Goal: Task Accomplishment & Management: Manage account settings

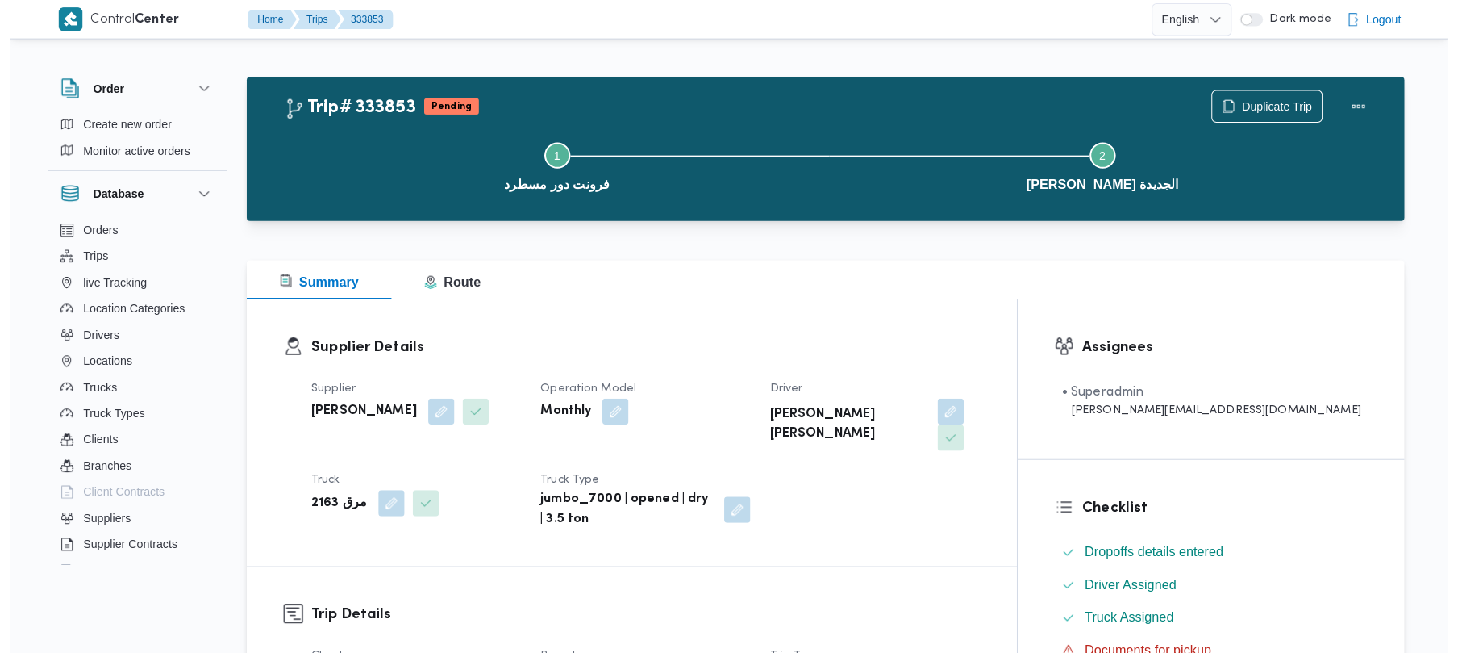
scroll to position [301, 0]
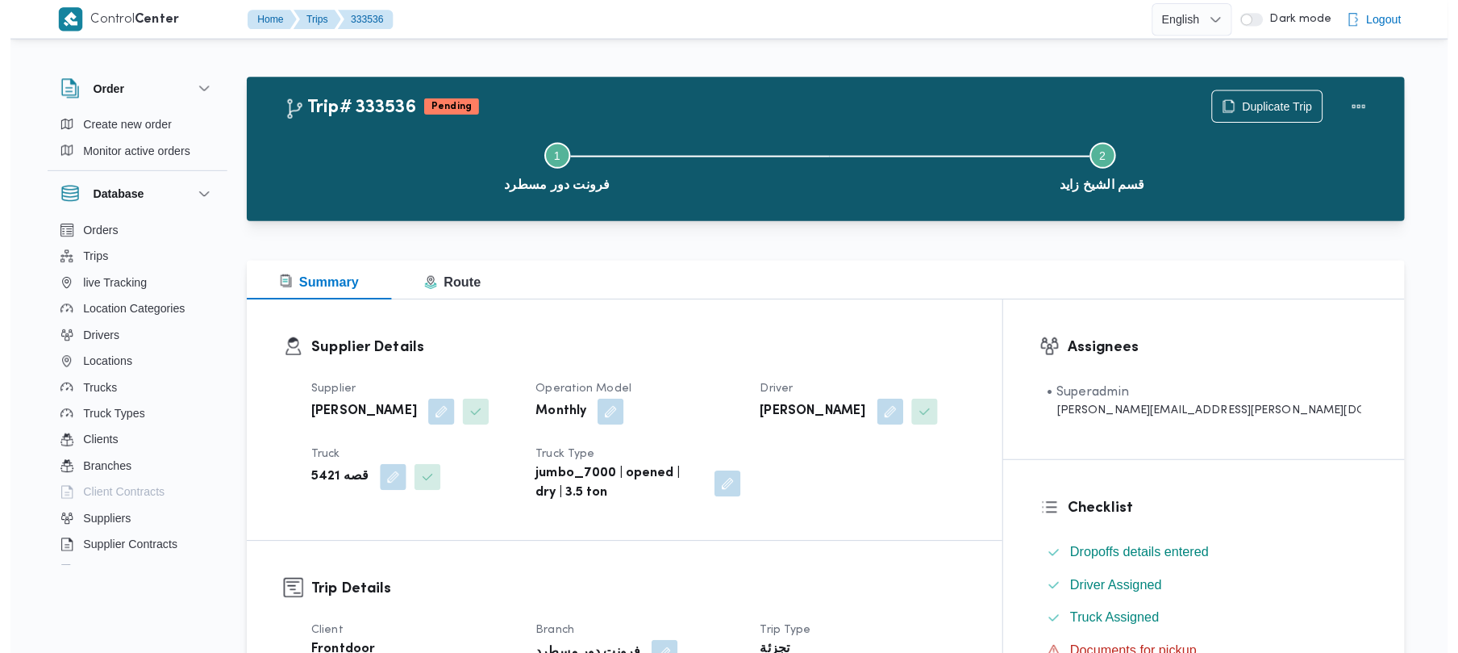
scroll to position [430, 0]
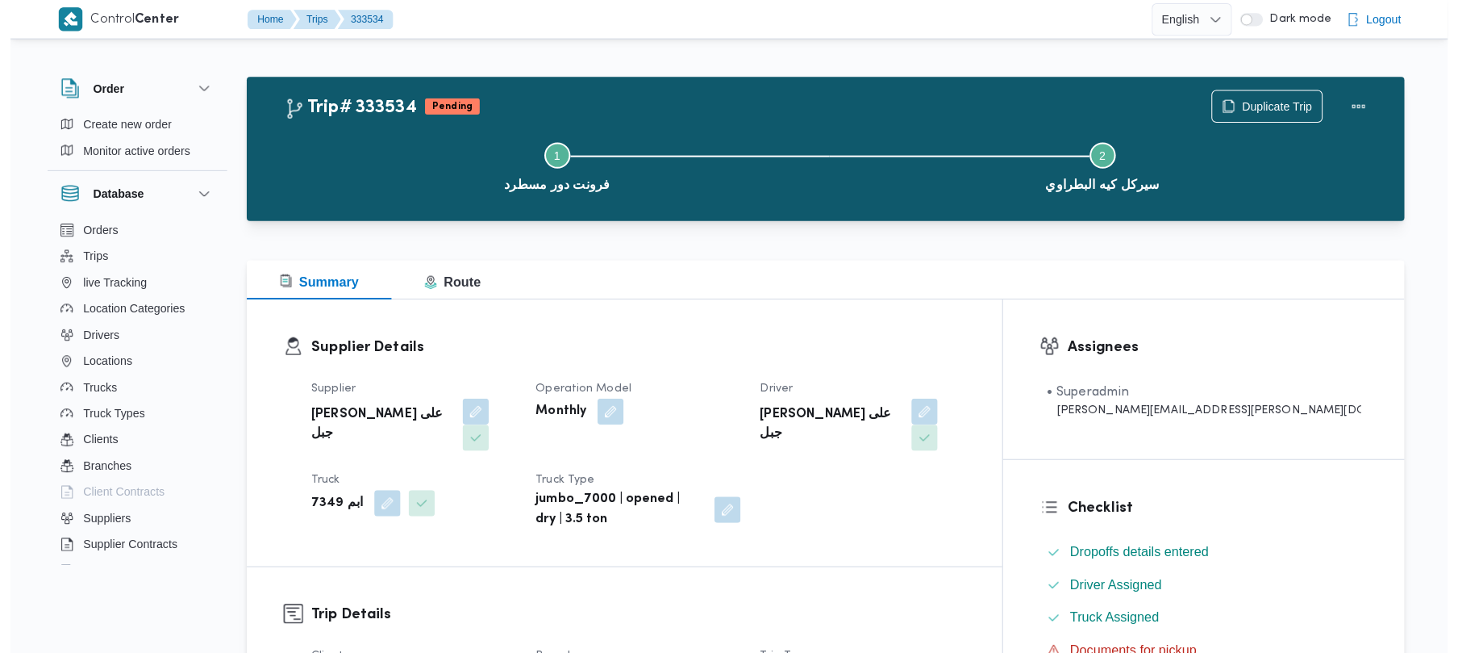
scroll to position [344, 0]
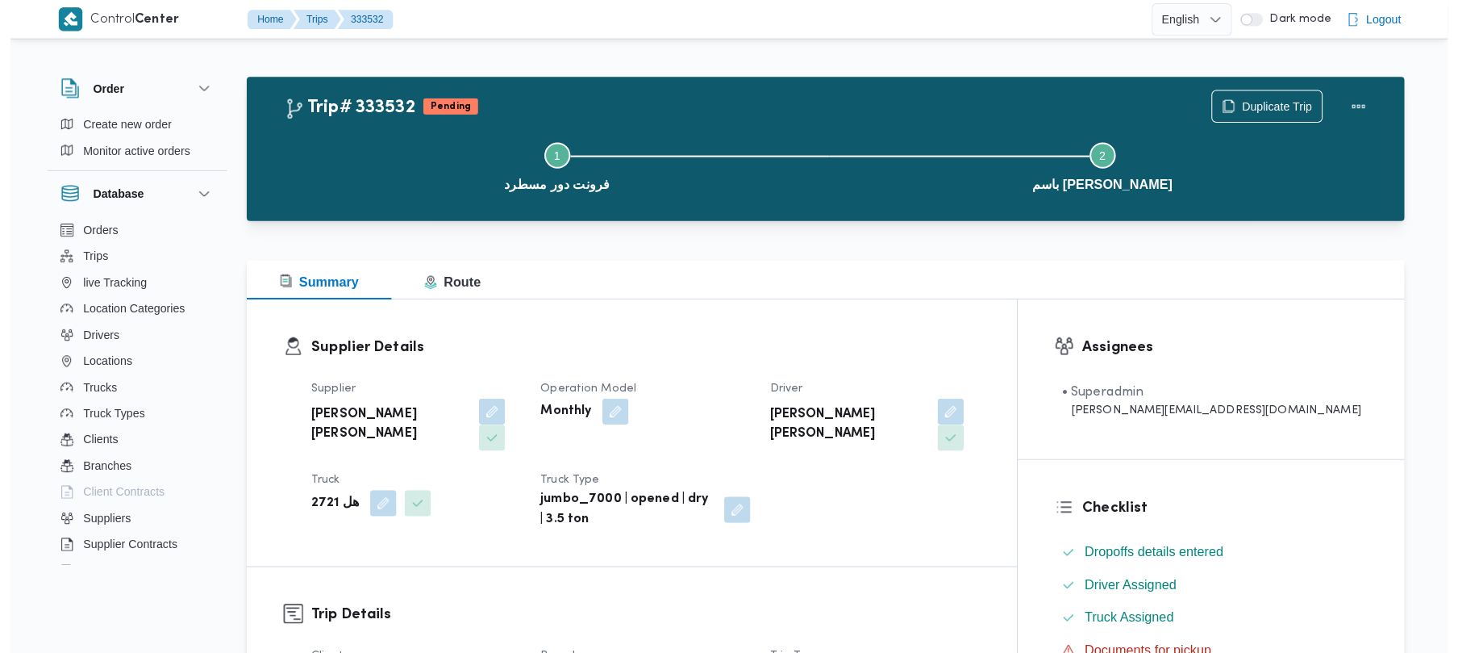
scroll to position [387, 0]
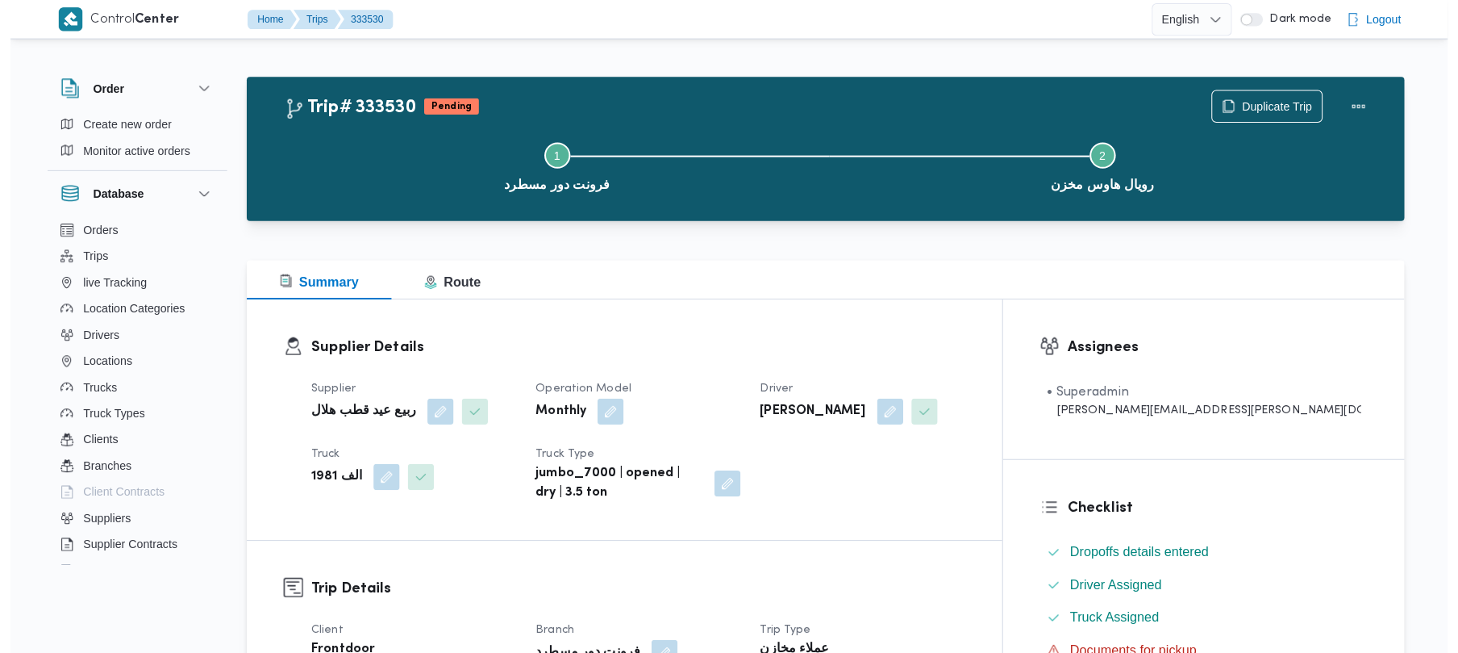
scroll to position [516, 0]
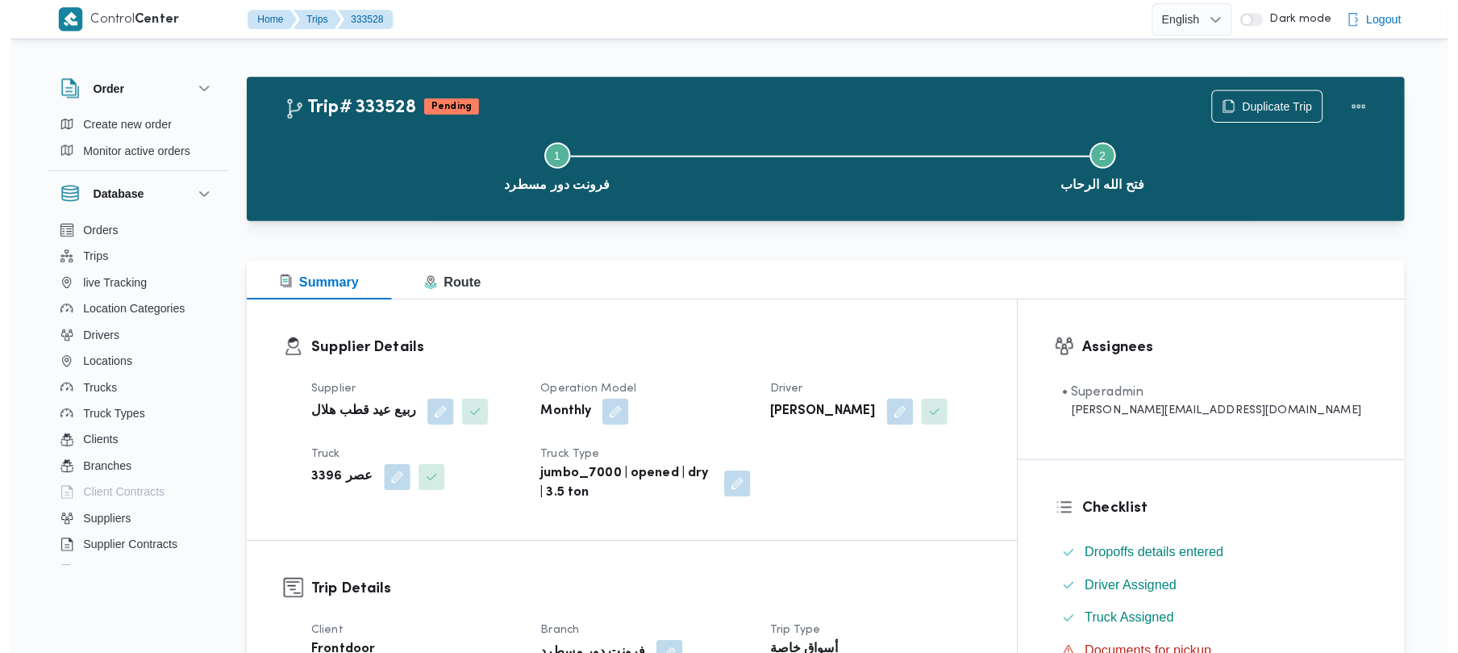
scroll to position [430, 0]
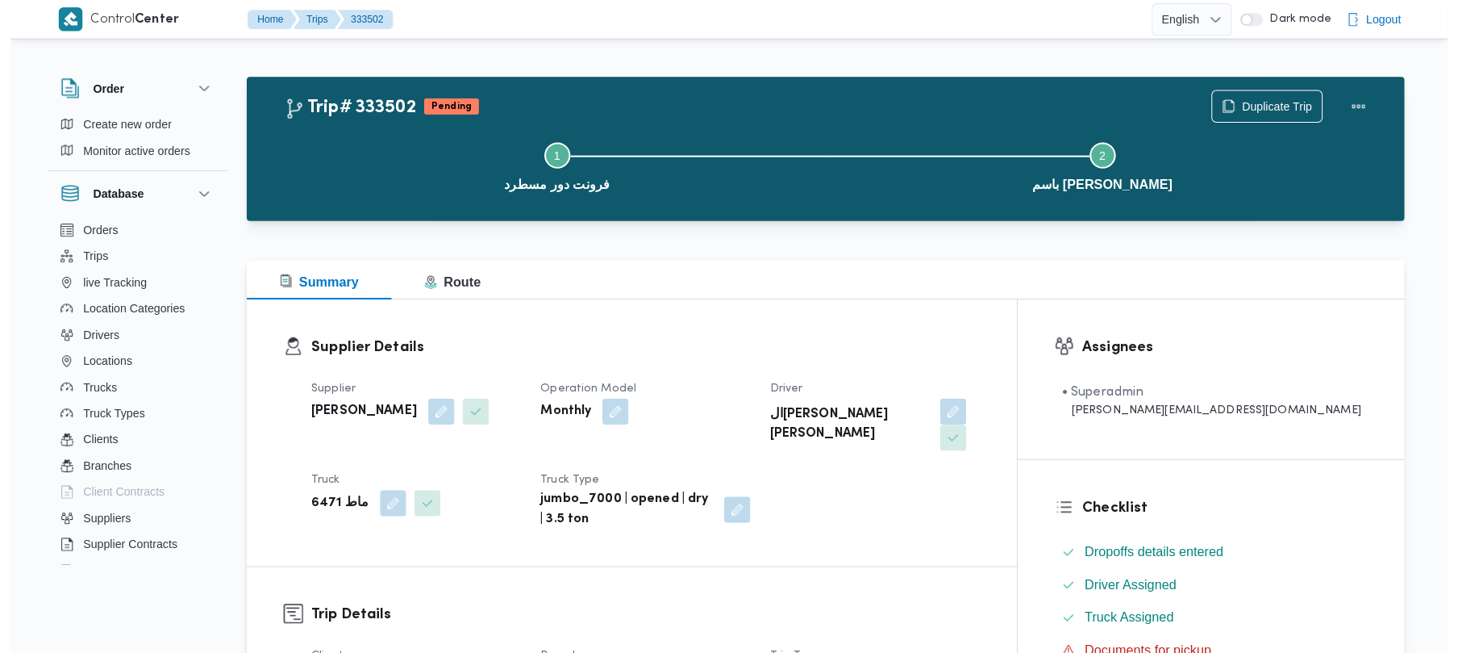
scroll to position [215, 0]
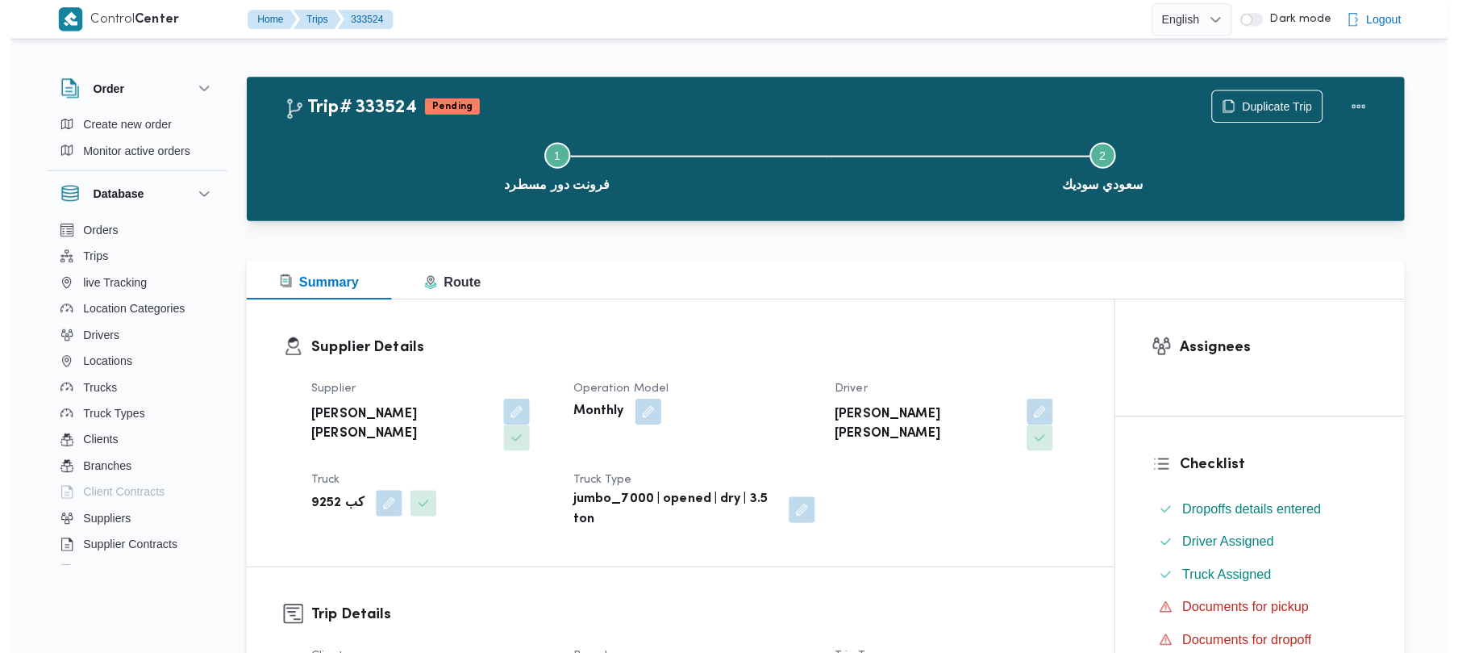
scroll to position [344, 0]
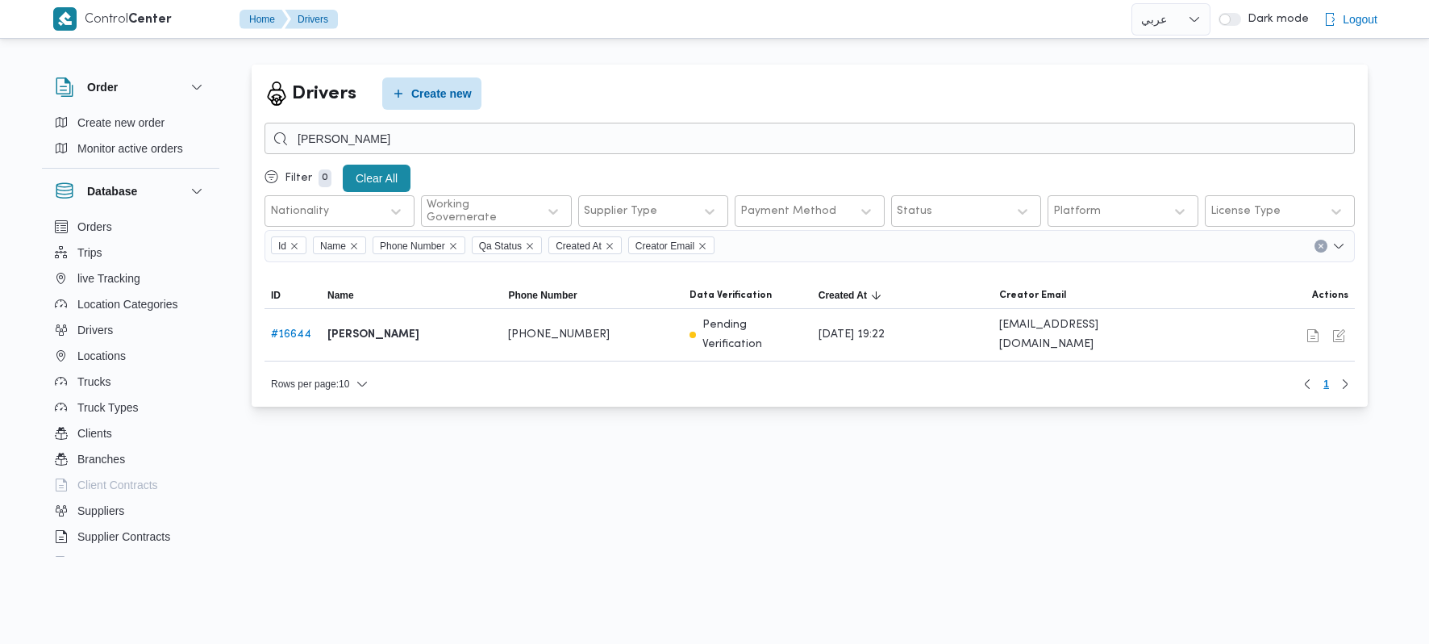
select select "ar"
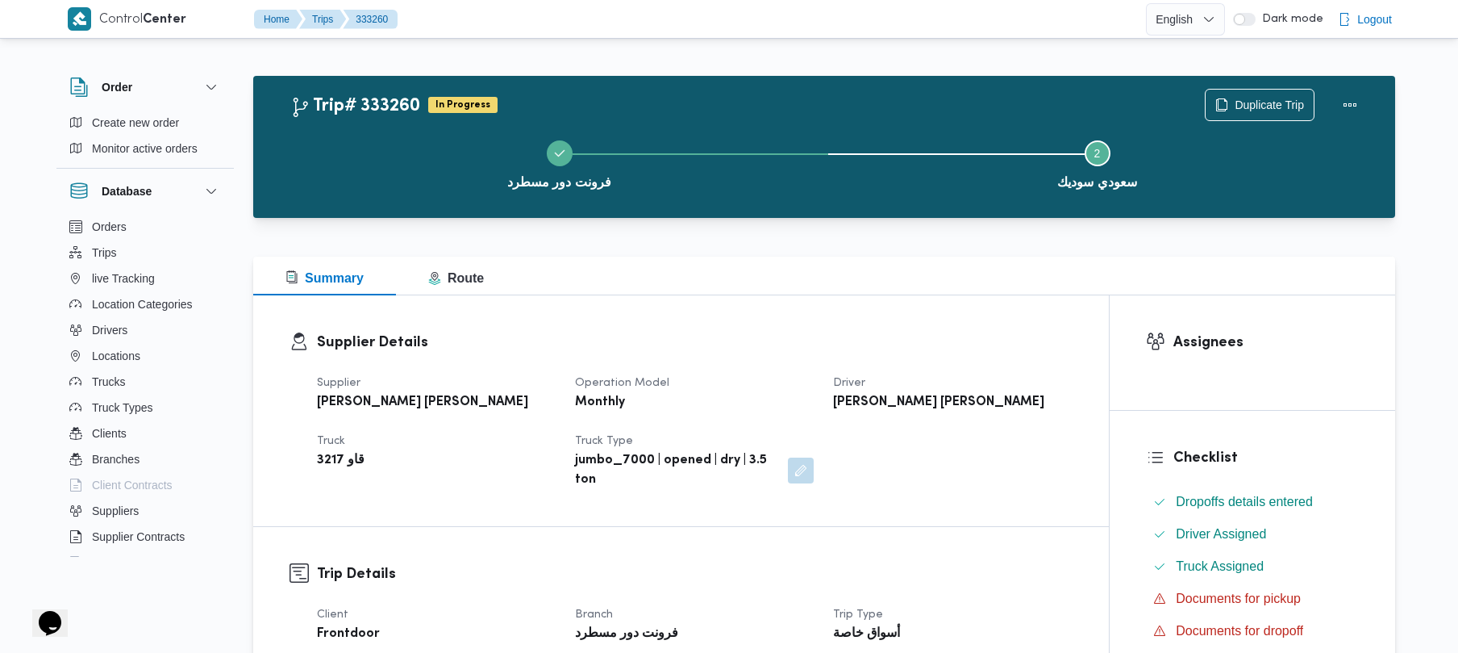
click at [782, 274] on div "Summary Route" at bounding box center [824, 276] width 1142 height 39
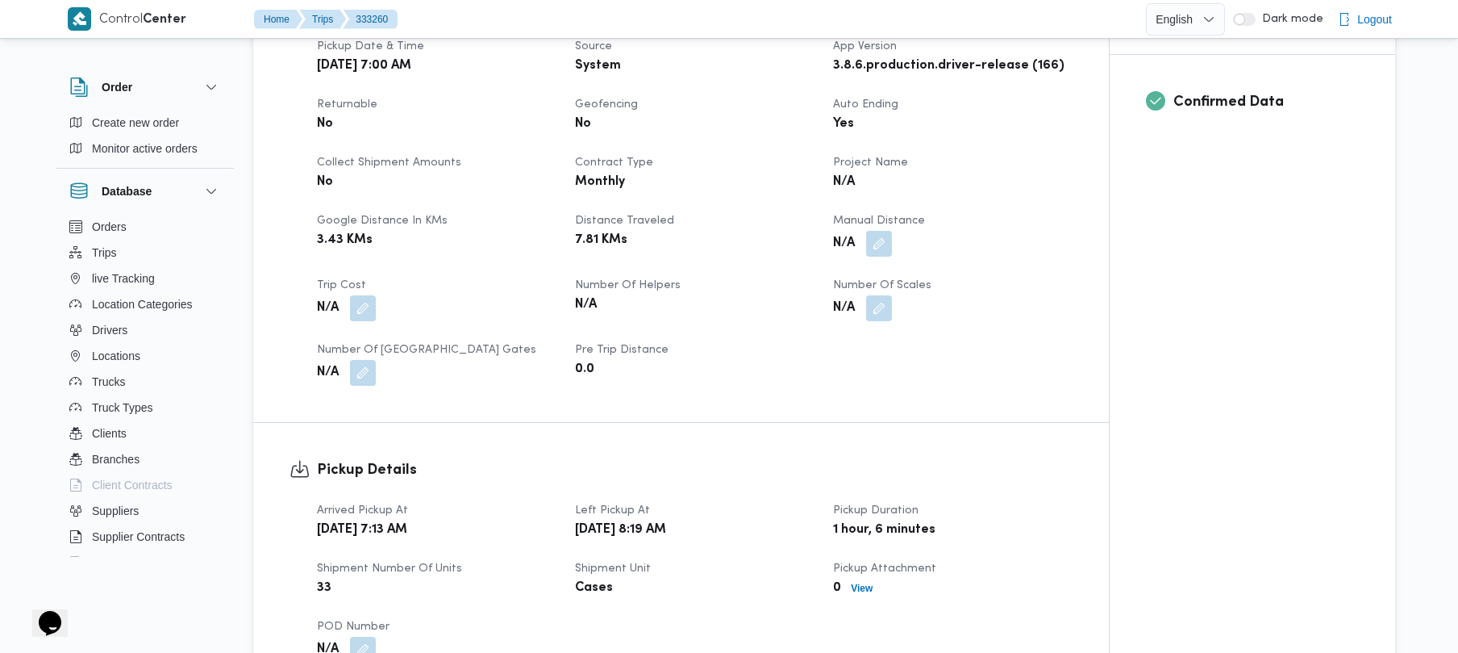
scroll to position [645, 0]
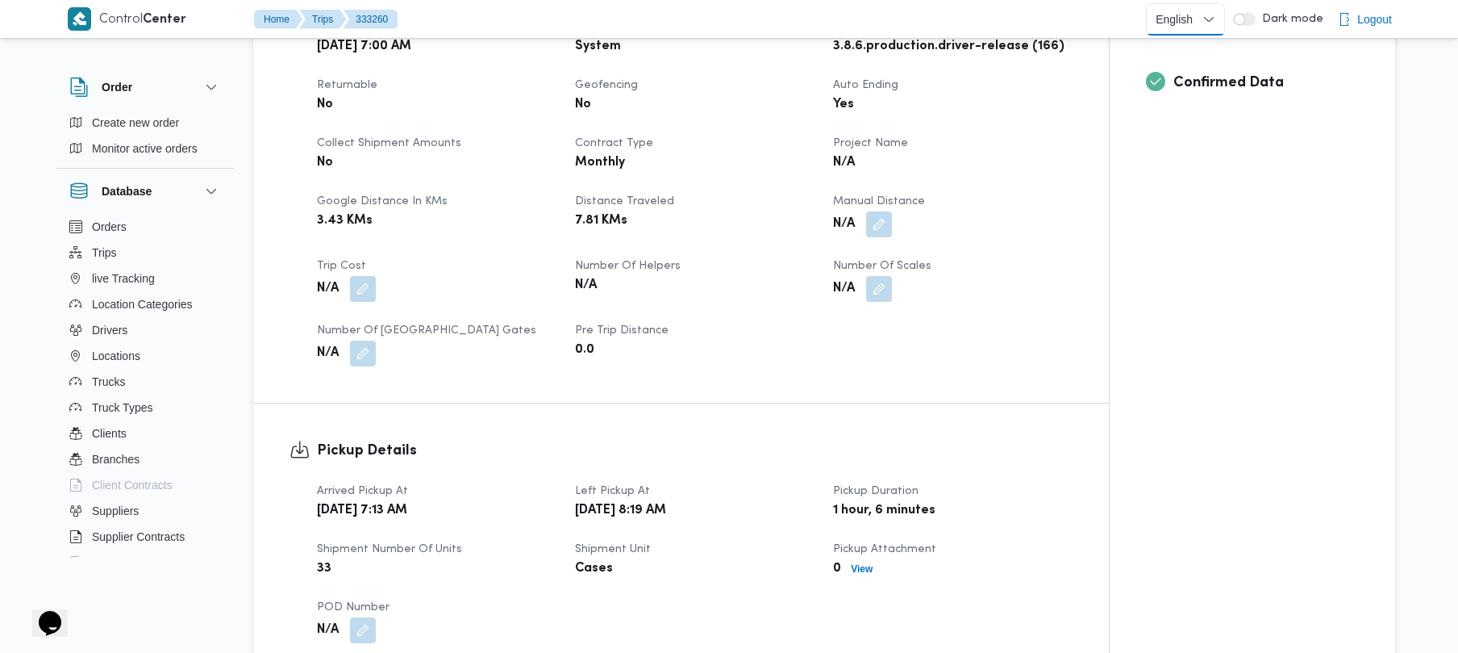
click at [1191, 23] on select "English عربي" at bounding box center [1185, 19] width 79 height 32
select select "ar"
click at [1149, 3] on select "English عربي" at bounding box center [1185, 19] width 79 height 32
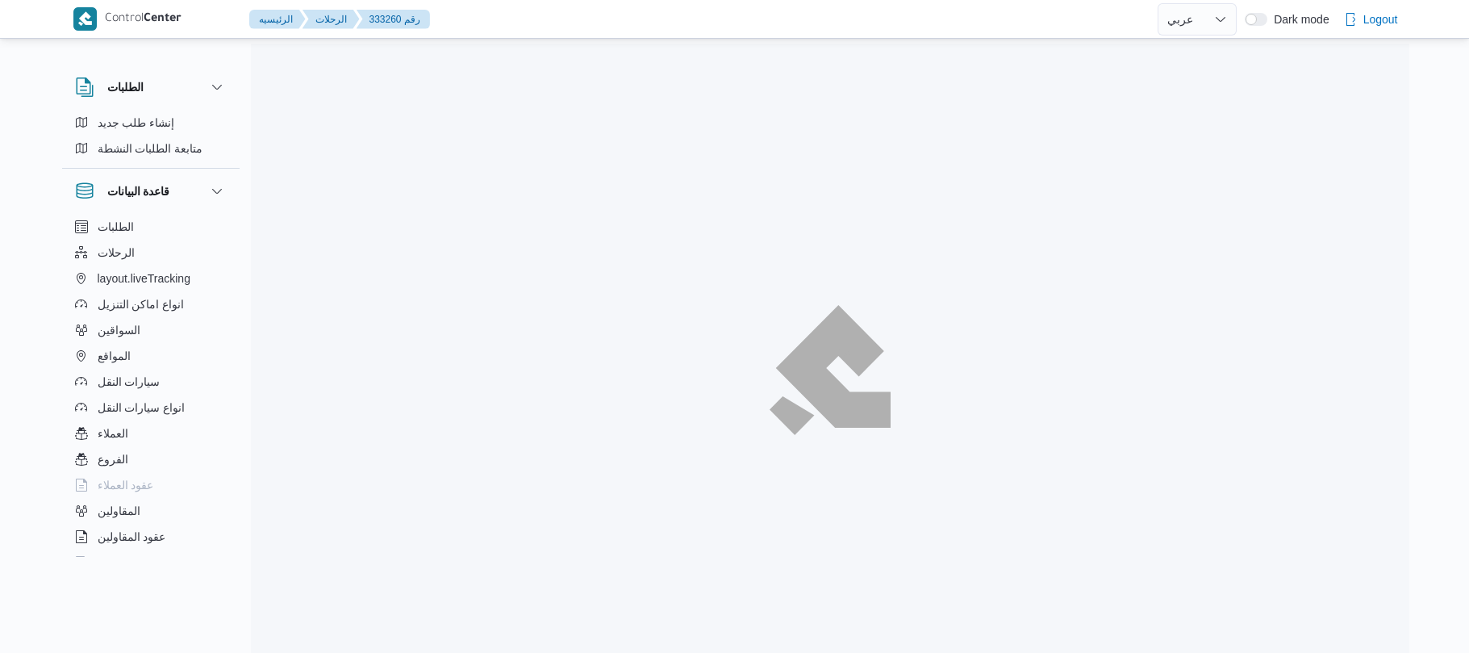
select select "ar"
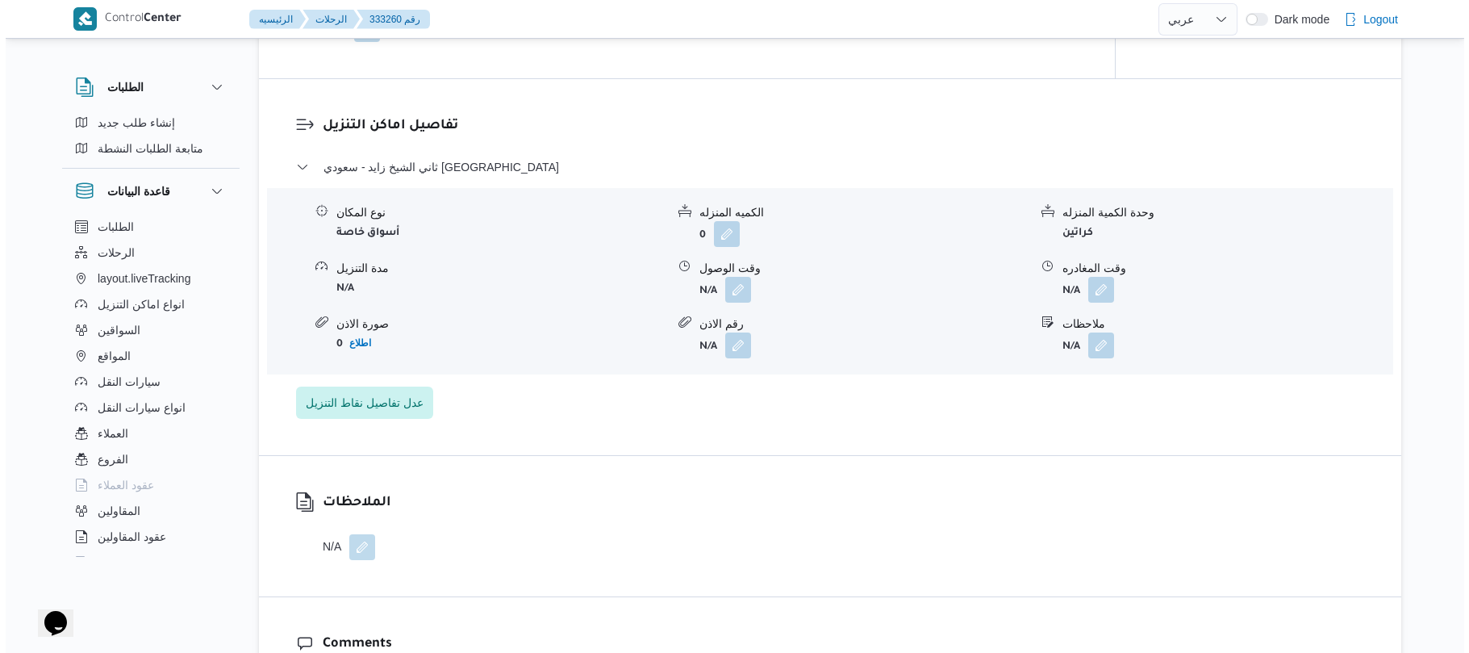
scroll to position [1205, 0]
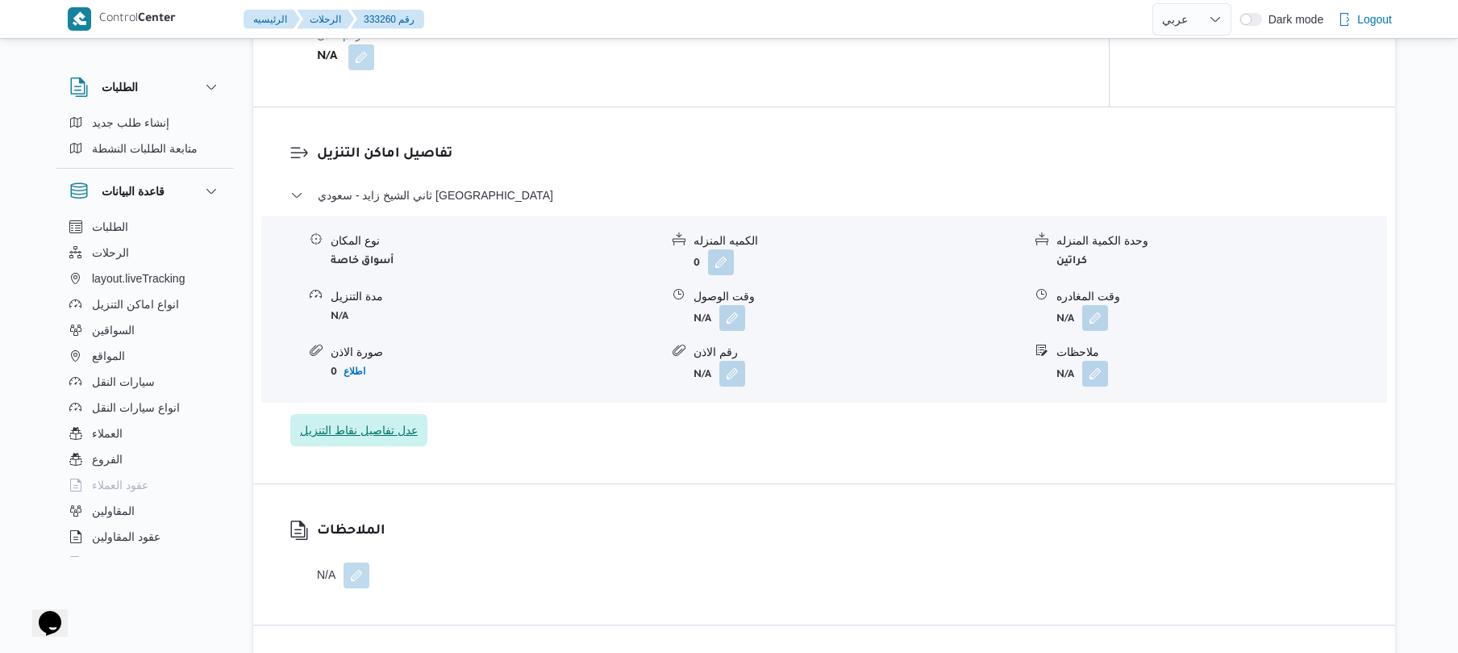
click at [394, 423] on span "عدل تفاصيل نقاط التنزيل" at bounding box center [359, 429] width 118 height 19
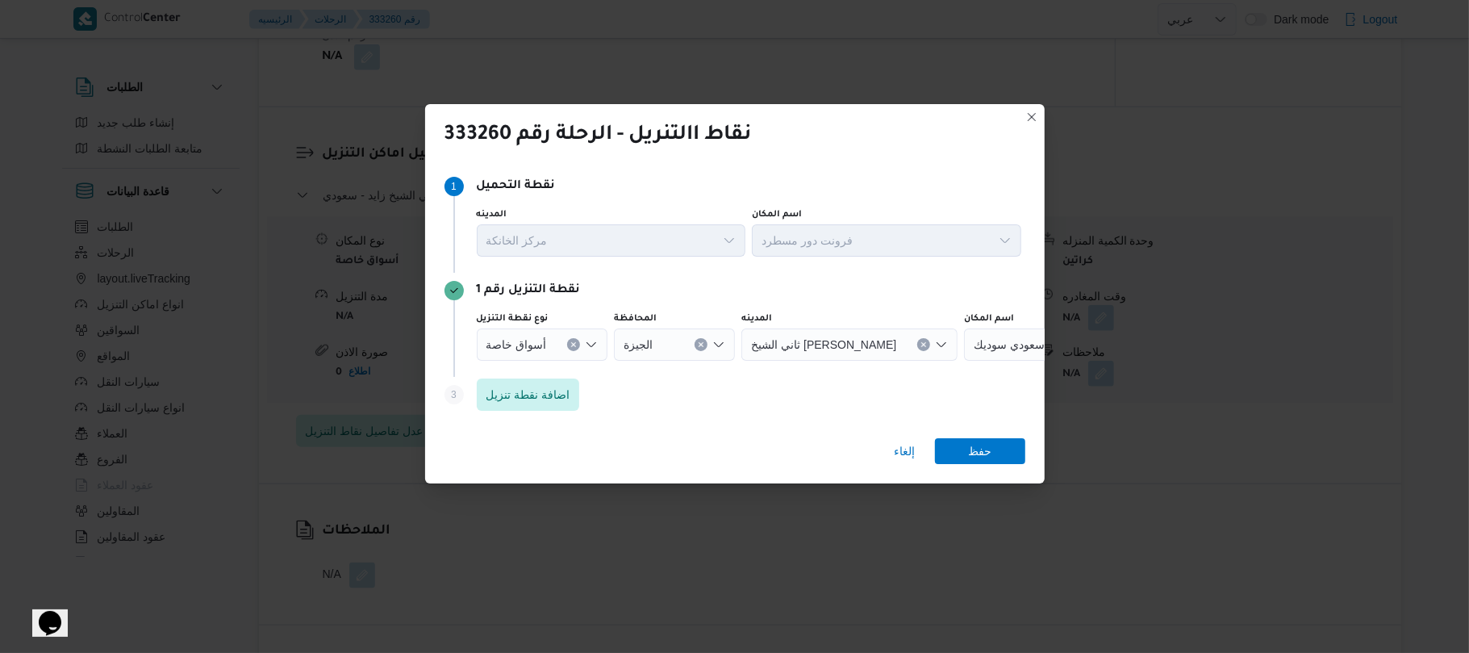
click at [590, 345] on icon "Open list of options" at bounding box center [591, 344] width 13 height 13
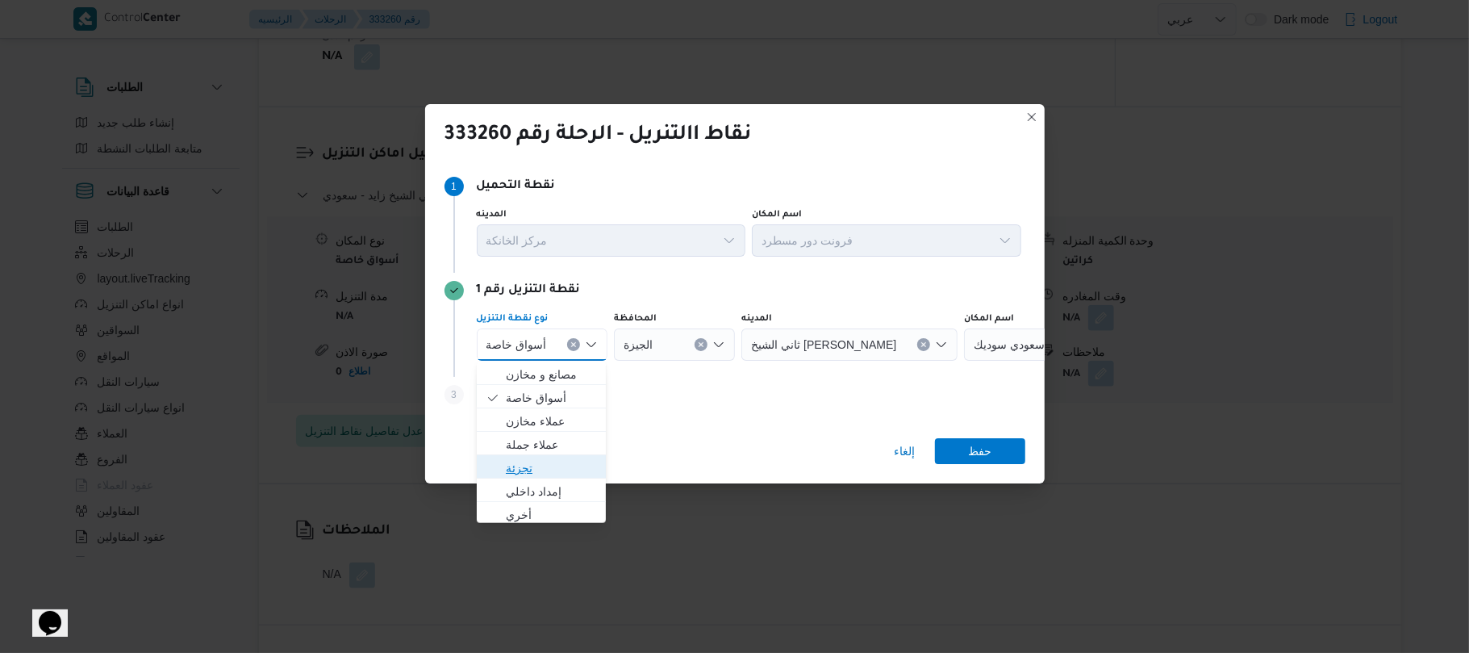
click at [527, 469] on span "تجزئة" at bounding box center [551, 467] width 91 height 19
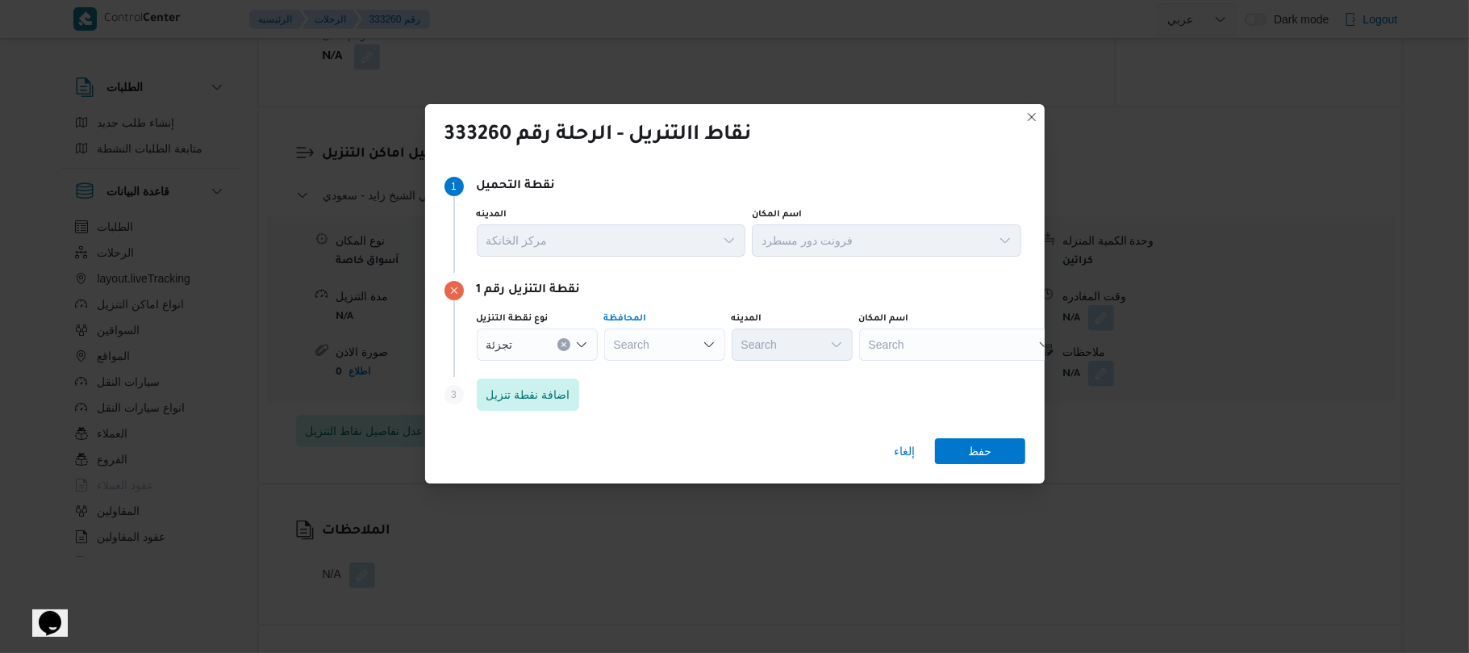
click at [697, 348] on div "Search" at bounding box center [664, 344] width 121 height 32
type input "القاهر"
click at [675, 375] on span "القاهر ة" at bounding box center [674, 374] width 82 height 19
click at [810, 353] on div "Search" at bounding box center [870, 344] width 121 height 32
type input "حلوان"
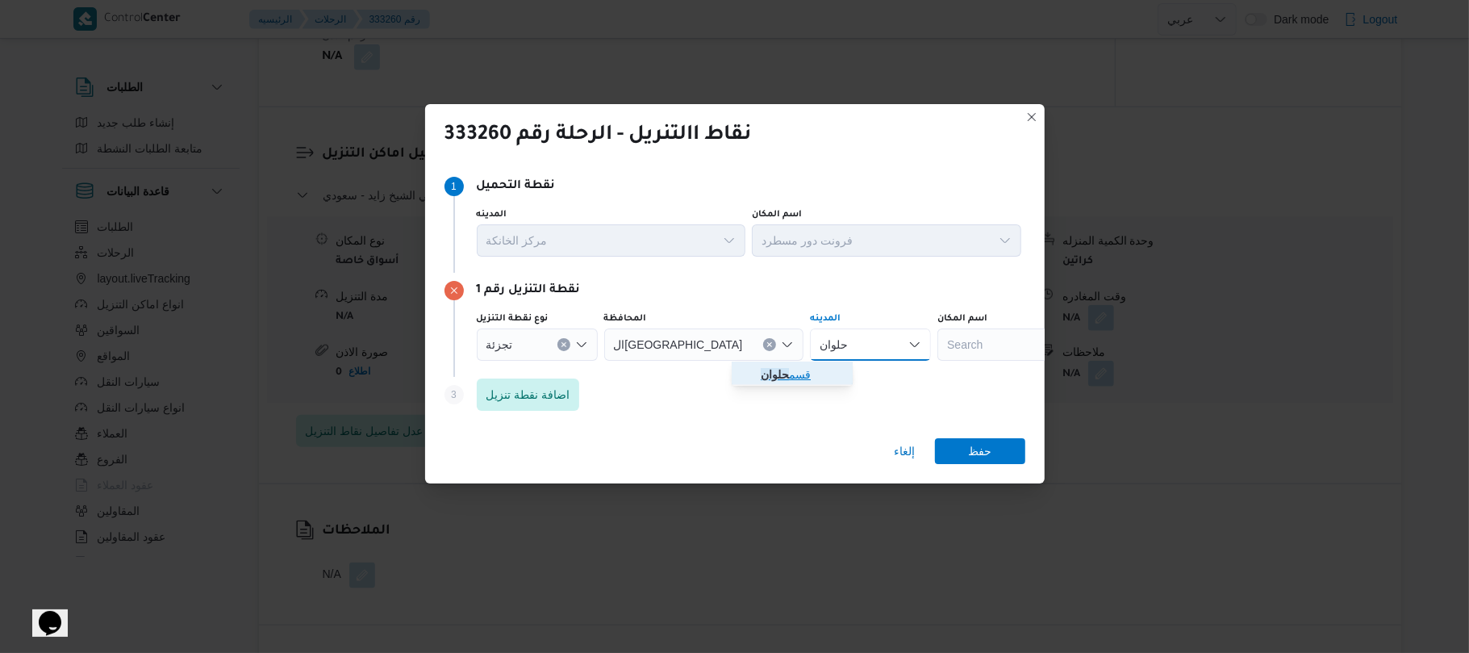
click at [803, 372] on span "قسم حلوان" at bounding box center [802, 374] width 82 height 19
click at [537, 394] on span "اضافة نقطة تنزيل" at bounding box center [528, 393] width 84 height 19
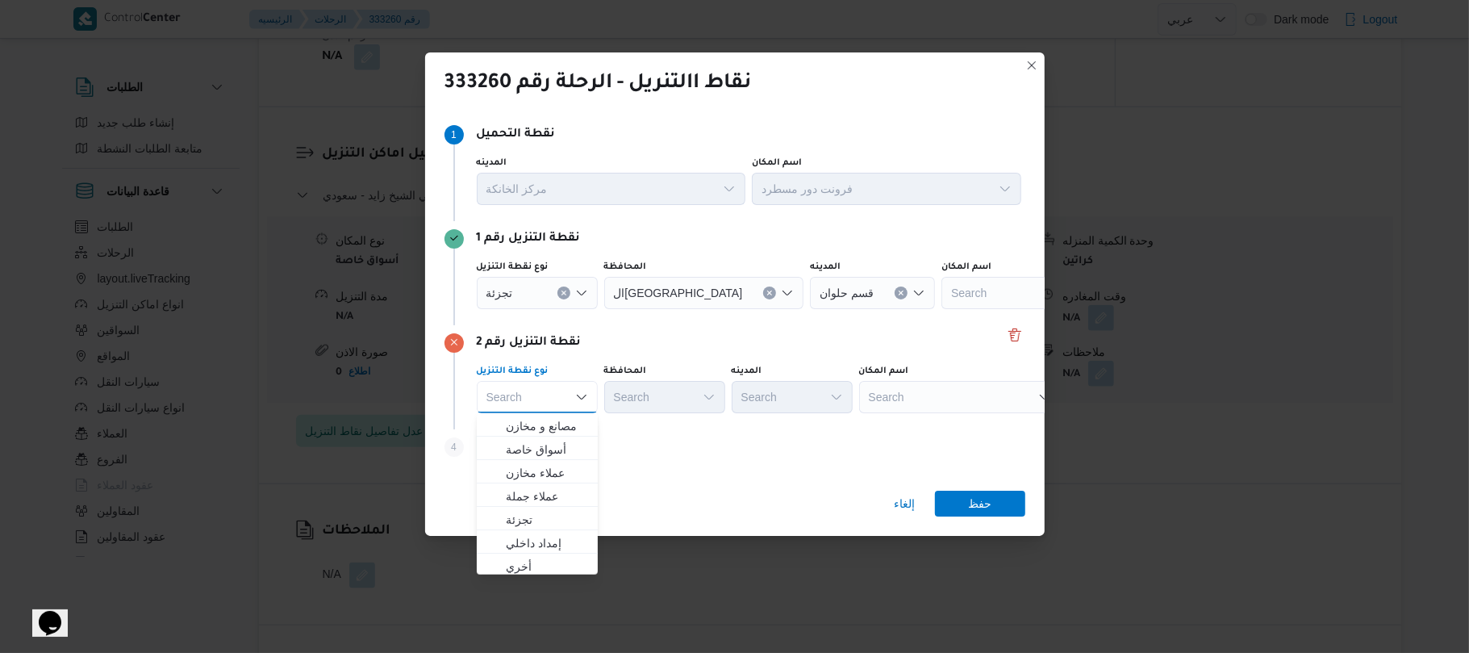
click at [537, 394] on div "Search Combo box. Selected. Combo box input. Search. Type some text or, to disp…" at bounding box center [537, 397] width 121 height 32
click at [531, 518] on span "تجزئة" at bounding box center [547, 519] width 82 height 19
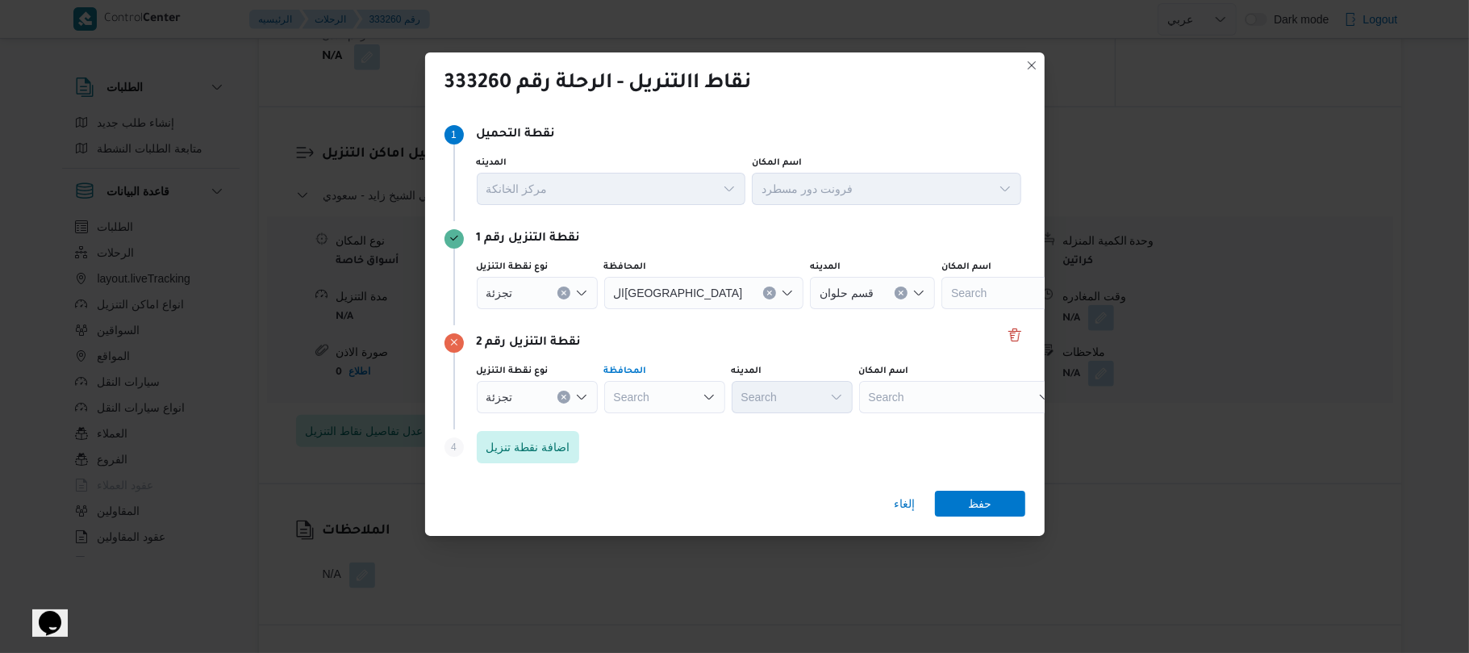
click at [682, 404] on div "Search" at bounding box center [664, 397] width 121 height 32
type input "القا"
click at [665, 424] on mark "القا" at bounding box center [658, 425] width 15 height 13
click at [810, 395] on div "Search" at bounding box center [870, 397] width 121 height 32
type input "15"
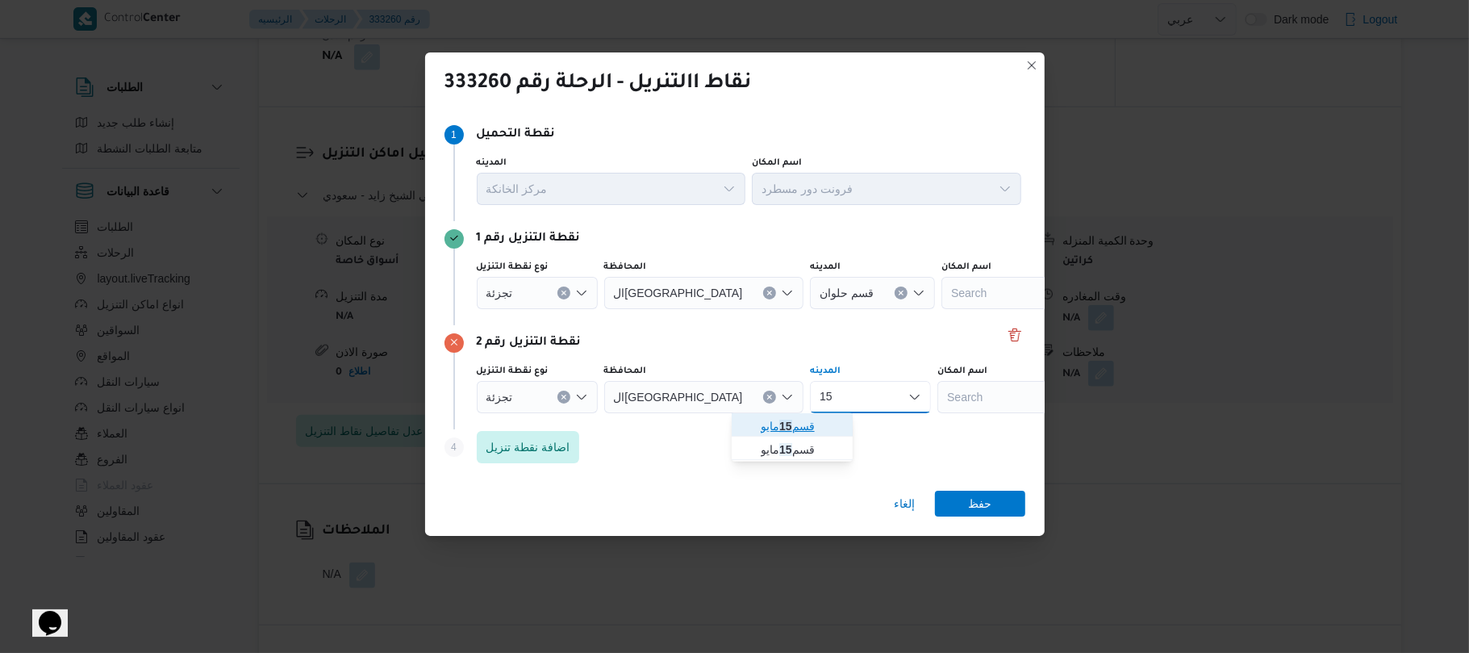
click at [814, 420] on span "قسم 15 مايو" at bounding box center [802, 425] width 82 height 19
click at [560, 443] on span "اضافة نقطة تنزيل" at bounding box center [528, 445] width 84 height 19
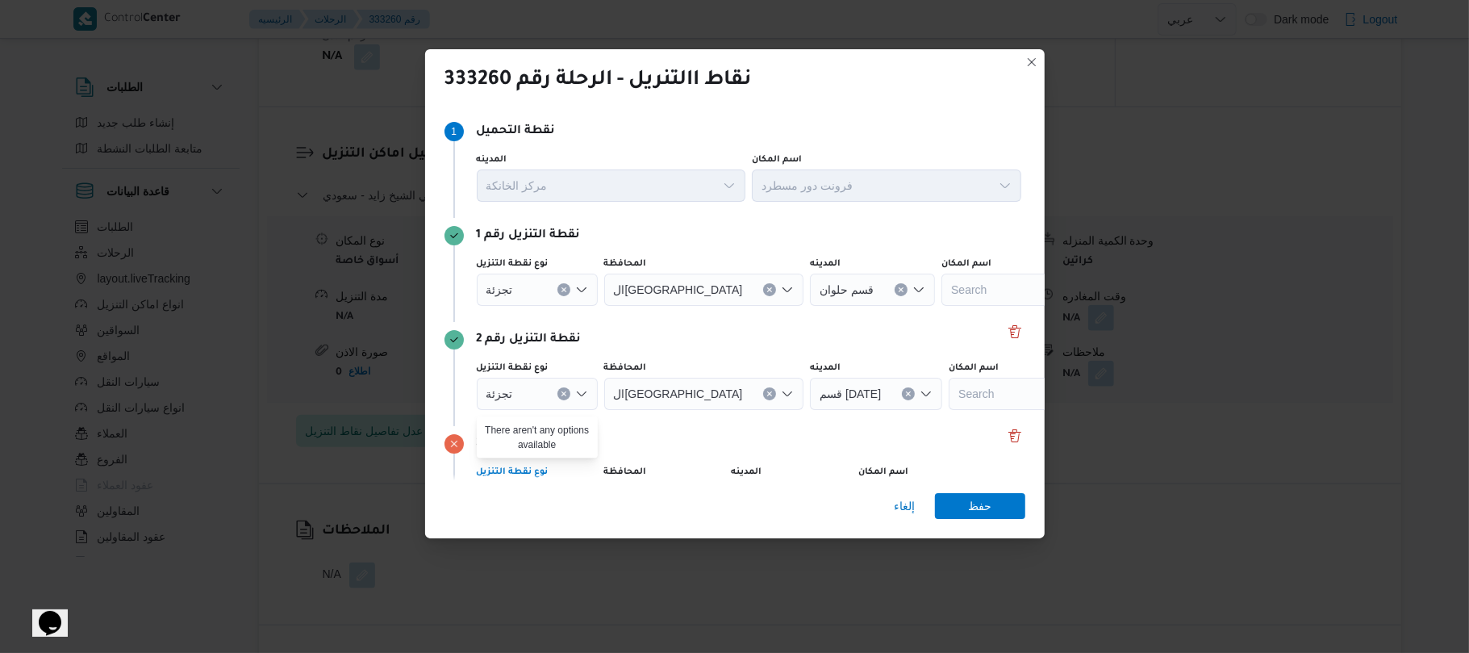
scroll to position [98, 0]
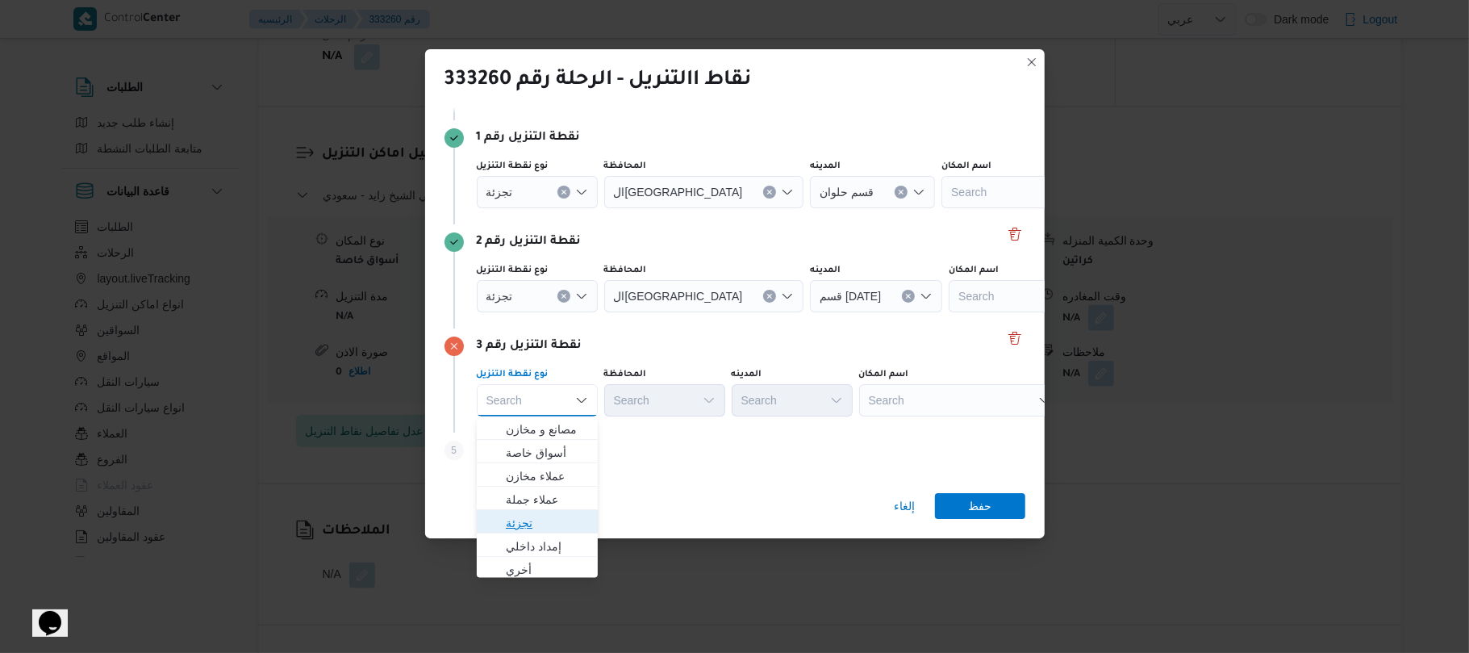
click at [553, 526] on span "تجزئة" at bounding box center [547, 522] width 82 height 19
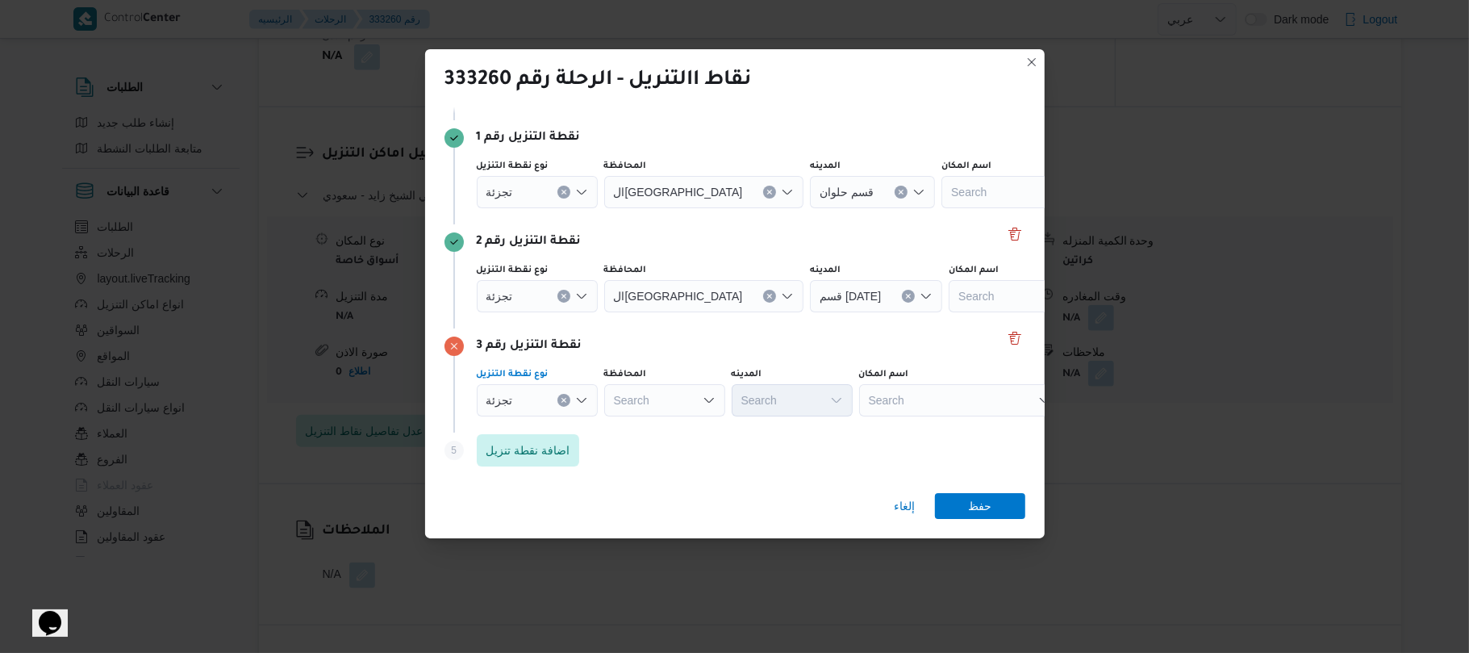
click at [685, 398] on div "Search" at bounding box center [664, 400] width 121 height 32
type input "القا"
click at [660, 428] on mark "القا" at bounding box center [658, 429] width 15 height 13
click at [810, 401] on div "Search" at bounding box center [870, 400] width 121 height 32
type input "المعادي"
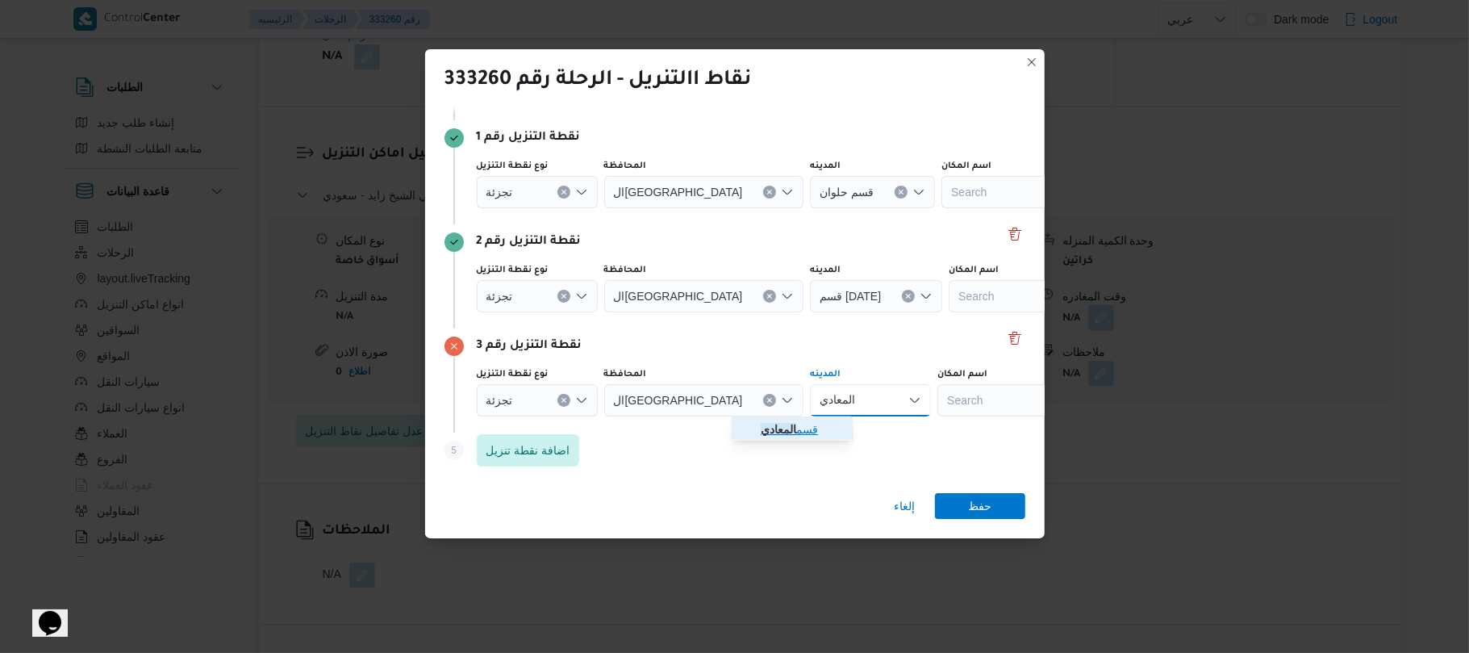
click at [786, 423] on mark "المعادي" at bounding box center [778, 429] width 35 height 13
click at [557, 443] on span "اضافة نقطة تنزيل" at bounding box center [528, 449] width 84 height 19
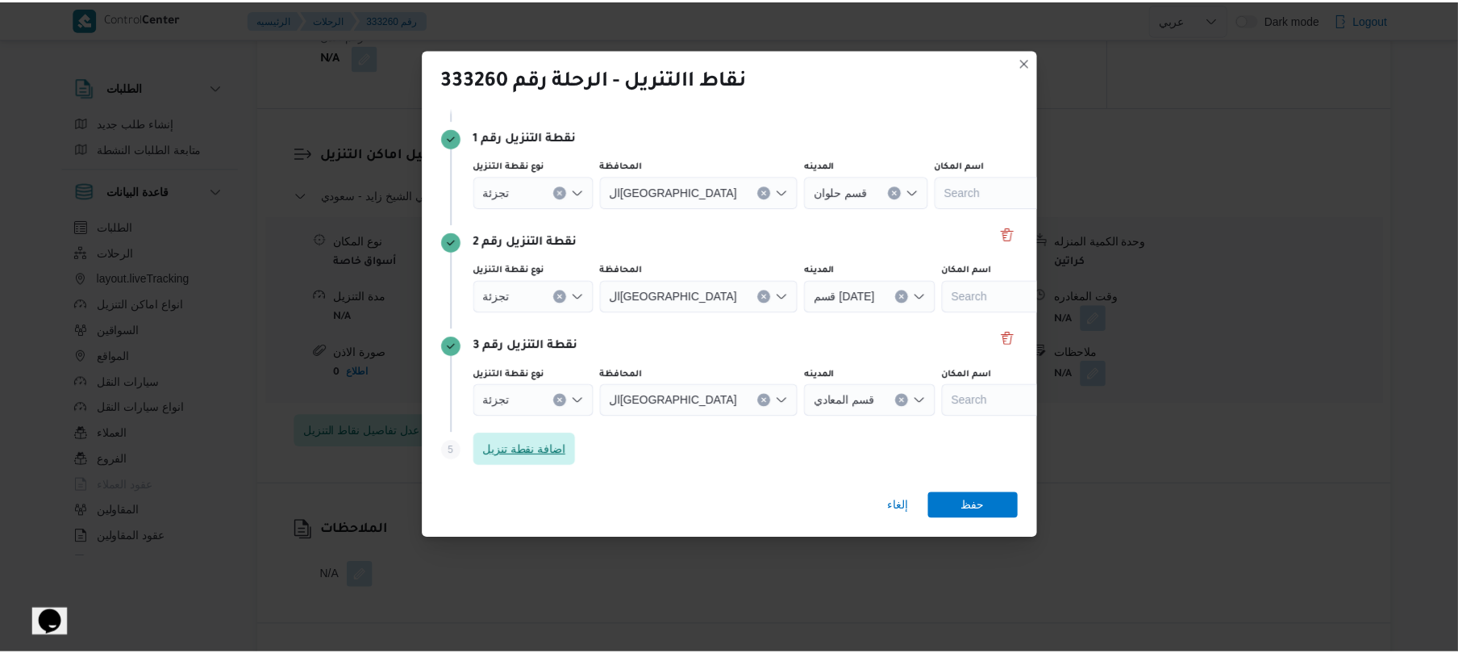
scroll to position [202, 0]
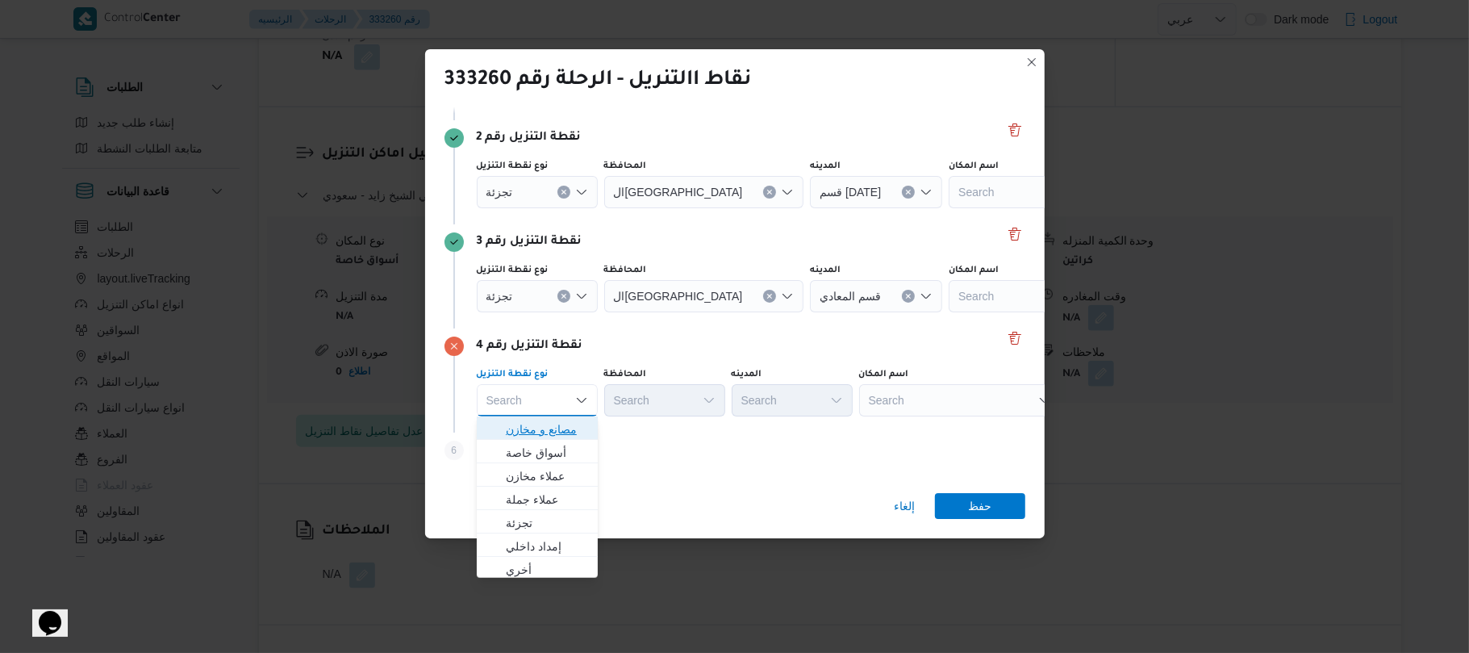
click at [546, 429] on span "مصانع و مخازن" at bounding box center [547, 428] width 82 height 19
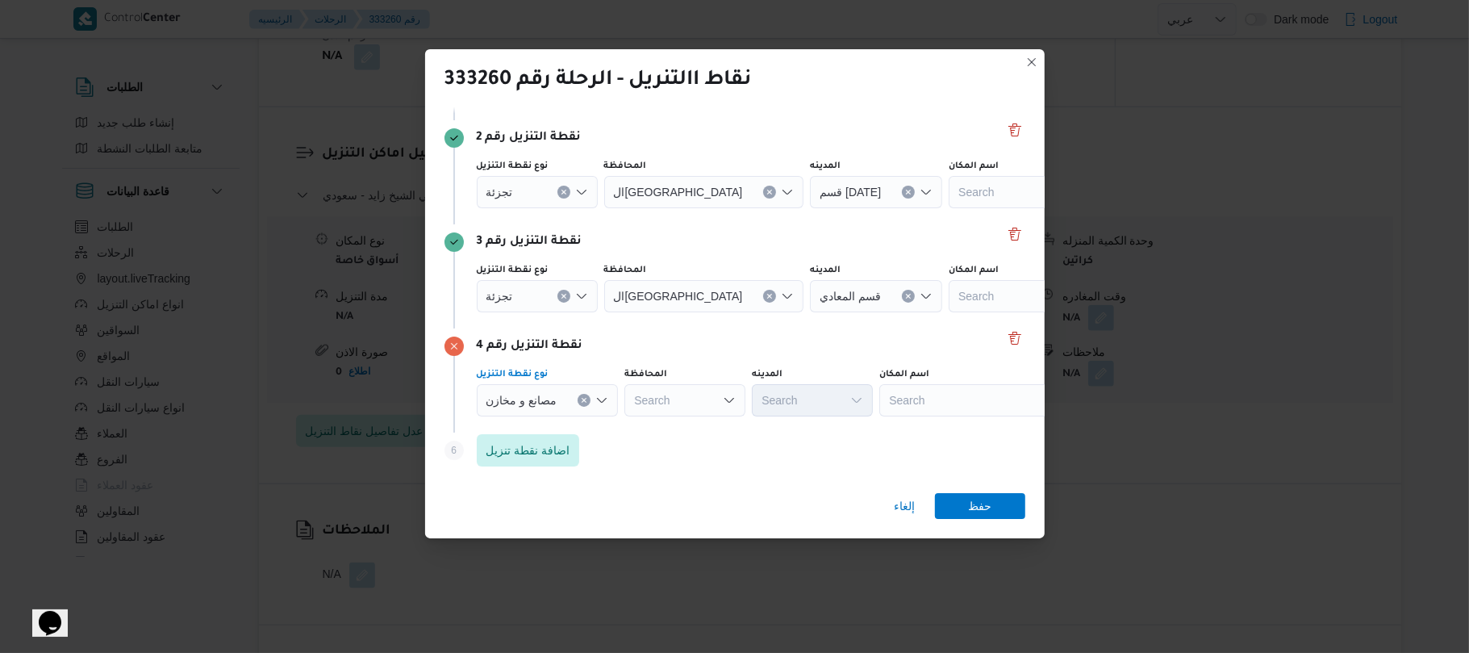
click at [920, 394] on div "Search" at bounding box center [980, 400] width 202 height 32
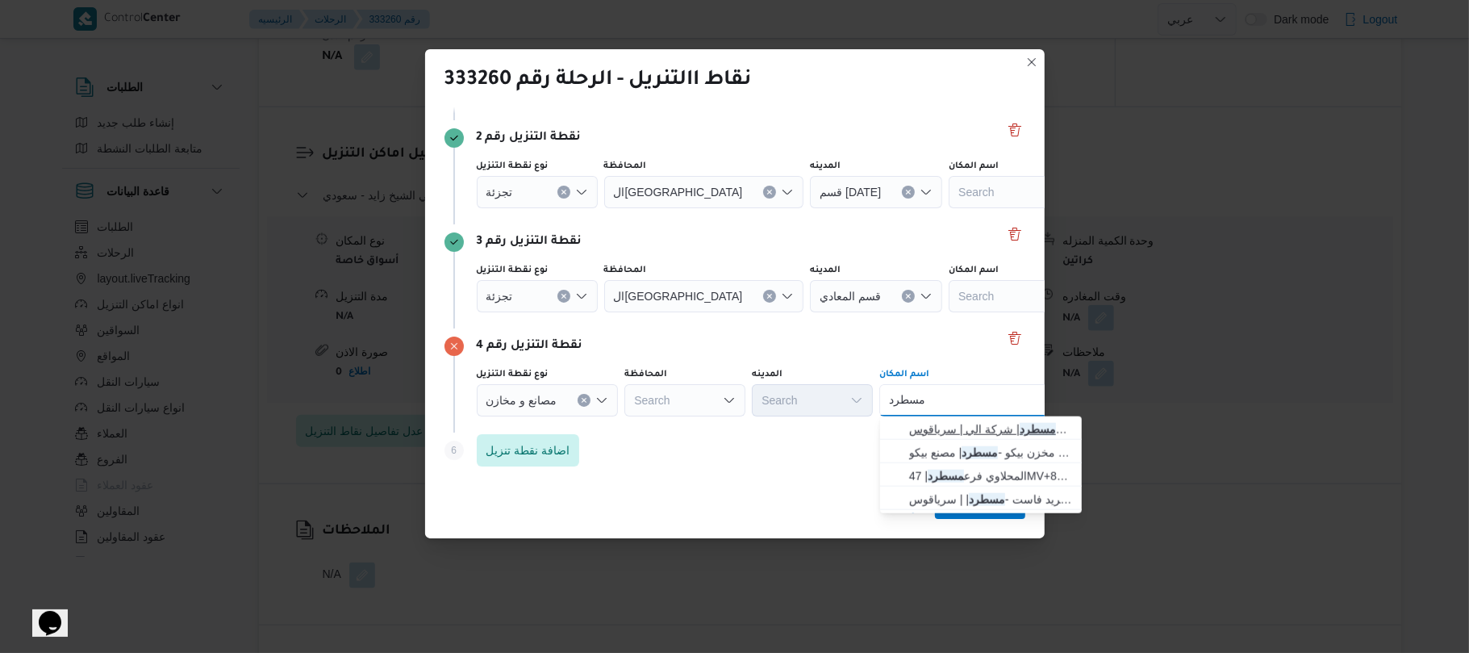
type input "مسطرد"
click at [991, 430] on span "فرونت دور مسطرد | شركة الي | سرياقوس" at bounding box center [990, 428] width 163 height 19
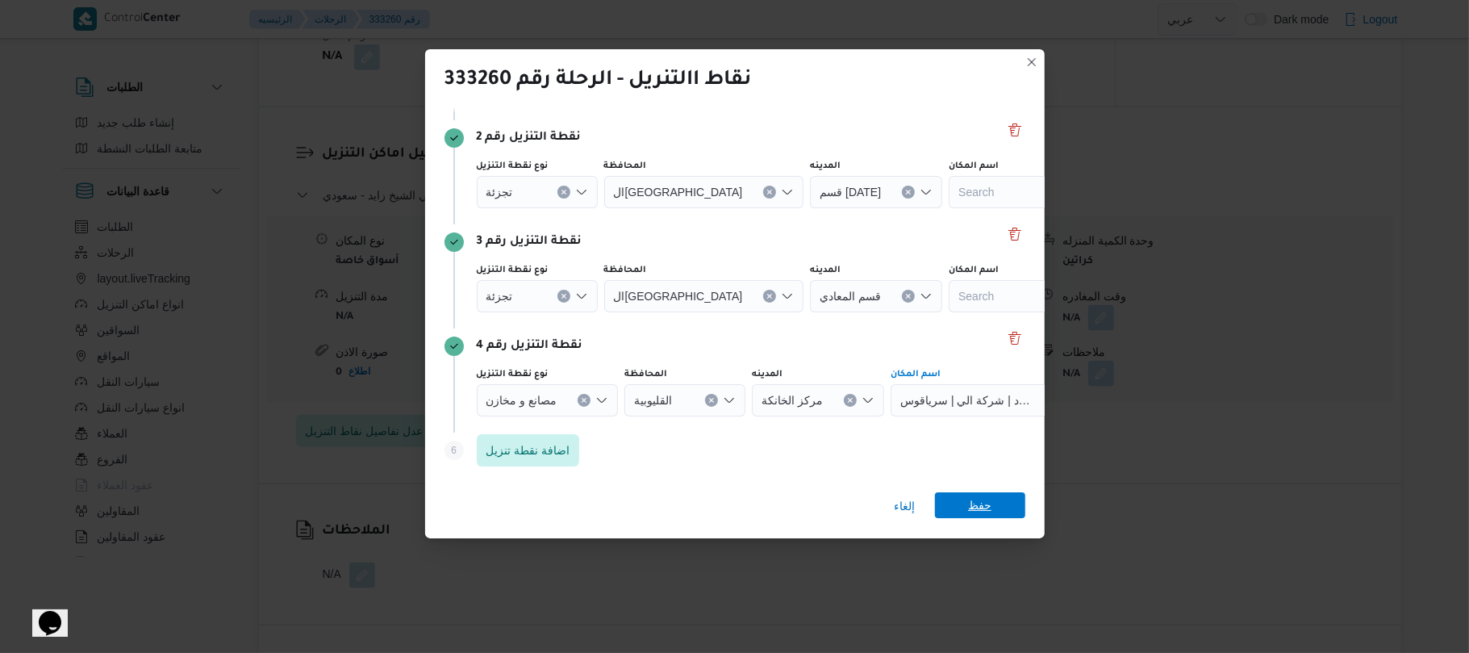
click at [955, 504] on span "حفظ" at bounding box center [980, 505] width 90 height 26
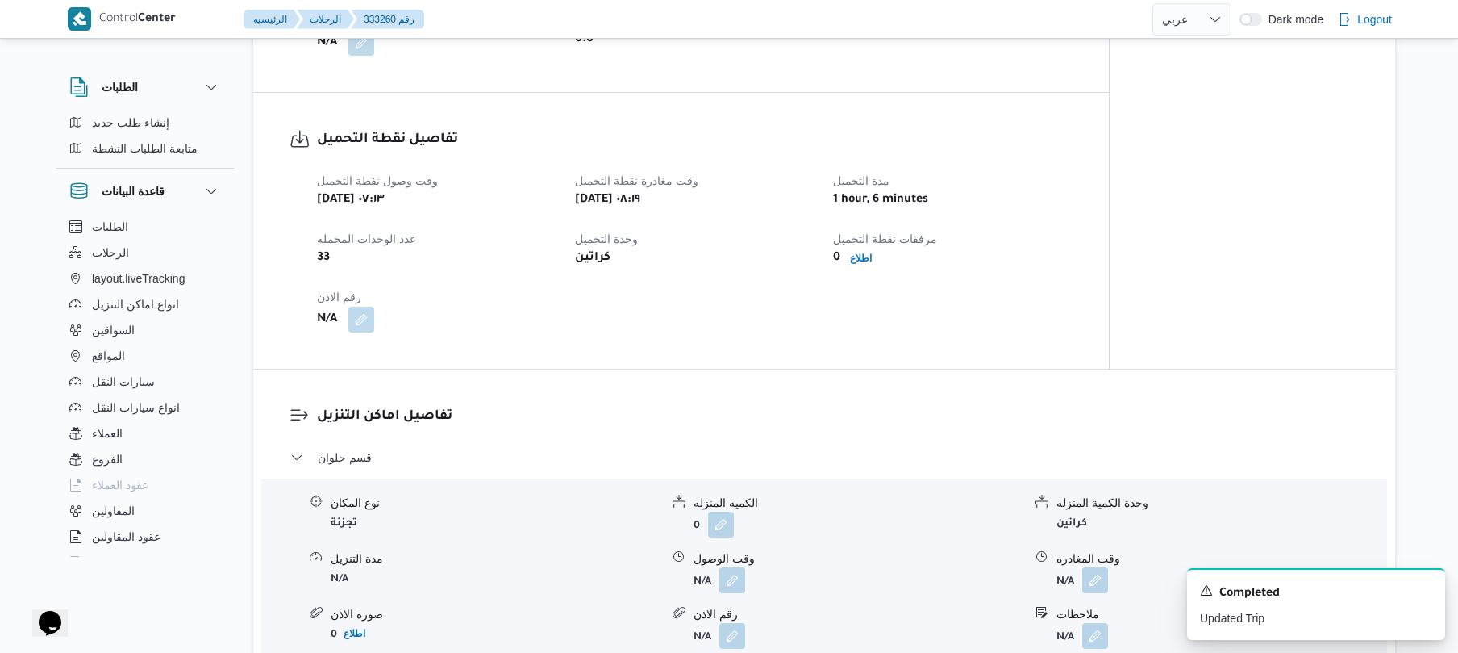
scroll to position [947, 0]
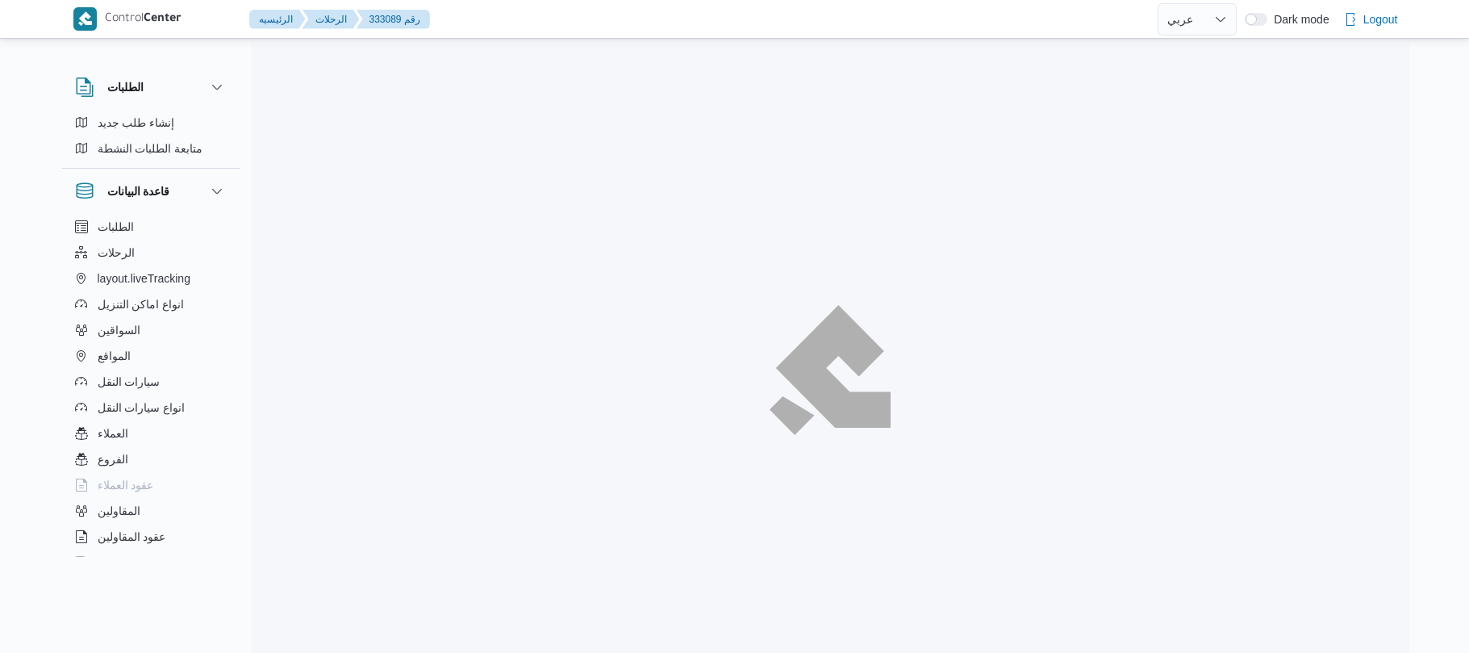
select select "ar"
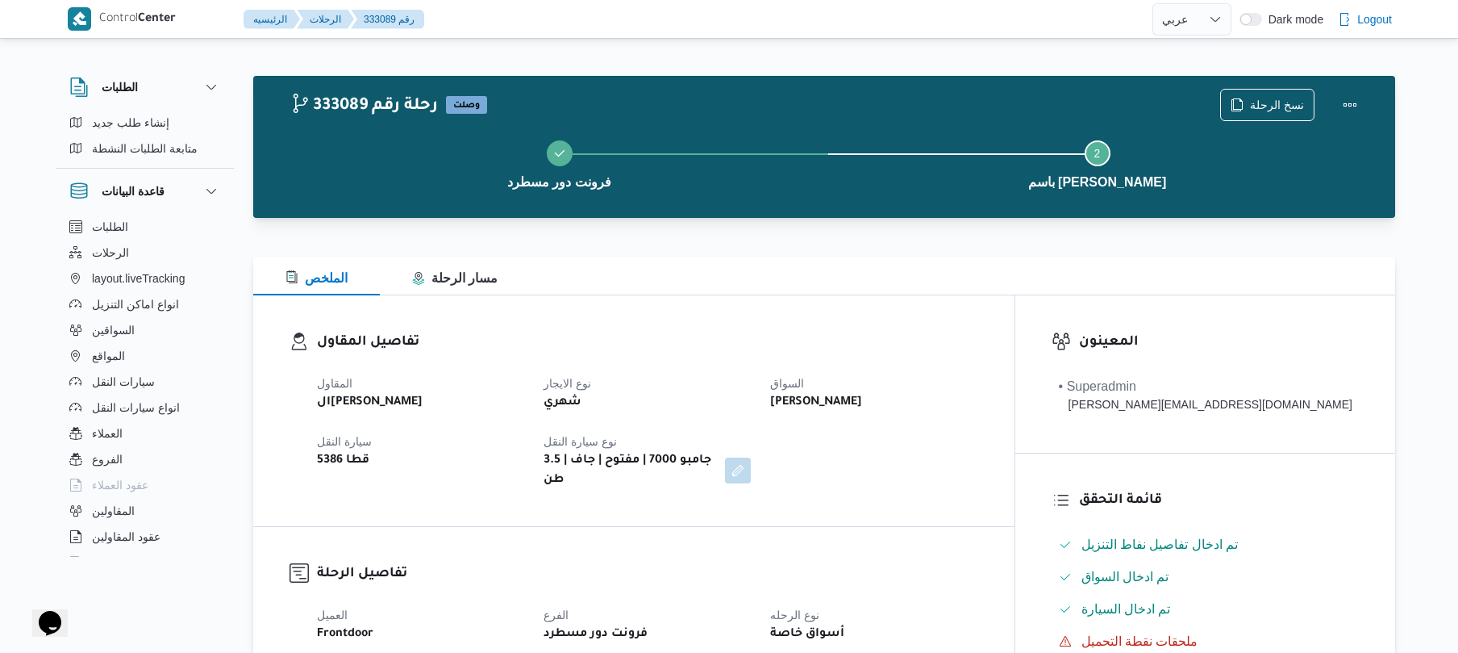
click at [836, 318] on div "تفاصيل المقاول المقاول الهامي محمد خالد علي نوع الايجار شهري السواق يحي احمد مح…" at bounding box center [633, 410] width 761 height 231
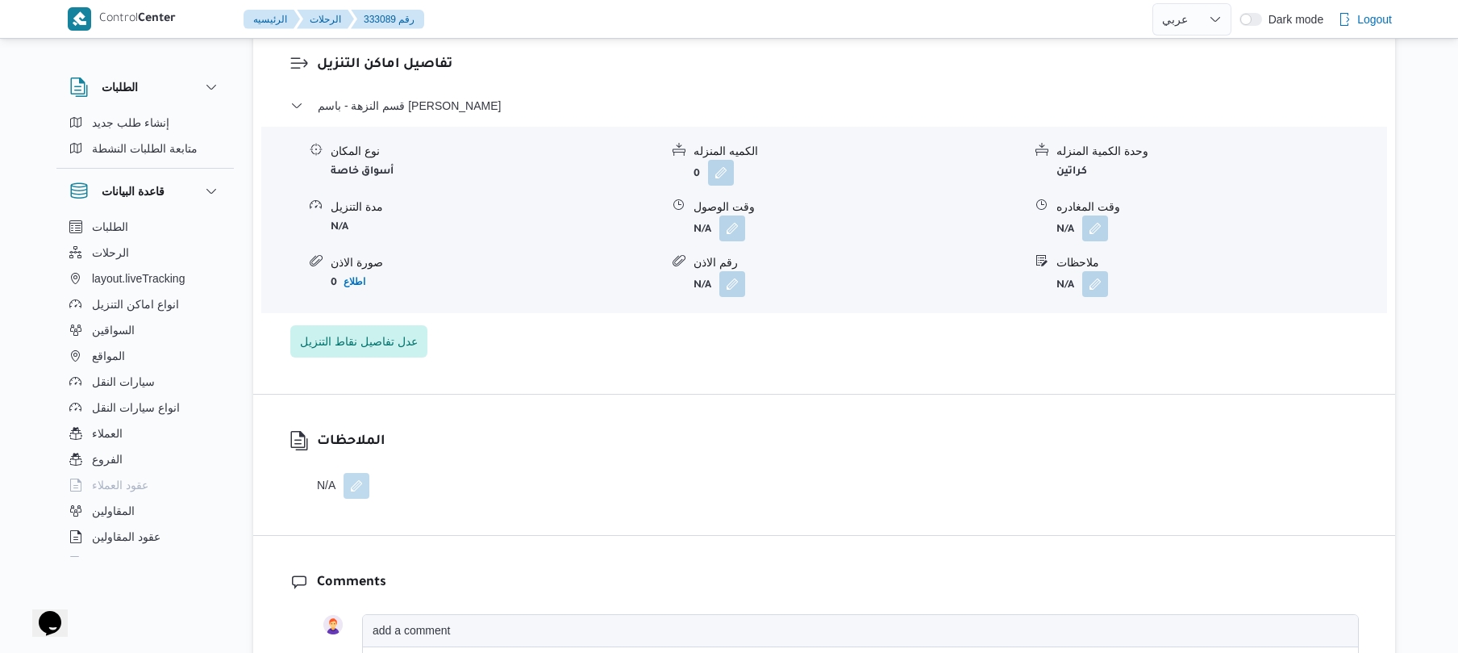
scroll to position [1333, 0]
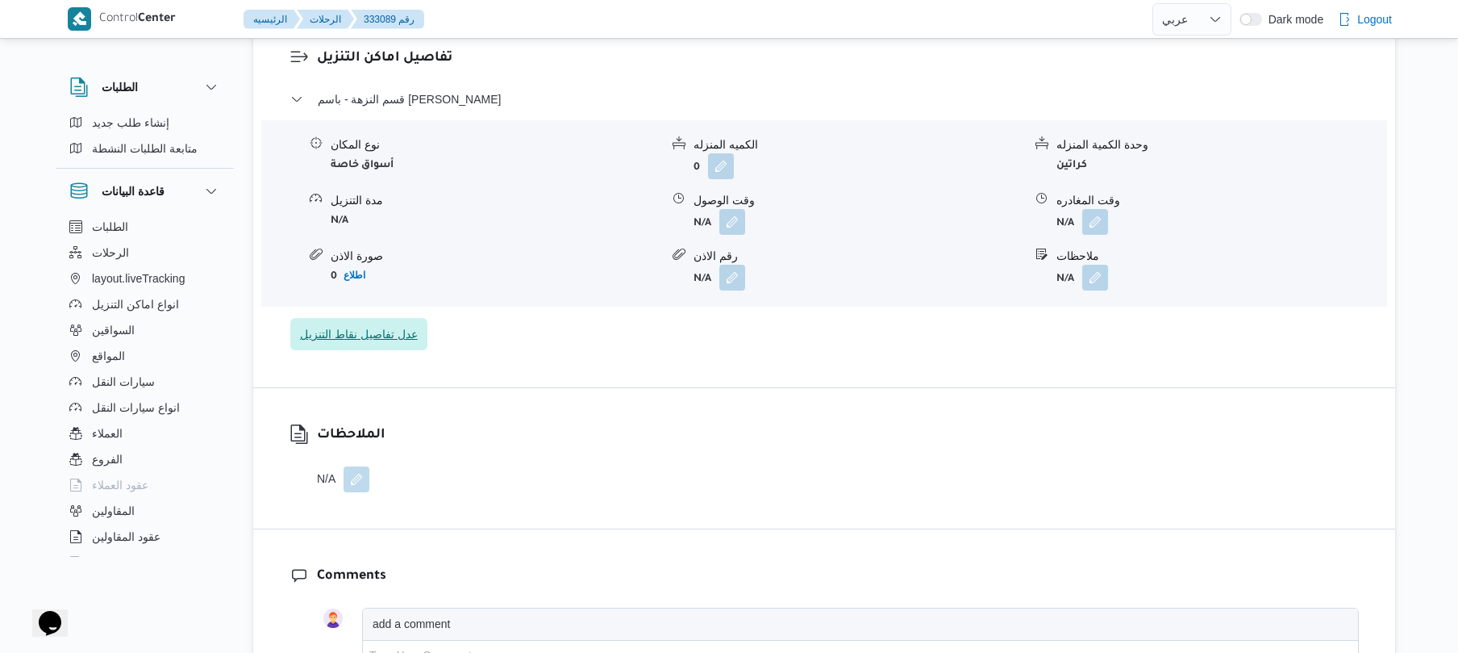
click at [389, 324] on span "عدل تفاصيل نقاط التنزيل" at bounding box center [359, 333] width 118 height 19
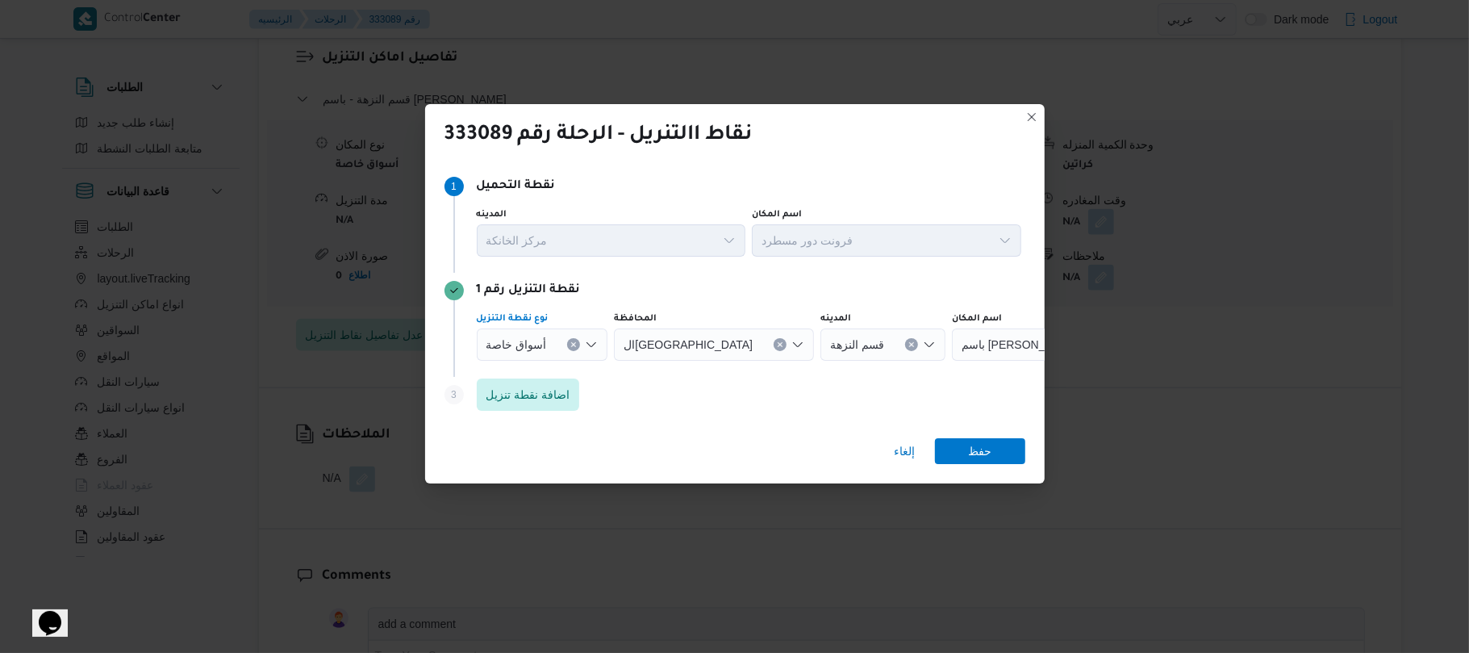
click at [592, 340] on icon "Open list of options" at bounding box center [591, 344] width 13 height 13
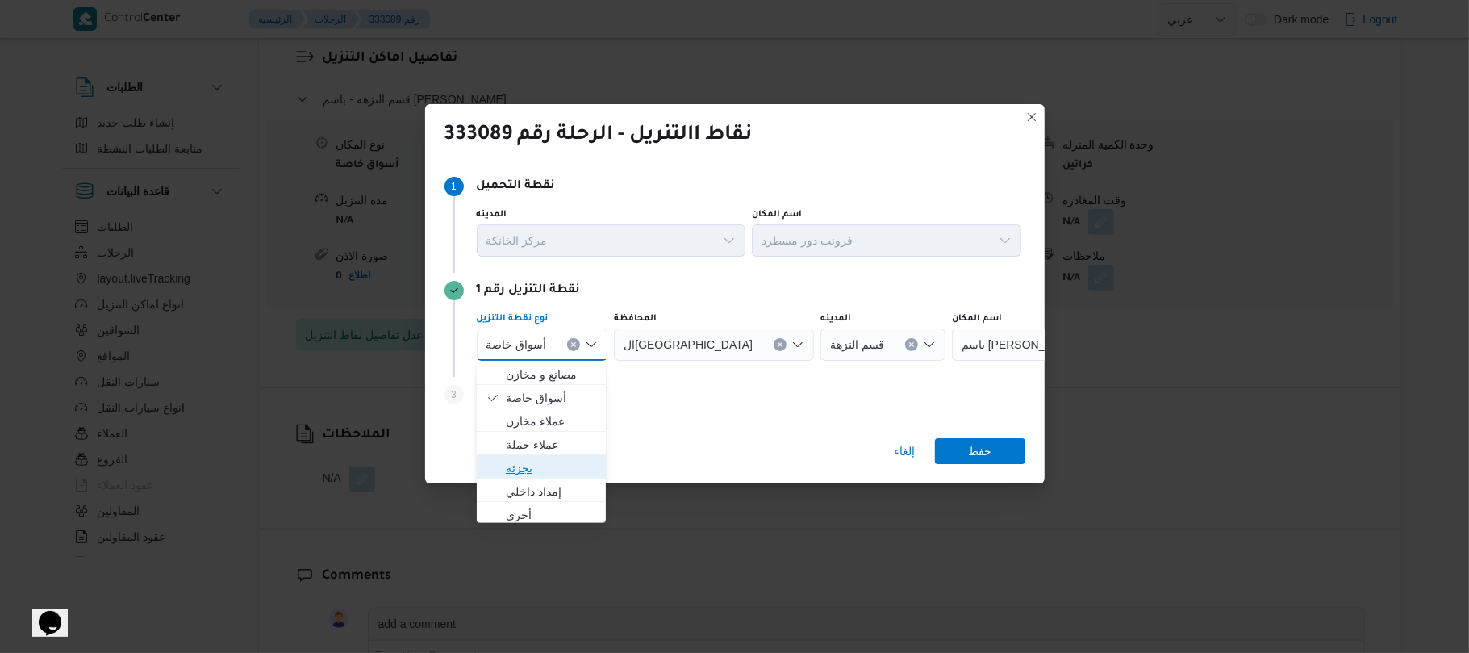
click at [548, 463] on span "تجزئة" at bounding box center [551, 467] width 91 height 19
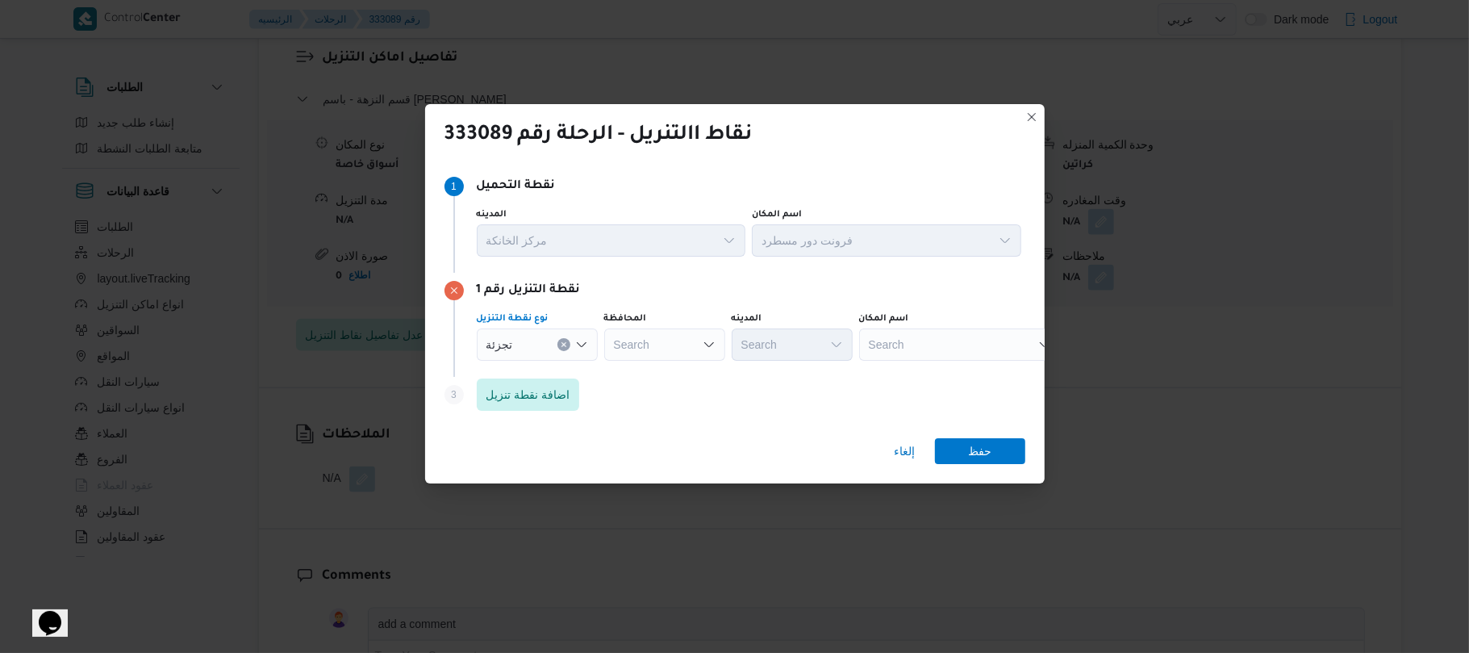
click at [703, 348] on icon "Open list of options" at bounding box center [709, 344] width 13 height 13
type input "القاهر"
click at [673, 377] on span "القاهر ة" at bounding box center [674, 374] width 82 height 19
click at [810, 340] on div "Search" at bounding box center [870, 344] width 121 height 32
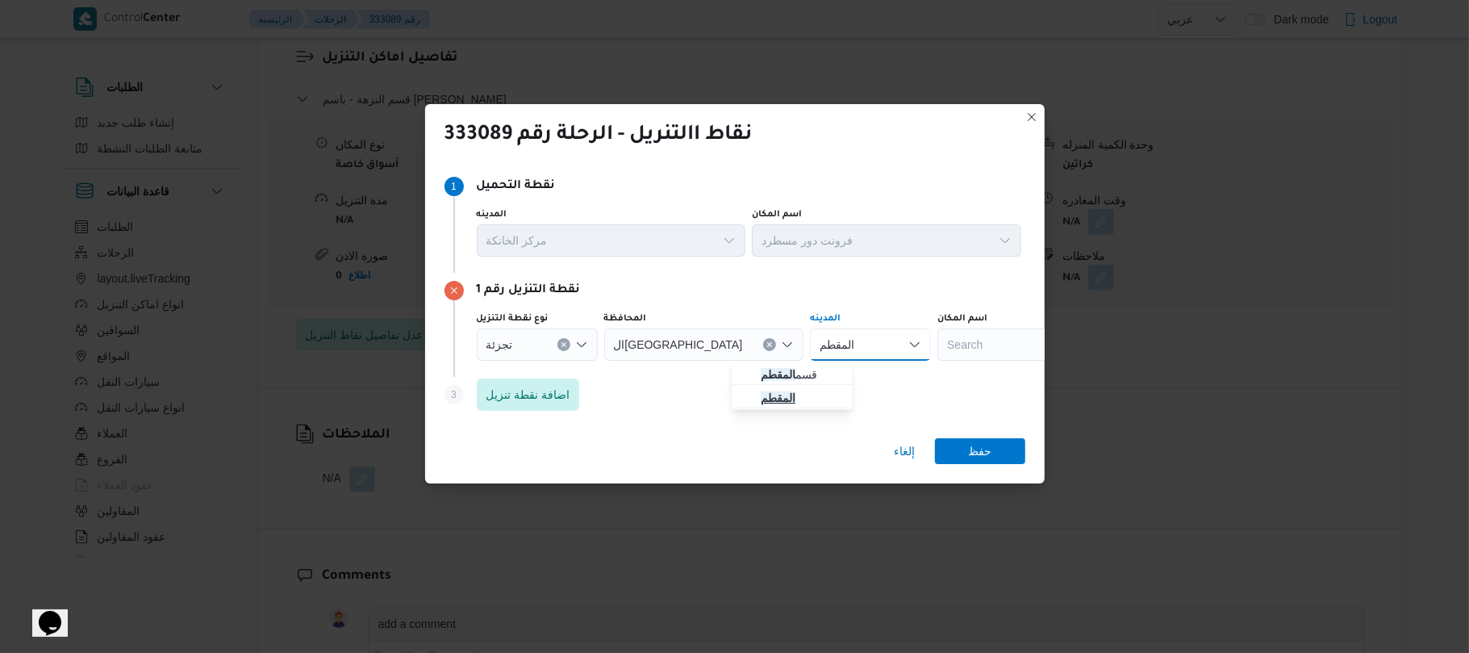
type input "المقطم"
click at [782, 394] on mark "المقطم" at bounding box center [778, 397] width 35 height 13
click at [569, 387] on span "اضافة نقطة تنزيل" at bounding box center [528, 393] width 84 height 19
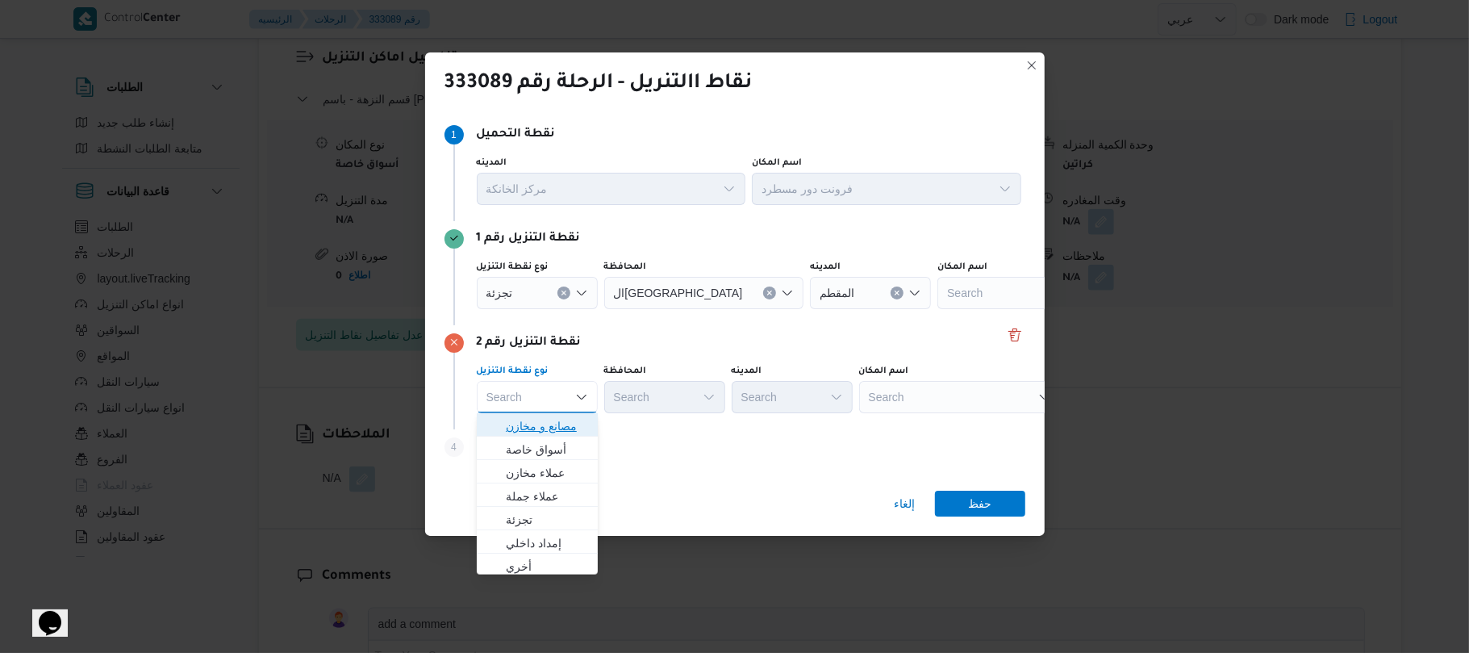
click at [542, 423] on span "مصانع و مخازن" at bounding box center [547, 425] width 82 height 19
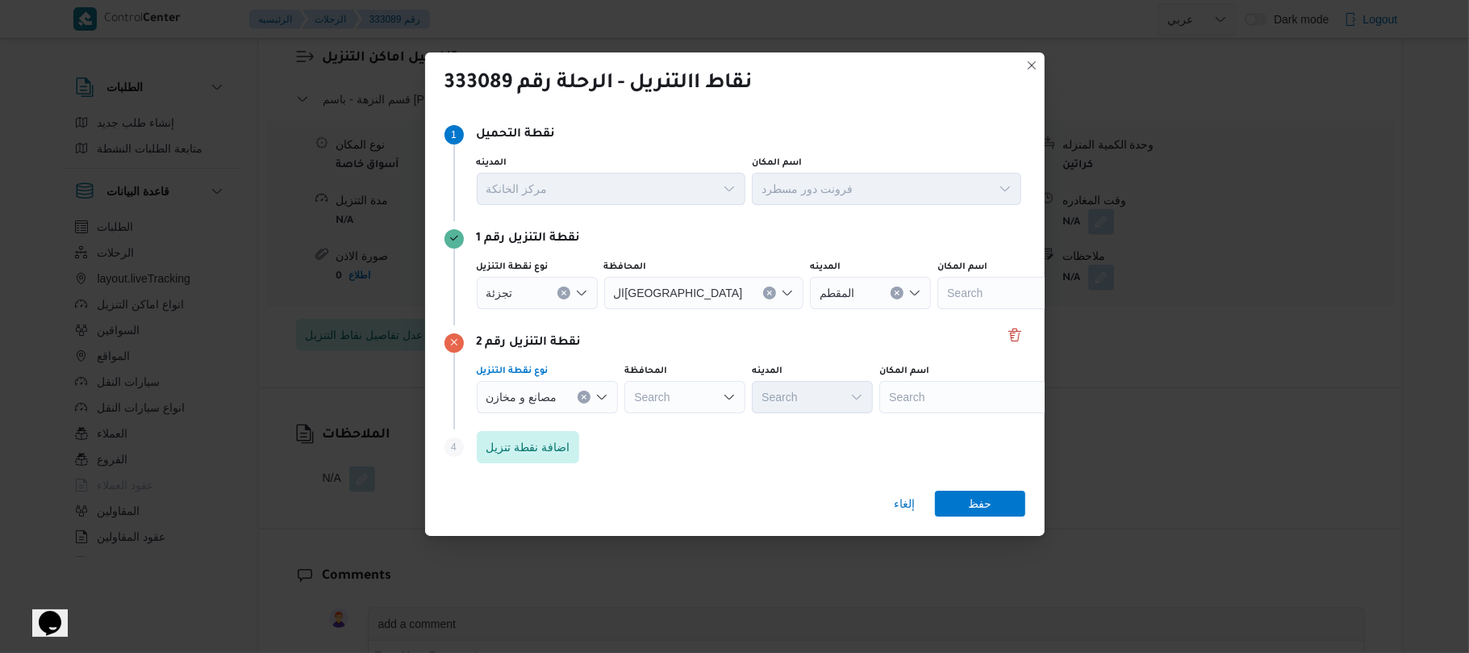
click at [987, 388] on div "Search" at bounding box center [980, 397] width 202 height 32
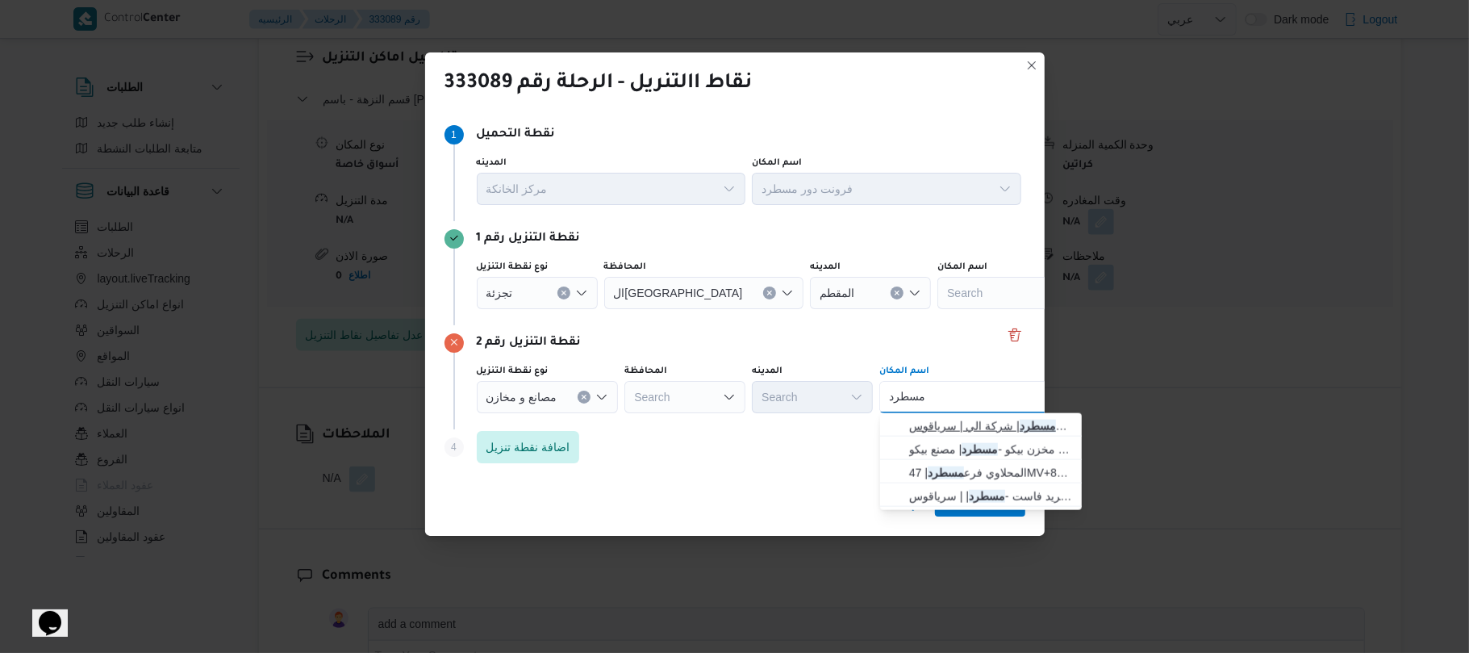
type input "مسطرد"
click at [966, 421] on span "فرونت دور مسطرد | شركة الي | سرياقوس" at bounding box center [990, 425] width 163 height 19
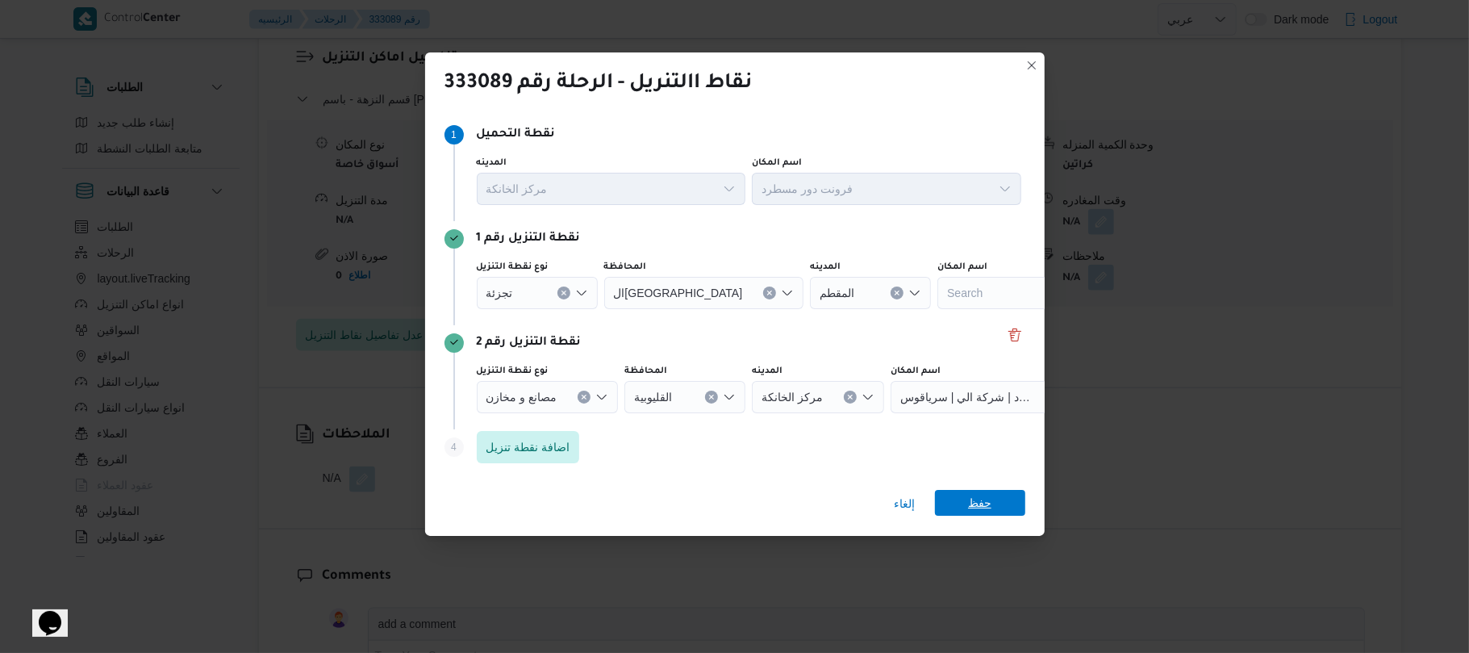
click at [963, 500] on span "حفظ" at bounding box center [980, 503] width 90 height 26
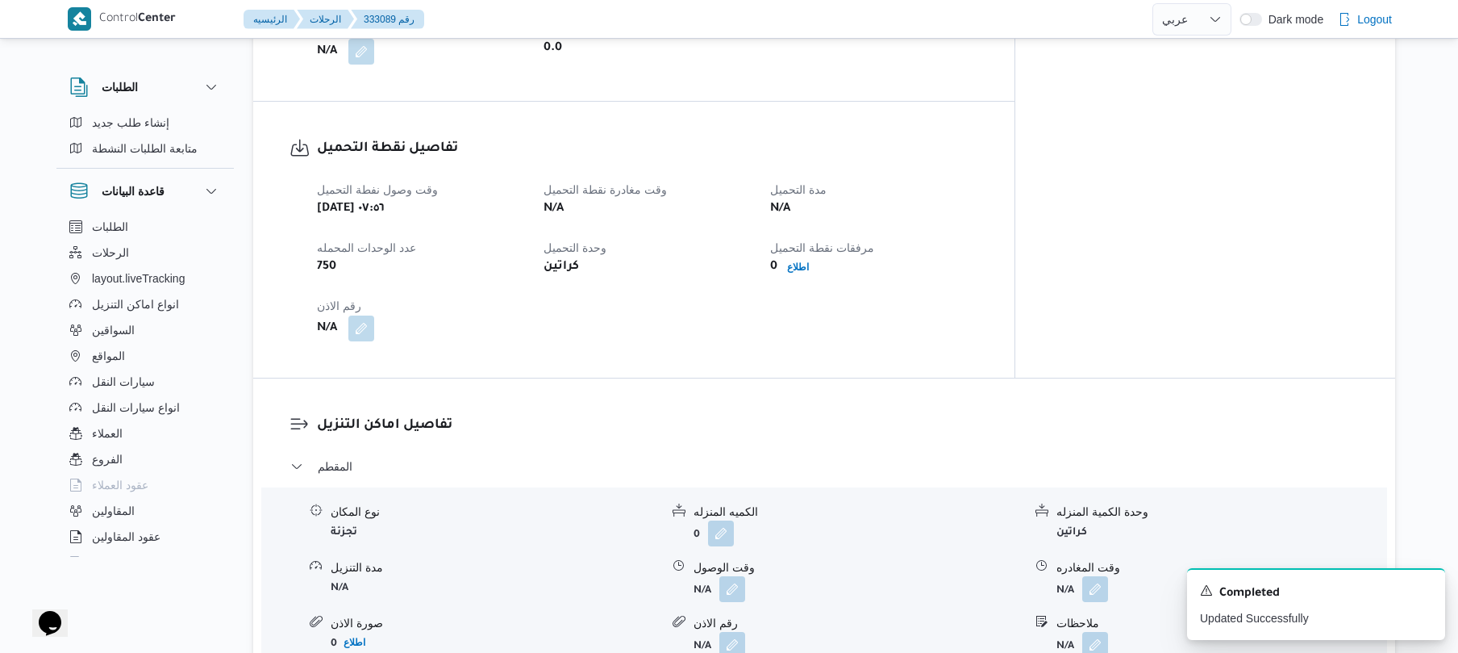
scroll to position [946, 0]
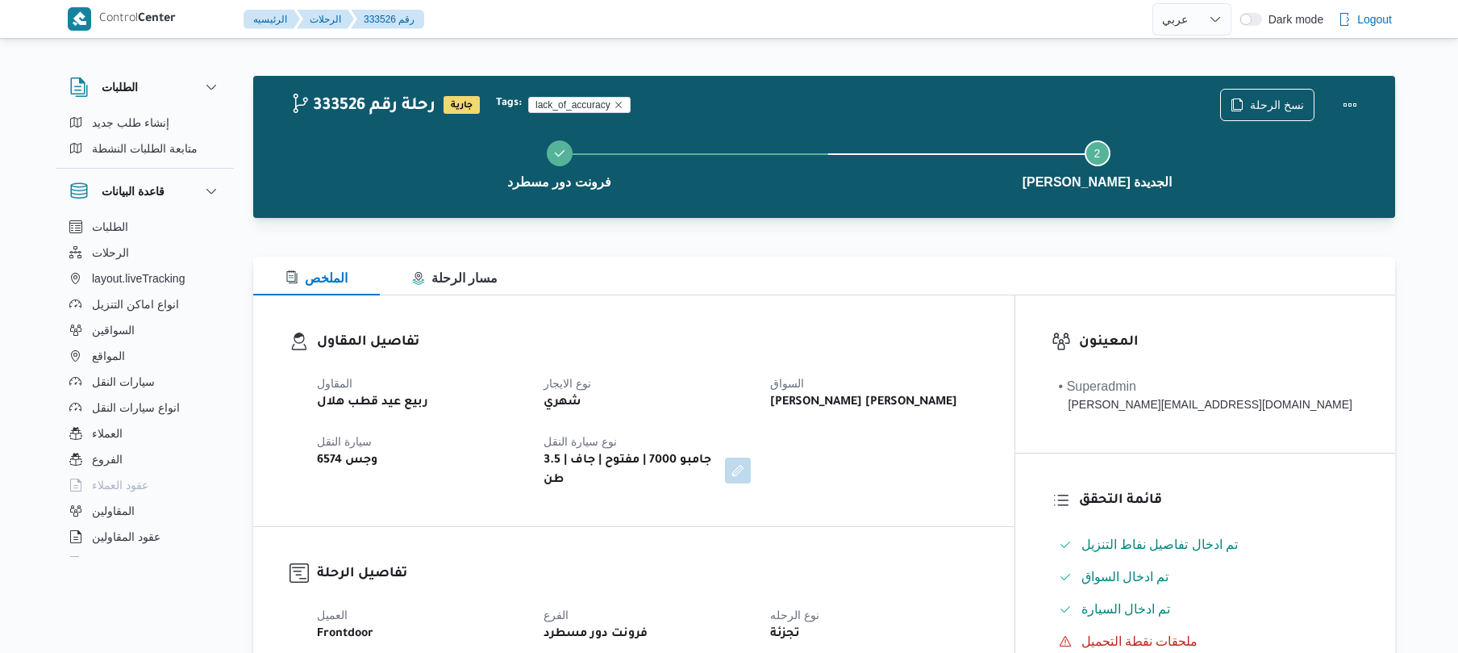
select select "ar"
click at [763, 355] on dl "تفاصيل المقاول المقاول ربيع عيد قطب هلال نوع الايجار شهري السواق مصطفي حسن عبدا…" at bounding box center [647, 411] width 661 height 158
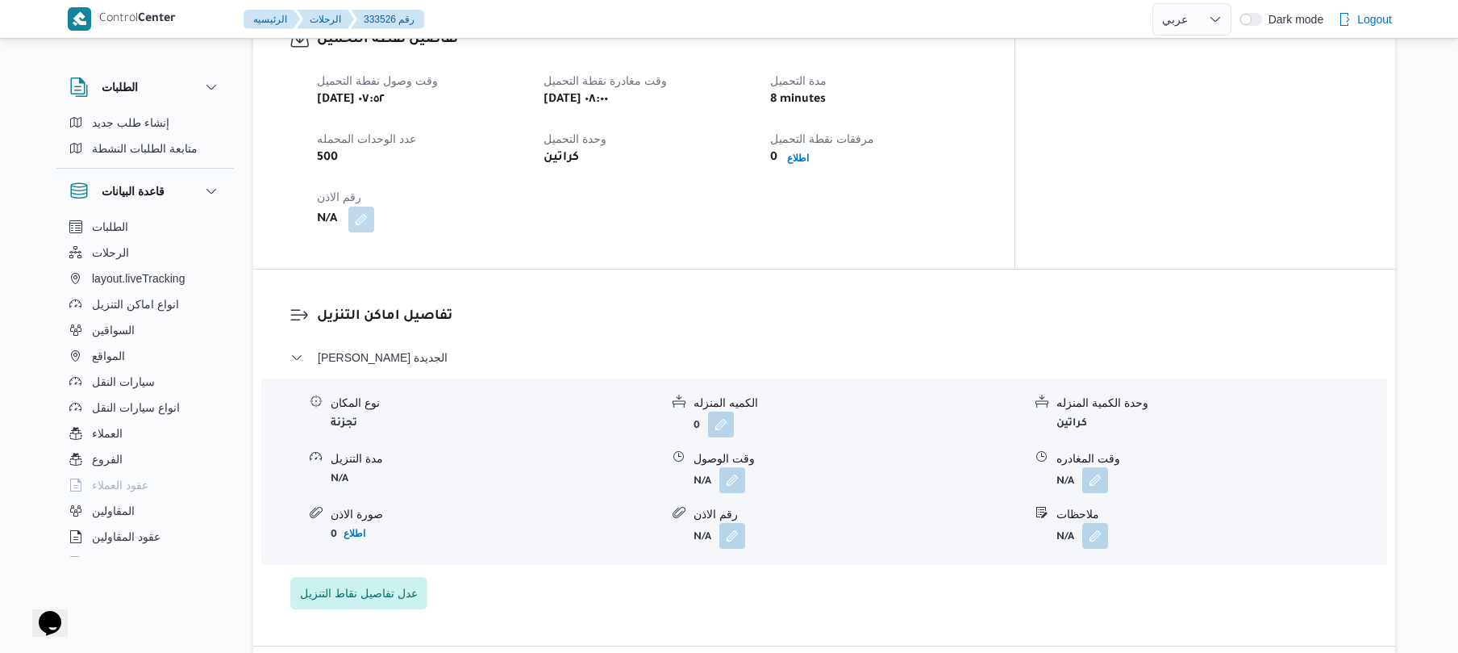
scroll to position [1204, 0]
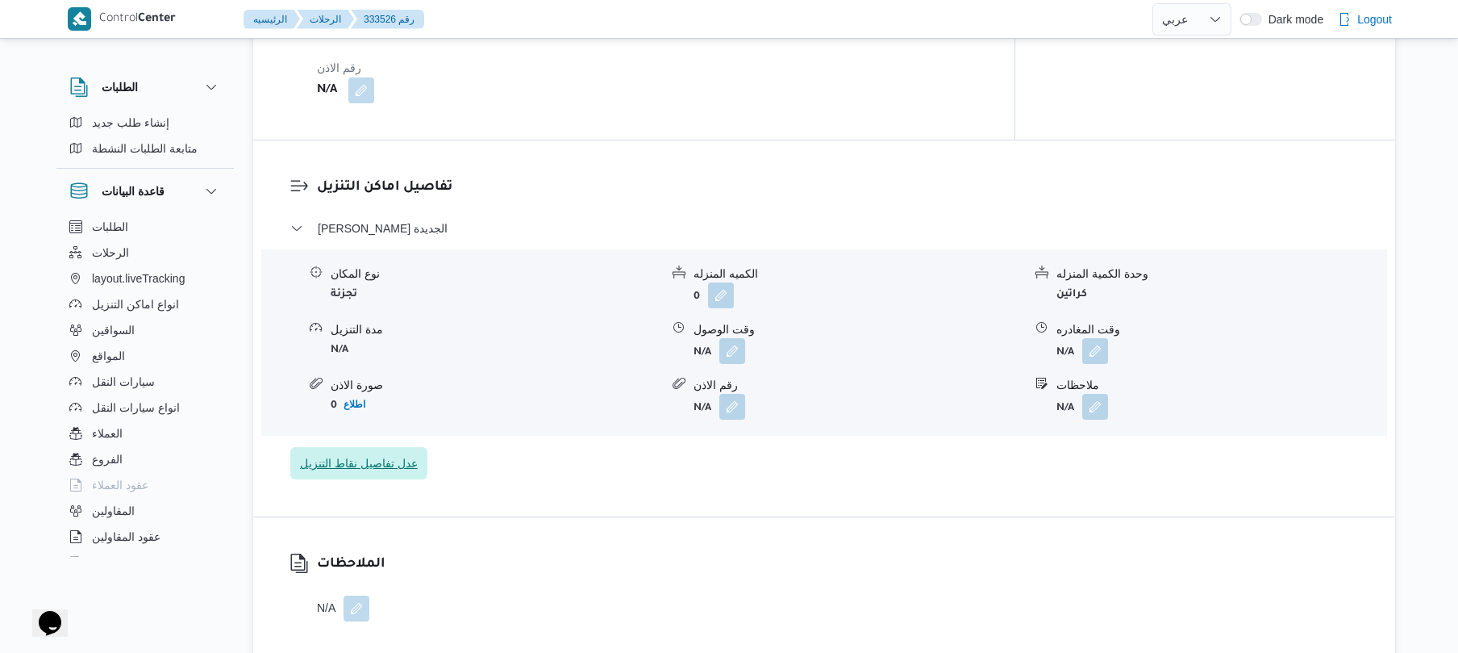
click at [408, 453] on span "عدل تفاصيل نقاط التنزيل" at bounding box center [359, 462] width 118 height 19
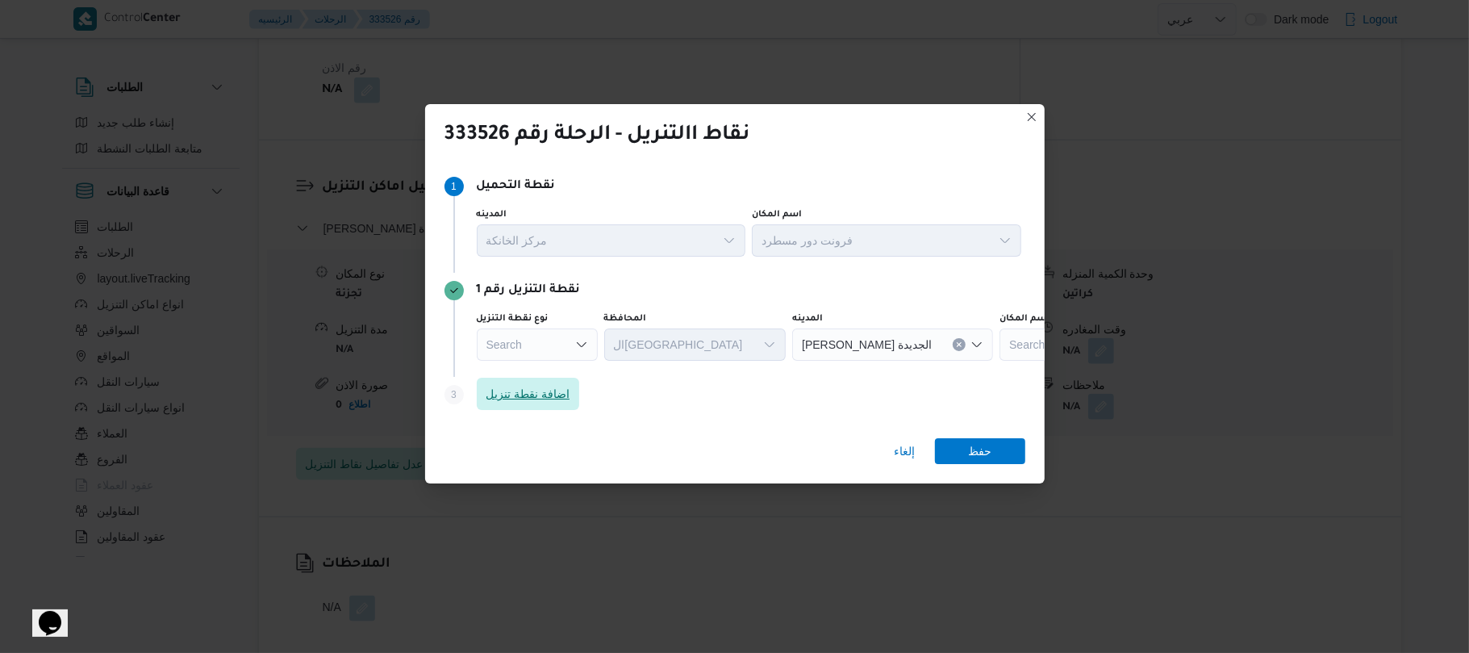
click at [526, 389] on span "اضافة نقطة تنزيل" at bounding box center [528, 393] width 84 height 19
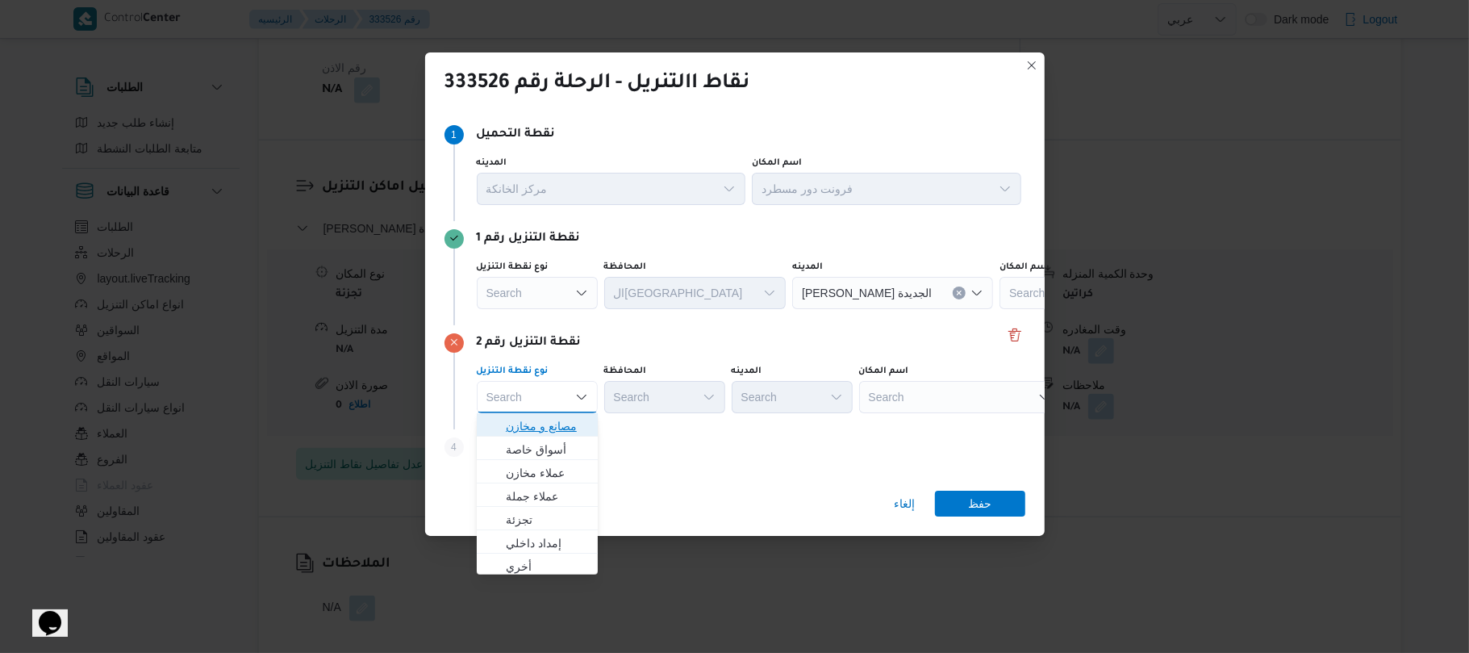
click at [561, 423] on span "مصانع و مخازن" at bounding box center [547, 425] width 82 height 19
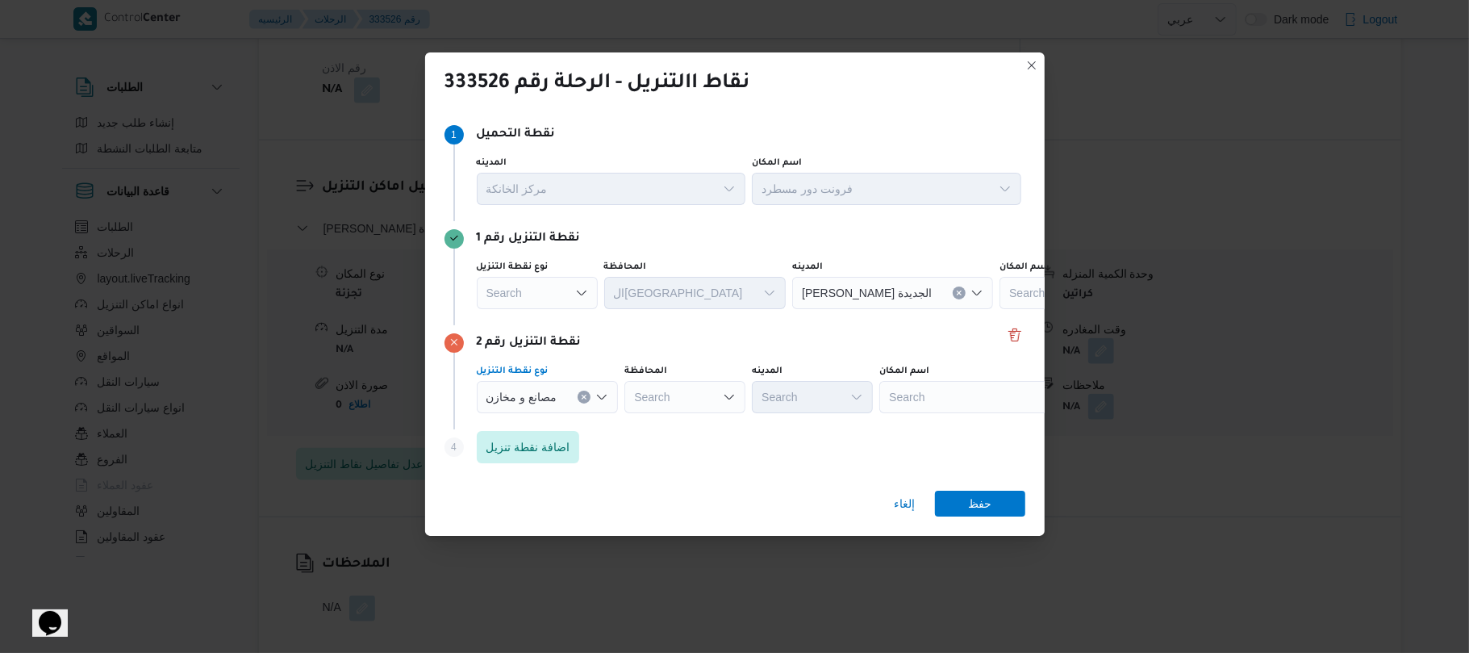
click at [915, 392] on div "Search" at bounding box center [980, 397] width 202 height 32
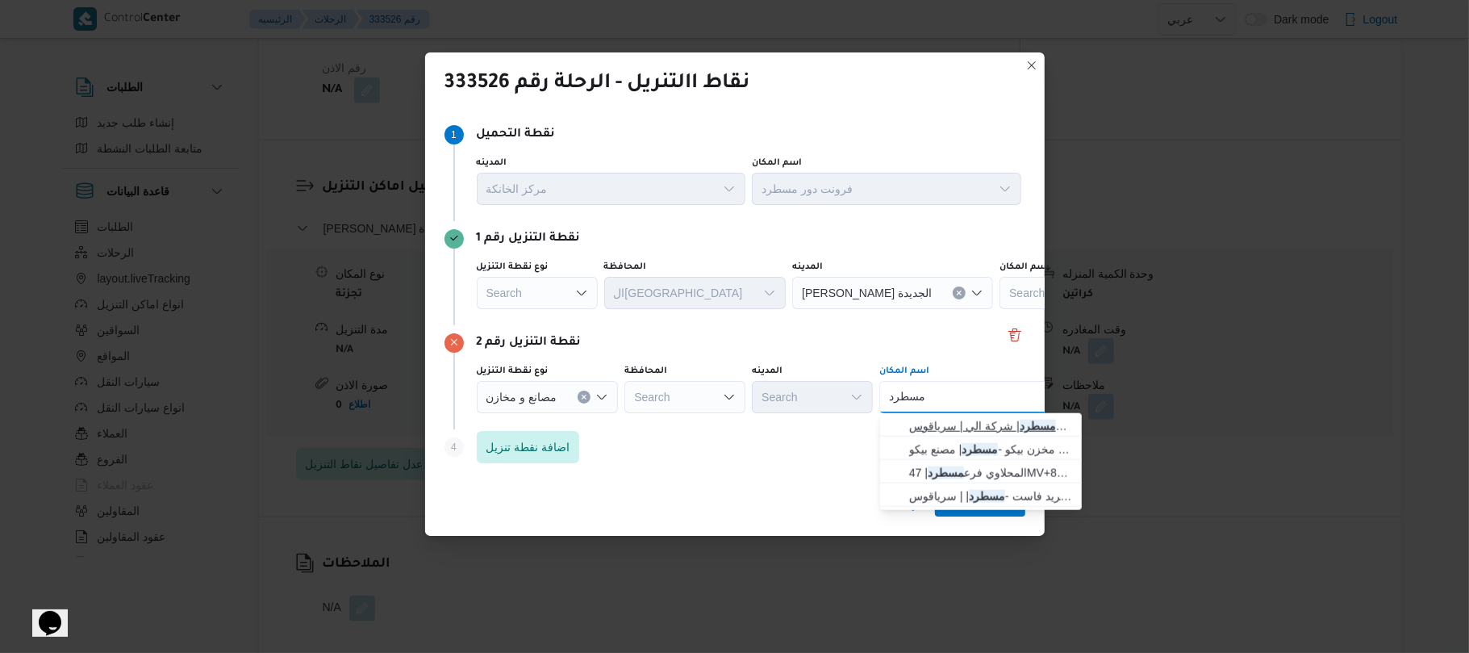
type input "مسطرد"
click at [920, 426] on span "فرونت دور مسطرد | شركة الي | سرياقوس" at bounding box center [990, 425] width 163 height 19
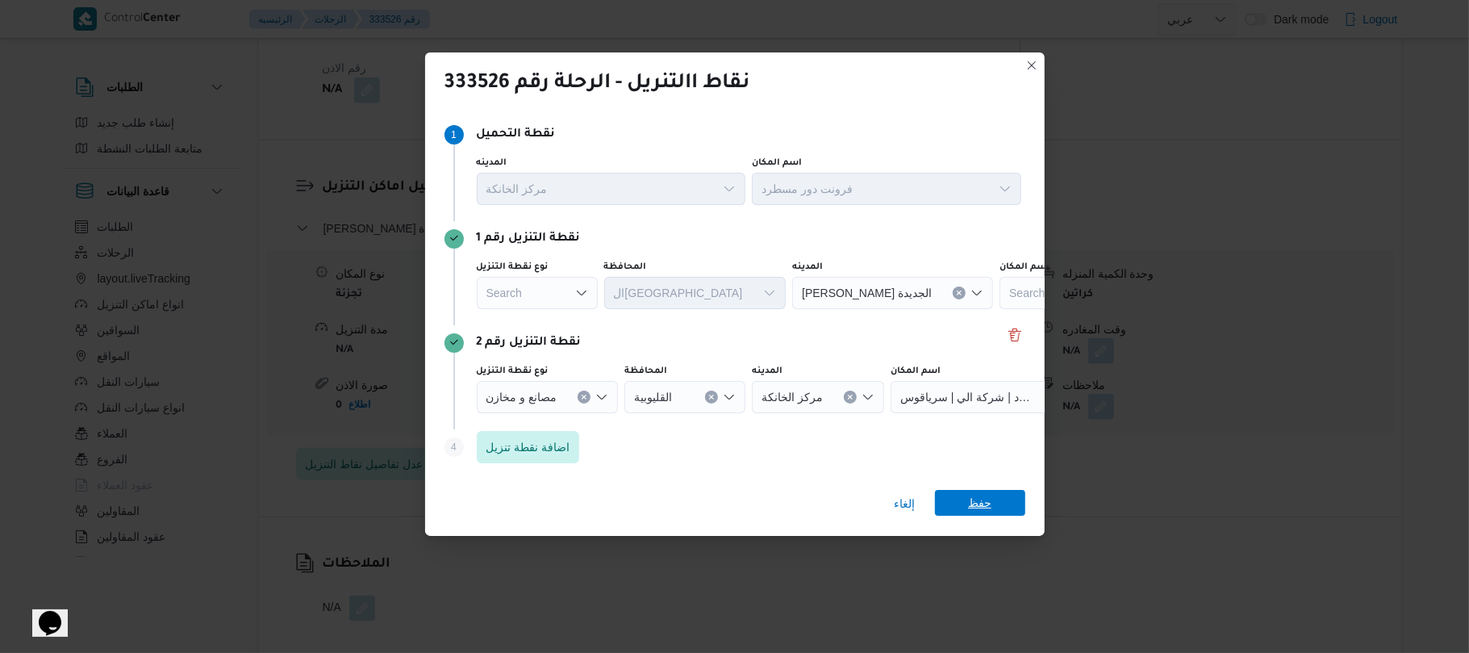
click at [1004, 502] on span "حفظ" at bounding box center [980, 503] width 90 height 26
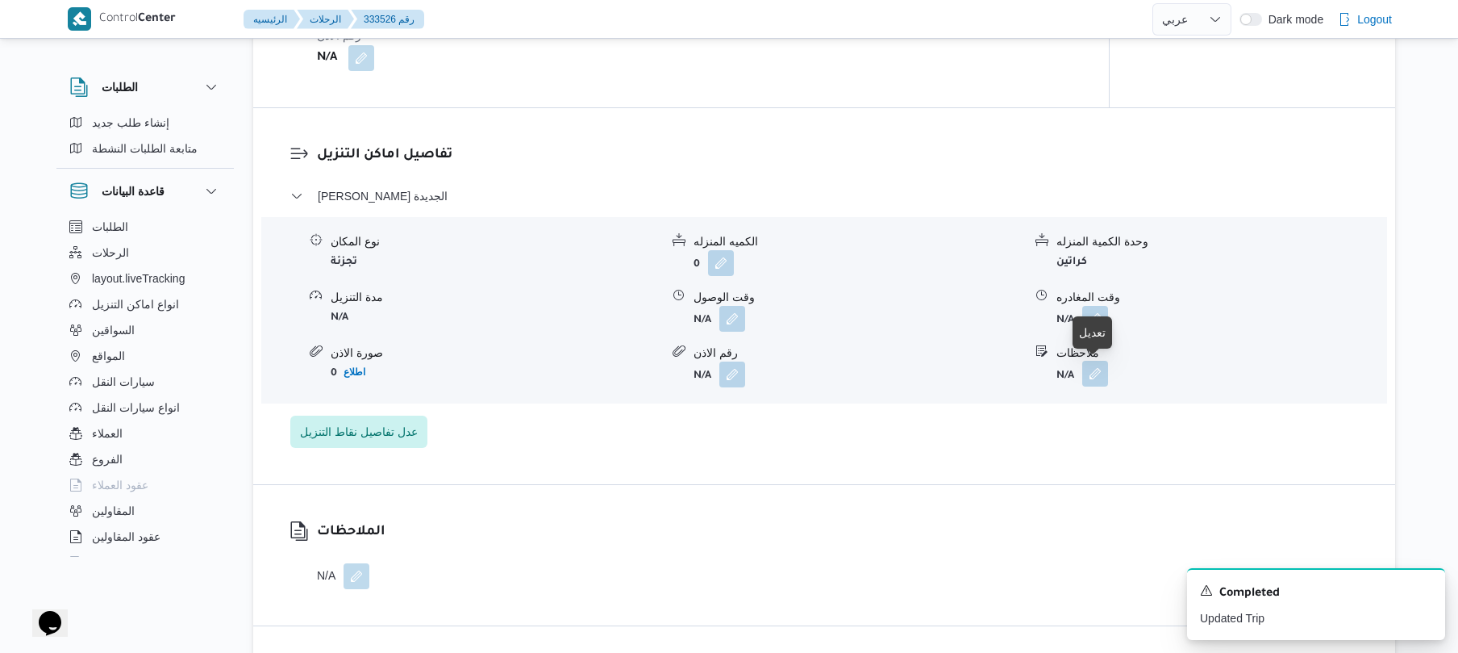
click at [1098, 375] on button "button" at bounding box center [1095, 374] width 26 height 26
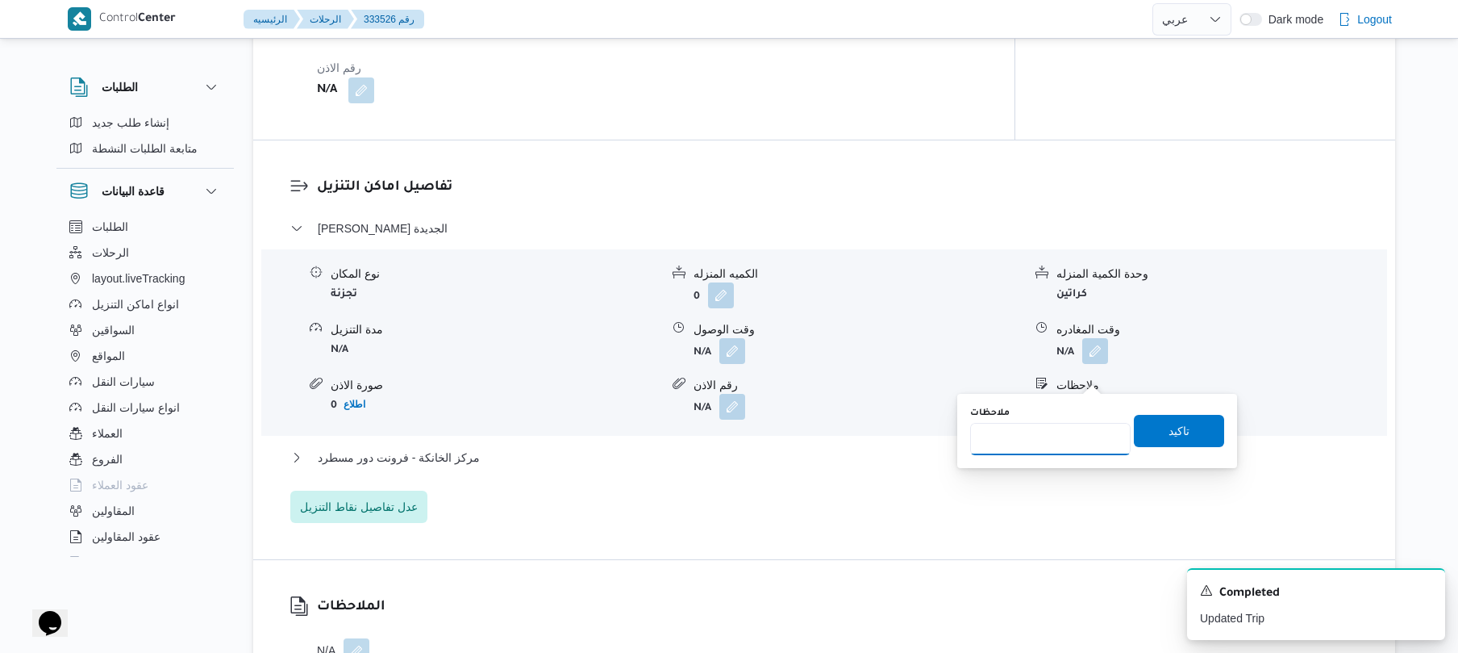
click at [1026, 444] on input "ملاحظات" at bounding box center [1050, 439] width 161 height 32
type input "مدينتي"
click at [1156, 430] on span "تاكيد" at bounding box center [1179, 430] width 90 height 32
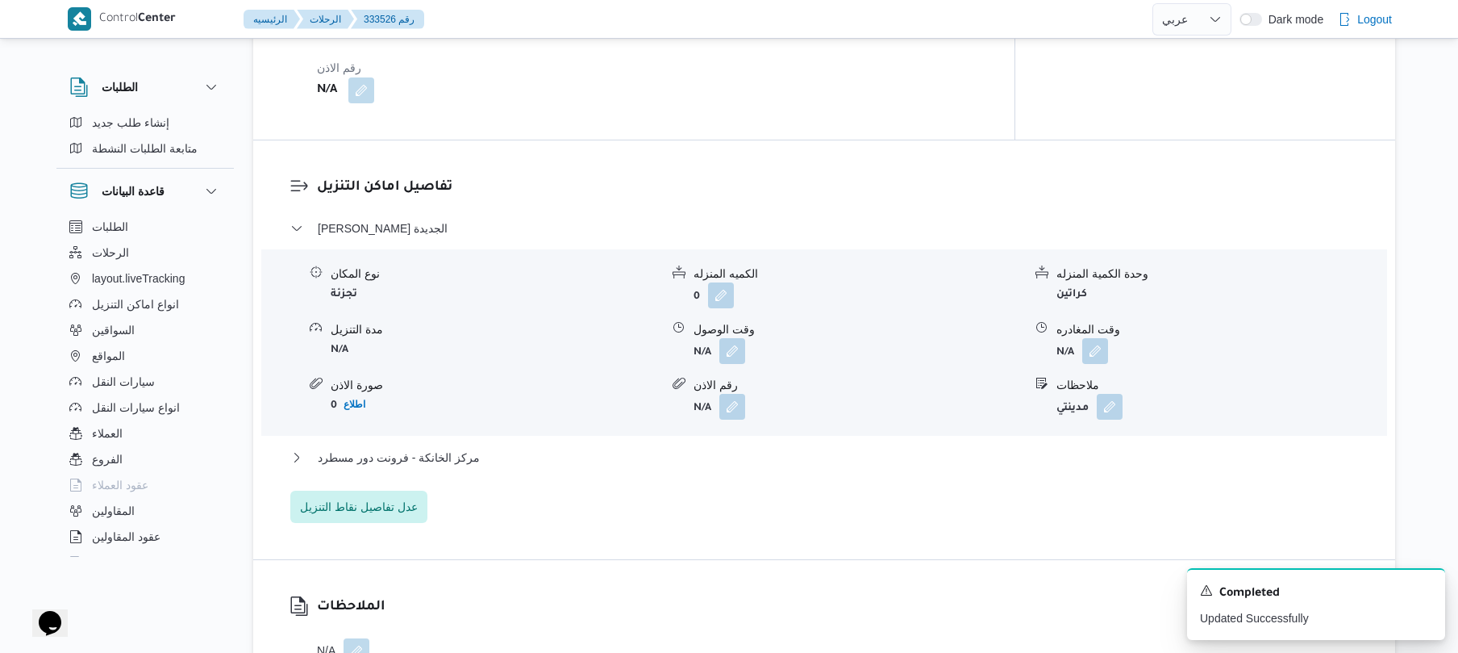
click at [1104, 140] on div "تفاصيل اماكن التنزيل ثانى القاهرة الجديدة نوع المكان تجزئة الكميه المنزله 0 وحد…" at bounding box center [824, 349] width 1142 height 419
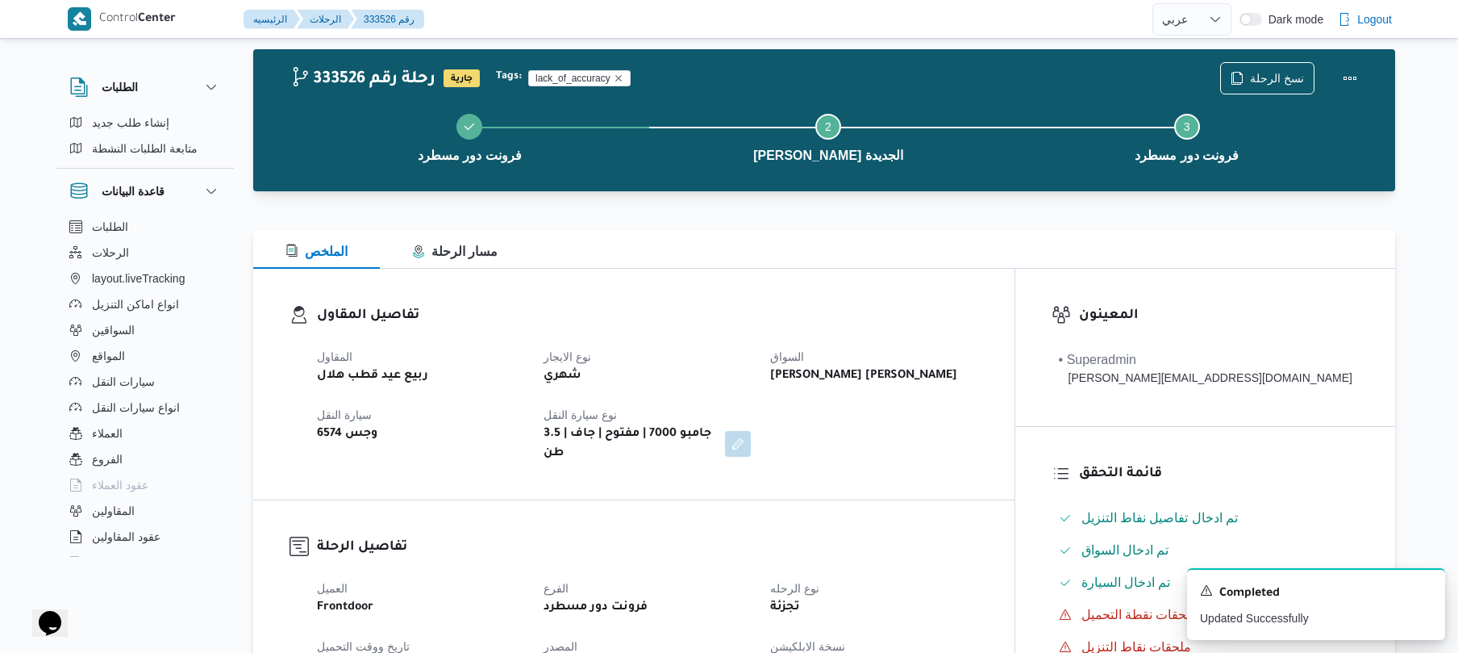
scroll to position [0, 0]
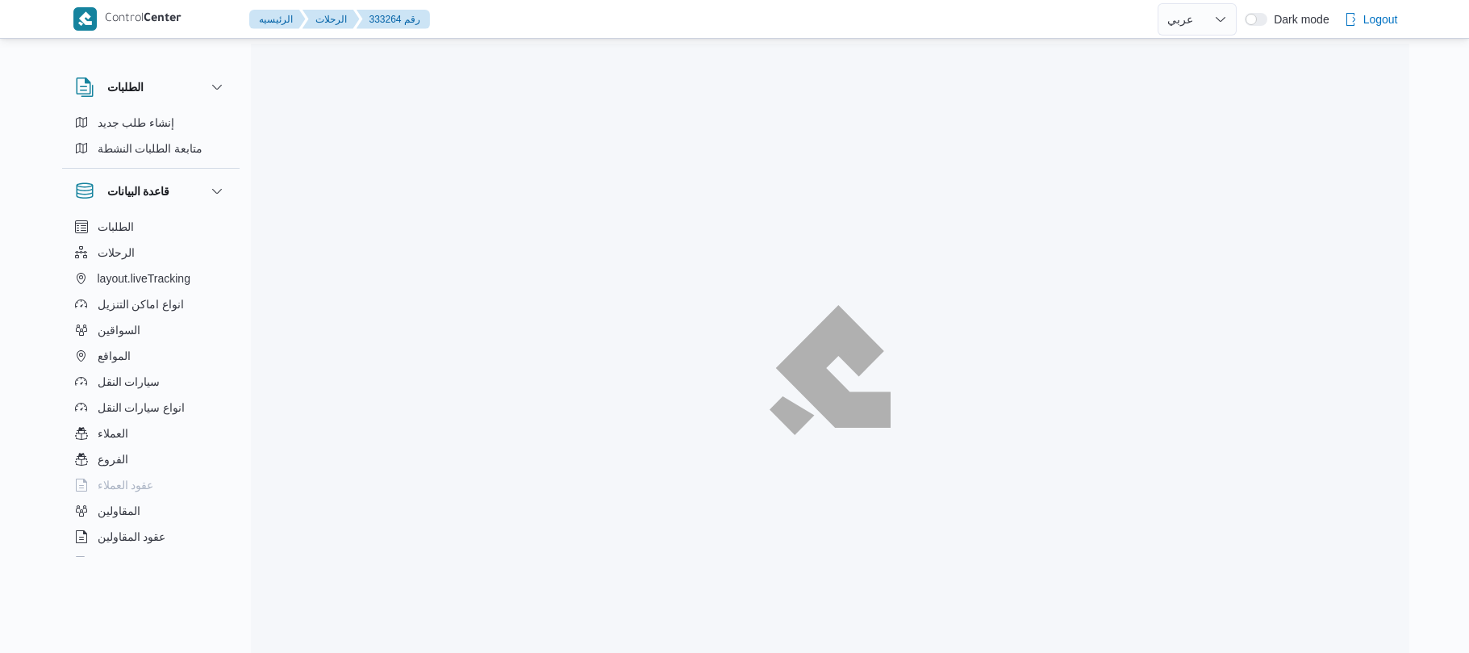
select select "ar"
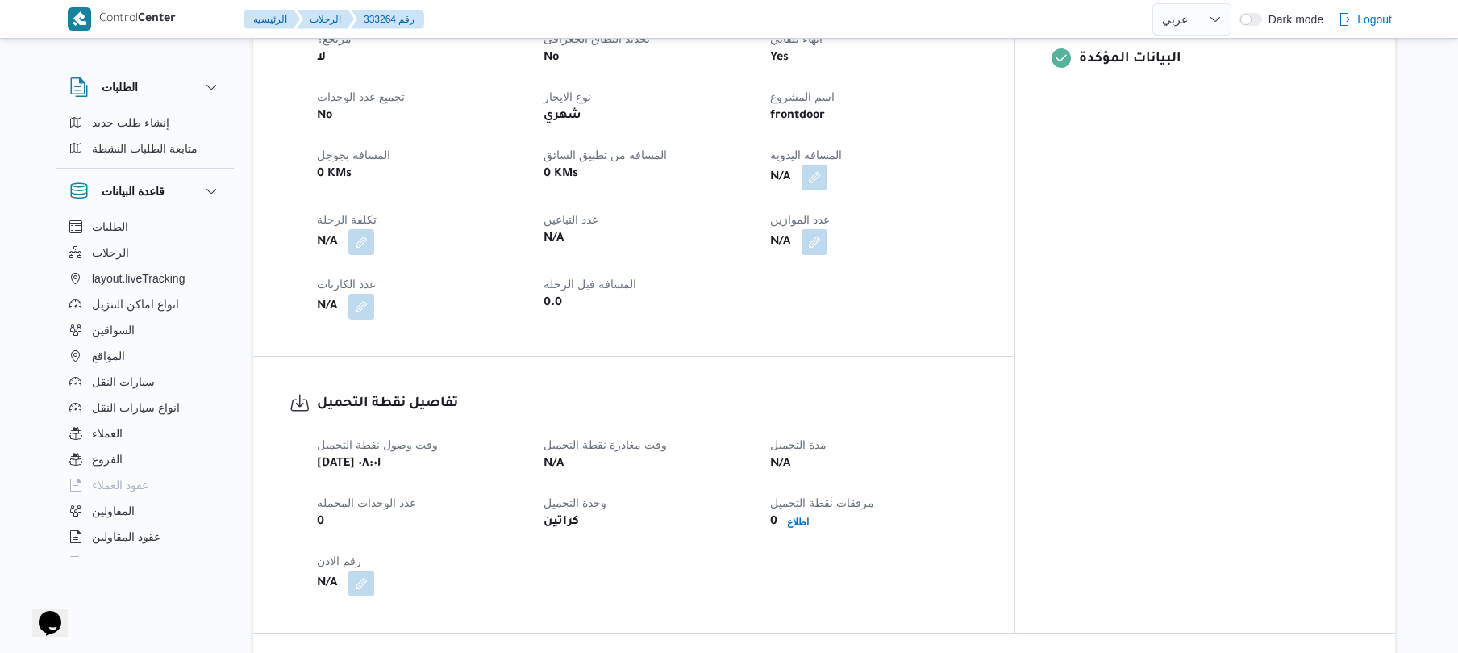
scroll to position [817, 0]
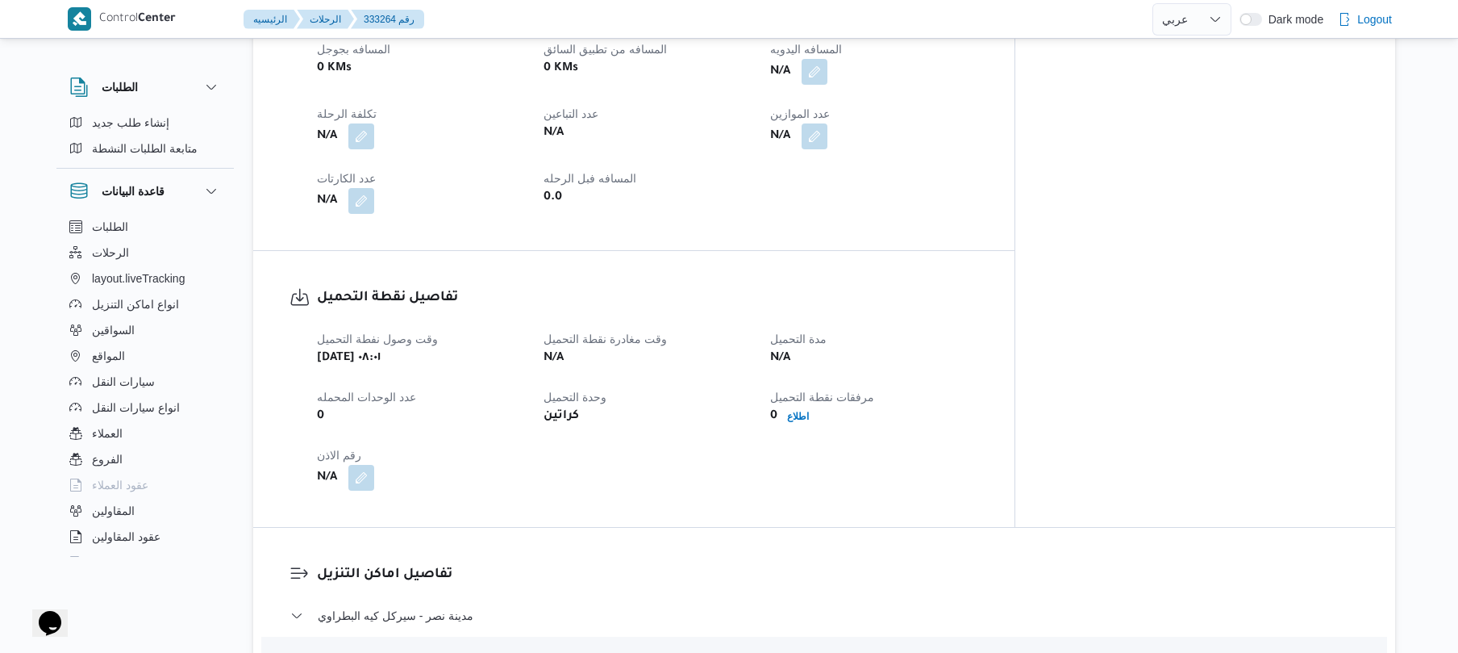
click at [778, 287] on h3 "تفاصيل نقطة التحميل" at bounding box center [647, 298] width 661 height 22
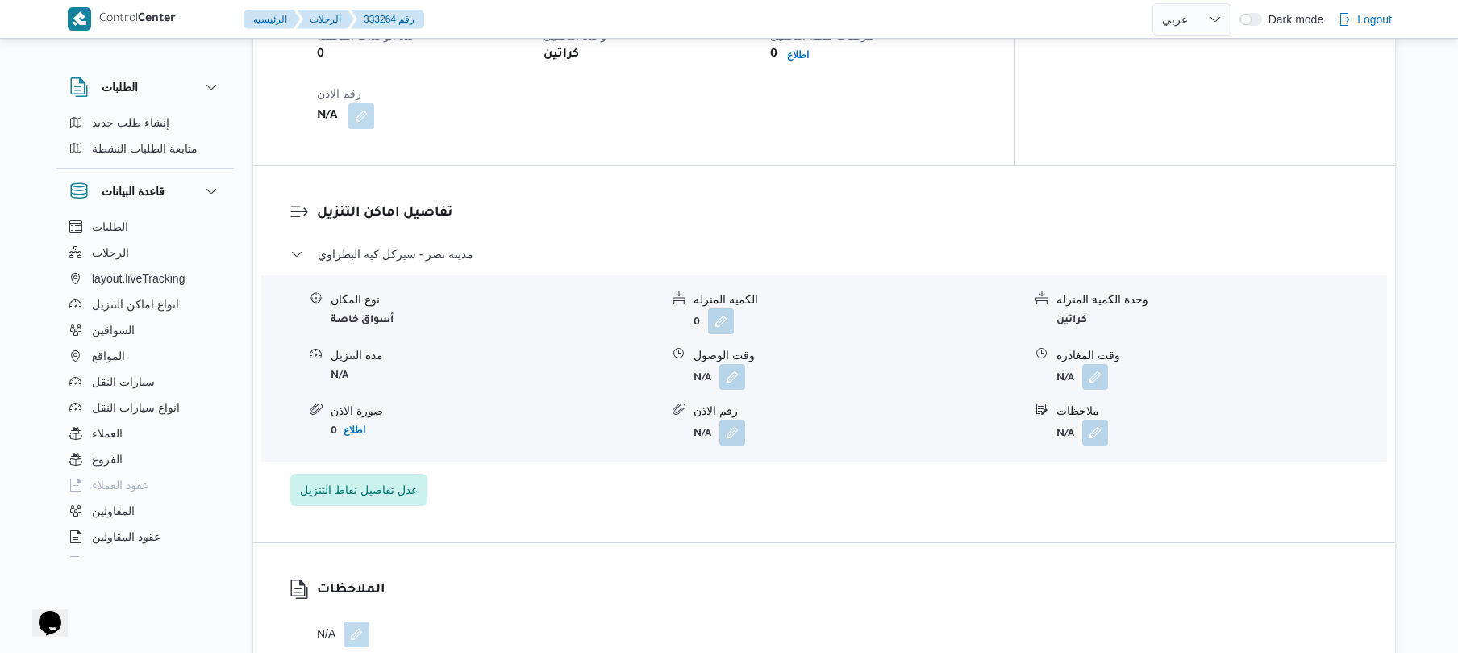
scroll to position [1291, 0]
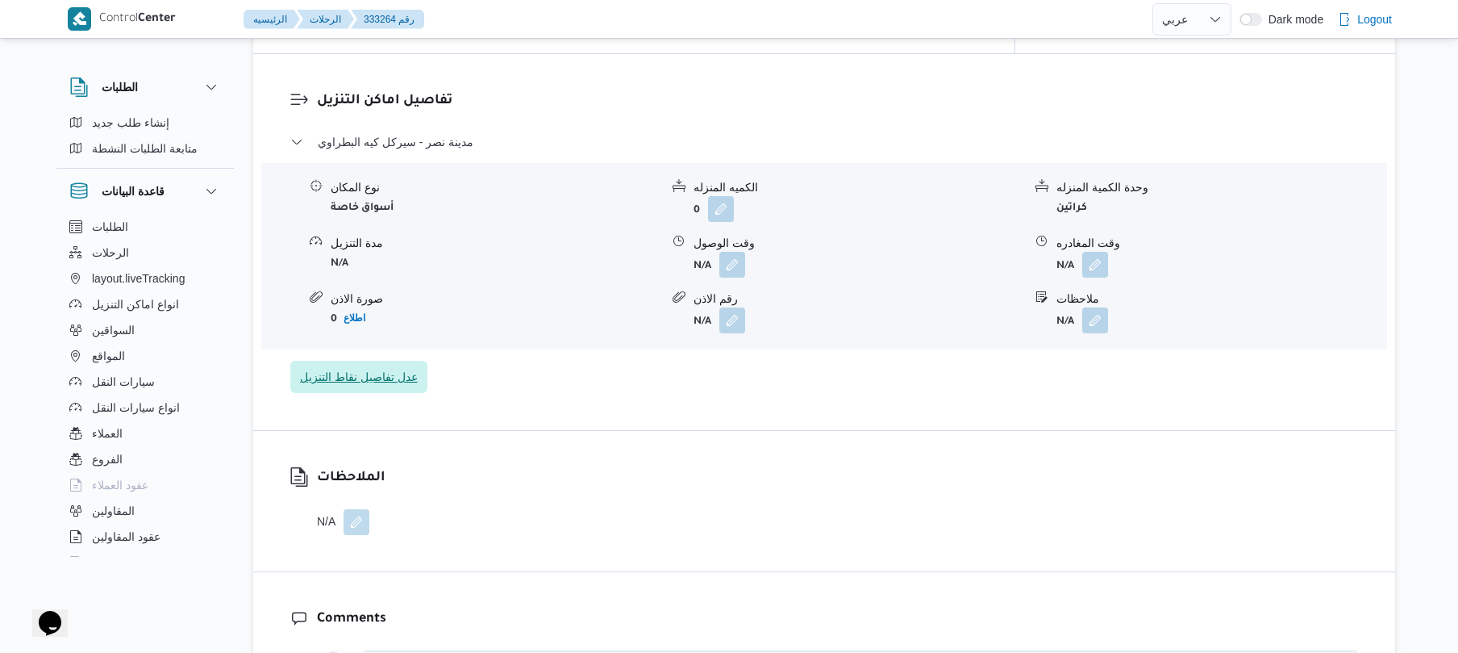
click at [408, 367] on span "عدل تفاصيل نقاط التنزيل" at bounding box center [359, 376] width 118 height 19
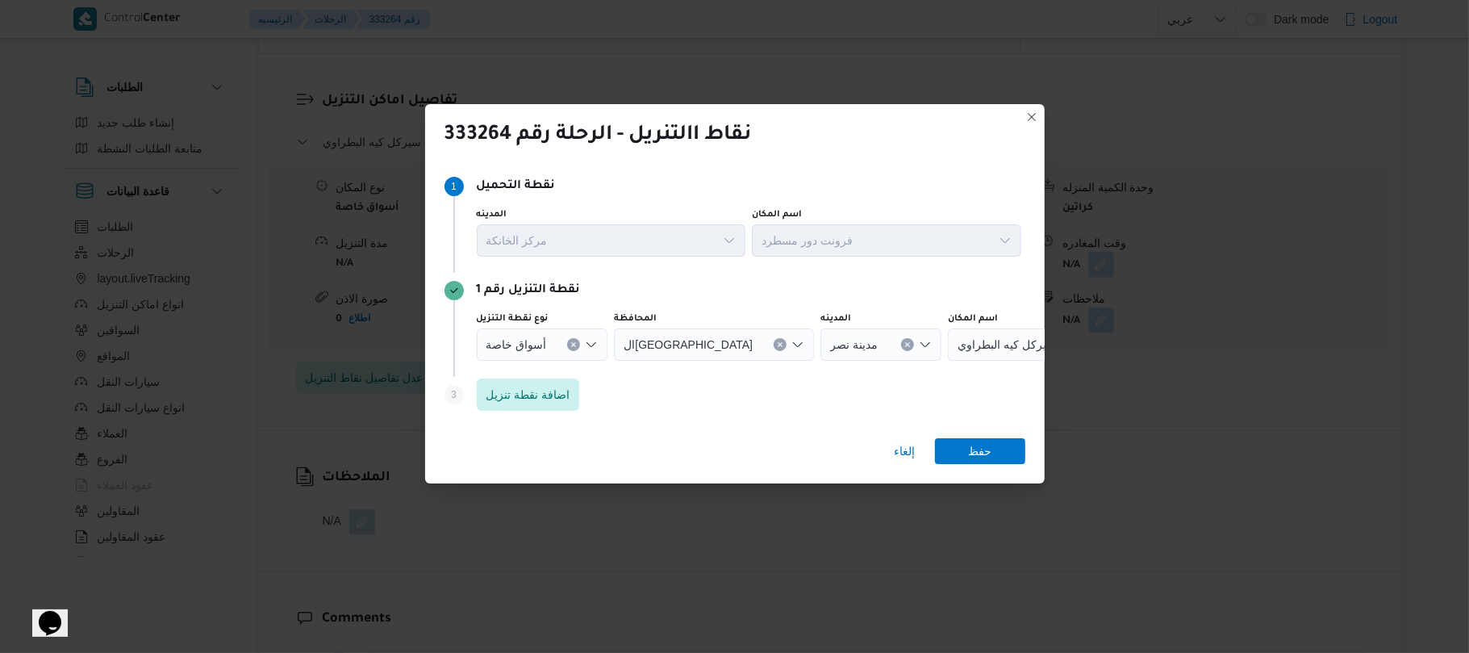
click at [590, 342] on icon "Open list of options" at bounding box center [591, 344] width 13 height 13
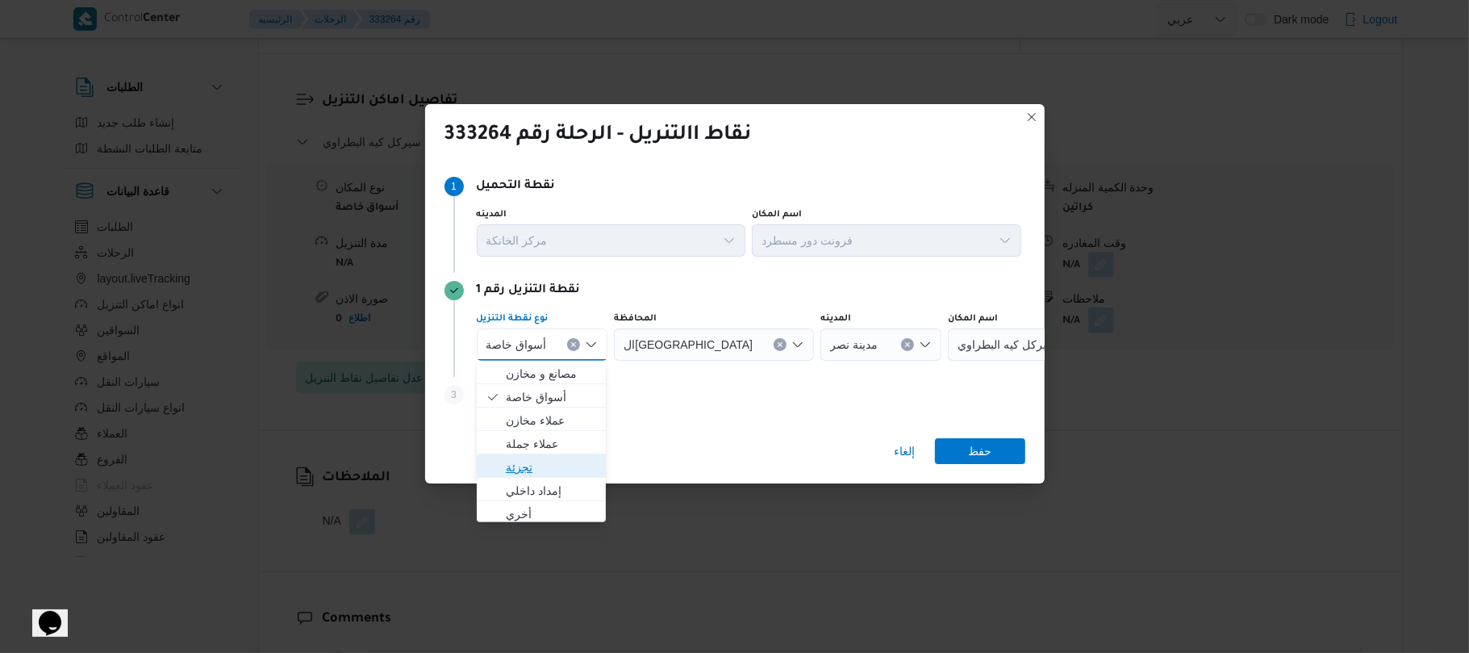
click at [537, 459] on span "تجزئة" at bounding box center [551, 466] width 91 height 19
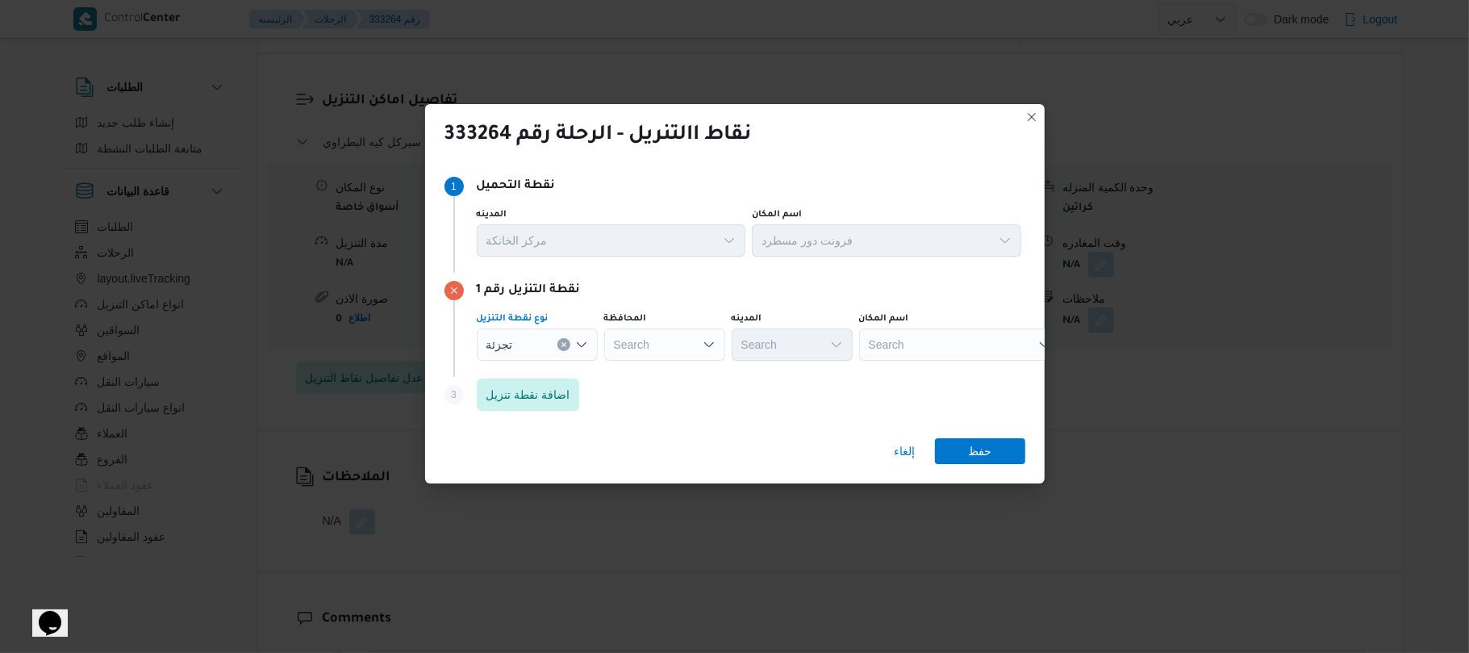
click at [658, 334] on div "Search" at bounding box center [664, 344] width 121 height 32
type input "الجيز"
click at [653, 374] on mark "الجيز" at bounding box center [650, 373] width 23 height 13
click at [775, 346] on div "Search" at bounding box center [792, 344] width 121 height 32
type input "زايد"
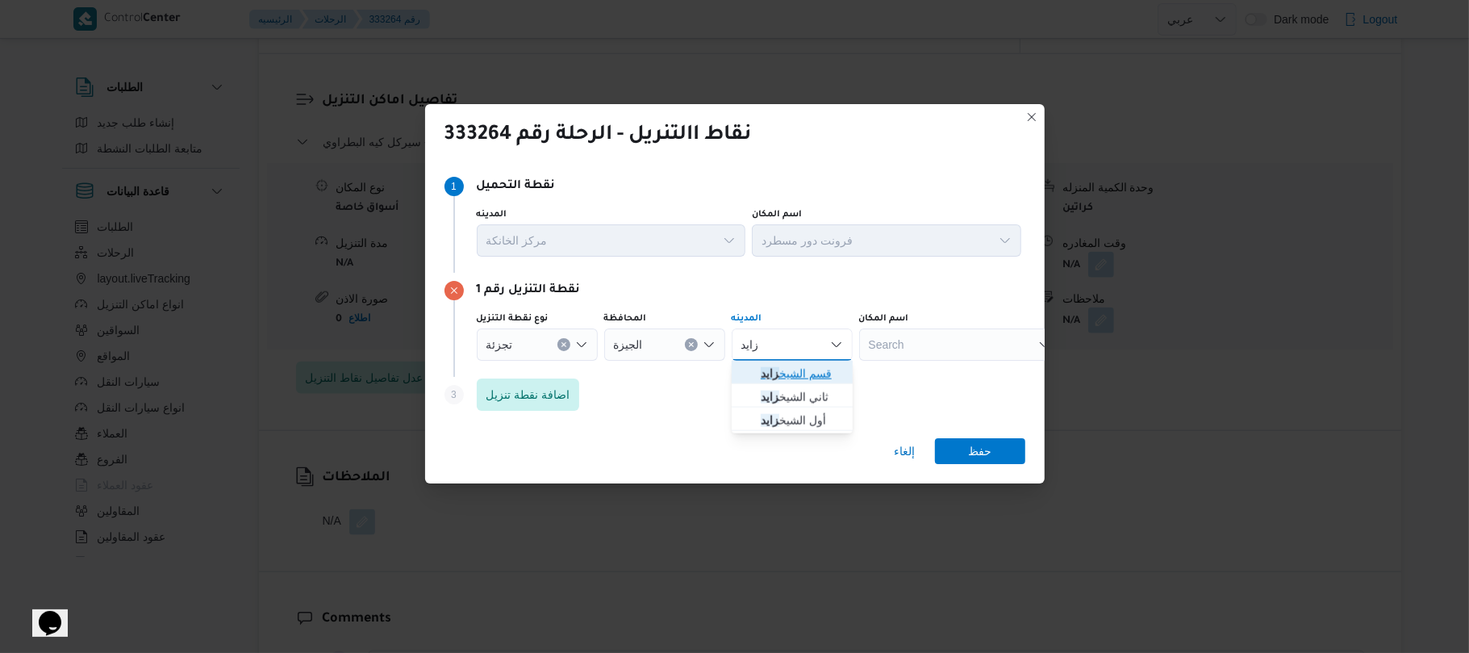
click at [789, 369] on span "قسم الشيخ زايد" at bounding box center [802, 373] width 82 height 19
click at [557, 386] on span "اضافة نقطة تنزيل" at bounding box center [528, 393] width 84 height 19
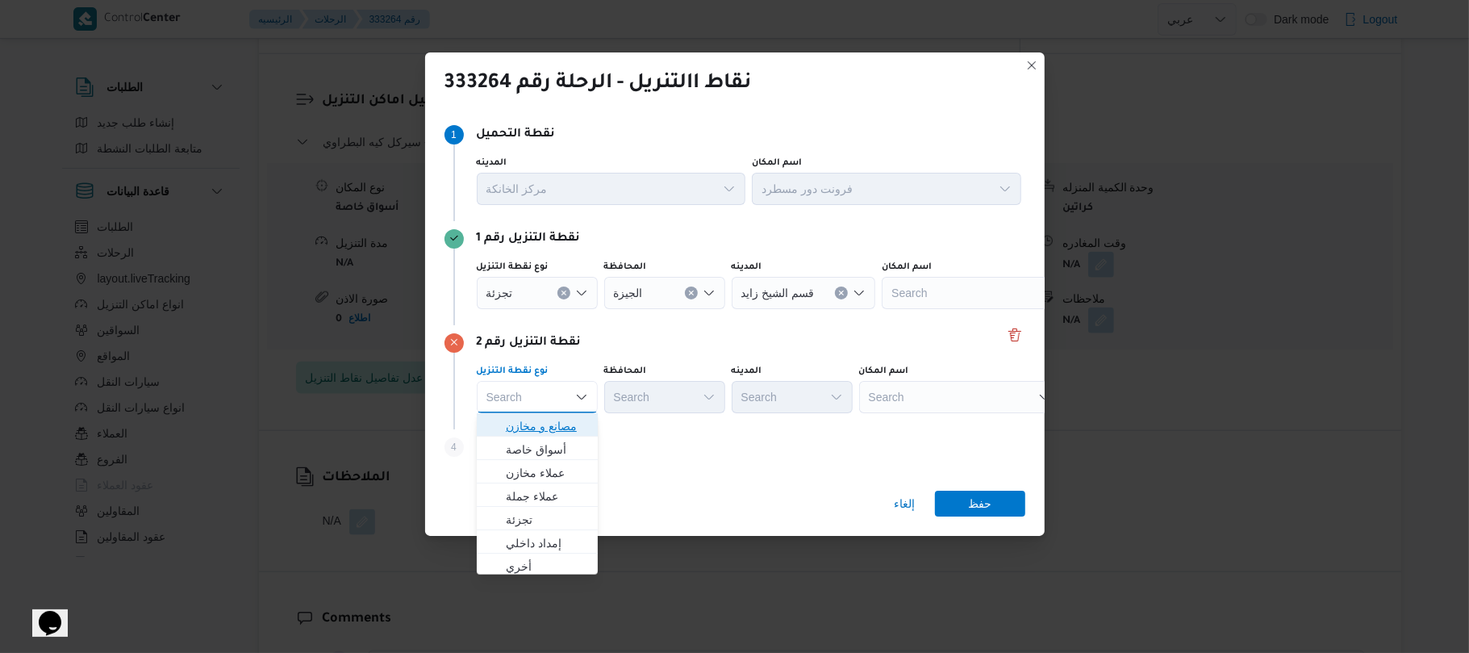
click at [556, 423] on span "مصانع و مخازن" at bounding box center [547, 425] width 82 height 19
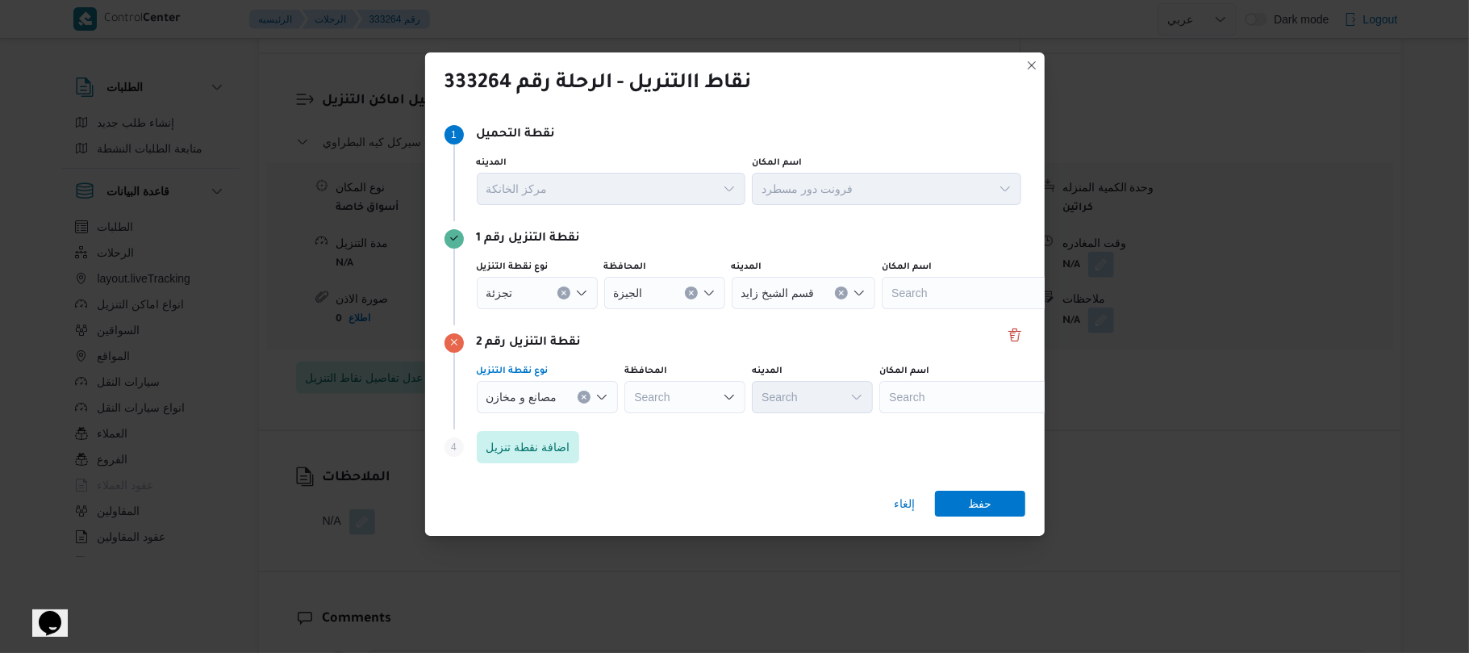
click at [934, 394] on div "Search" at bounding box center [980, 397] width 202 height 32
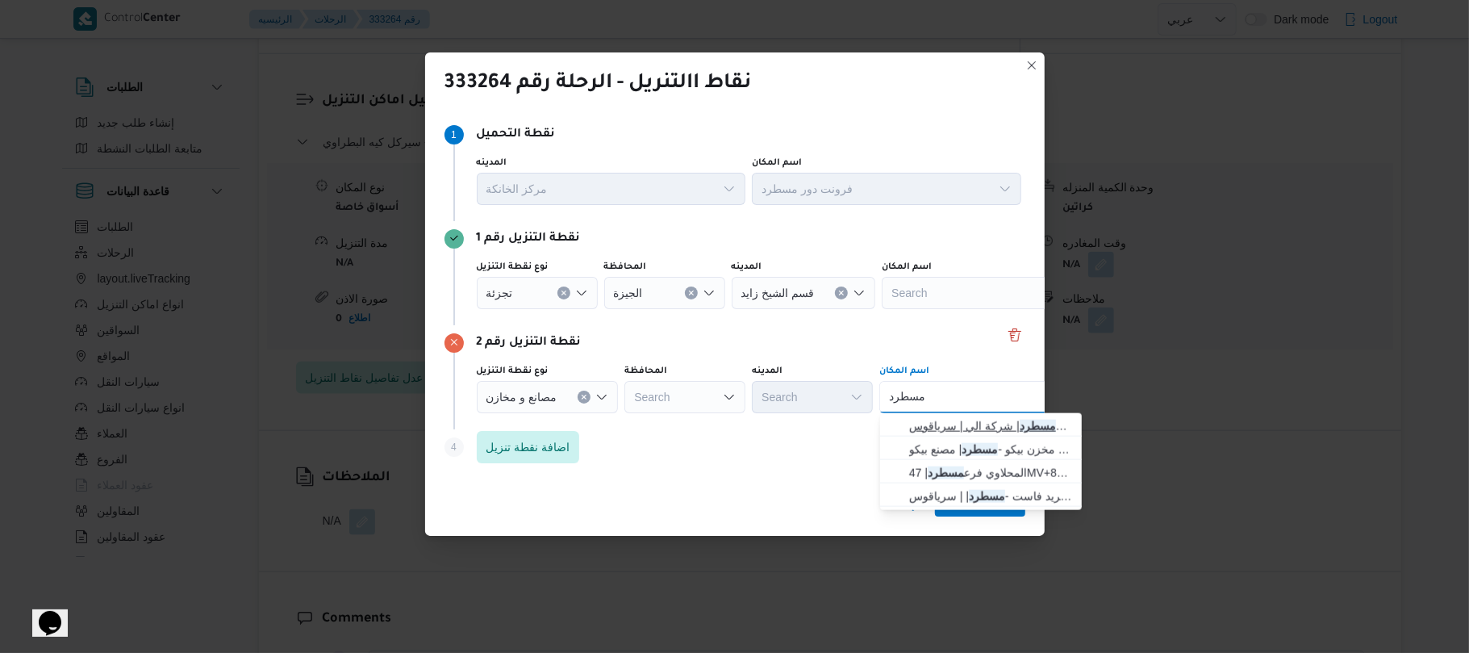
type input "مسطرد"
click at [940, 423] on span "فرونت دور مسطرد | شركة الي | سرياقوس" at bounding box center [990, 425] width 163 height 19
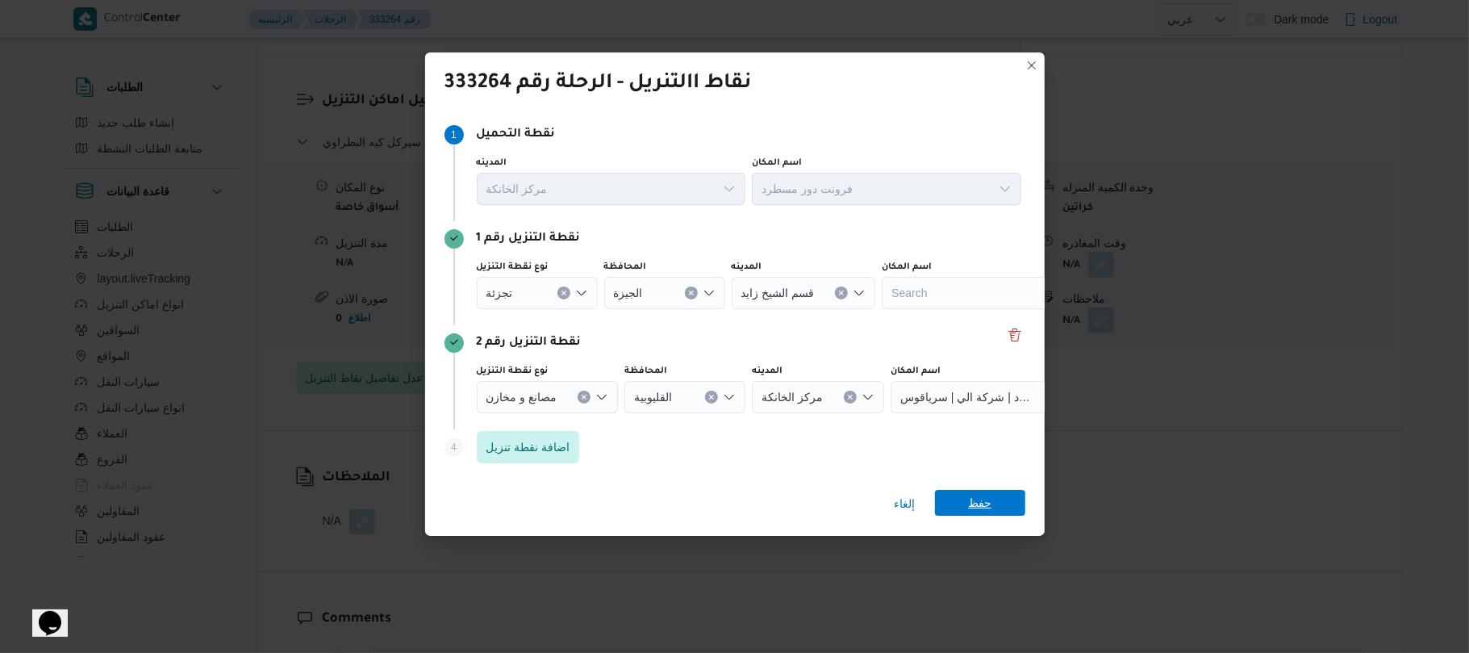
click at [953, 491] on span "حفظ" at bounding box center [980, 503] width 90 height 26
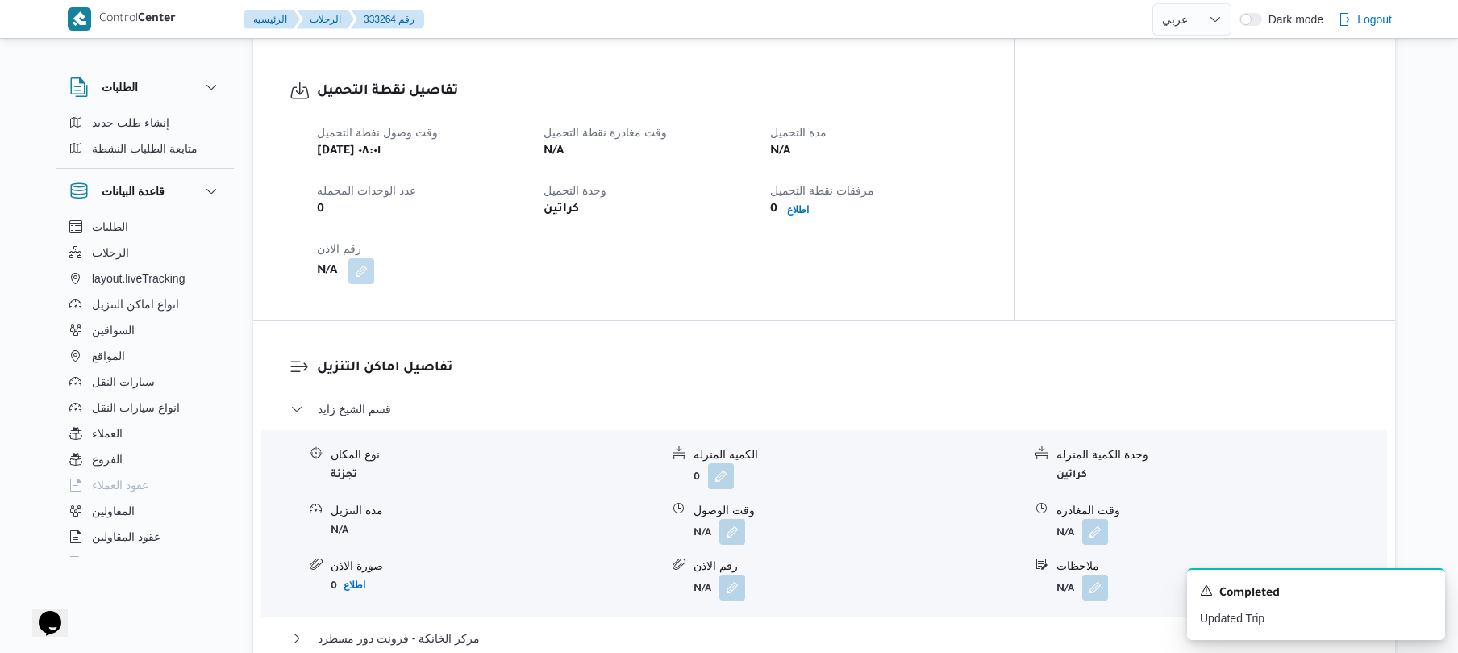
scroll to position [989, 0]
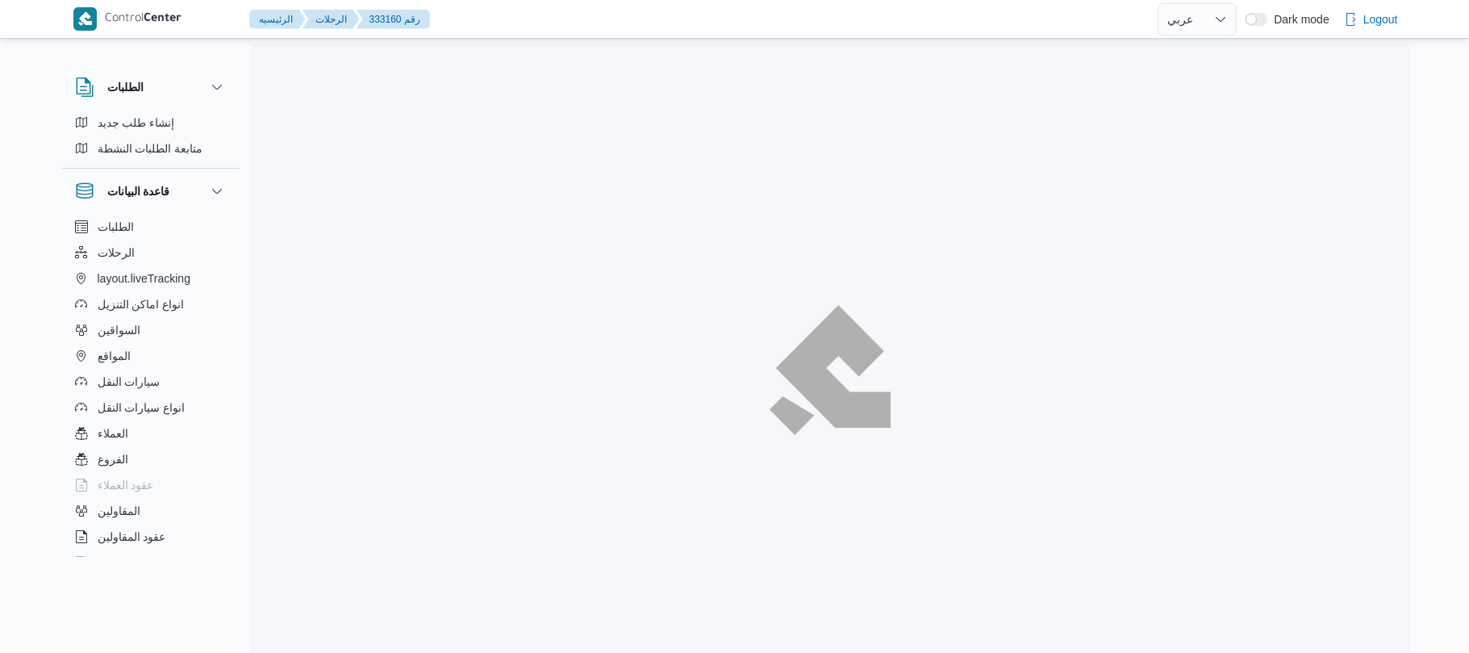
select select "ar"
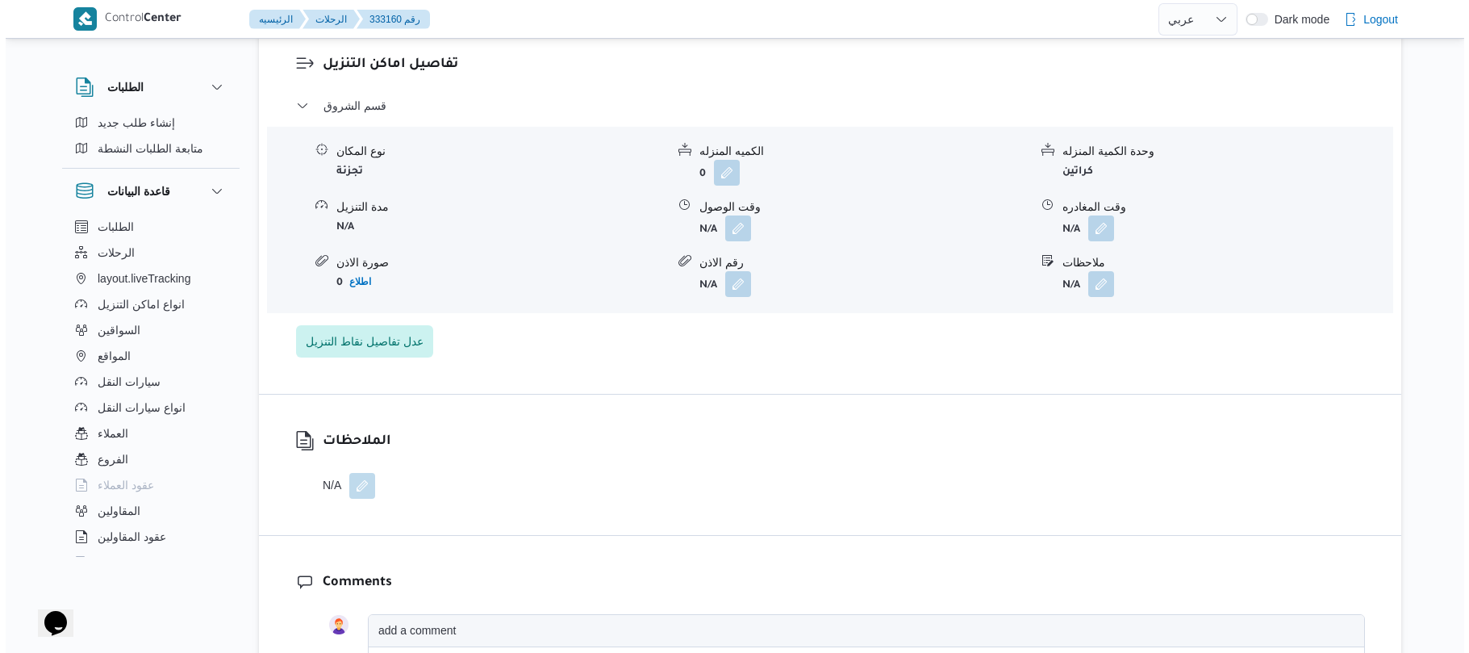
scroll to position [1420, 0]
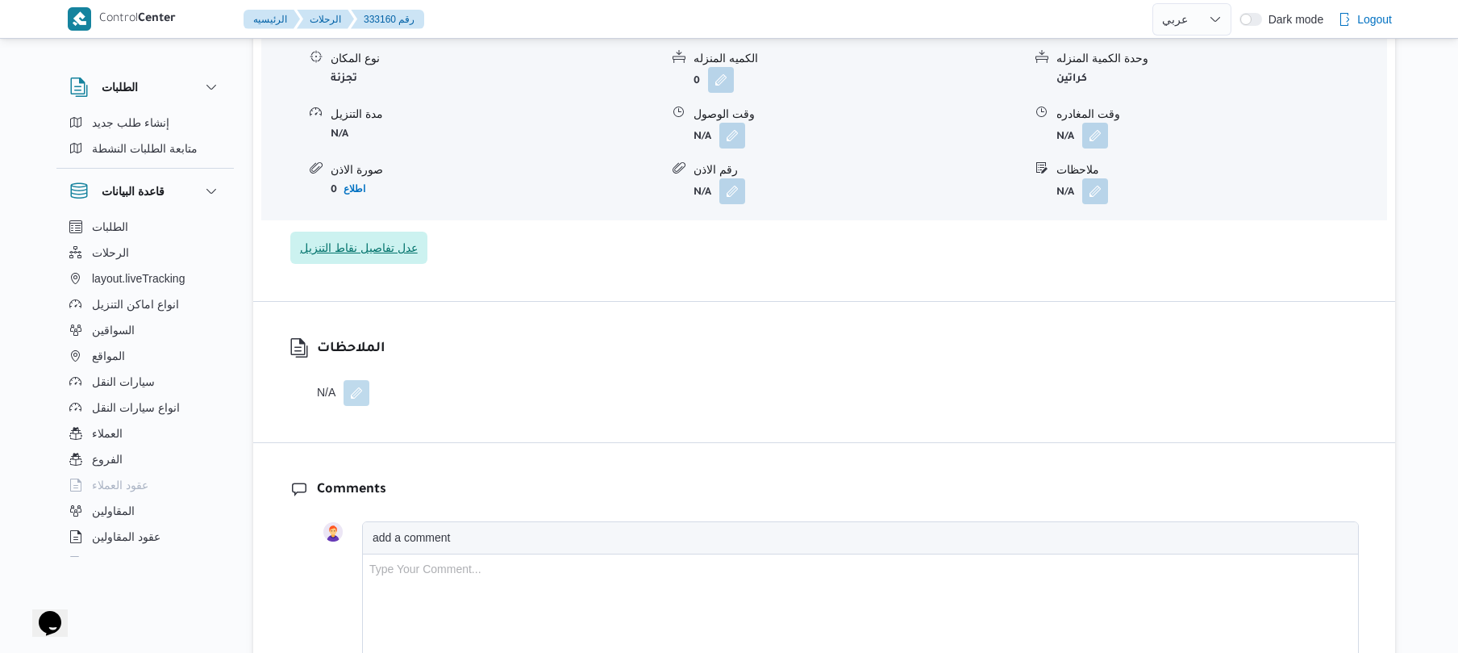
click at [350, 238] on span "عدل تفاصيل نقاط التنزيل" at bounding box center [359, 247] width 118 height 19
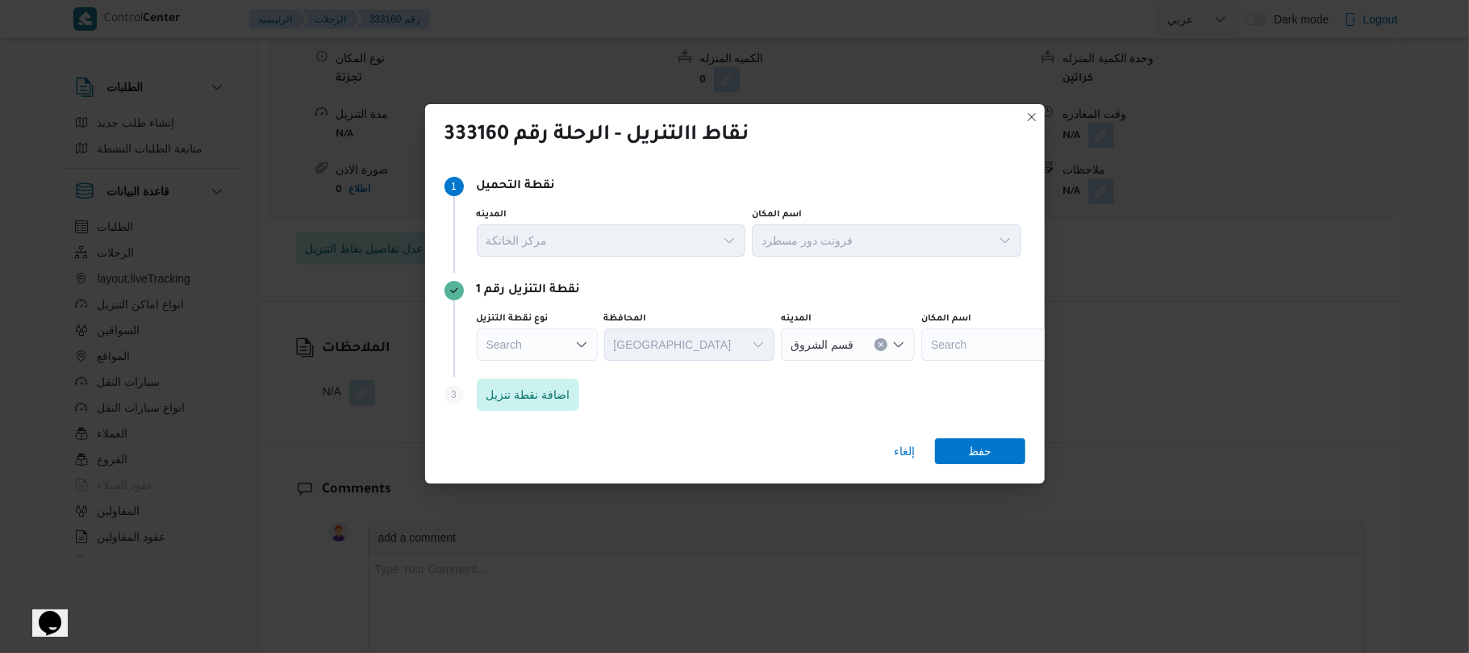
click at [584, 342] on icon "Open list of options" at bounding box center [581, 344] width 13 height 13
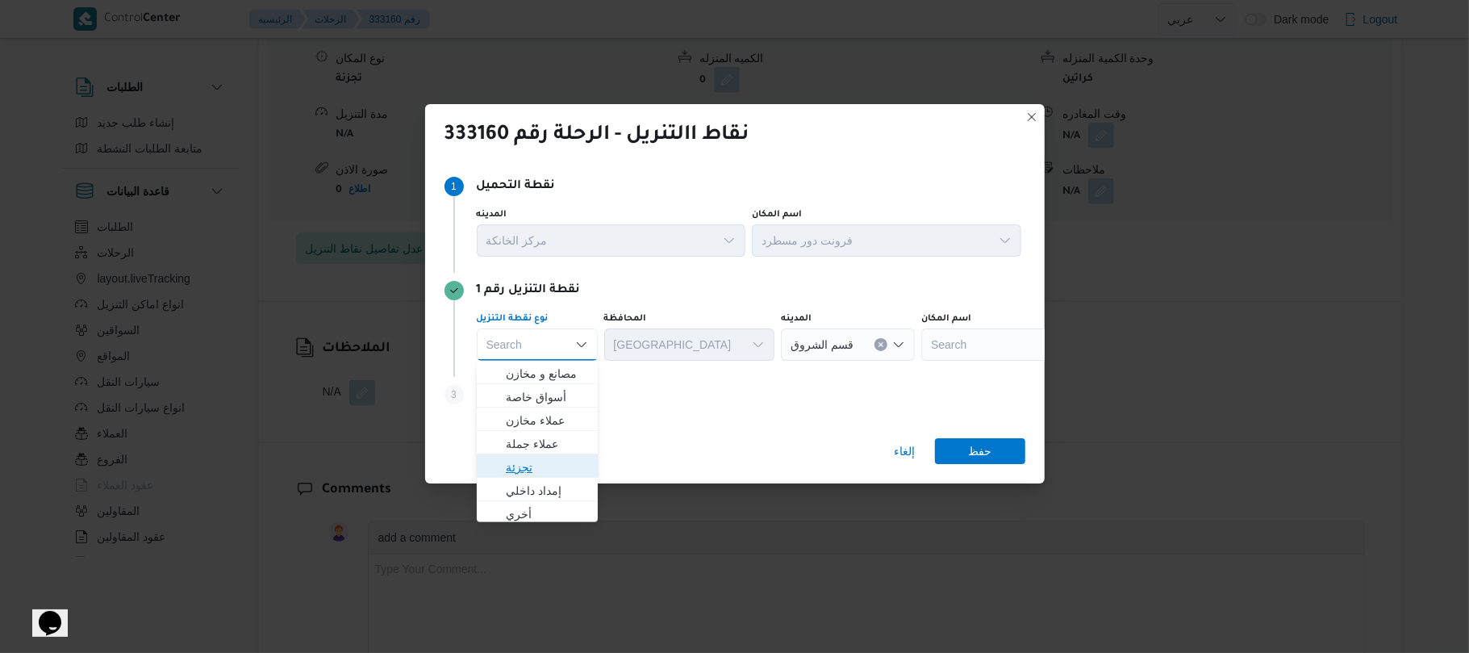
click at [537, 465] on span "تجزئة" at bounding box center [547, 466] width 82 height 19
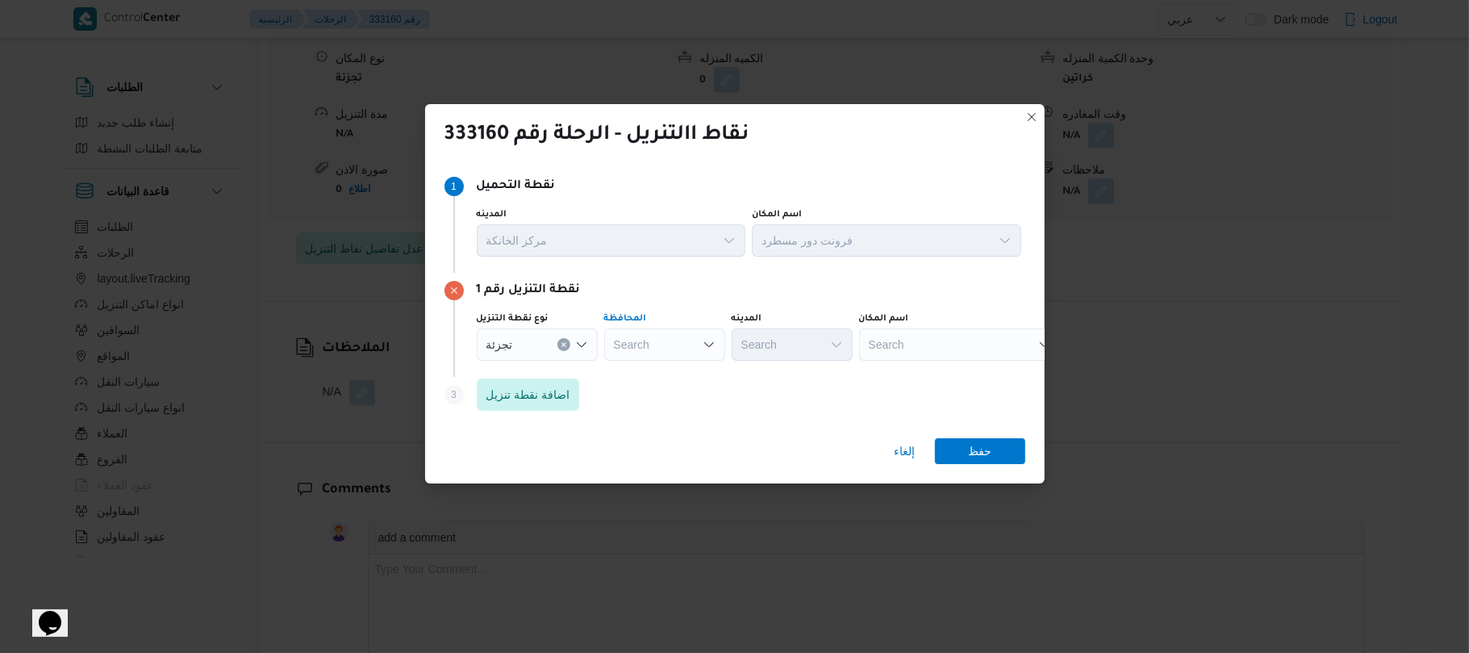
click at [649, 340] on div "Search" at bounding box center [664, 344] width 121 height 32
type input "القا"
click at [652, 373] on mark "القا" at bounding box center [658, 373] width 15 height 13
click at [799, 344] on div "Search" at bounding box center [859, 344] width 121 height 32
type input "عين شمس"
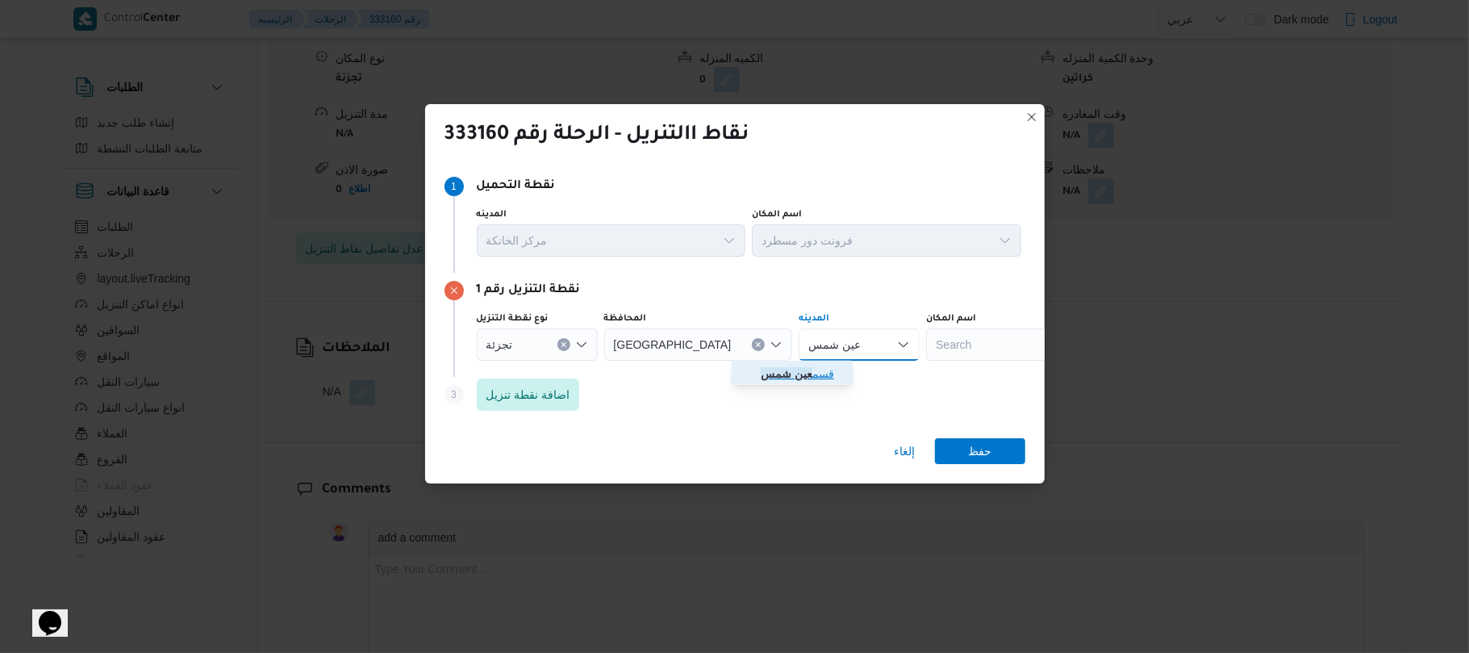
click at [784, 372] on mark "عين شمس" at bounding box center [787, 373] width 52 height 13
click at [563, 386] on span "اضافة نقطة تنزيل" at bounding box center [528, 393] width 84 height 19
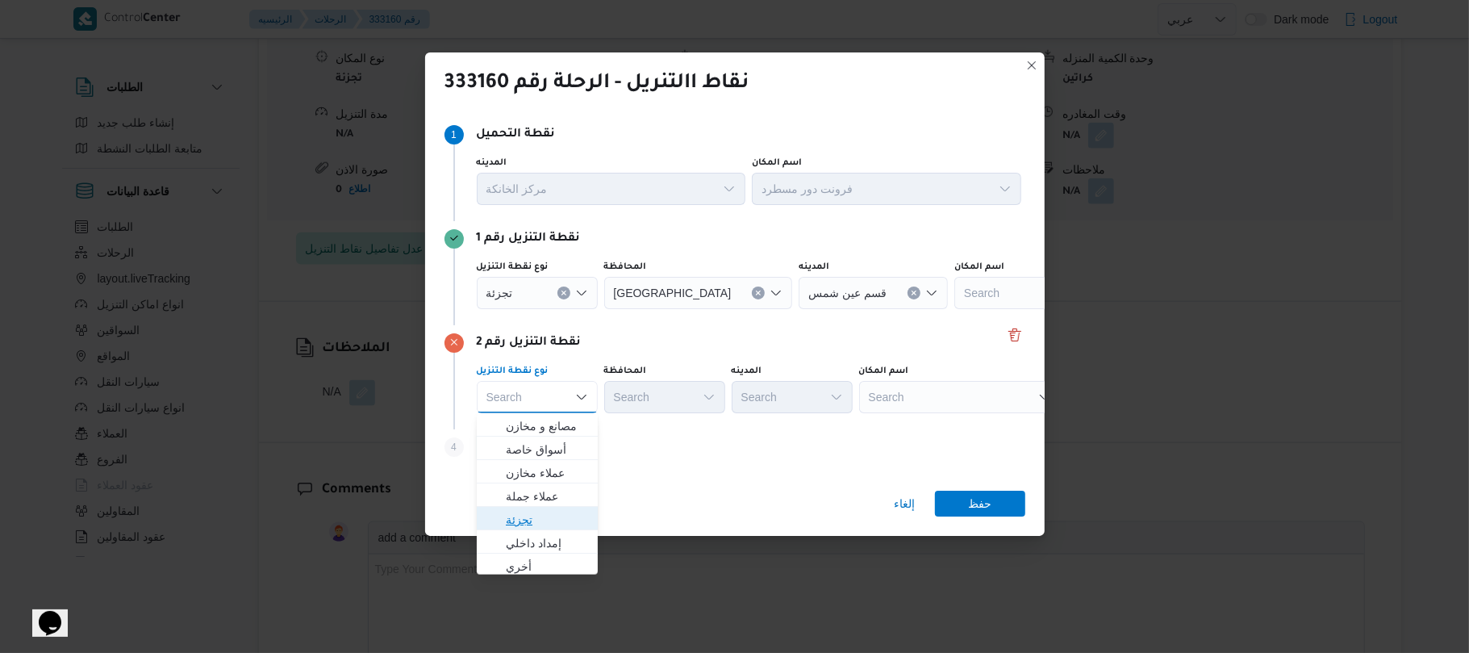
click at [557, 519] on span "تجزئة" at bounding box center [547, 519] width 82 height 19
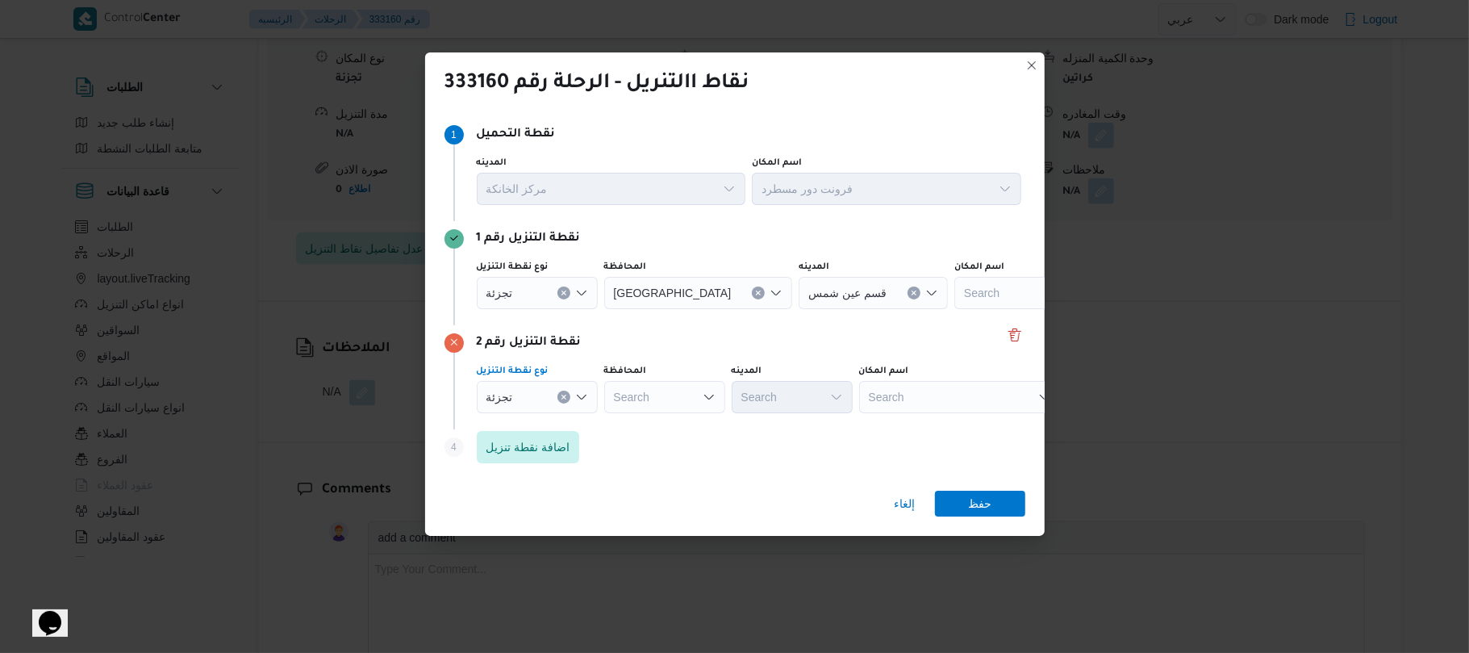
click at [666, 391] on div "Search" at bounding box center [664, 397] width 121 height 32
type input "القاهر"
click at [646, 423] on mark "القاهر" at bounding box center [652, 425] width 27 height 13
click at [799, 394] on div "Search" at bounding box center [859, 397] width 121 height 32
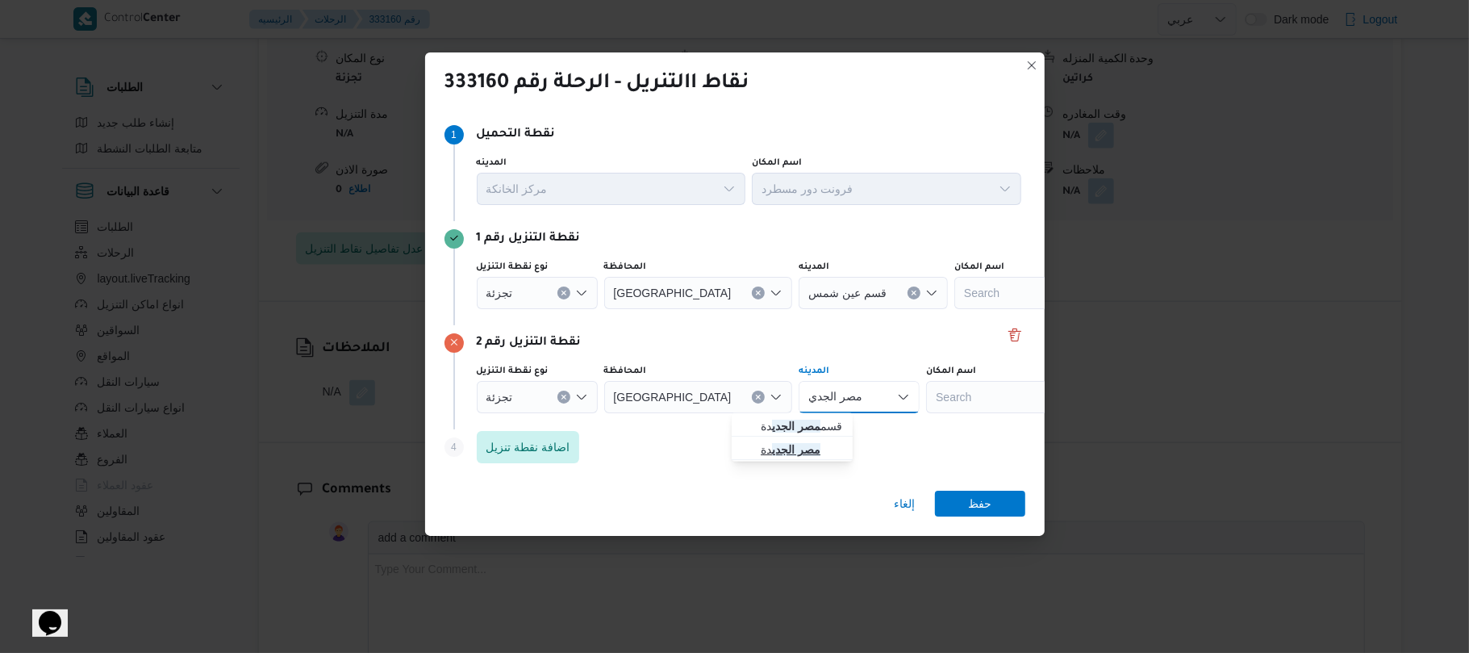
type input "مصر الجدي"
click at [781, 440] on span "مصر الجدي دة" at bounding box center [802, 449] width 82 height 19
click at [526, 437] on span "اضافة نقطة تنزيل" at bounding box center [528, 445] width 84 height 19
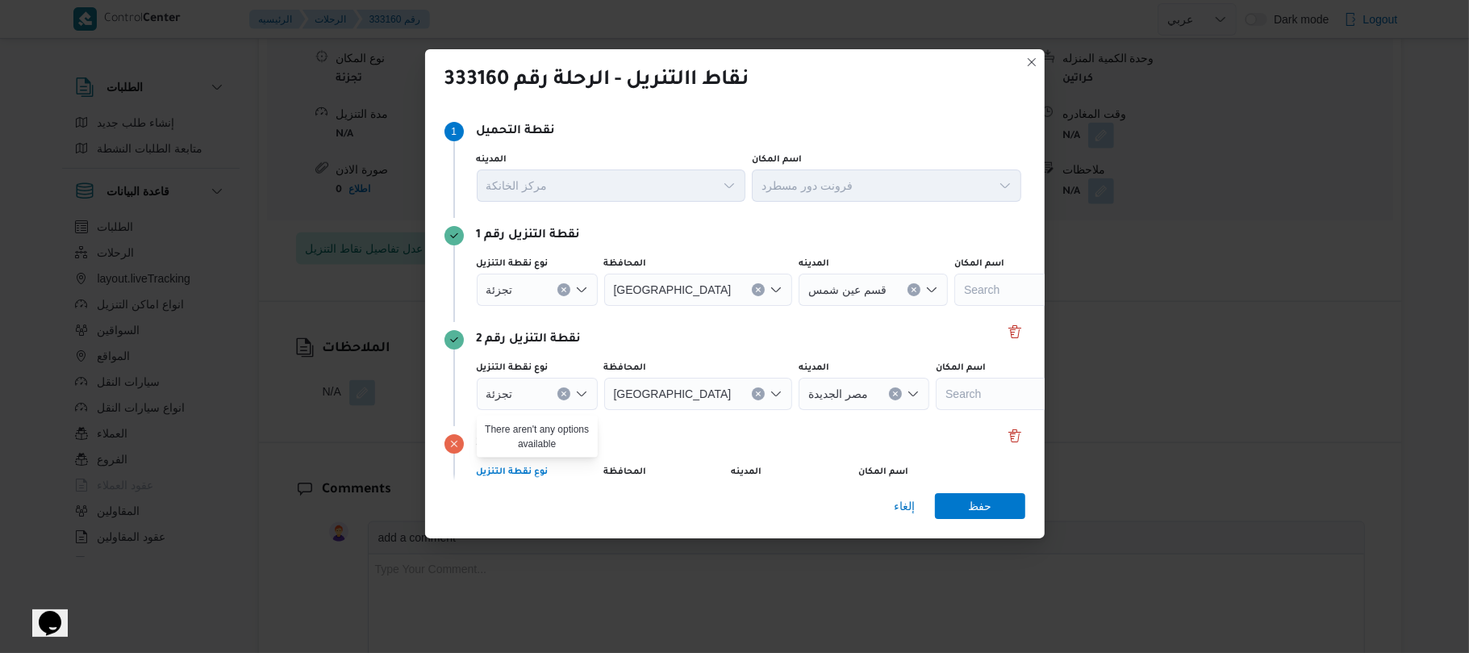
scroll to position [98, 0]
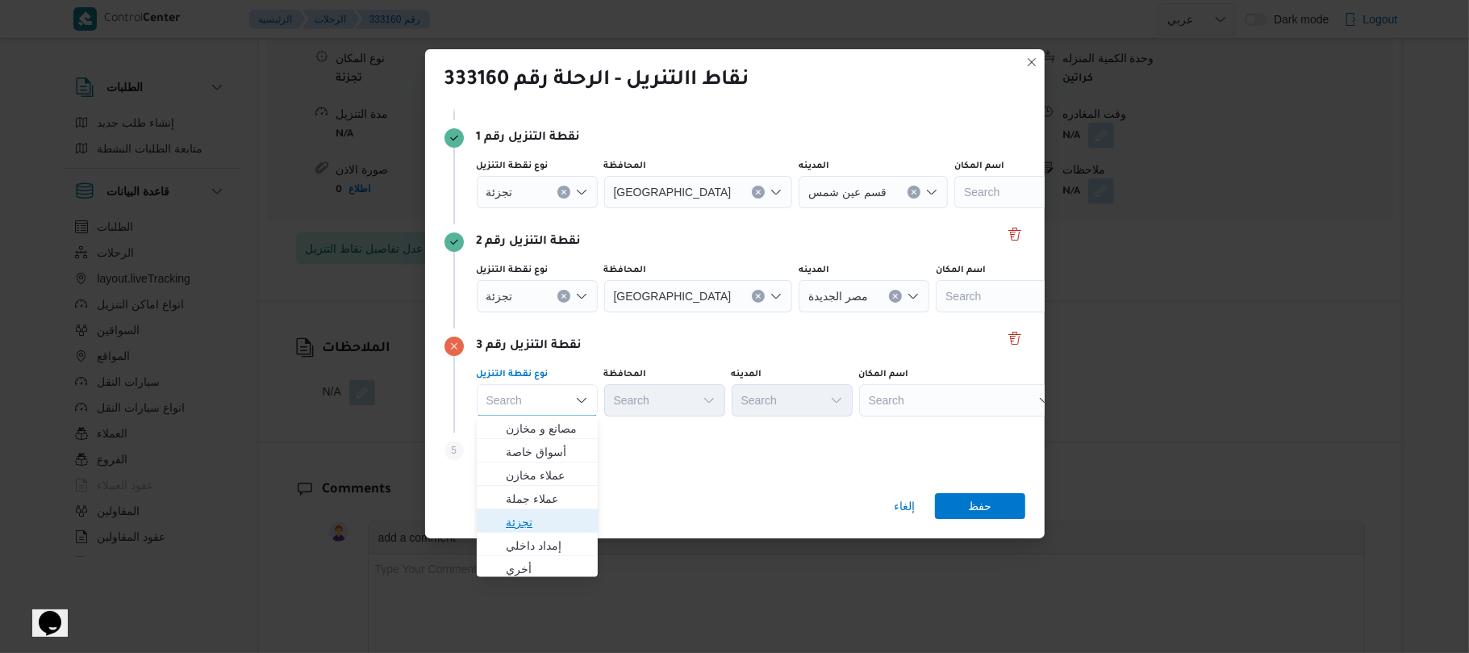
click at [544, 521] on span "تجزئة" at bounding box center [547, 521] width 82 height 19
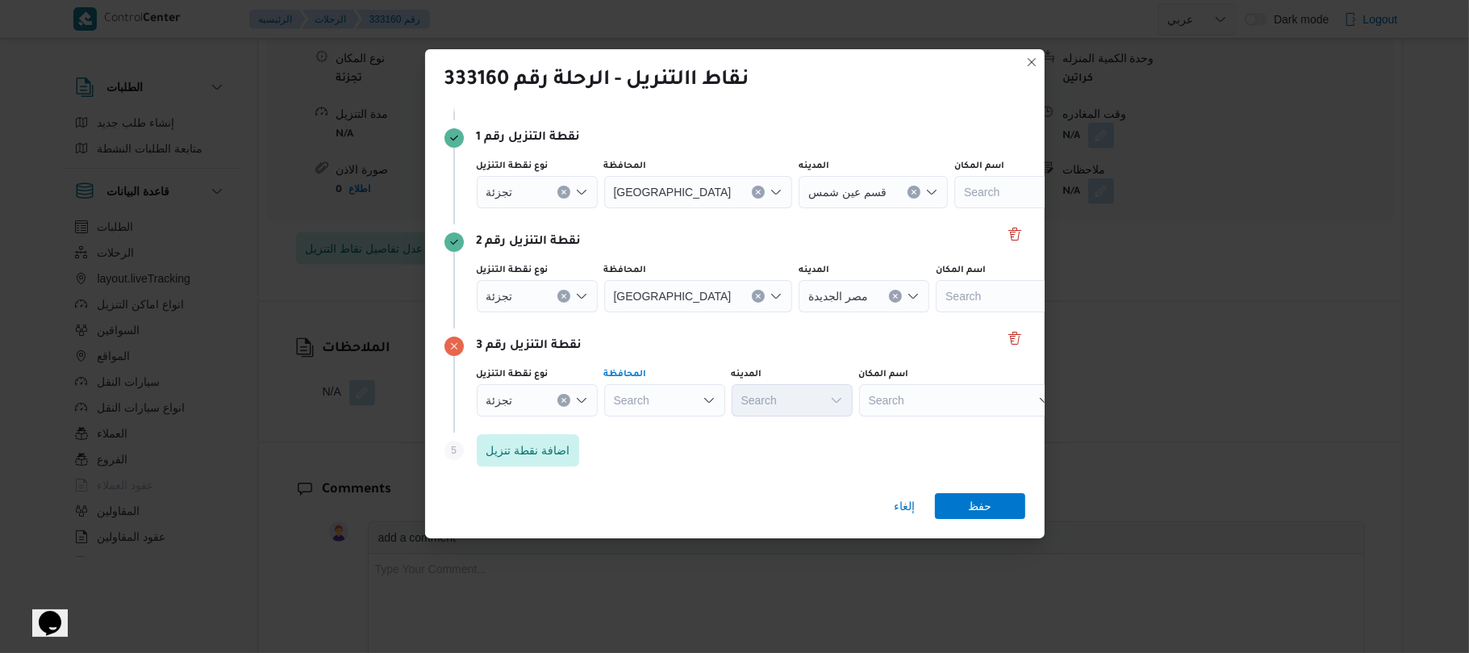
click at [672, 402] on div "Search" at bounding box center [664, 400] width 121 height 32
type input "القاه"
click at [660, 429] on mark "القاه" at bounding box center [655, 428] width 21 height 13
click at [799, 398] on div "Search" at bounding box center [859, 400] width 121 height 32
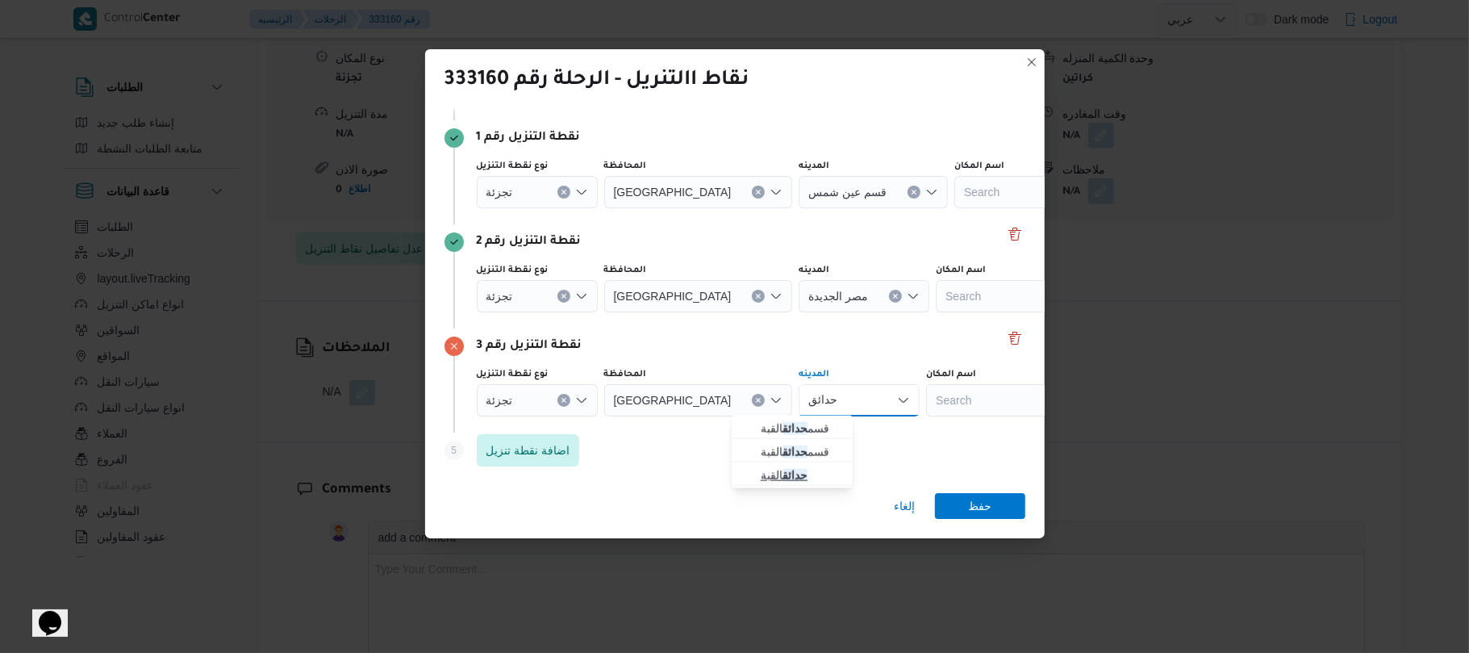
type input "حدائق"
click at [781, 478] on span "حدائق القبة" at bounding box center [802, 474] width 82 height 19
click at [563, 456] on span "اضافة نقطة تنزيل" at bounding box center [528, 449] width 84 height 19
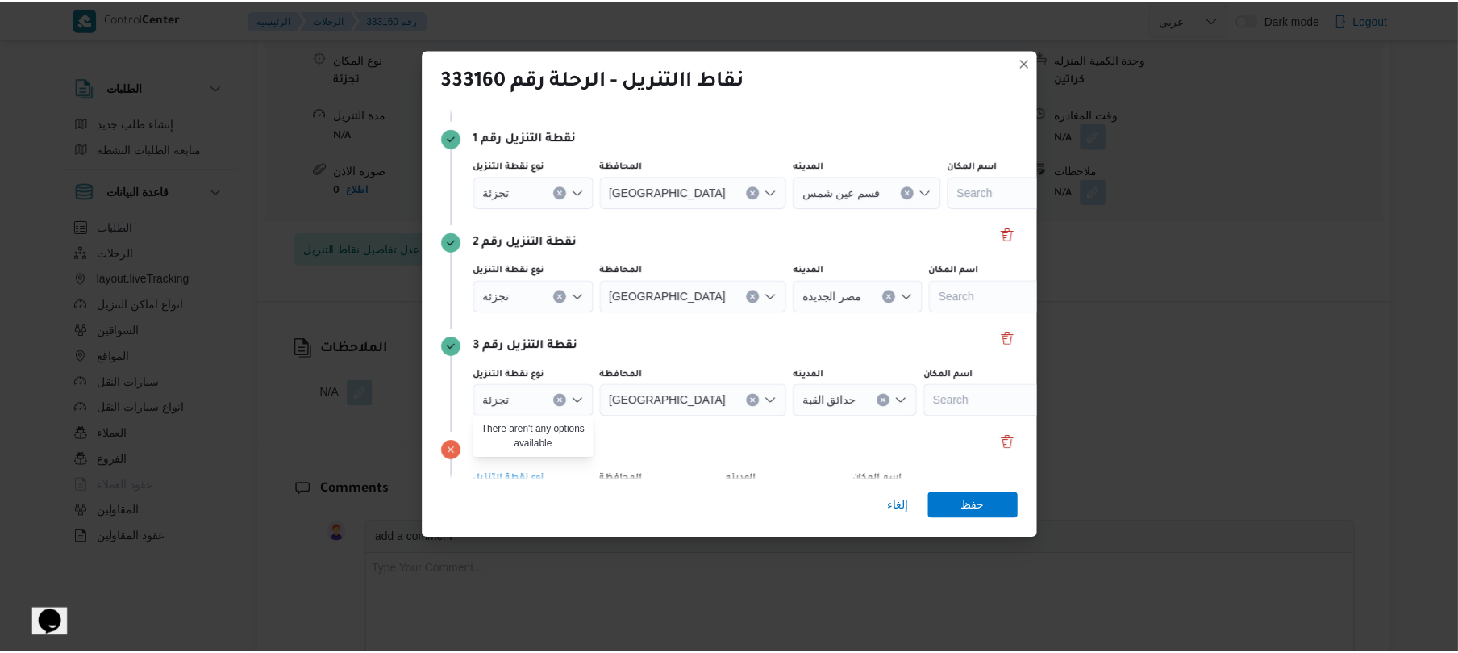
scroll to position [202, 0]
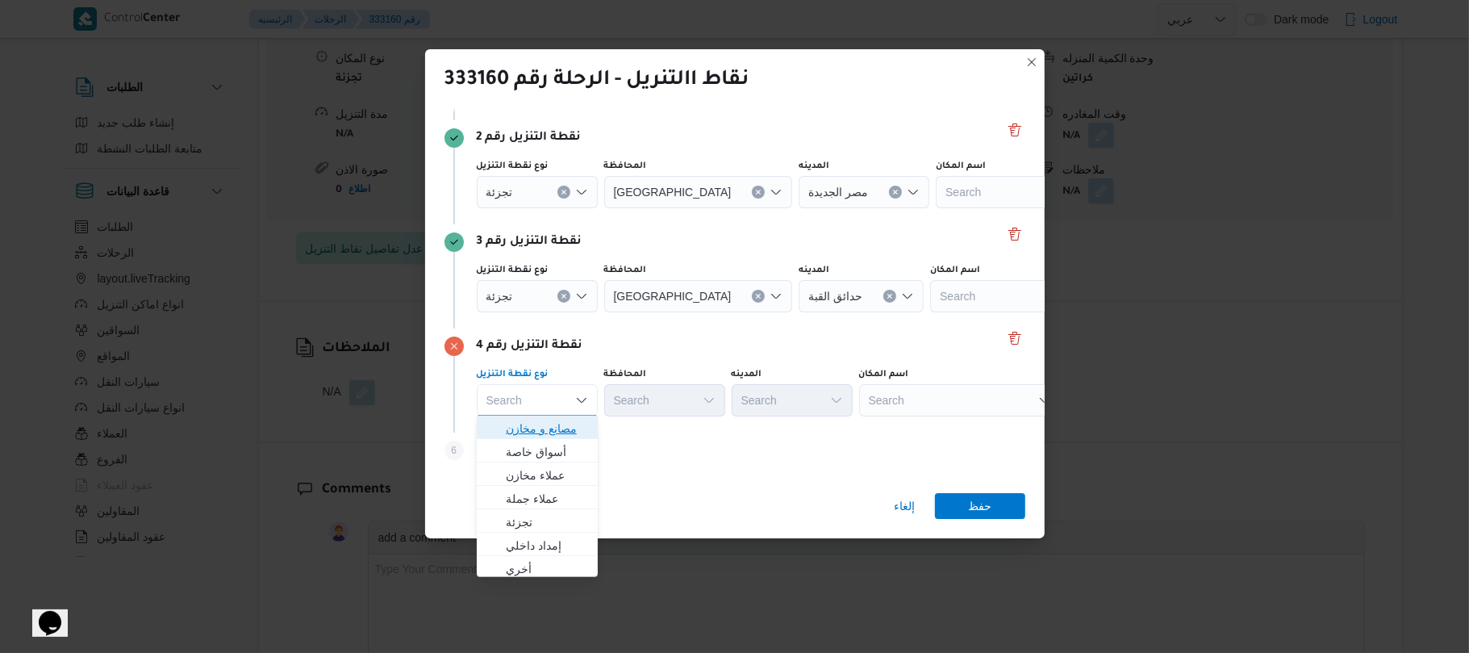
click at [539, 427] on span "مصانع و مخازن" at bounding box center [547, 428] width 82 height 19
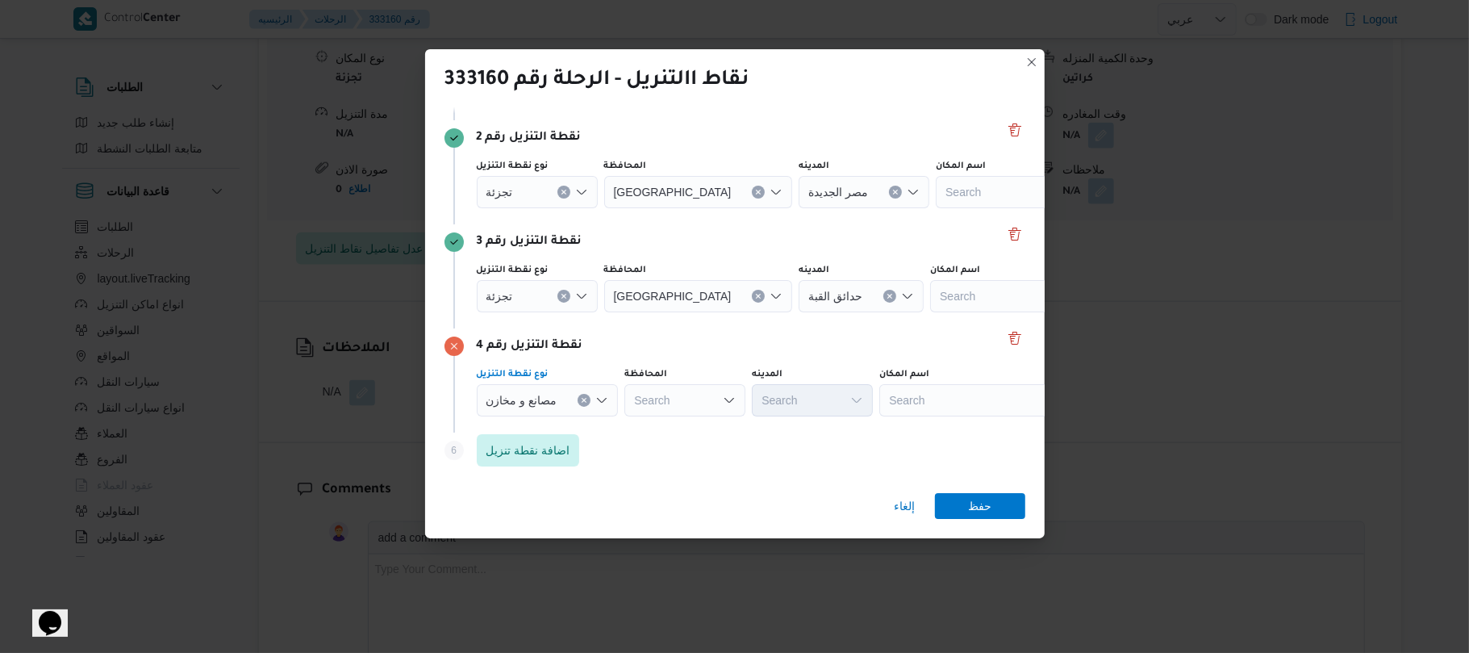
click at [905, 402] on div "Search" at bounding box center [980, 400] width 202 height 32
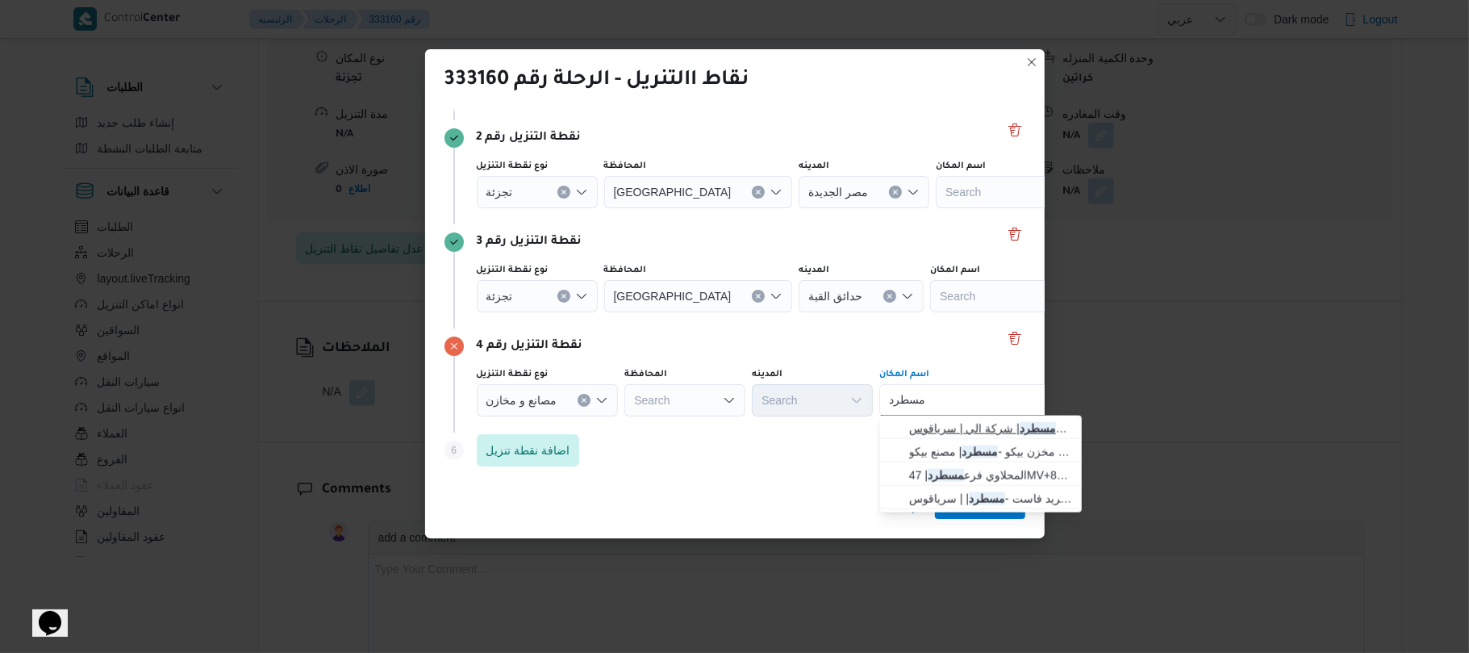
type input "مسطرد"
click at [966, 429] on span "فرونت دور مسطرد | شركة الي | سرياقوس" at bounding box center [990, 428] width 163 height 19
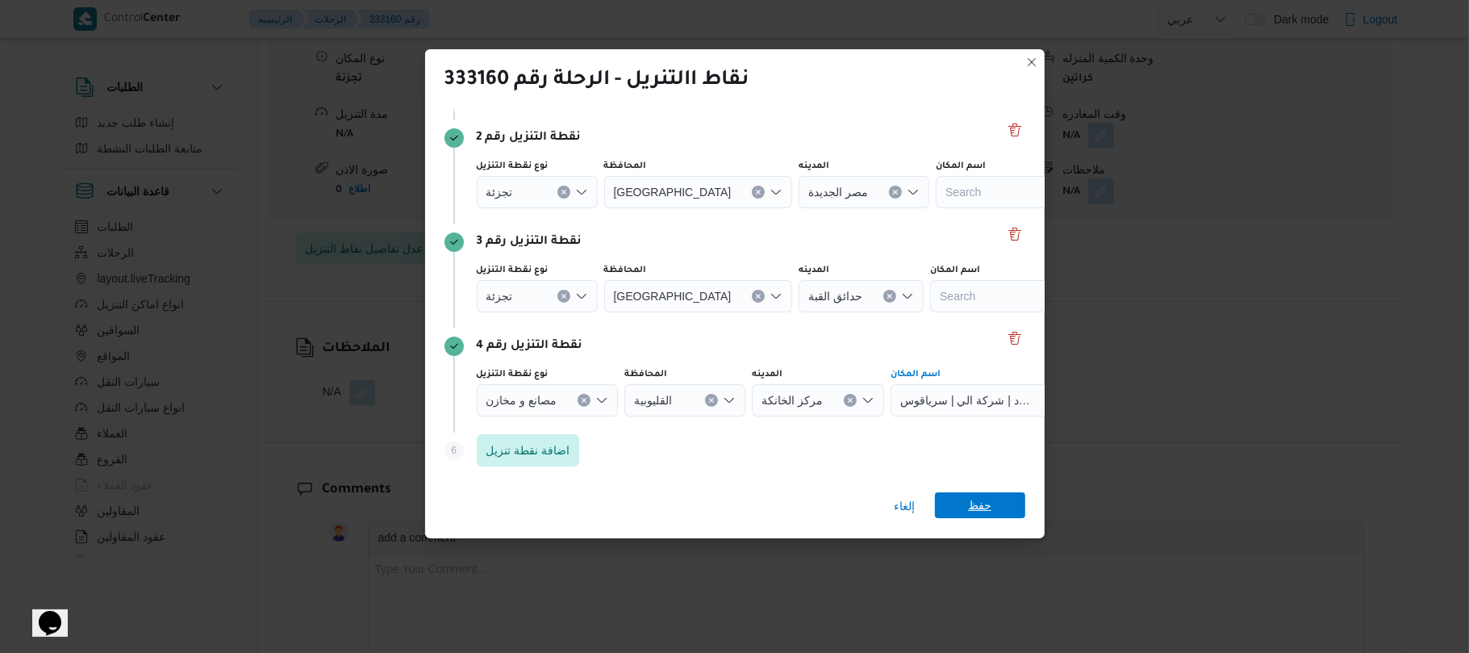
click at [986, 511] on span "حفظ" at bounding box center [979, 505] width 23 height 26
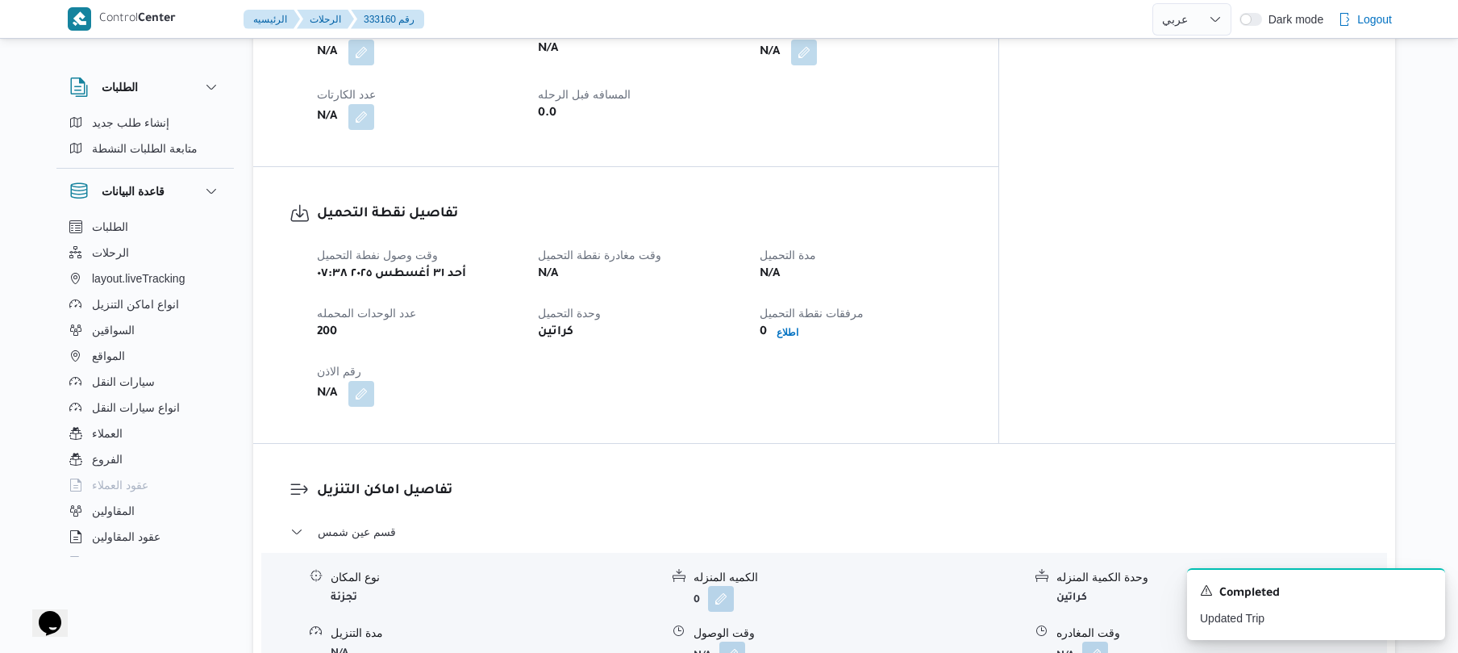
scroll to position [860, 0]
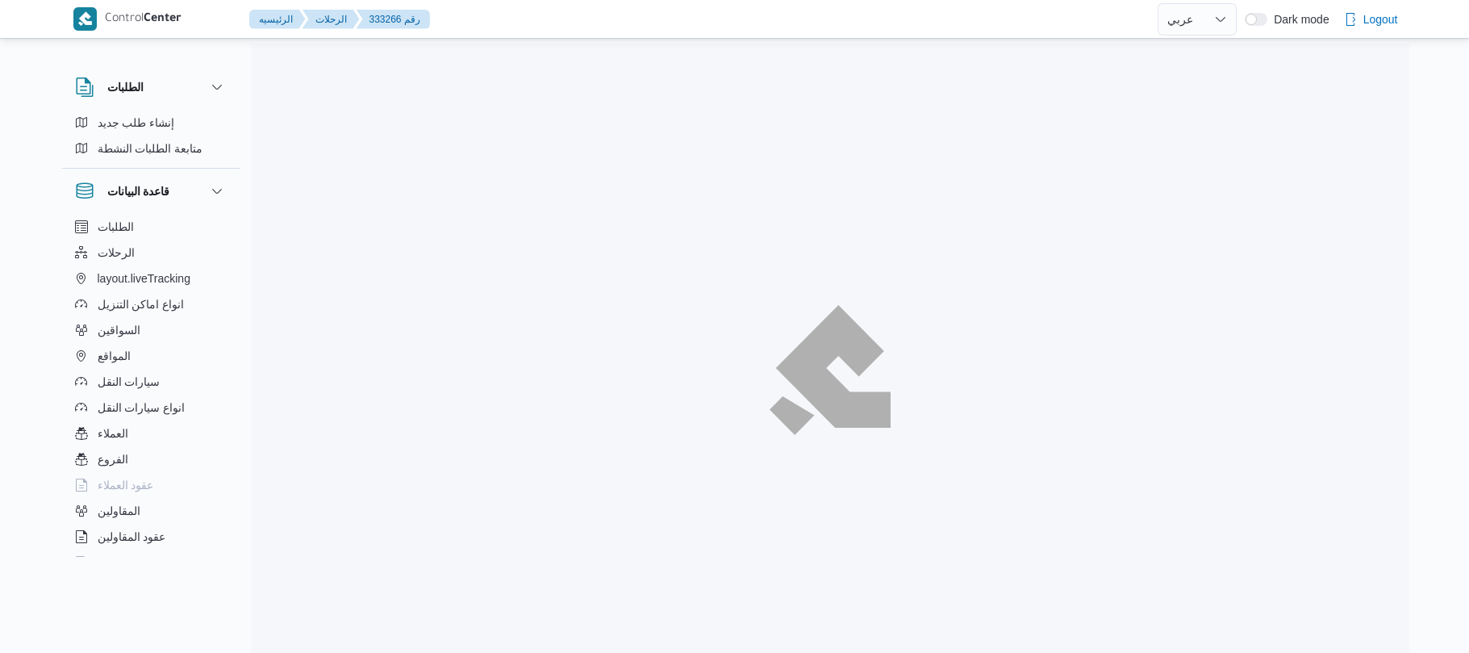
select select "ar"
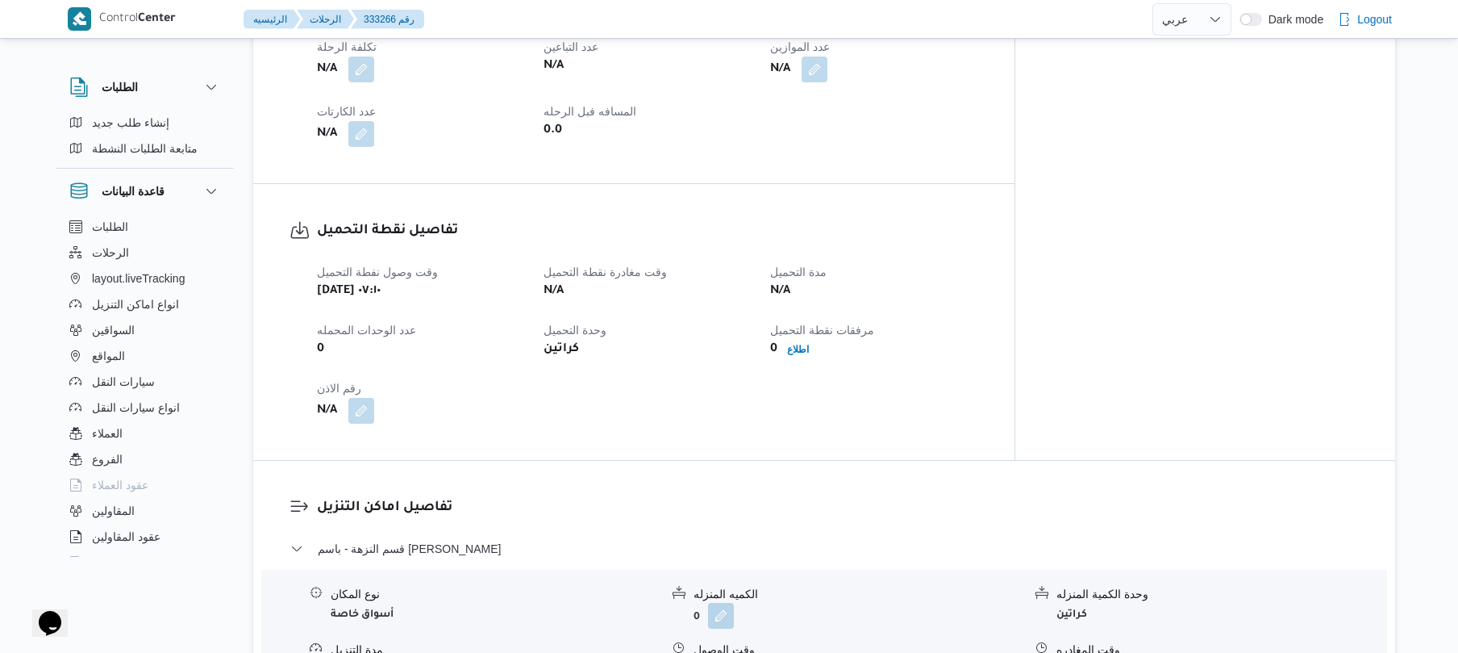
scroll to position [946, 0]
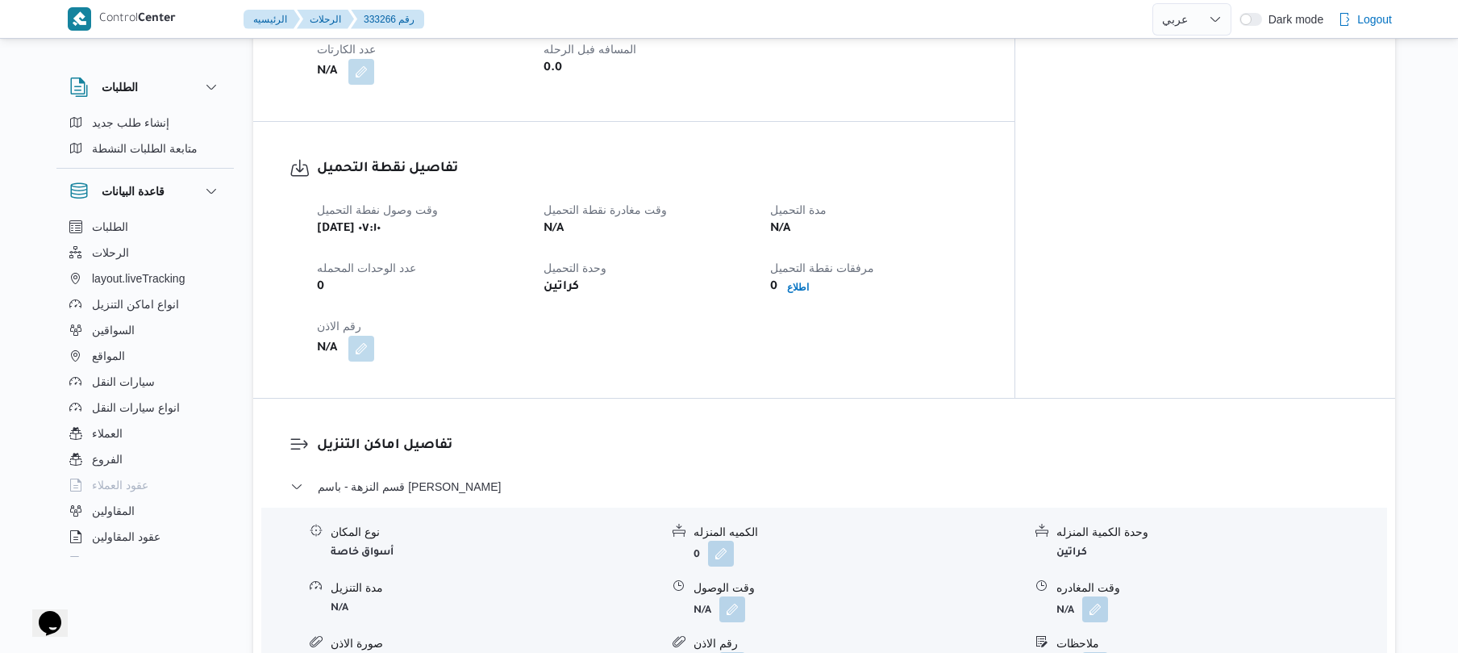
click at [729, 326] on div "وقت وصول نفطة التحميل [DATE] ٠٧:١٠ وقت مغادرة نقطة التحميل N/A مدة التحميل N/A …" at bounding box center [647, 280] width 681 height 181
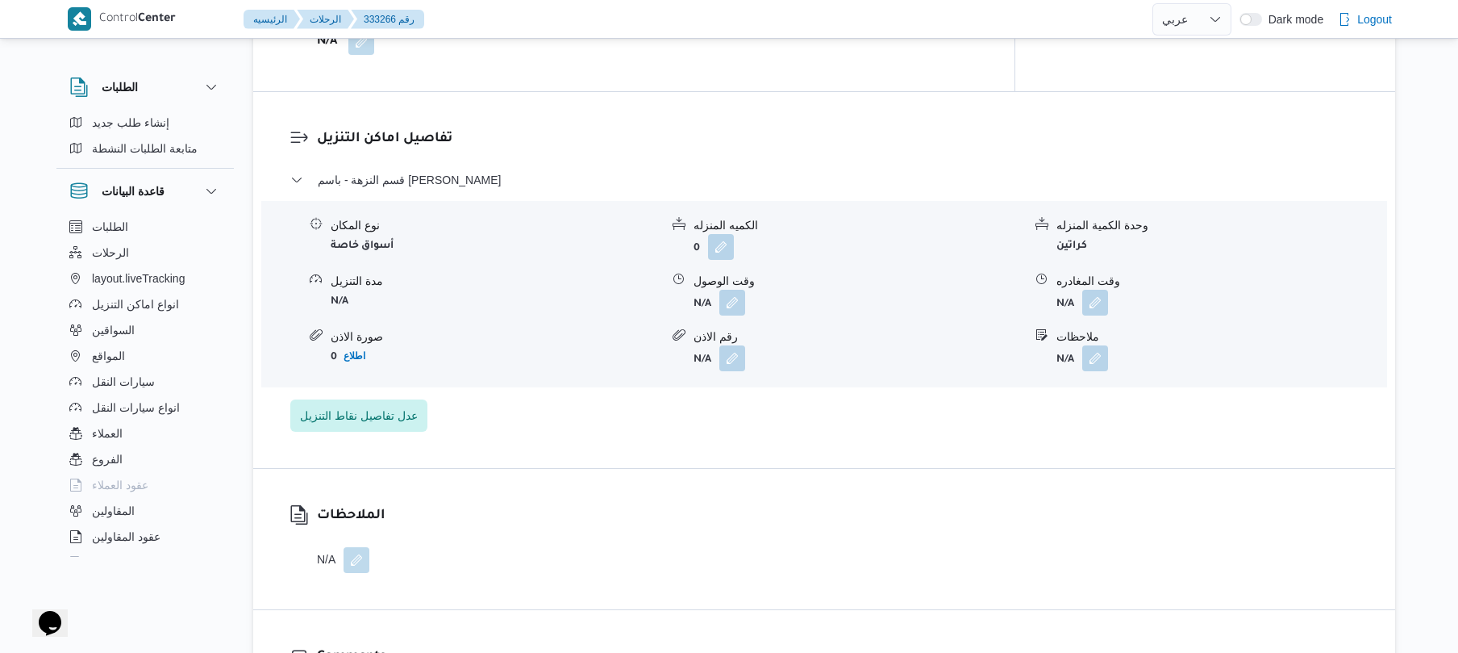
scroll to position [1291, 0]
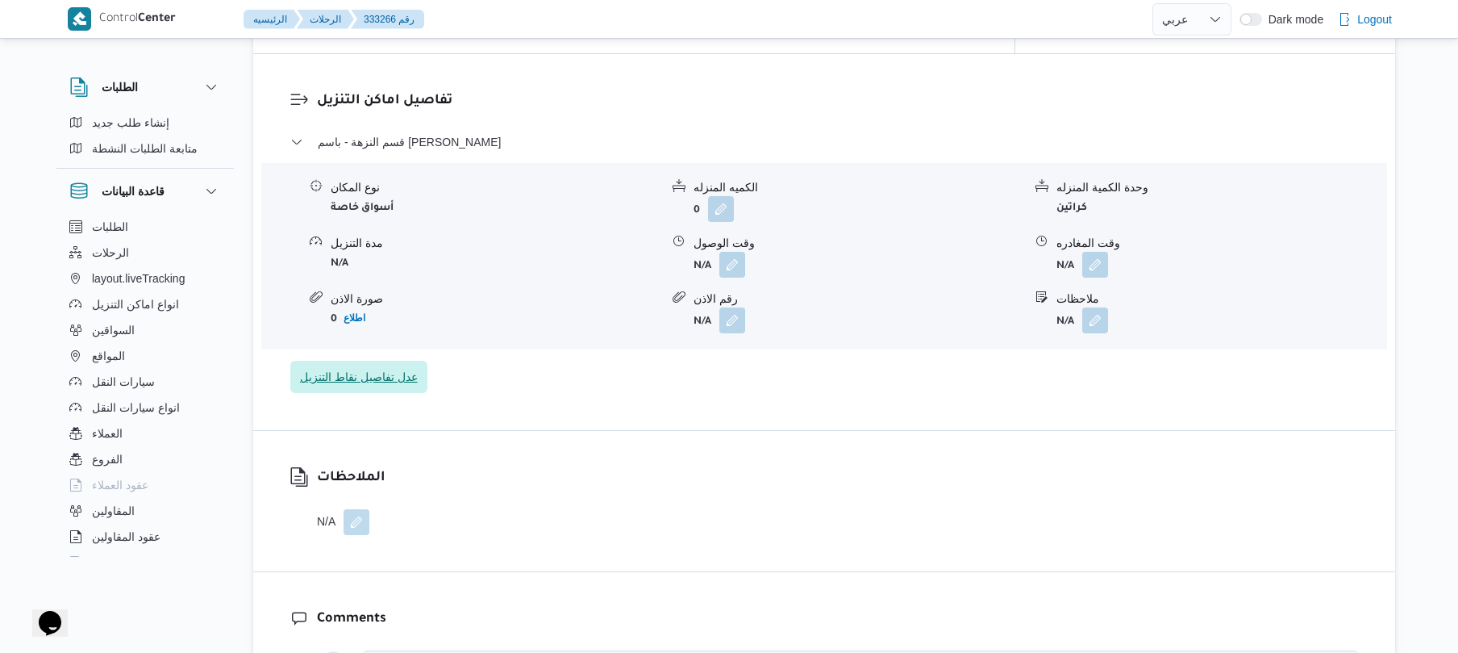
click at [379, 367] on span "عدل تفاصيل نقاط التنزيل" at bounding box center [359, 376] width 118 height 19
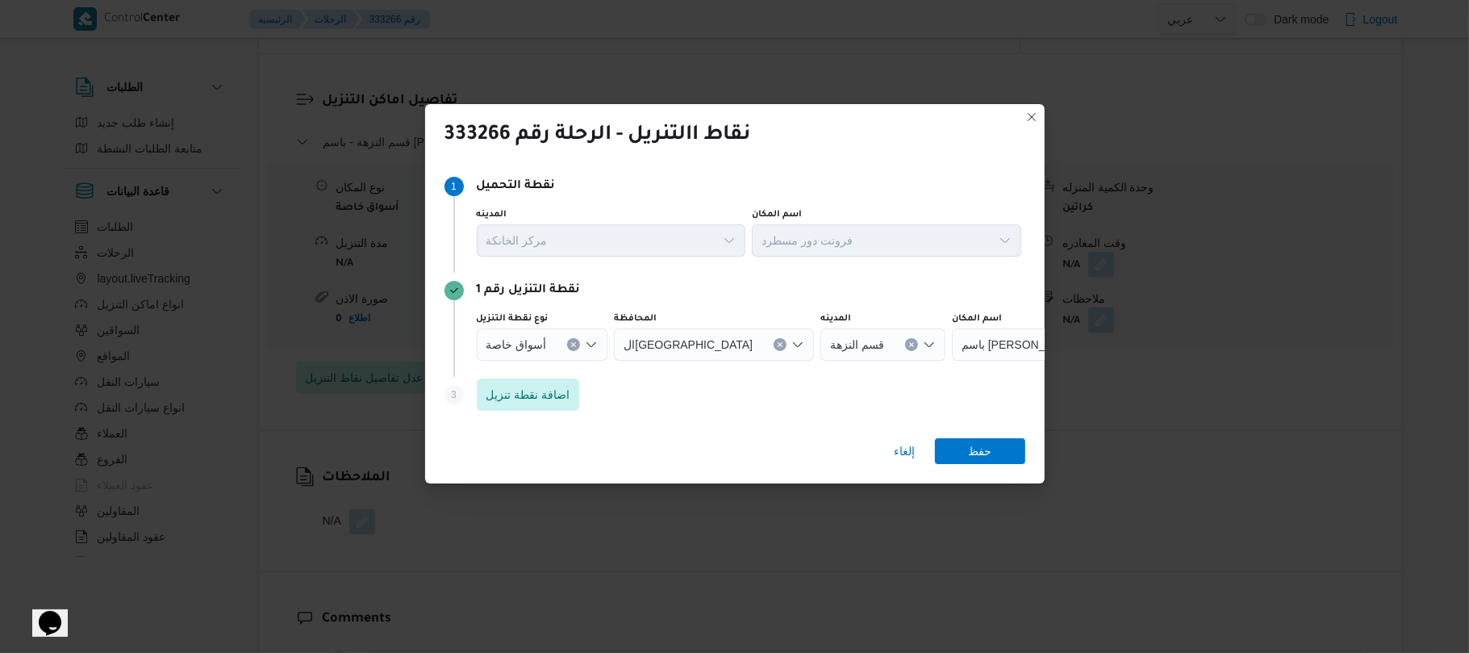
click at [567, 347] on button "Clear input" at bounding box center [573, 344] width 13 height 13
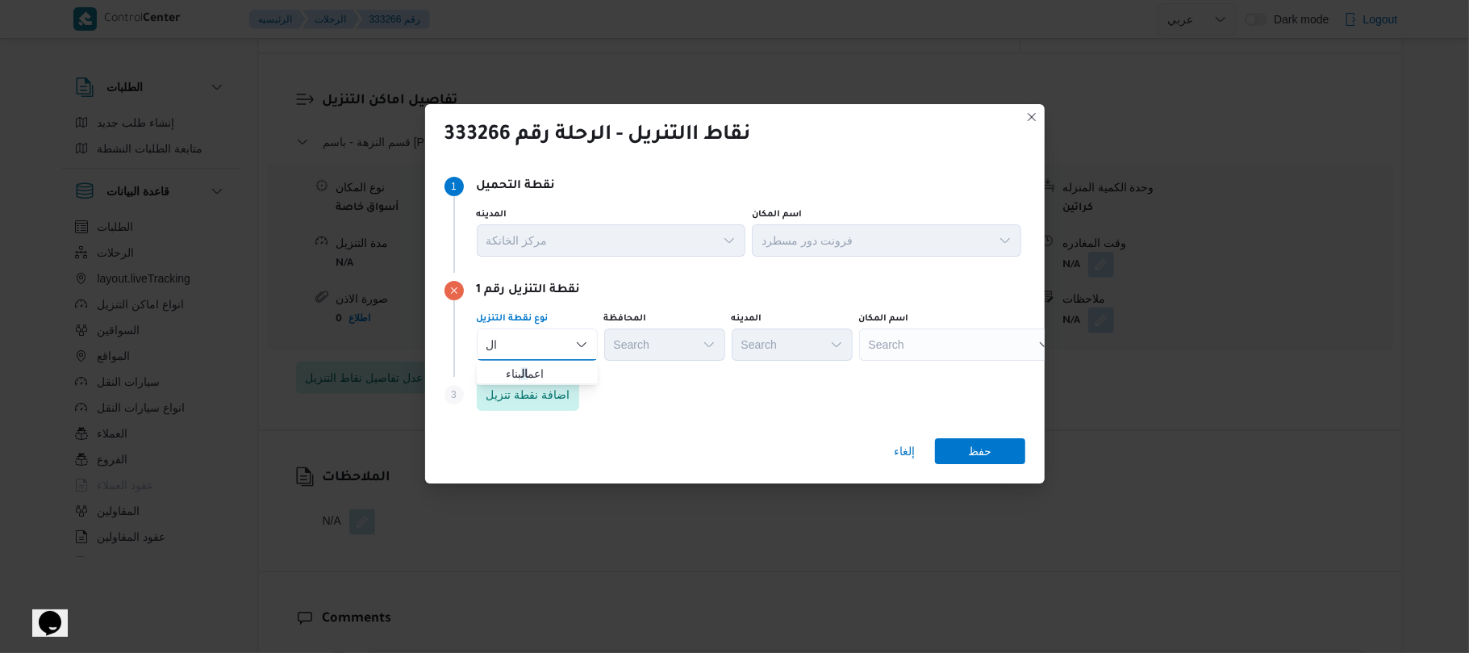
click at [623, 415] on div "Step 3 is disabled 3 اضافة نقطة تنزيل" at bounding box center [734, 398] width 581 height 42
click at [582, 345] on icon "Open list of options" at bounding box center [581, 344] width 10 height 5
type input "ا"
type input "تجز"
click at [527, 369] on mark "تجز" at bounding box center [523, 373] width 17 height 13
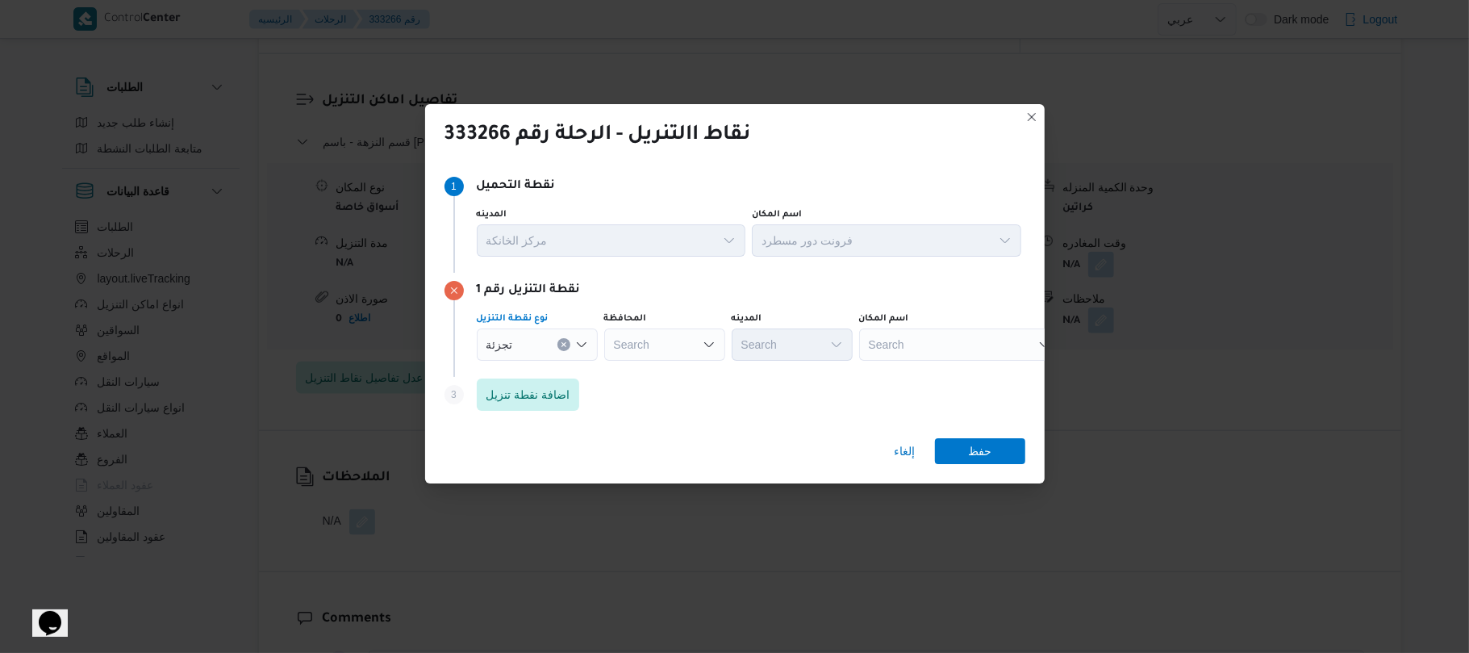
click at [675, 340] on div "Search" at bounding box center [664, 344] width 121 height 32
type input "القاهر"
click at [666, 365] on span "القاهر ة" at bounding box center [674, 373] width 82 height 19
click at [810, 345] on div "Search" at bounding box center [870, 344] width 121 height 32
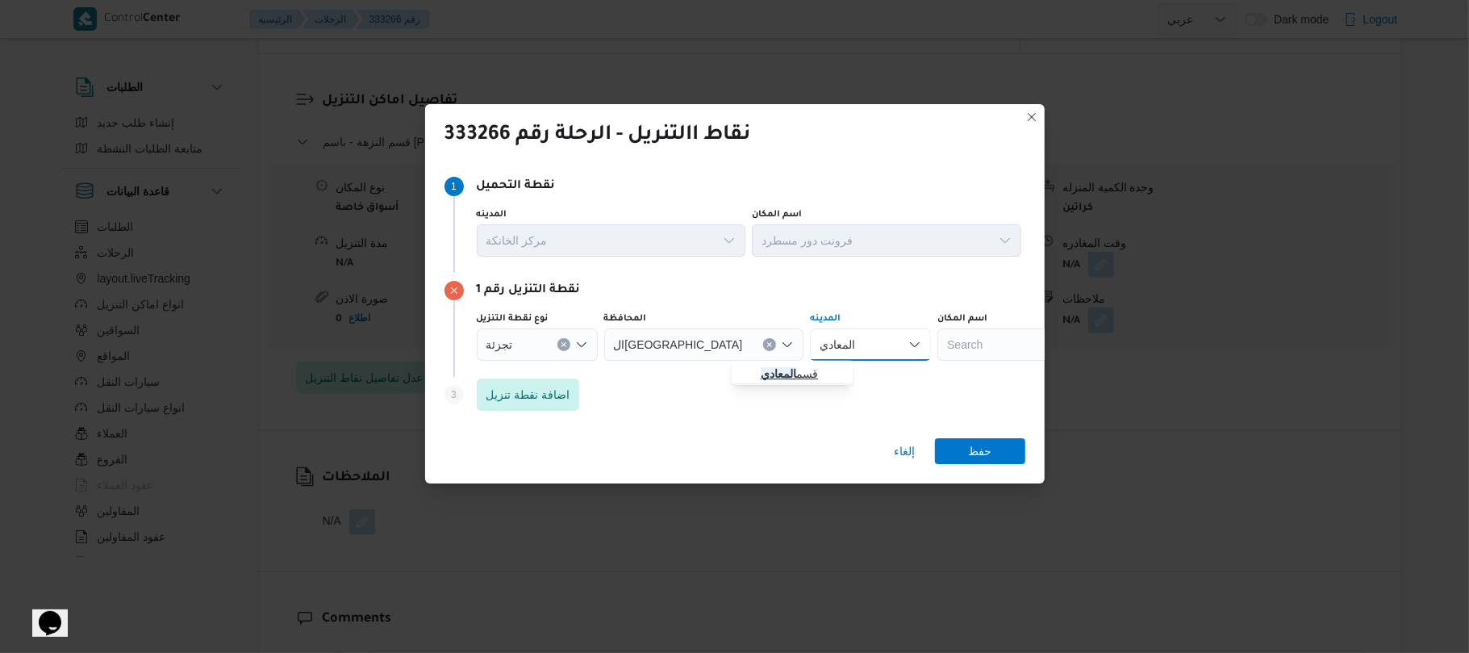
type input "المعادي"
click at [792, 377] on mark "المعادي" at bounding box center [778, 373] width 35 height 13
click at [558, 390] on span "اضافة نقطة تنزيل" at bounding box center [528, 393] width 84 height 19
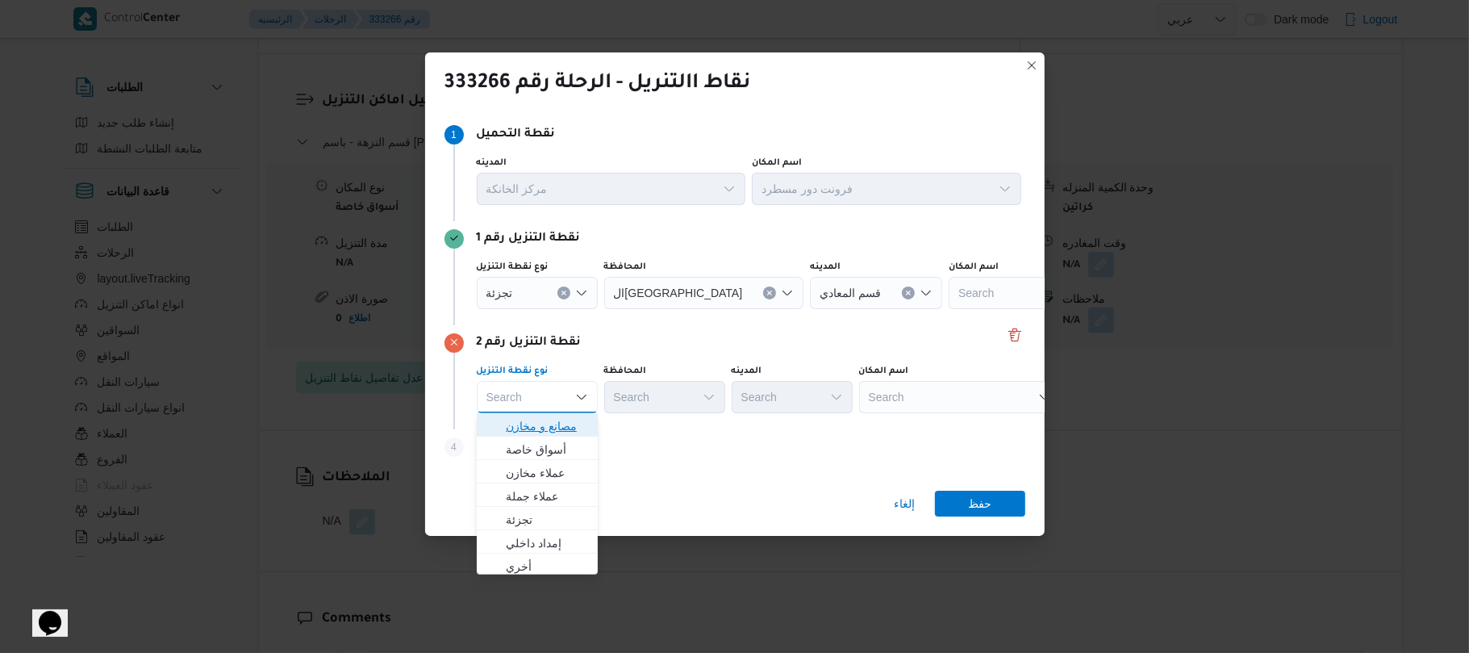
click at [562, 423] on span "مصانع و مخازن" at bounding box center [547, 425] width 82 height 19
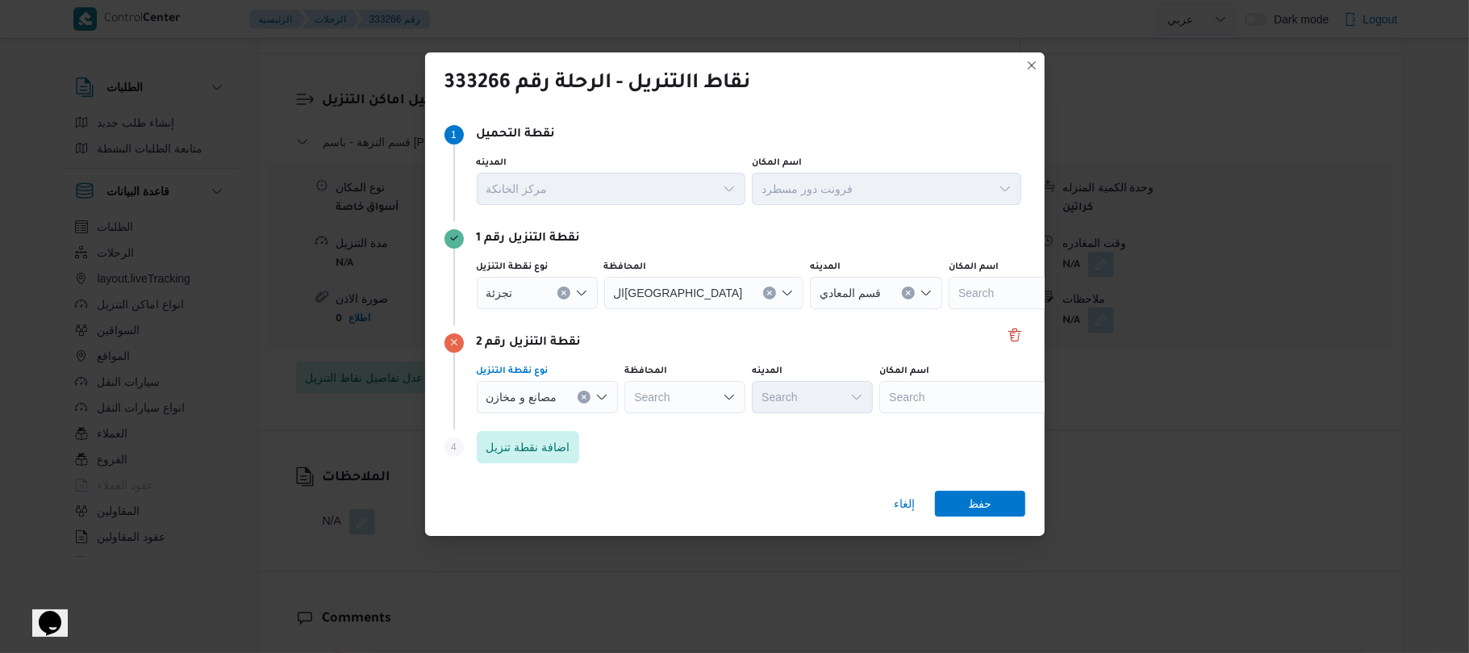
click at [908, 407] on div "Search" at bounding box center [980, 397] width 202 height 32
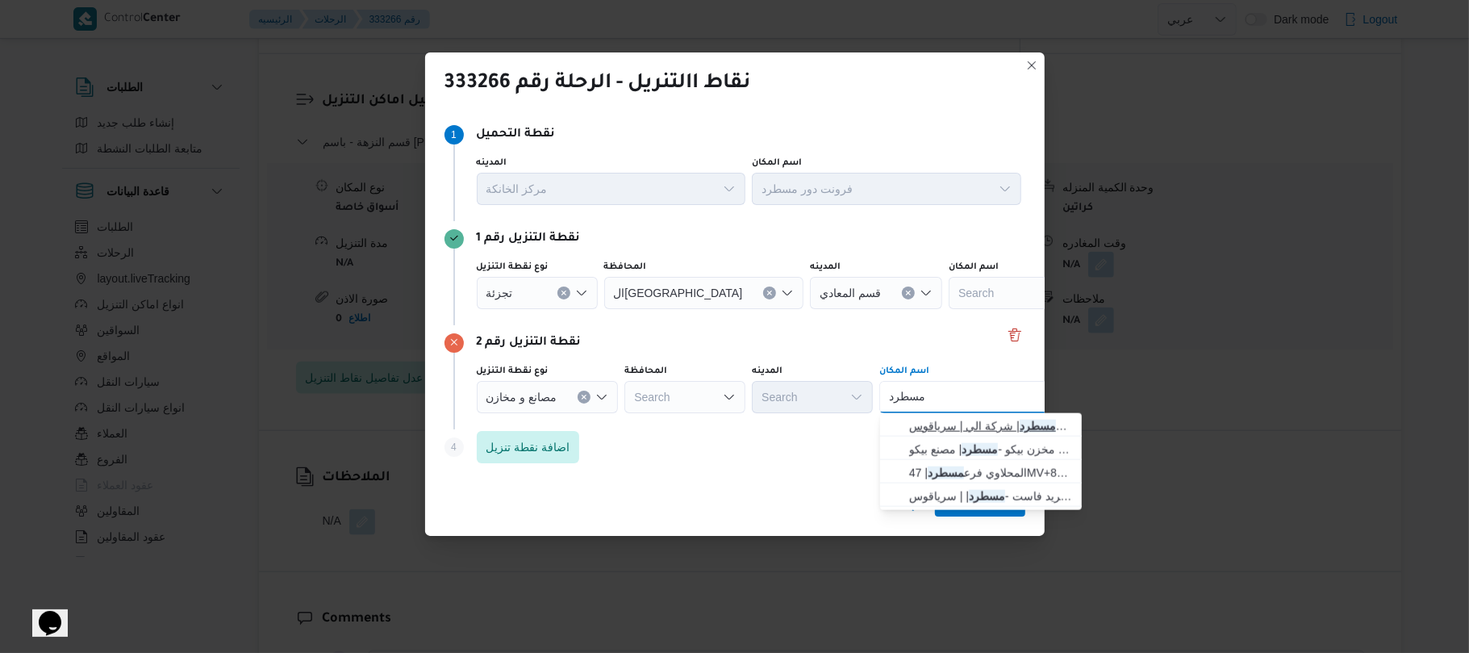
type input "مسطرد"
click at [949, 427] on span "فرونت دور مسطرد | شركة الي | سرياقوس" at bounding box center [990, 425] width 163 height 19
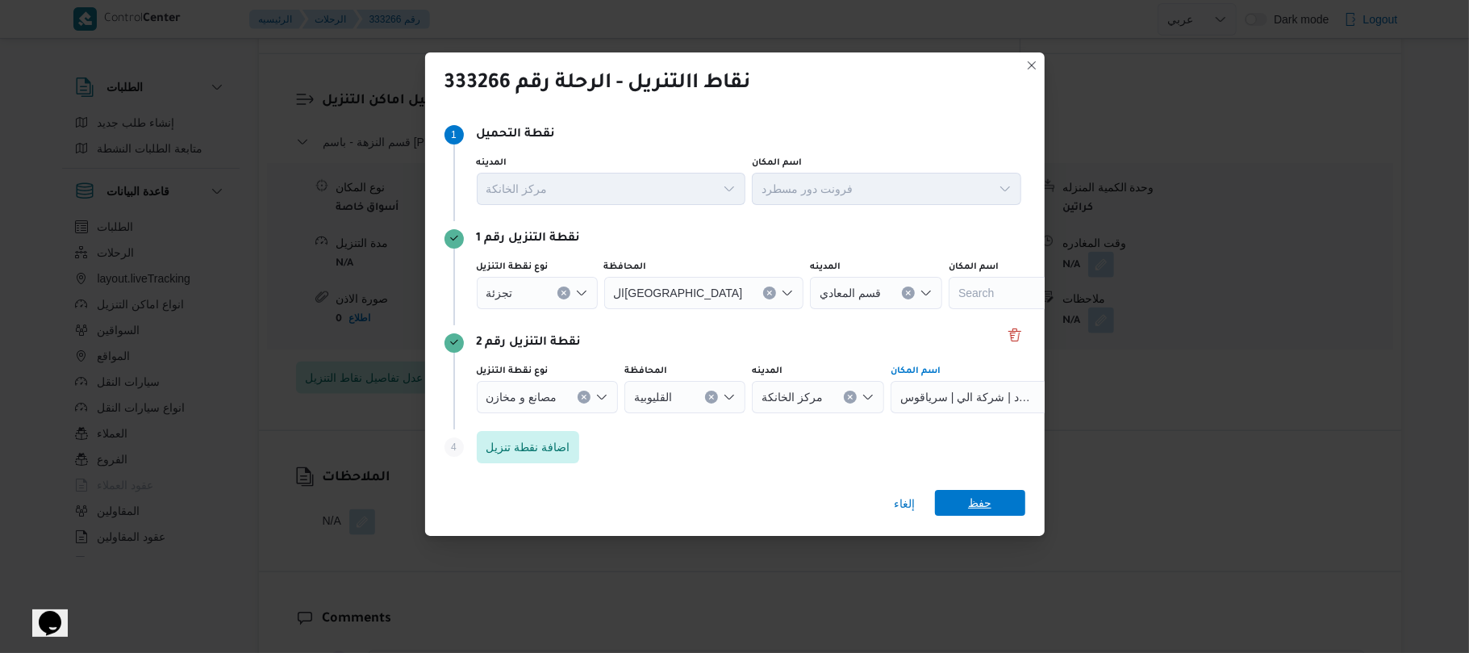
click at [966, 502] on span "حفظ" at bounding box center [980, 503] width 90 height 26
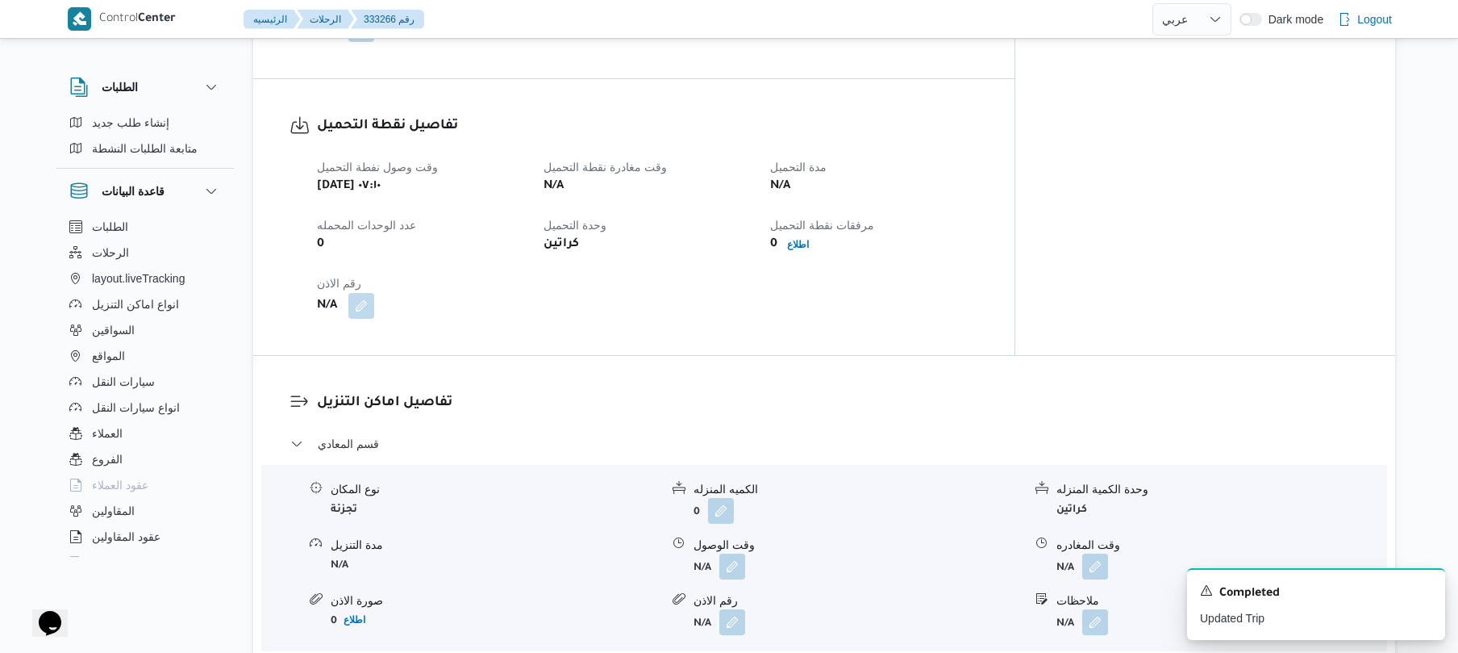
scroll to position [946, 0]
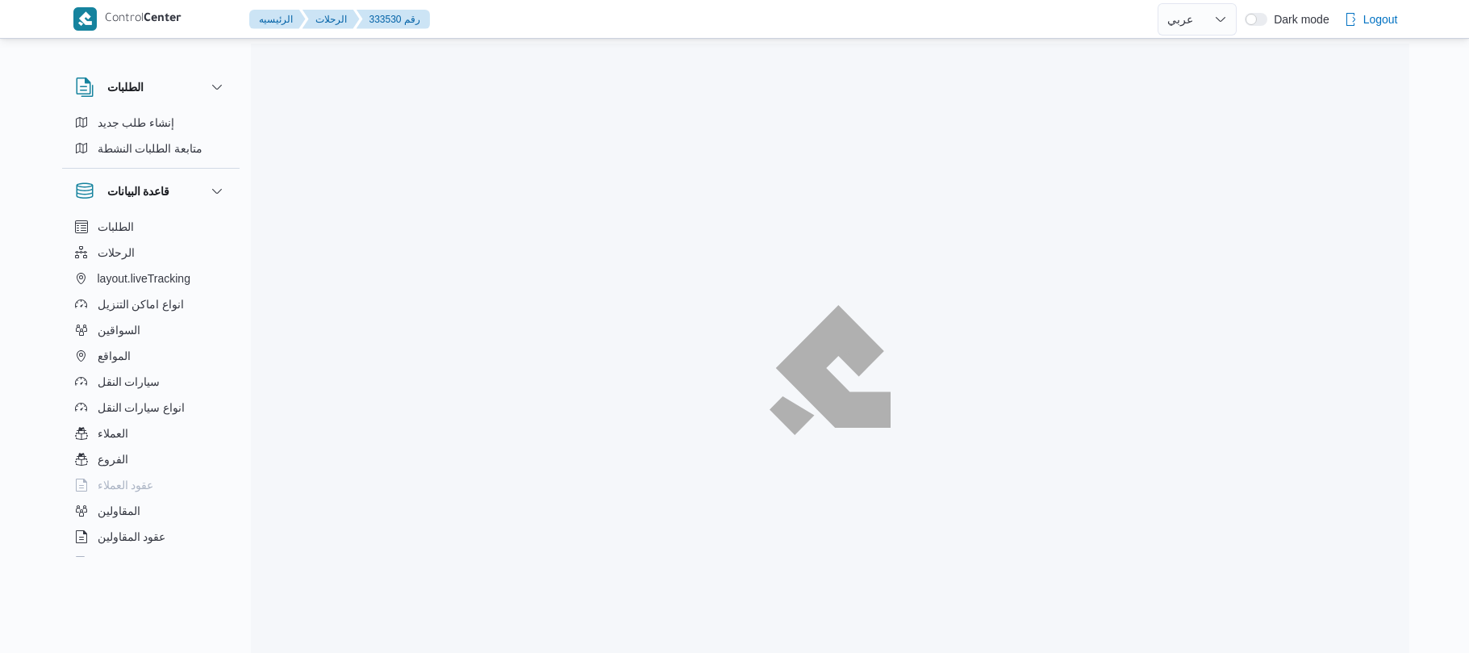
select select "ar"
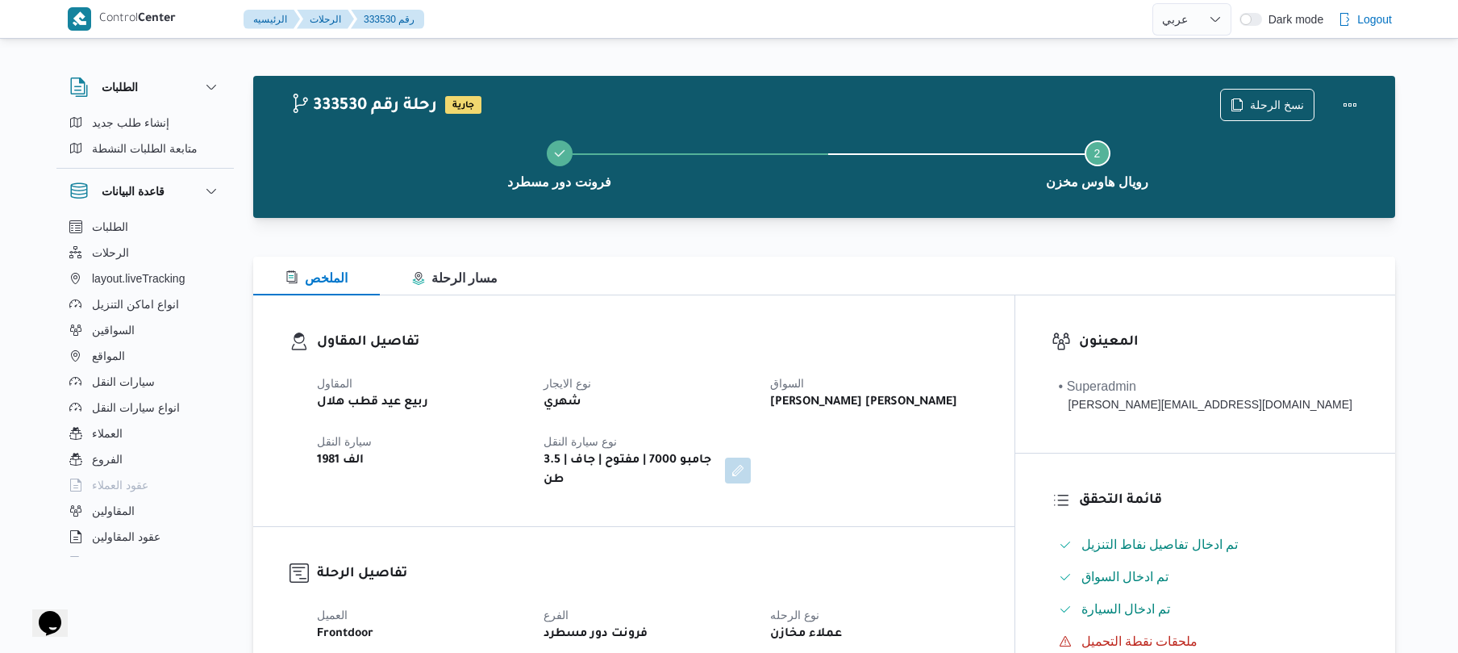
click at [719, 304] on div "تفاصيل المقاول المقاول ربيع عيد قطب هلال نوع الايجار شهري السواق مصطفى عبدالرؤف…" at bounding box center [633, 410] width 761 height 231
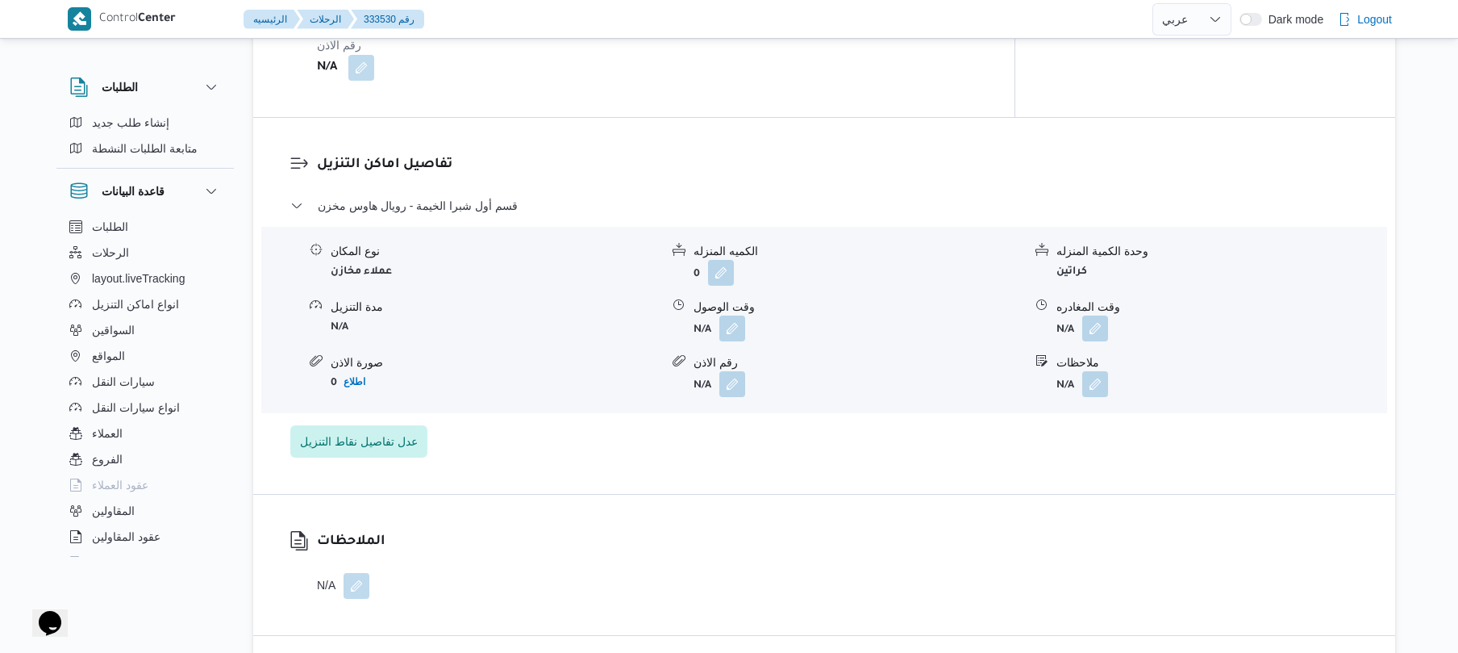
scroll to position [1247, 0]
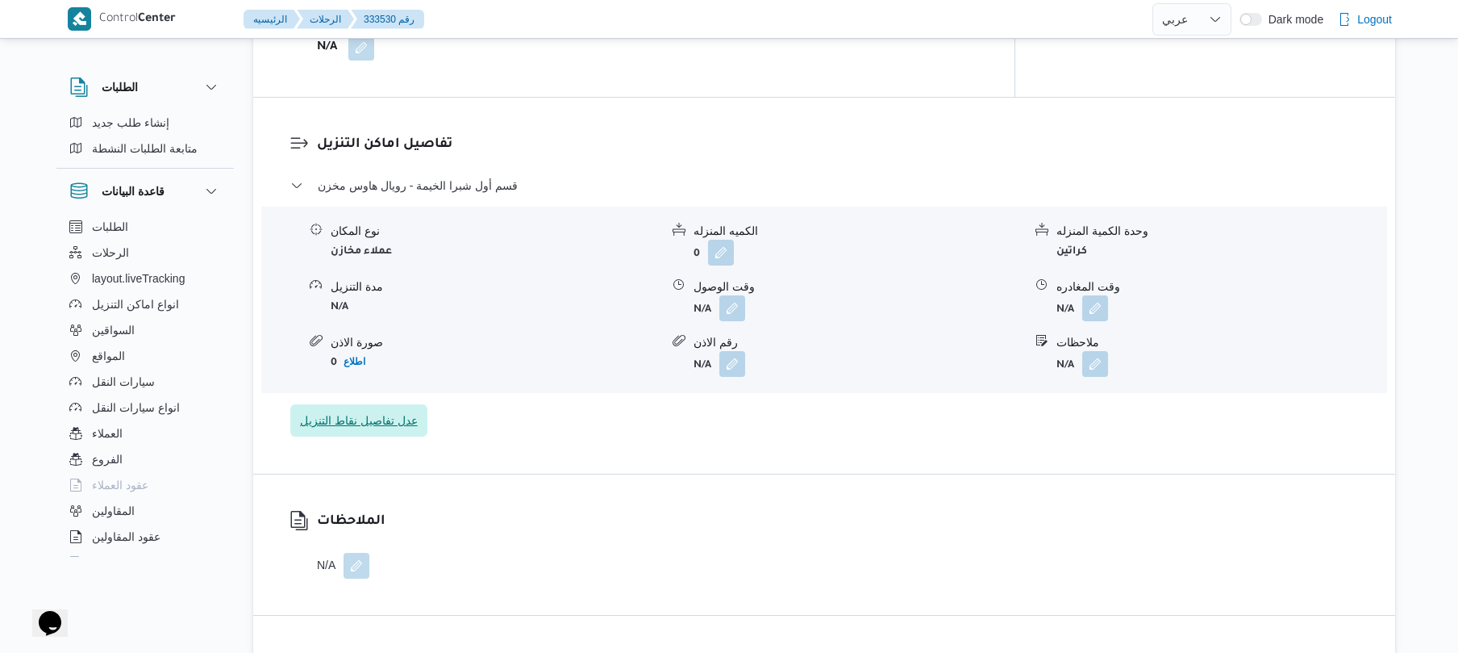
click at [379, 411] on span "عدل تفاصيل نقاط التنزيل" at bounding box center [359, 420] width 118 height 19
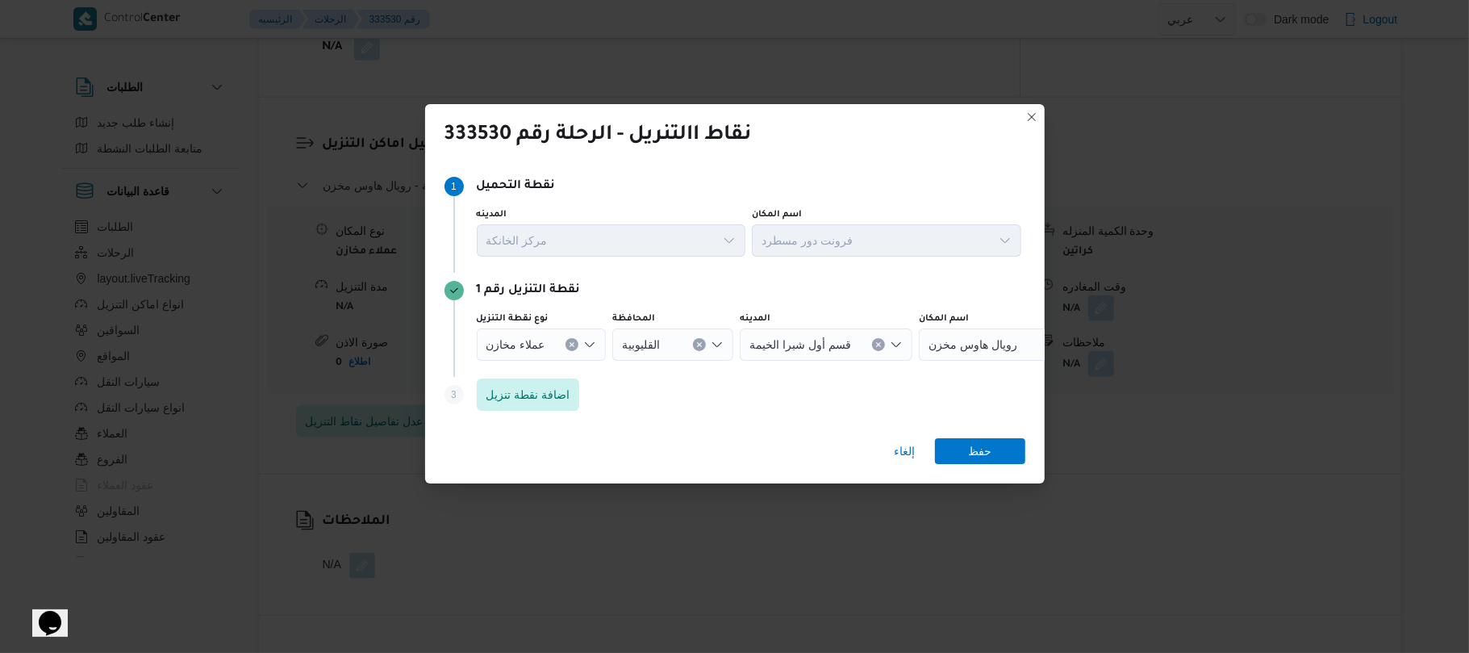
click at [588, 342] on icon "Open list of options" at bounding box center [589, 344] width 13 height 13
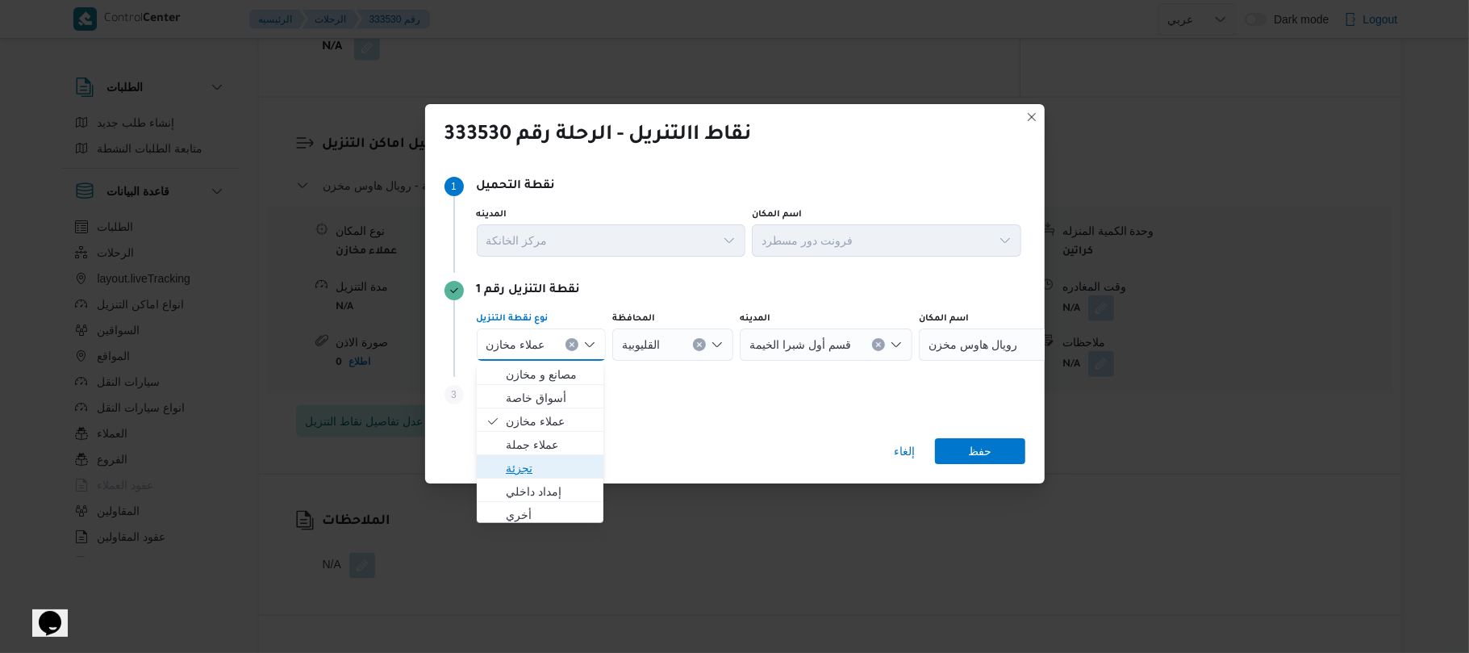
click at [548, 456] on span "تجزئة" at bounding box center [540, 468] width 114 height 26
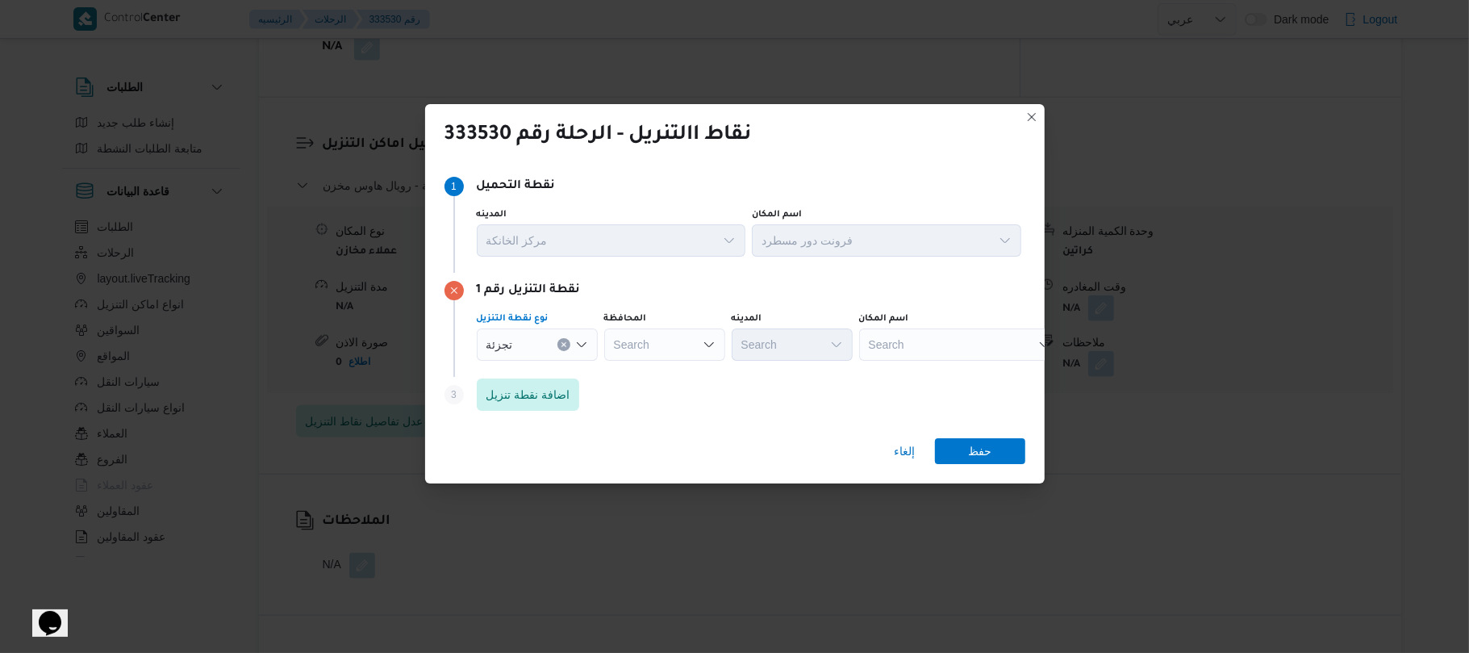
click at [666, 342] on div "Search" at bounding box center [664, 344] width 121 height 32
type input "القاهر"
click at [658, 373] on mark "القاهر" at bounding box center [652, 374] width 27 height 13
click at [810, 334] on div "Search" at bounding box center [870, 344] width 121 height 32
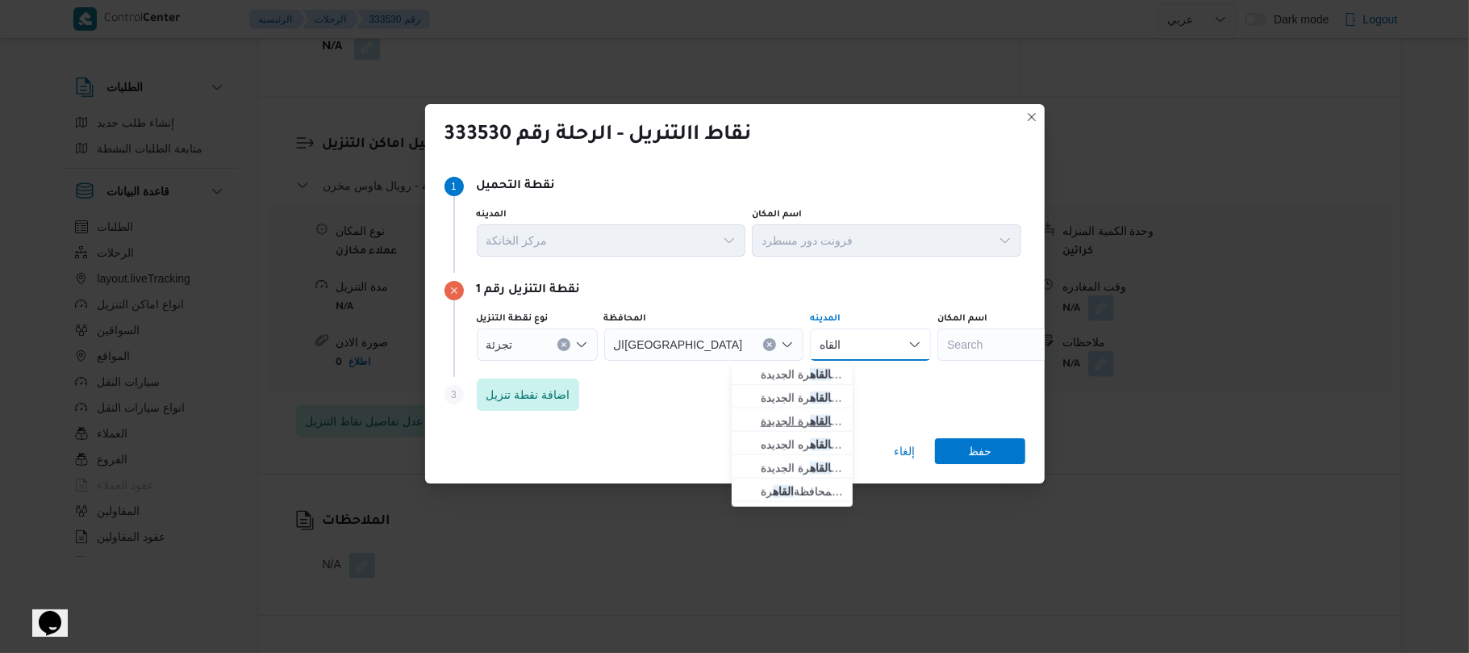
type input "القاه"
click at [776, 419] on span "قسم ثان القاه رة الجديدة" at bounding box center [802, 420] width 82 height 19
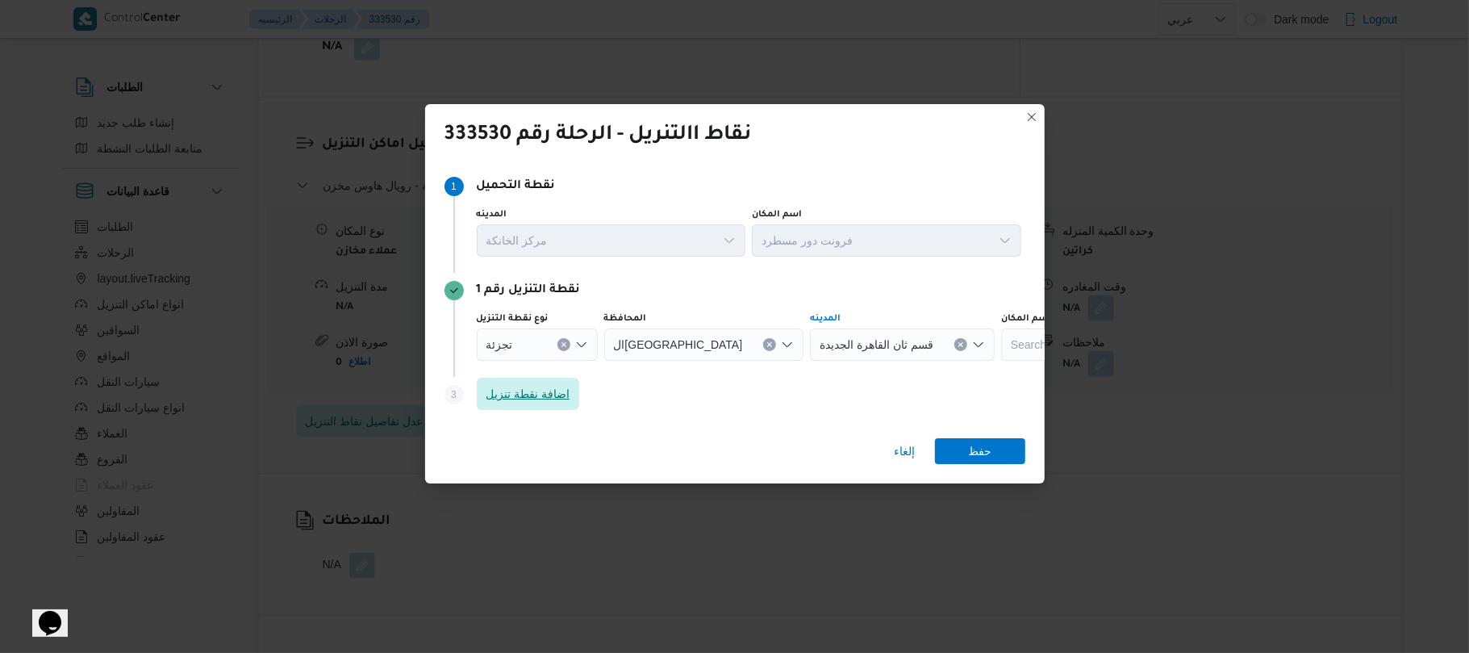
click at [498, 385] on span "اضافة نقطة تنزيل" at bounding box center [528, 393] width 84 height 19
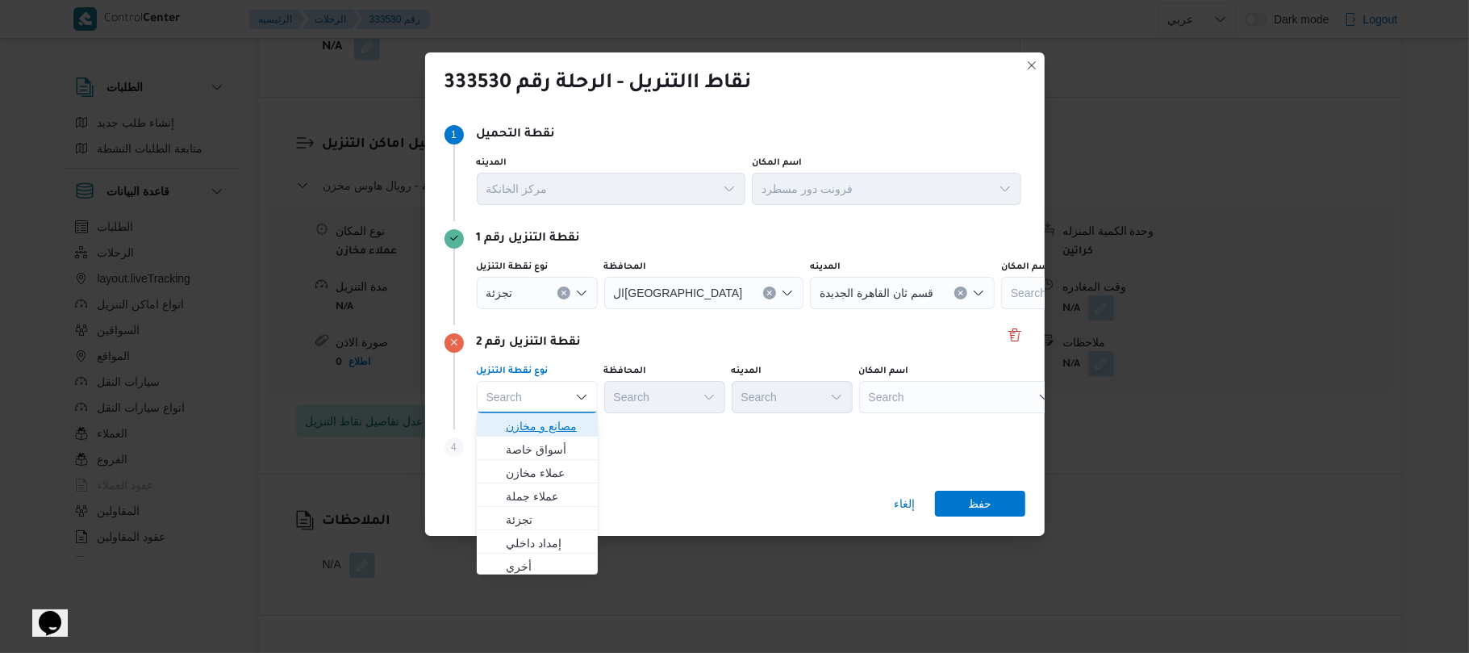
click at [561, 423] on span "مصانع و مخازن" at bounding box center [547, 425] width 82 height 19
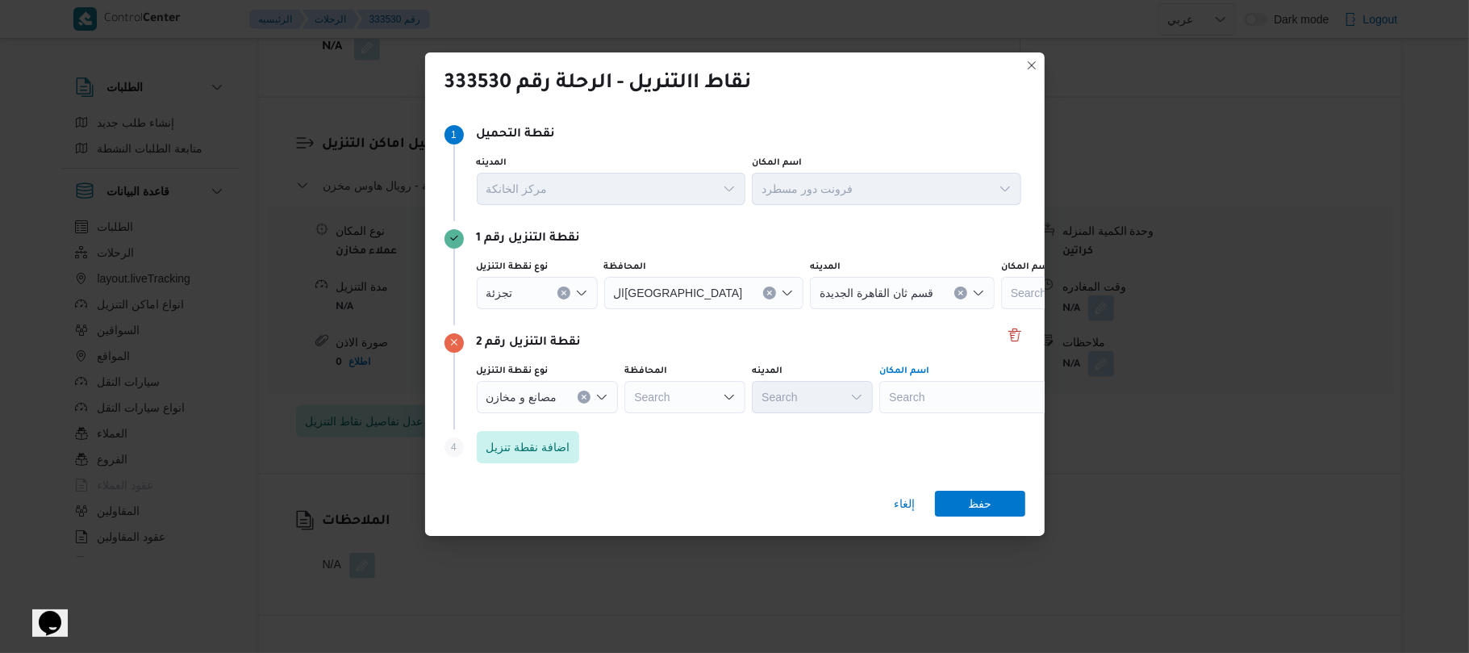
click at [976, 388] on div "Search" at bounding box center [980, 397] width 202 height 32
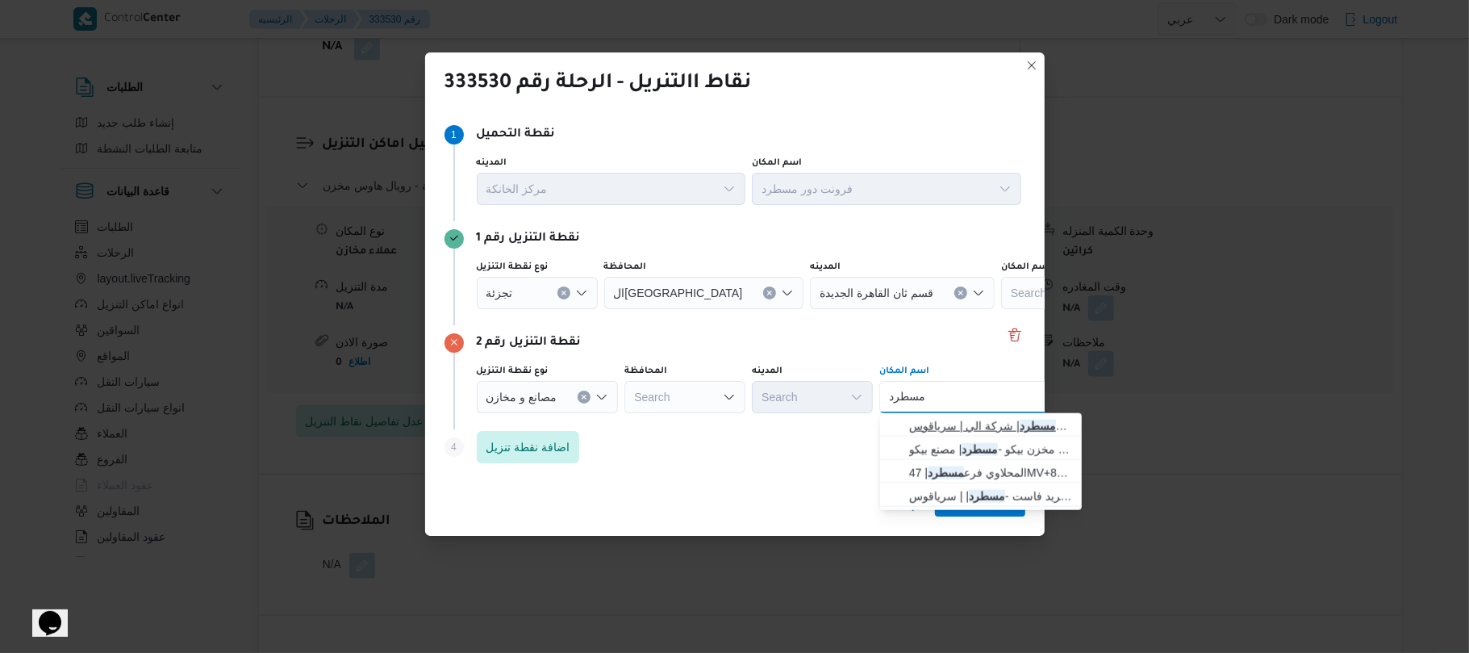
type input "مسطرد"
click at [966, 424] on span "فرونت دور مسطرد | شركة الي | سرياقوس" at bounding box center [990, 425] width 163 height 19
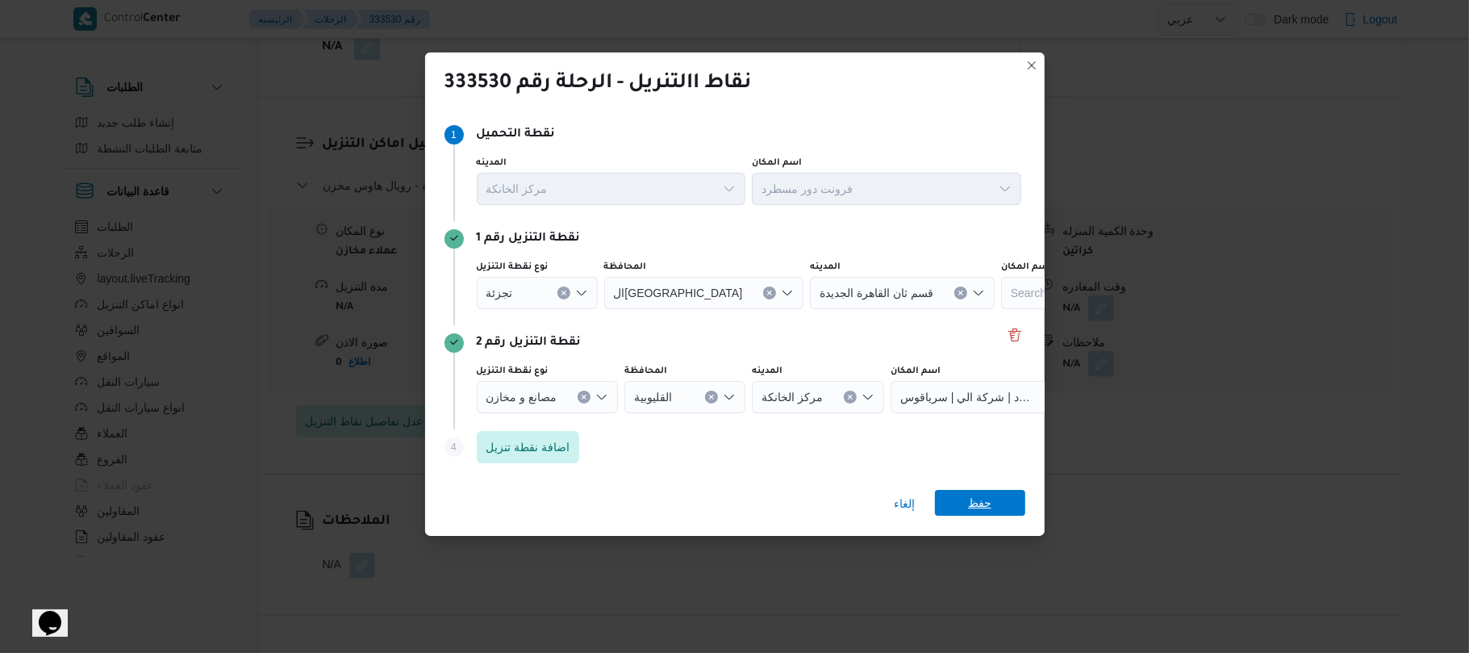
click at [963, 503] on span "حفظ" at bounding box center [980, 503] width 90 height 26
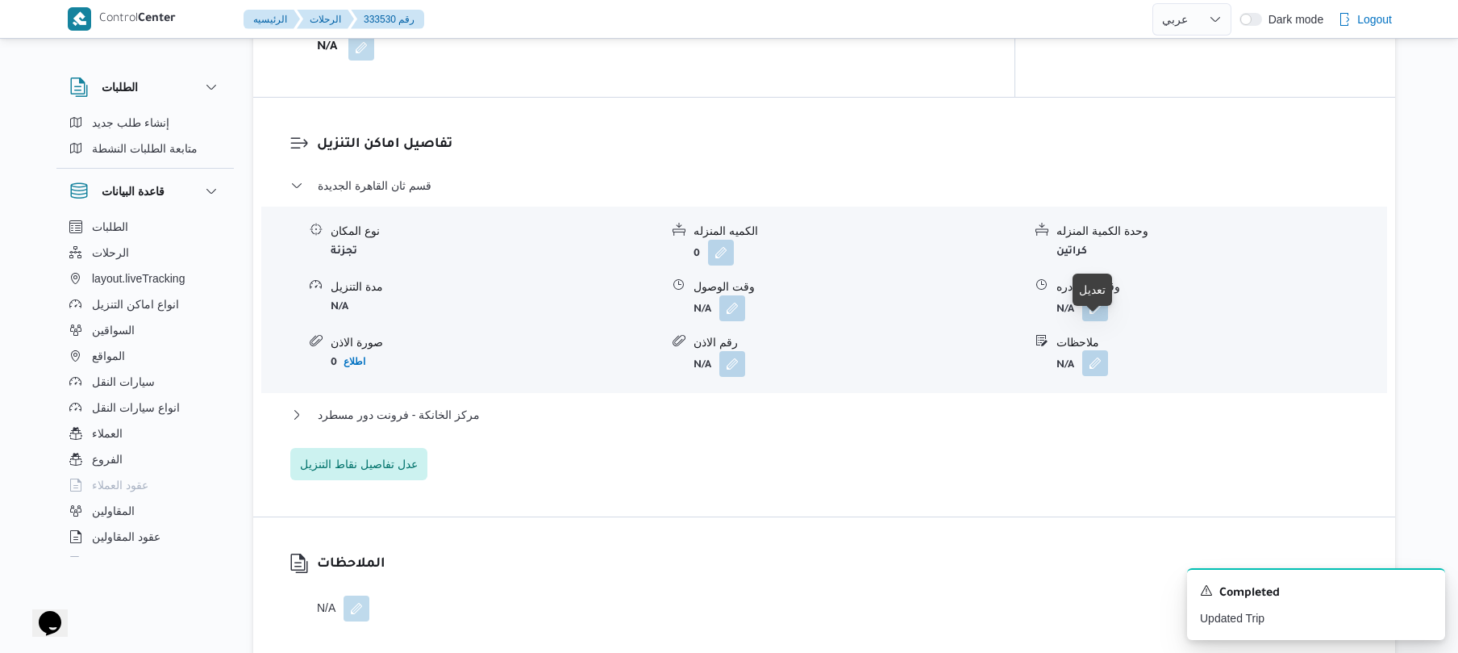
click at [1092, 350] on button "button" at bounding box center [1095, 363] width 26 height 26
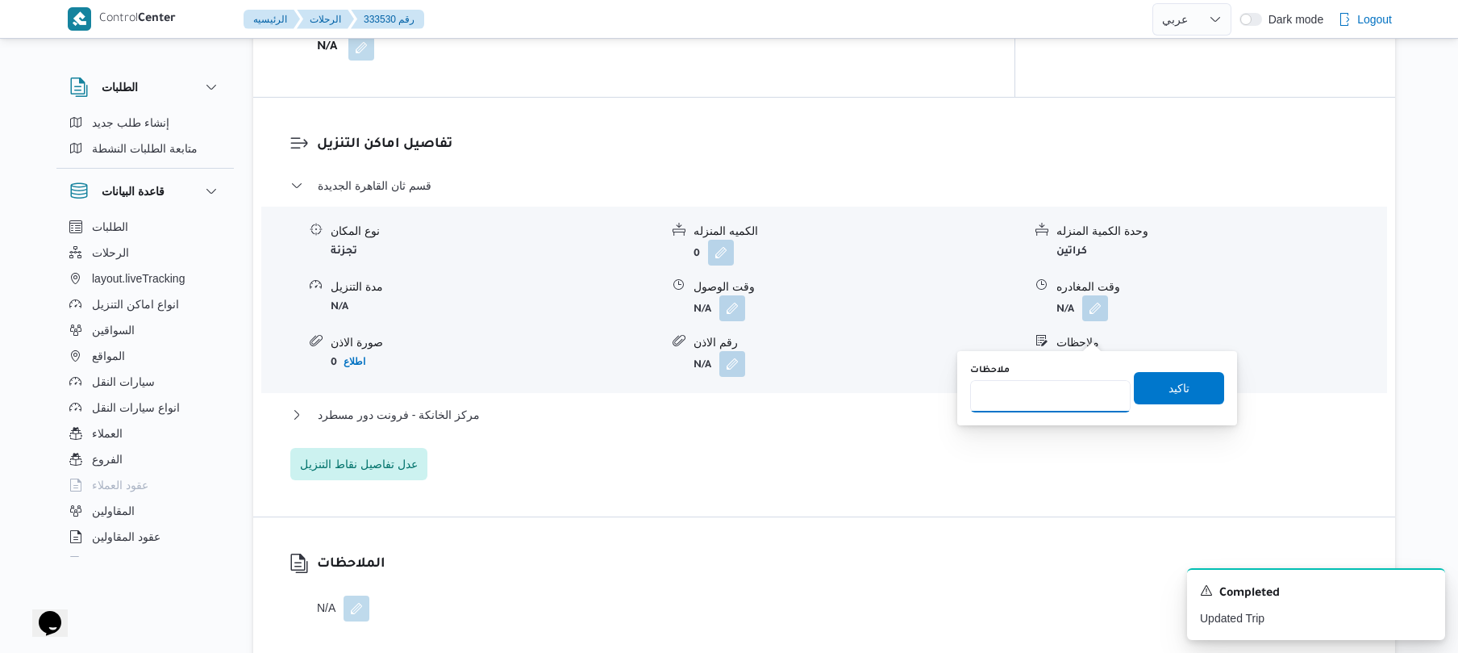
click at [1032, 394] on input "ملاحظات" at bounding box center [1050, 396] width 161 height 32
type input "مدينتي"
click at [1169, 389] on span "تاكيد" at bounding box center [1179, 386] width 21 height 19
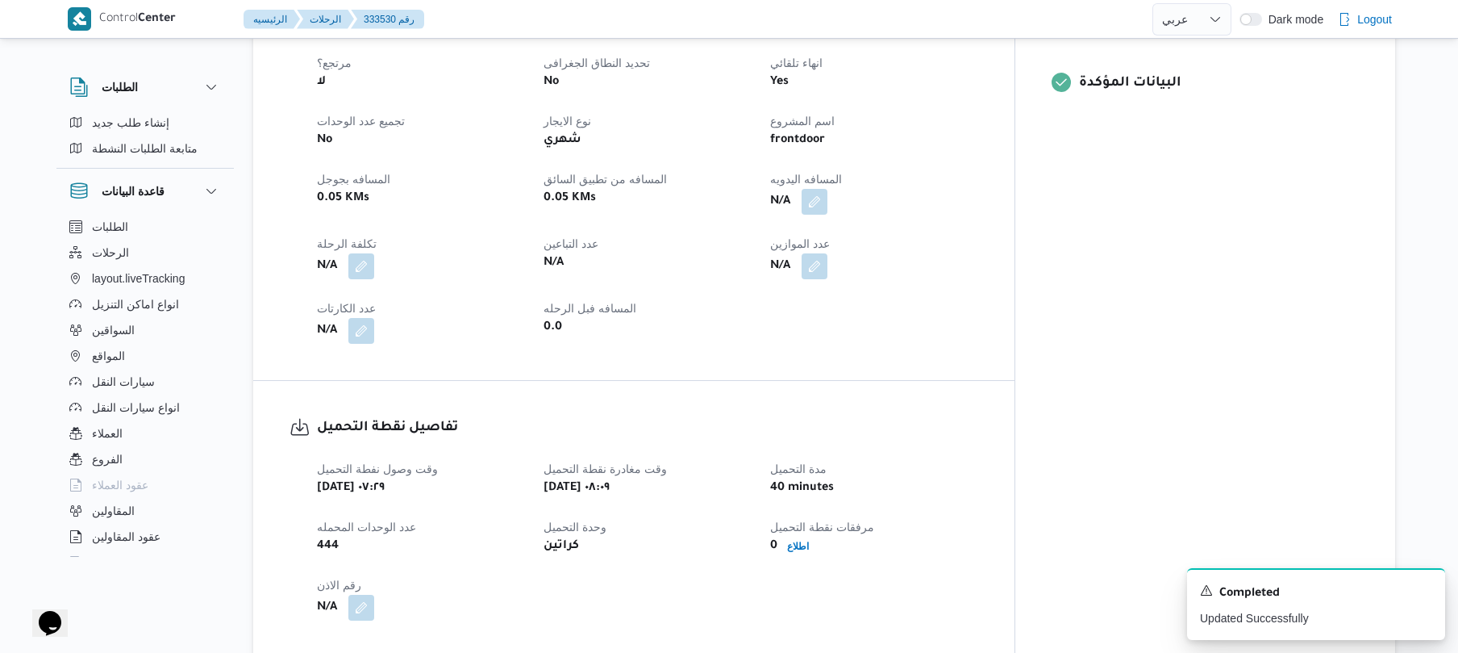
scroll to position [645, 0]
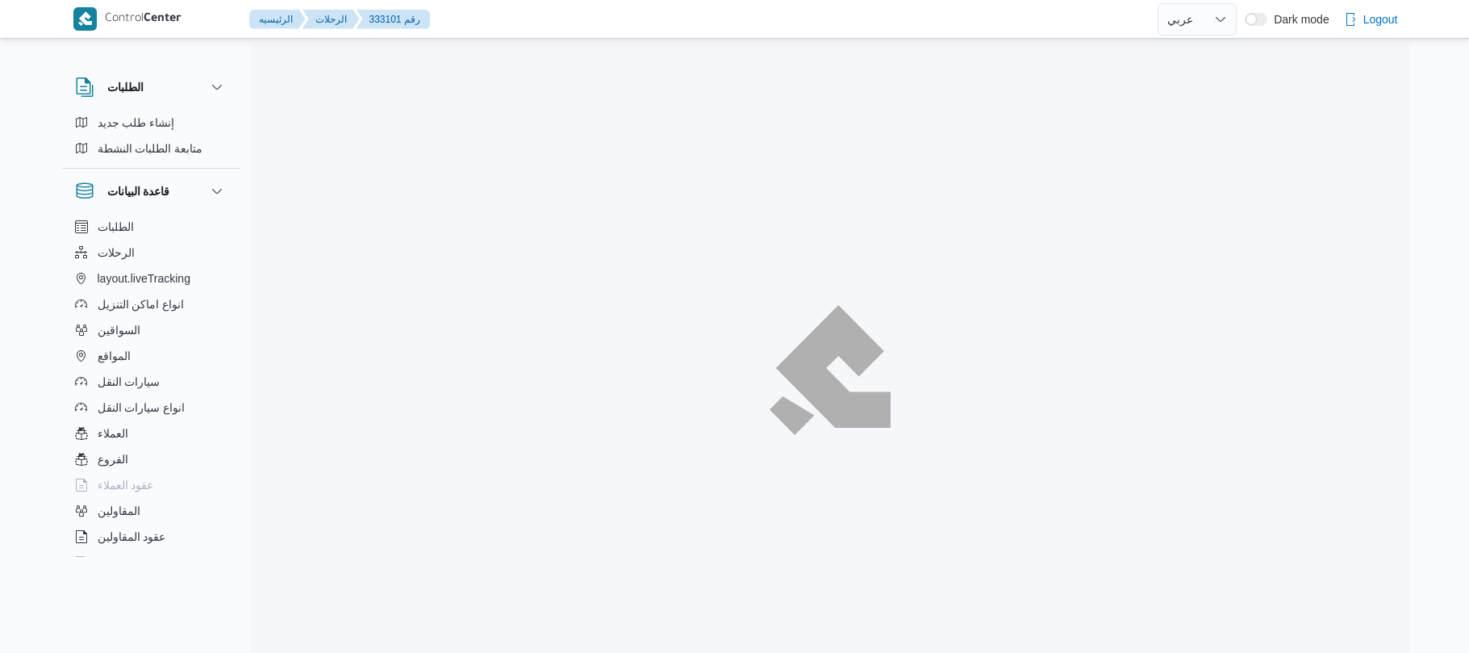
select select "ar"
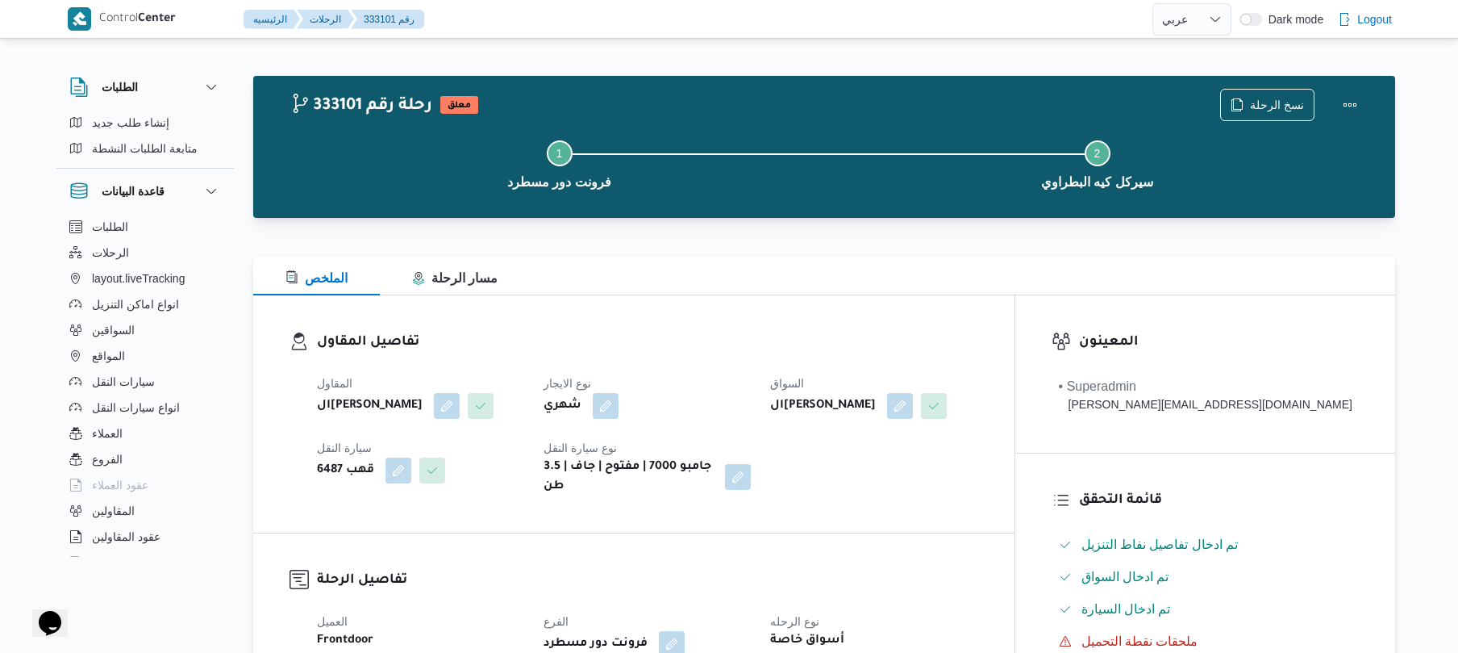
click at [746, 391] on div "شهري" at bounding box center [647, 405] width 211 height 29
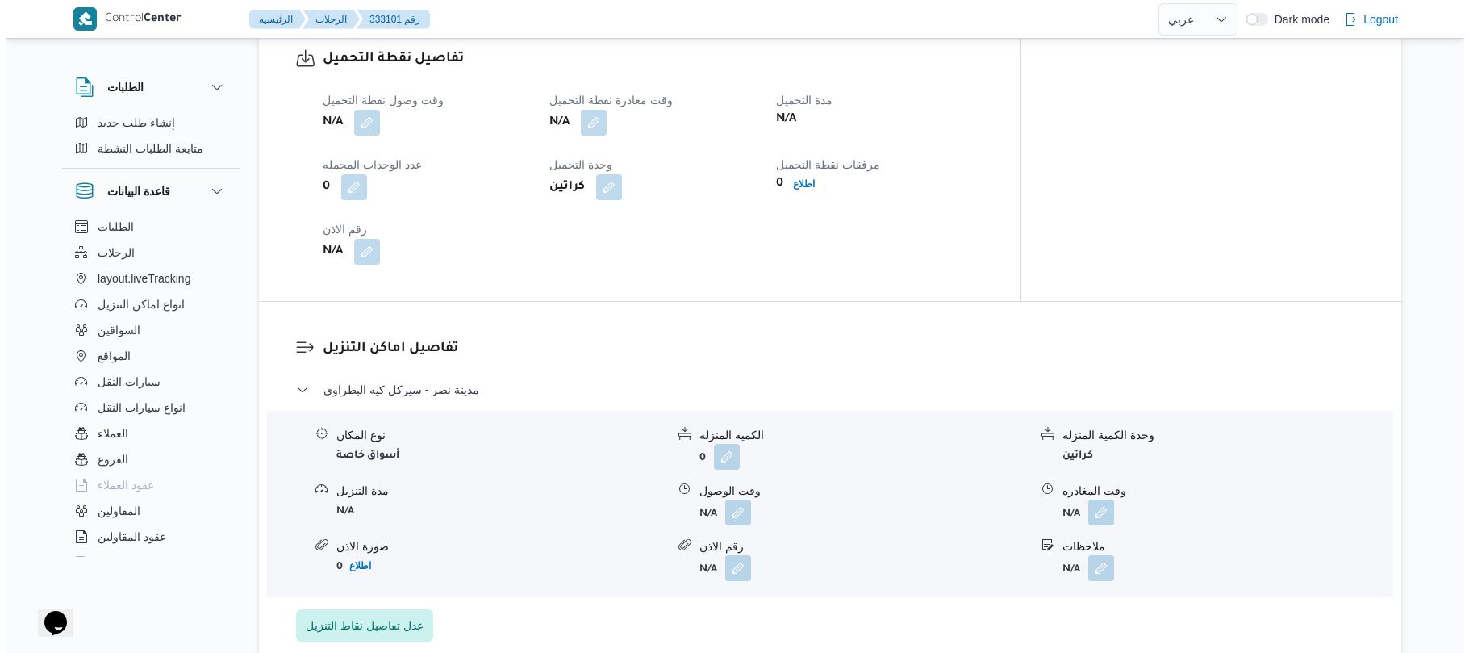
scroll to position [1162, 0]
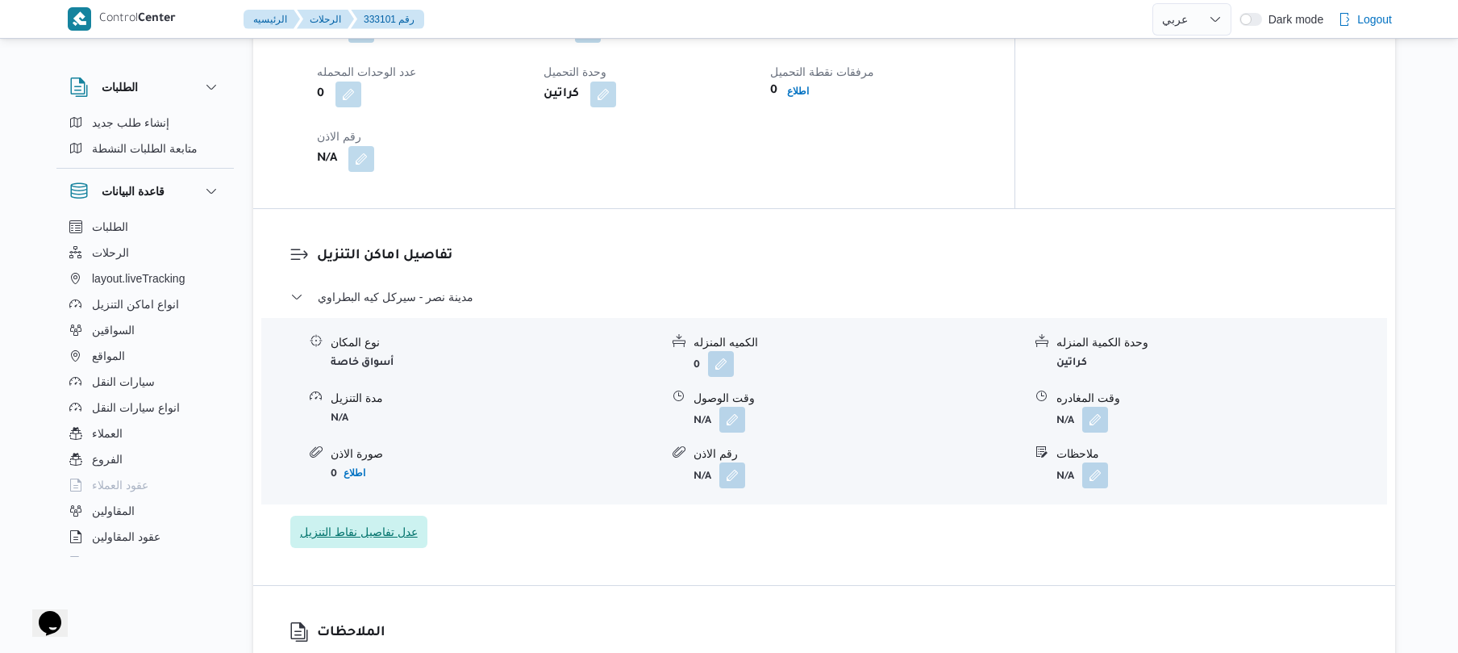
click at [404, 522] on span "عدل تفاصيل نقاط التنزيل" at bounding box center [359, 531] width 118 height 19
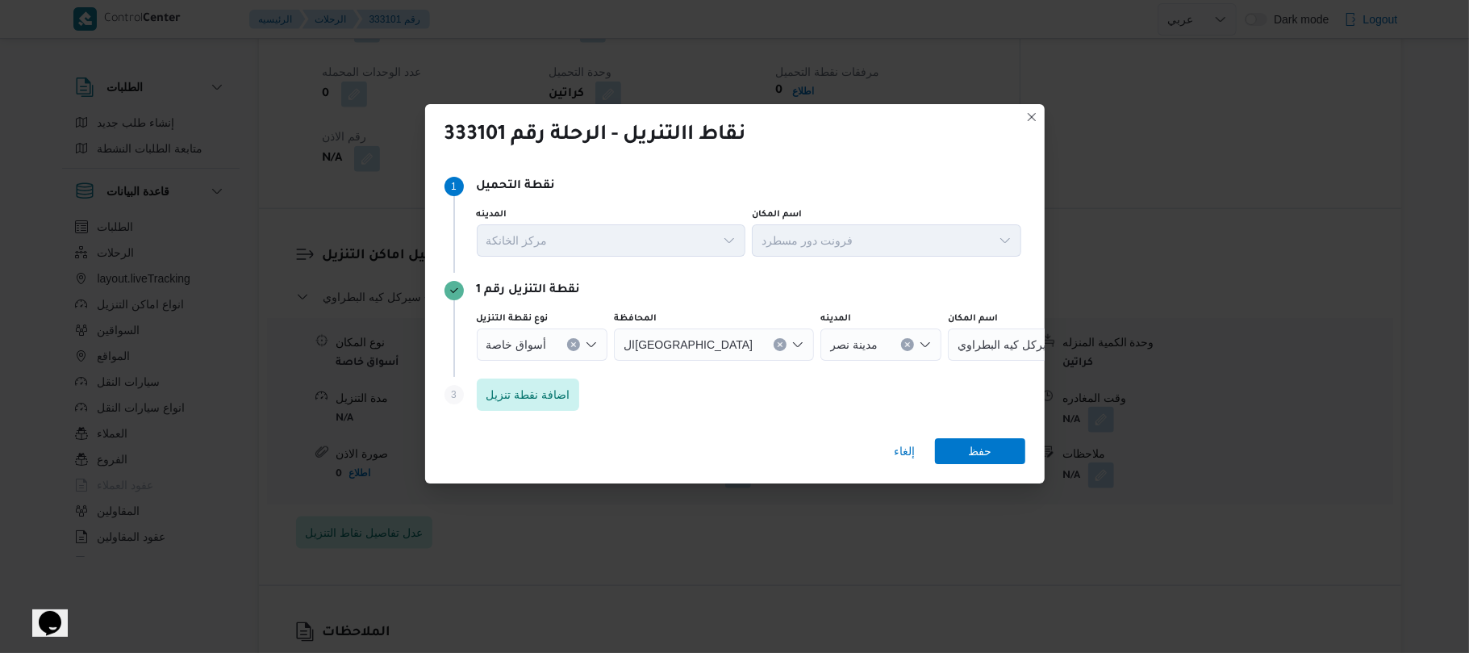
click at [585, 338] on icon "Open list of options" at bounding box center [591, 344] width 13 height 13
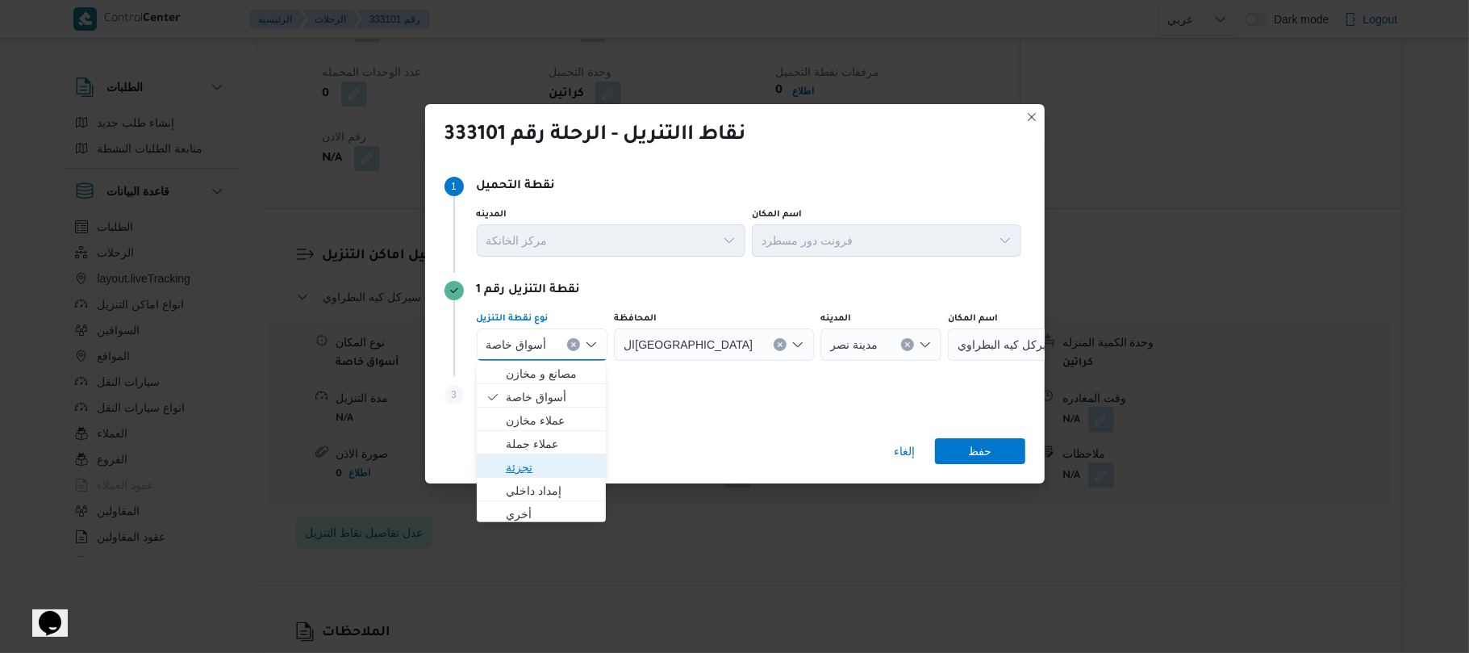
click at [523, 465] on span "تجزئة" at bounding box center [551, 466] width 91 height 19
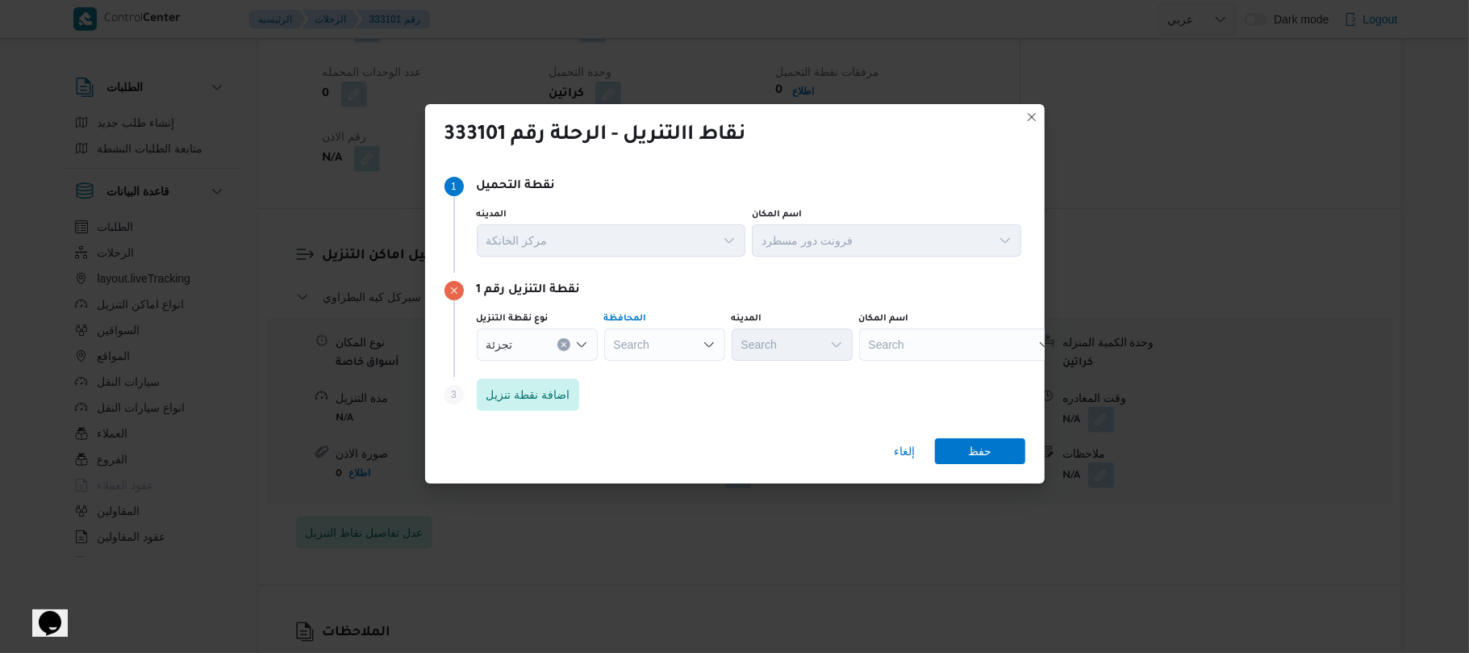
click at [663, 345] on div "Search" at bounding box center [664, 344] width 121 height 32
type input "القاهر"
click at [660, 368] on mark "القاهر" at bounding box center [652, 373] width 27 height 13
click at [810, 336] on div "Search" at bounding box center [870, 344] width 121 height 32
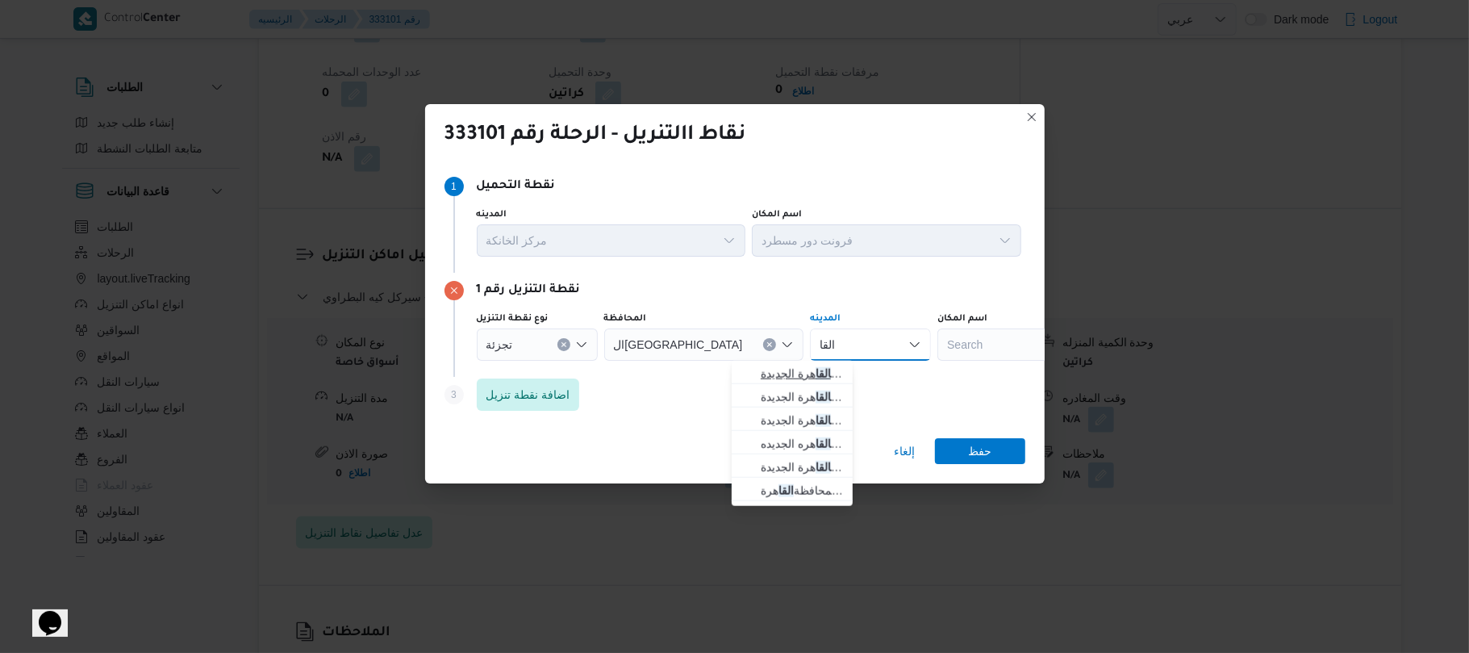
type input "القا"
click at [795, 375] on span "قسم أول القا هرة الجديدة" at bounding box center [802, 373] width 82 height 19
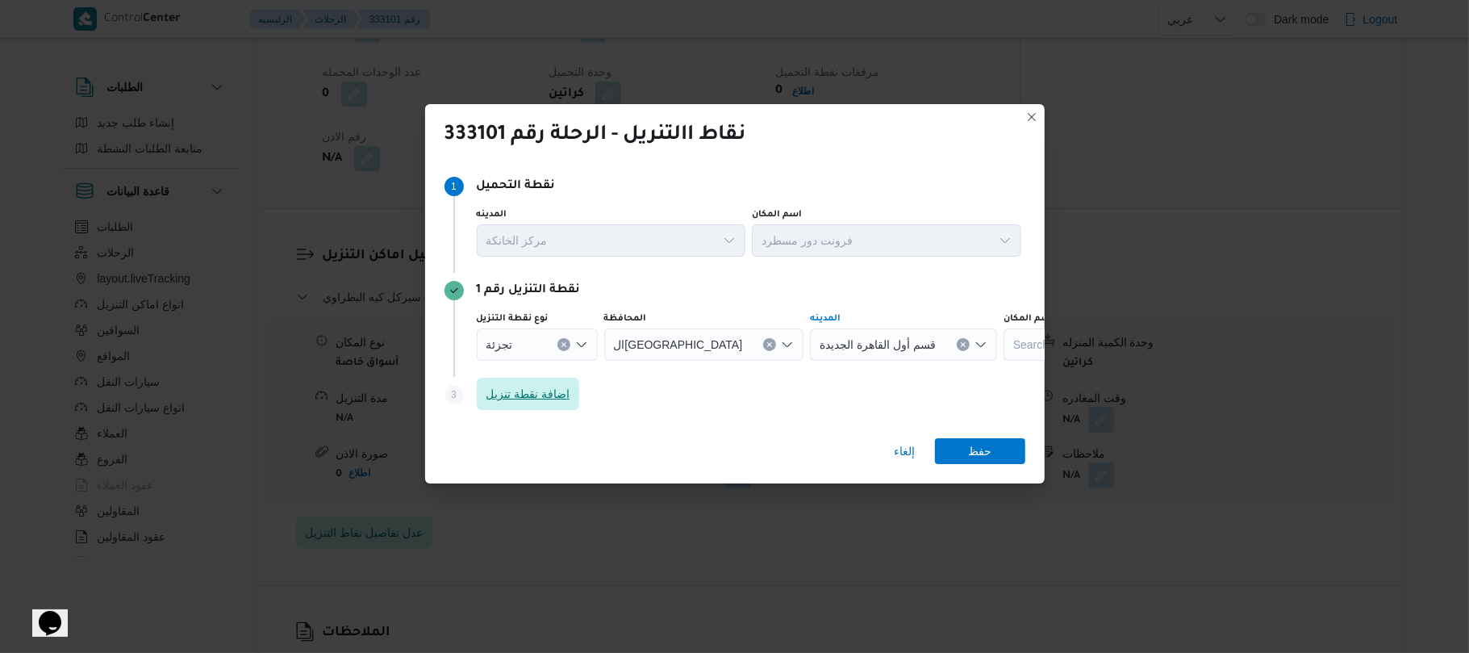
click at [549, 398] on span "اضافة نقطة تنزيل" at bounding box center [528, 393] width 84 height 19
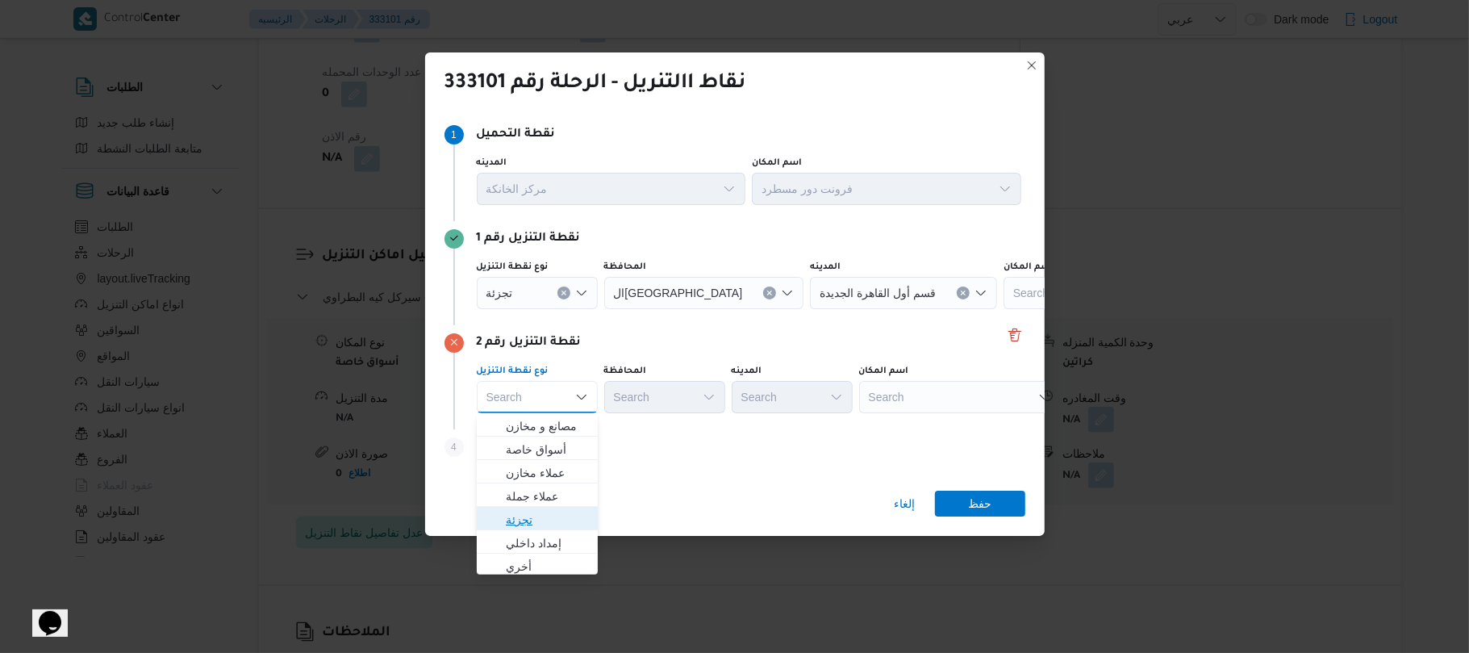
click at [534, 517] on span "تجزئة" at bounding box center [547, 519] width 82 height 19
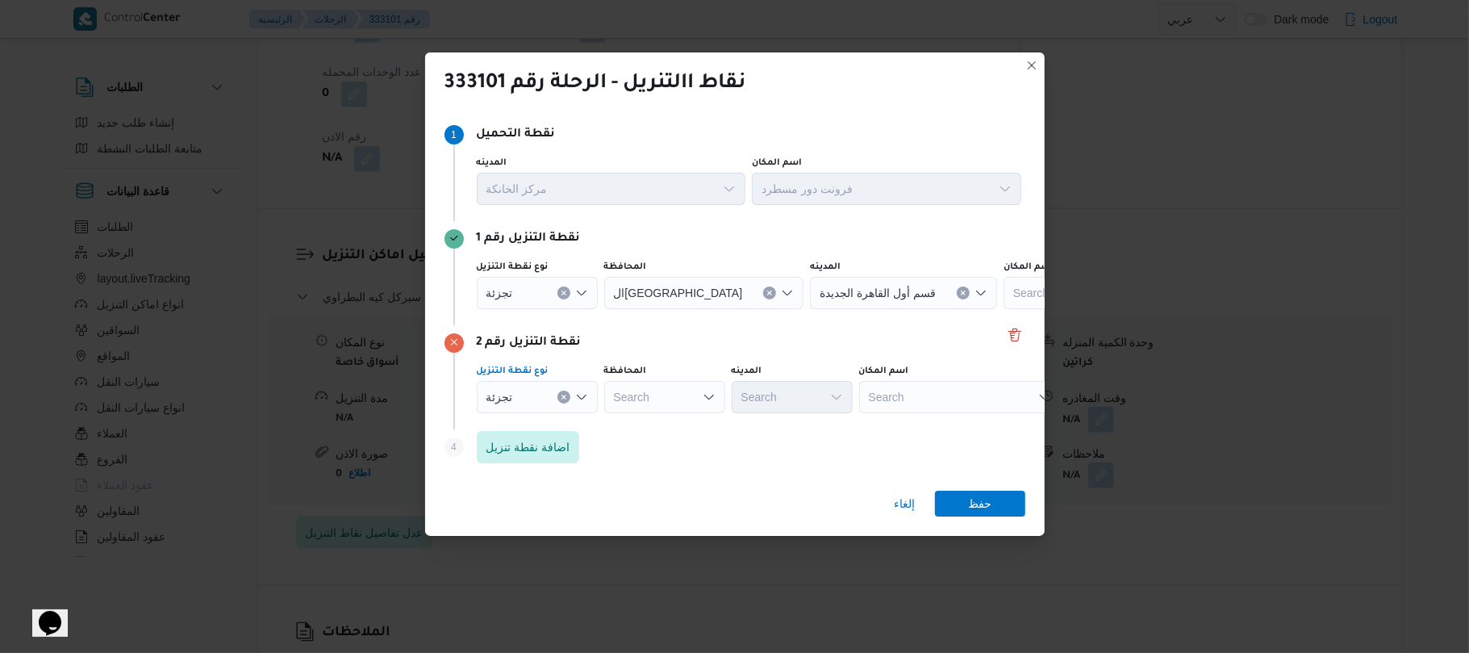
click at [669, 389] on div "Search" at bounding box center [664, 397] width 121 height 32
type input "القاه"
click at [650, 424] on mark "القاه" at bounding box center [655, 425] width 21 height 13
click at [810, 395] on div "Search" at bounding box center [870, 397] width 121 height 32
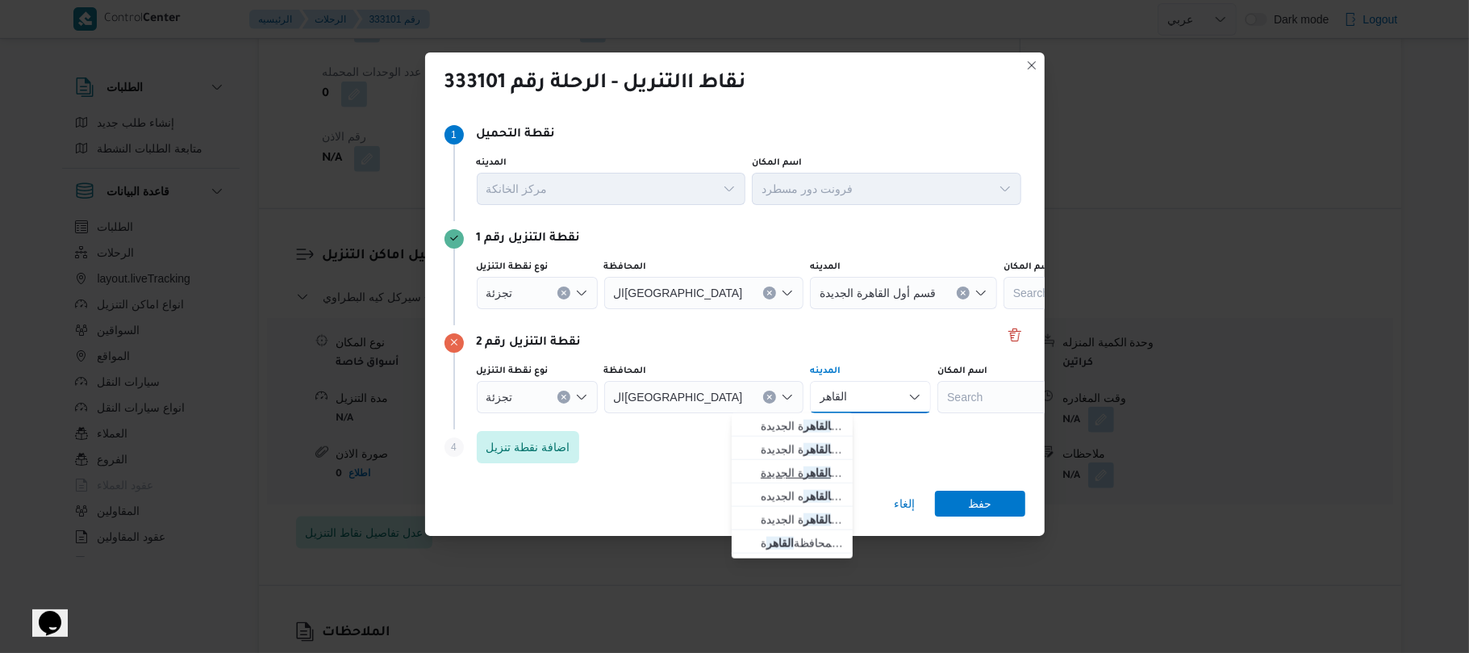
type input "القاهر"
click at [786, 468] on span "قسم ثان القاهر ة الجديدة" at bounding box center [802, 472] width 82 height 19
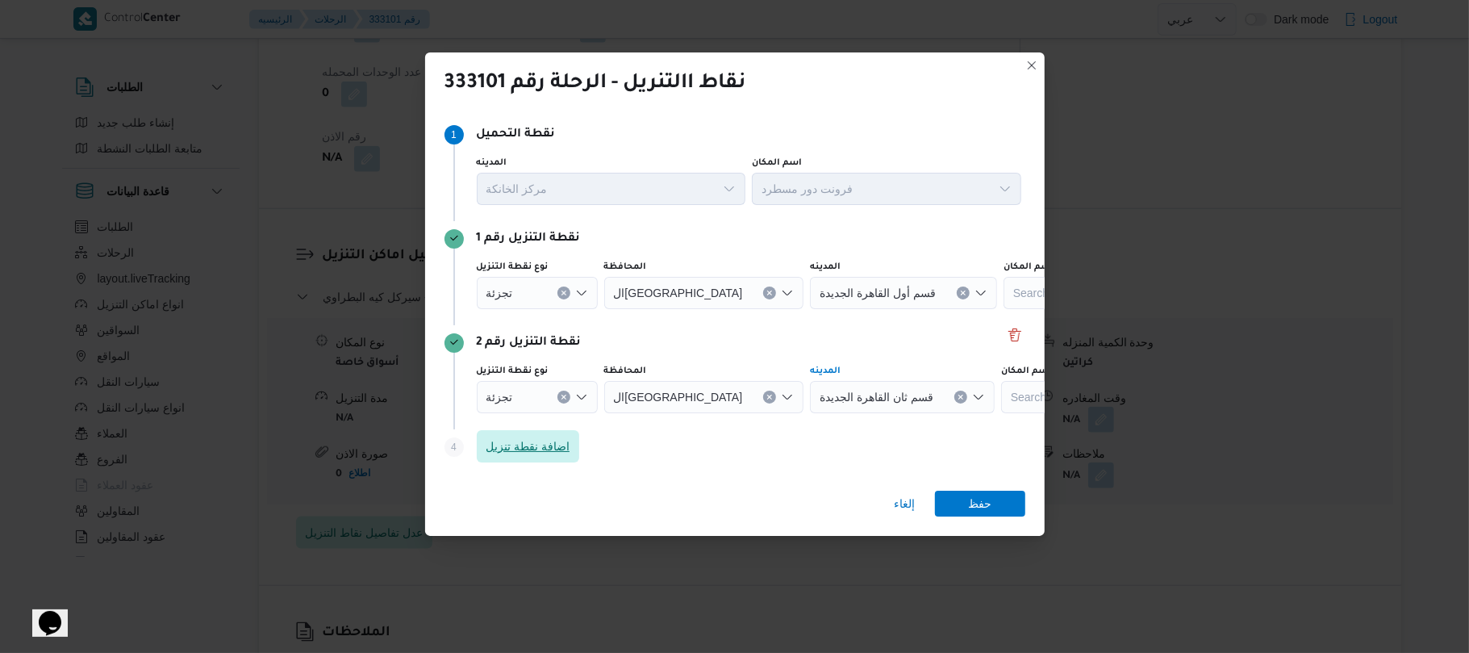
click at [563, 431] on span "اضافة نقطة تنزيل" at bounding box center [528, 446] width 103 height 32
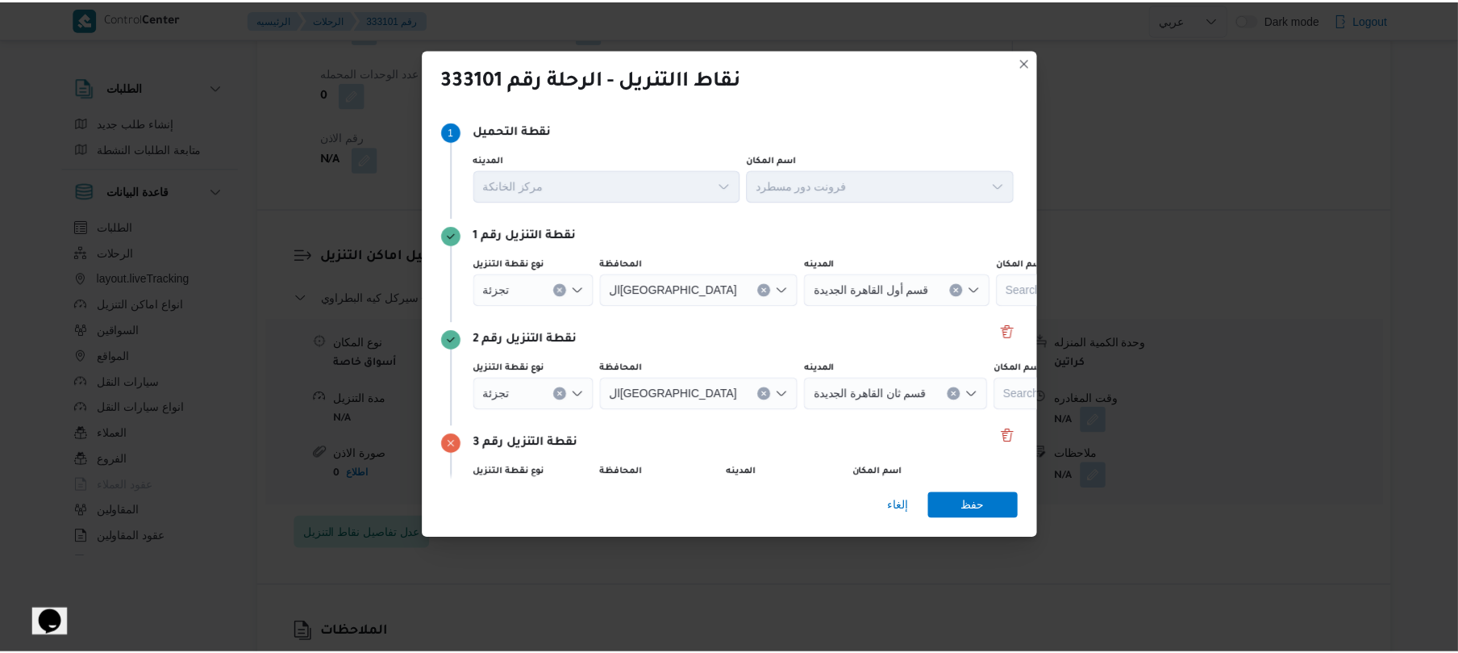
scroll to position [98, 0]
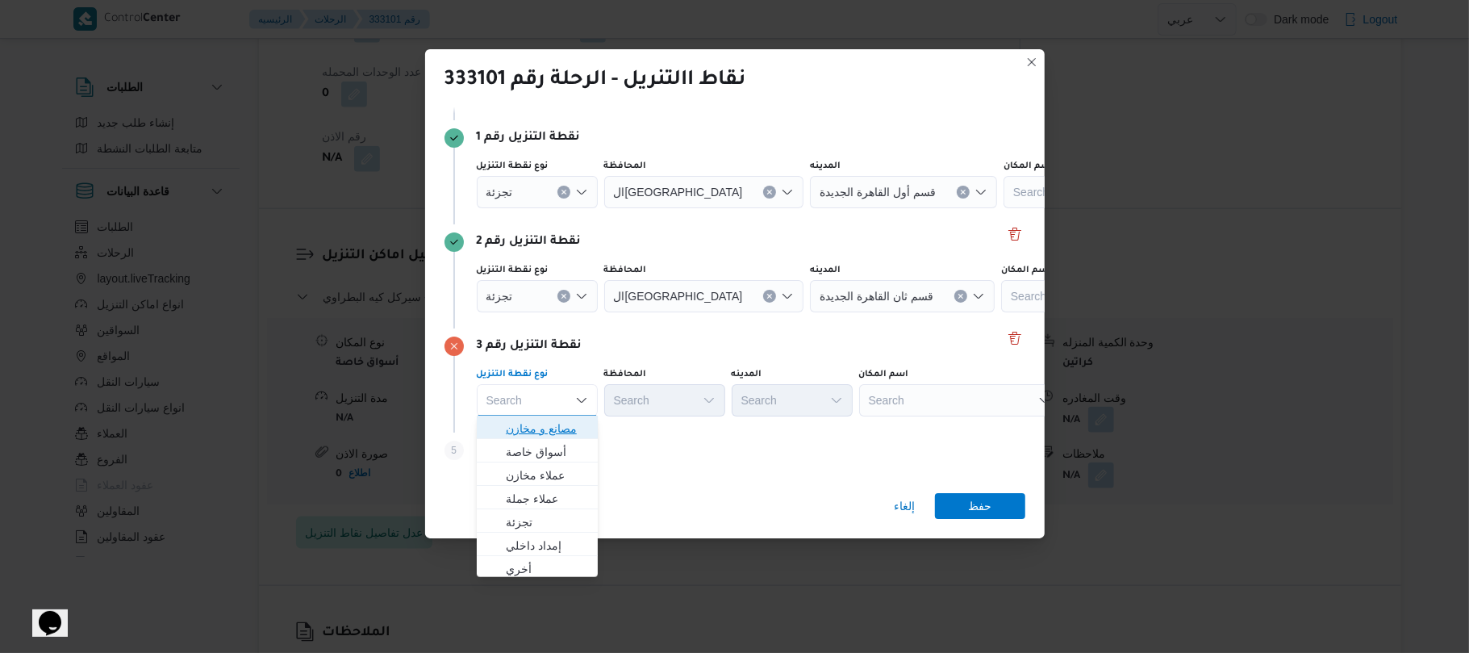
click at [565, 430] on span "مصانع و مخازن" at bounding box center [547, 428] width 82 height 19
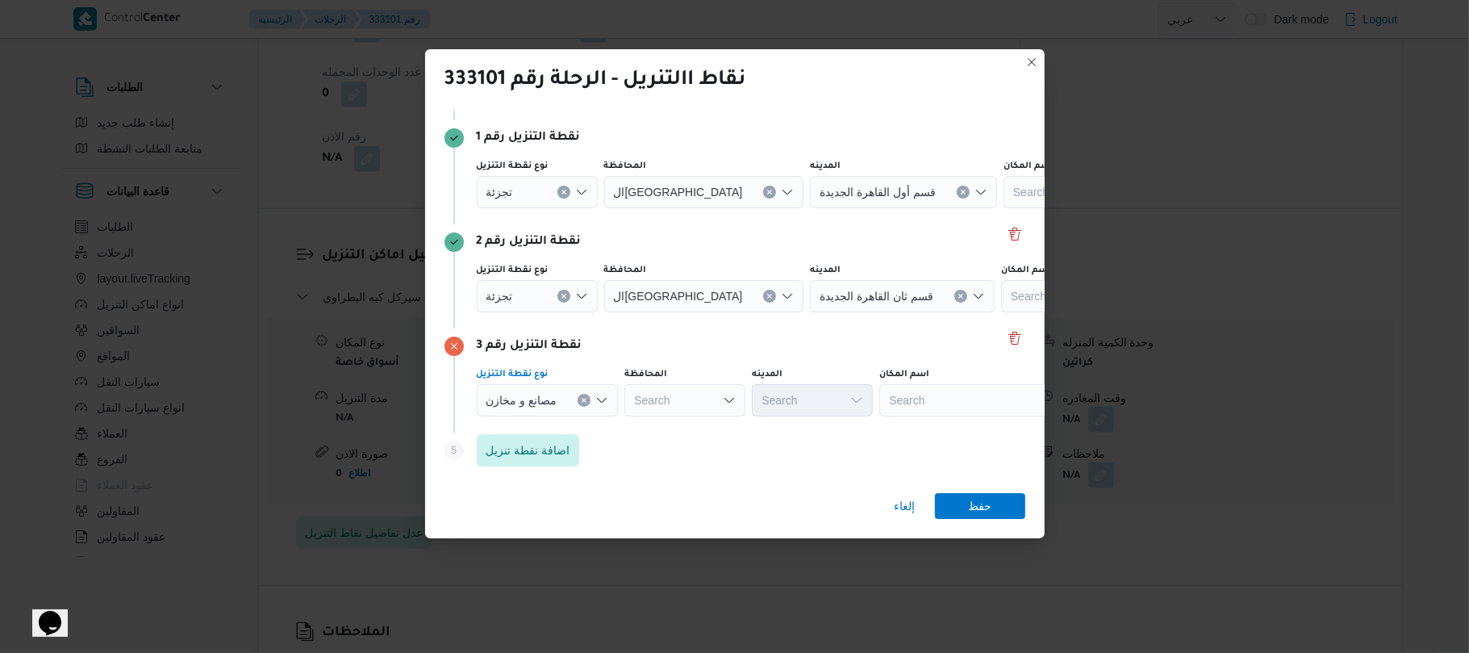
click at [949, 390] on div "Search" at bounding box center [980, 400] width 202 height 32
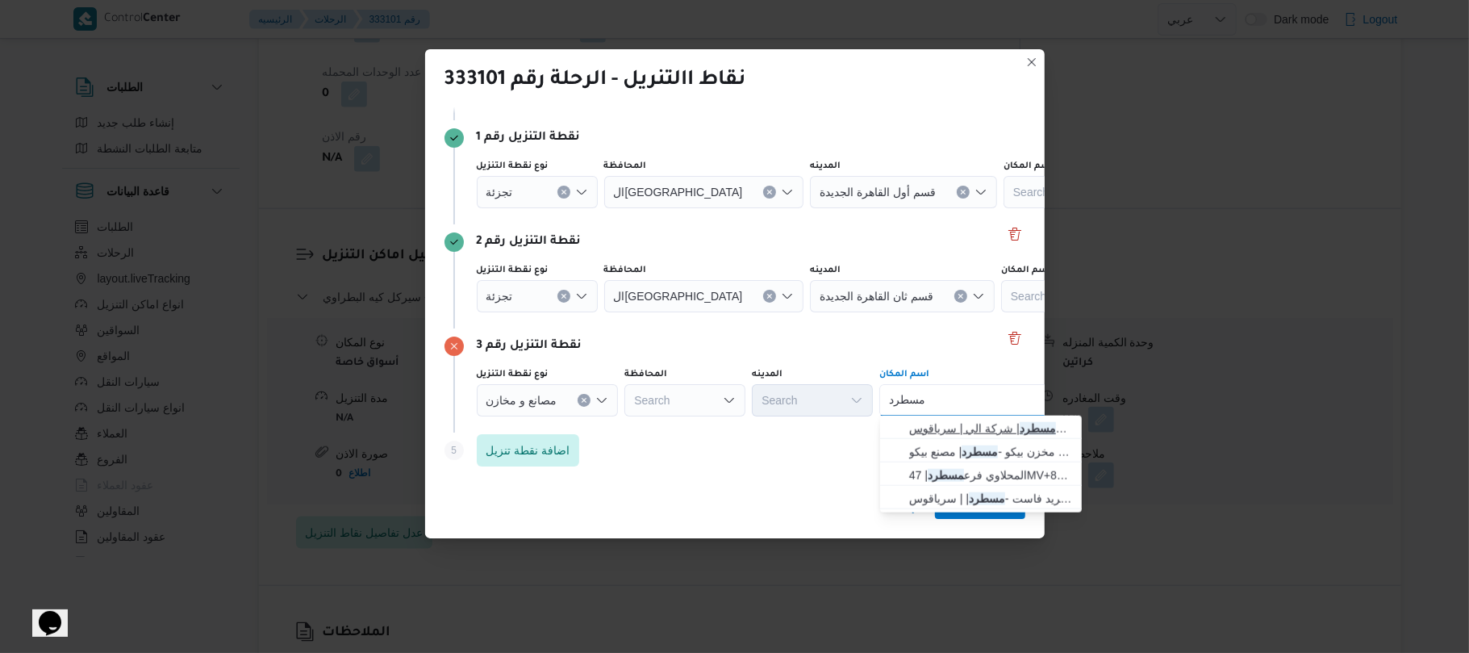
type input "مسطرد"
click at [946, 426] on span "فرونت دور مسطرد | شركة الي | سرياقوس" at bounding box center [990, 428] width 163 height 19
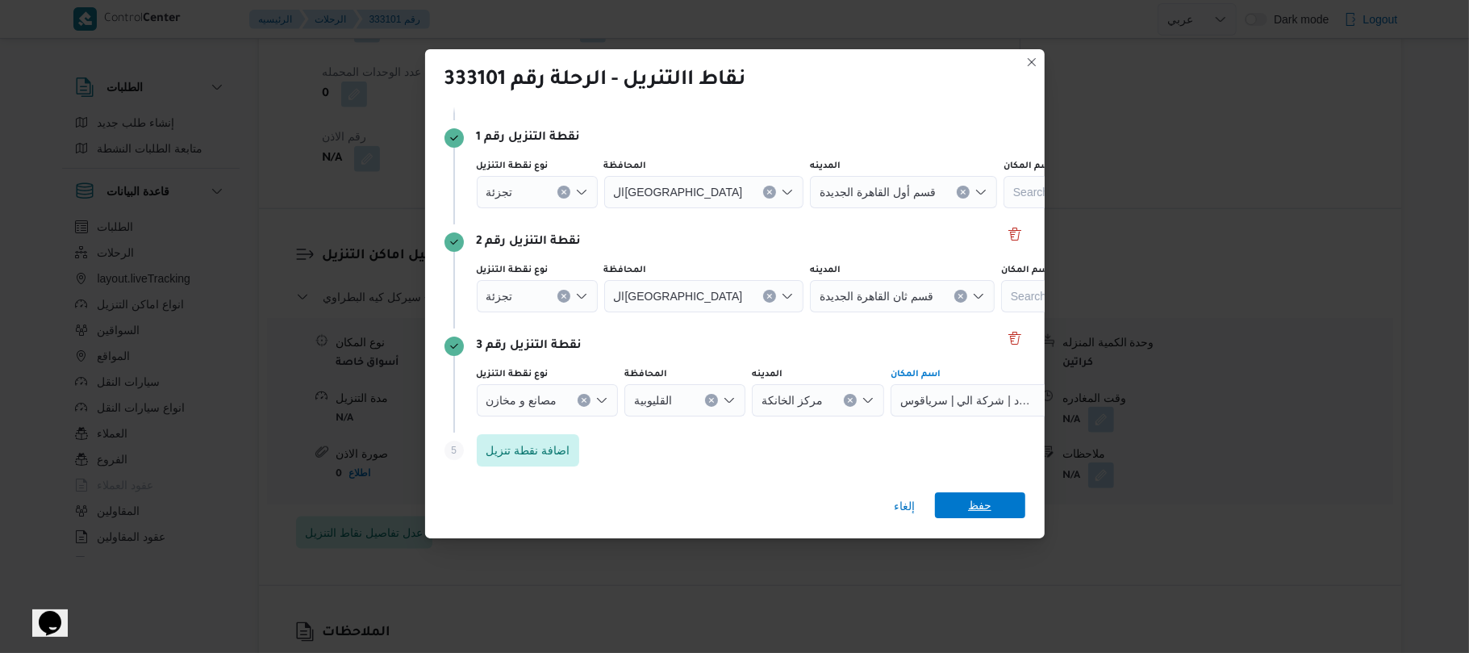
click at [955, 502] on span "حفظ" at bounding box center [980, 505] width 90 height 26
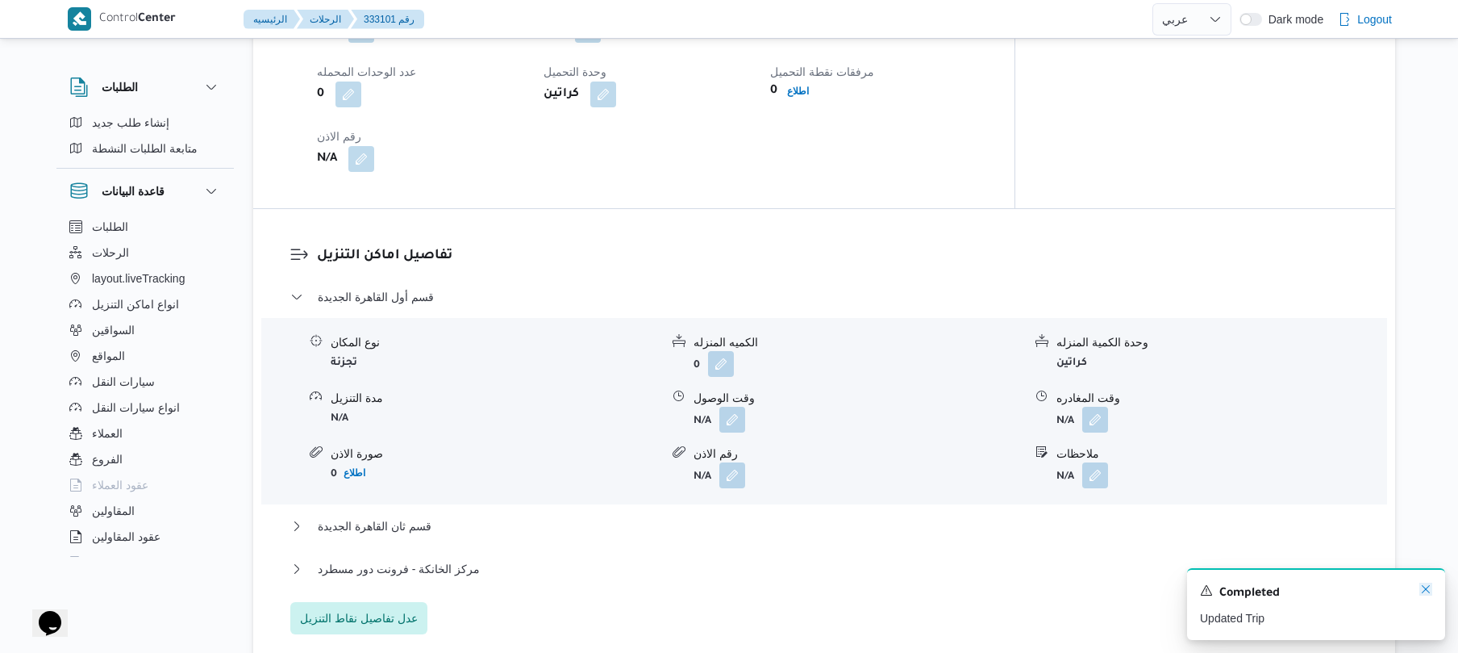
click at [1424, 586] on icon "Dismiss toast" at bounding box center [1426, 588] width 13 height 13
click at [1089, 461] on button "button" at bounding box center [1095, 474] width 26 height 26
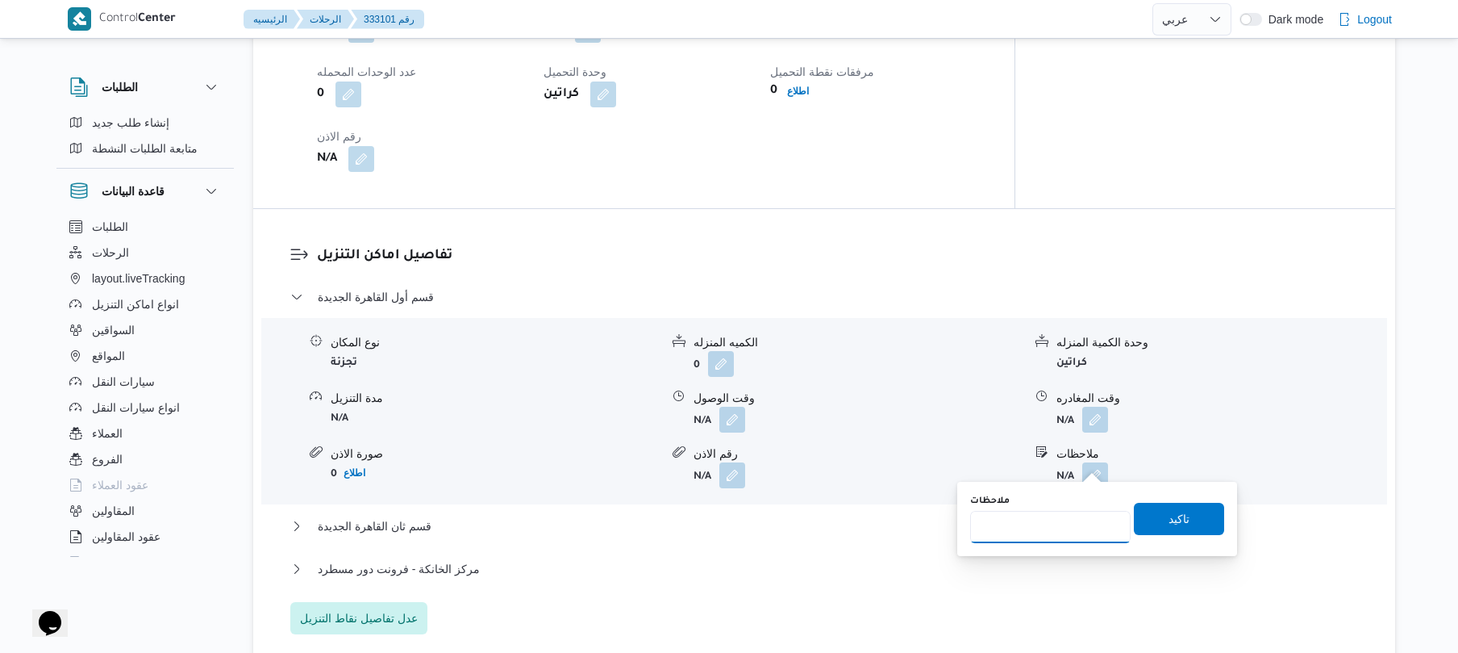
click at [1045, 531] on input "ملاحظات" at bounding box center [1050, 527] width 161 height 32
type input "التجمع"
click at [1185, 516] on span "تاكيد" at bounding box center [1179, 518] width 90 height 32
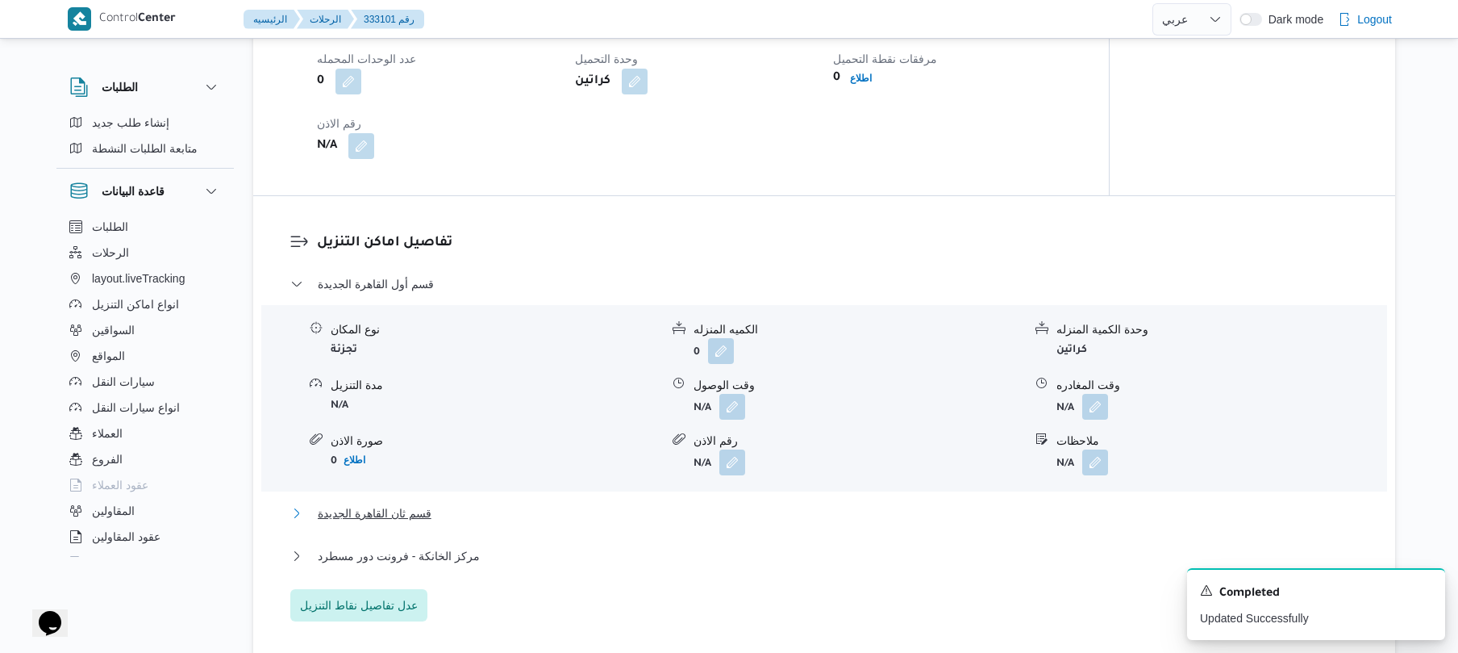
click at [982, 516] on button "قسم ثان القاهرة الجديدة" at bounding box center [824, 512] width 1069 height 19
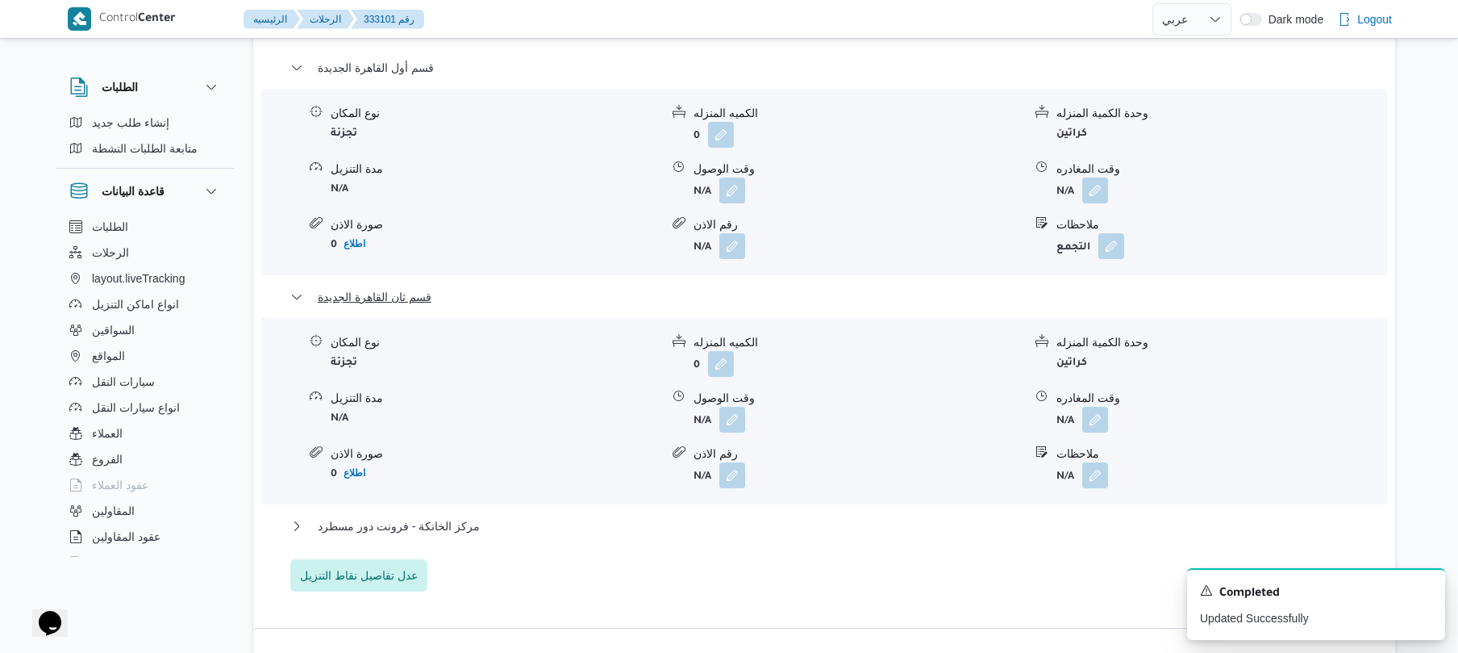
scroll to position [1505, 0]
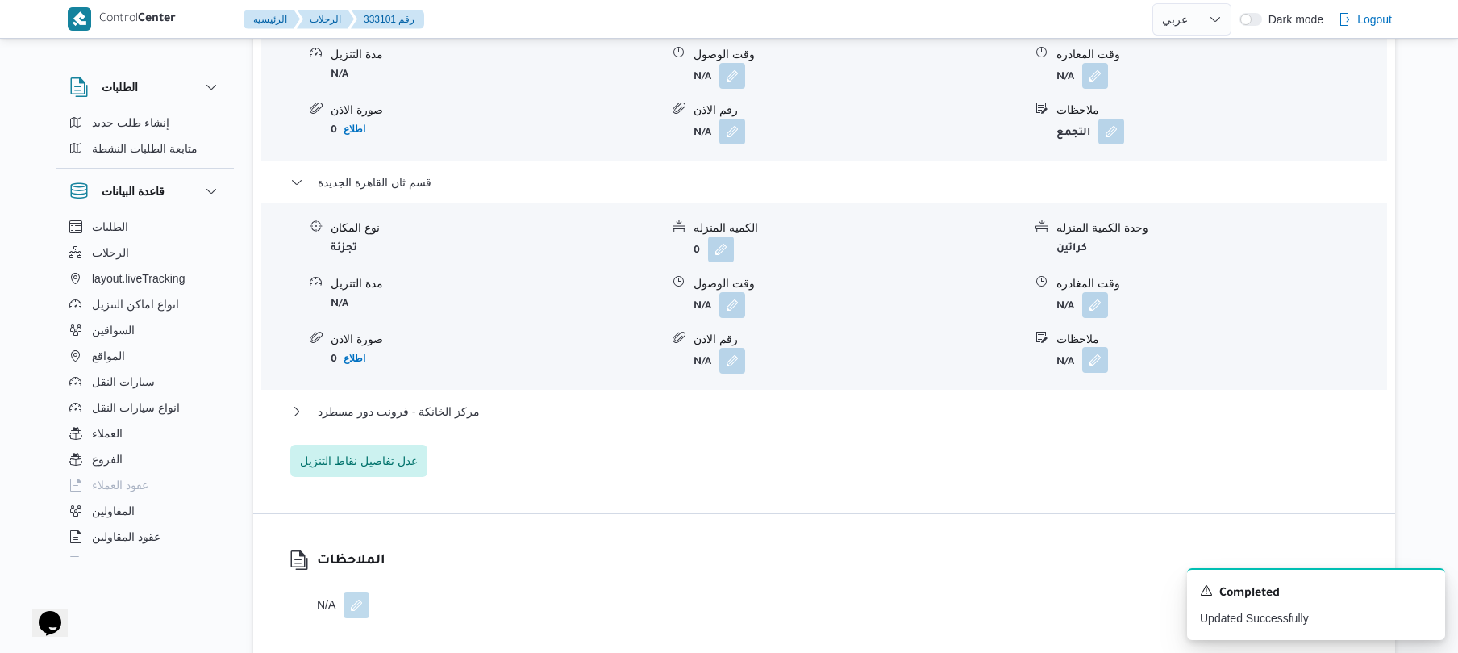
click at [1099, 347] on button "button" at bounding box center [1095, 360] width 26 height 26
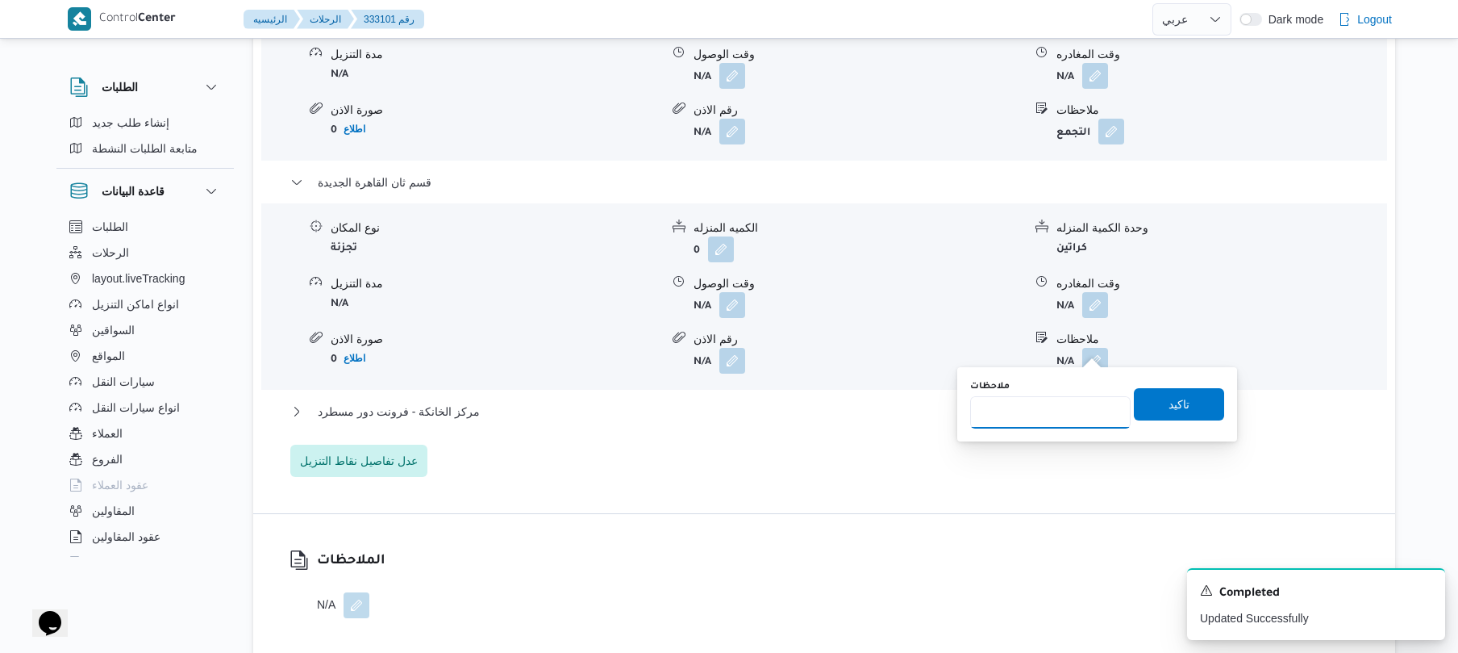
click at [1060, 407] on input "ملاحظات" at bounding box center [1050, 412] width 161 height 32
type input "الرحاب"
click at [1169, 398] on span "تاكيد" at bounding box center [1179, 403] width 21 height 19
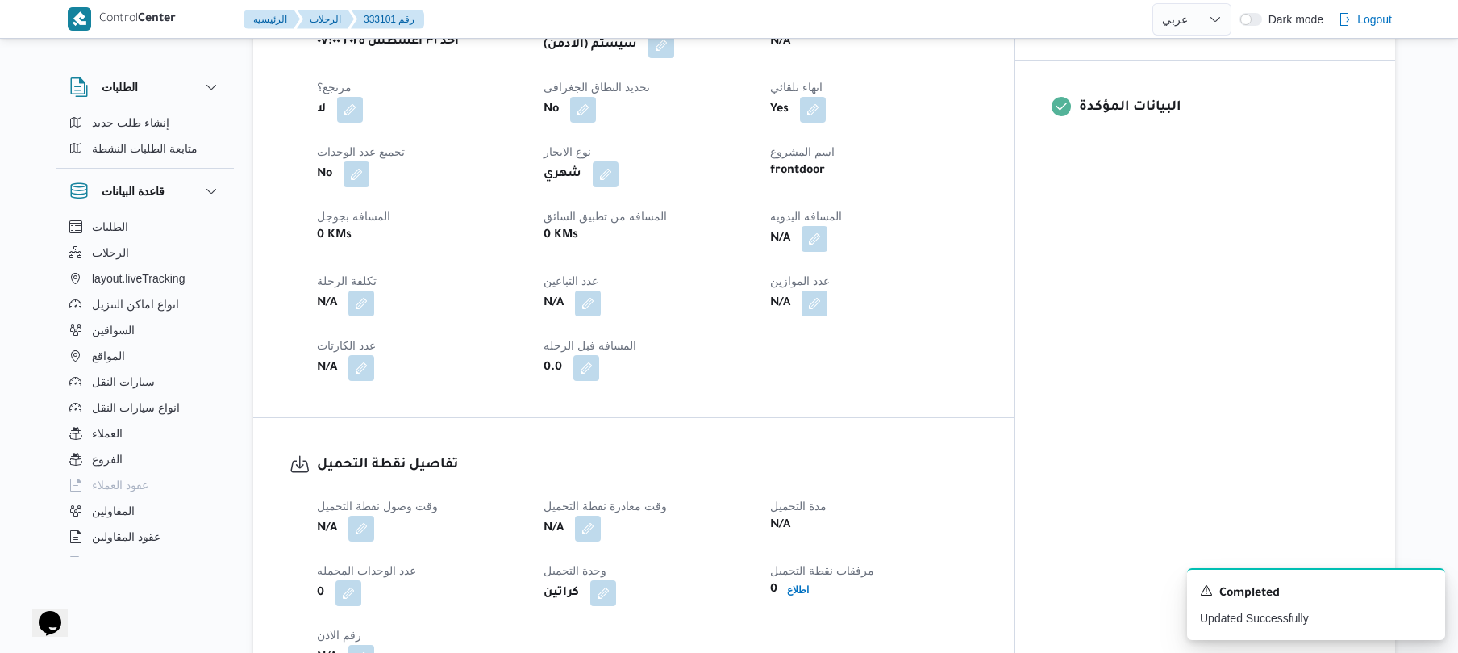
scroll to position [645, 0]
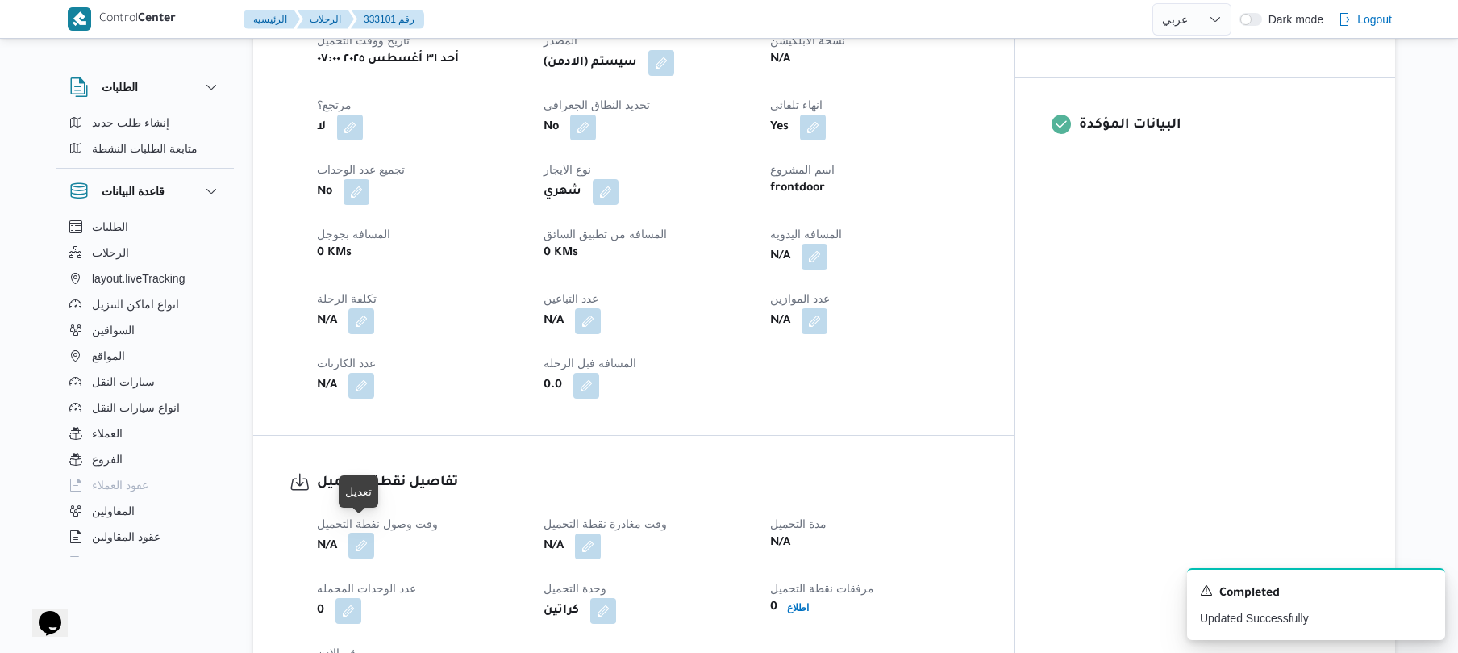
click at [362, 536] on button "button" at bounding box center [361, 545] width 26 height 26
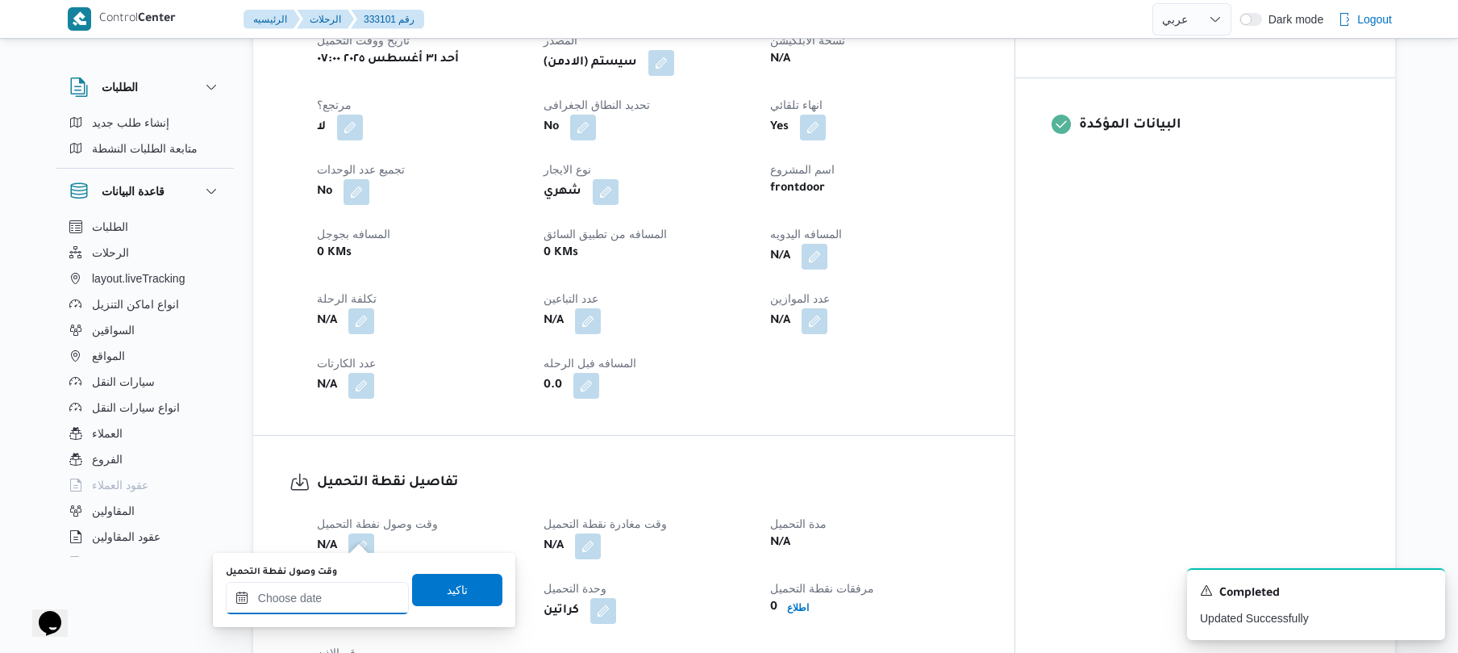
click at [311, 595] on input "وقت وصول نفطة التحميل" at bounding box center [317, 598] width 183 height 32
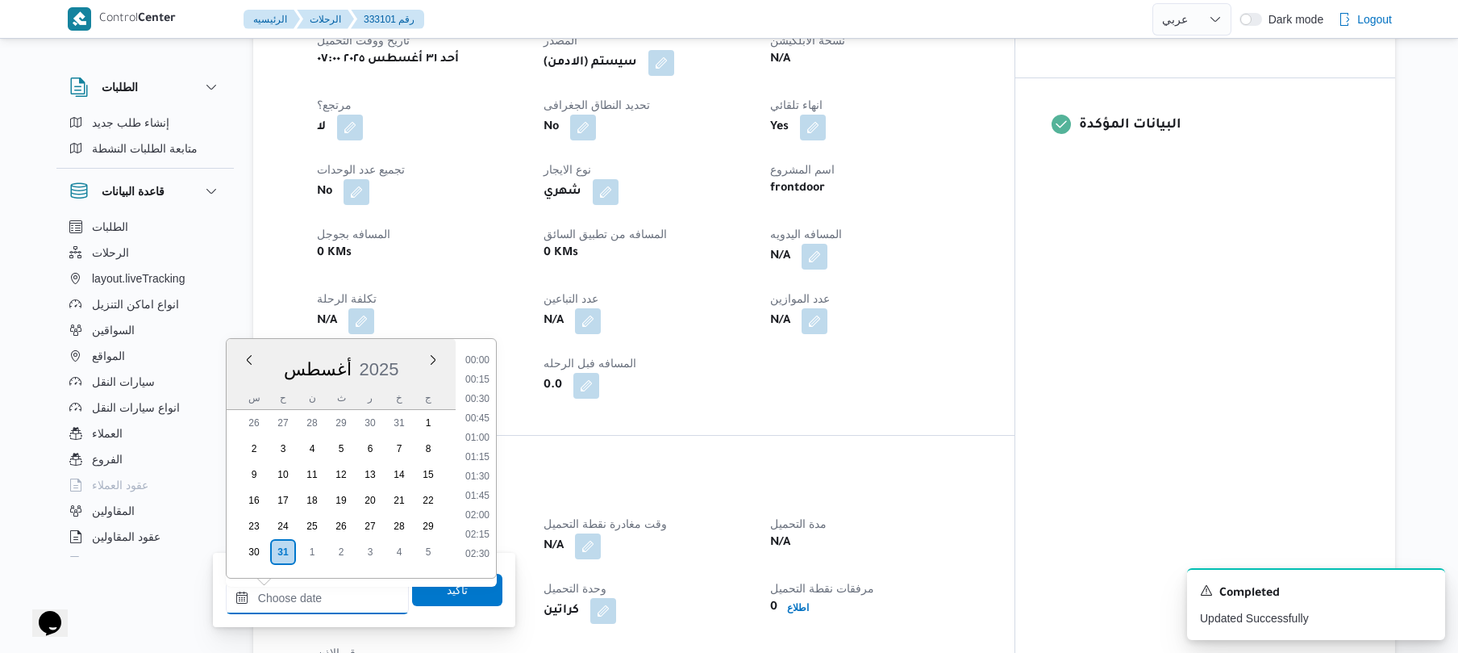
scroll to position [549, 0]
click at [484, 377] on li "07:15" at bounding box center [477, 372] width 37 height 16
type input "٣١/٠٨/٢٠٢٥ ٠٧:١٥"
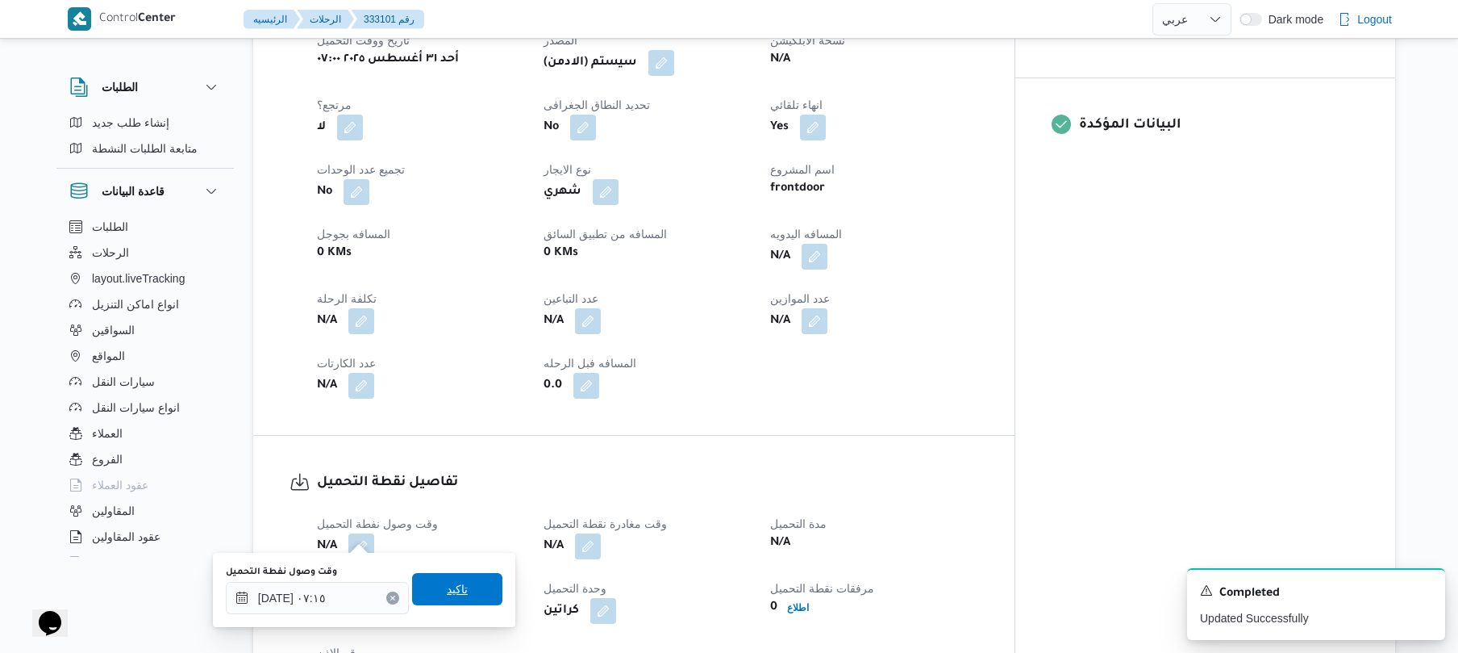
click at [453, 597] on span "تاكيد" at bounding box center [457, 588] width 21 height 19
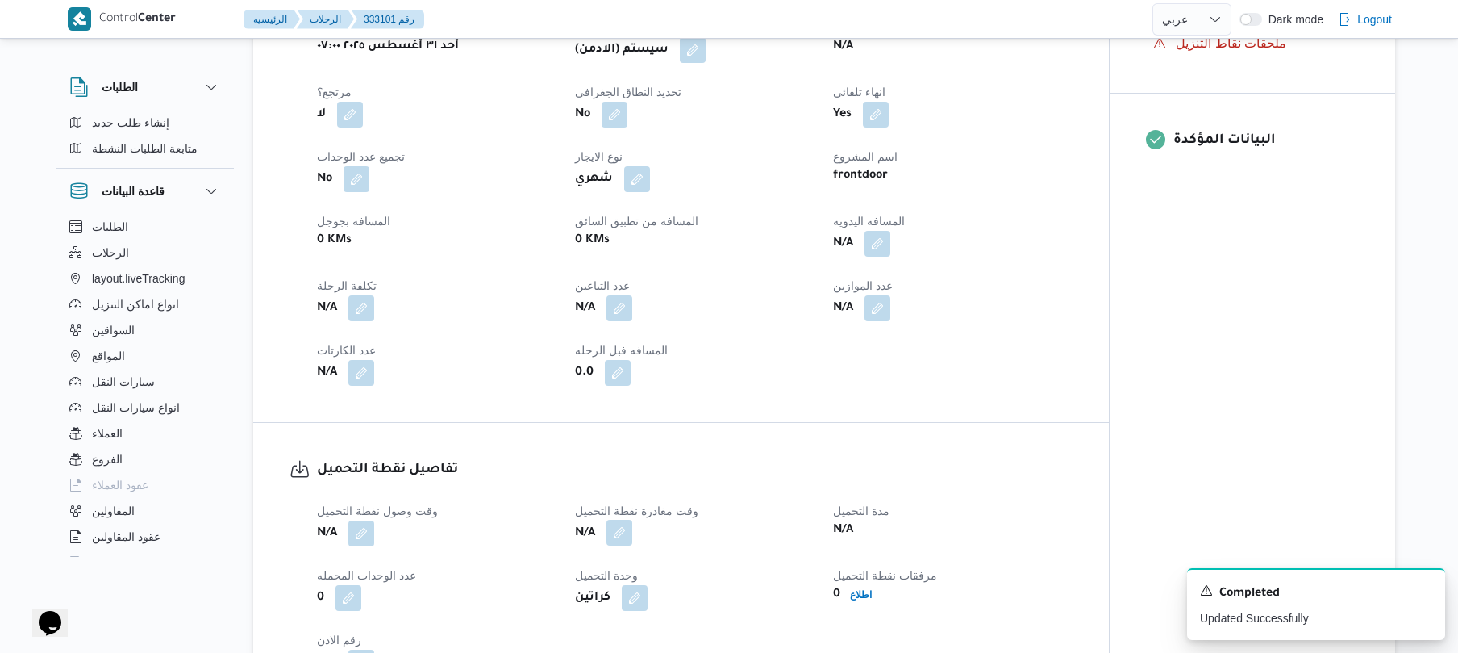
click at [624, 539] on button "button" at bounding box center [620, 532] width 26 height 26
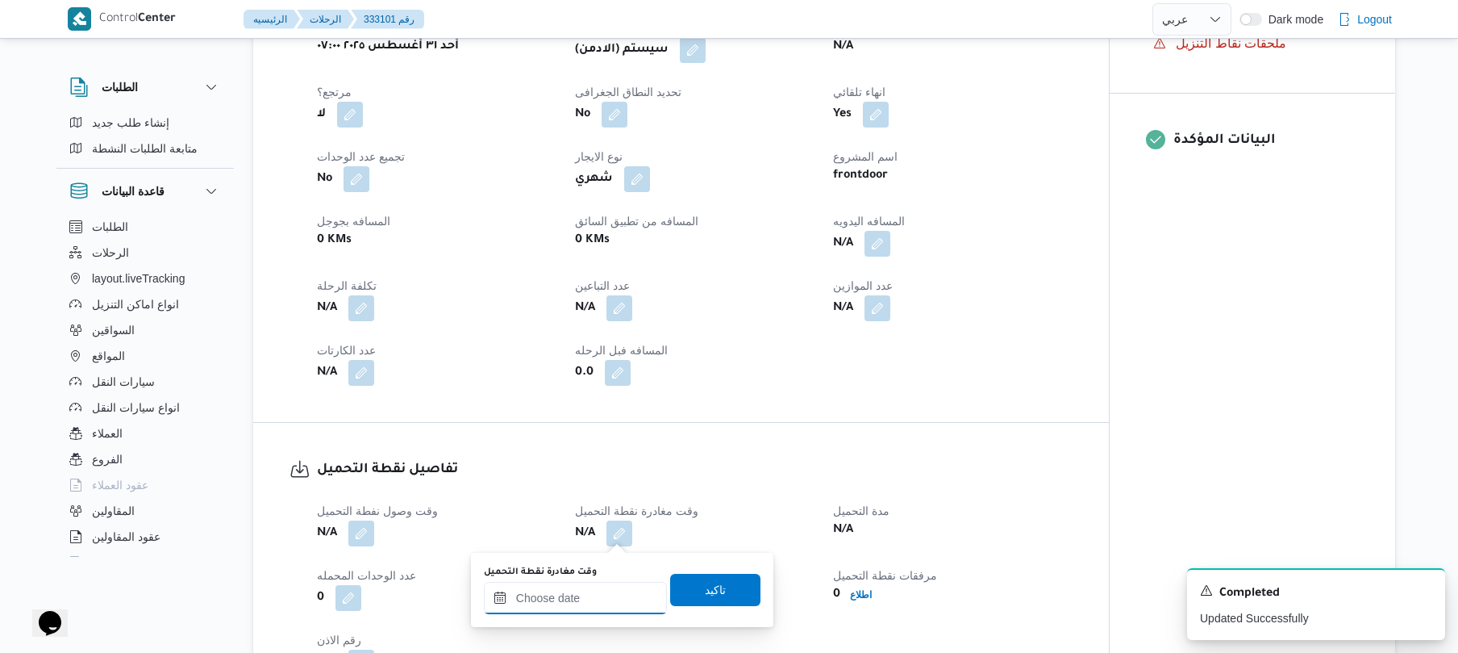
click at [555, 600] on input "وقت مغادرة نقطة التحميل" at bounding box center [575, 598] width 183 height 32
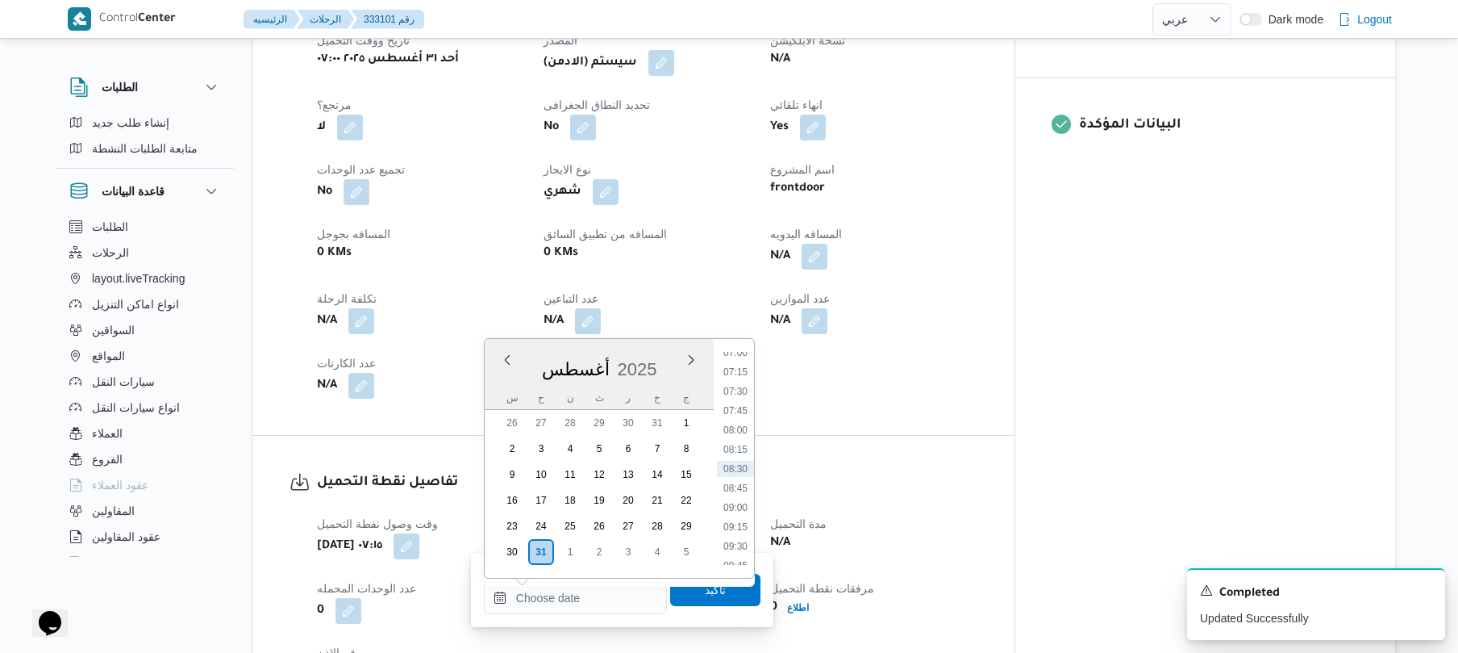
click at [740, 401] on ul "00:00 00:15 00:30 00:45 01:00 01:15 01:30 01:45 02:00 02:15 02:30 02:45 03:00 0…" at bounding box center [735, 458] width 37 height 213
click at [736, 411] on li "07:45" at bounding box center [735, 410] width 37 height 16
type input "٣١/٠٨/٢٠٢٥ ٠٧:٤٥"
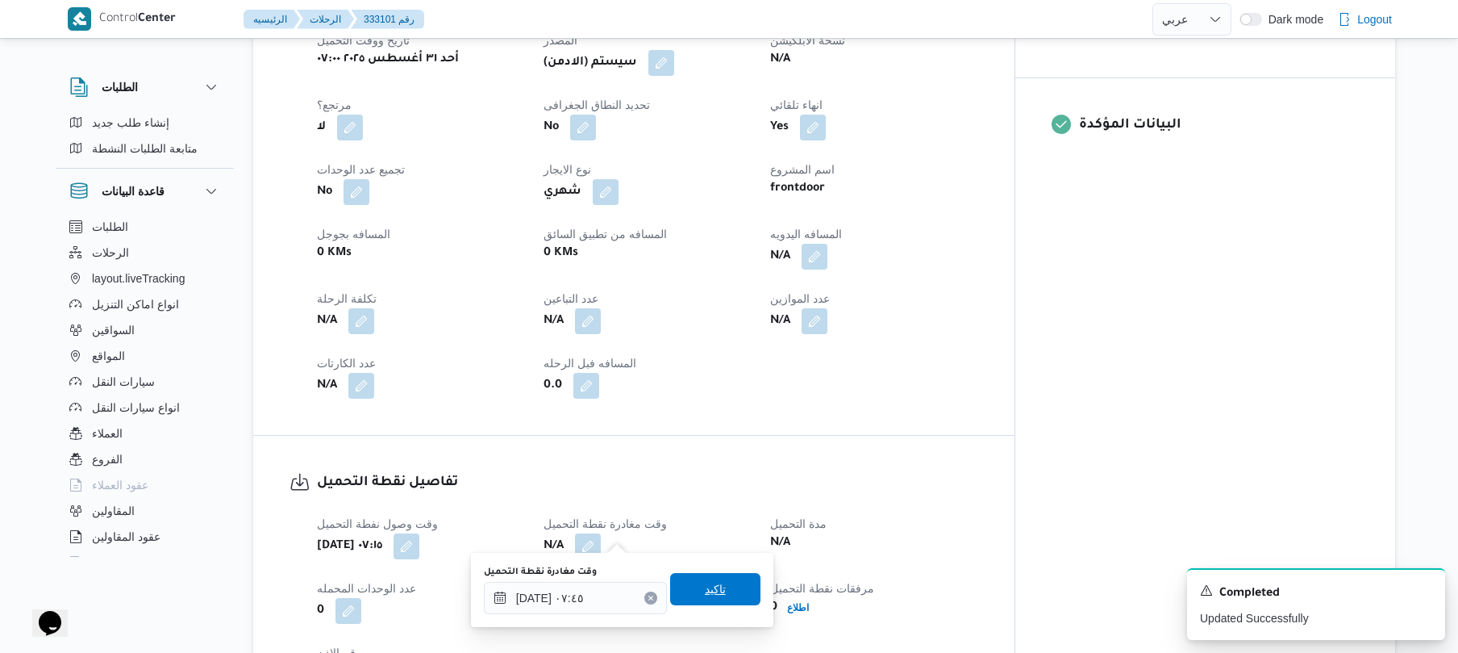
click at [705, 597] on span "تاكيد" at bounding box center [715, 588] width 21 height 19
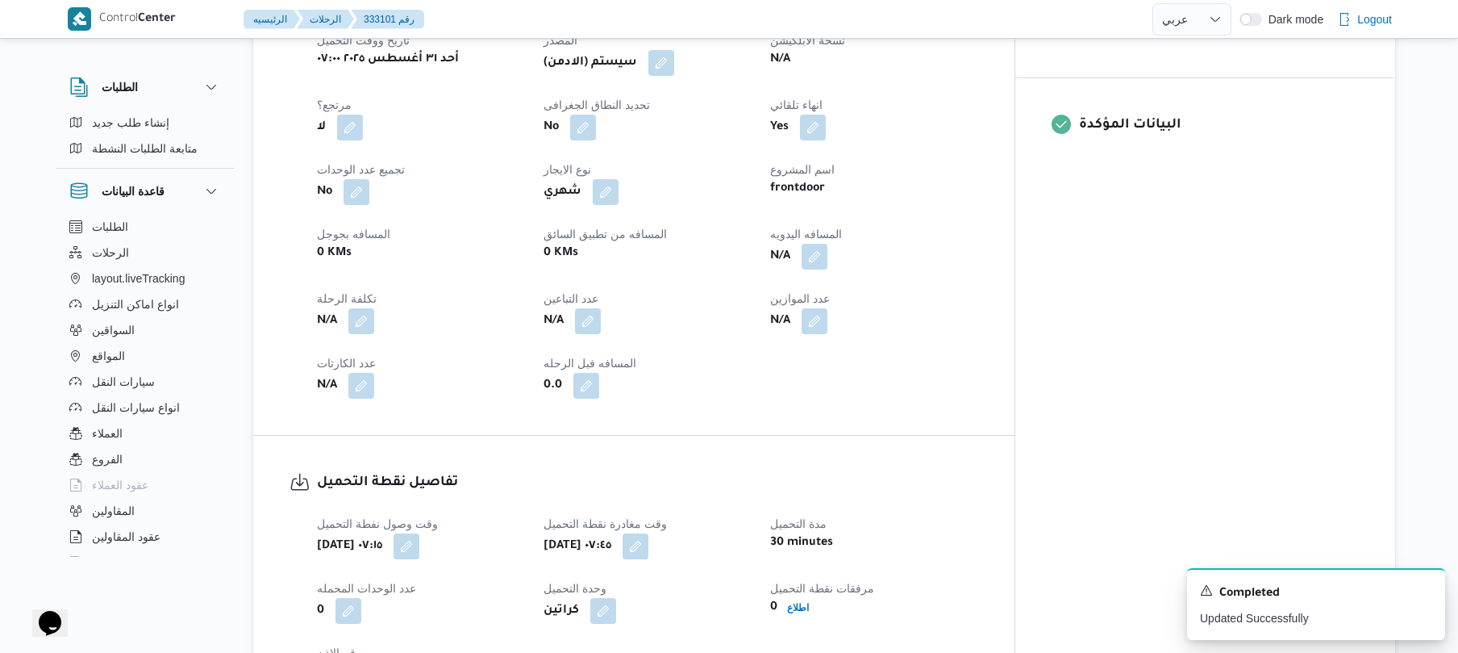
click at [955, 242] on div "N/A" at bounding box center [874, 256] width 211 height 29
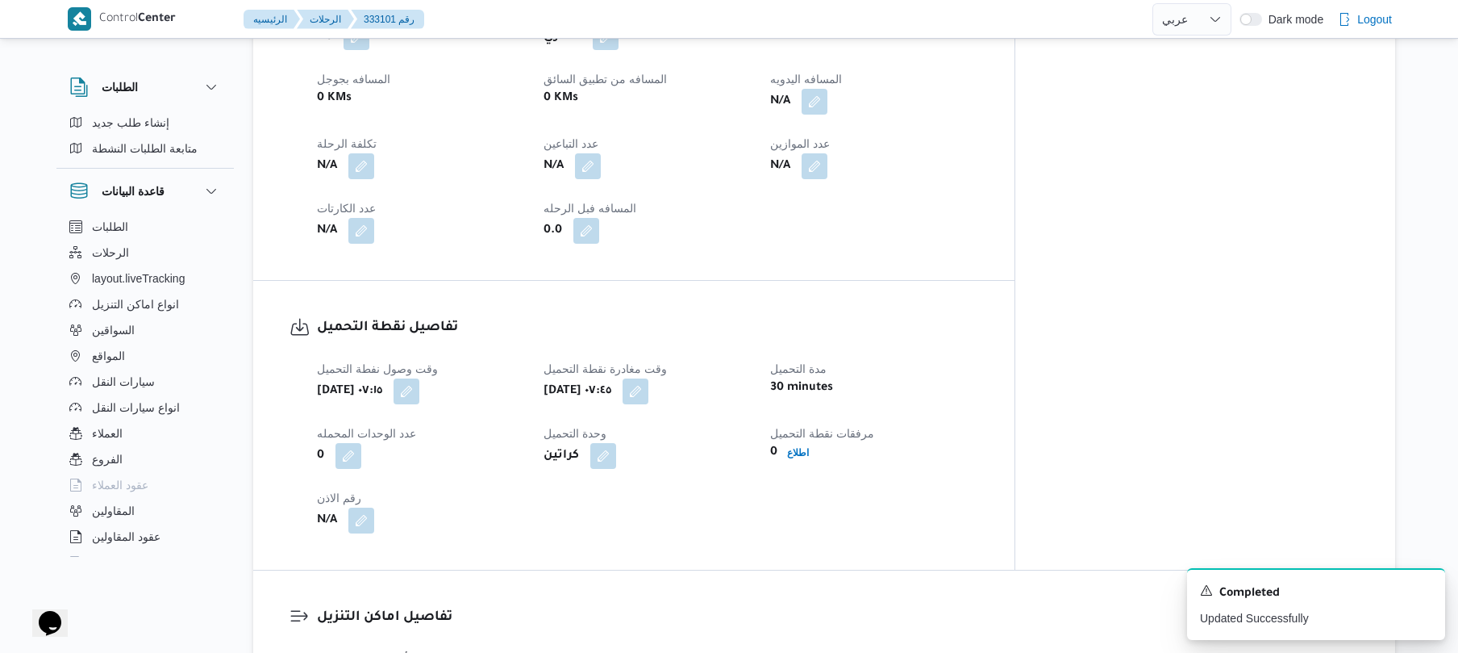
scroll to position [559, 0]
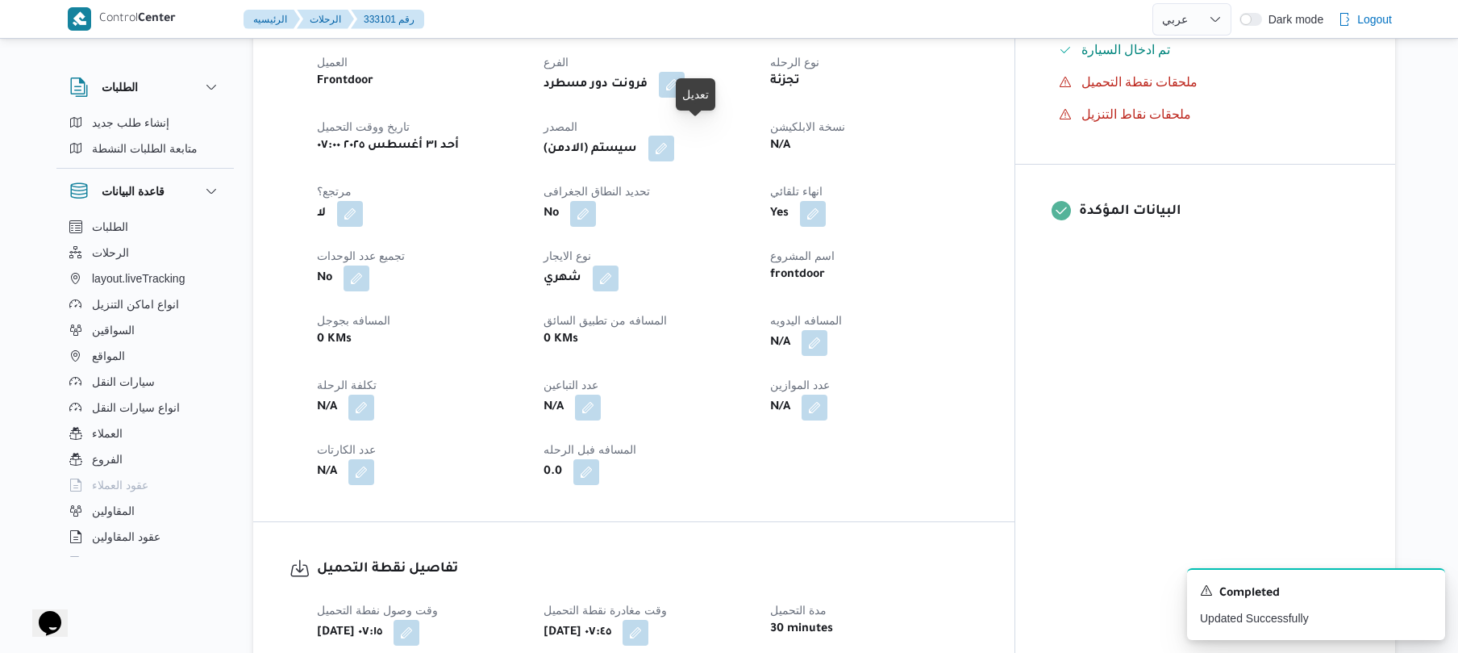
click at [674, 140] on button "button" at bounding box center [662, 149] width 26 height 26
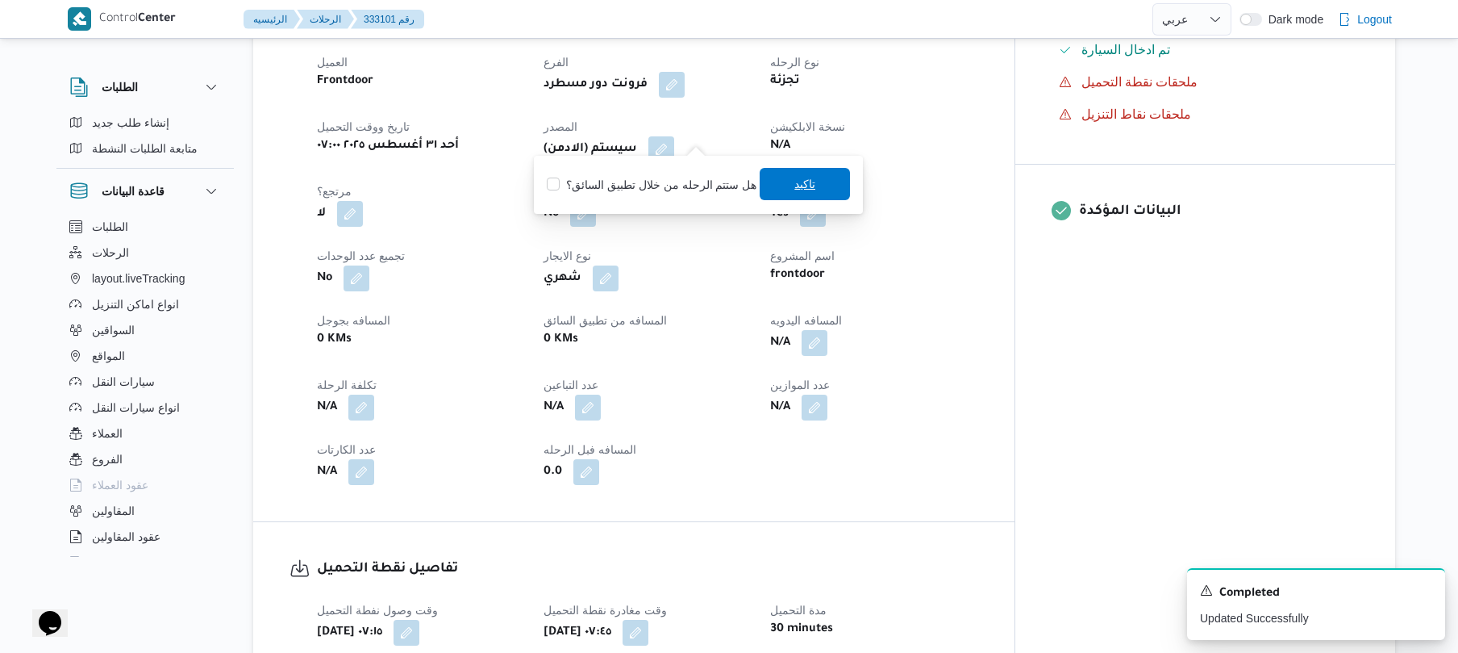
click at [795, 182] on span "تاكيد" at bounding box center [805, 183] width 21 height 19
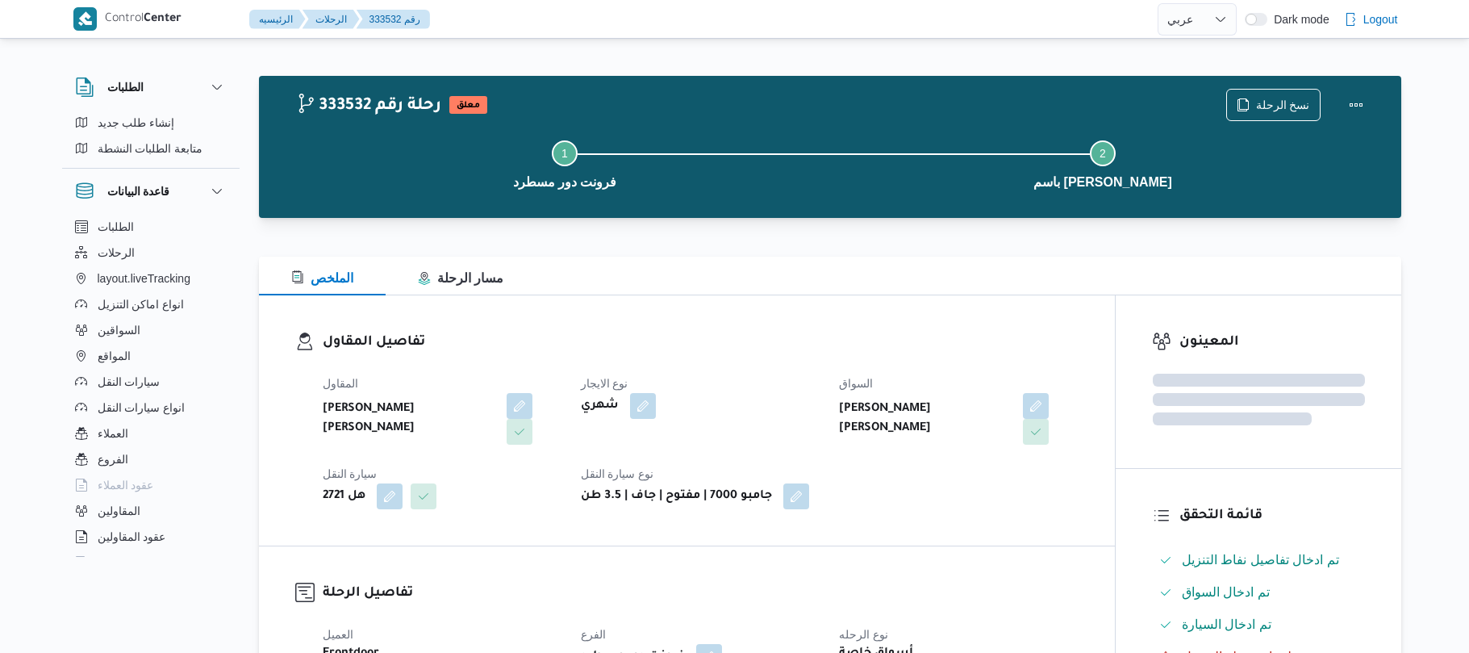
select select "ar"
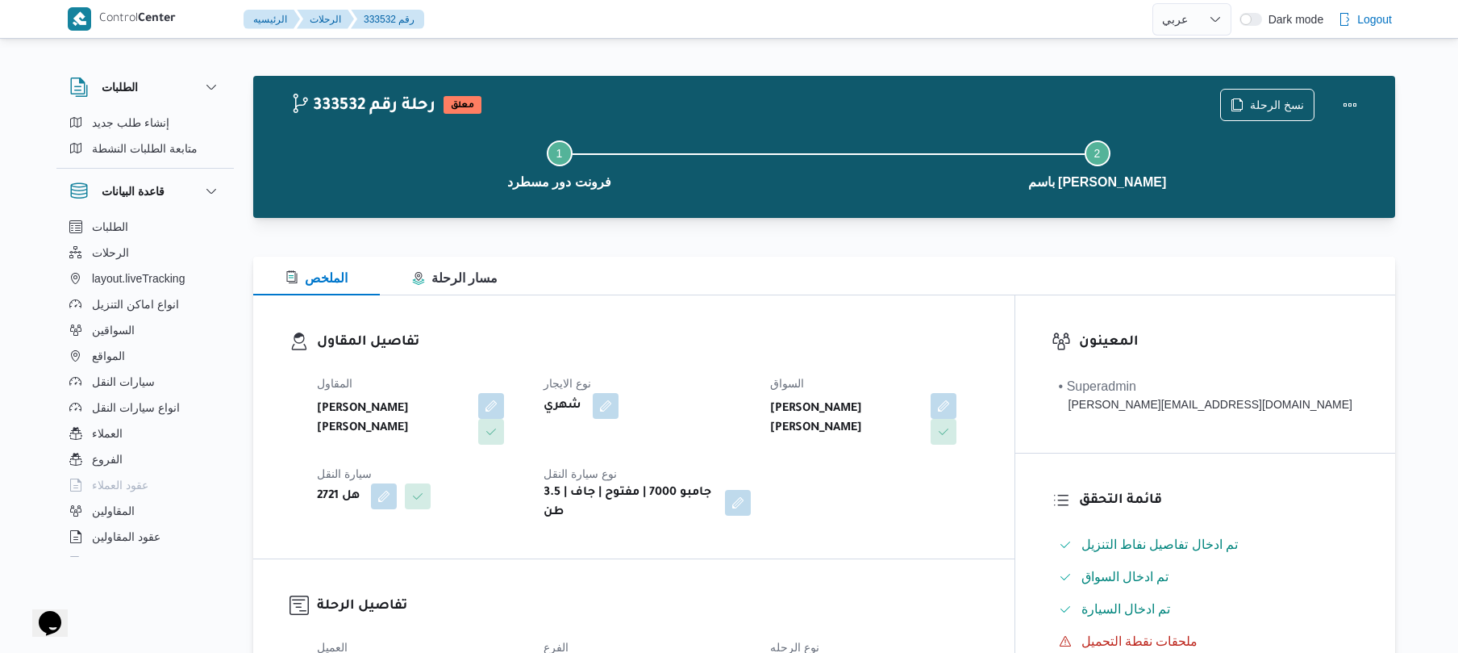
click at [753, 403] on div "شهري" at bounding box center [647, 405] width 211 height 29
click at [842, 269] on div "الملخص مسار الرحلة" at bounding box center [824, 276] width 1142 height 39
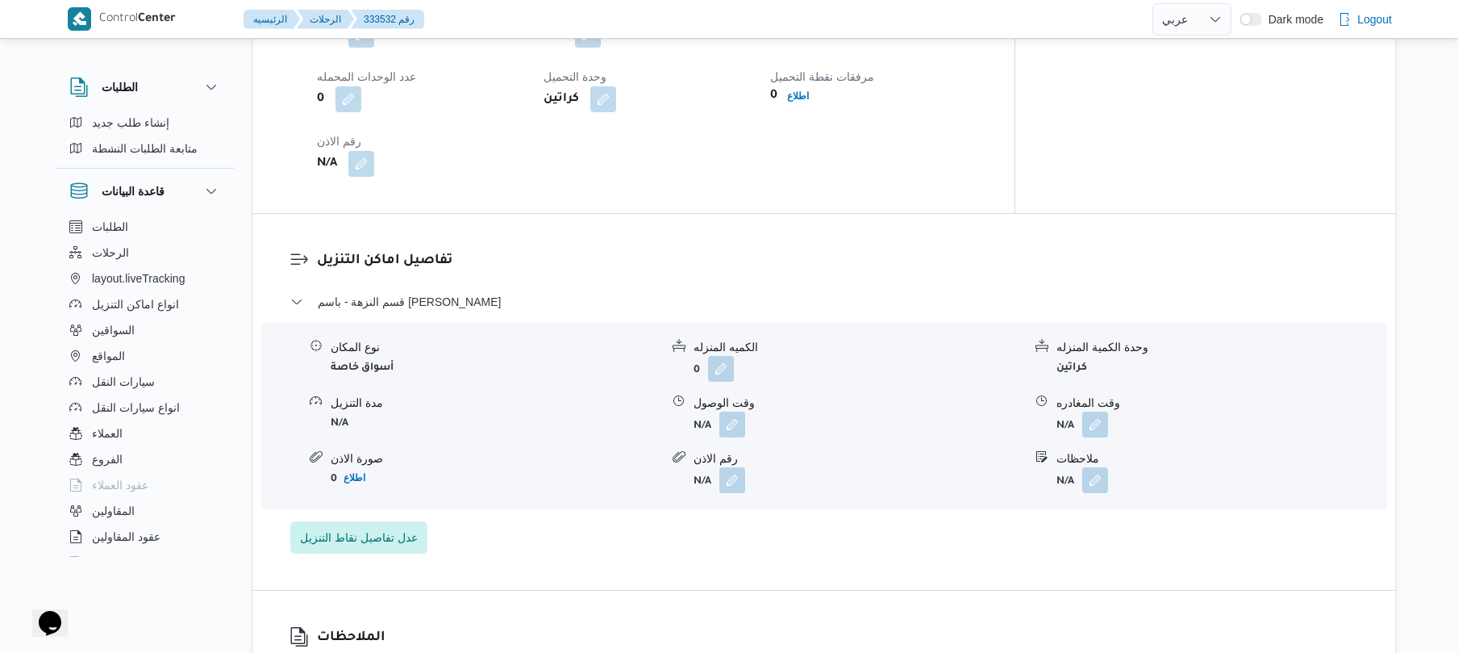
scroll to position [1247, 0]
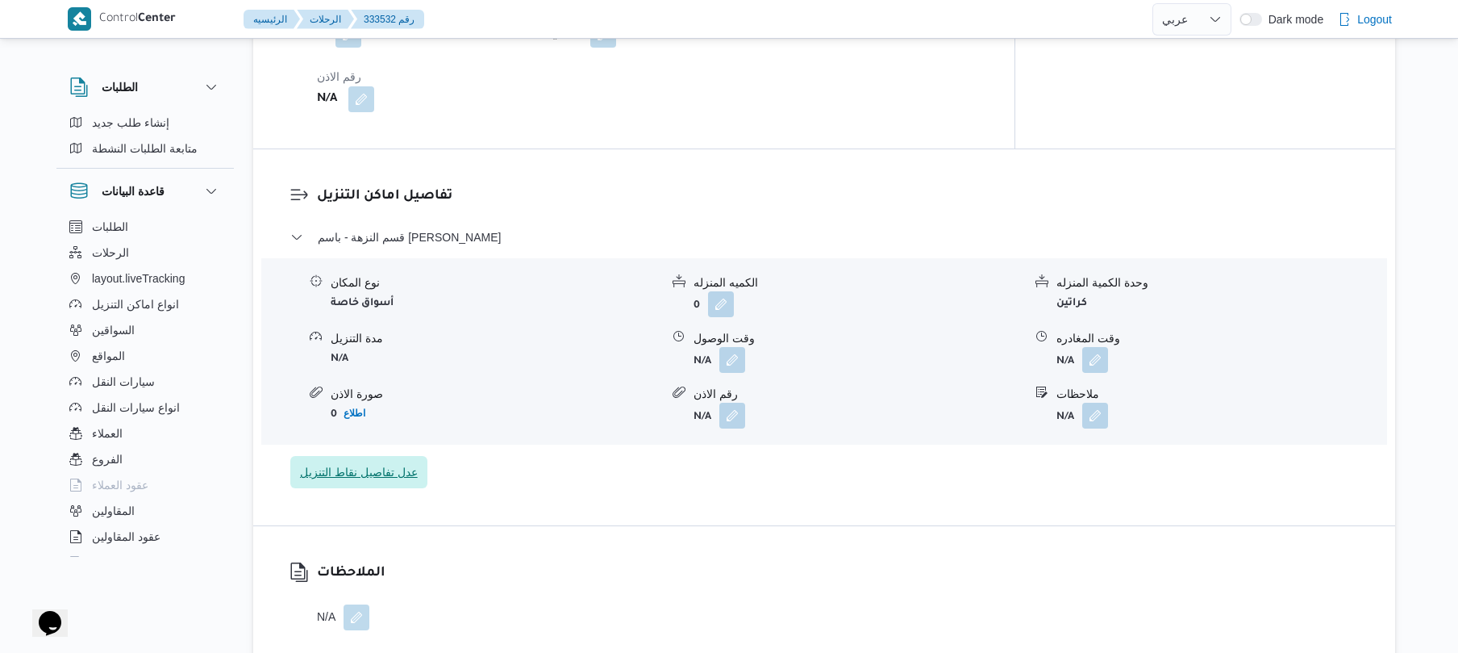
click at [365, 462] on span "عدل تفاصيل نقاط التنزيل" at bounding box center [359, 471] width 118 height 19
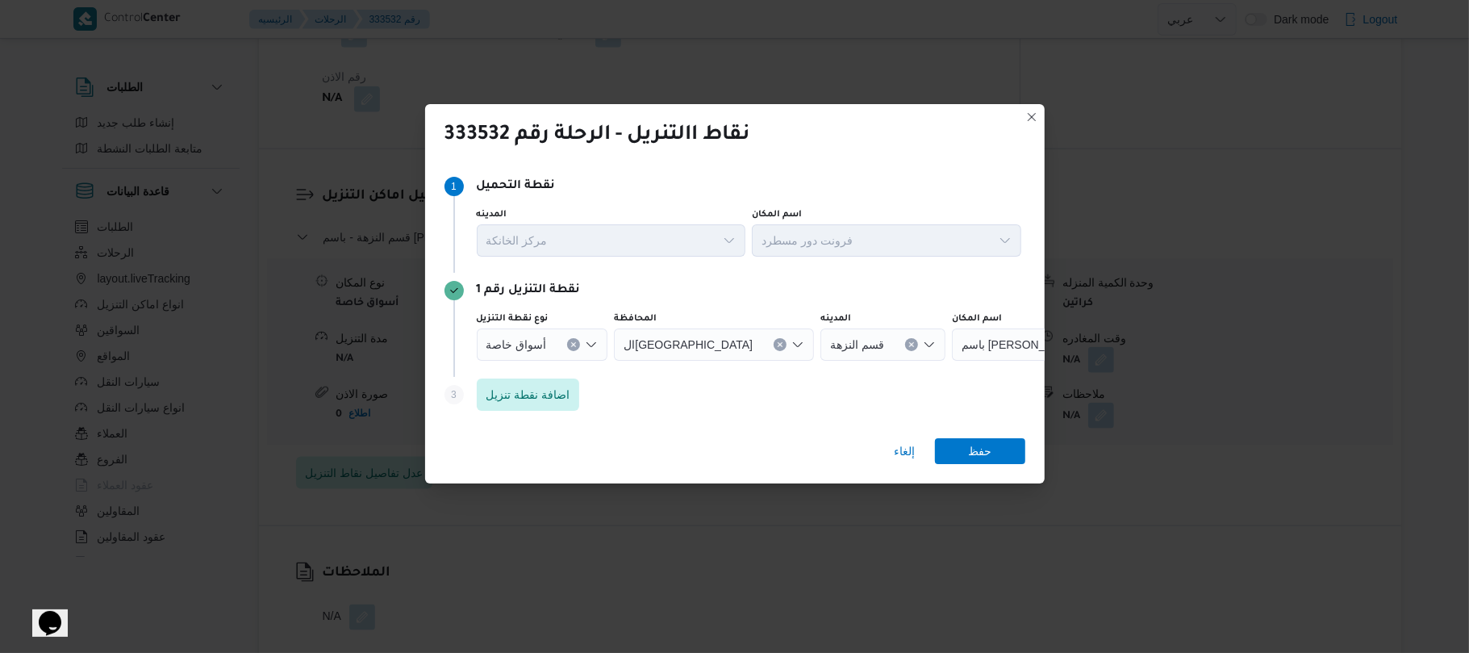
click at [594, 349] on icon "Open list of options" at bounding box center [591, 344] width 13 height 13
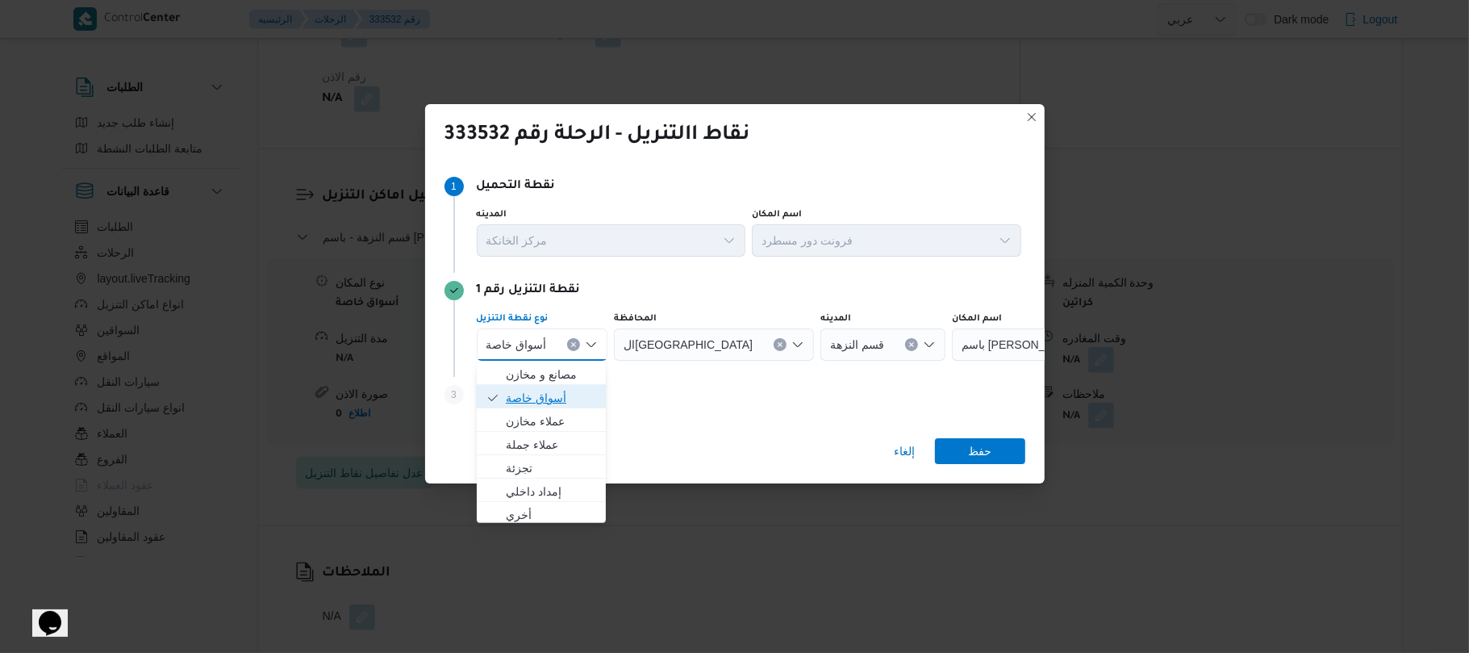
click at [556, 395] on span "أسواق خاصة" at bounding box center [551, 397] width 91 height 19
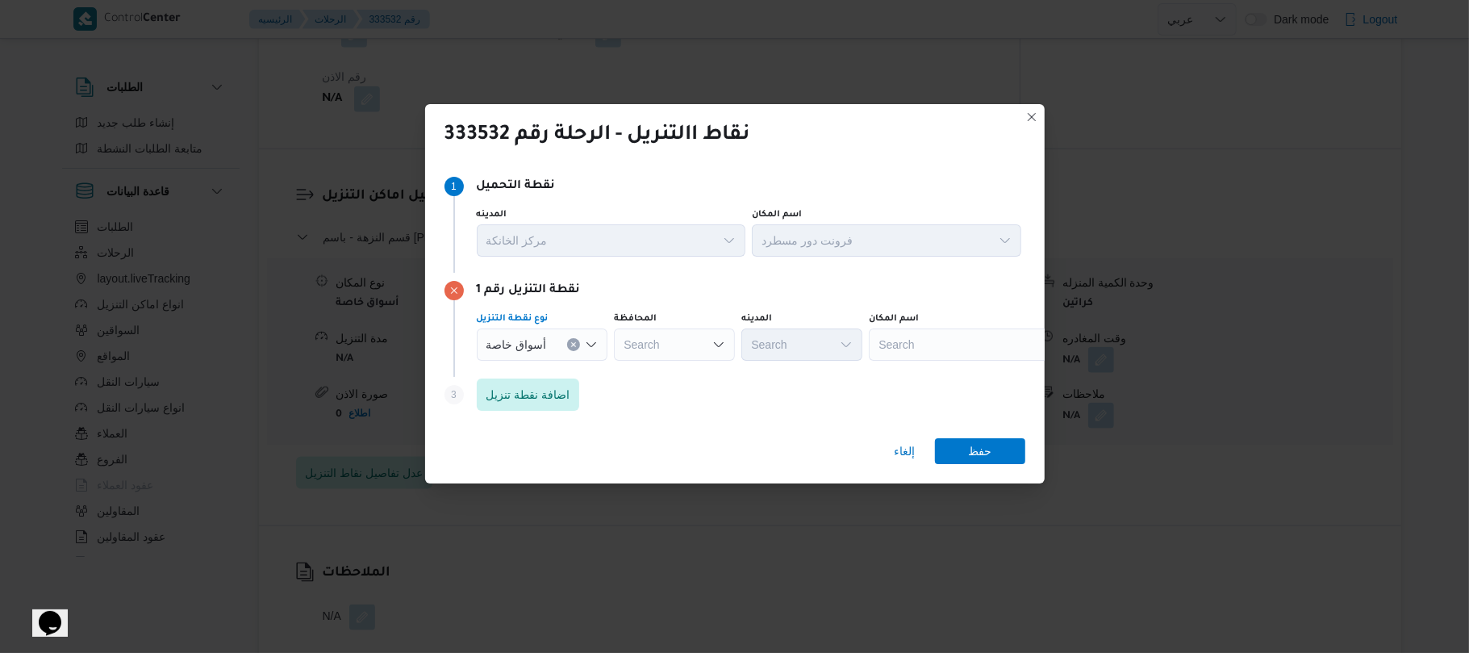
click at [942, 345] on div "Search" at bounding box center [970, 344] width 202 height 32
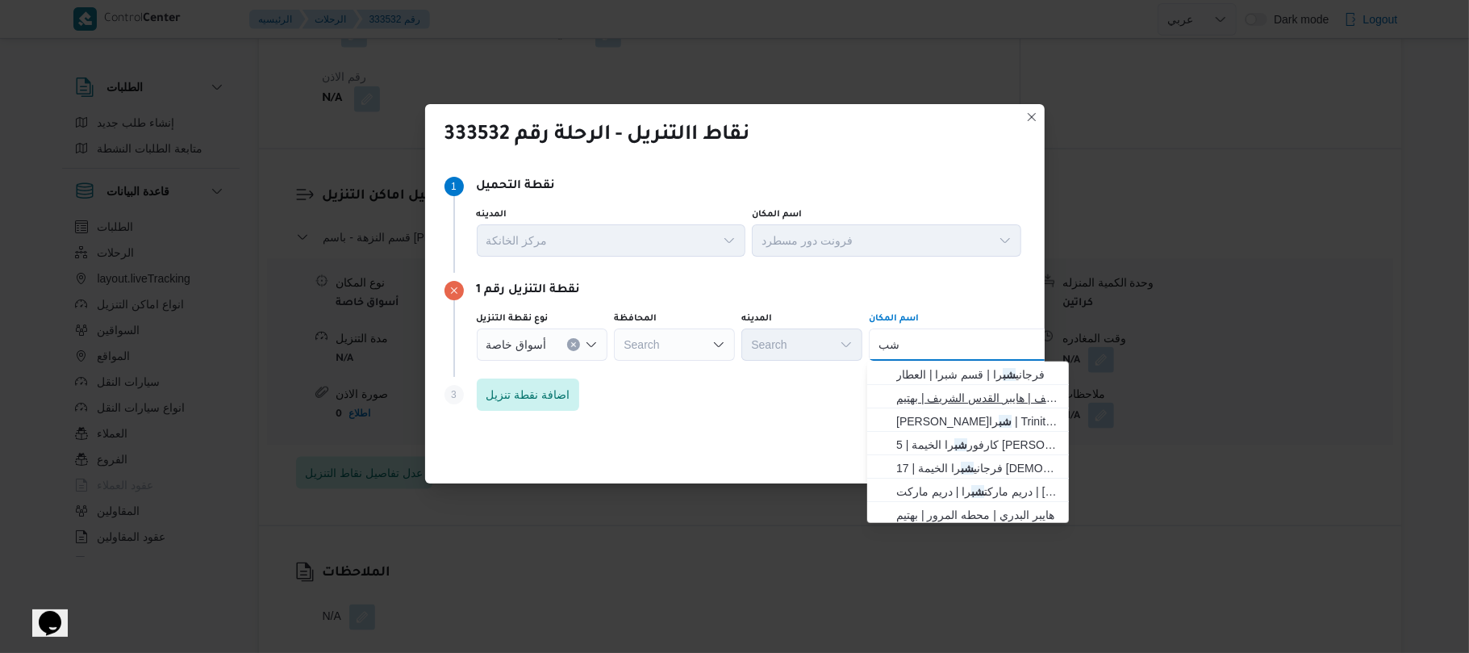
type input "ش"
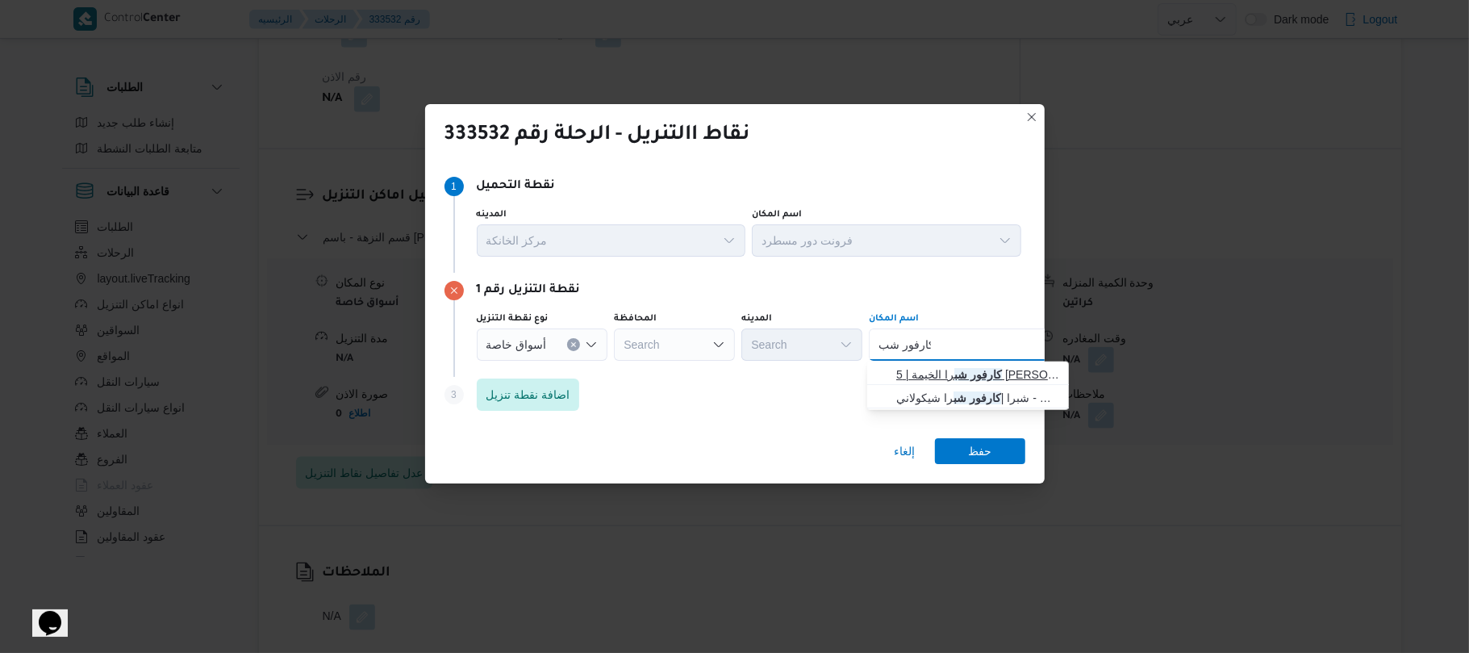
type input "كارفور شب"
click at [1014, 371] on span "كارفور شب را الخيمة | 5 أحمد عبد الموجود | بيجام" at bounding box center [977, 374] width 163 height 19
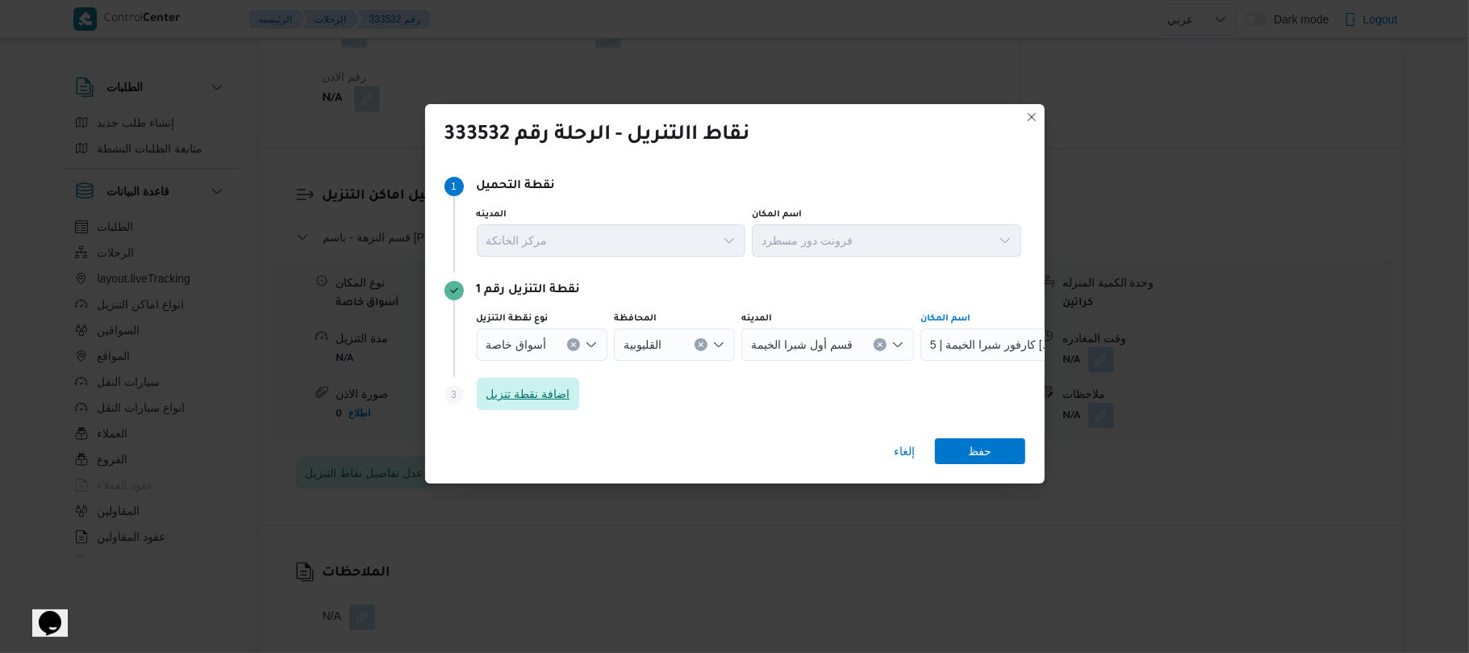
click at [555, 395] on span "اضافة نقطة تنزيل" at bounding box center [528, 393] width 84 height 19
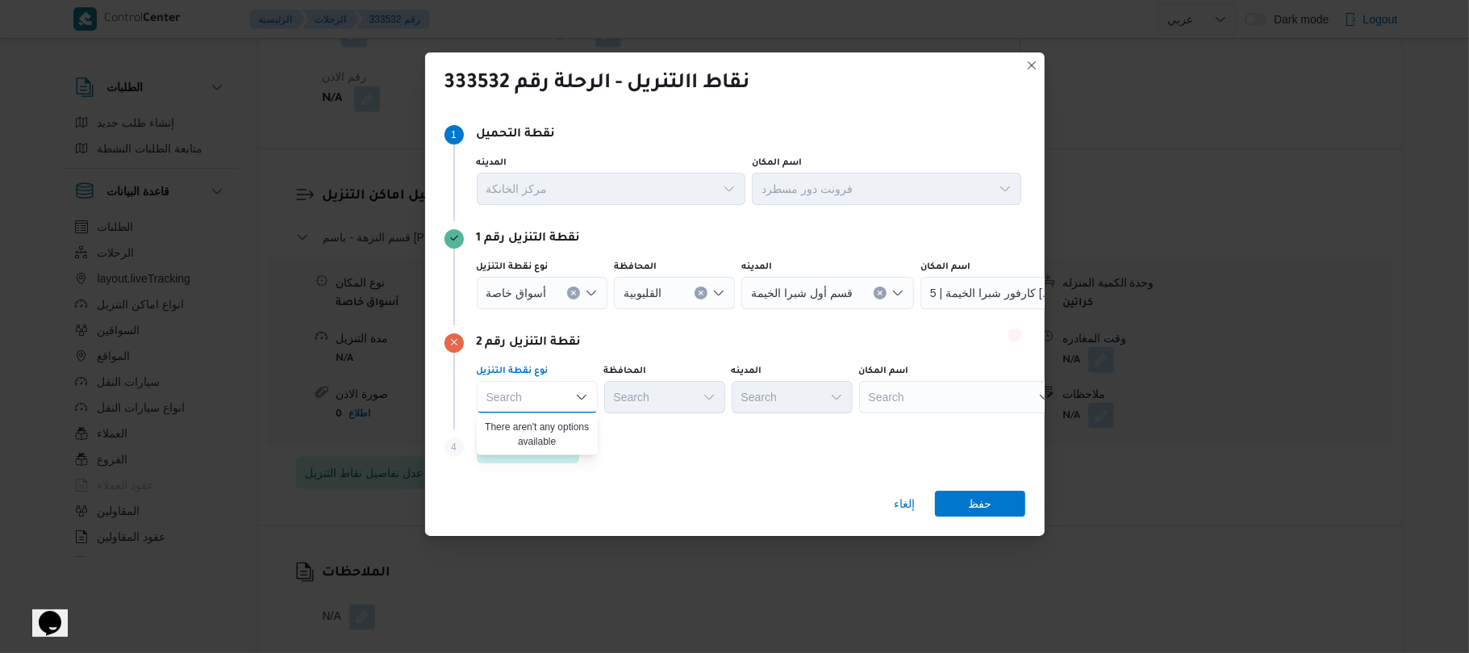
click at [575, 398] on icon "Close list of options" at bounding box center [581, 396] width 13 height 13
click at [573, 395] on div "Search" at bounding box center [537, 397] width 121 height 32
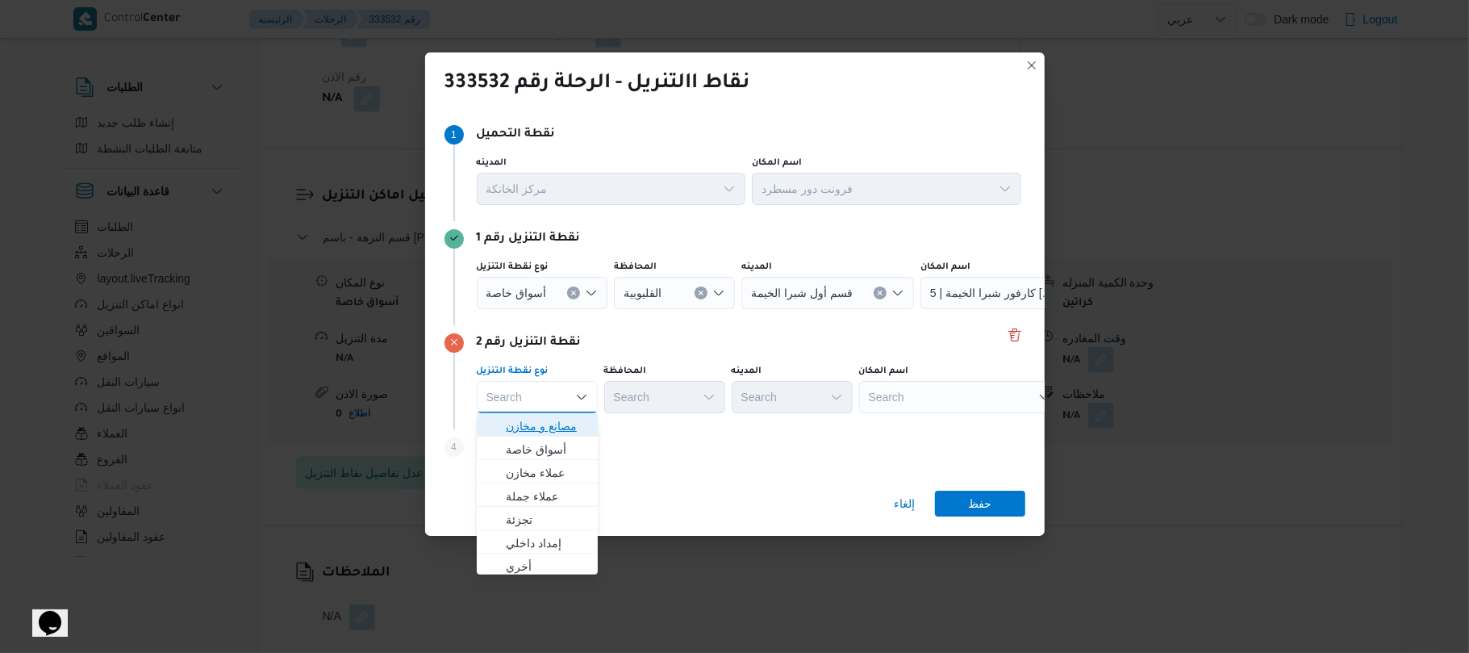
click at [552, 421] on span "مصانع و مخازن" at bounding box center [547, 425] width 82 height 19
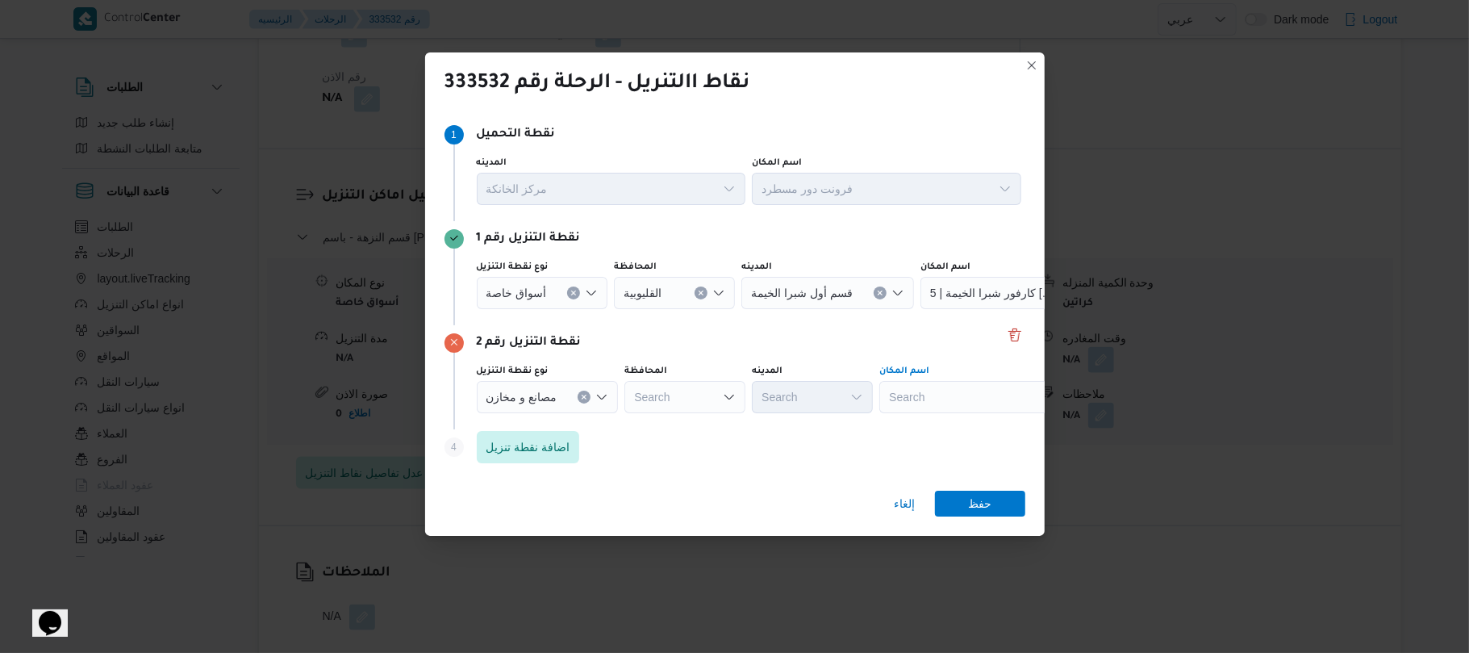
click at [900, 402] on div "Search" at bounding box center [980, 397] width 202 height 32
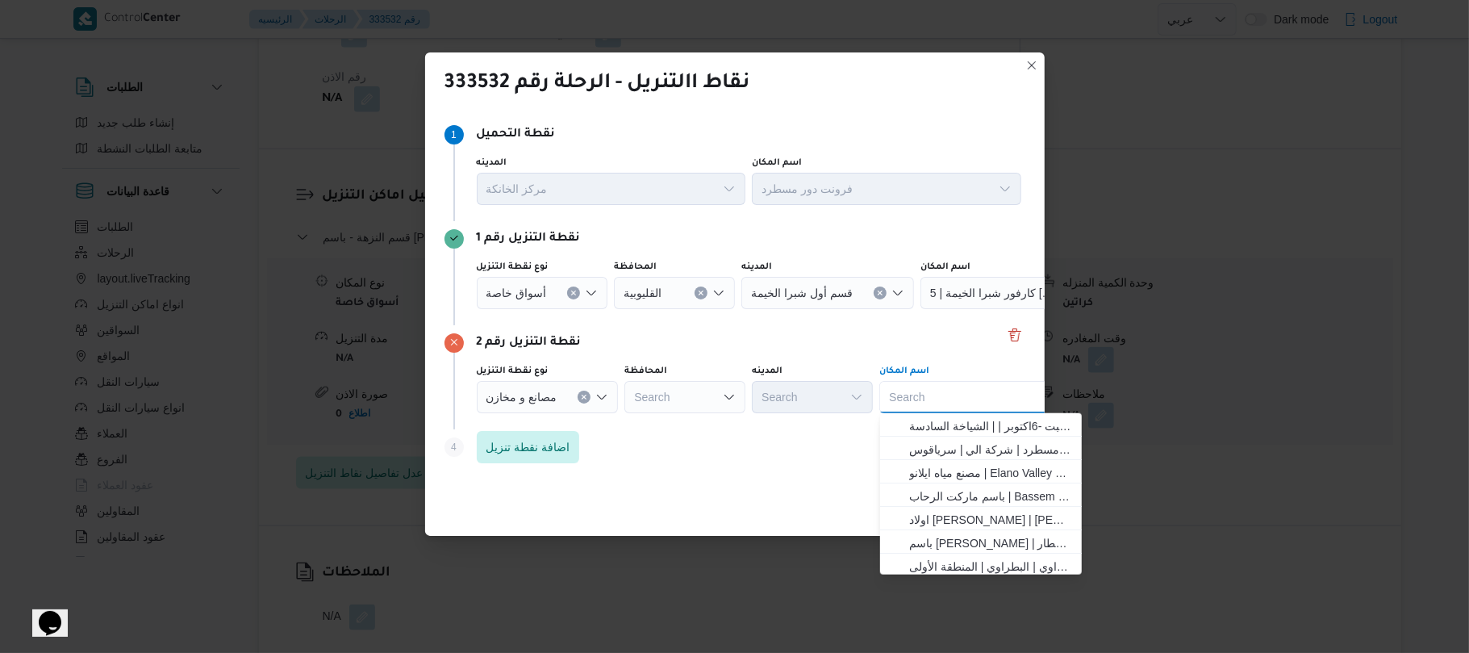
click at [907, 400] on div "Search Combo box. Selected. Combo box input. Search. Type some text or, to disp…" at bounding box center [980, 397] width 202 height 32
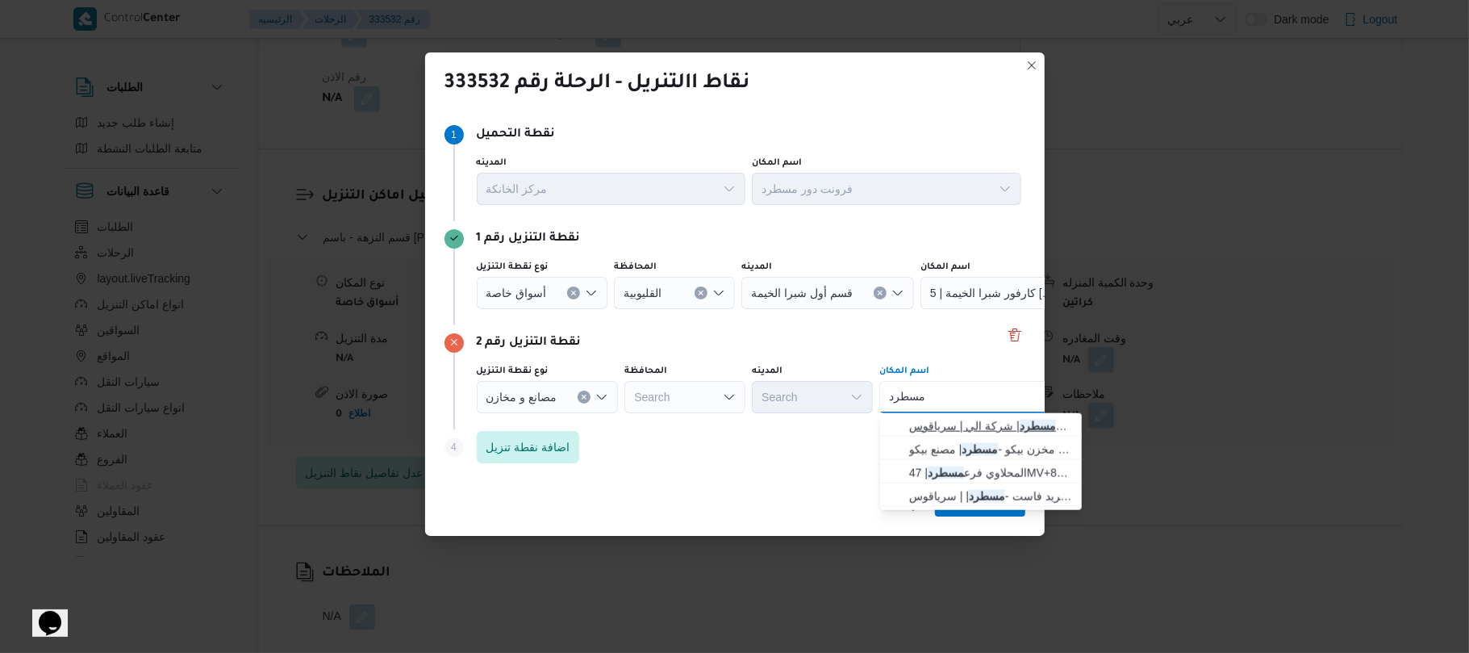
type input "مسطرد"
click at [952, 430] on span "فرونت دور مسطرد | شركة الي | سرياقوس" at bounding box center [990, 425] width 163 height 19
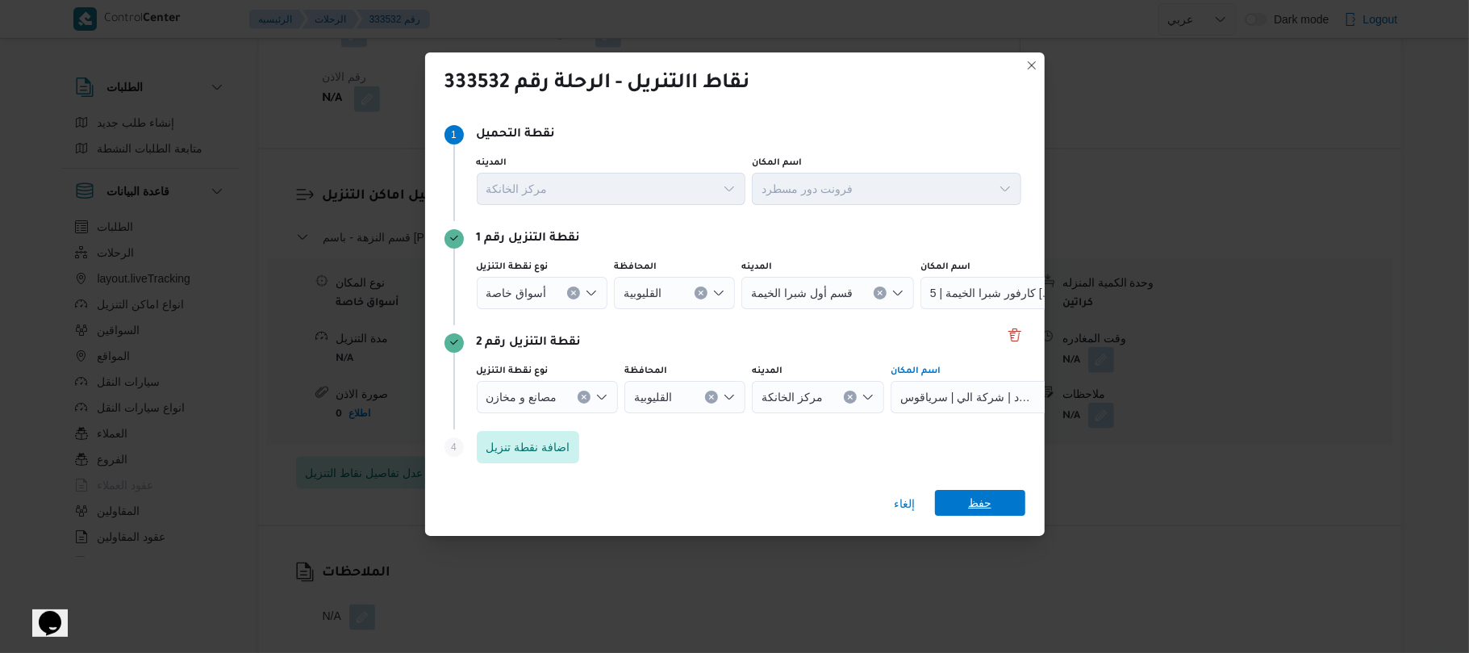
click at [966, 504] on span "حفظ" at bounding box center [980, 503] width 90 height 26
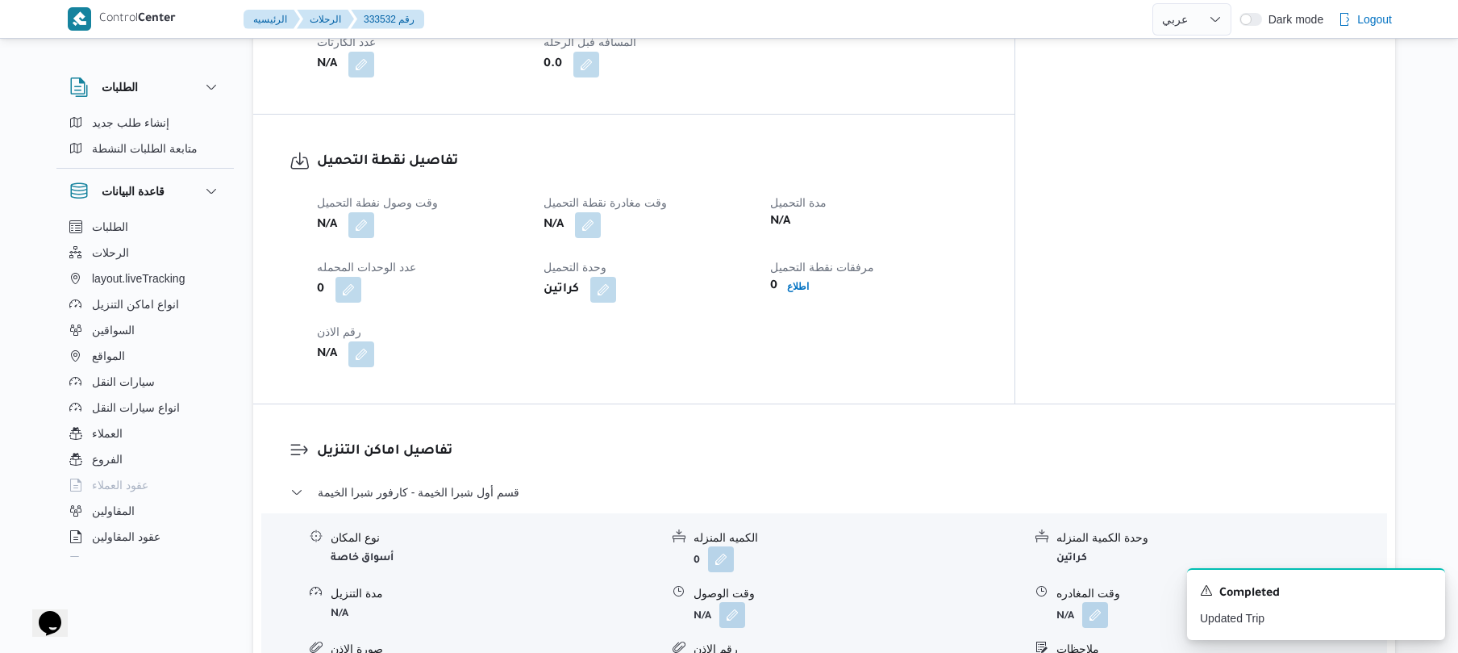
scroll to position [817, 0]
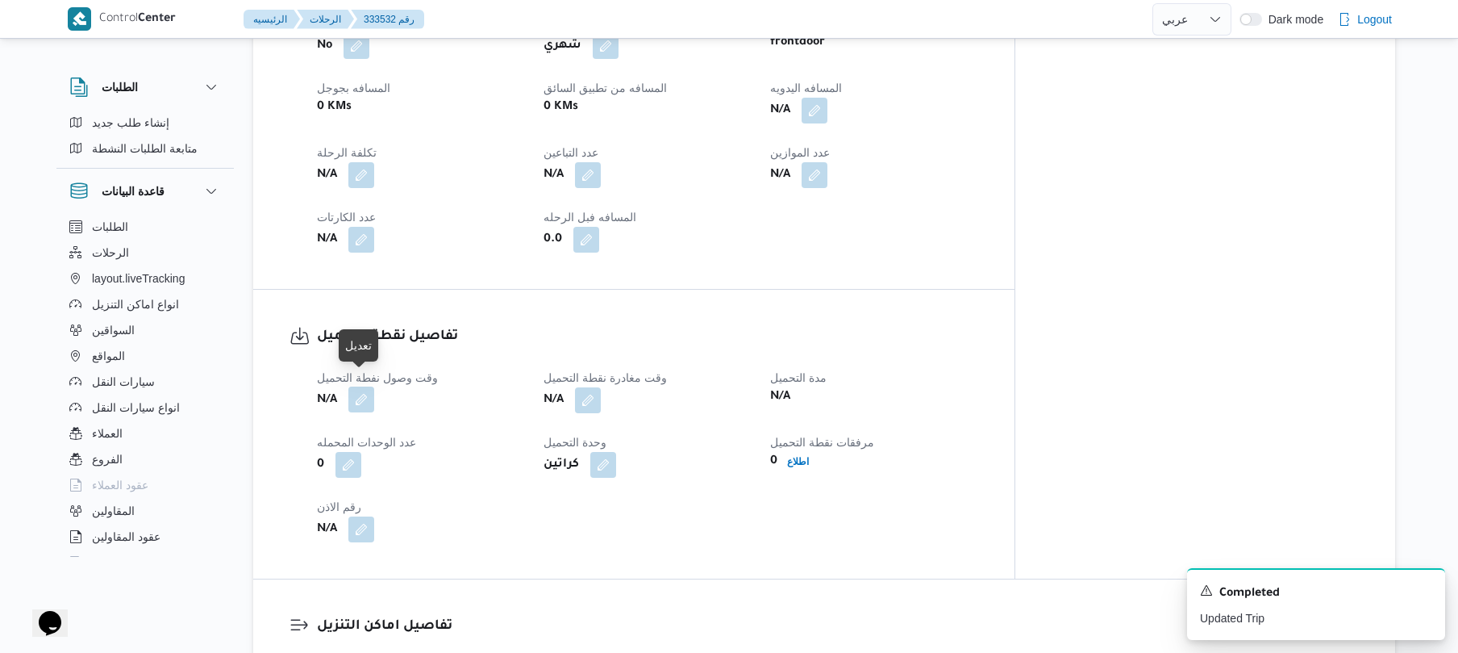
click at [365, 387] on button "button" at bounding box center [361, 399] width 26 height 26
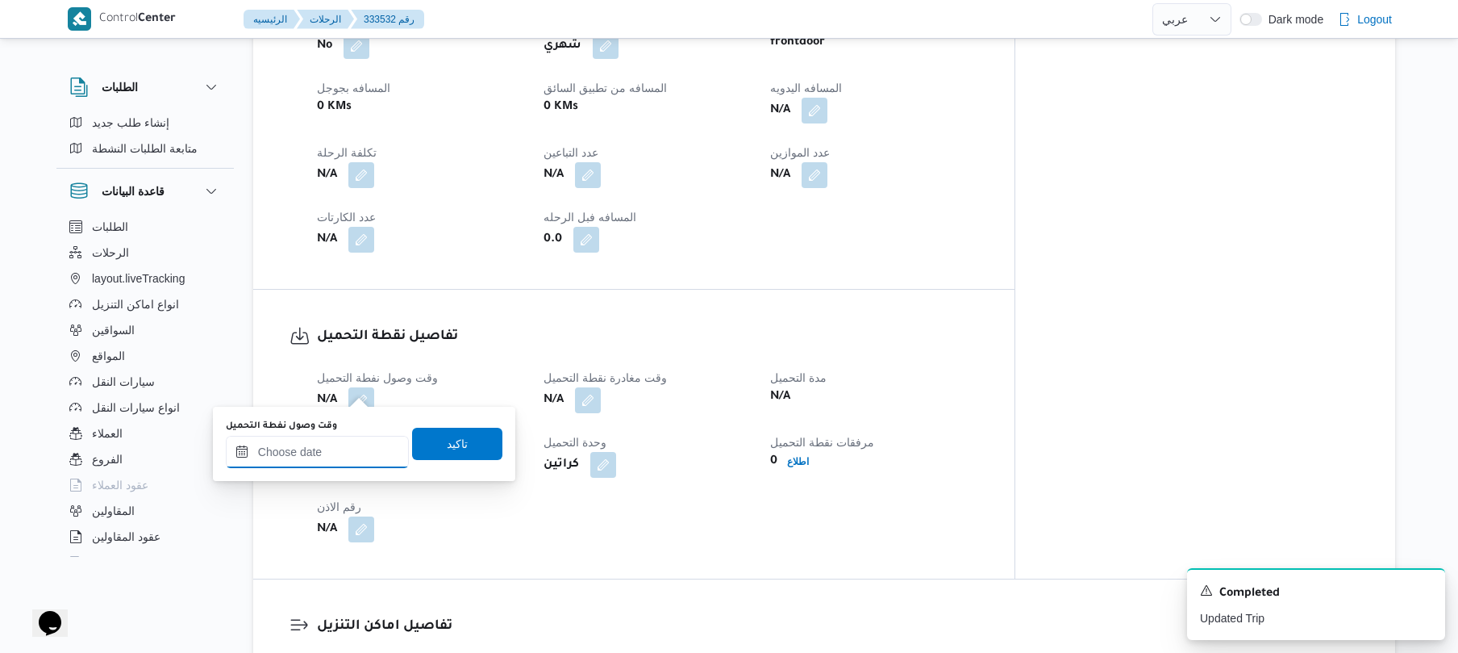
click at [336, 458] on input "وقت وصول نفطة التحميل" at bounding box center [317, 452] width 183 height 32
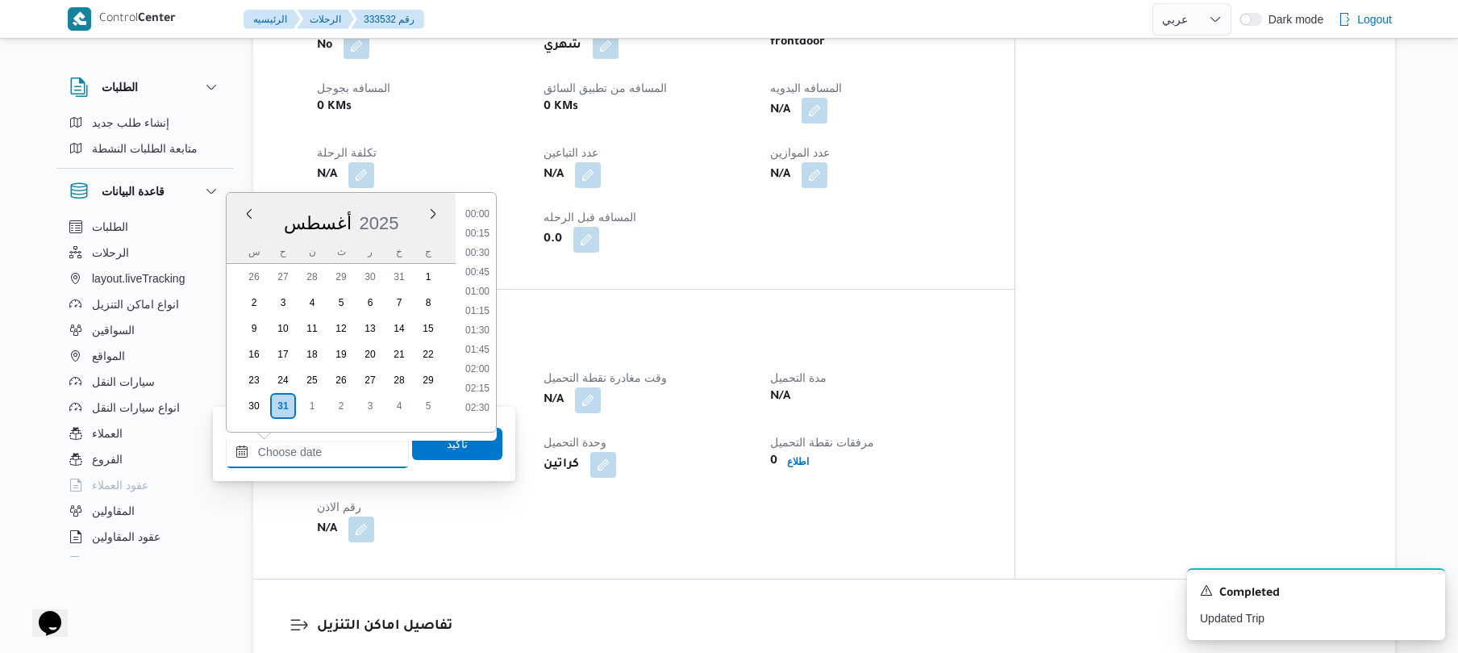
scroll to position [549, 0]
click at [484, 211] on li "07:00" at bounding box center [477, 206] width 37 height 16
type input "٣١/٠٨/٢٠٢٥ ٠٧:٠٠"
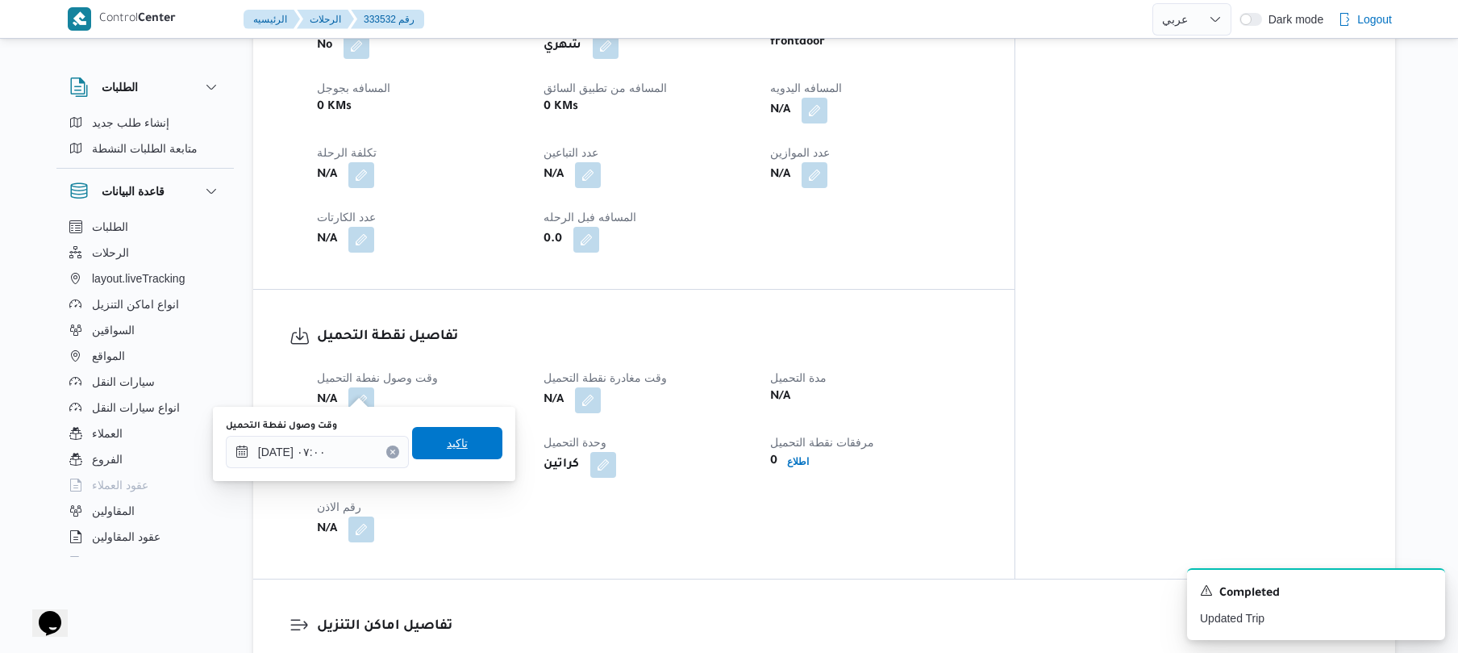
click at [447, 436] on span "تاكيد" at bounding box center [457, 442] width 21 height 19
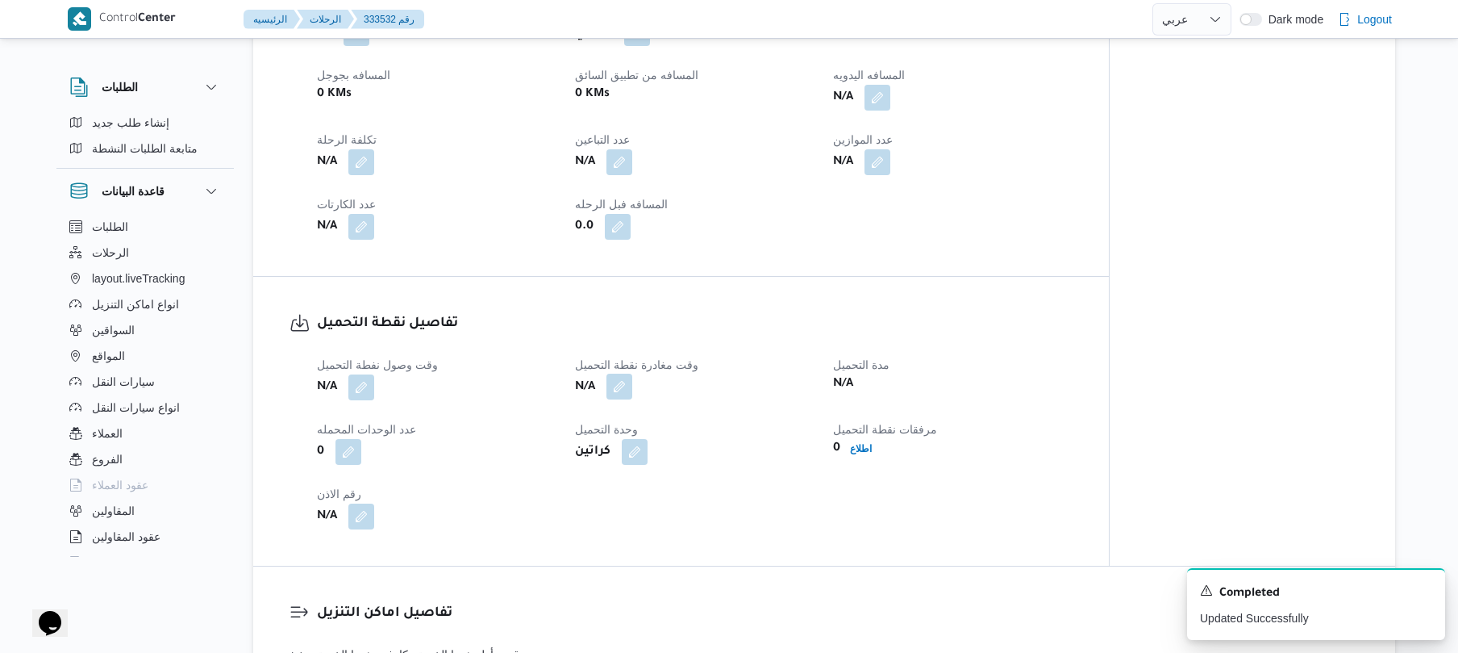
click at [626, 386] on button "button" at bounding box center [620, 386] width 26 height 26
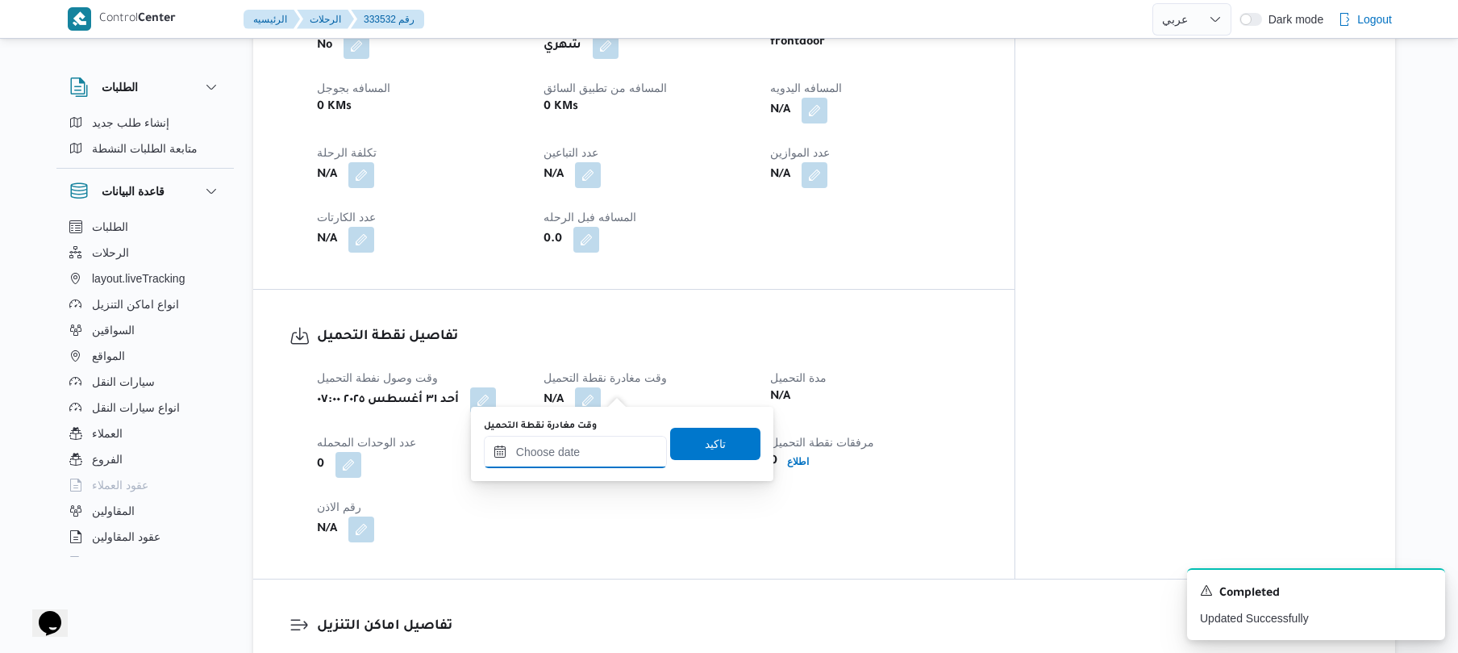
click at [589, 445] on input "وقت مغادرة نقطة التحميل" at bounding box center [575, 452] width 183 height 32
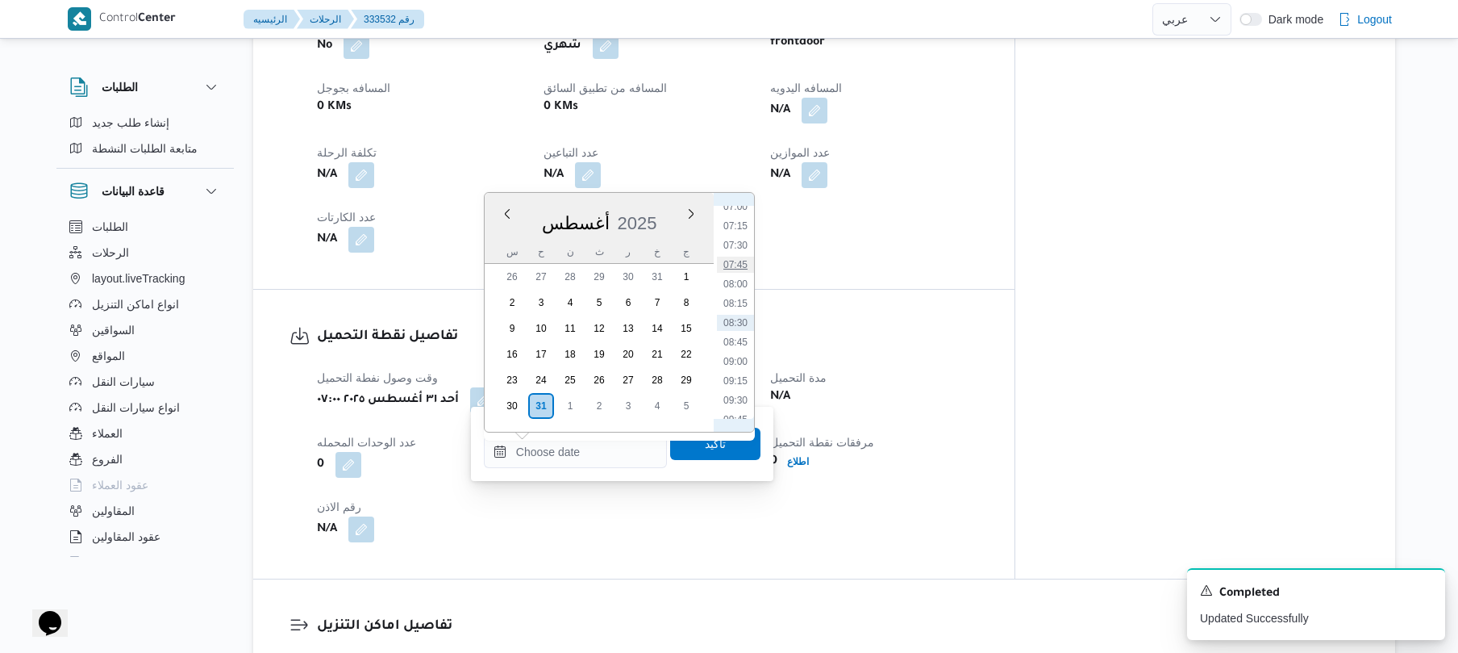
click at [740, 265] on li "07:45" at bounding box center [735, 265] width 37 height 16
type input "٣١/٠٨/٢٠٢٥ ٠٧:٤٥"
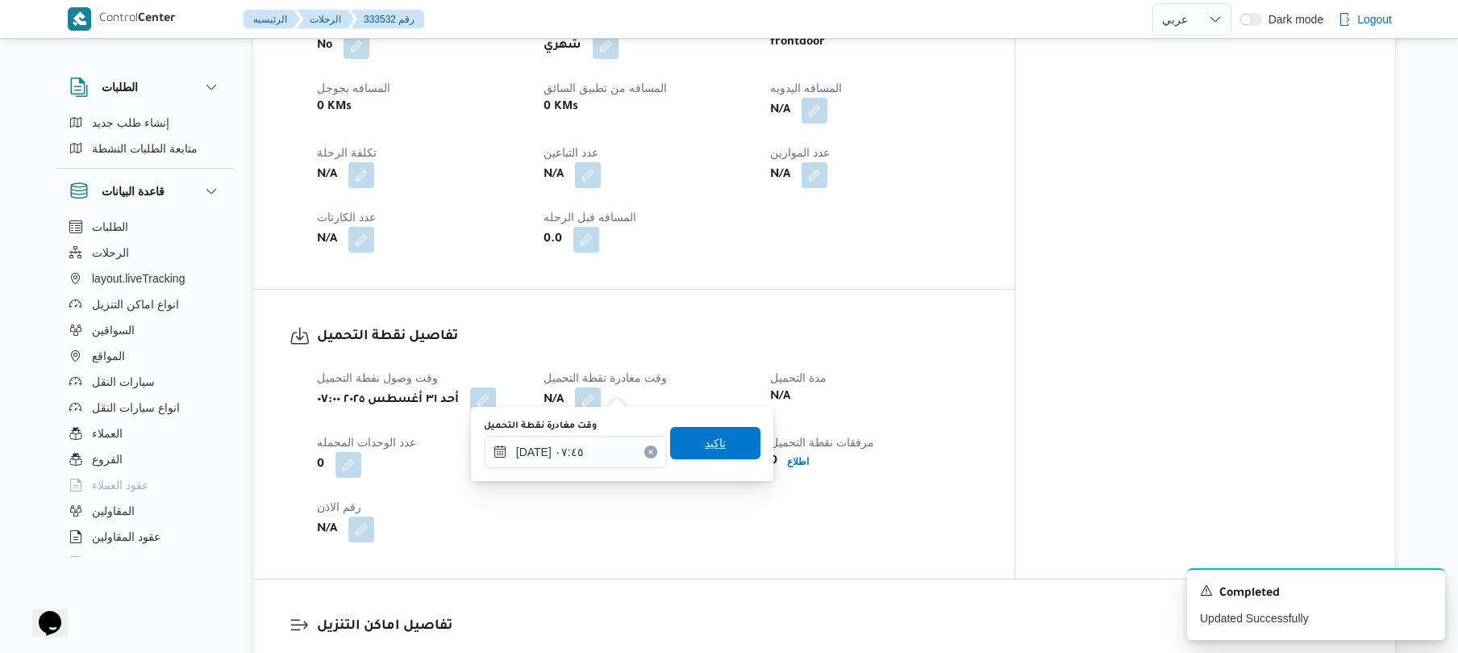
click at [705, 440] on span "تاكيد" at bounding box center [715, 442] width 21 height 19
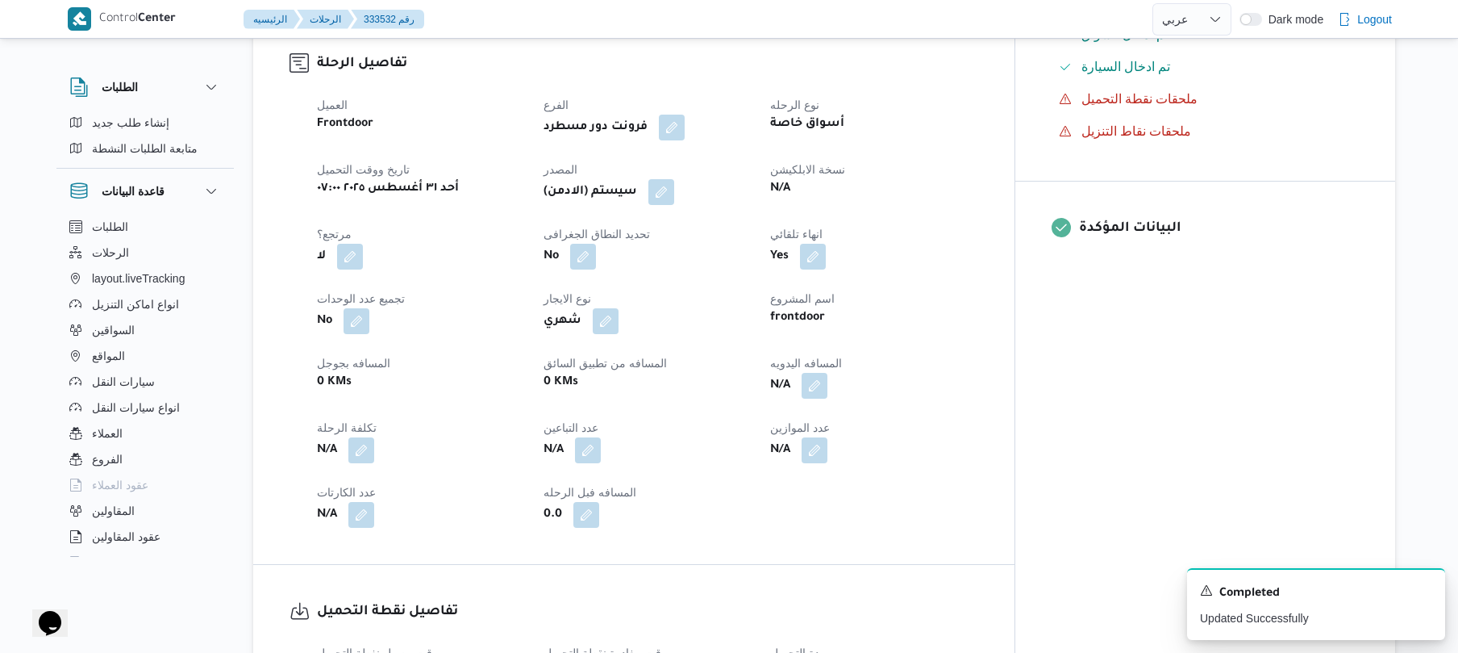
scroll to position [473, 0]
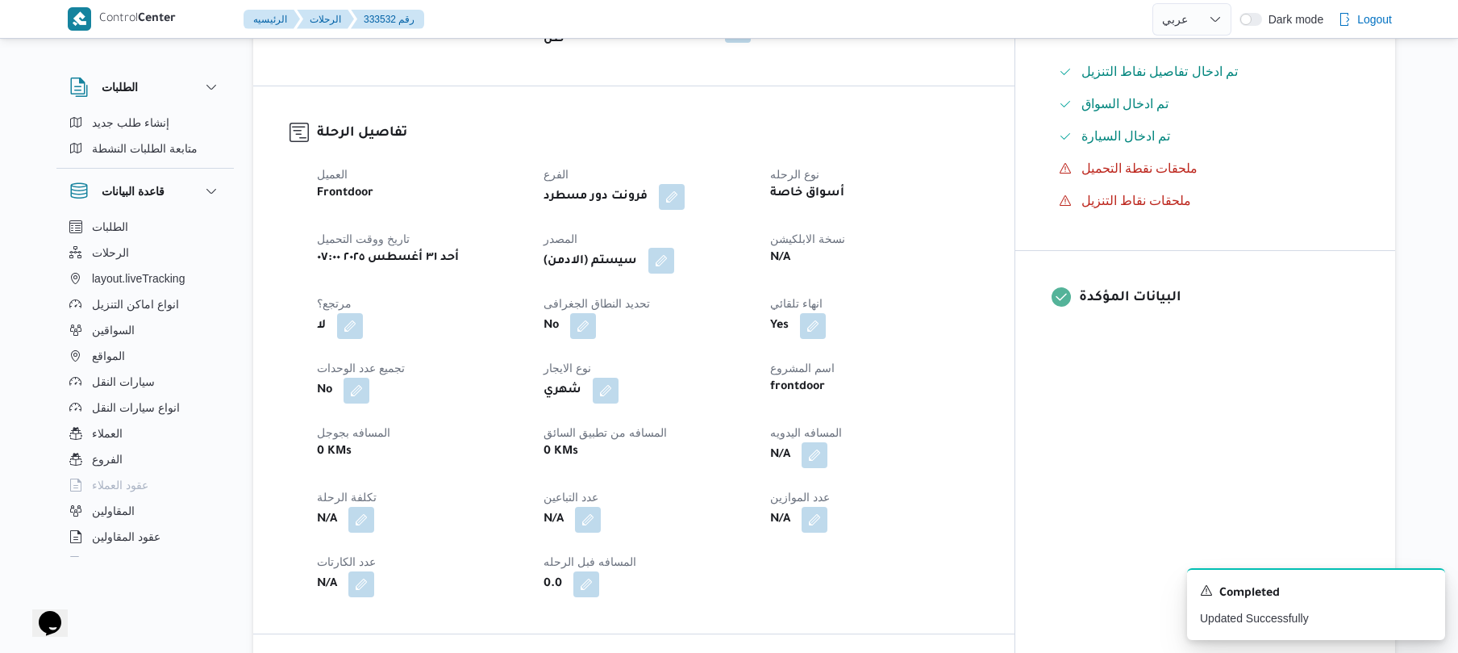
click at [674, 253] on button "button" at bounding box center [662, 261] width 26 height 26
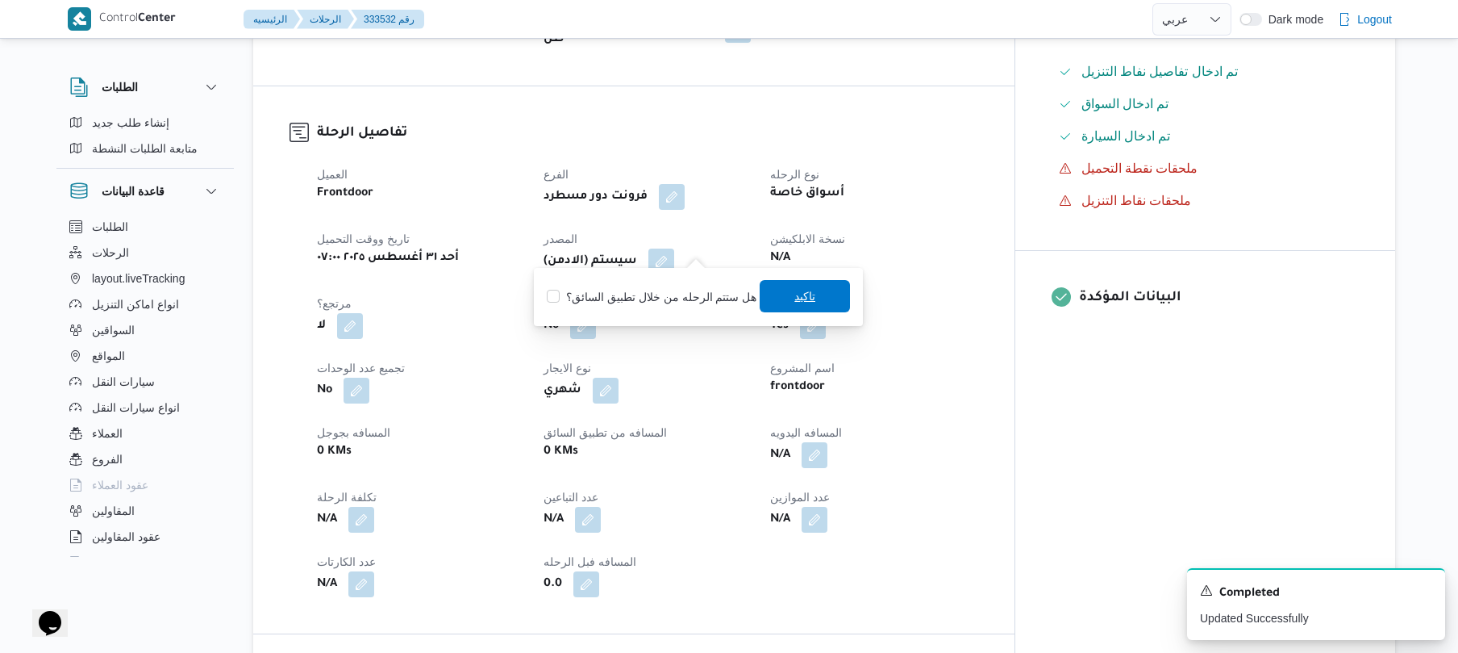
click at [797, 300] on span "تاكيد" at bounding box center [805, 295] width 21 height 19
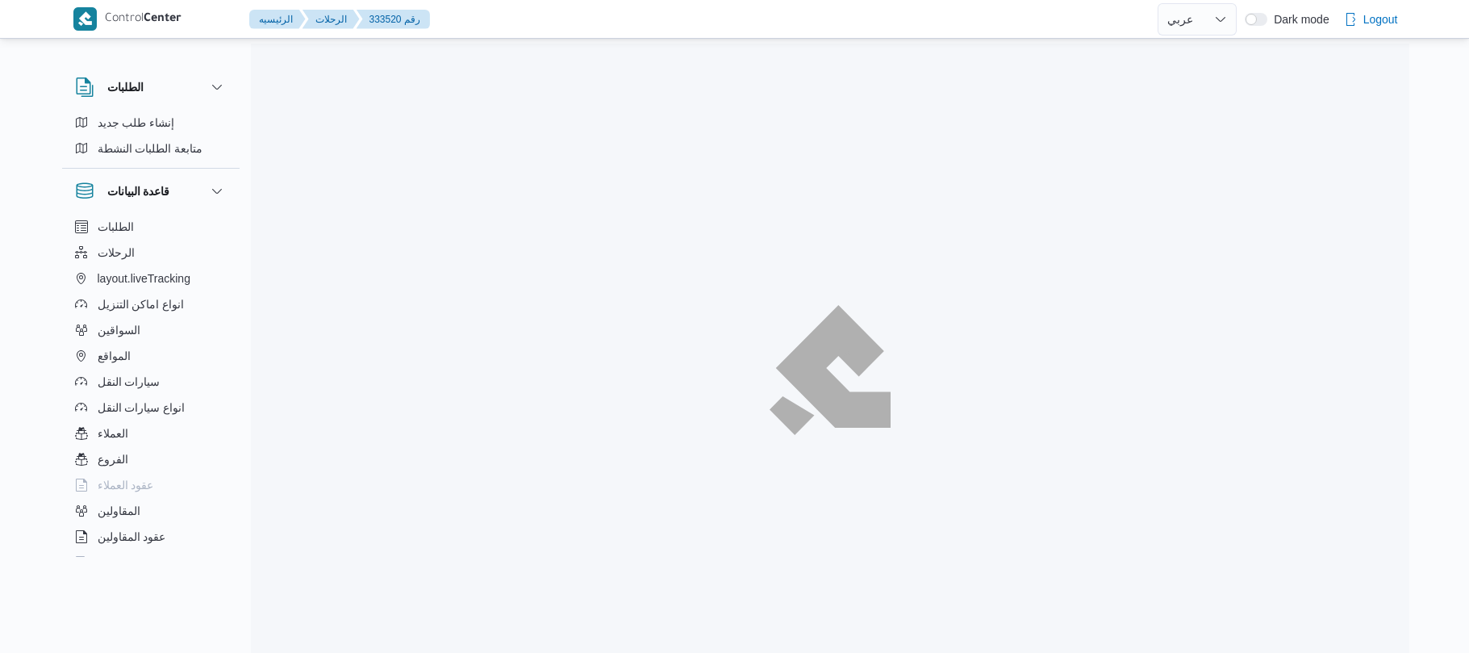
select select "ar"
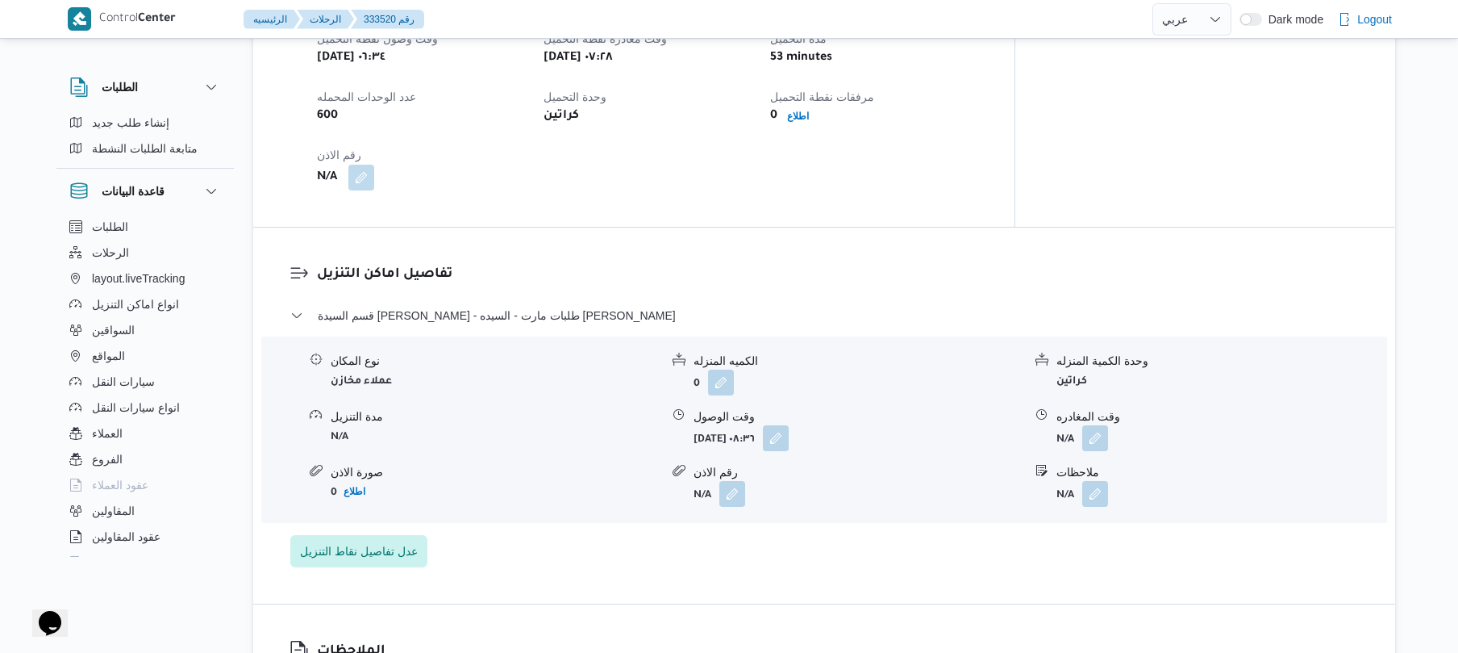
scroll to position [1118, 0]
click at [401, 533] on span "عدل تفاصيل نقاط التنزيل" at bounding box center [358, 549] width 137 height 32
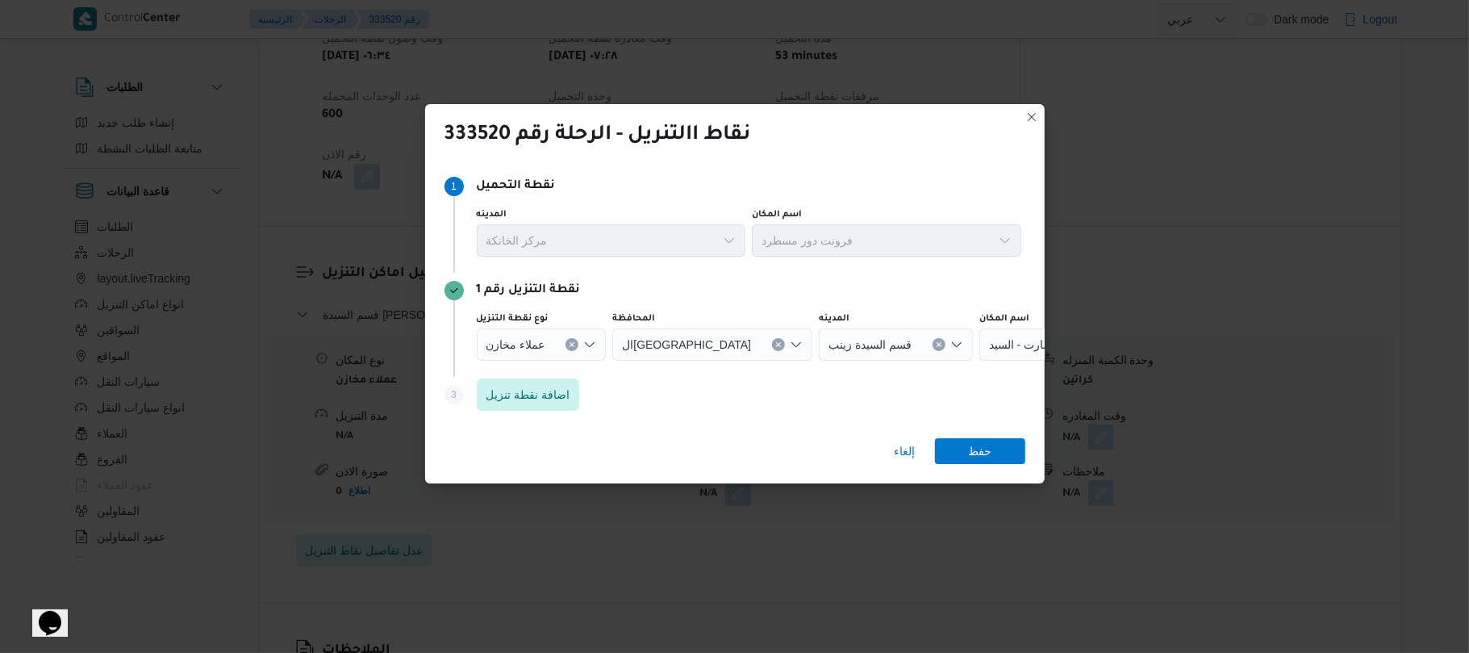
click at [587, 338] on icon "Open list of options" at bounding box center [589, 344] width 13 height 13
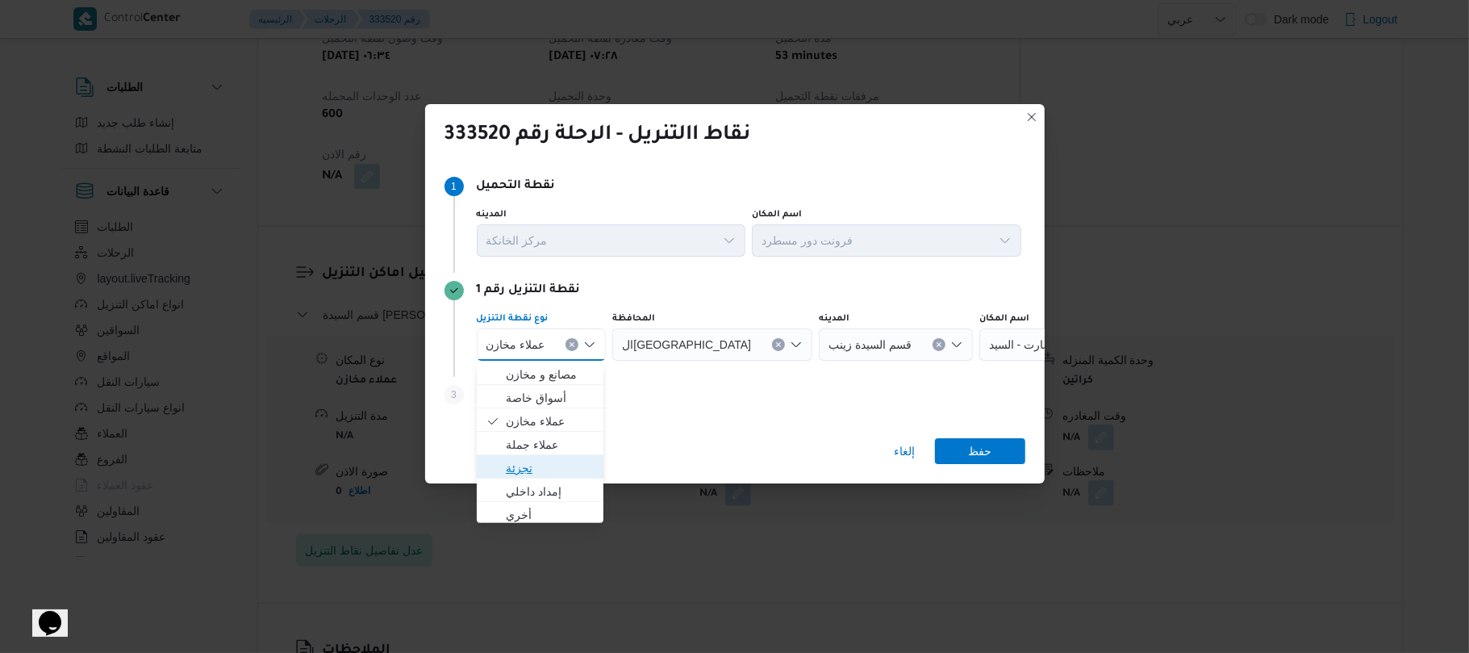
click at [527, 468] on span "تجزئة" at bounding box center [550, 467] width 88 height 19
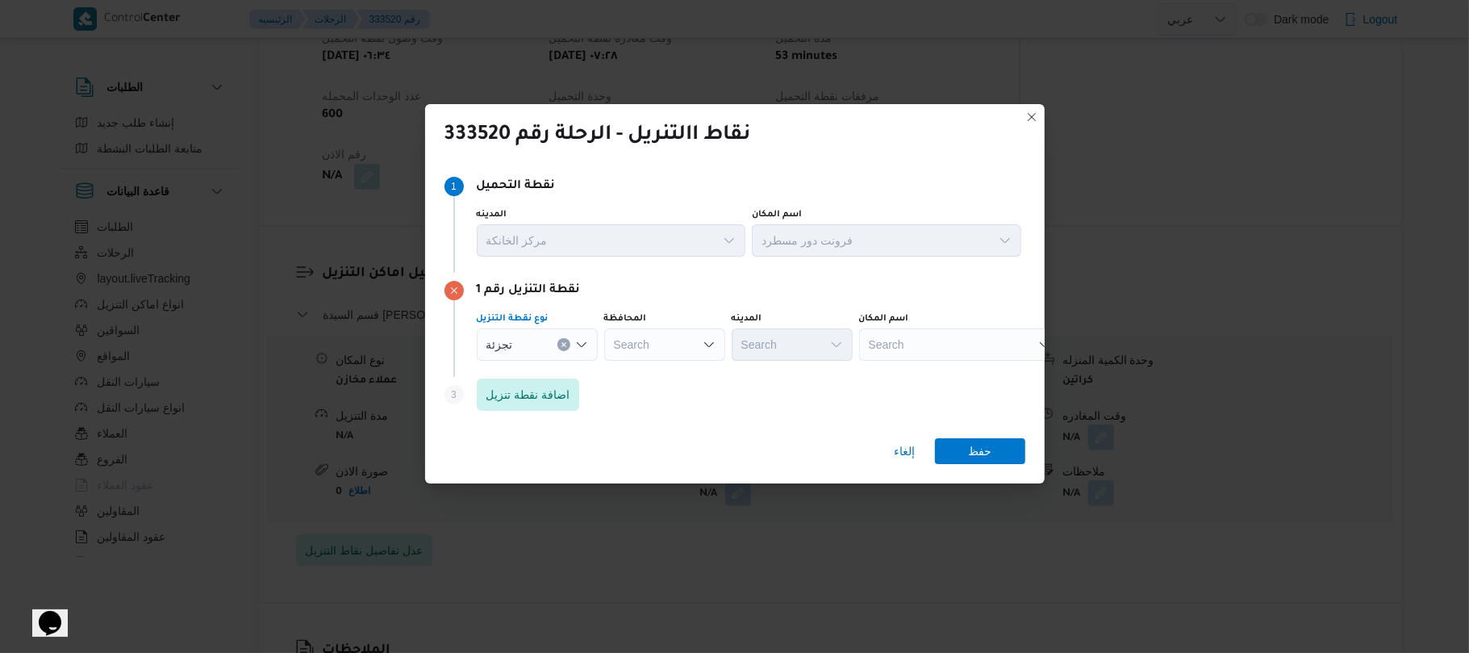
click at [686, 336] on div "Search" at bounding box center [664, 344] width 121 height 32
type input "القا"
click at [678, 375] on span "القا هرة" at bounding box center [674, 374] width 82 height 19
click at [810, 347] on div "Search" at bounding box center [870, 344] width 121 height 32
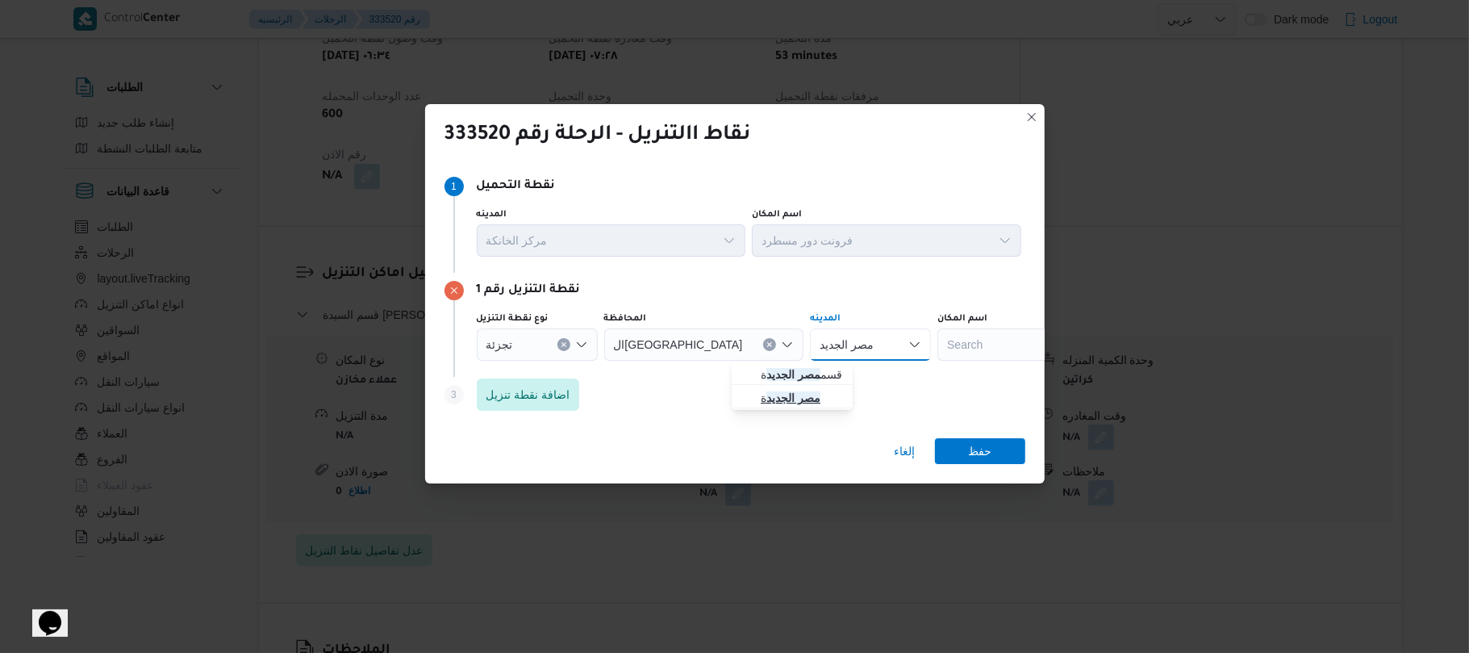
type input "مصر الجديد"
click at [789, 394] on mark "مصر الجديد" at bounding box center [793, 397] width 54 height 13
click at [544, 400] on span "اضافة نقطة تنزيل" at bounding box center [528, 393] width 84 height 19
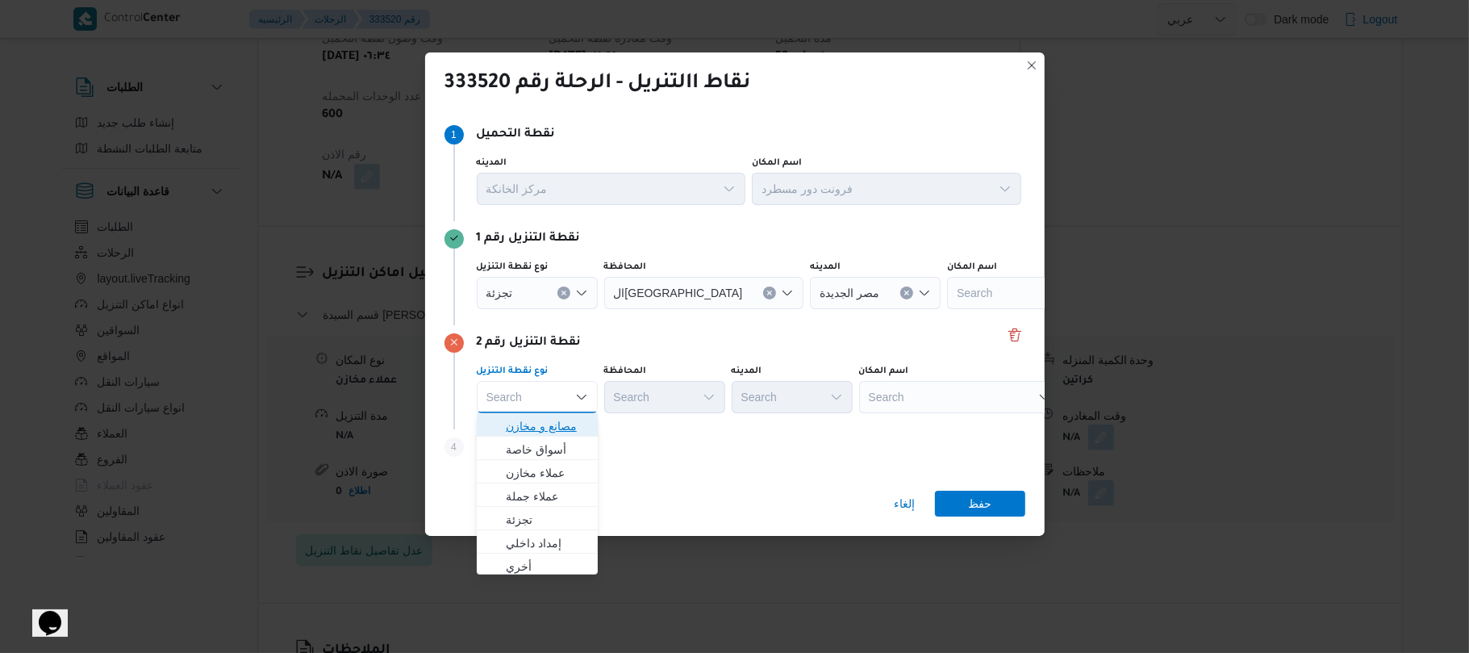
click at [529, 429] on span "مصانع و مخازن" at bounding box center [547, 425] width 82 height 19
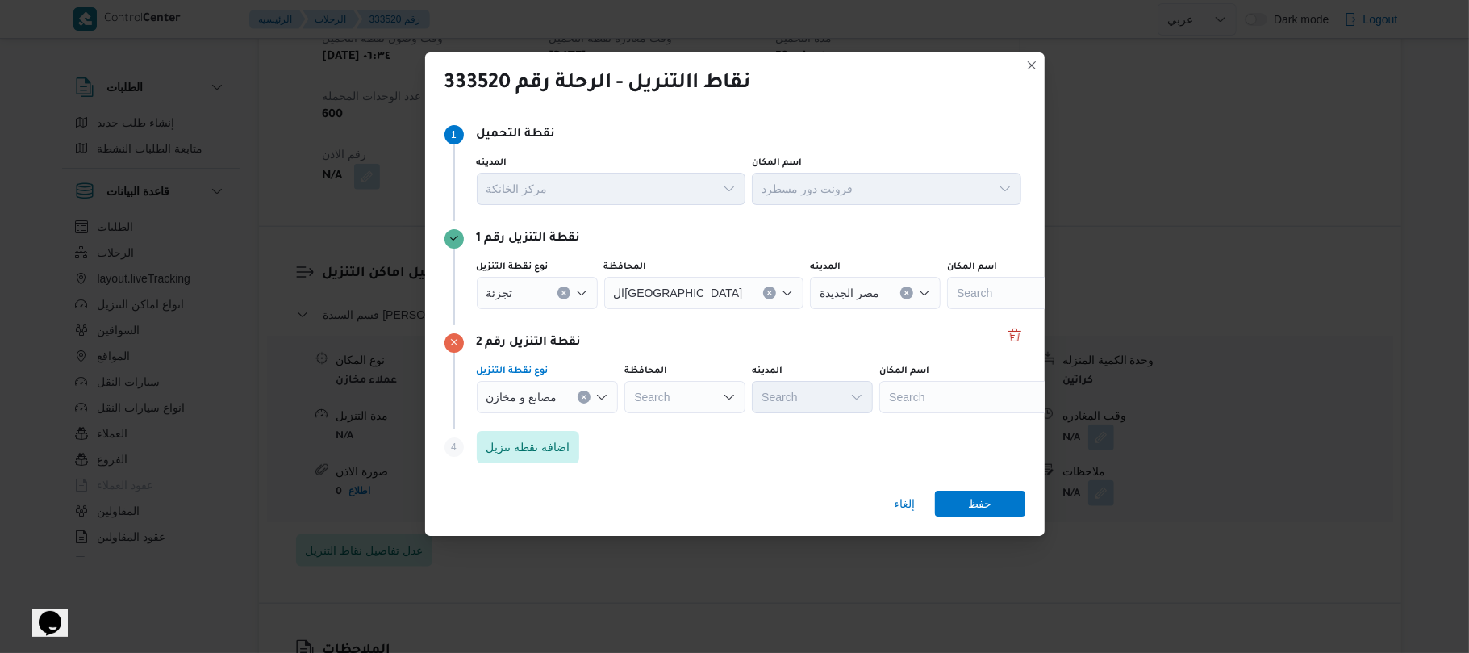
click at [924, 394] on div "Search" at bounding box center [980, 397] width 202 height 32
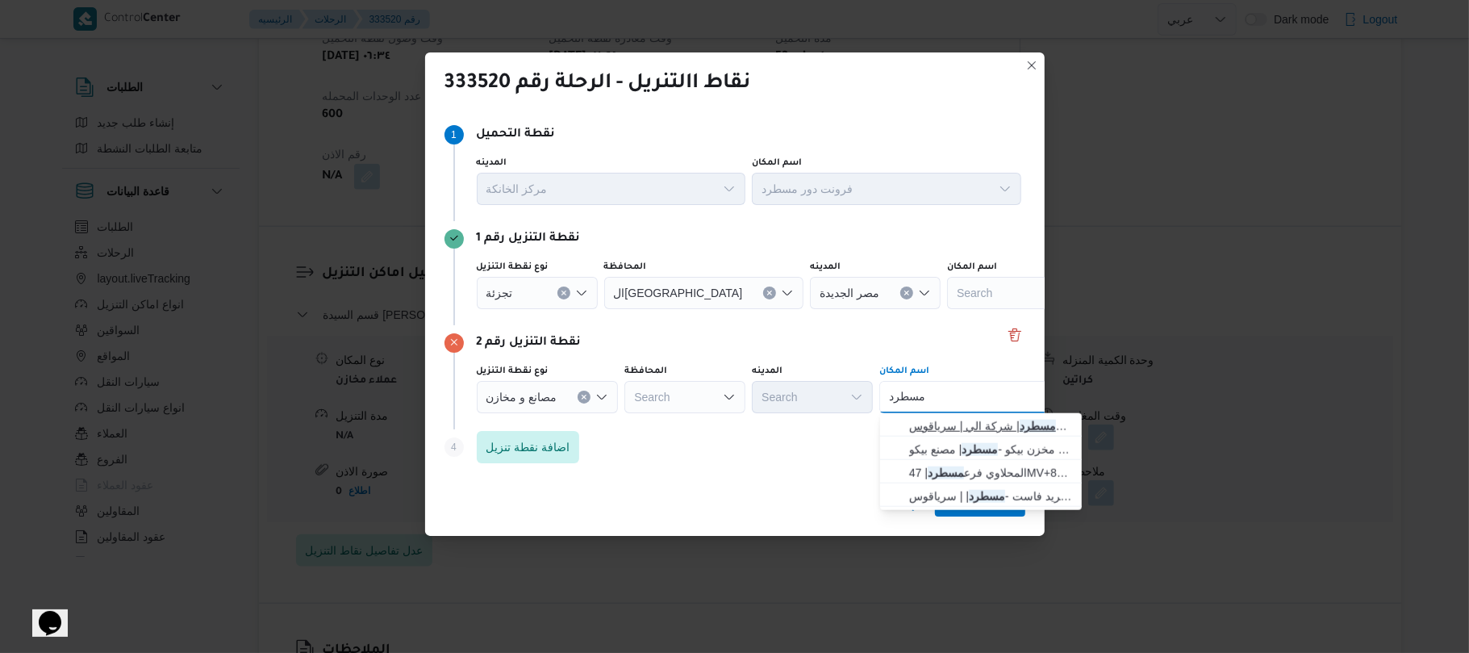
type input "مسطرد"
click at [936, 421] on span "فرونت دور مسطرد | شركة الي | سرياقوس" at bounding box center [990, 425] width 163 height 19
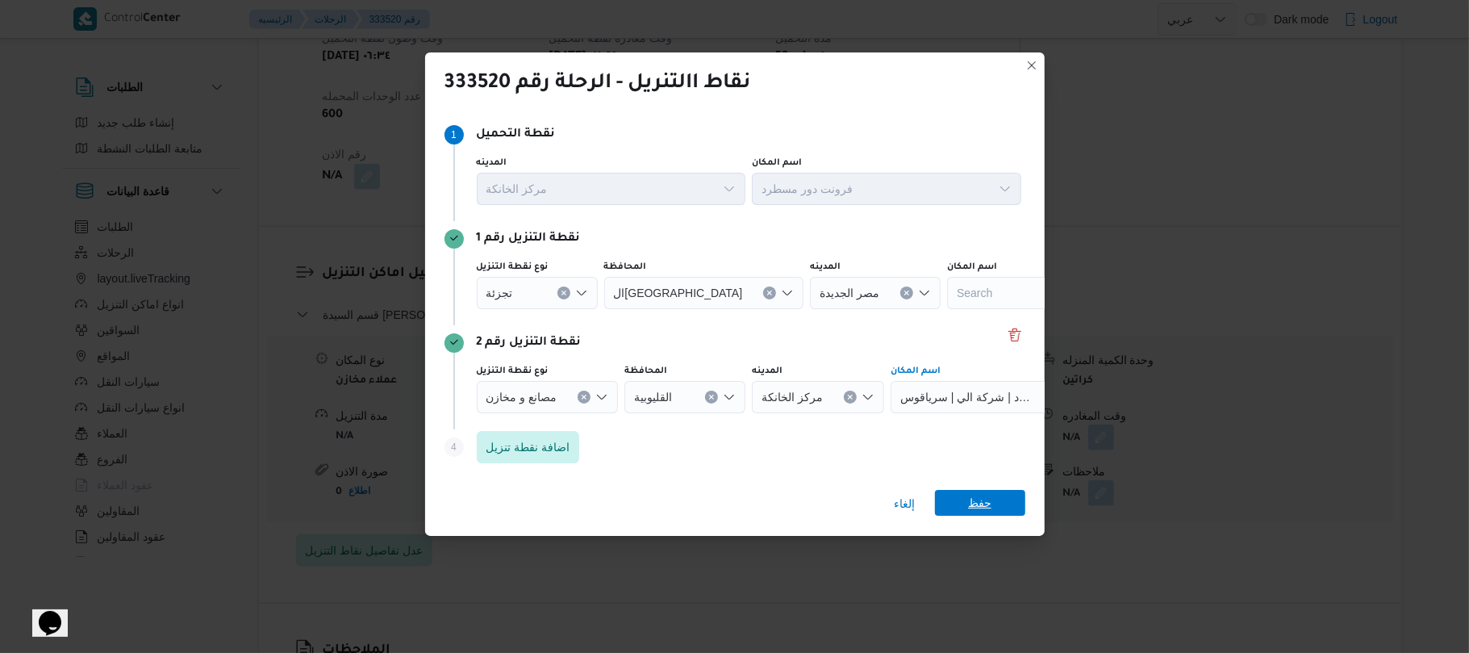
click at [956, 501] on span "حفظ" at bounding box center [980, 503] width 90 height 26
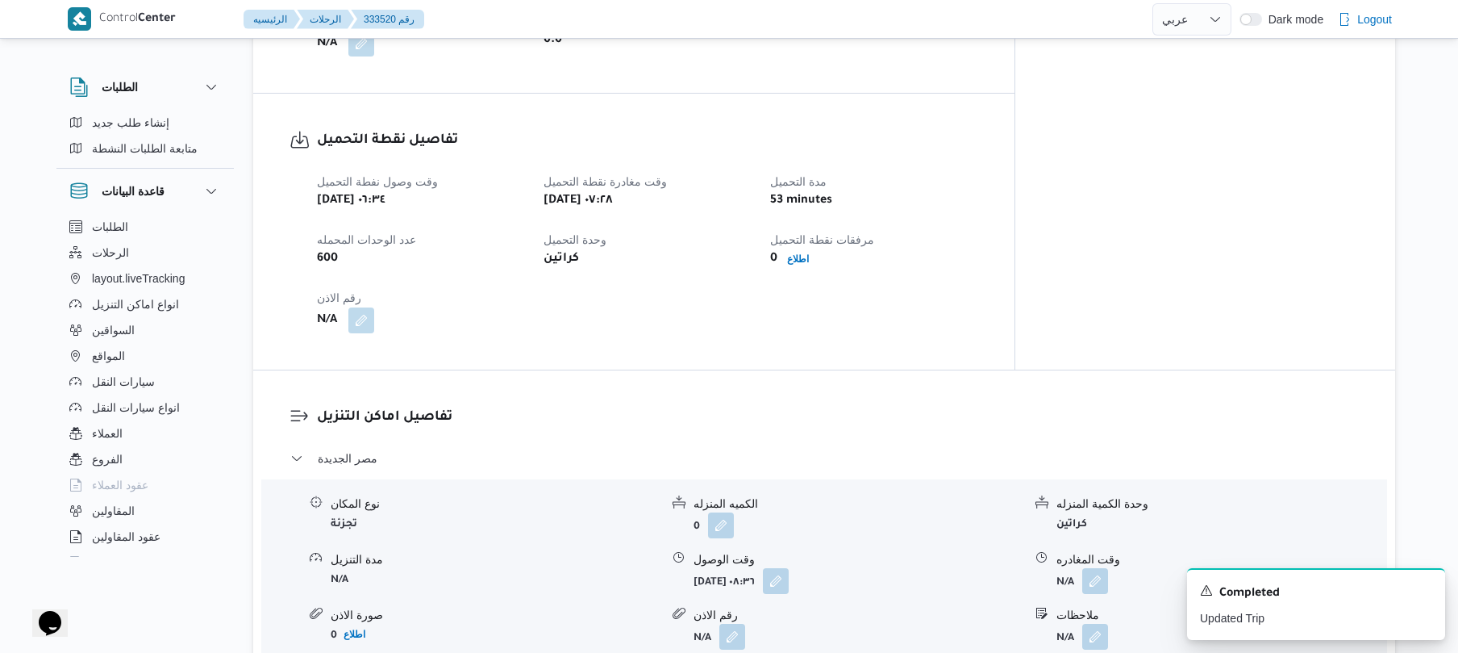
scroll to position [903, 0]
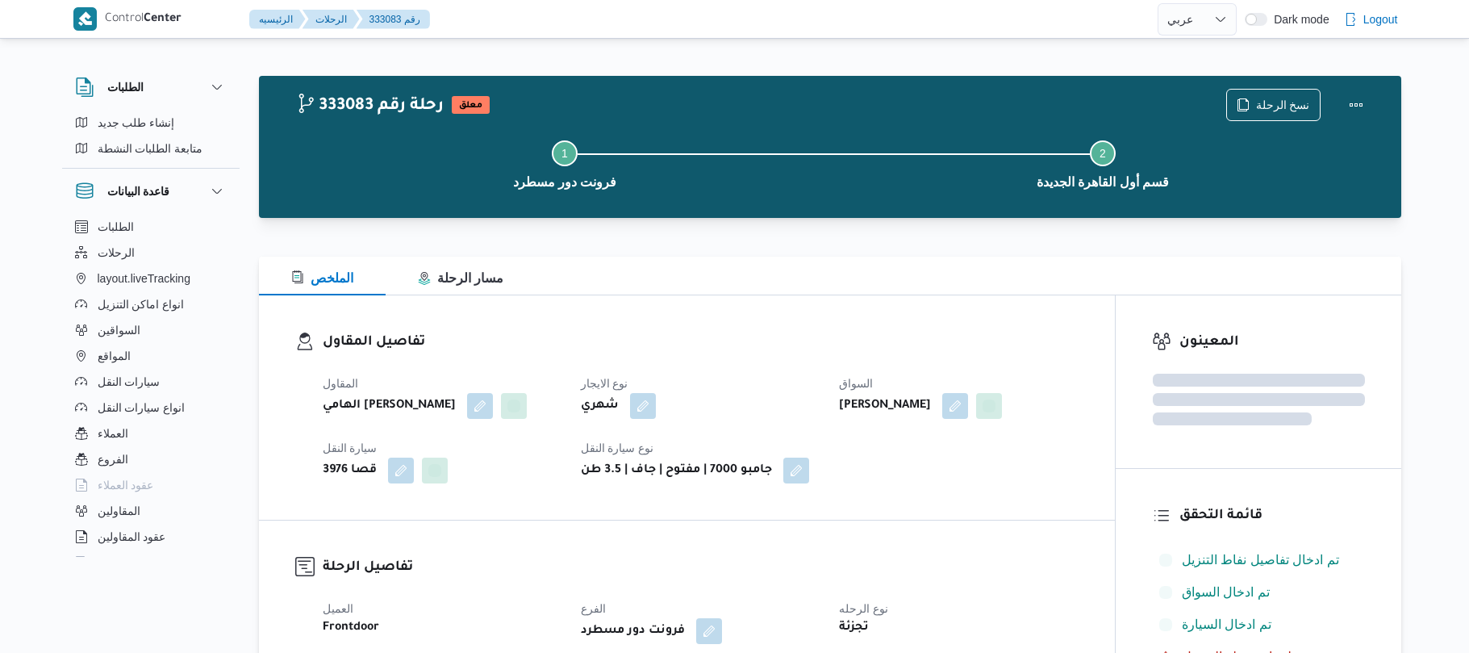
select select "ar"
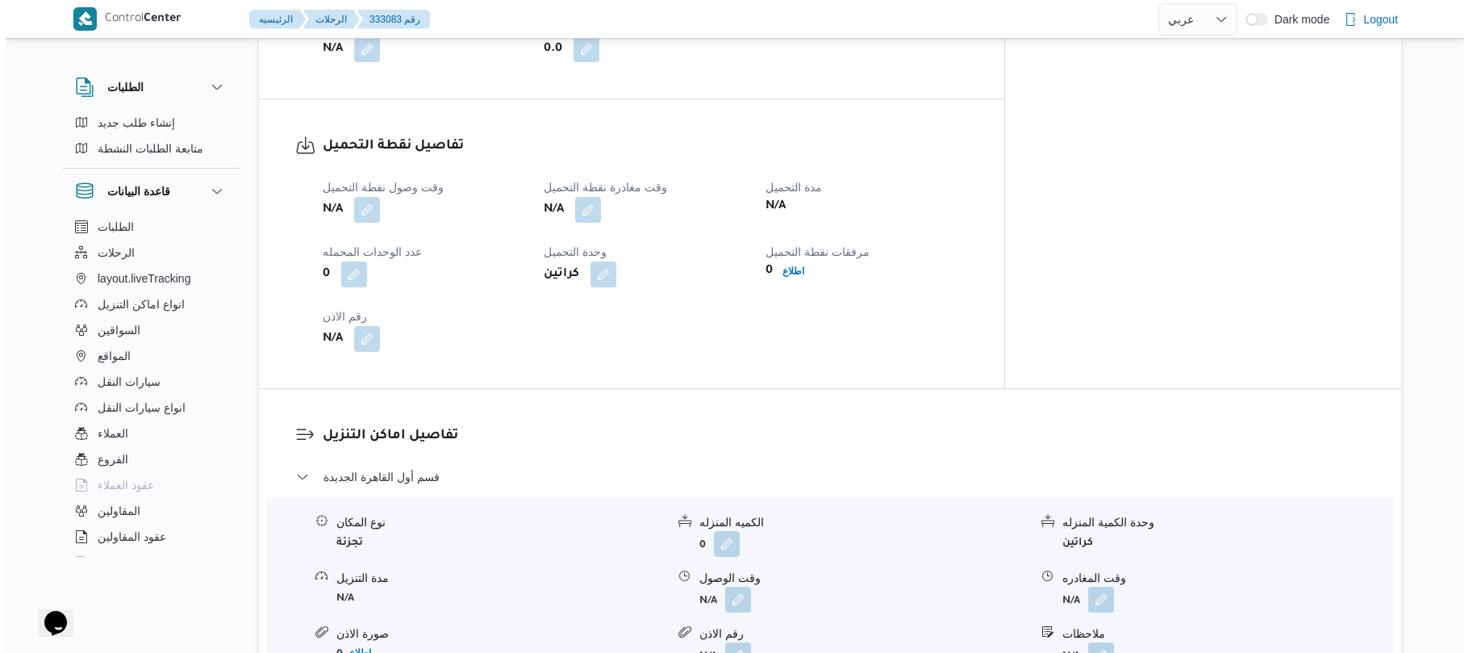
scroll to position [1075, 0]
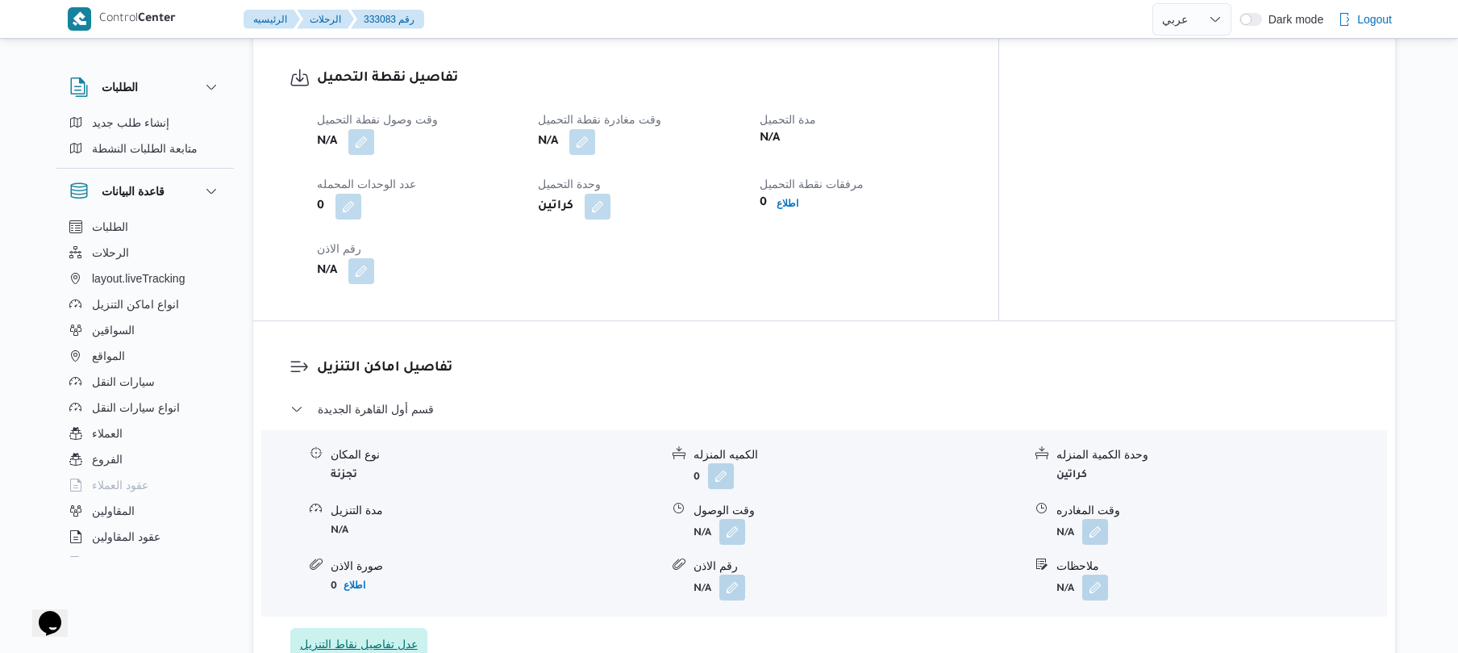
click at [378, 634] on span "عدل تفاصيل نقاط التنزيل" at bounding box center [359, 643] width 118 height 19
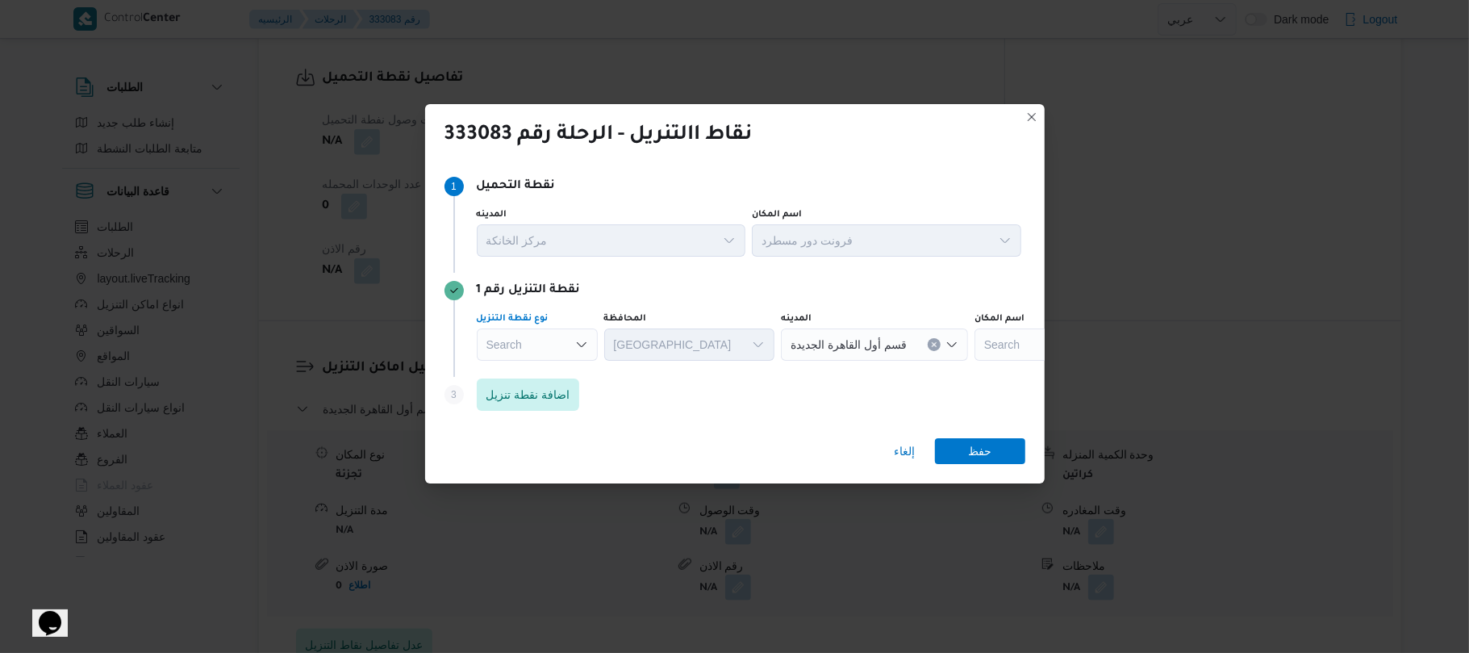
click at [573, 337] on div "Search" at bounding box center [537, 344] width 121 height 32
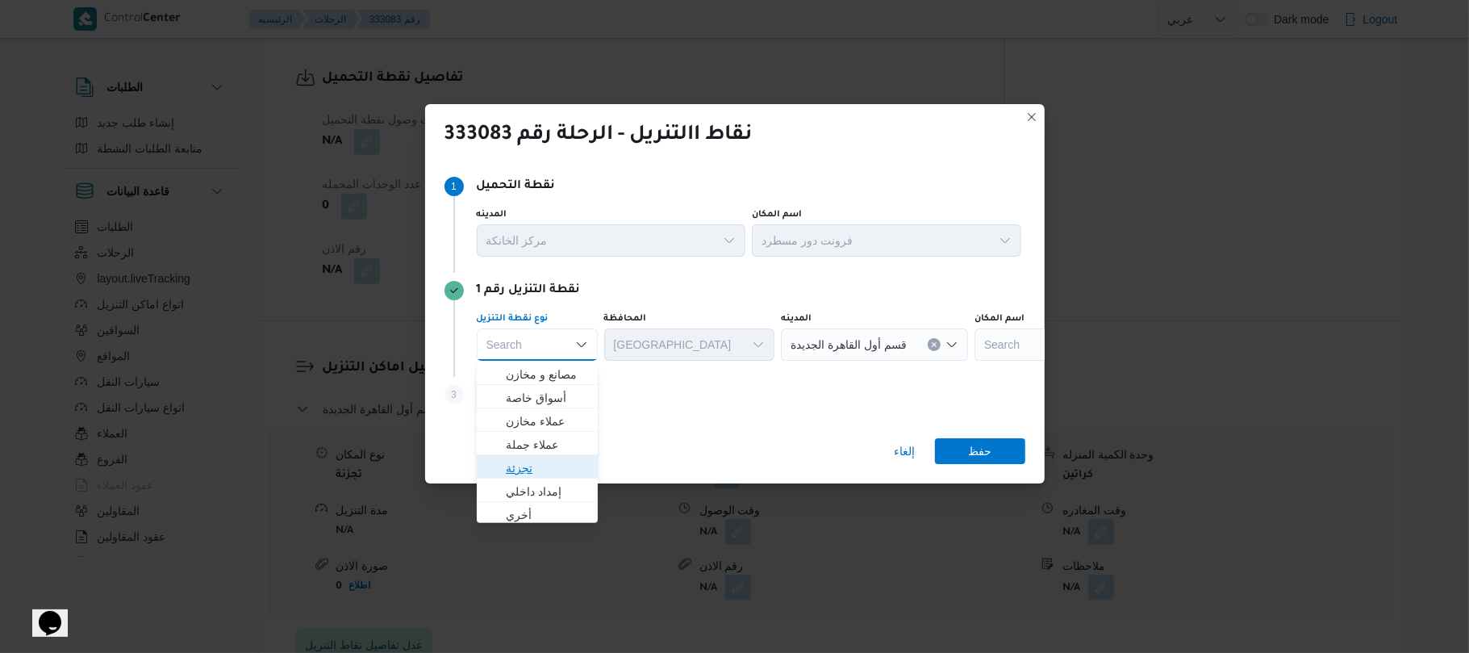
click at [530, 463] on span "تجزئة" at bounding box center [547, 467] width 82 height 19
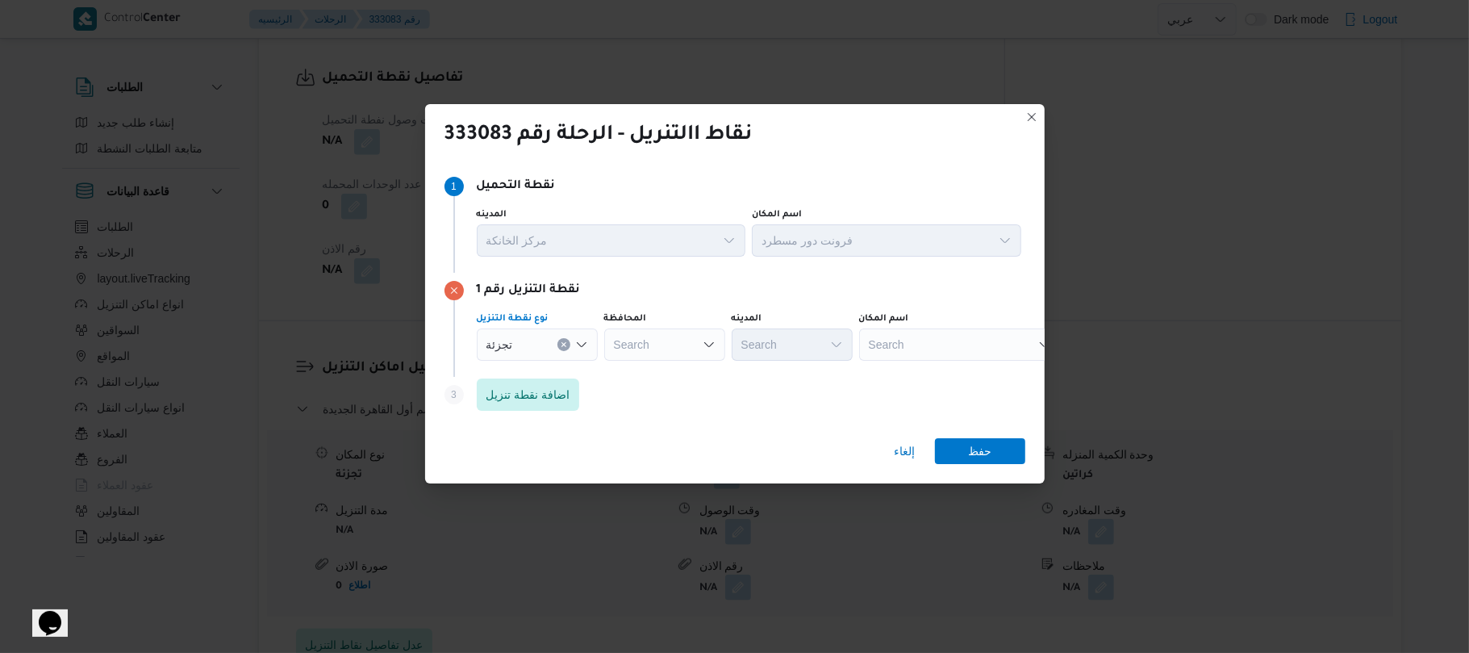
click at [668, 342] on div "Search" at bounding box center [664, 344] width 121 height 32
type input "الجيز"
click at [655, 373] on mark "الجيز" at bounding box center [650, 374] width 23 height 13
click at [762, 340] on div "Search" at bounding box center [792, 344] width 121 height 32
type input "[PERSON_NAME]"
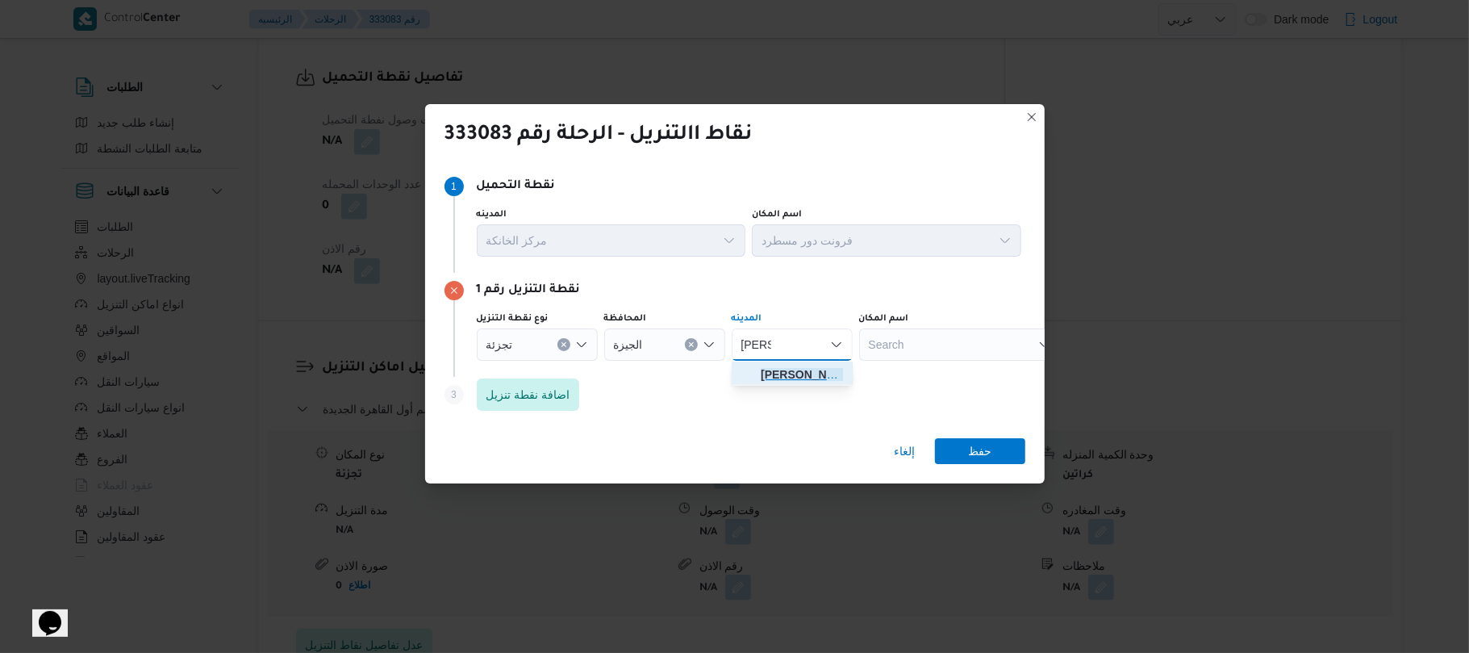
click at [788, 371] on span "[PERSON_NAME]" at bounding box center [802, 374] width 82 height 19
click at [547, 392] on span "اضافة نقطة تنزيل" at bounding box center [528, 393] width 84 height 19
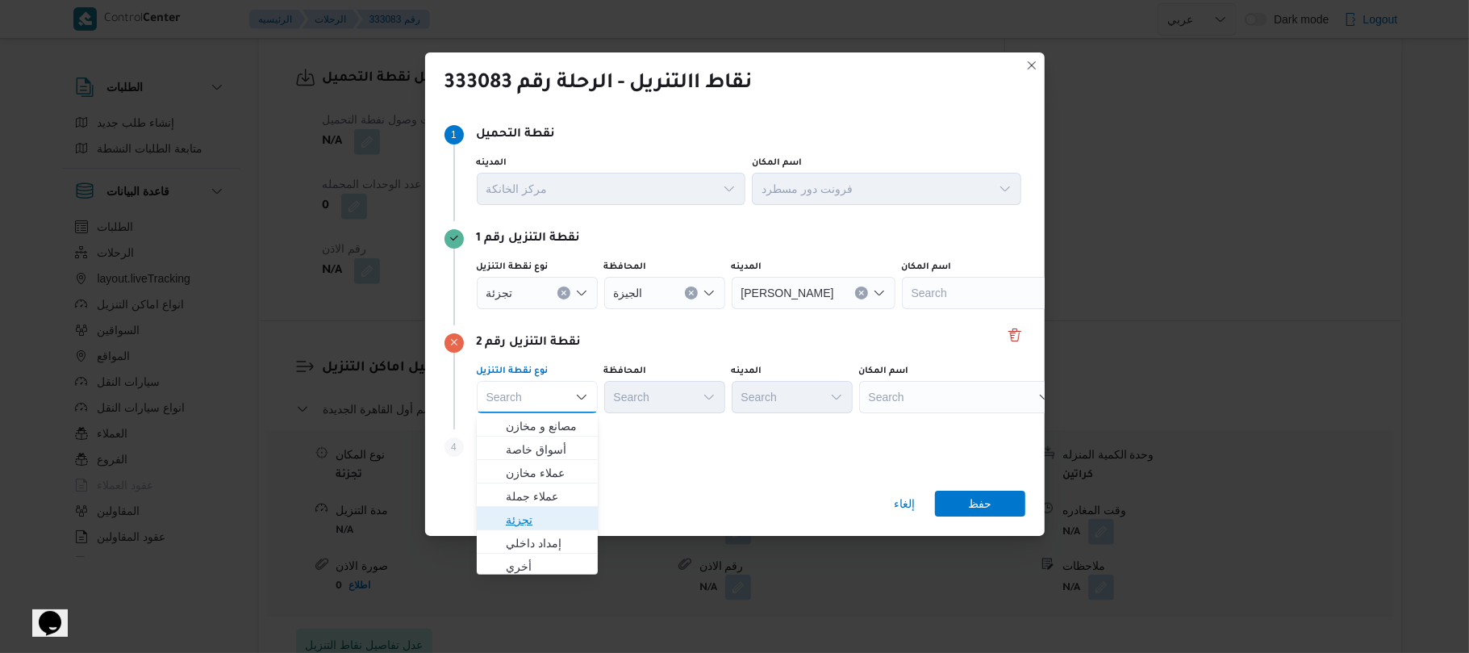
click at [544, 520] on span "تجزئة" at bounding box center [547, 519] width 82 height 19
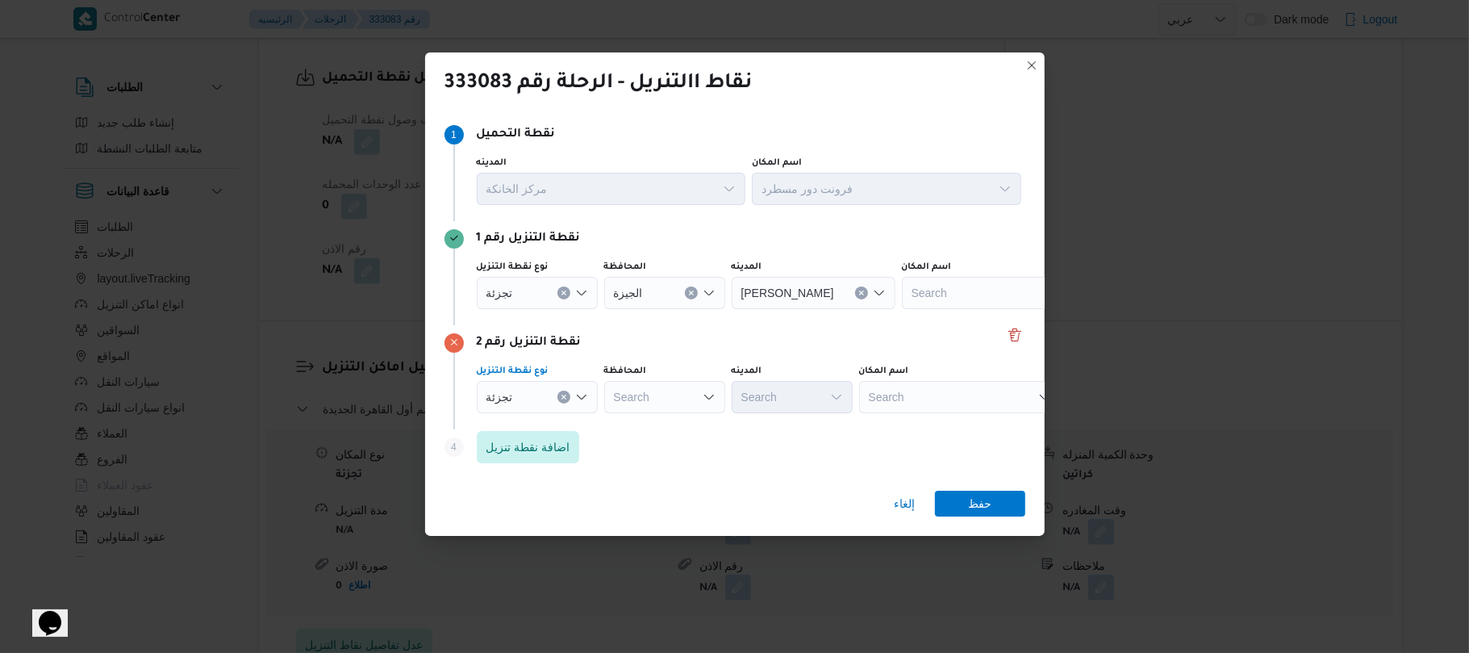
click at [671, 381] on div "Search" at bounding box center [664, 397] width 121 height 32
type input "الجيز"
click at [644, 426] on mark "الجيز" at bounding box center [650, 425] width 23 height 13
click at [761, 398] on div "Search" at bounding box center [792, 397] width 121 height 32
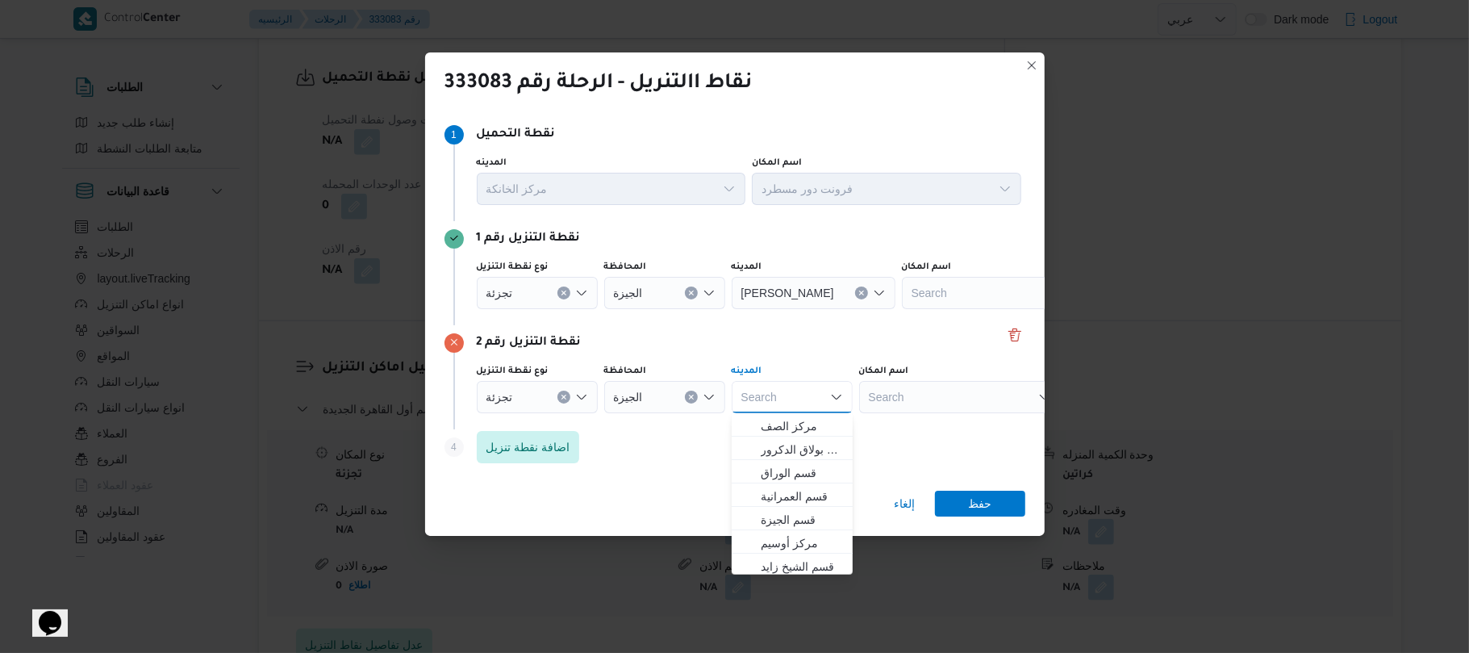
click at [763, 398] on div "Search" at bounding box center [792, 397] width 121 height 32
type input "ت"
type input "الهرم"
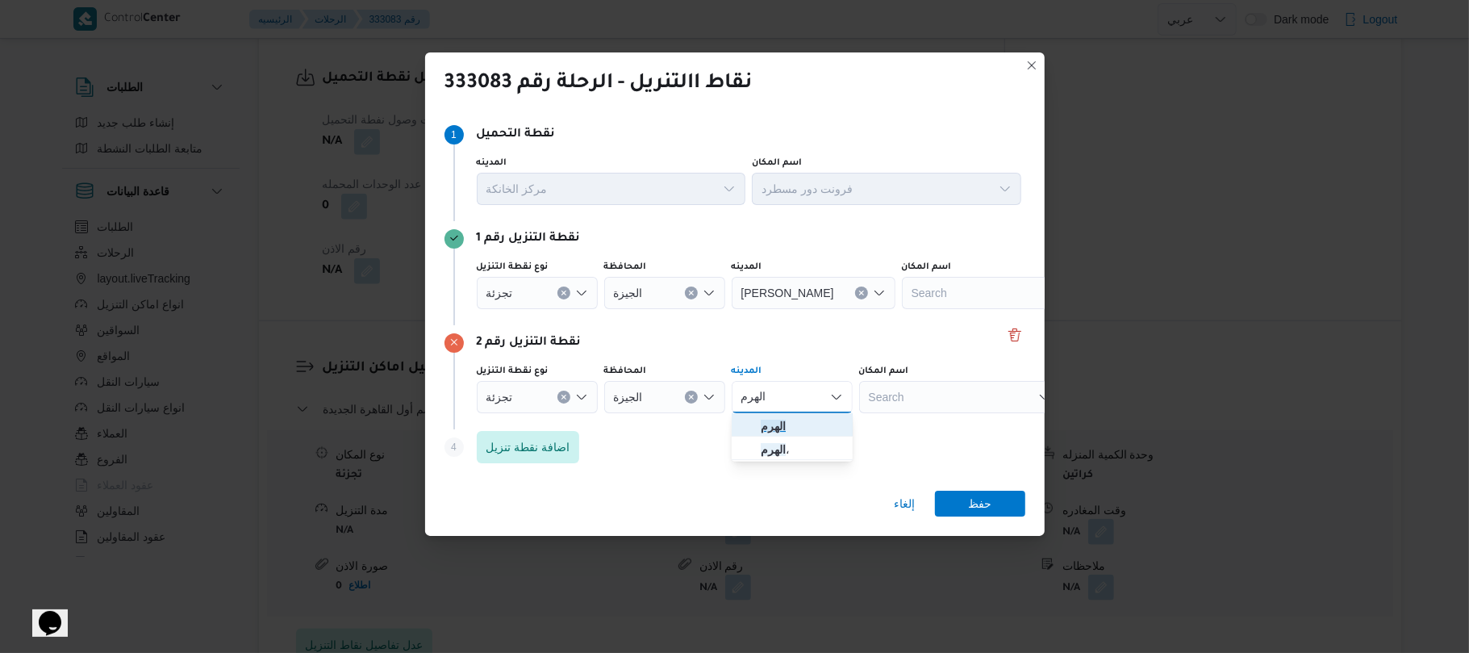
click at [811, 426] on span "الهرم" at bounding box center [802, 425] width 82 height 19
click at [532, 442] on span "اضافة نقطة تنزيل" at bounding box center [528, 445] width 84 height 19
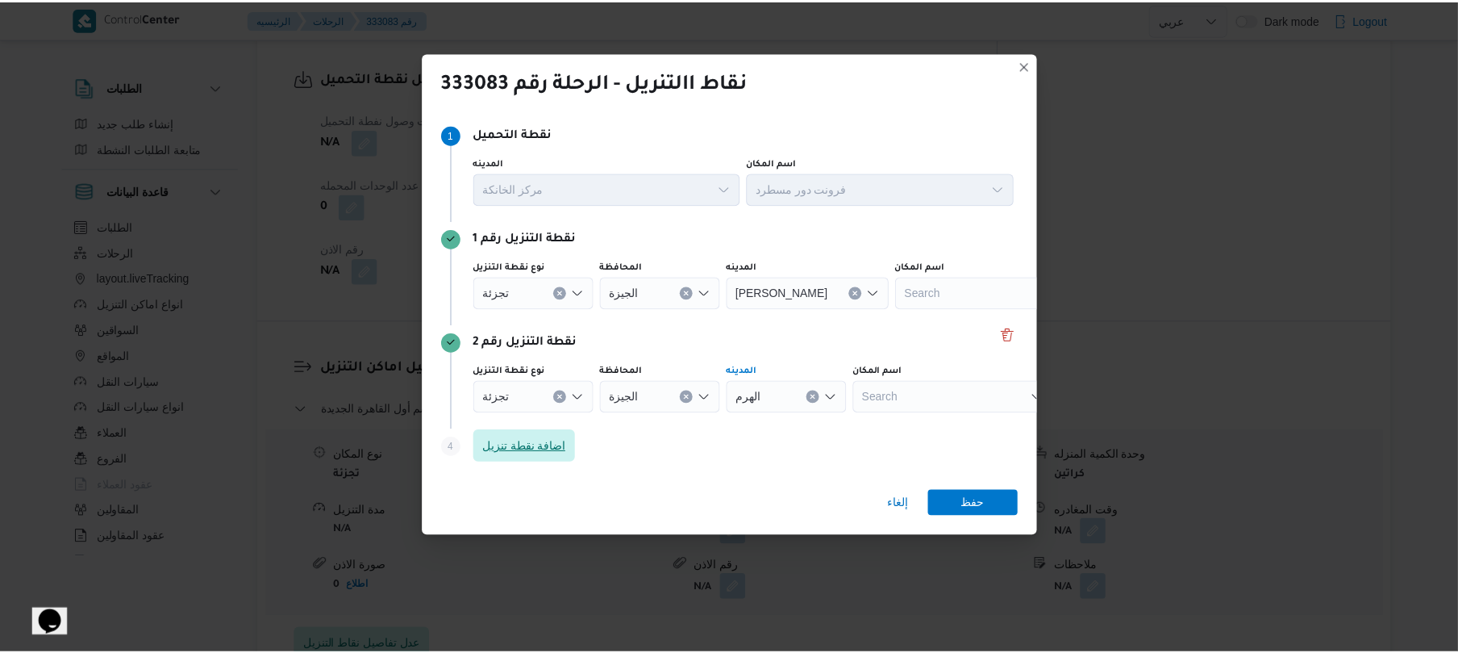
scroll to position [98, 0]
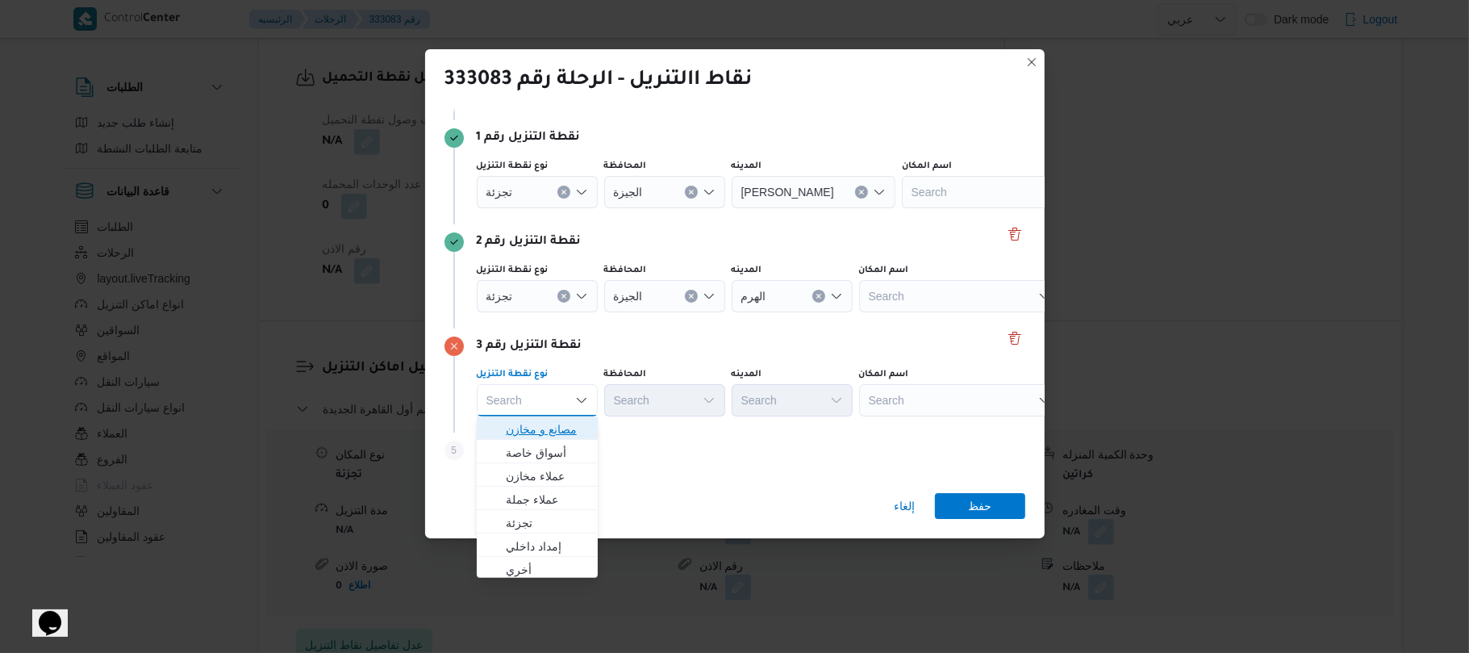
click at [542, 430] on span "مصانع و مخازن" at bounding box center [547, 428] width 82 height 19
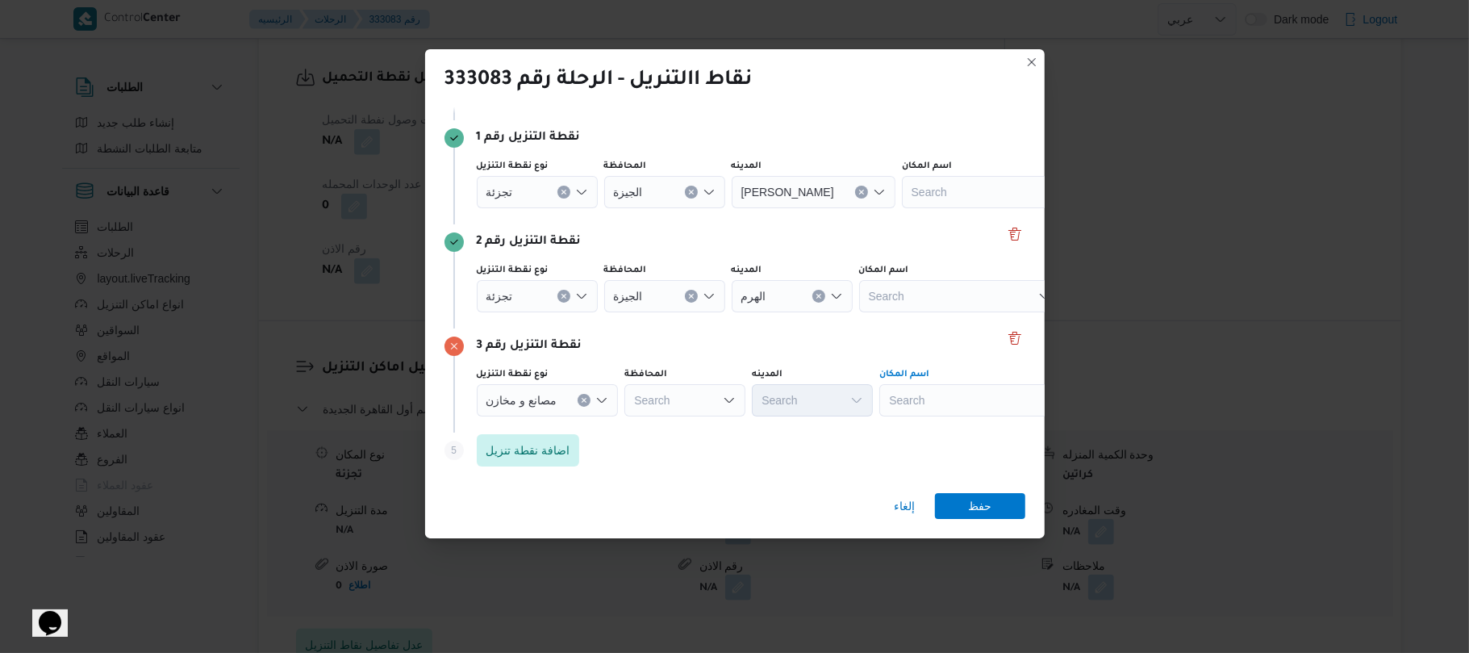
click at [929, 402] on div "Search" at bounding box center [980, 400] width 202 height 32
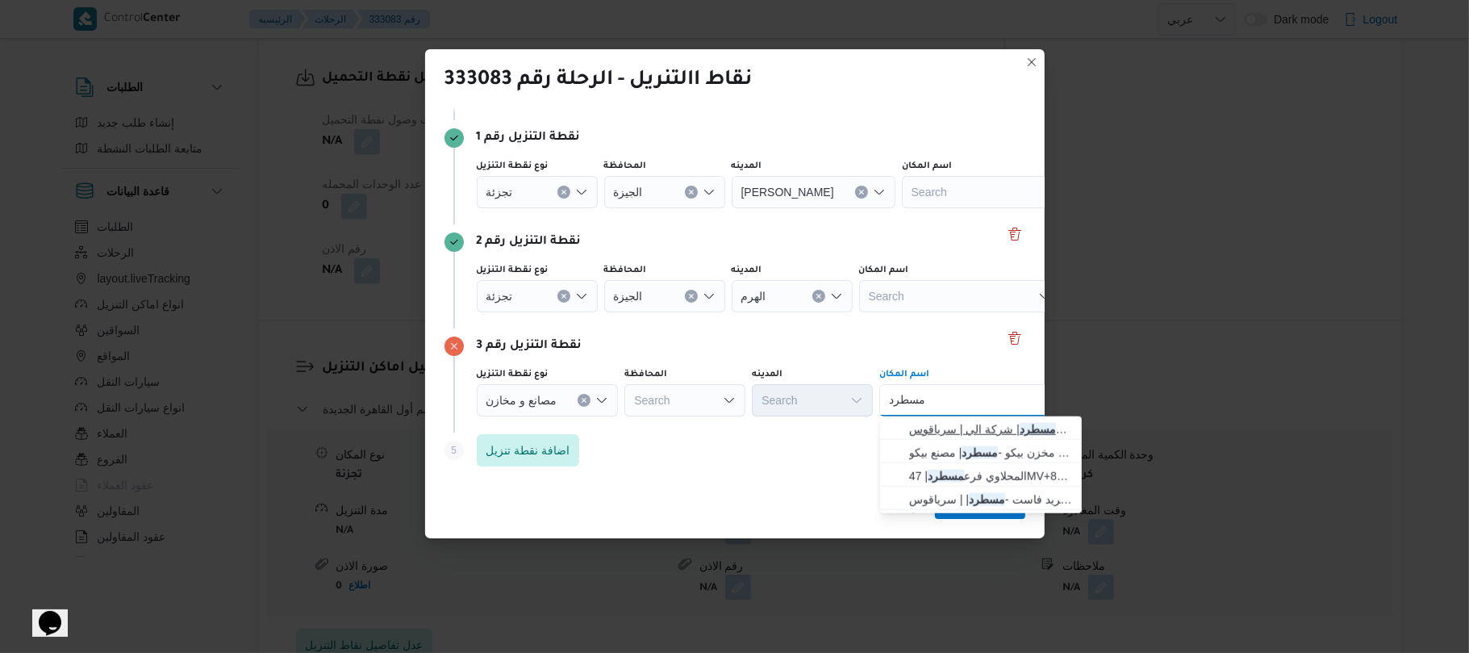
type input "مسطرد"
click at [944, 426] on span "فرونت دور مسطرد | شركة الي | سرياقوس" at bounding box center [990, 428] width 163 height 19
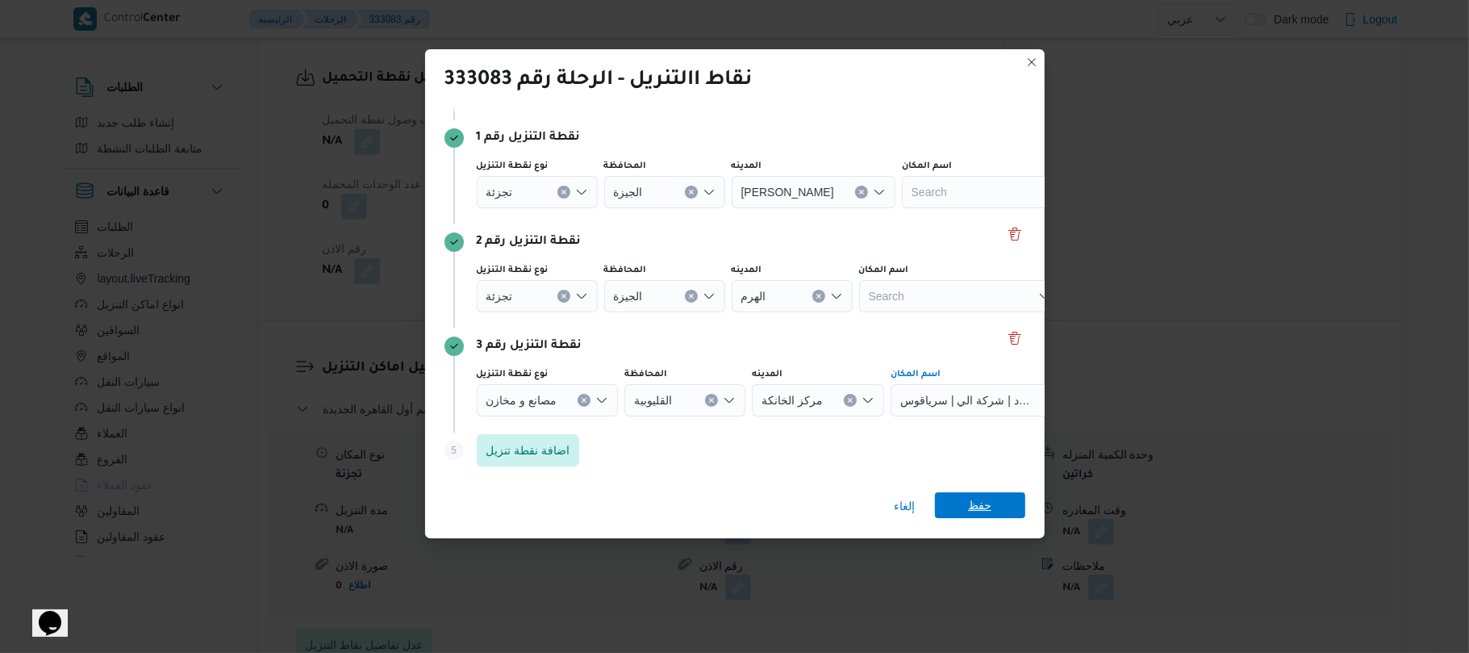
click at [953, 495] on span "حفظ" at bounding box center [980, 505] width 90 height 26
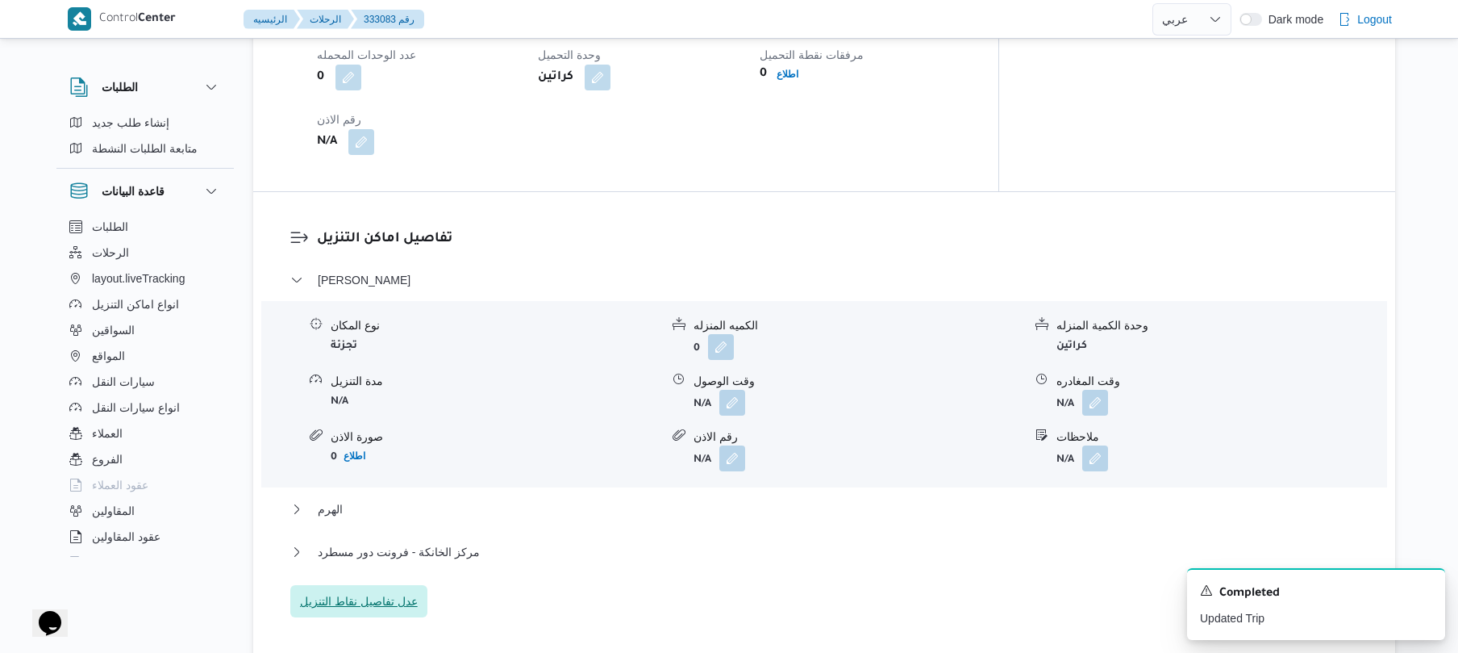
scroll to position [1291, 0]
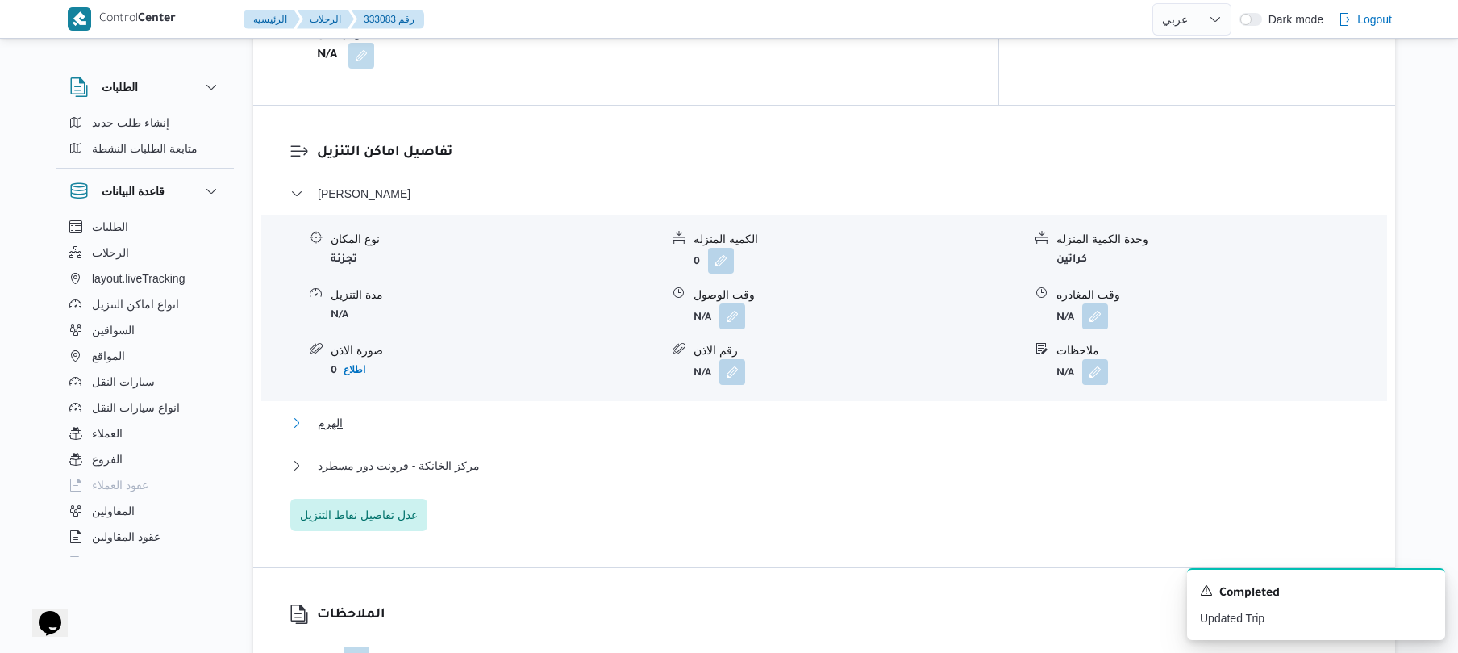
click at [973, 413] on button "الهرم" at bounding box center [824, 422] width 1069 height 19
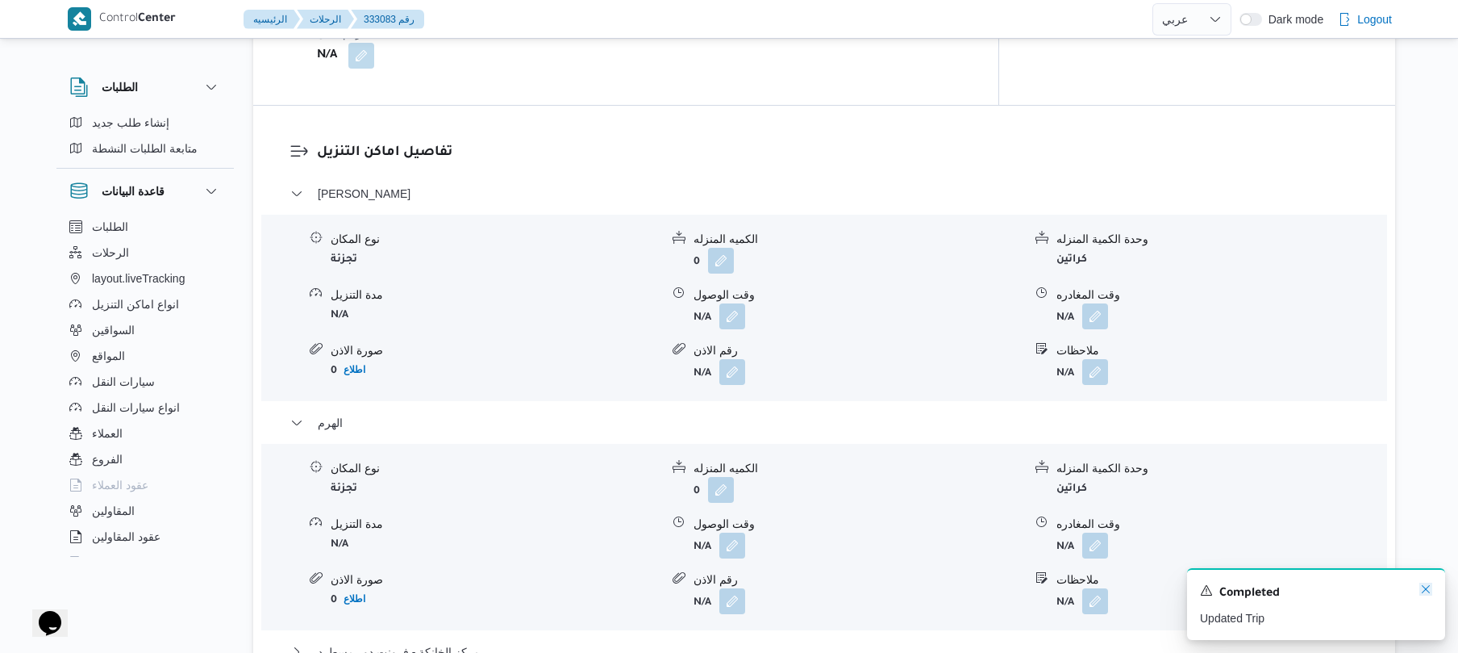
click at [1424, 589] on icon "Dismiss toast" at bounding box center [1426, 589] width 8 height 8
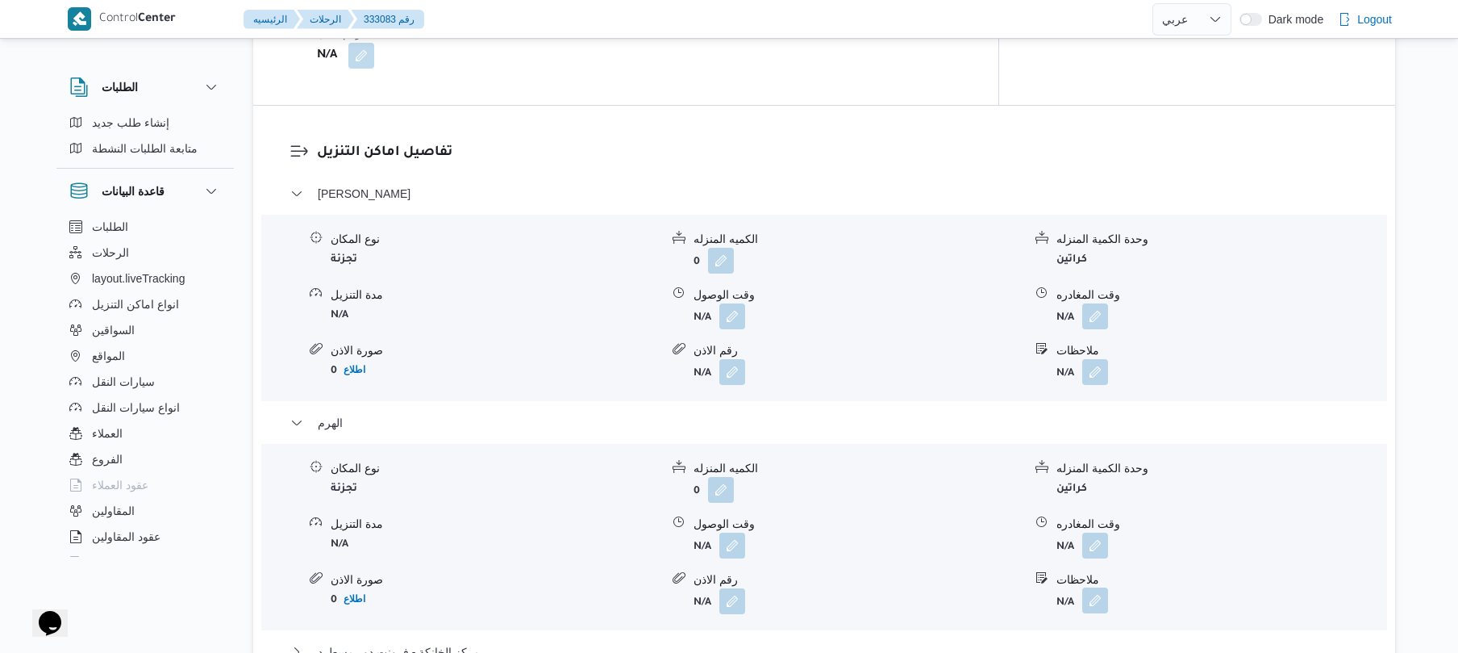
click at [1092, 600] on button "button" at bounding box center [1095, 600] width 26 height 26
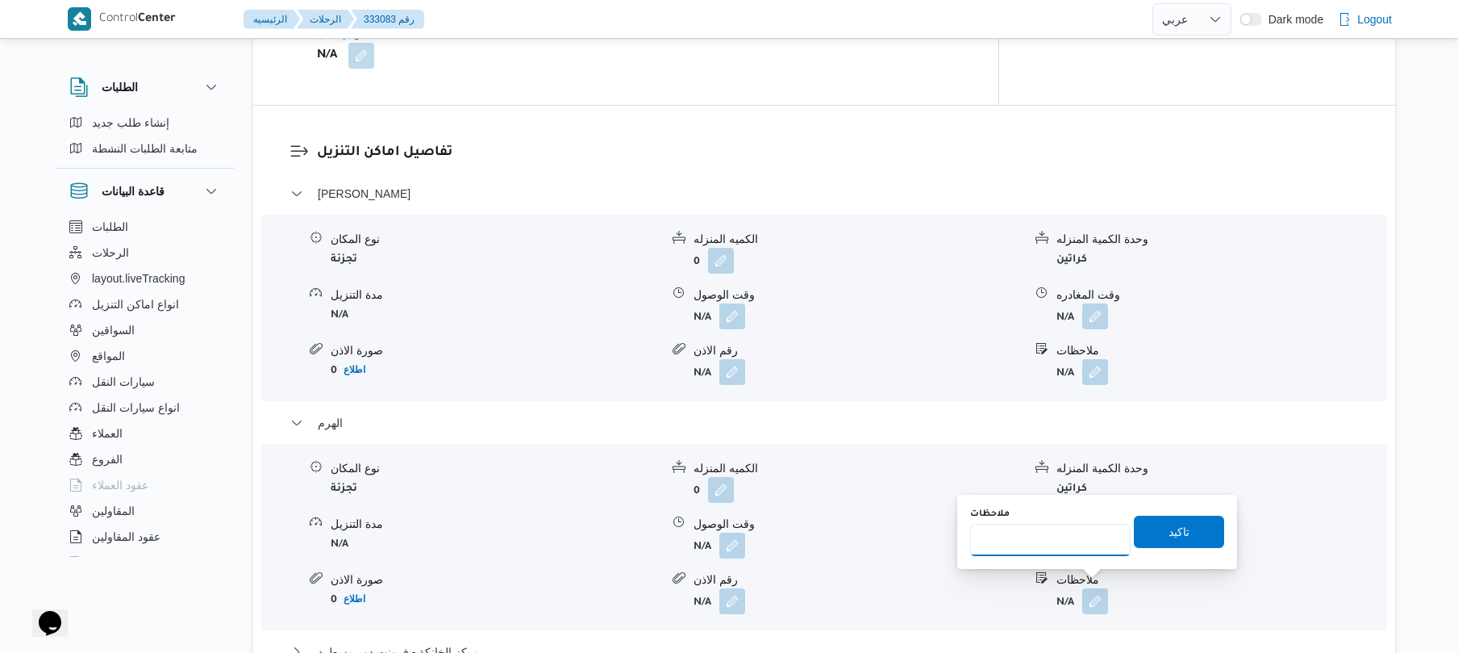
click at [1087, 536] on input "ملاحظات" at bounding box center [1050, 539] width 161 height 32
type input "ترسا"
click at [1169, 533] on span "تاكيد" at bounding box center [1179, 530] width 21 height 19
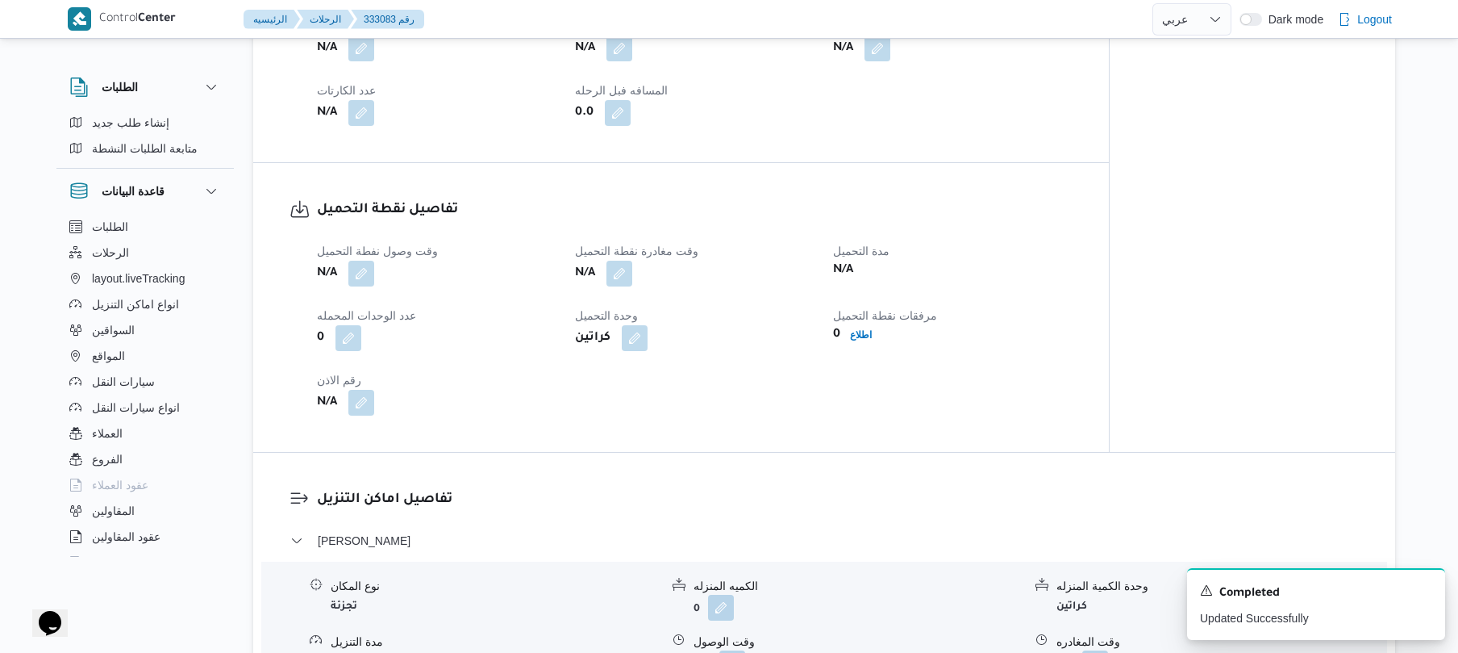
scroll to position [774, 0]
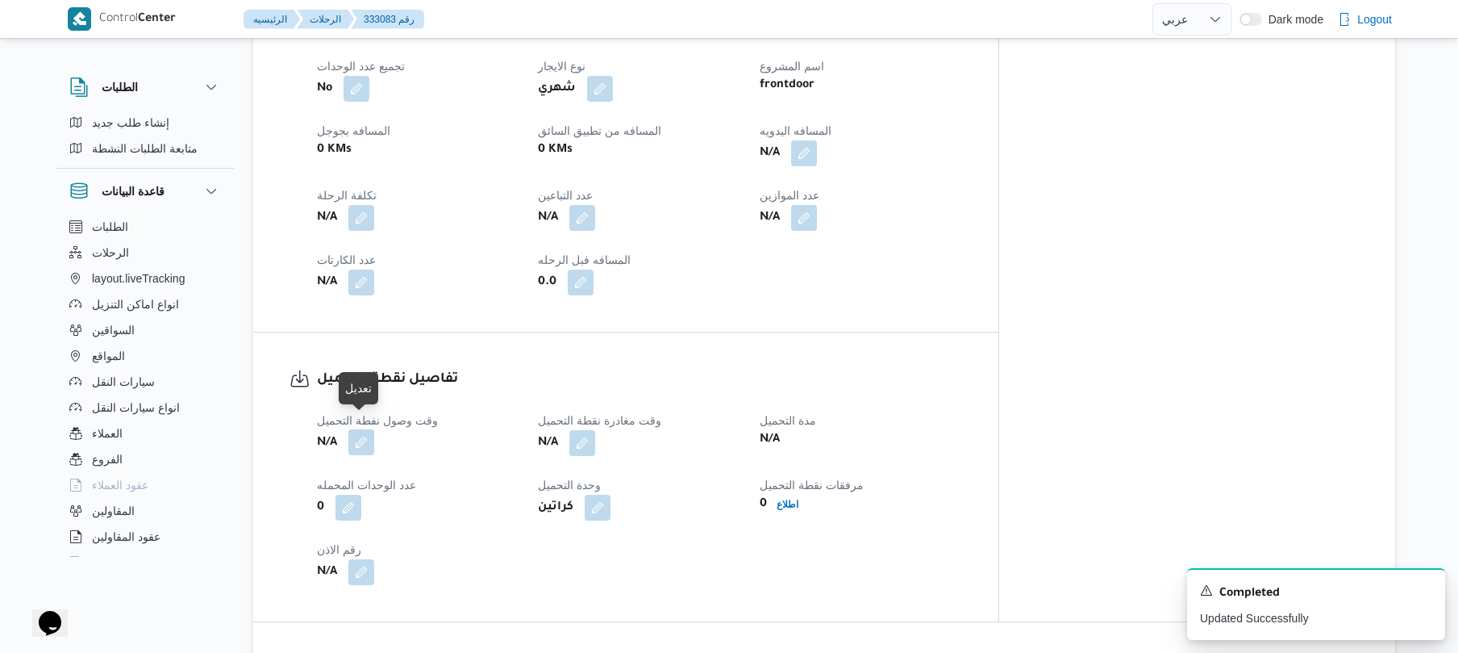
click at [365, 432] on button "button" at bounding box center [361, 442] width 26 height 26
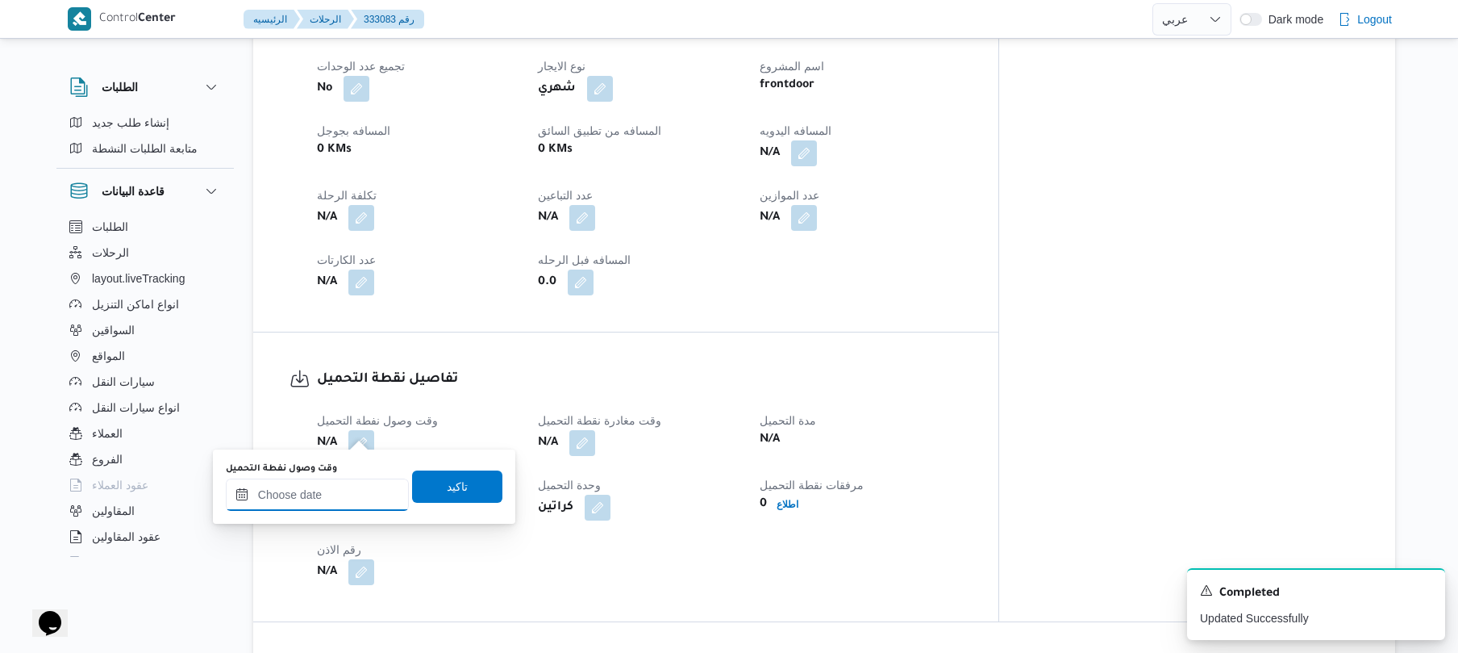
click at [329, 491] on input "وقت وصول نفطة التحميل" at bounding box center [317, 494] width 183 height 32
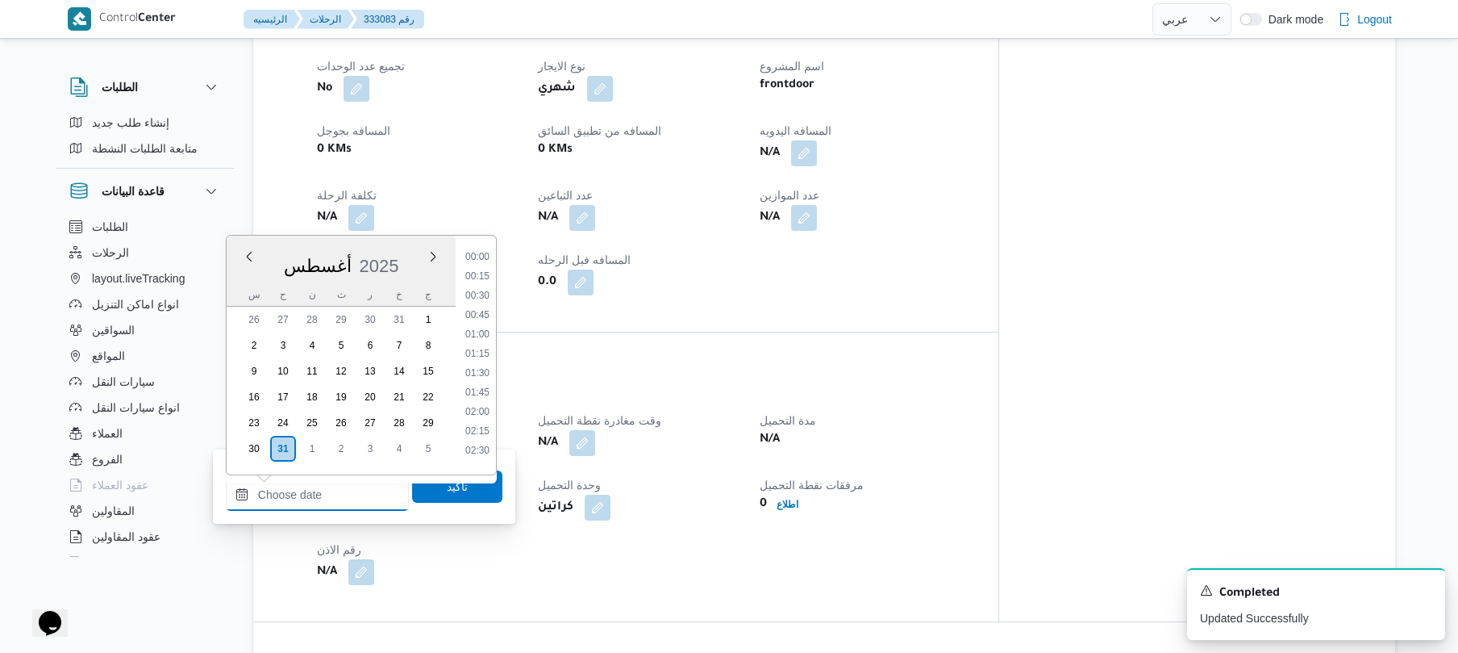
scroll to position [569, 0]
click at [490, 253] on li "07:15" at bounding box center [477, 249] width 37 height 16
type input "٣١/٠٨/٢٠٢٥ ٠٧:١٥"
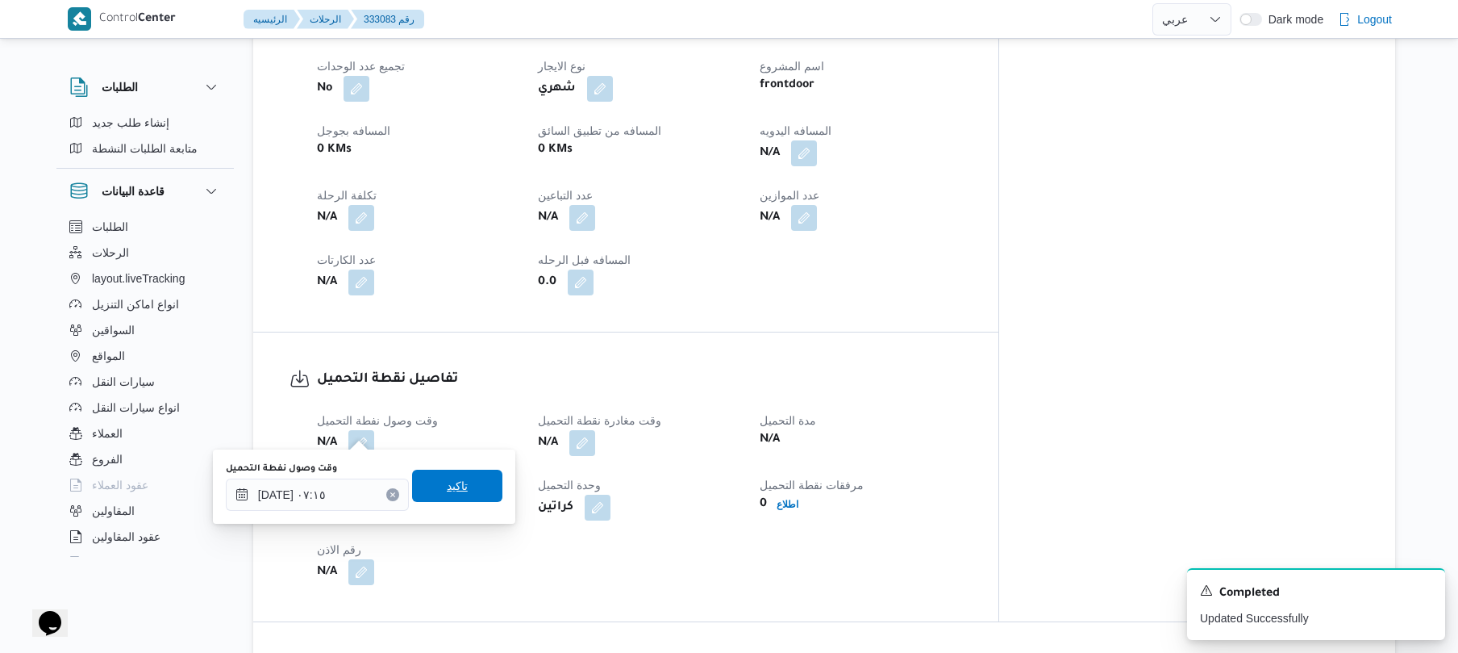
click at [447, 494] on span "تاكيد" at bounding box center [457, 485] width 21 height 19
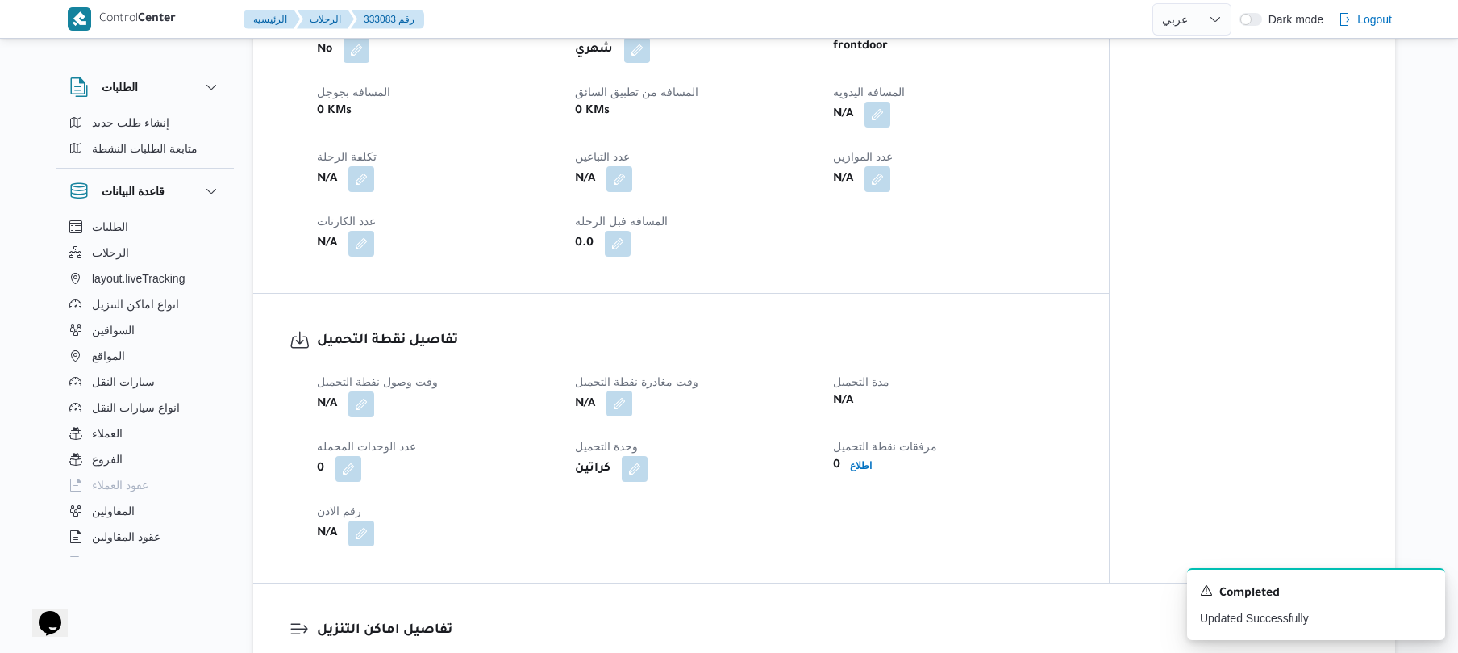
click at [624, 416] on button "button" at bounding box center [620, 403] width 26 height 26
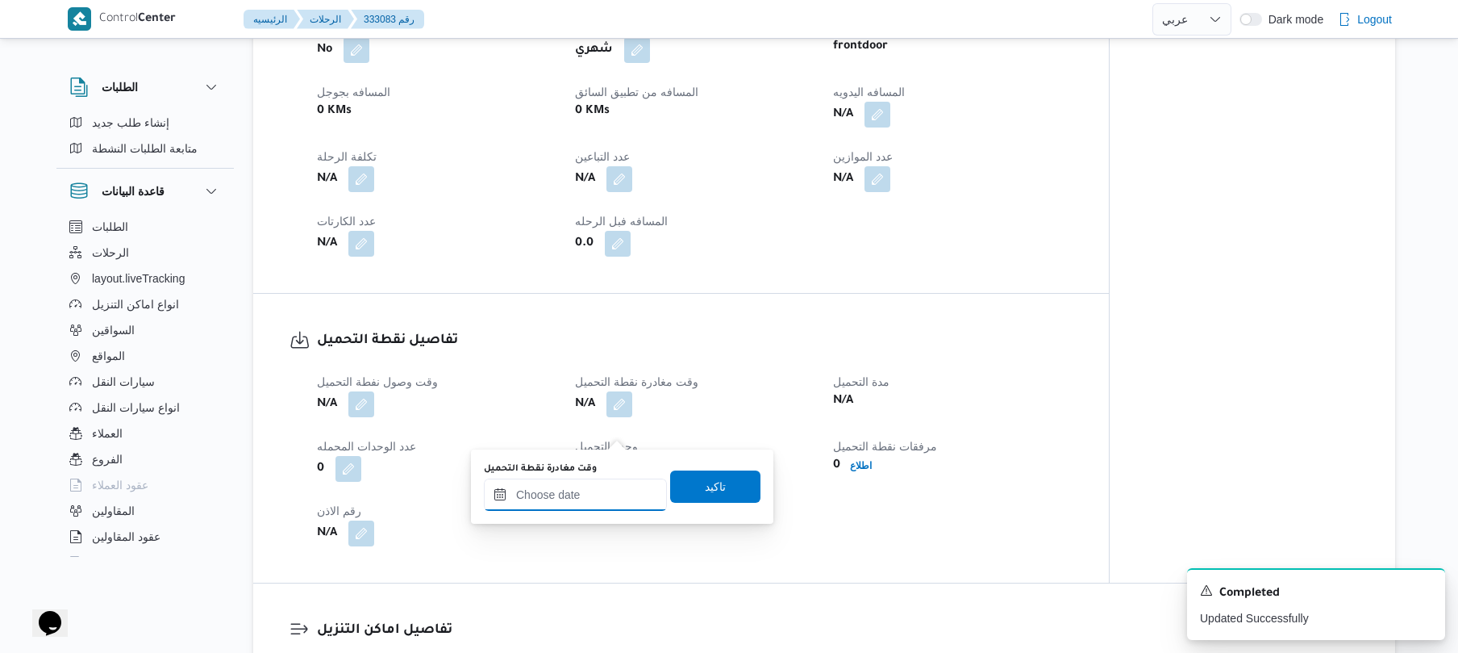
click at [574, 502] on input "وقت مغادرة نقطة التحميل" at bounding box center [575, 494] width 183 height 32
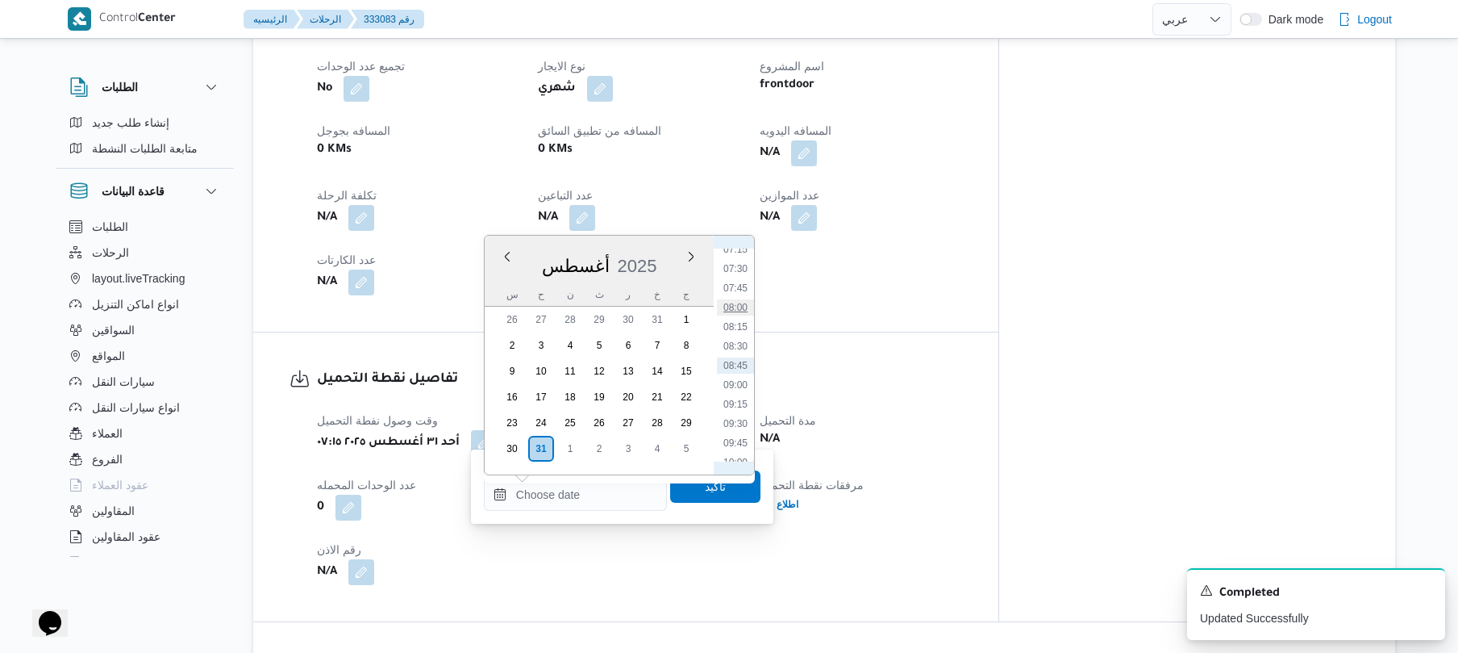
click at [740, 305] on li "08:00" at bounding box center [735, 307] width 37 height 16
type input "٣١/٠٨/٢٠٢٥ ٠٨:٠٠"
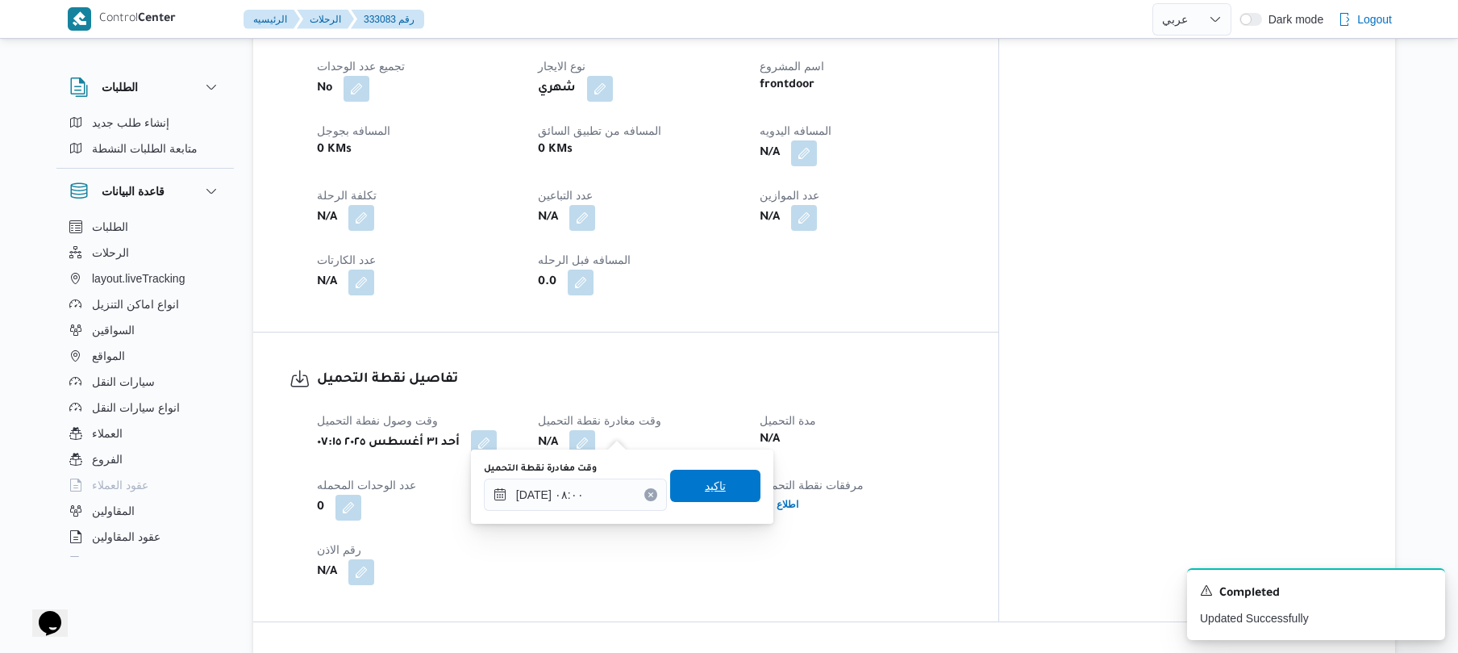
click at [711, 489] on span "تاكيد" at bounding box center [715, 485] width 21 height 19
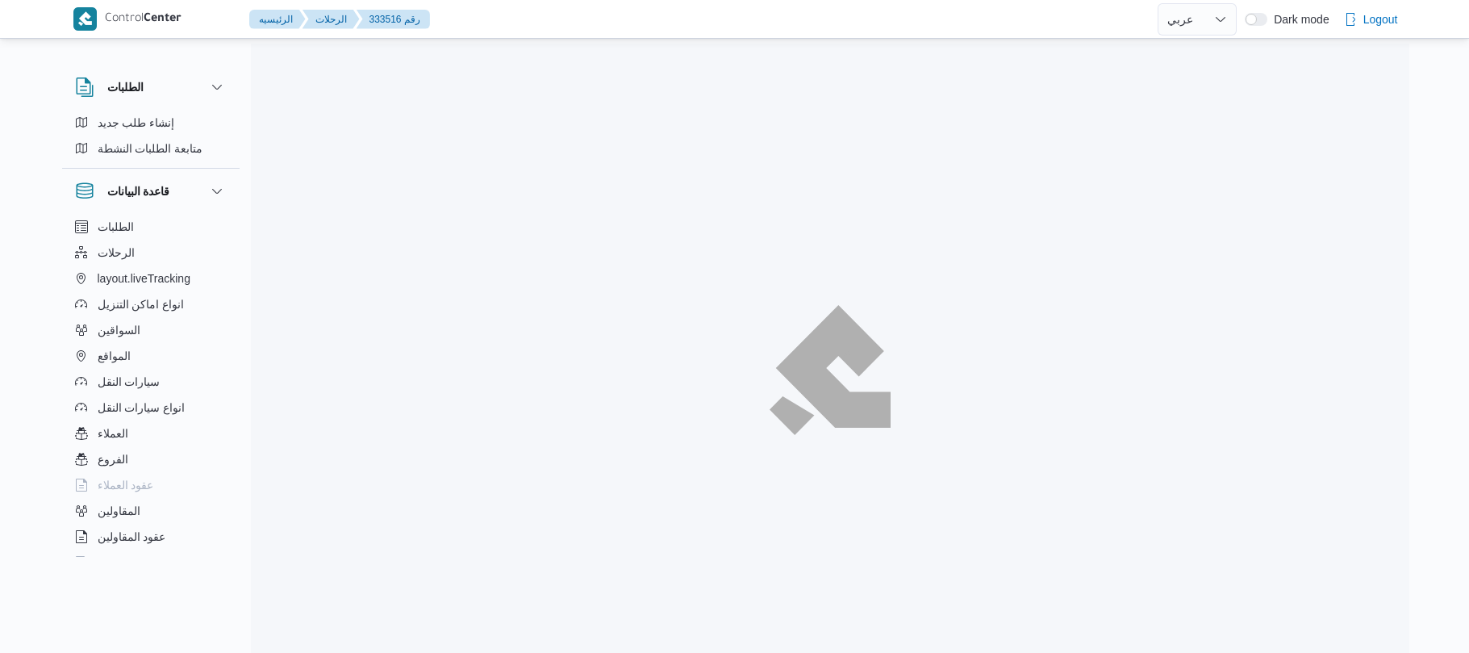
select select "ar"
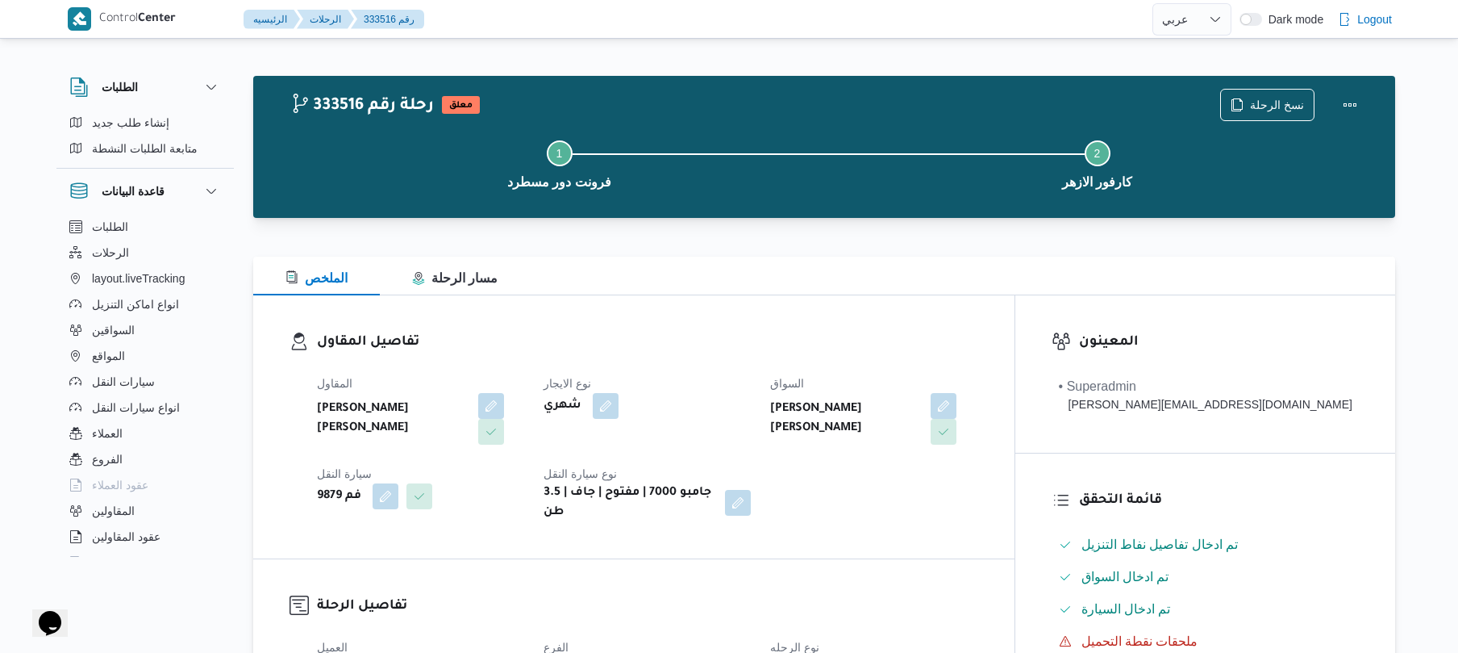
click at [790, 327] on div "تفاصيل المقاول المقاول محمد عيد عبدالسلام عبدالحافظ نوع الايجار شهري السواق عمر…" at bounding box center [633, 426] width 761 height 263
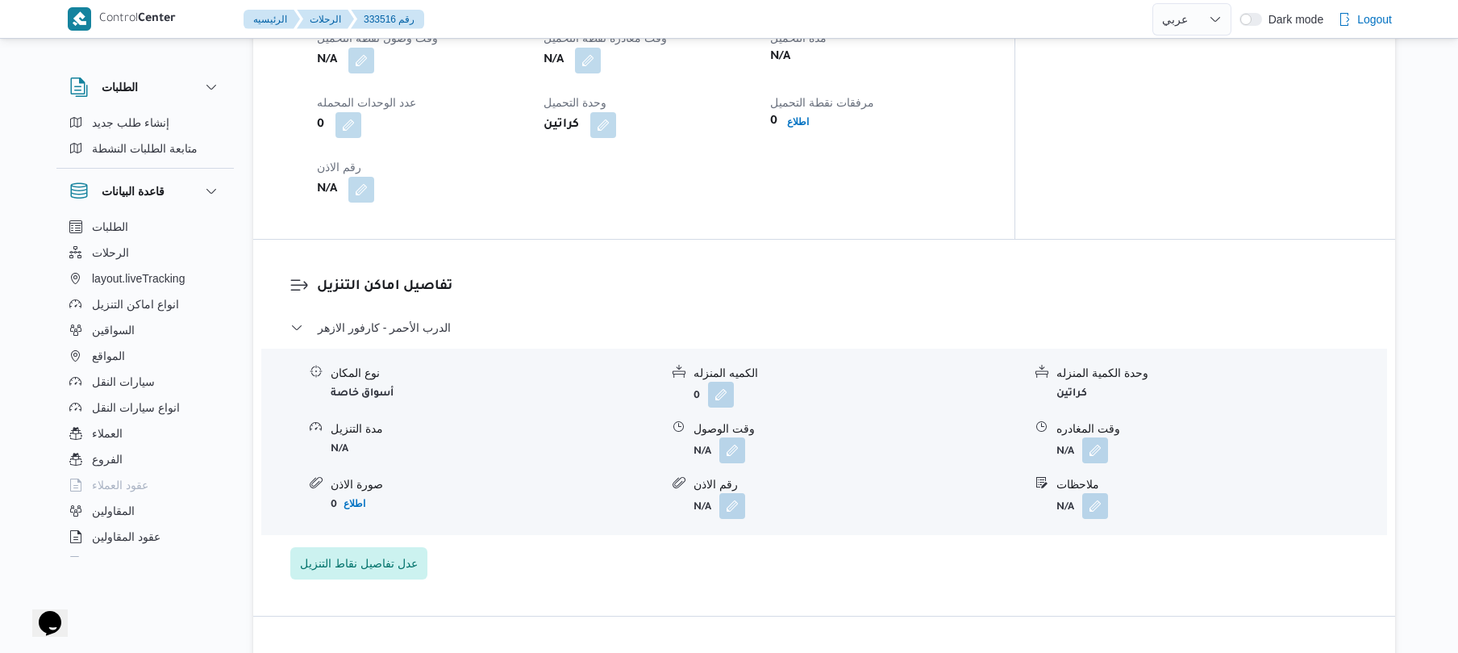
scroll to position [1162, 0]
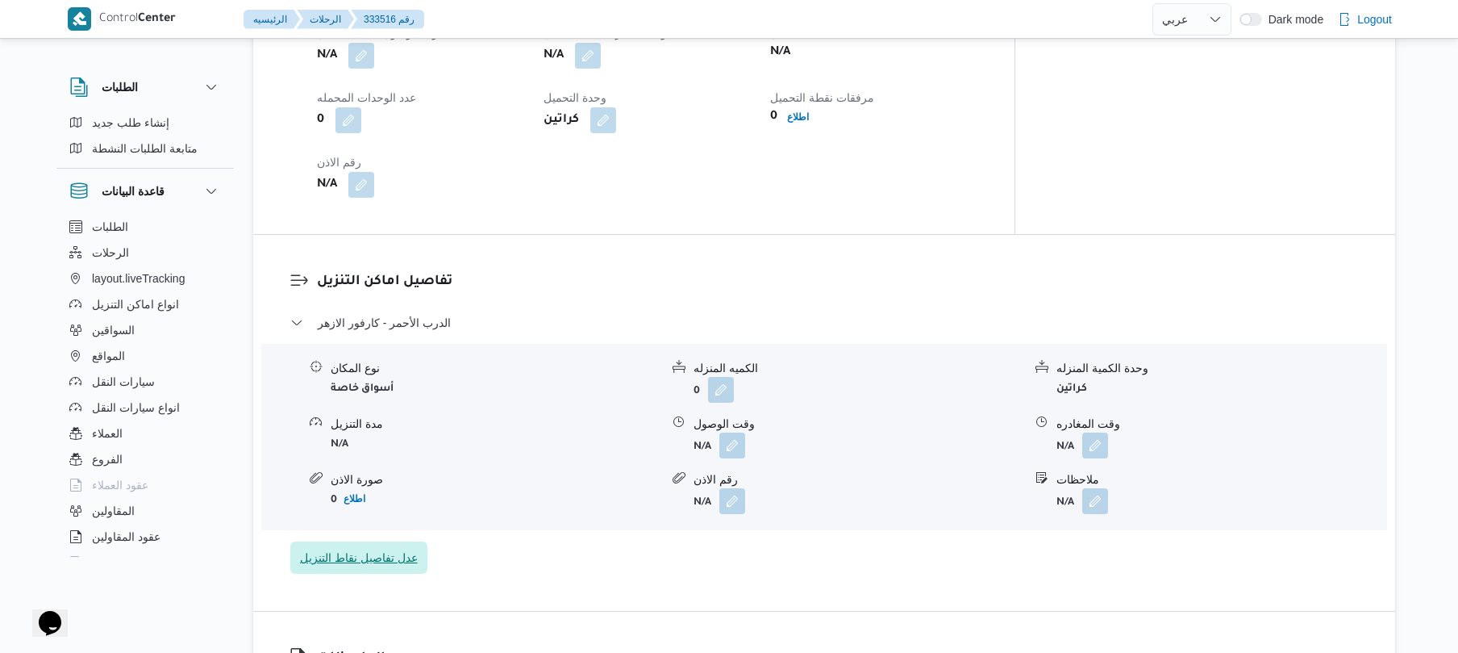
click at [401, 548] on span "عدل تفاصيل نقاط التنزيل" at bounding box center [359, 557] width 118 height 19
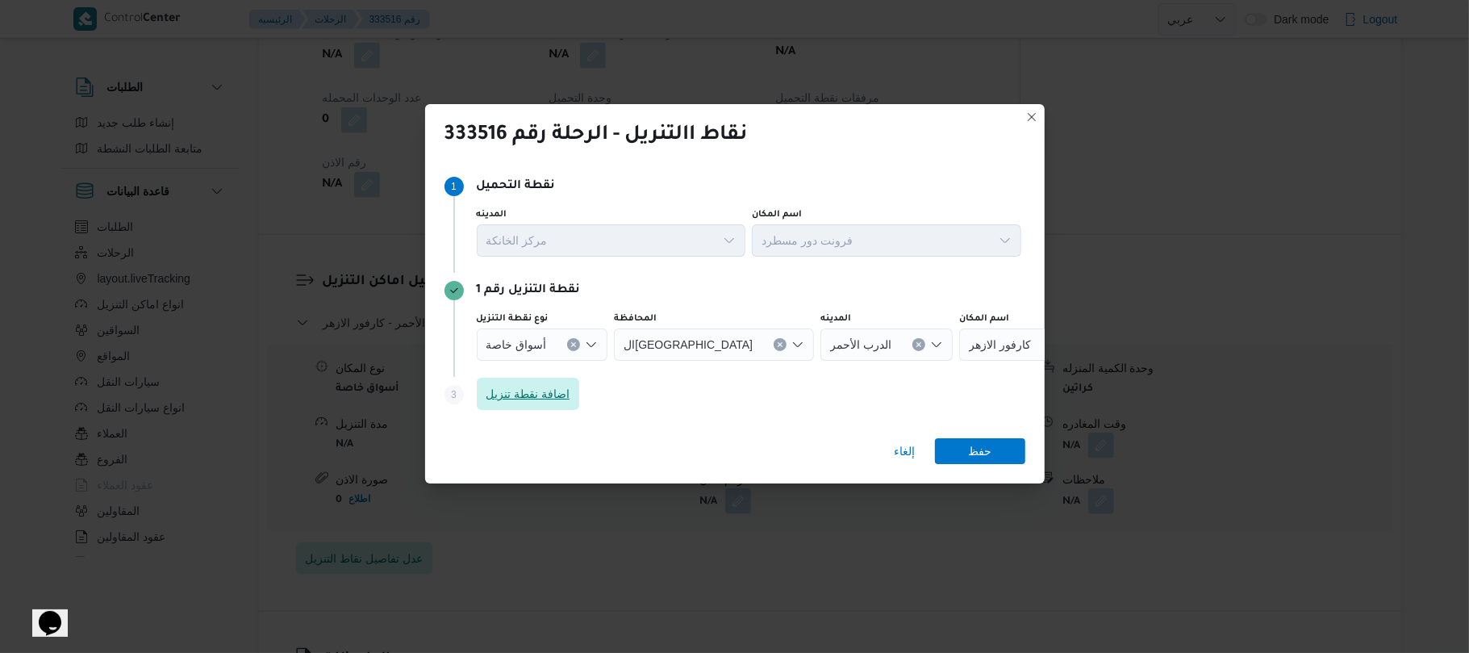
click at [545, 394] on span "اضافة نقطة تنزيل" at bounding box center [528, 393] width 84 height 19
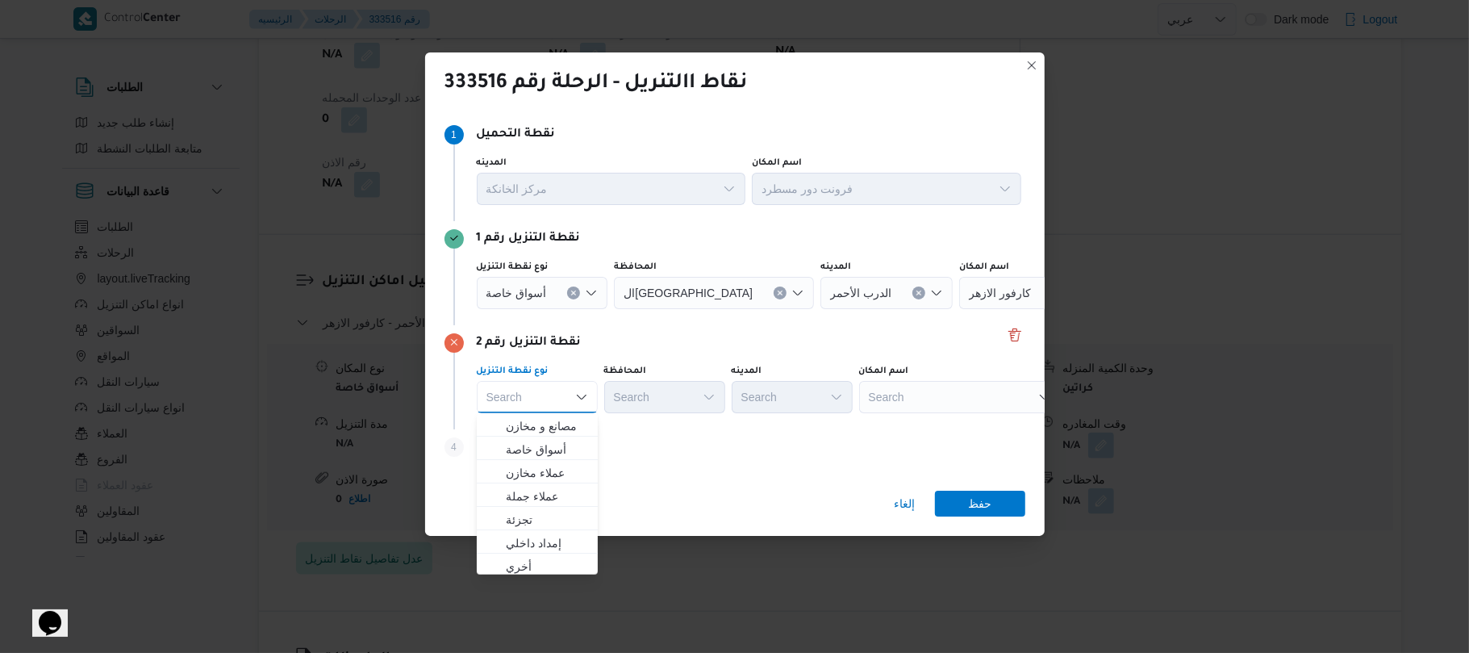
click at [545, 292] on div "أسواق خاصة" at bounding box center [542, 293] width 131 height 32
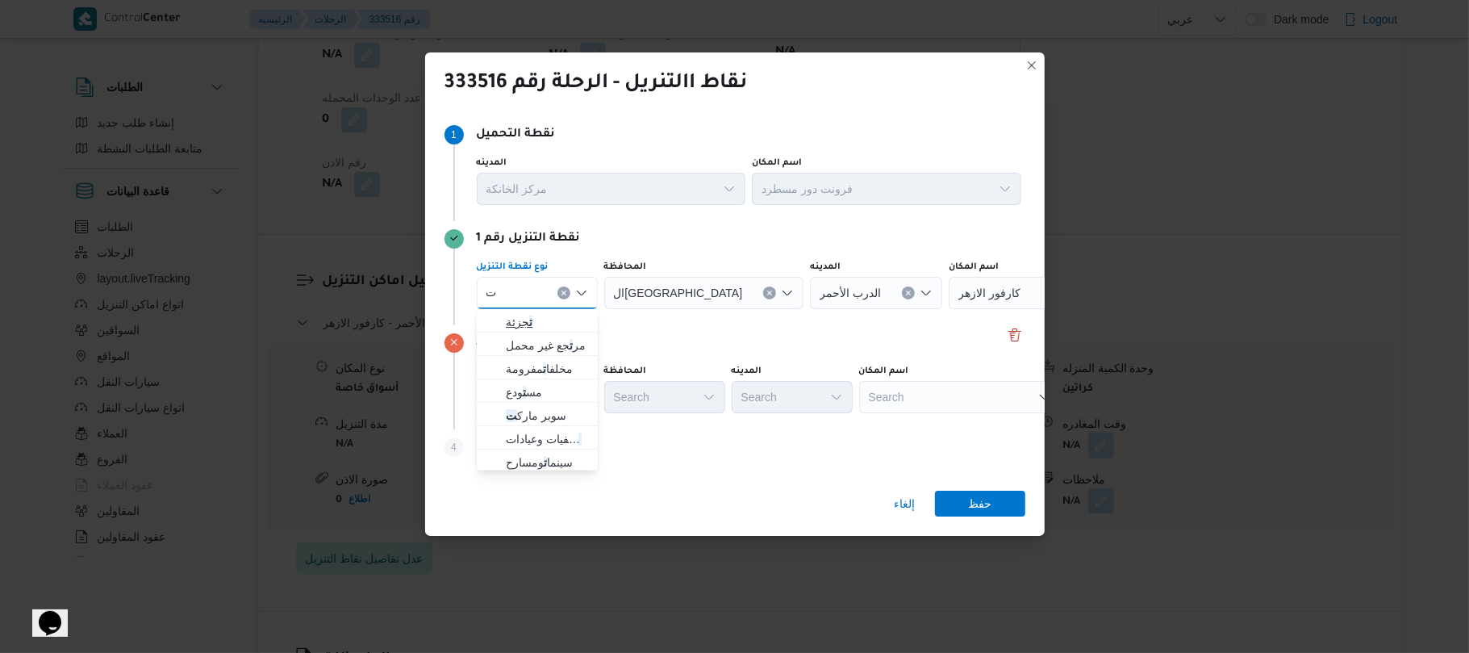
type input "ت"
click at [534, 324] on span "ت جزئة" at bounding box center [547, 321] width 82 height 19
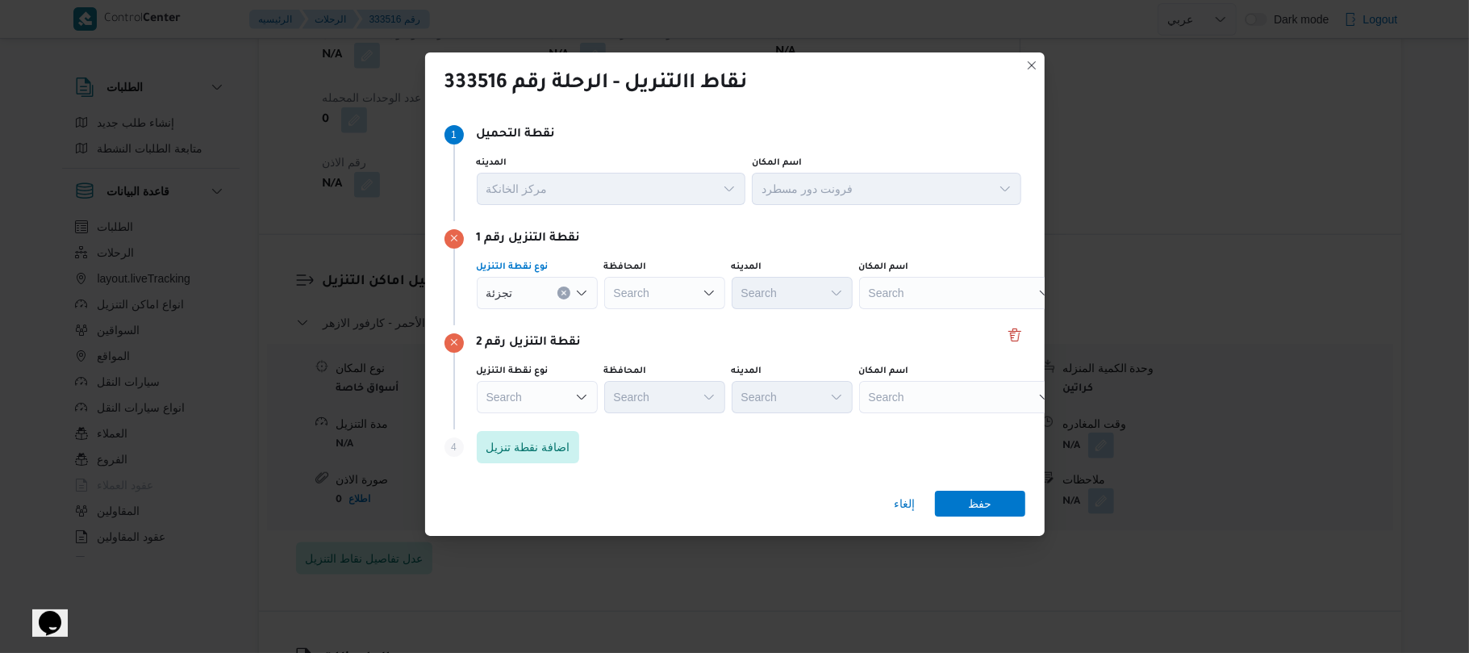
click at [646, 291] on div "Search" at bounding box center [664, 293] width 121 height 32
type input "القاه"
click at [665, 323] on span "القاه رة" at bounding box center [674, 321] width 82 height 19
click at [810, 298] on div "Search" at bounding box center [870, 293] width 121 height 32
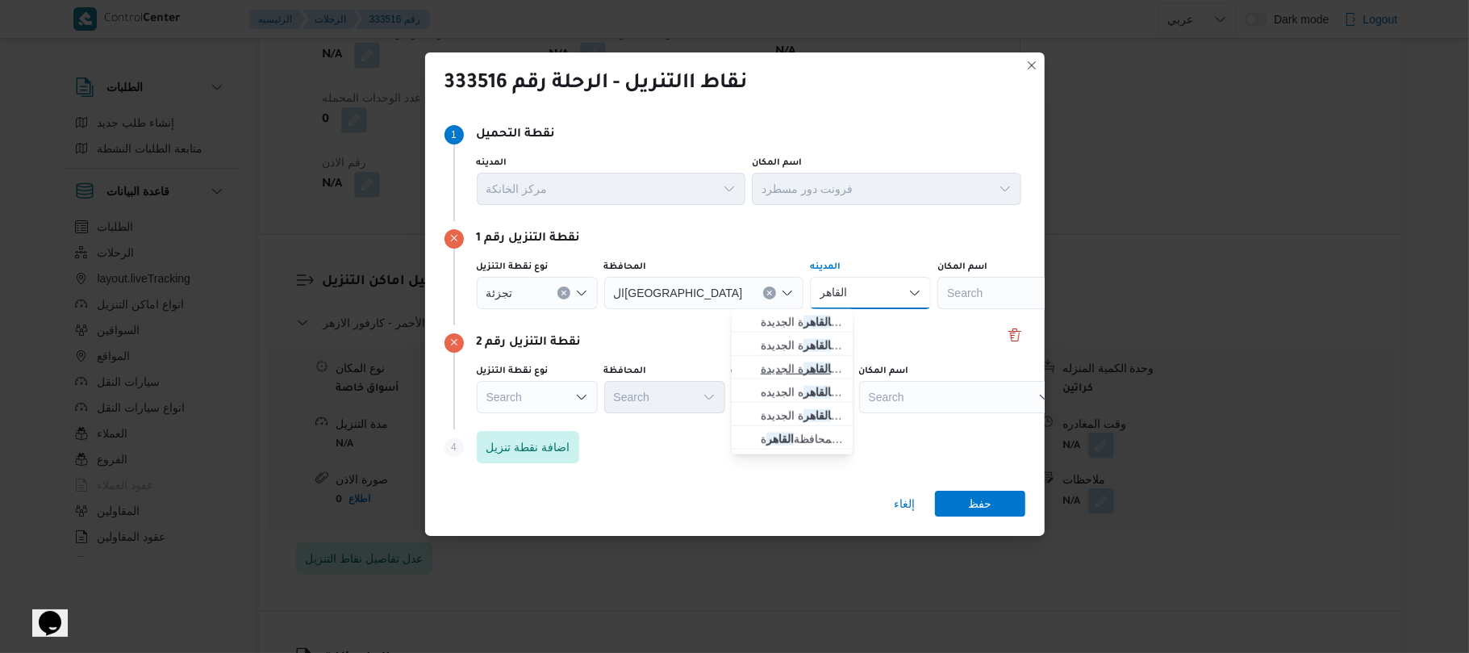
type input "القاهر"
click at [808, 368] on mark "القاهر" at bounding box center [816, 368] width 27 height 13
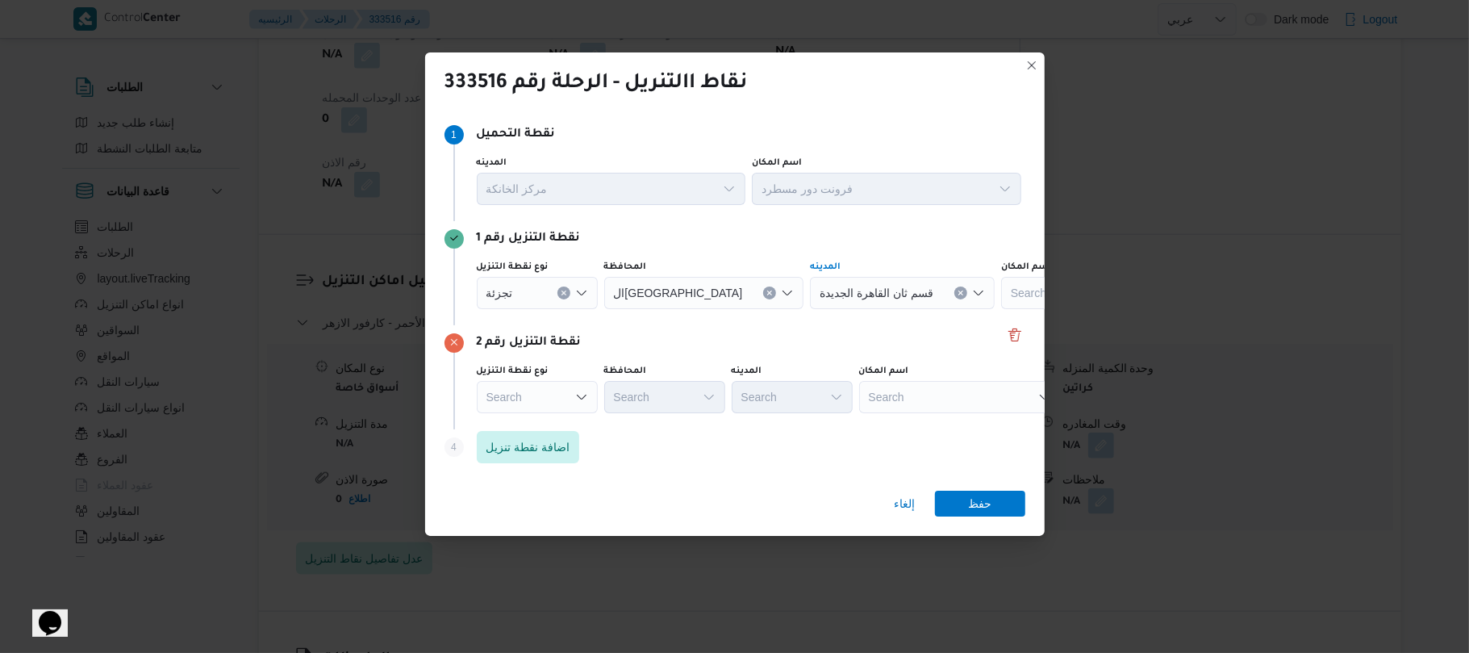
click at [581, 398] on icon "Open list of options" at bounding box center [581, 396] width 10 height 5
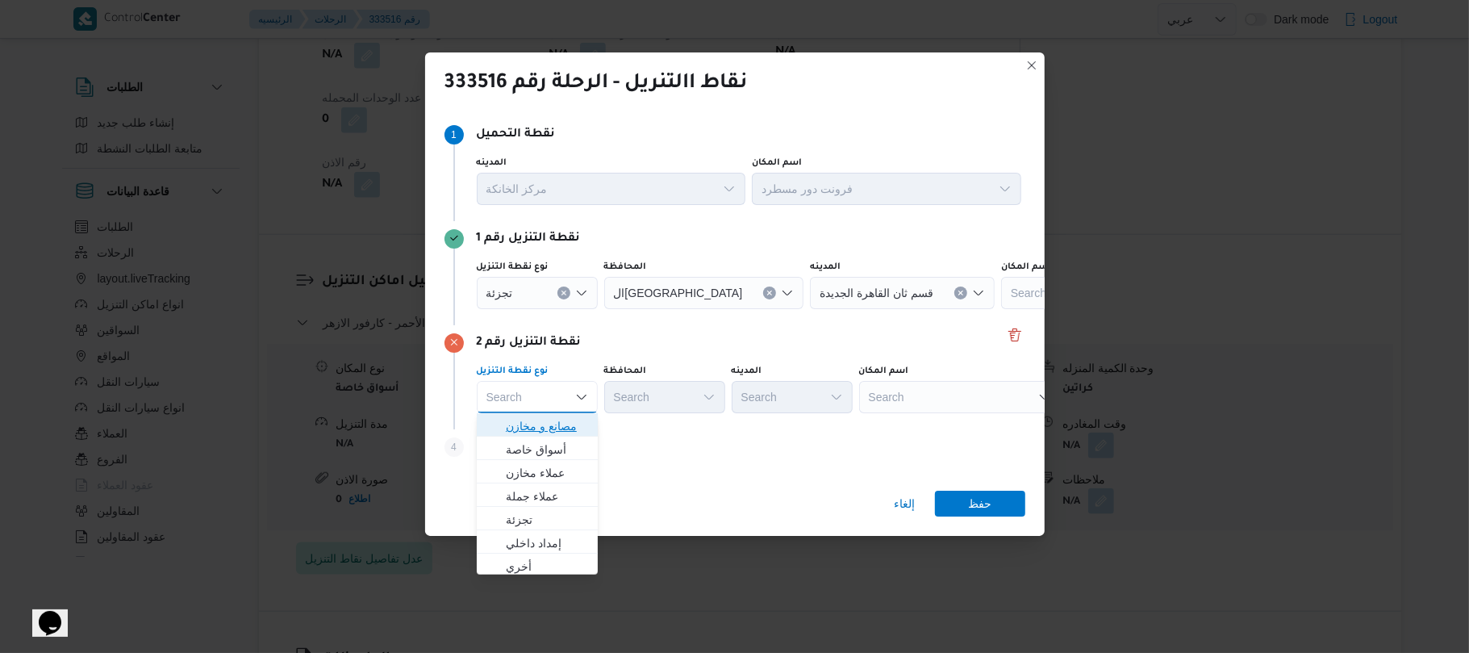
click at [563, 429] on span "مصانع و مخازن" at bounding box center [547, 425] width 82 height 19
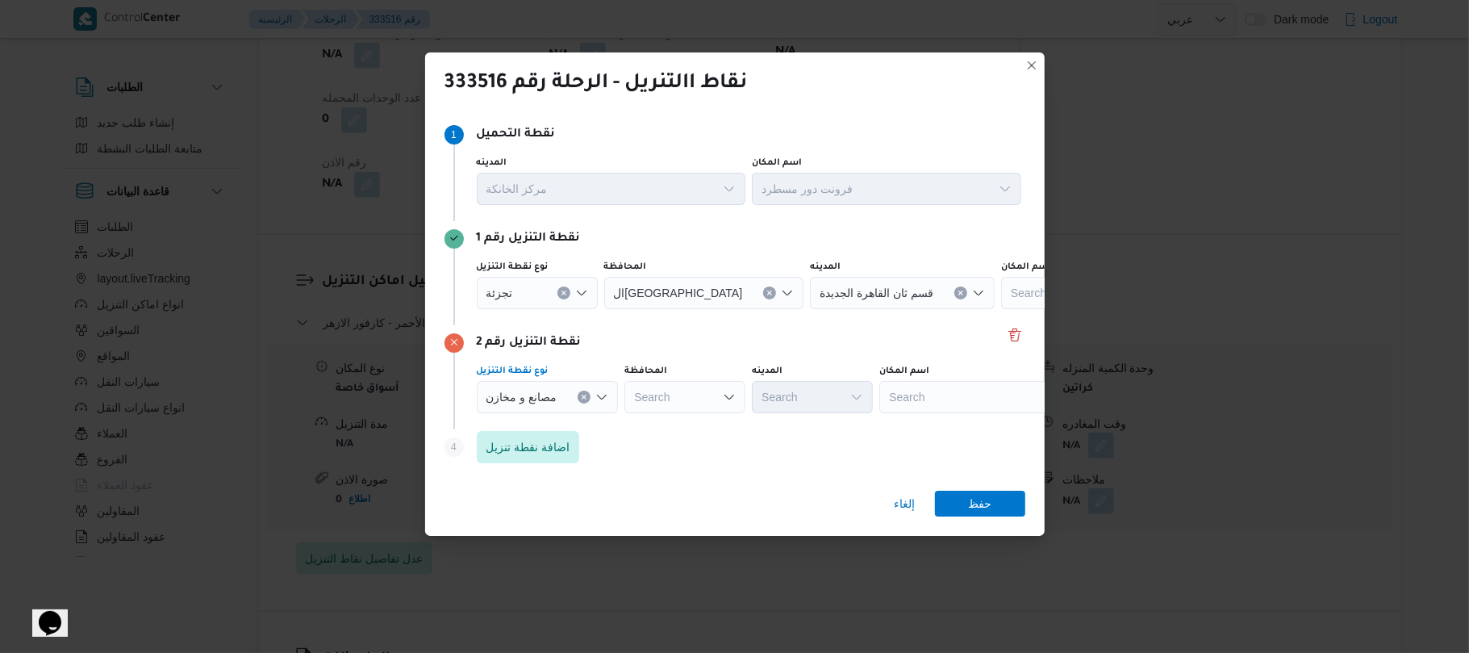
click at [969, 402] on div "Search" at bounding box center [980, 397] width 202 height 32
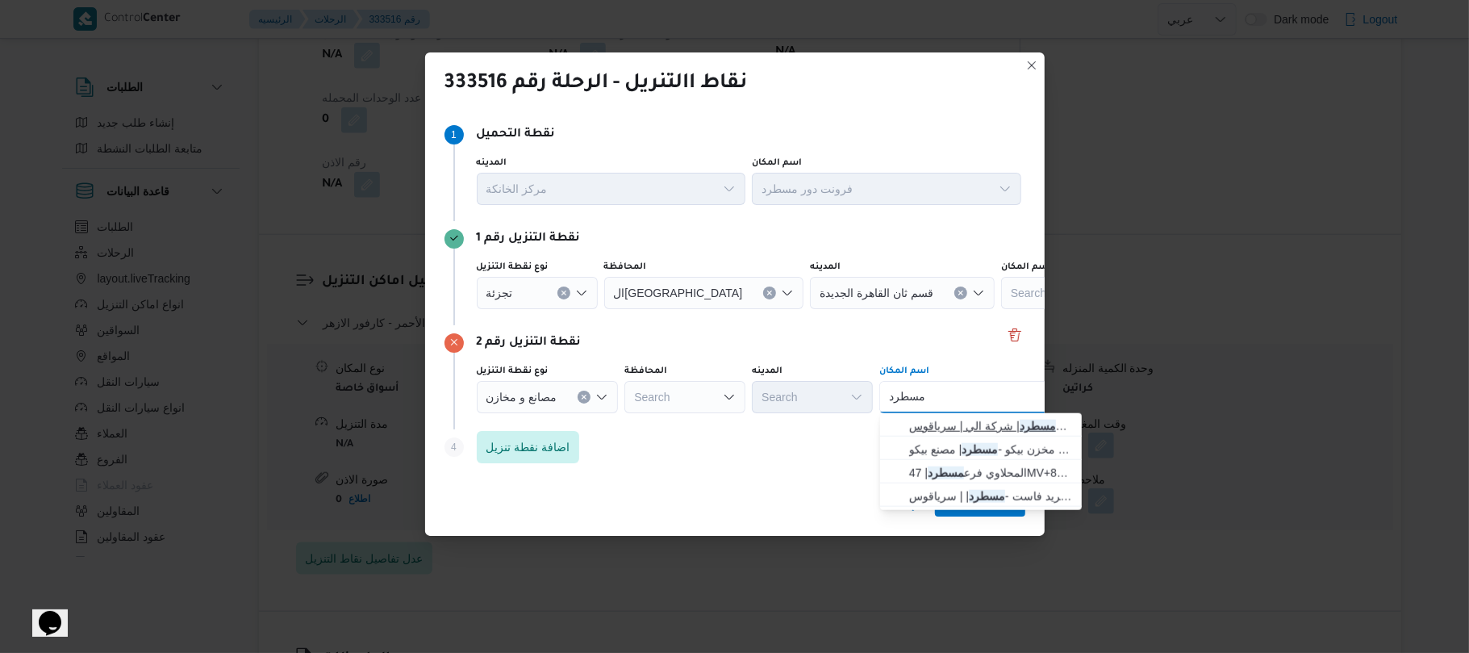
type input "مسطرد"
click at [956, 431] on span "فرونت دور مسطرد | شركة الي | سرياقوس" at bounding box center [990, 425] width 163 height 19
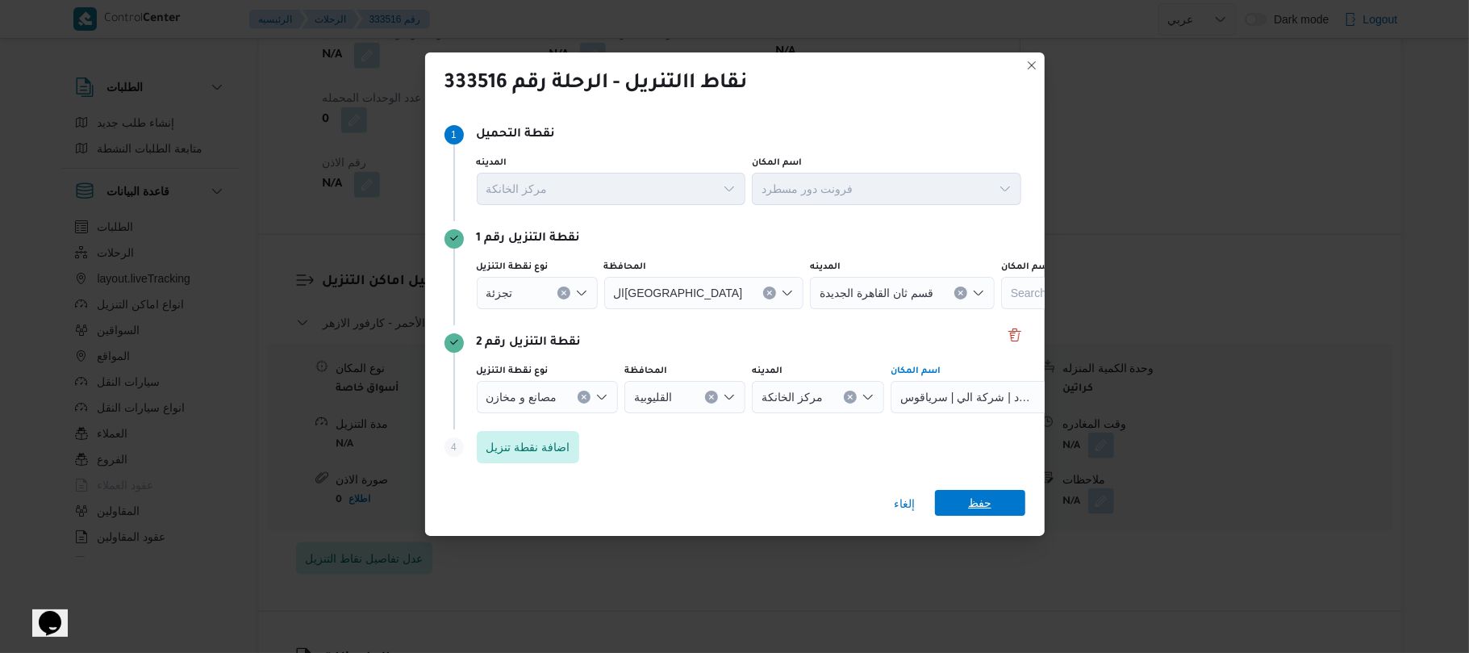
click at [961, 498] on span "حفظ" at bounding box center [980, 503] width 90 height 26
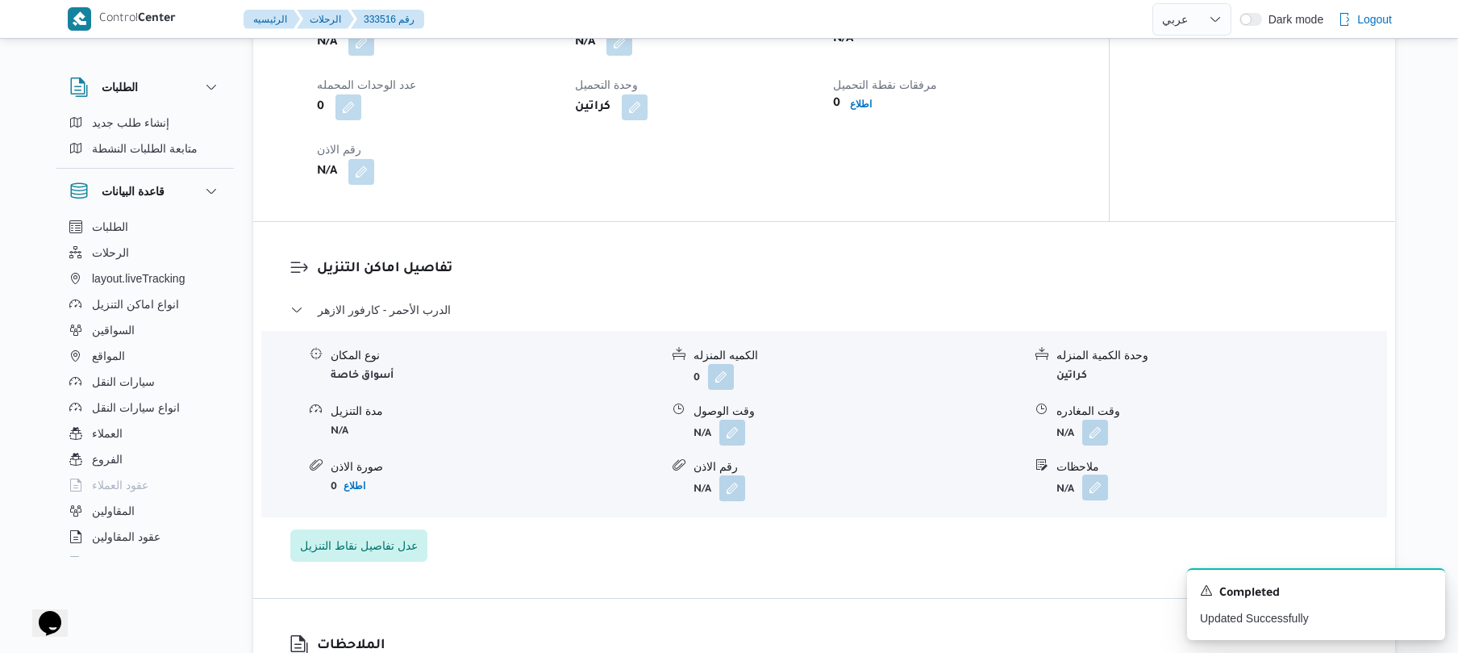
click at [1100, 485] on button "button" at bounding box center [1095, 487] width 26 height 26
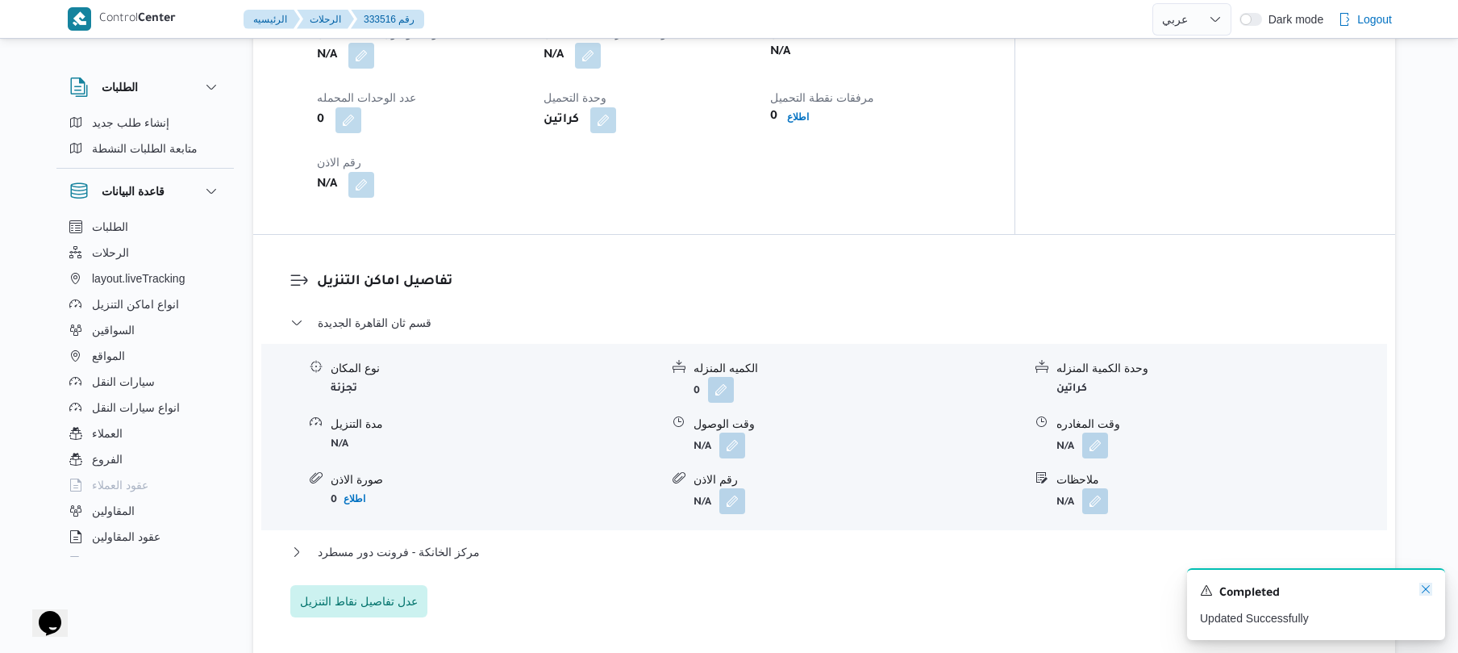
click at [1423, 587] on icon "Dismiss toast" at bounding box center [1426, 589] width 8 height 8
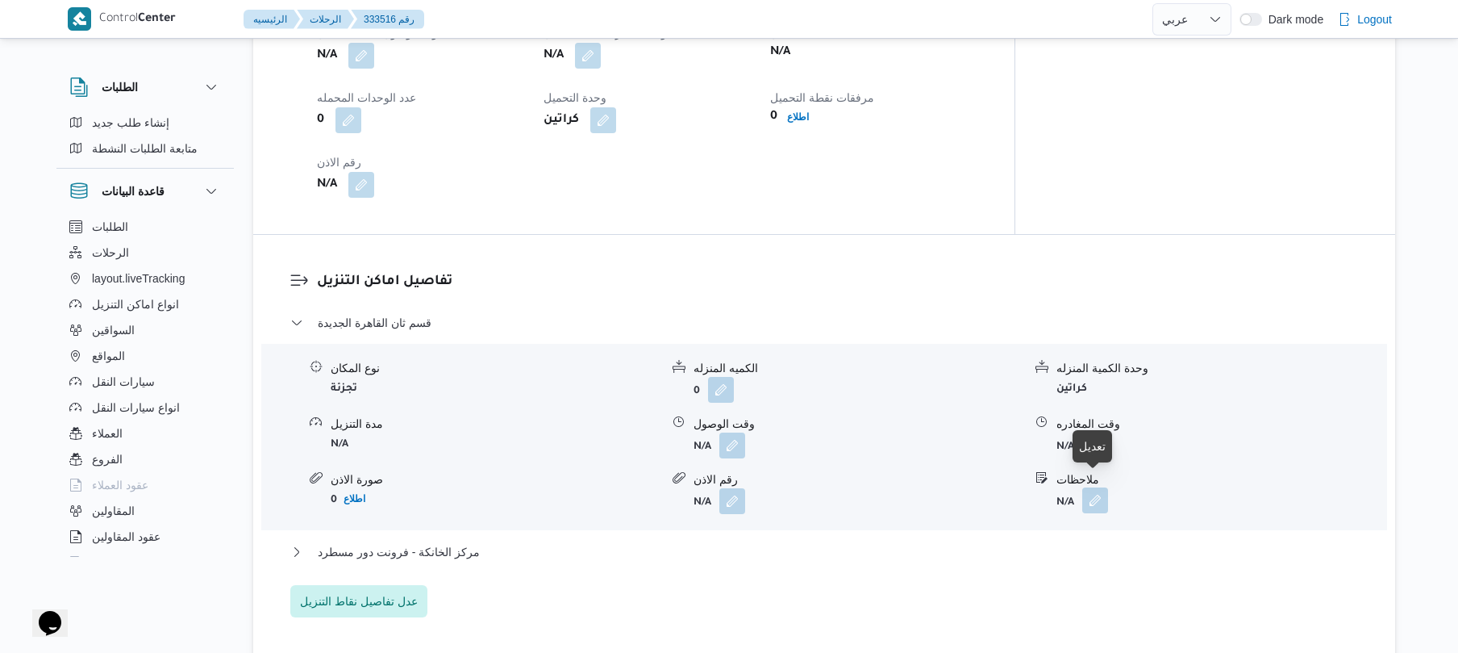
click at [1095, 487] on button "button" at bounding box center [1095, 500] width 26 height 26
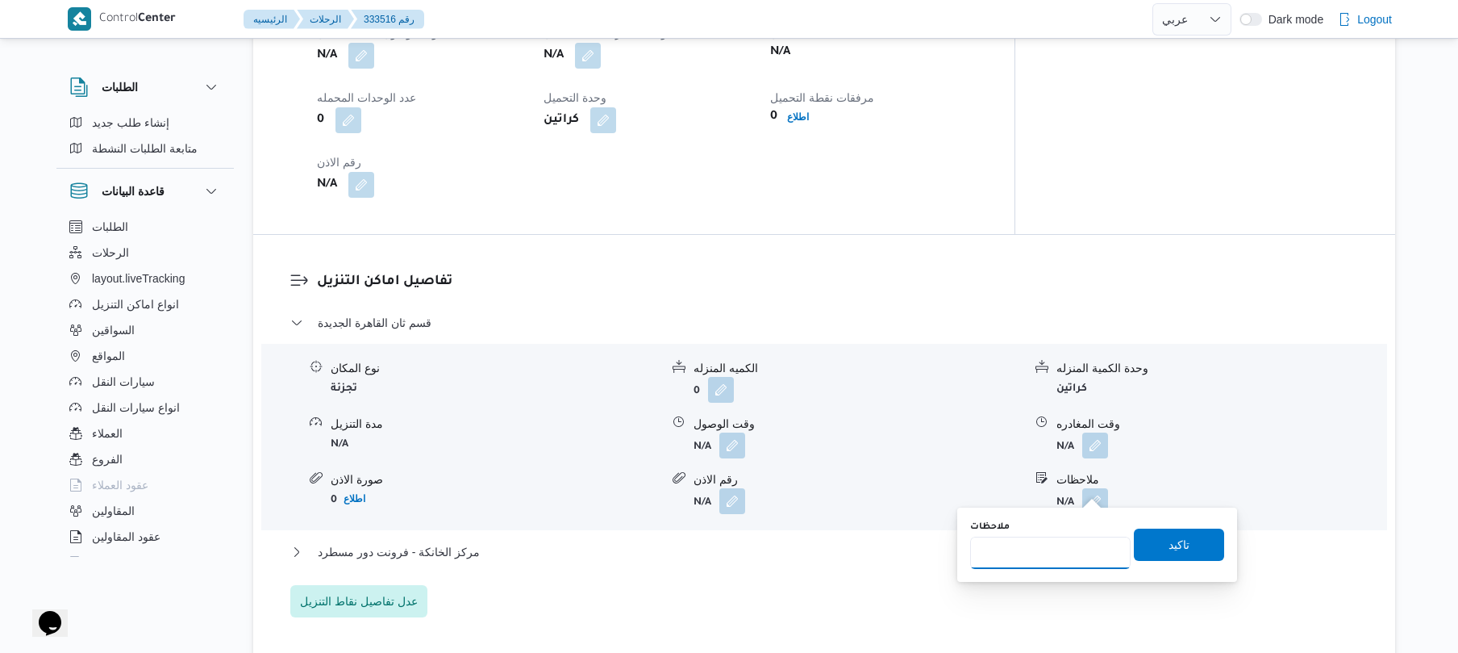
click at [1026, 553] on input "ملاحظات" at bounding box center [1050, 552] width 161 height 32
type input "الرحاب"
click at [1179, 549] on span "تاكيد" at bounding box center [1179, 543] width 21 height 19
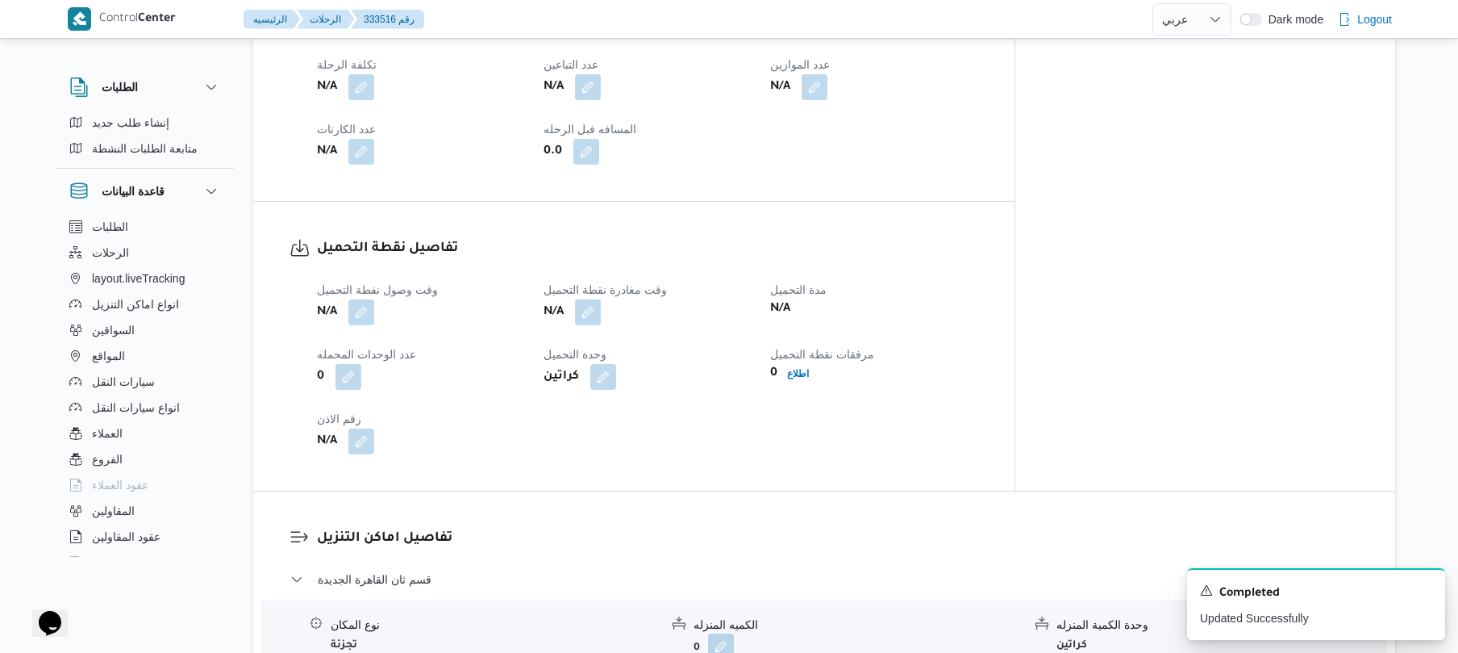
scroll to position [903, 0]
click at [360, 302] on button "button" at bounding box center [361, 313] width 26 height 26
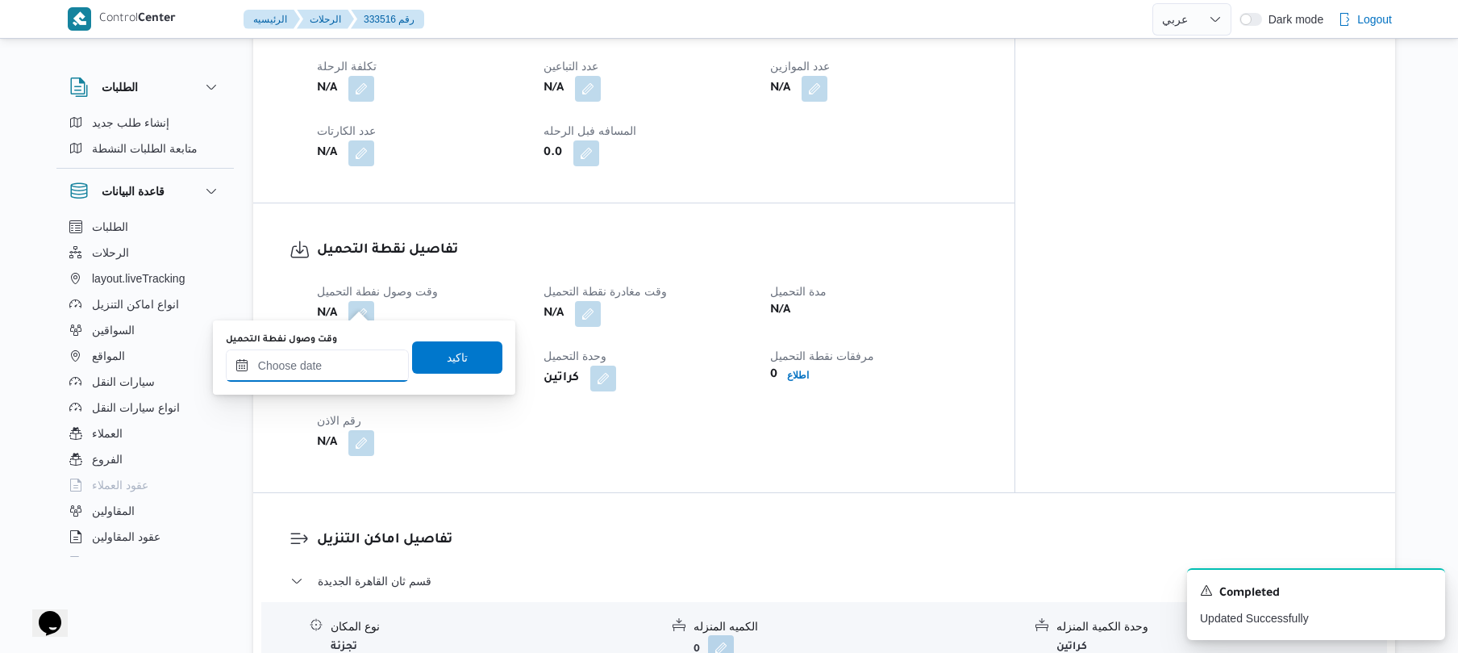
click at [317, 371] on input "وقت وصول نفطة التحميل" at bounding box center [317, 365] width 183 height 32
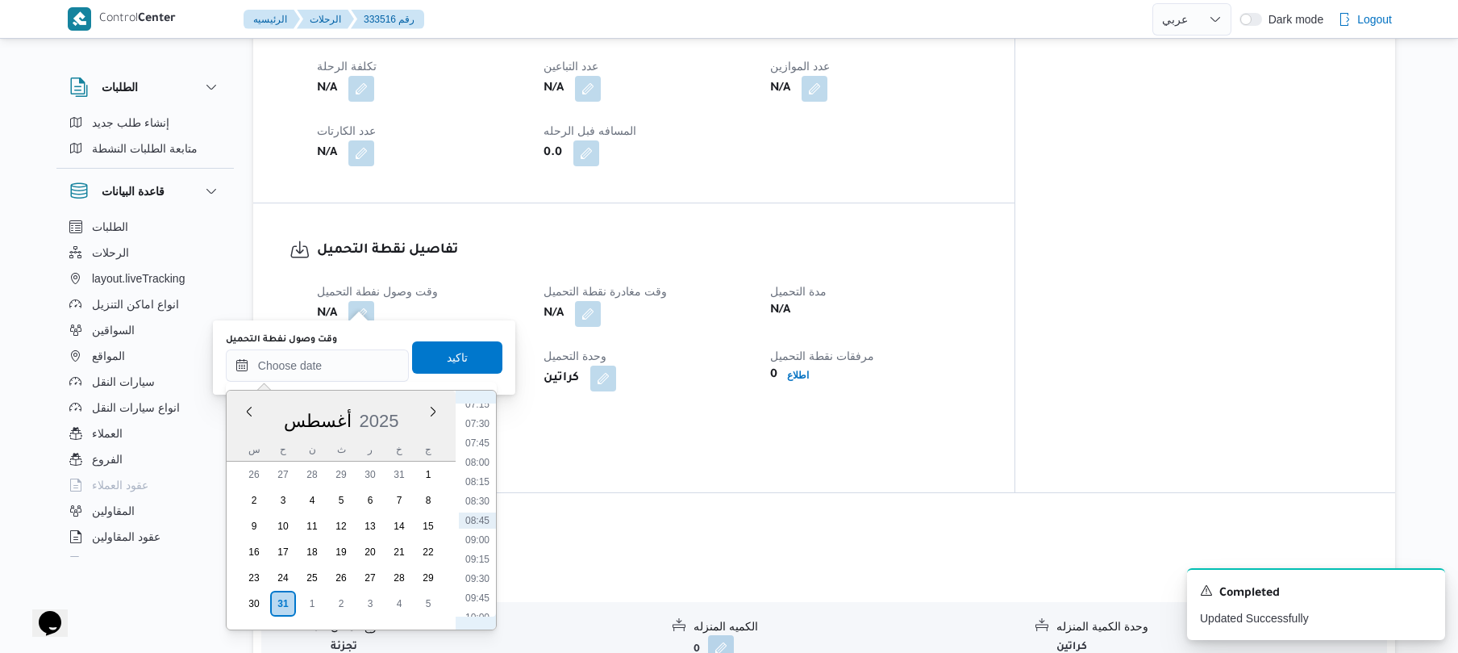
scroll to position [388, 0]
click at [476, 569] on li "07:00" at bounding box center [477, 565] width 37 height 16
type input "[DATE] ٠٧:٠٠"
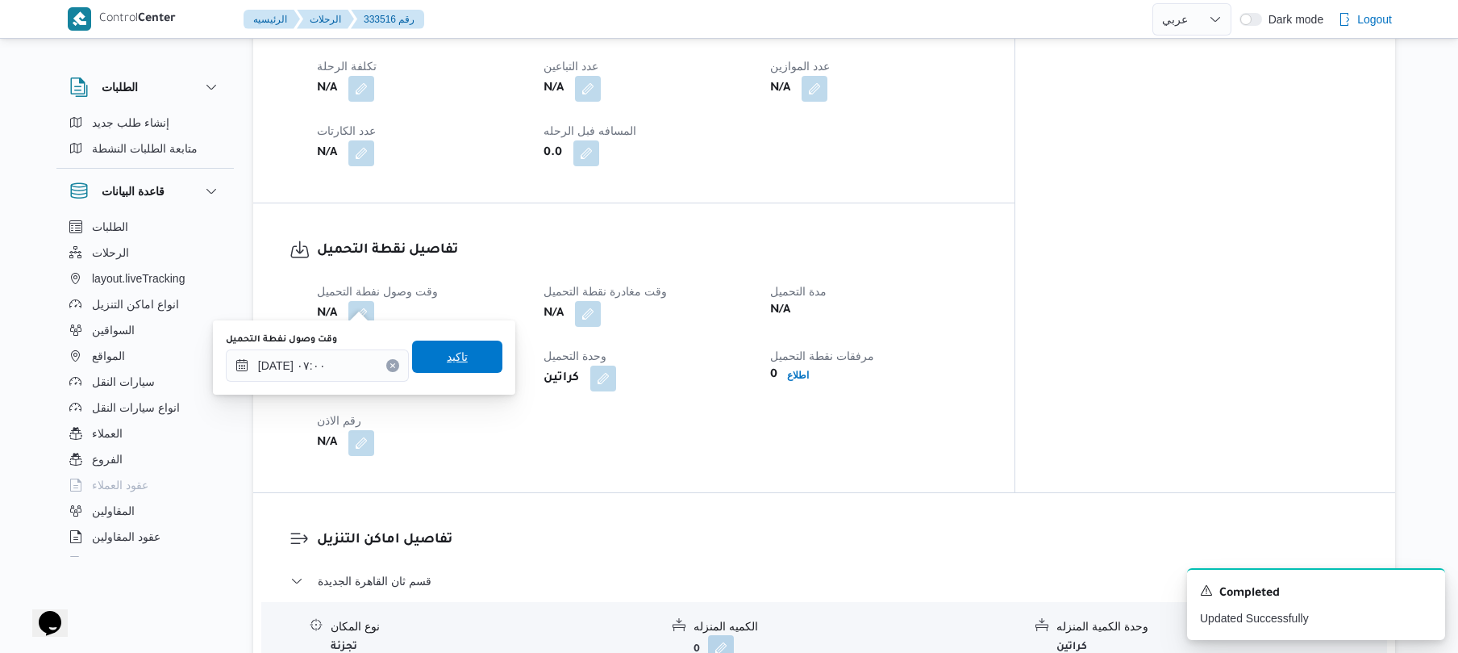
click at [479, 372] on span "تاكيد" at bounding box center [457, 356] width 90 height 32
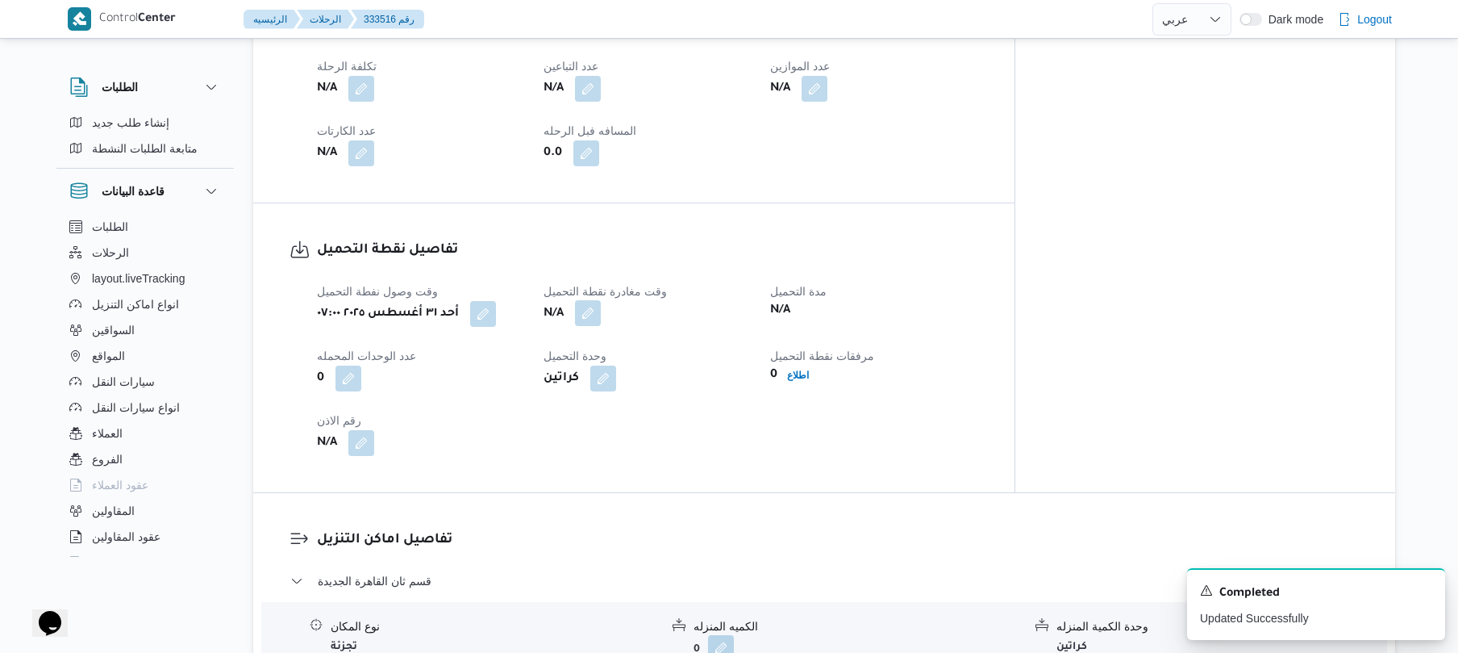
click at [601, 302] on button "button" at bounding box center [588, 313] width 26 height 26
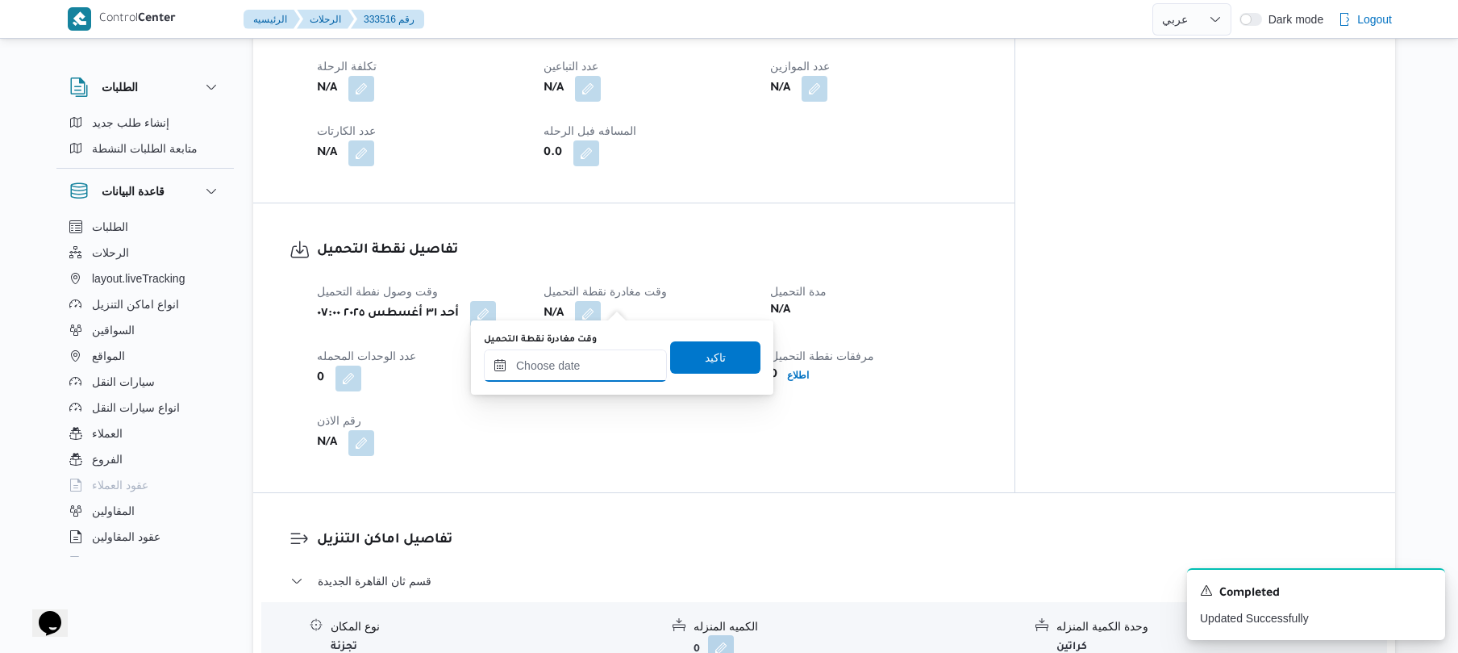
click at [565, 381] on input "وقت مغادرة نقطة التحميل" at bounding box center [575, 365] width 183 height 32
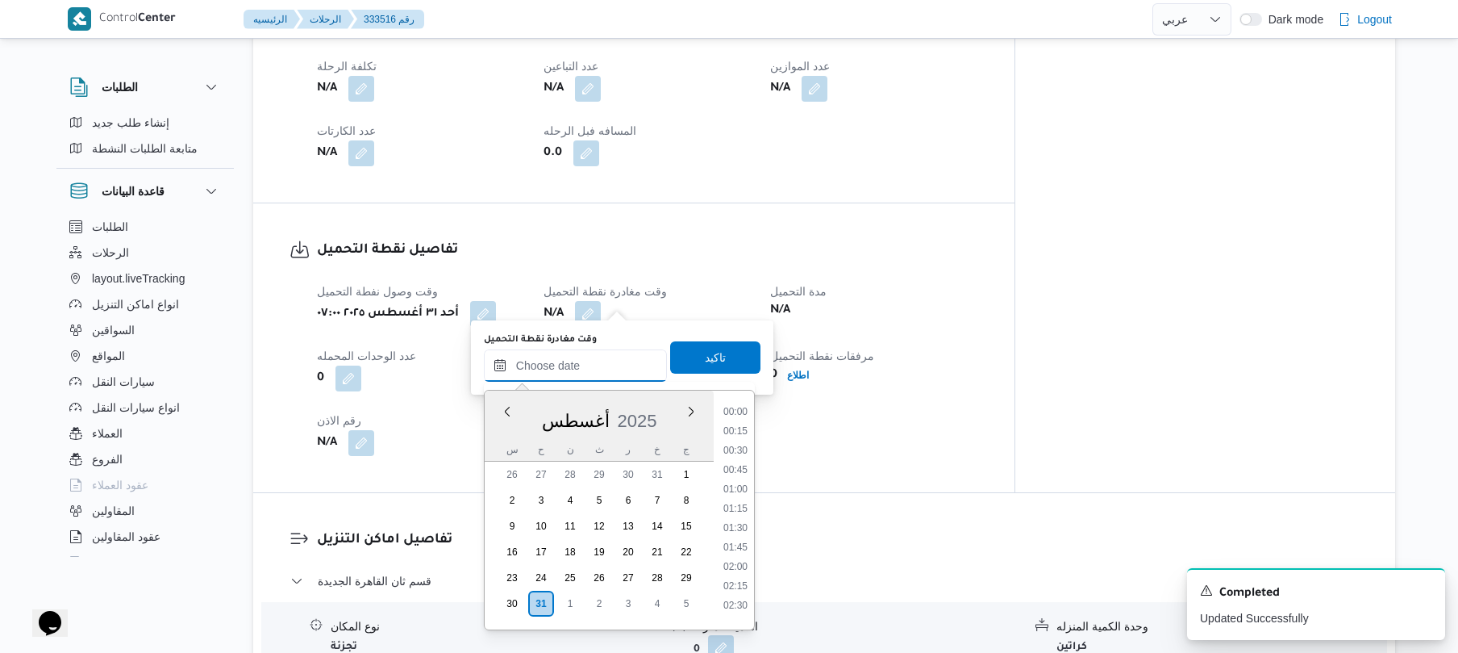
scroll to position [569, 0]
click at [739, 435] on li "07:45" at bounding box center [735, 443] width 37 height 16
type input "[DATE] ٠٧:٤٥"
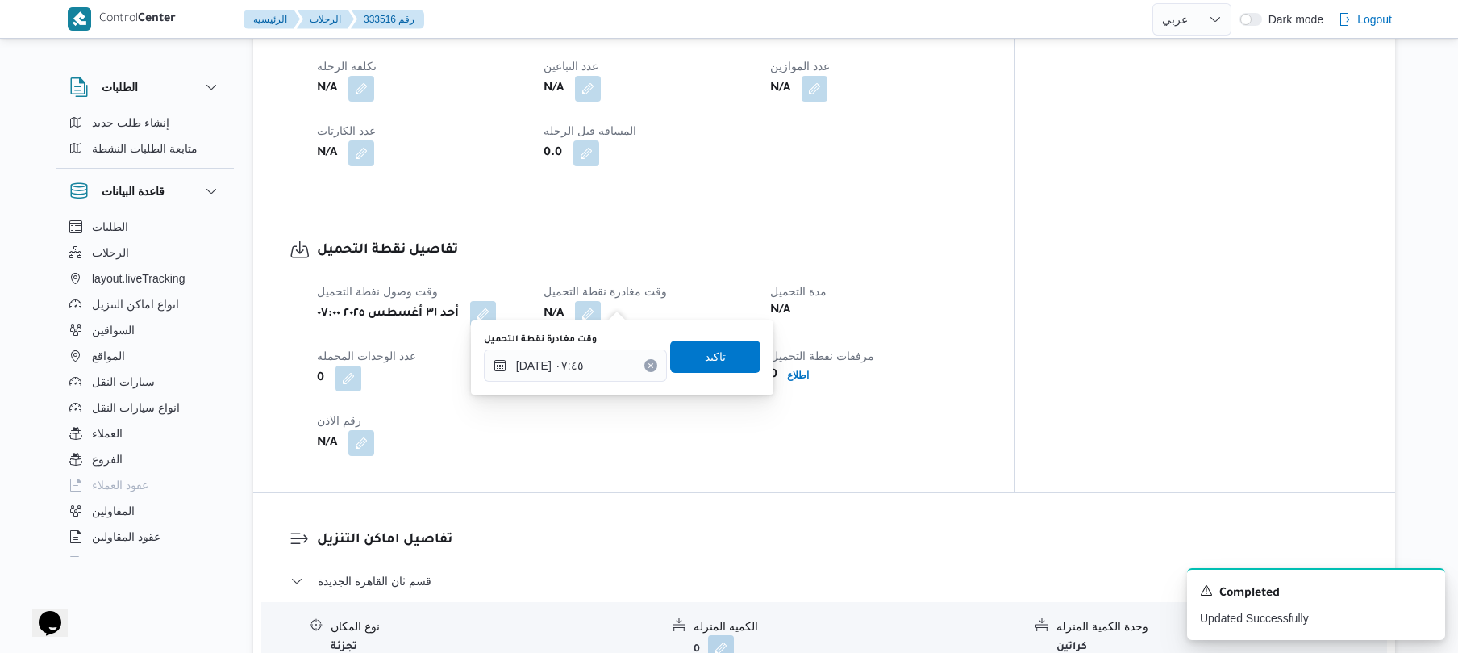
click at [742, 357] on span "تاكيد" at bounding box center [715, 356] width 90 height 32
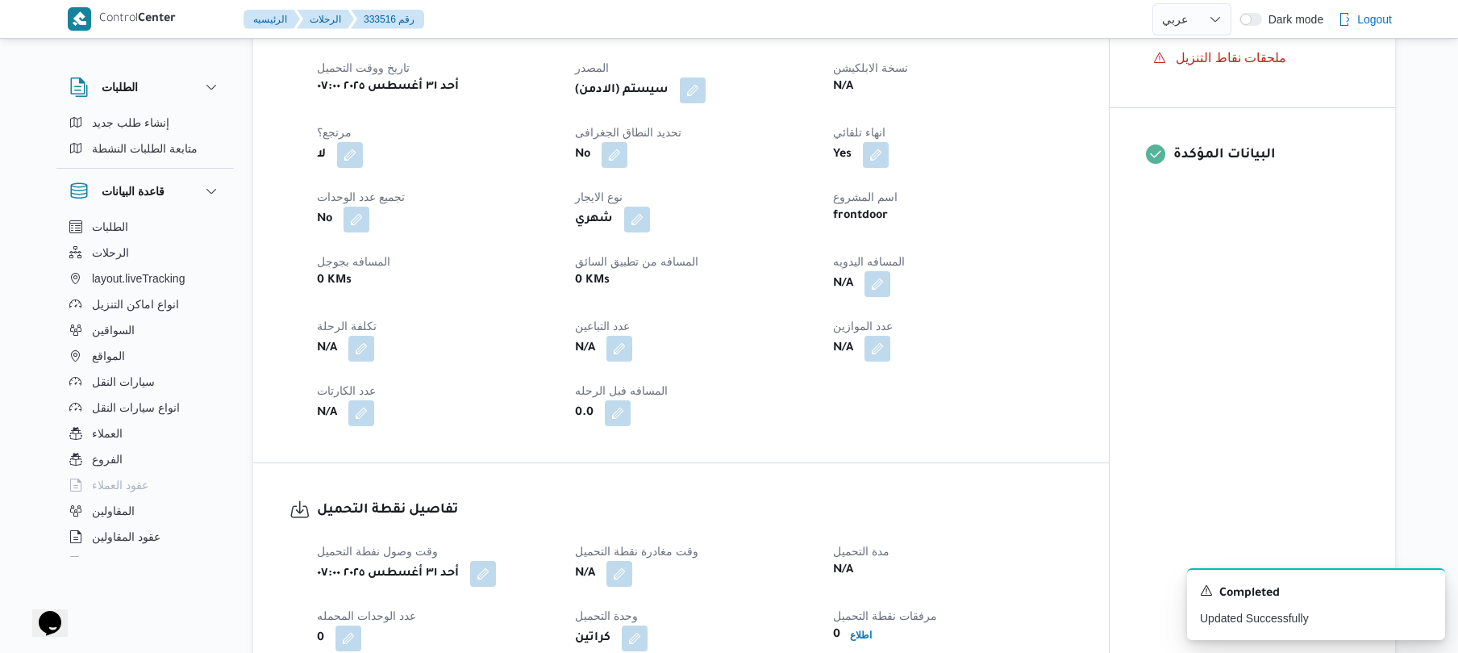
scroll to position [387, 0]
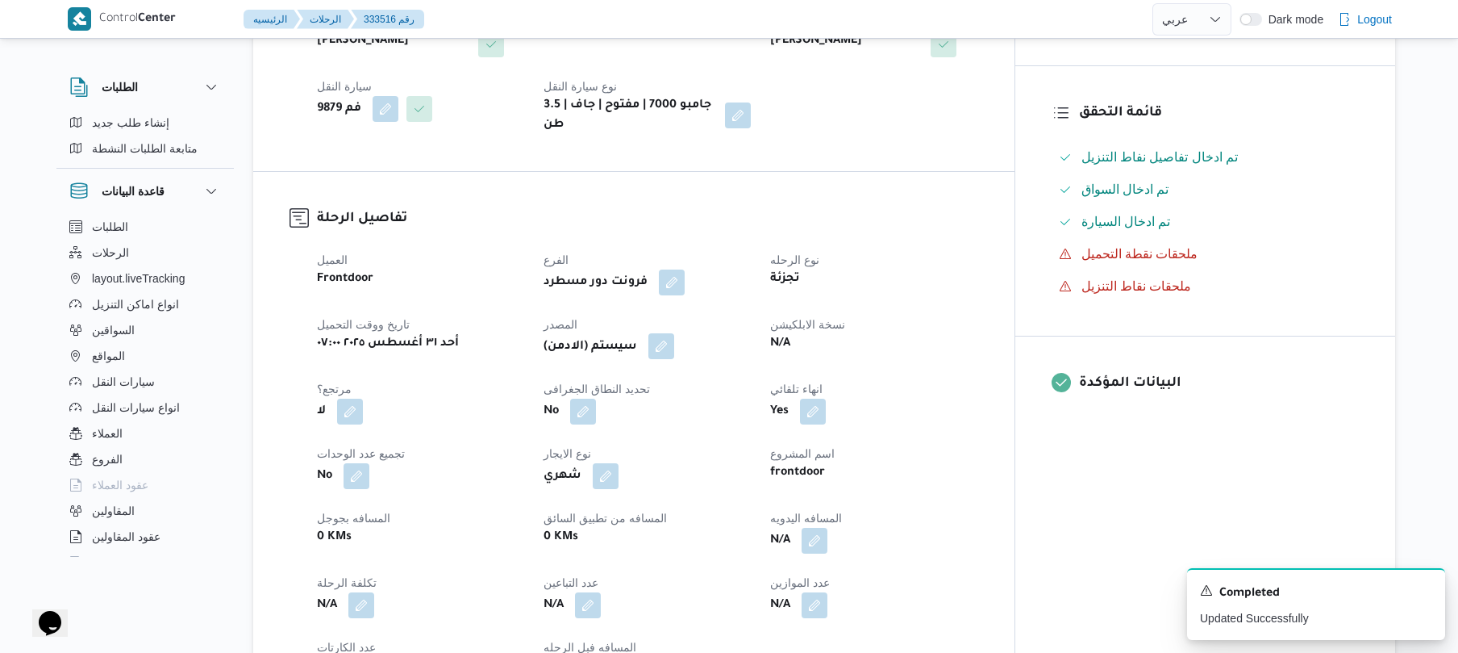
click at [674, 333] on button "button" at bounding box center [662, 346] width 26 height 26
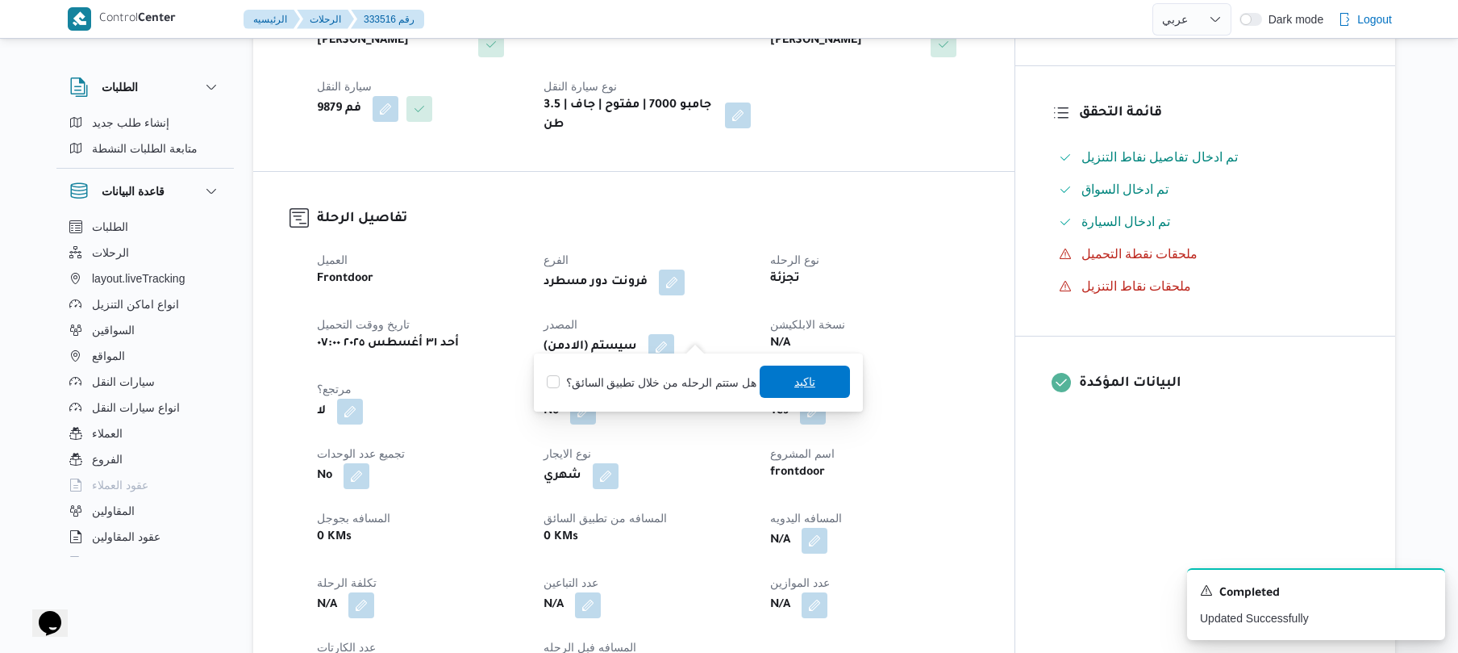
click at [795, 382] on span "تاكيد" at bounding box center [805, 381] width 21 height 19
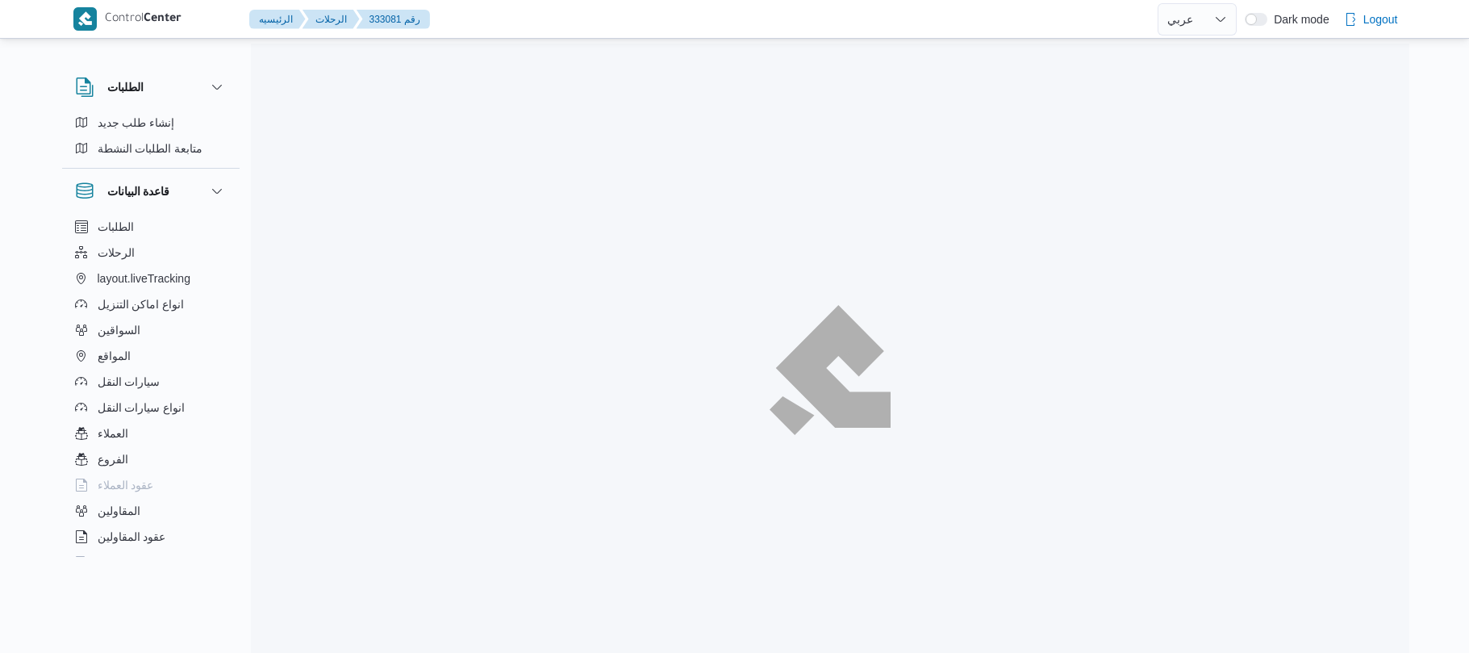
select select "ar"
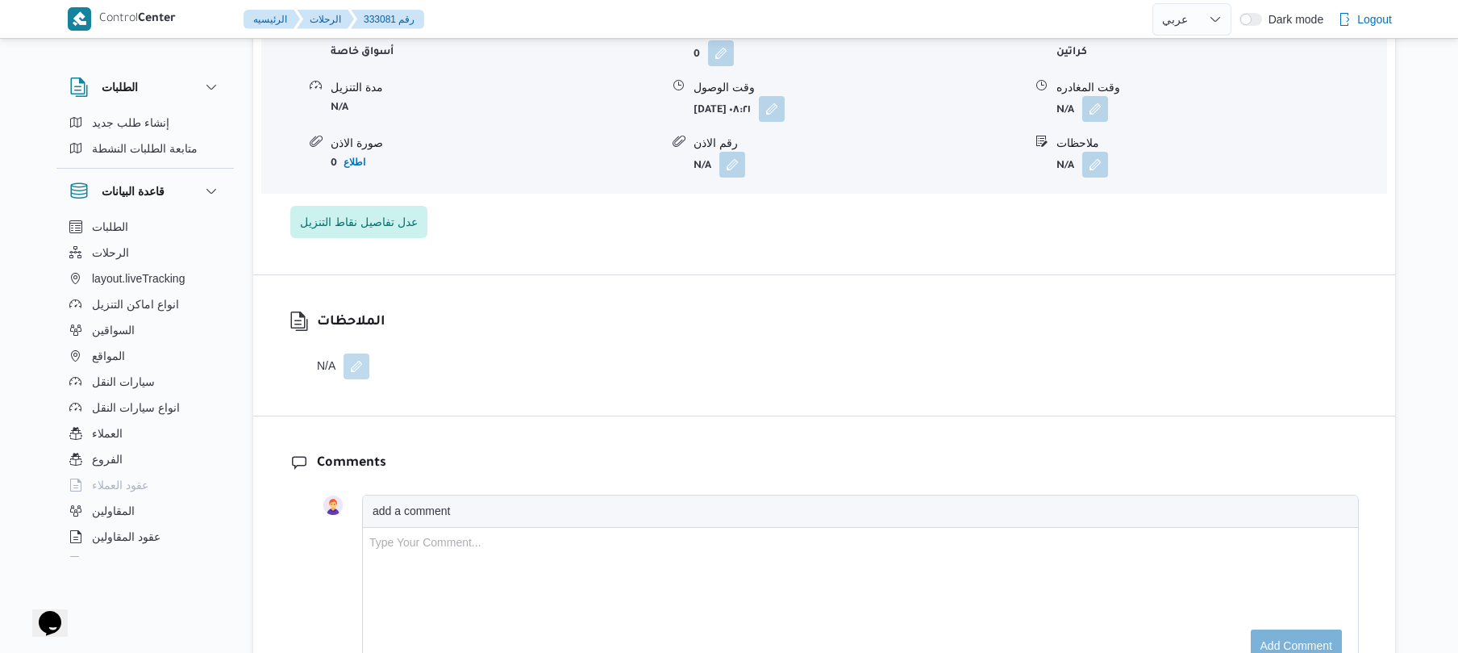
scroll to position [1549, 0]
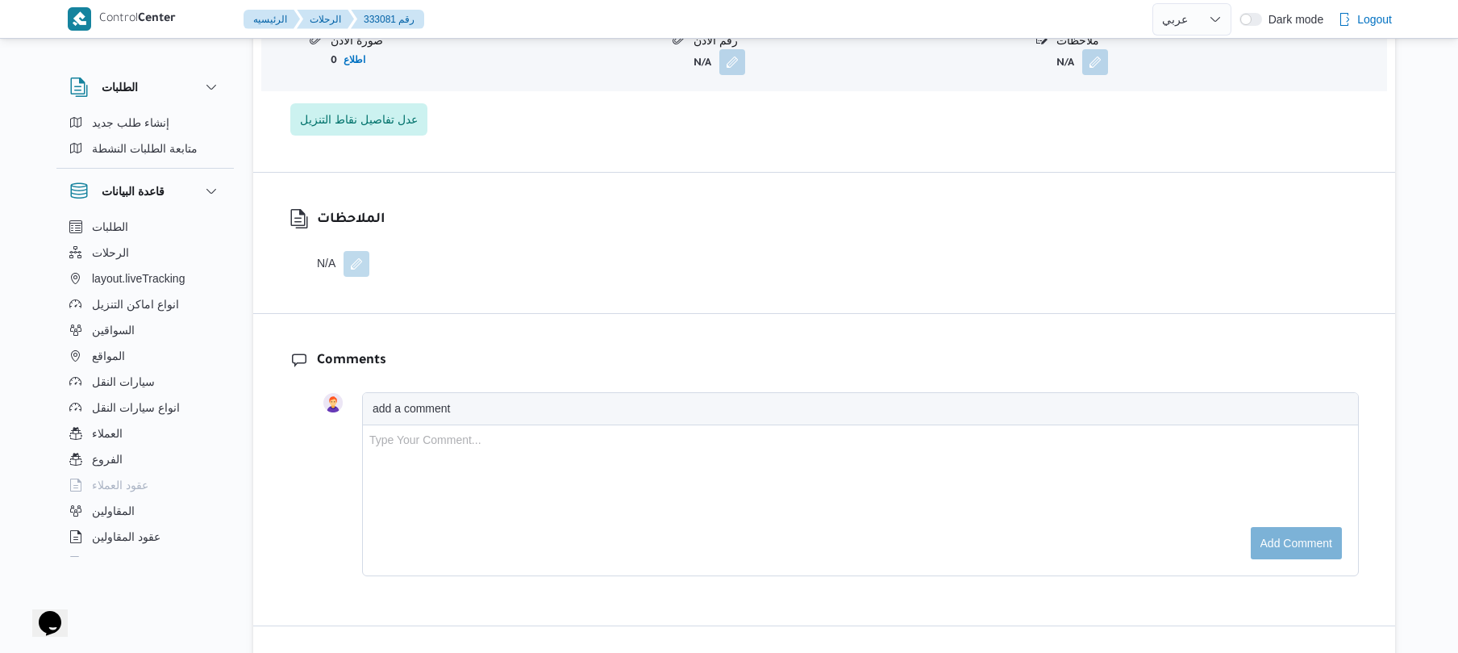
click at [714, 181] on div "الملاحظات N/A" at bounding box center [824, 243] width 1142 height 140
click at [376, 109] on span "عدل تفاصيل نقاط التنزيل" at bounding box center [359, 118] width 118 height 19
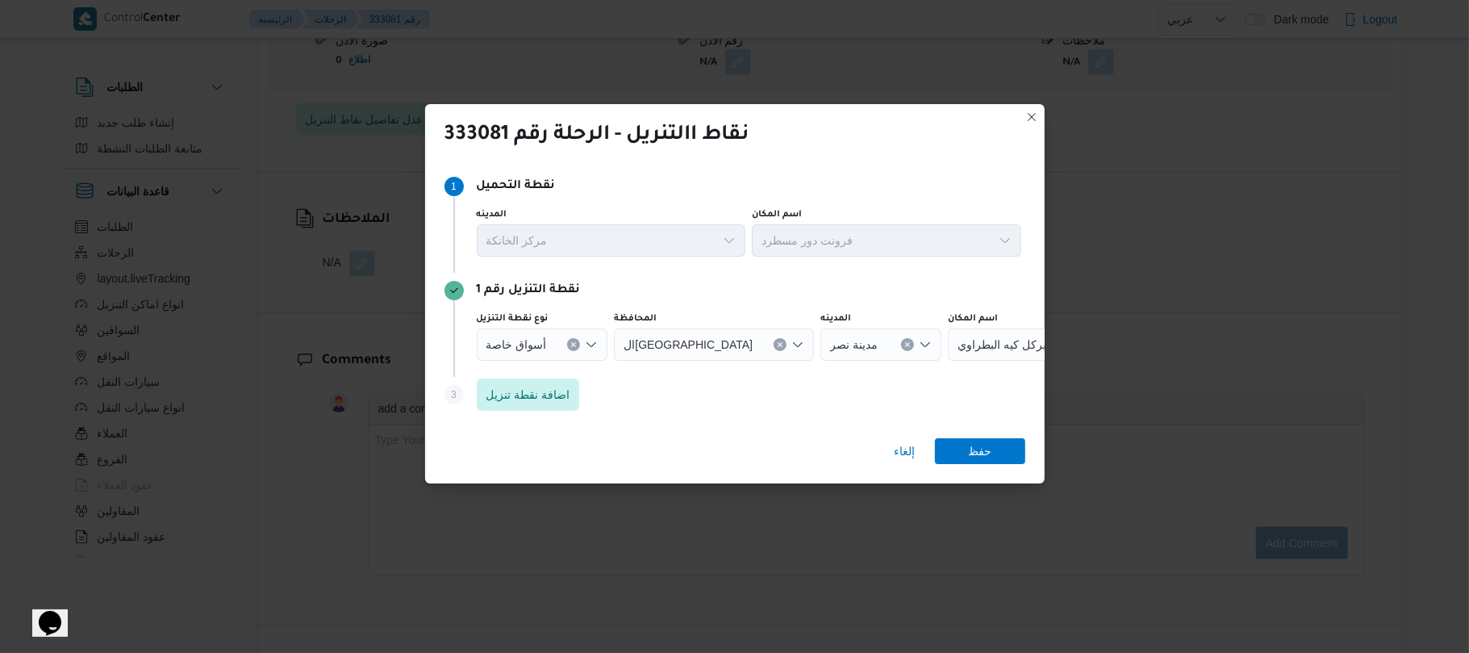
click at [586, 339] on icon "Open list of options" at bounding box center [591, 344] width 13 height 13
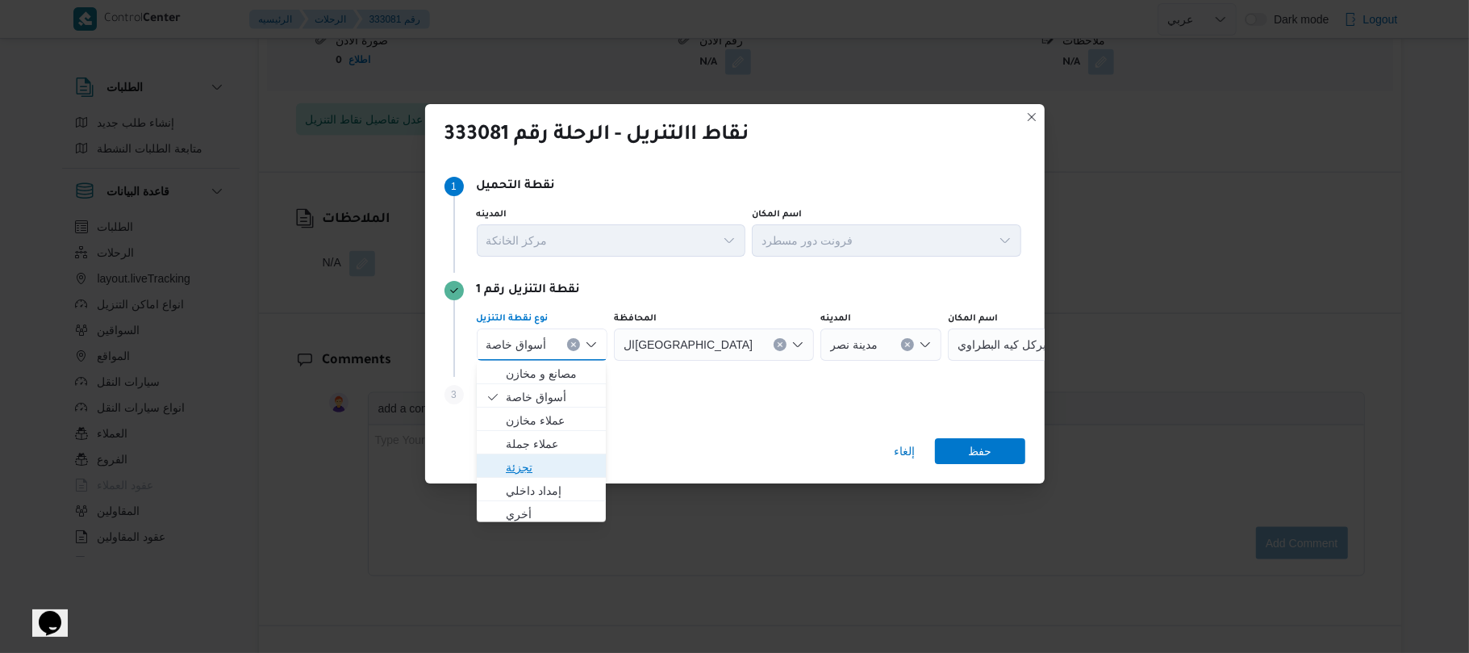
click at [529, 459] on span "تجزئة" at bounding box center [551, 466] width 91 height 19
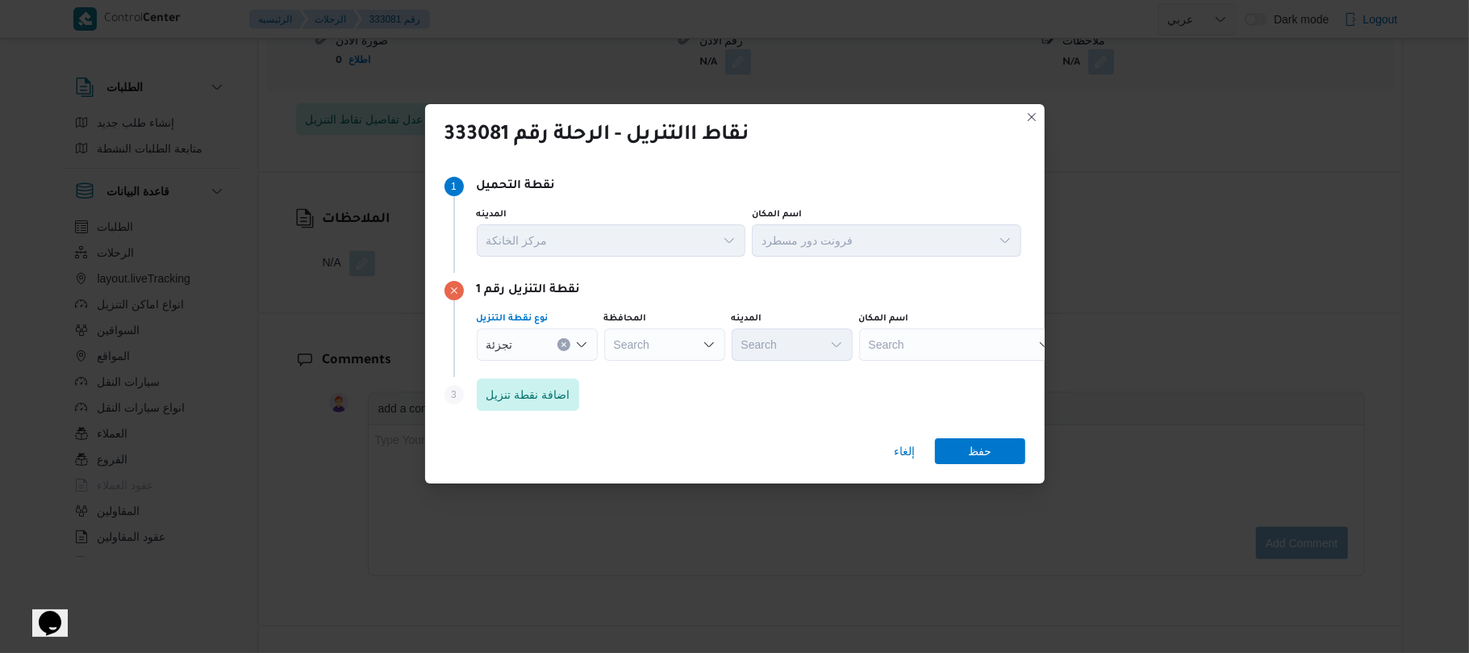
click at [703, 338] on icon "Open list of options" at bounding box center [709, 344] width 13 height 13
type input "الجيز"
click at [660, 372] on span "الجيز ة" at bounding box center [674, 373] width 82 height 19
click at [763, 342] on div "Search" at bounding box center [792, 344] width 121 height 32
type input "حدائ"
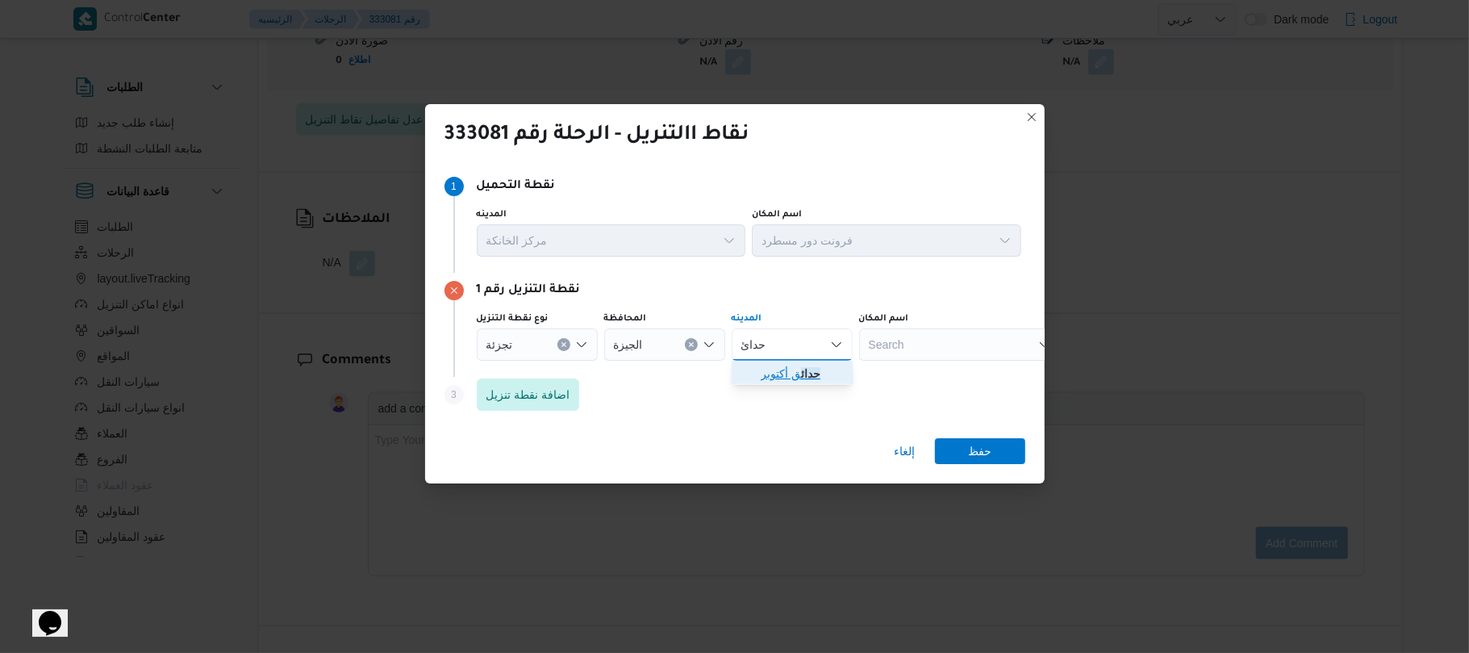
click at [765, 376] on span "حدائ ق أكتوبر" at bounding box center [802, 373] width 82 height 19
click at [539, 391] on span "اضافة نقطة تنزيل" at bounding box center [528, 393] width 84 height 19
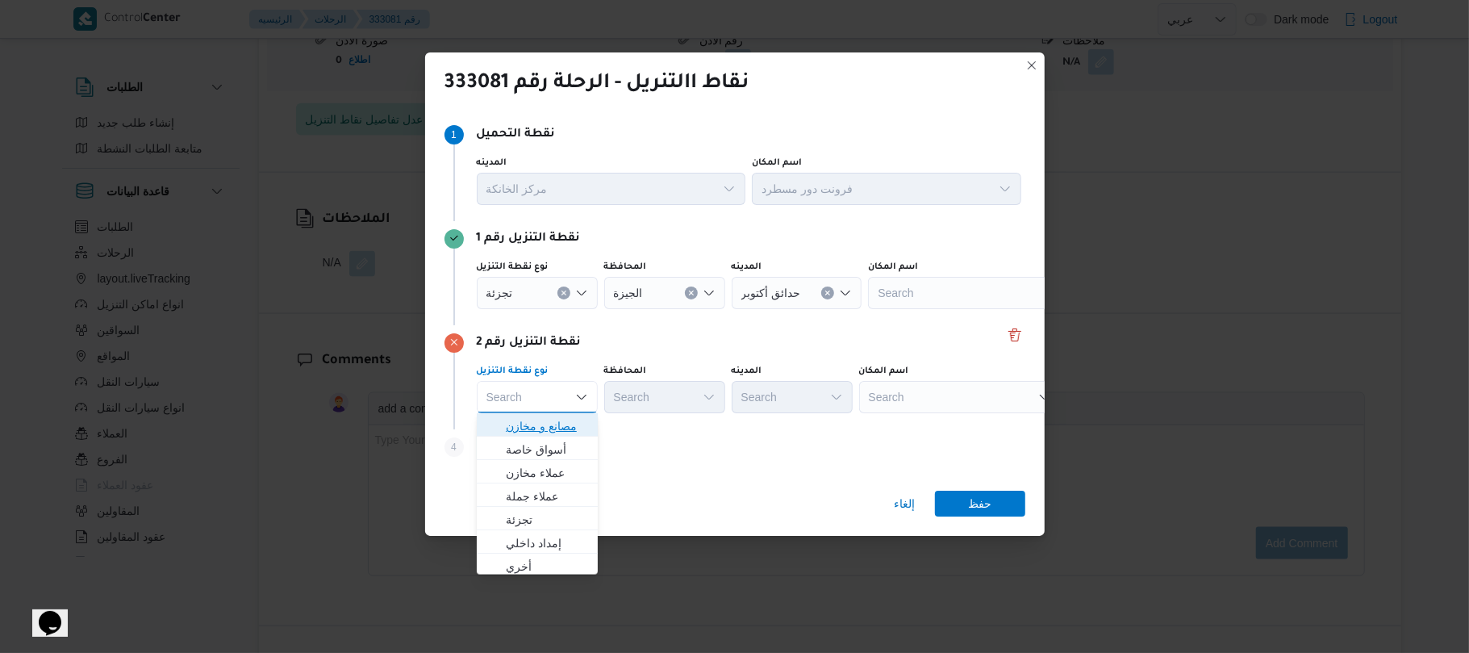
click at [536, 426] on span "مصانع و مخازن" at bounding box center [547, 425] width 82 height 19
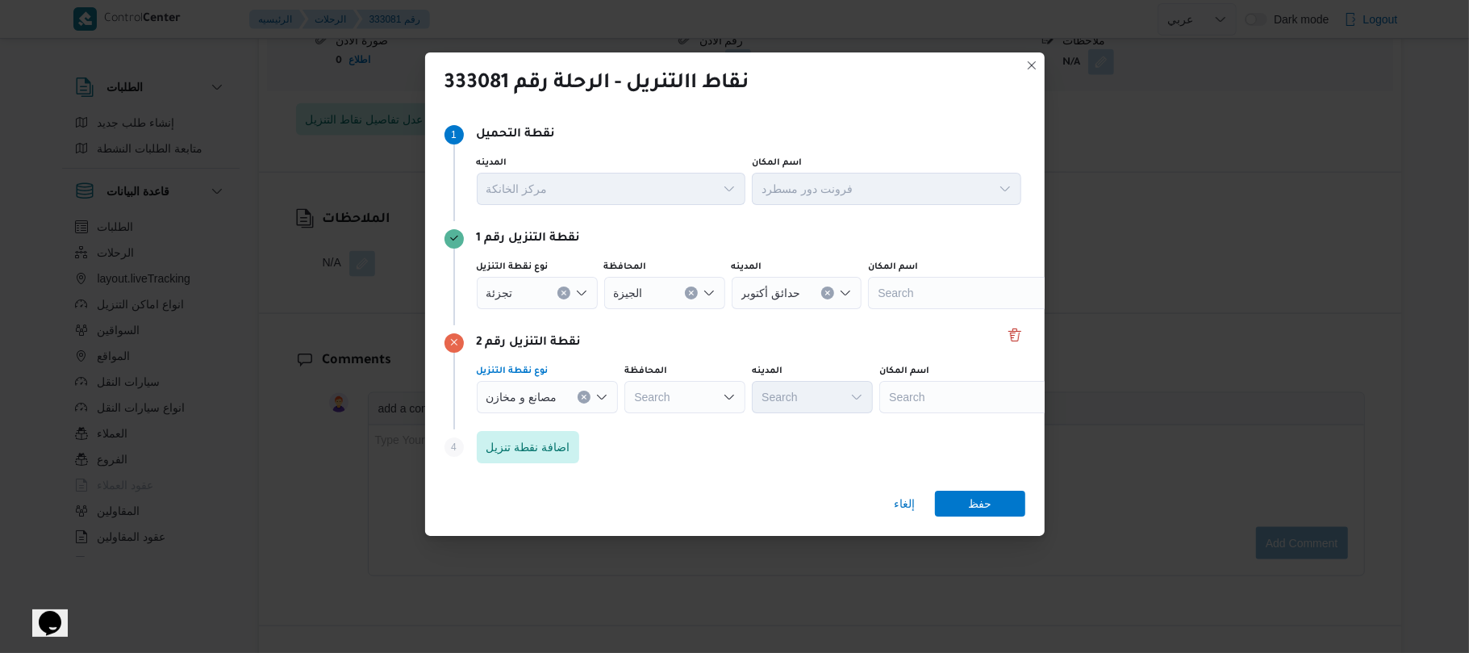
click at [933, 395] on div "Search" at bounding box center [980, 397] width 202 height 32
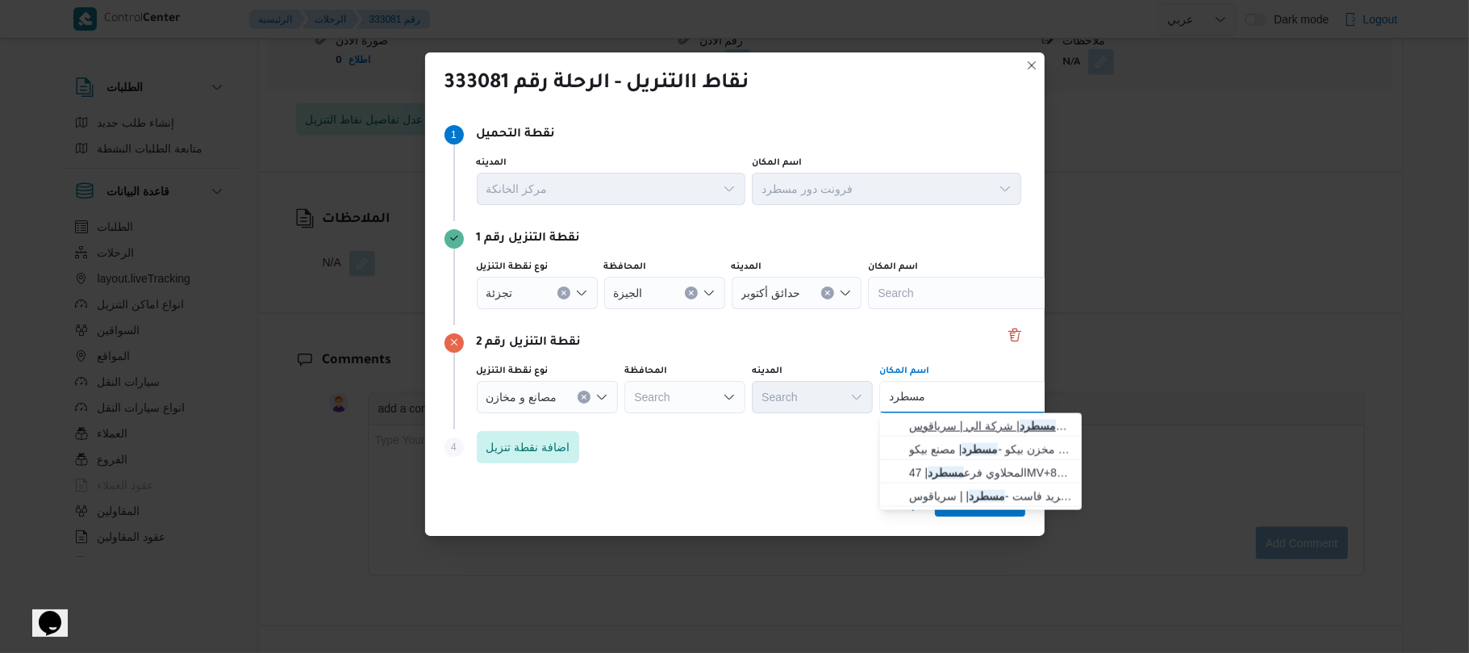
type input "مسطرد"
click at [949, 429] on span "فرونت دور مسطرد | شركة الي | سرياقوس" at bounding box center [990, 425] width 163 height 19
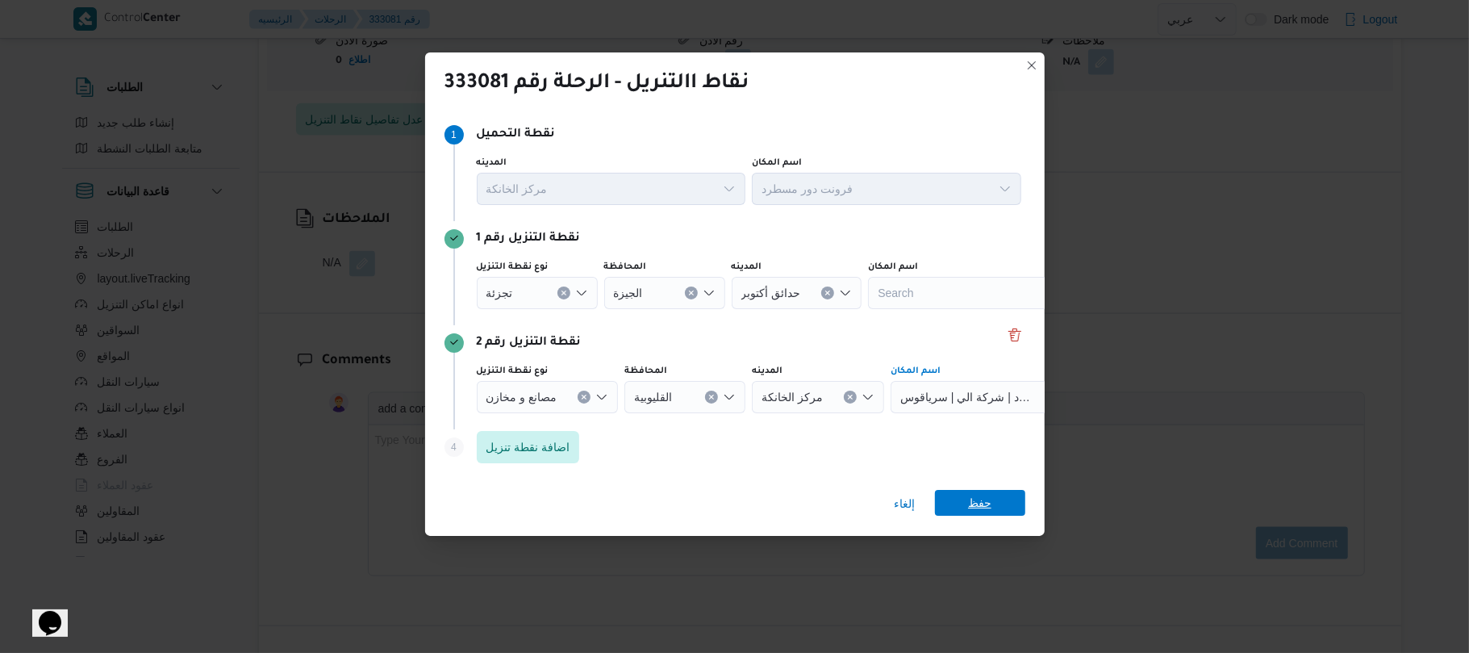
click at [973, 502] on span "حفظ" at bounding box center [979, 503] width 23 height 26
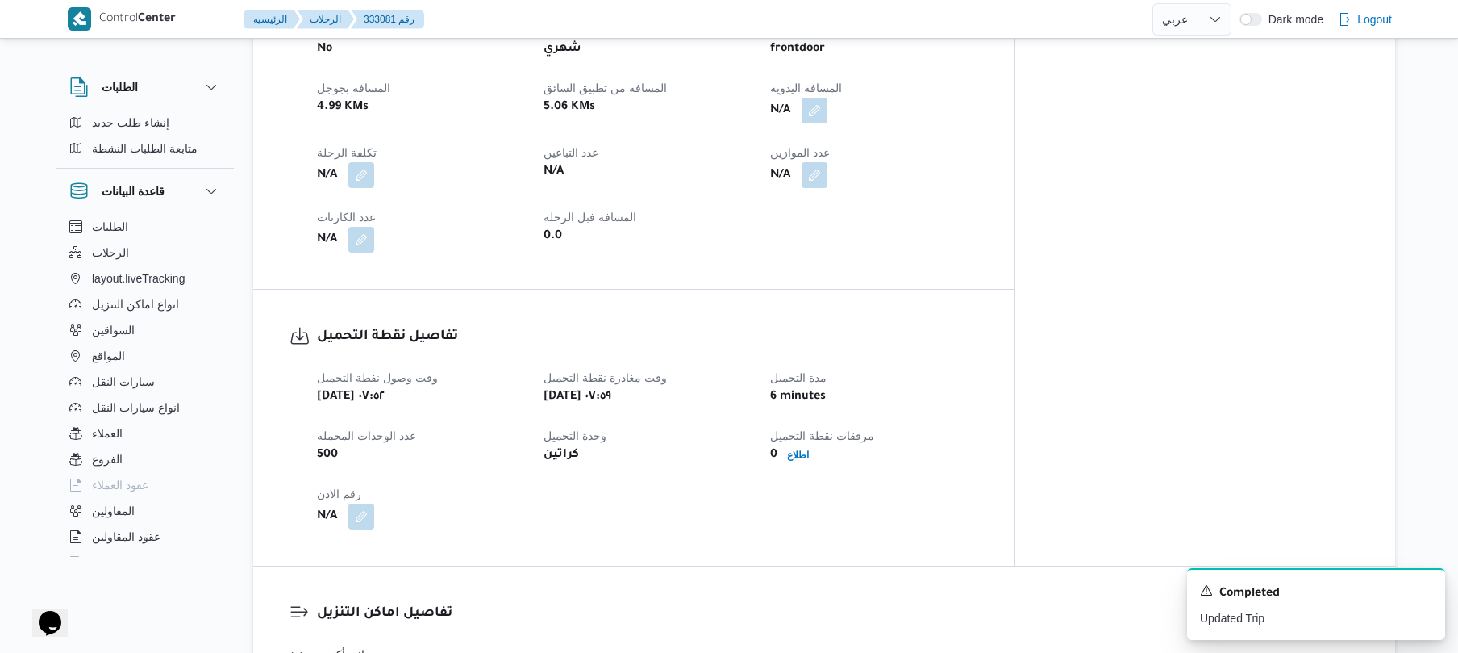
scroll to position [774, 0]
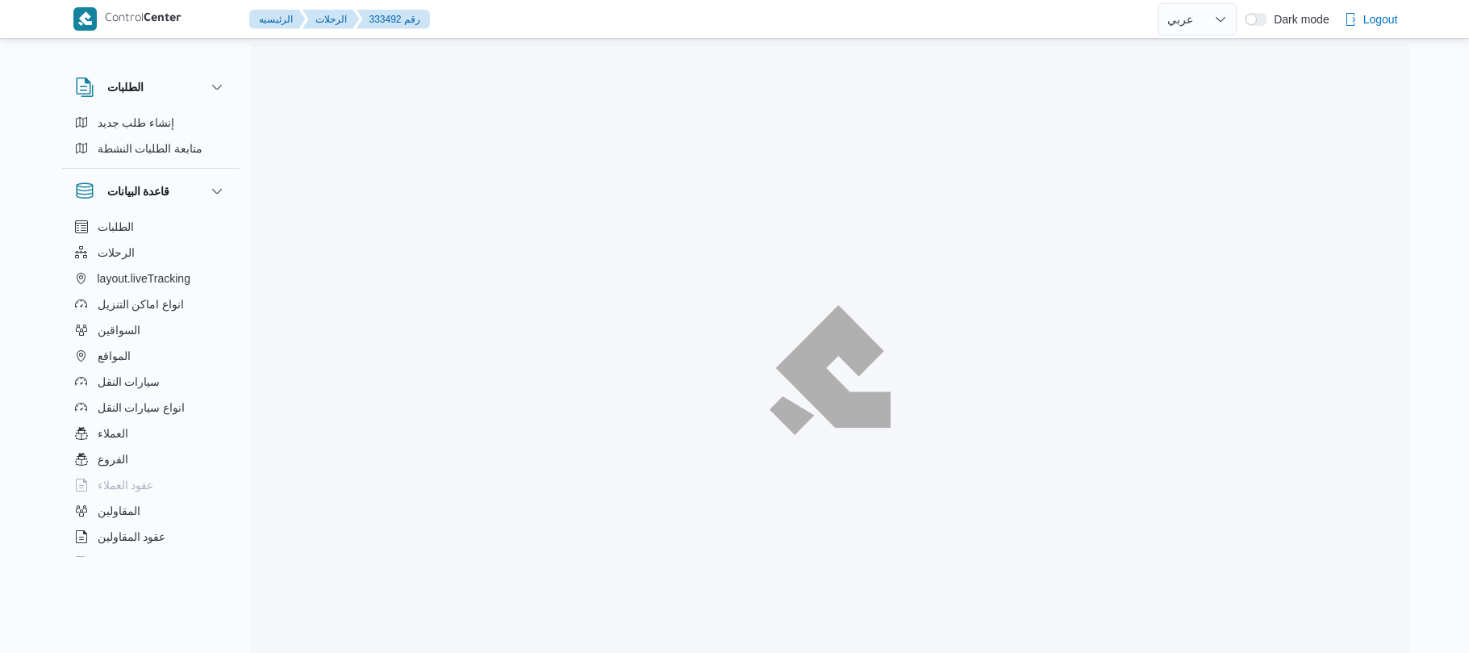
select select "ar"
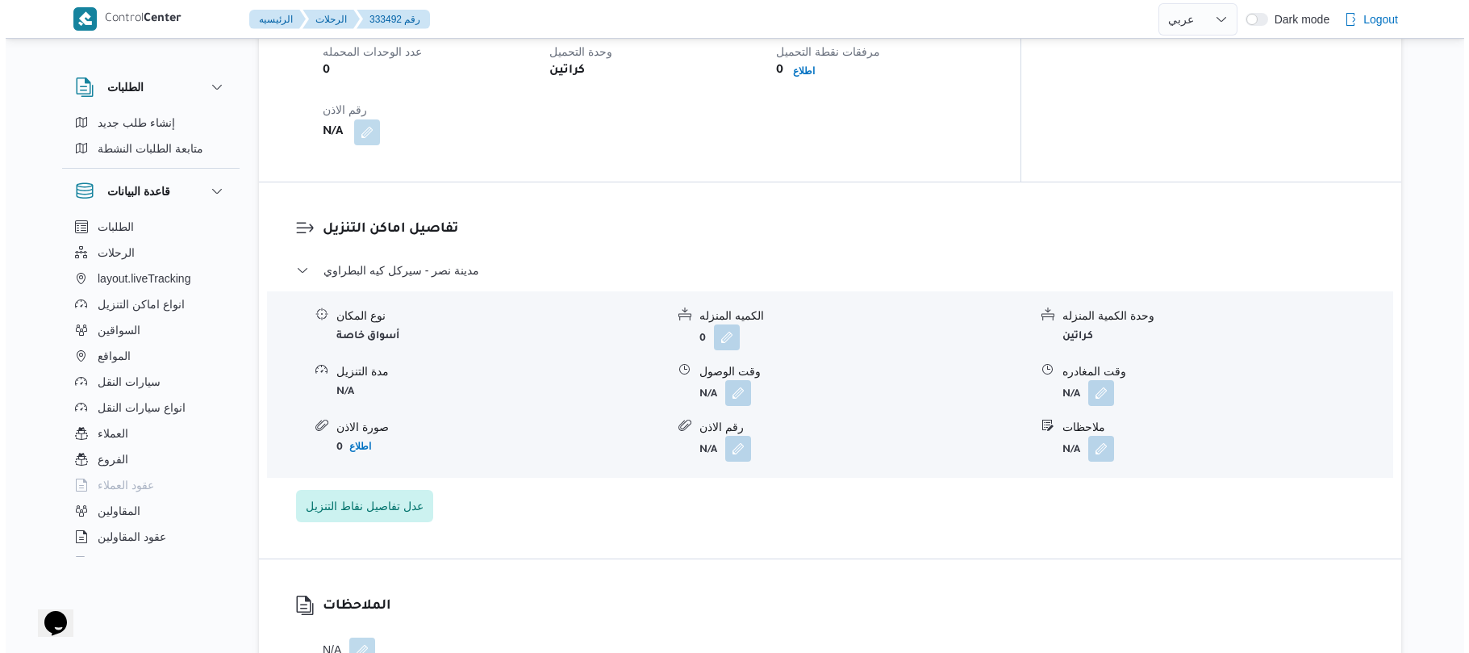
scroll to position [1204, 0]
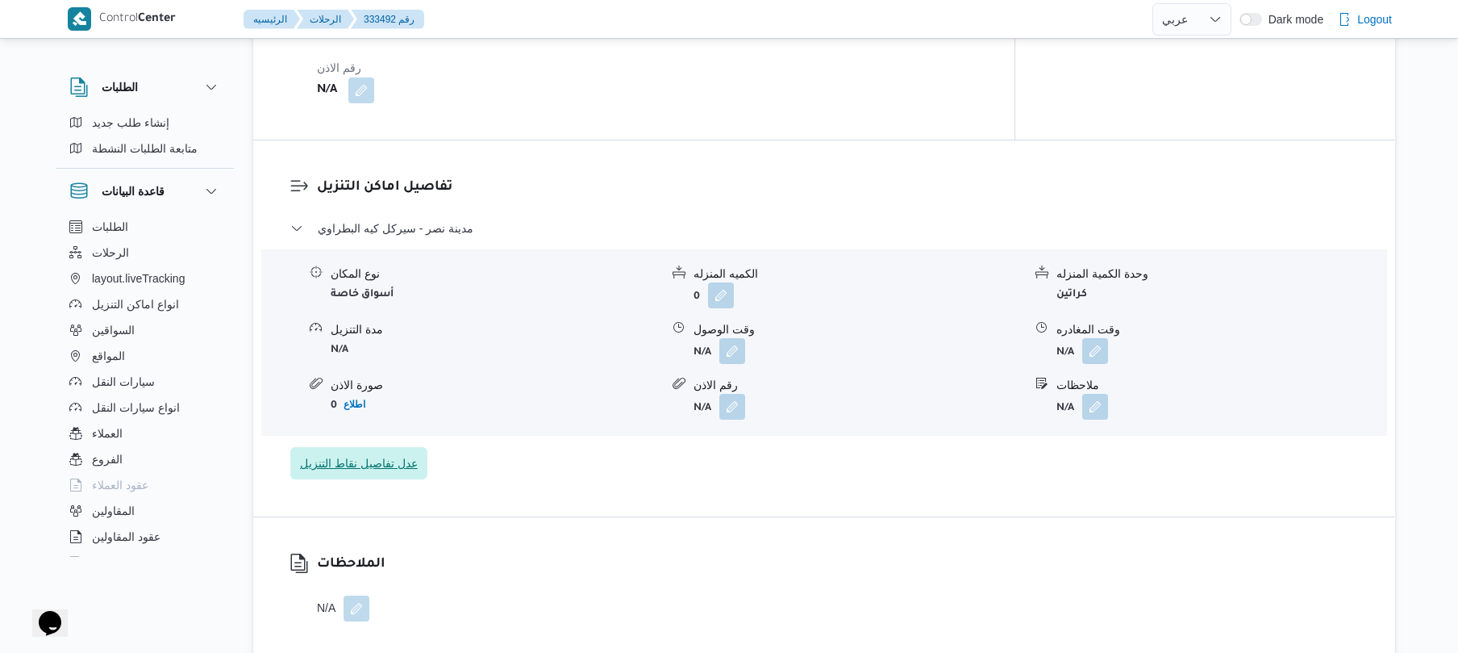
click at [397, 453] on span "عدل تفاصيل نقاط التنزيل" at bounding box center [359, 462] width 118 height 19
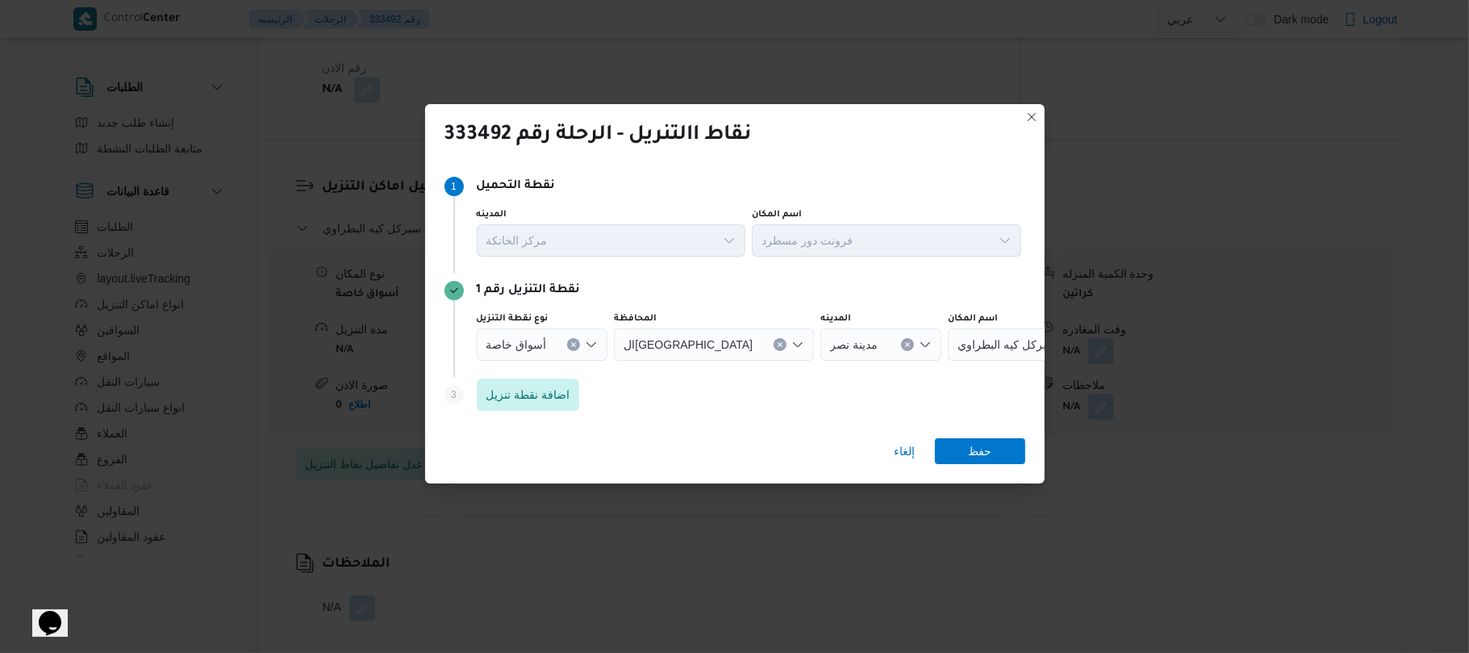
click at [591, 348] on icon "Open list of options" at bounding box center [591, 344] width 13 height 13
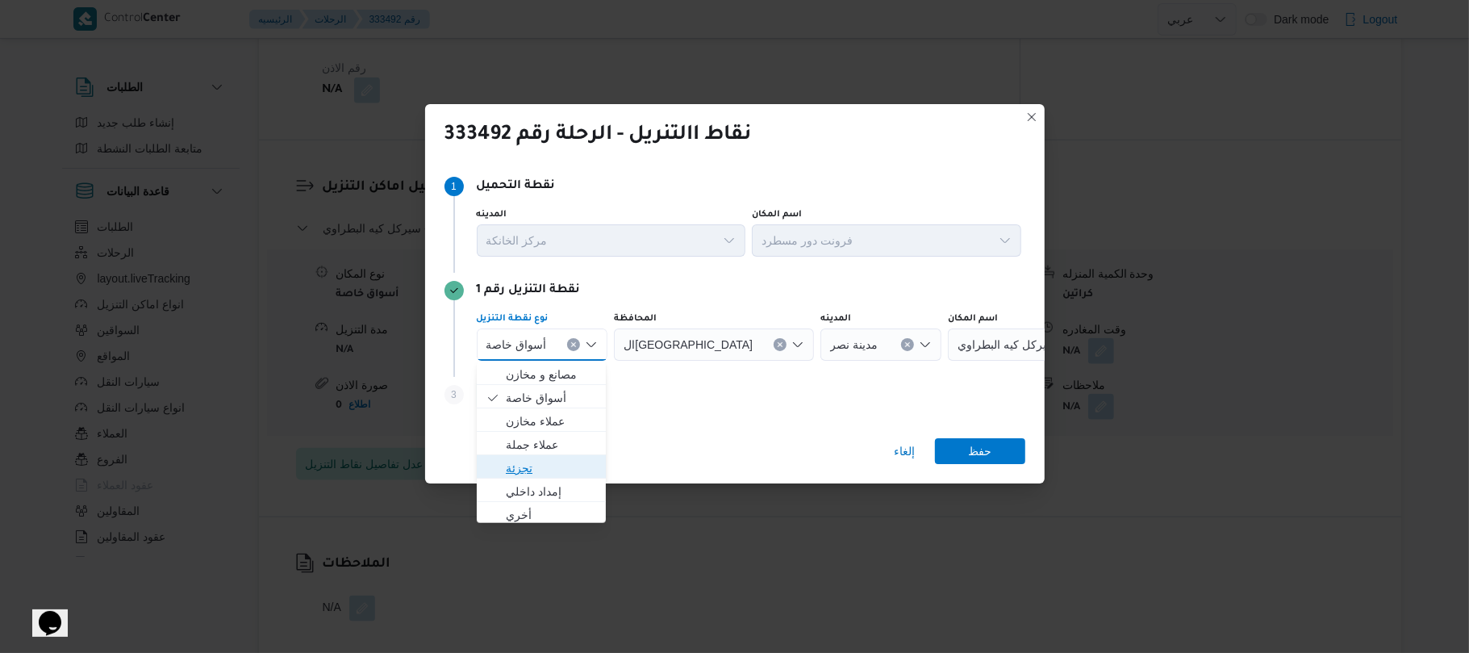
click at [540, 458] on span "تجزئة" at bounding box center [551, 467] width 91 height 19
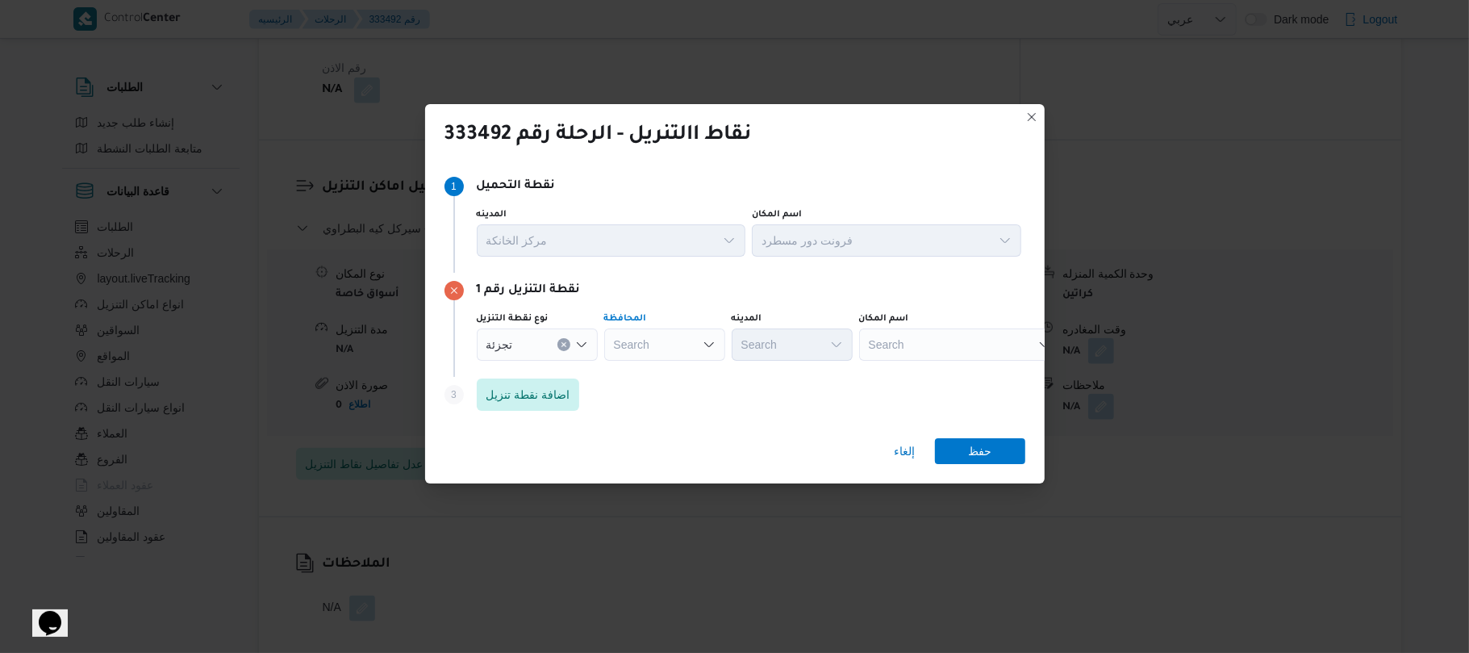
click at [662, 333] on div "Search" at bounding box center [664, 344] width 121 height 32
type input "الجي"
click at [656, 373] on mark "الجي" at bounding box center [644, 374] width 23 height 13
click at [795, 332] on div "Search" at bounding box center [792, 344] width 121 height 32
type input "زايد"
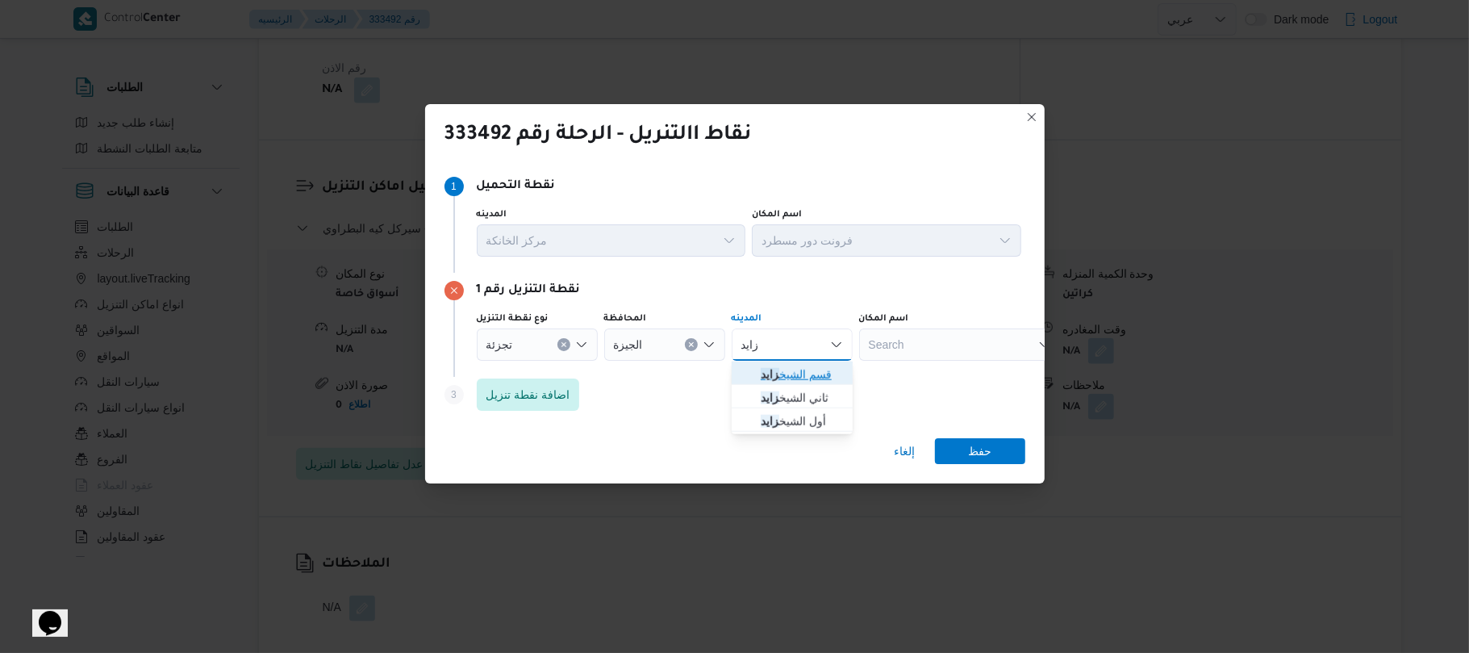
click at [814, 366] on span "قسم الشيخ زايد" at bounding box center [802, 374] width 82 height 19
click at [560, 403] on span "اضافة نقطة تنزيل" at bounding box center [528, 393] width 84 height 19
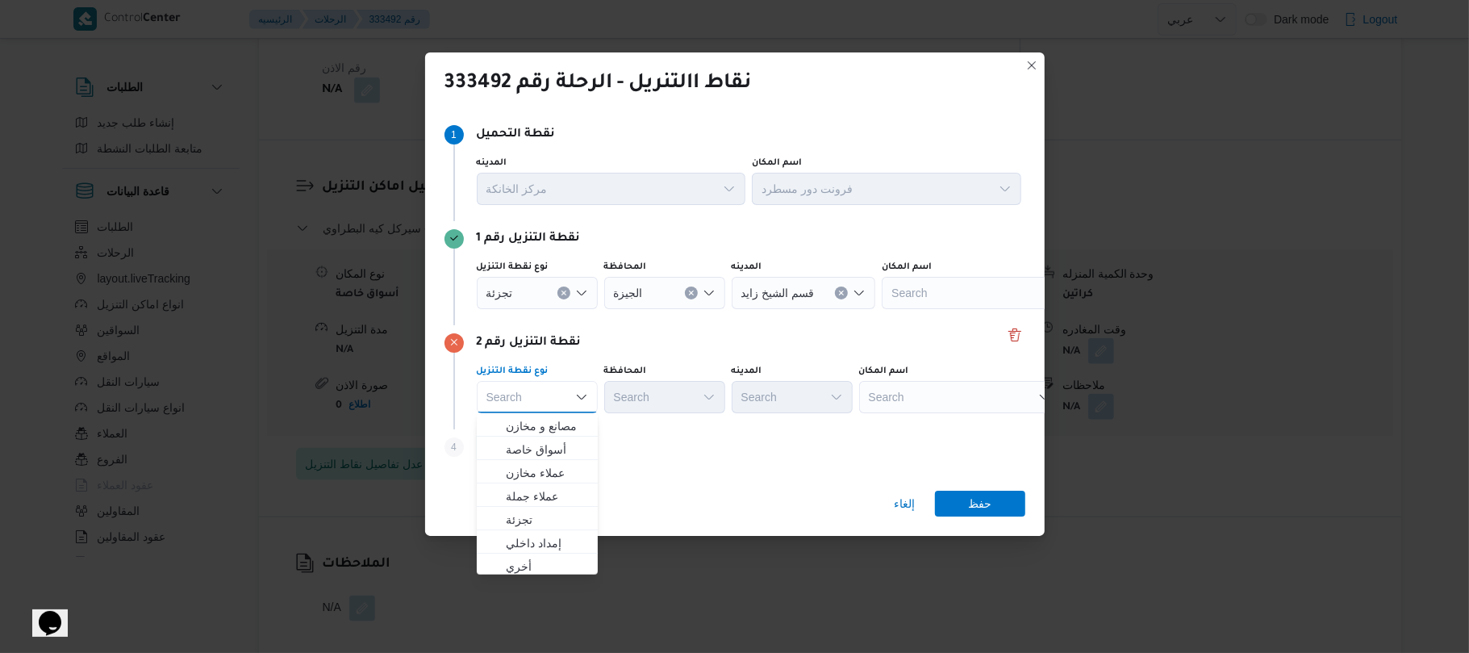
click at [560, 403] on div "Search Combo box. Selected. Combo box input. Search. Type some text or, to disp…" at bounding box center [537, 397] width 121 height 32
type input "ا"
type input "تج"
click at [542, 428] on span "تج زئة" at bounding box center [547, 425] width 82 height 19
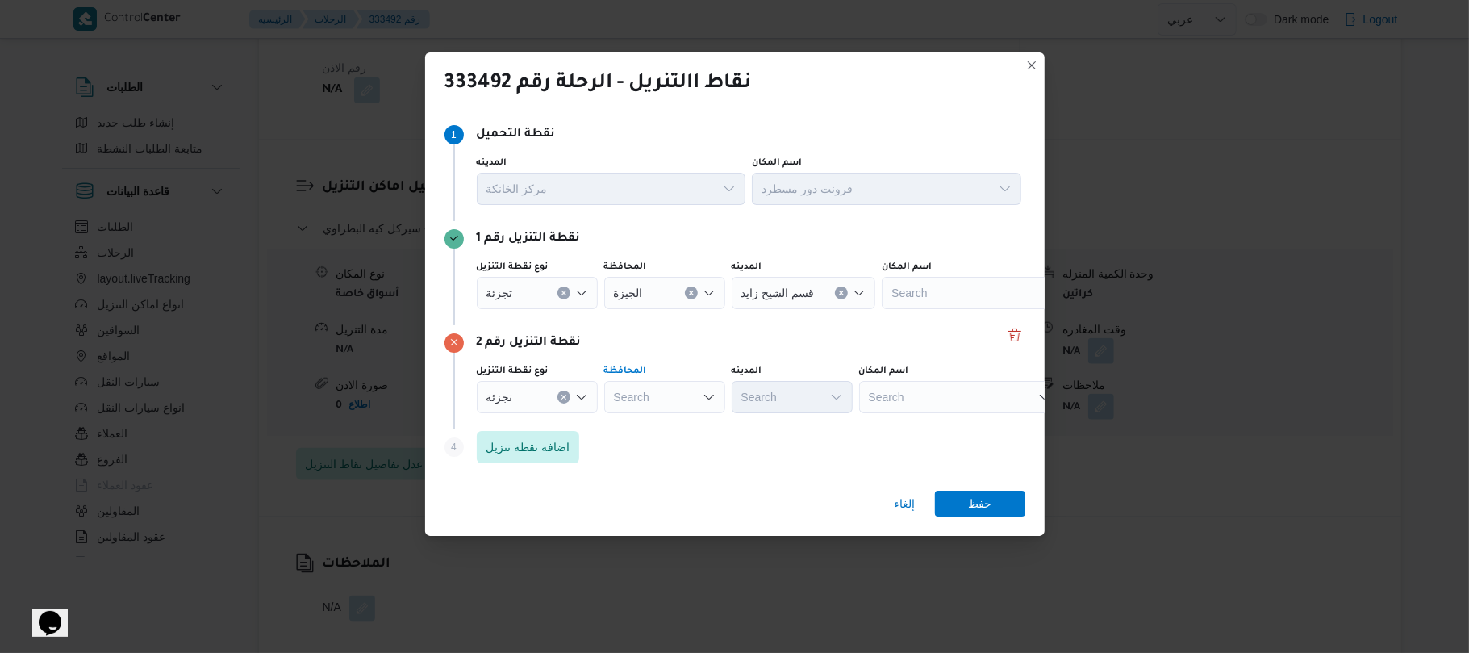
click at [658, 394] on div "Search" at bounding box center [664, 397] width 121 height 32
type input "الجيز"
click at [653, 423] on mark "الجيز" at bounding box center [650, 425] width 23 height 13
click at [778, 397] on div "Search" at bounding box center [792, 397] width 121 height 32
type input "س"
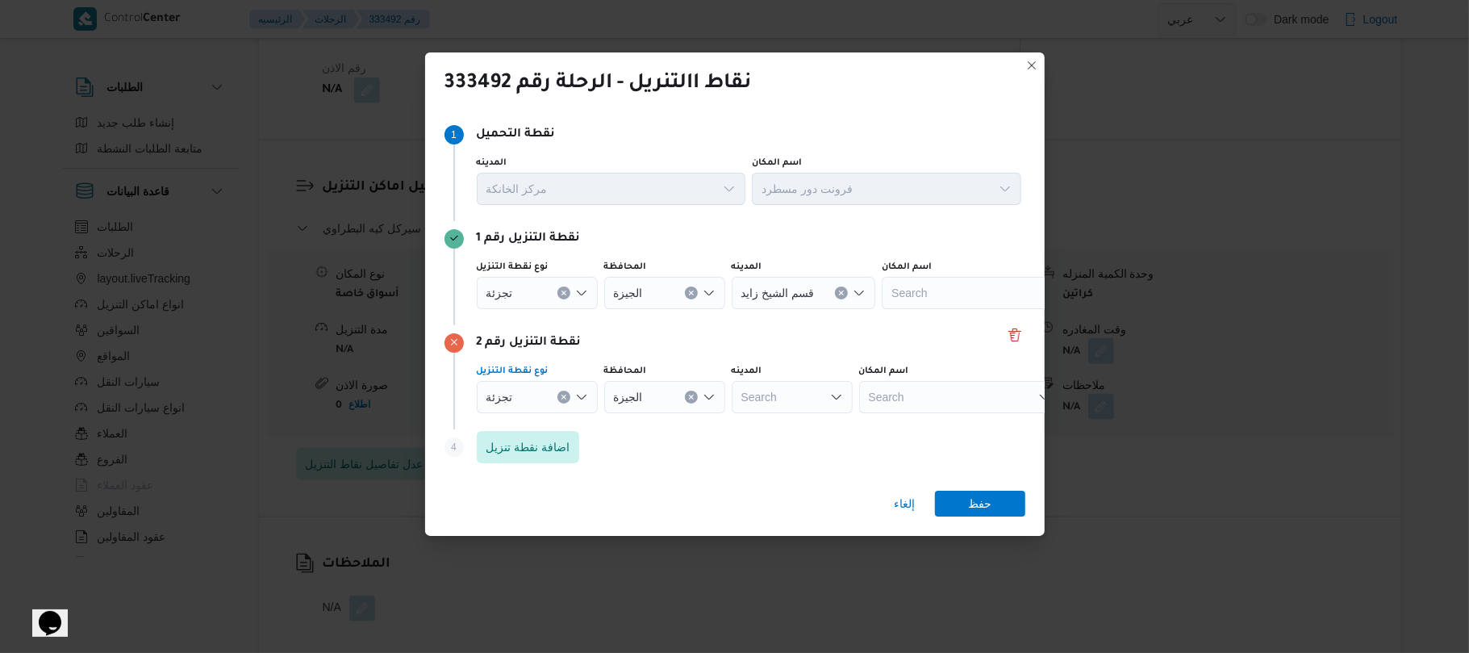
click at [582, 387] on div "تجزئة" at bounding box center [537, 397] width 121 height 32
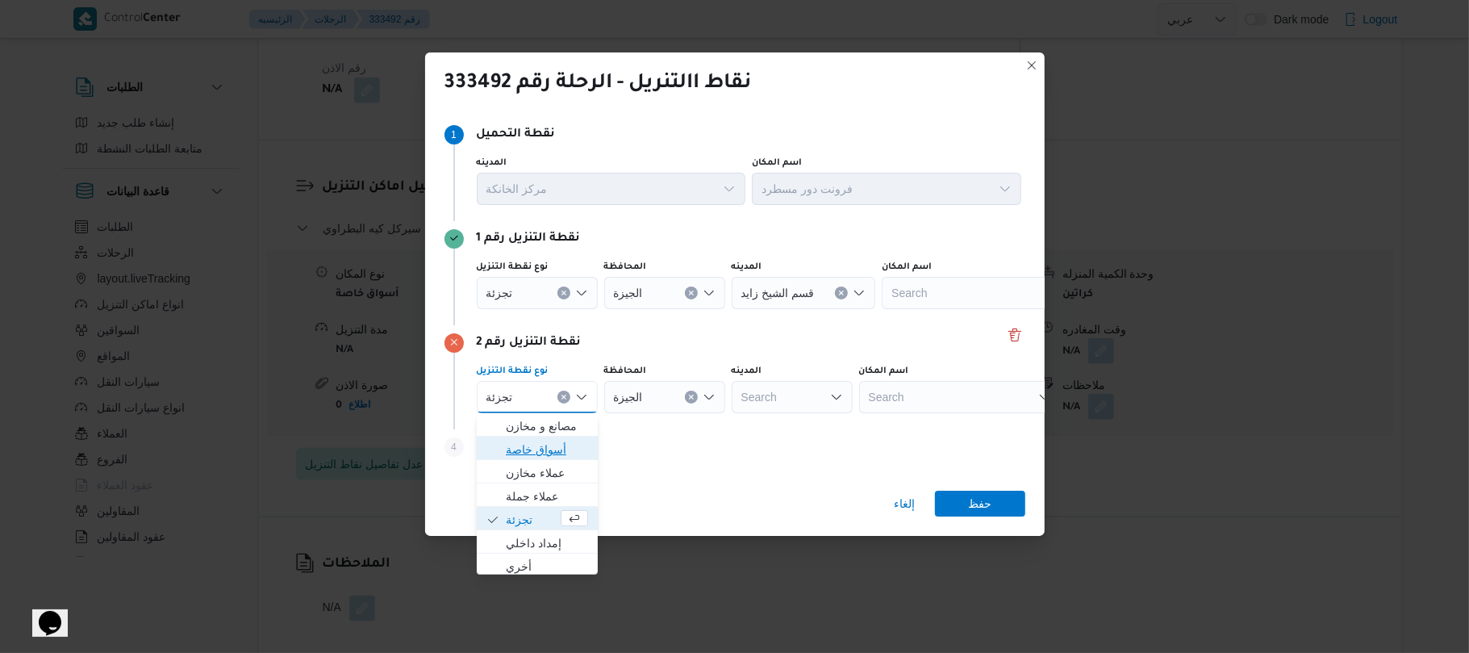
click at [555, 452] on span "أسواق خاصة" at bounding box center [547, 449] width 82 height 19
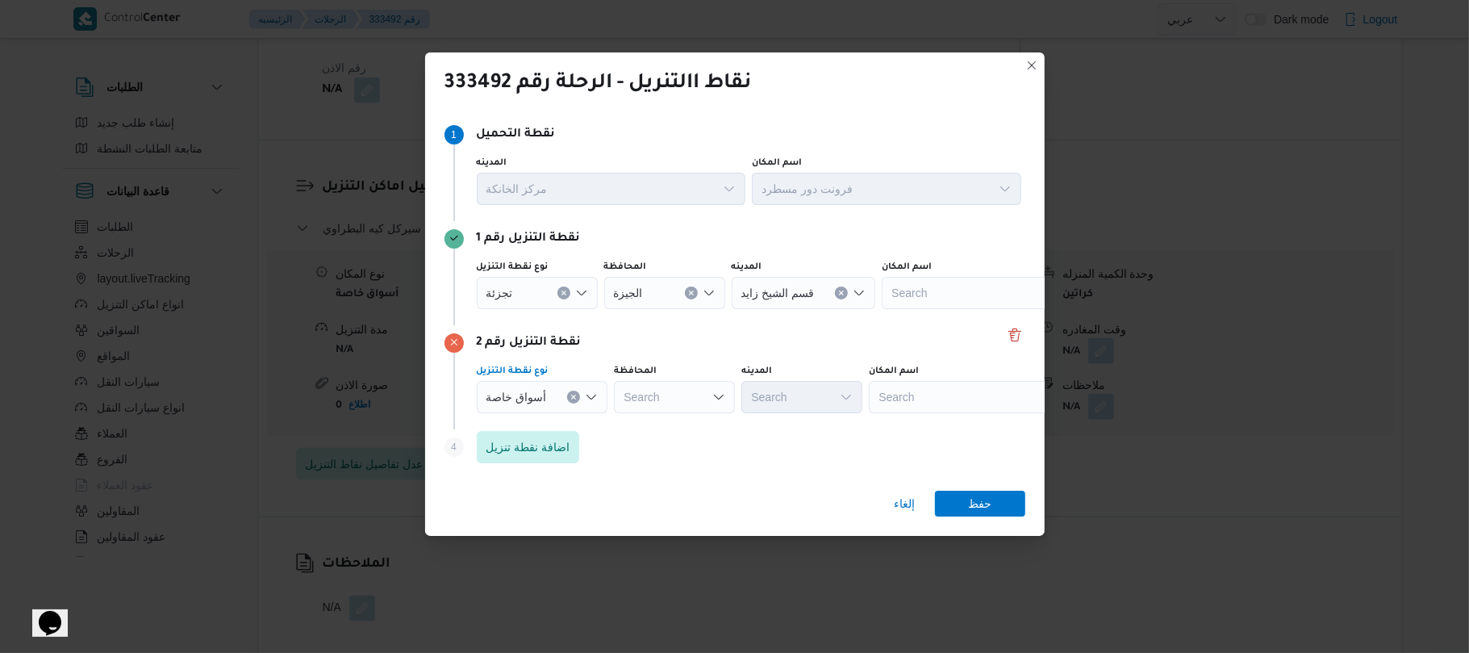
click at [945, 391] on div "Search" at bounding box center [970, 397] width 202 height 32
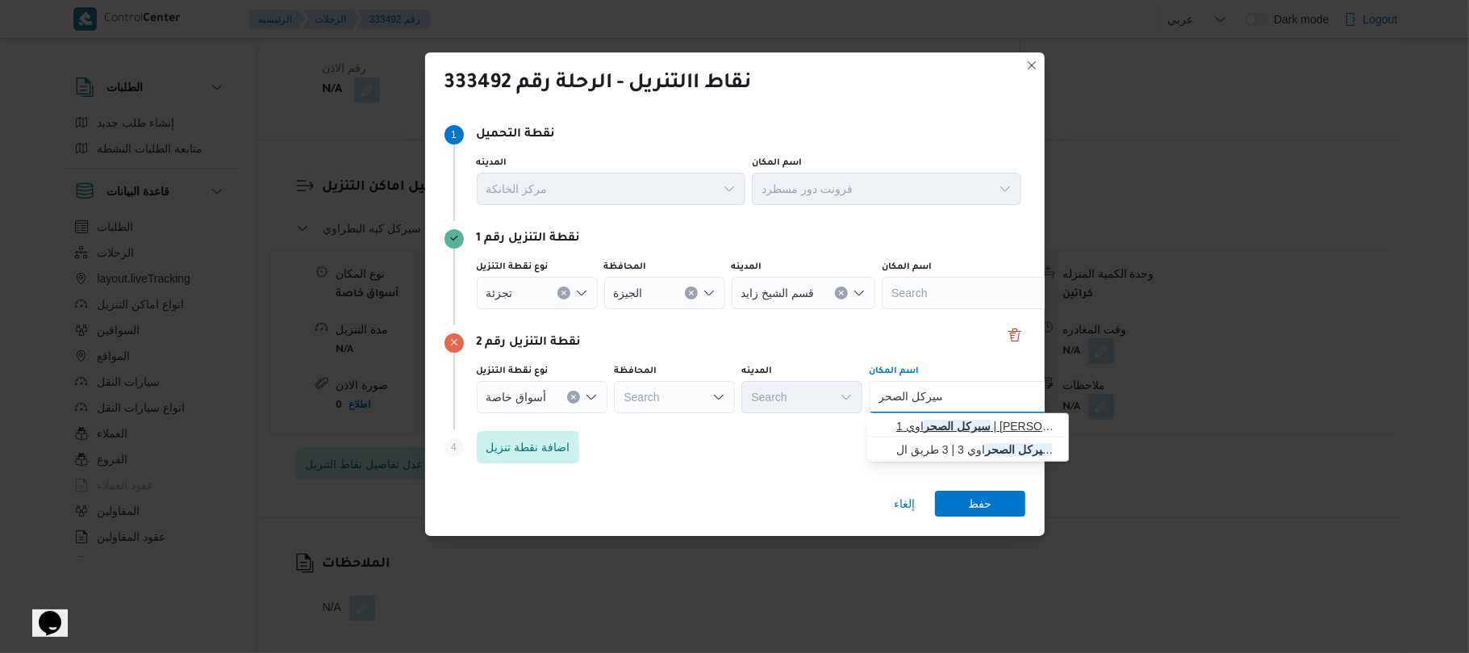
type input "سيركل الصحر"
click at [952, 419] on span "سيركل الصحر اوي 1 | [PERSON_NAME] | null" at bounding box center [977, 425] width 163 height 19
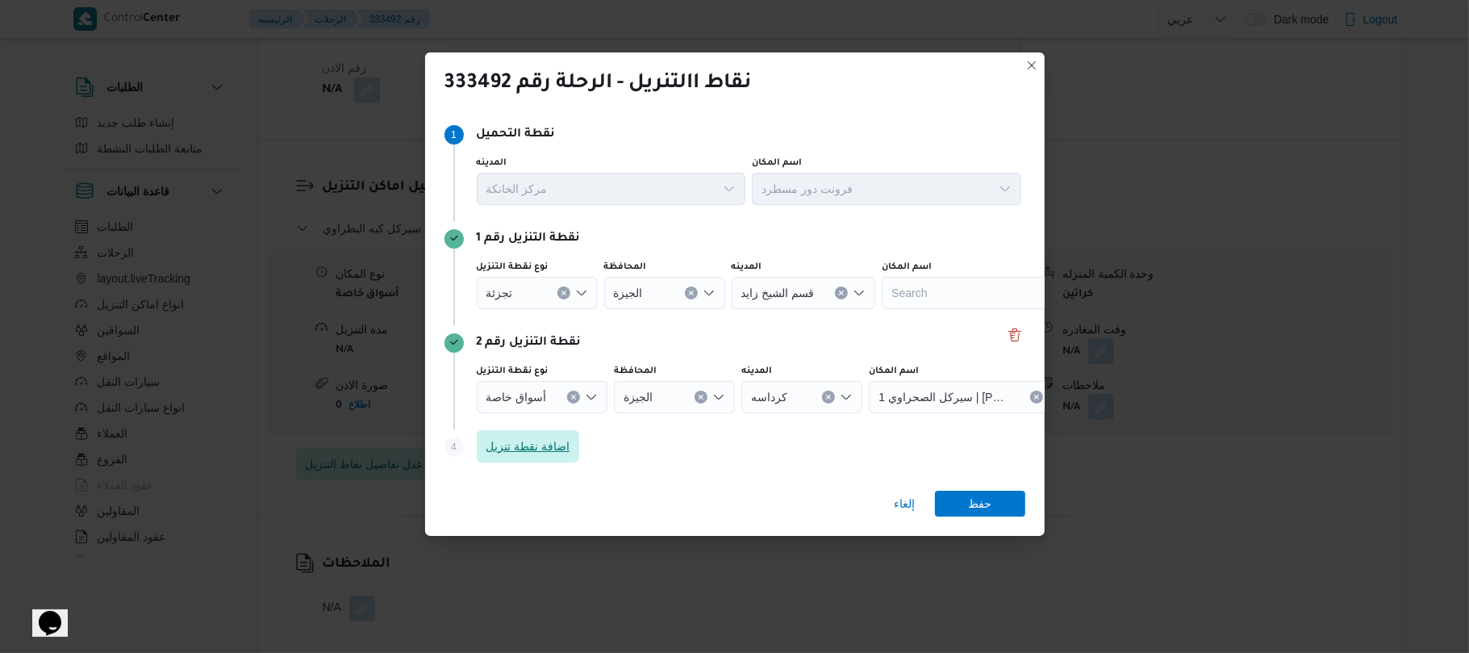
click at [546, 449] on span "اضافة نقطة تنزيل" at bounding box center [528, 445] width 84 height 19
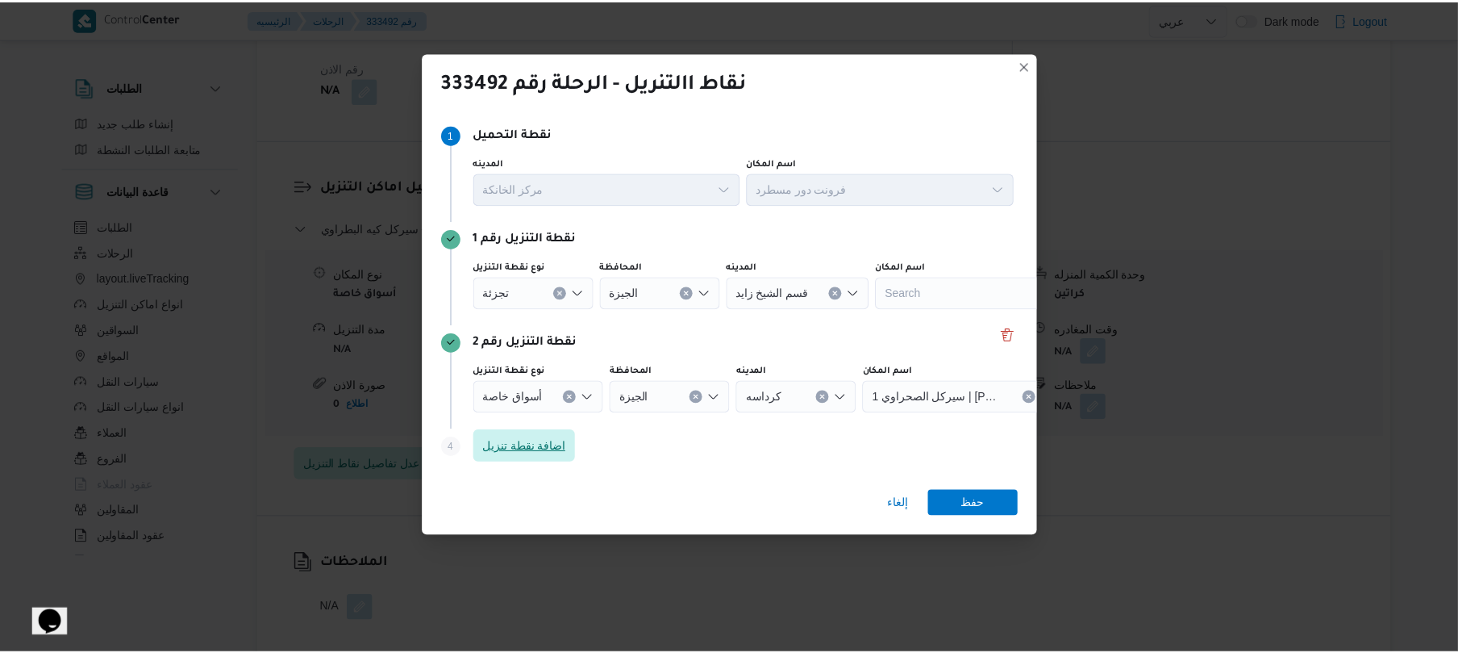
scroll to position [98, 0]
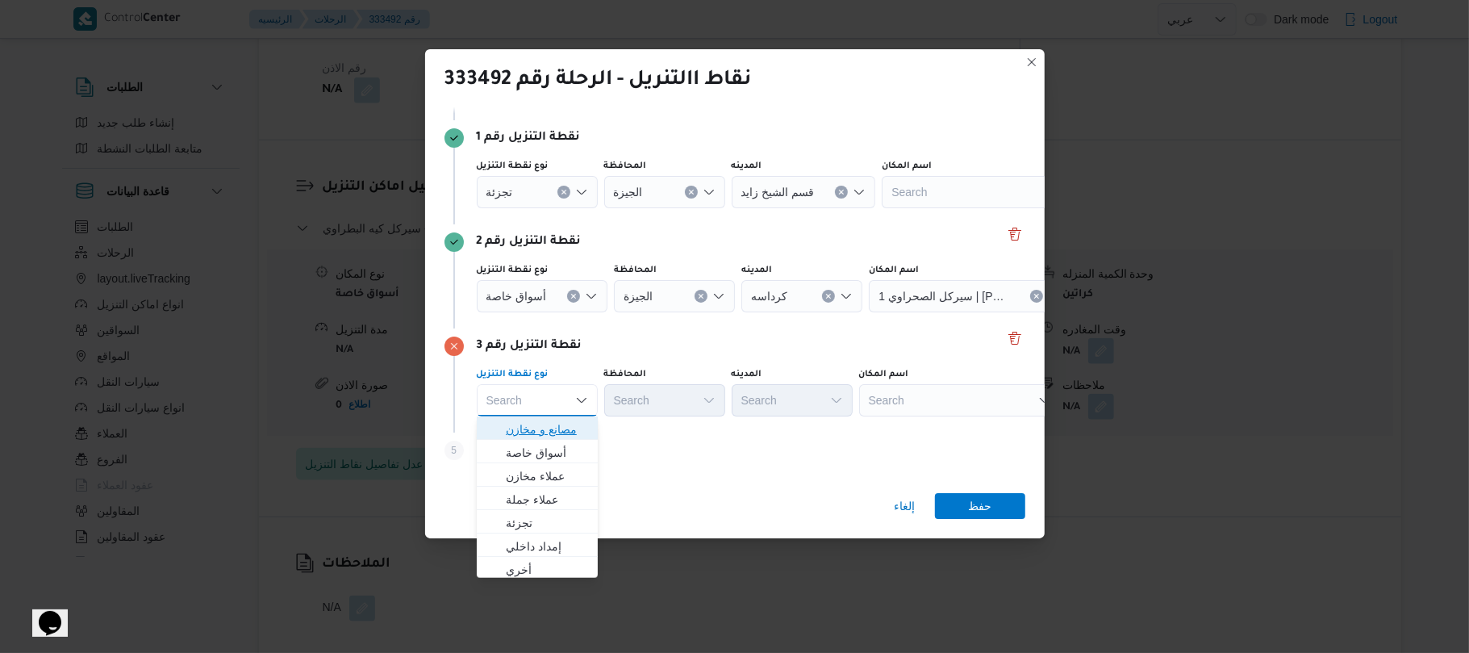
click at [552, 431] on span "مصانع و مخازن" at bounding box center [547, 428] width 82 height 19
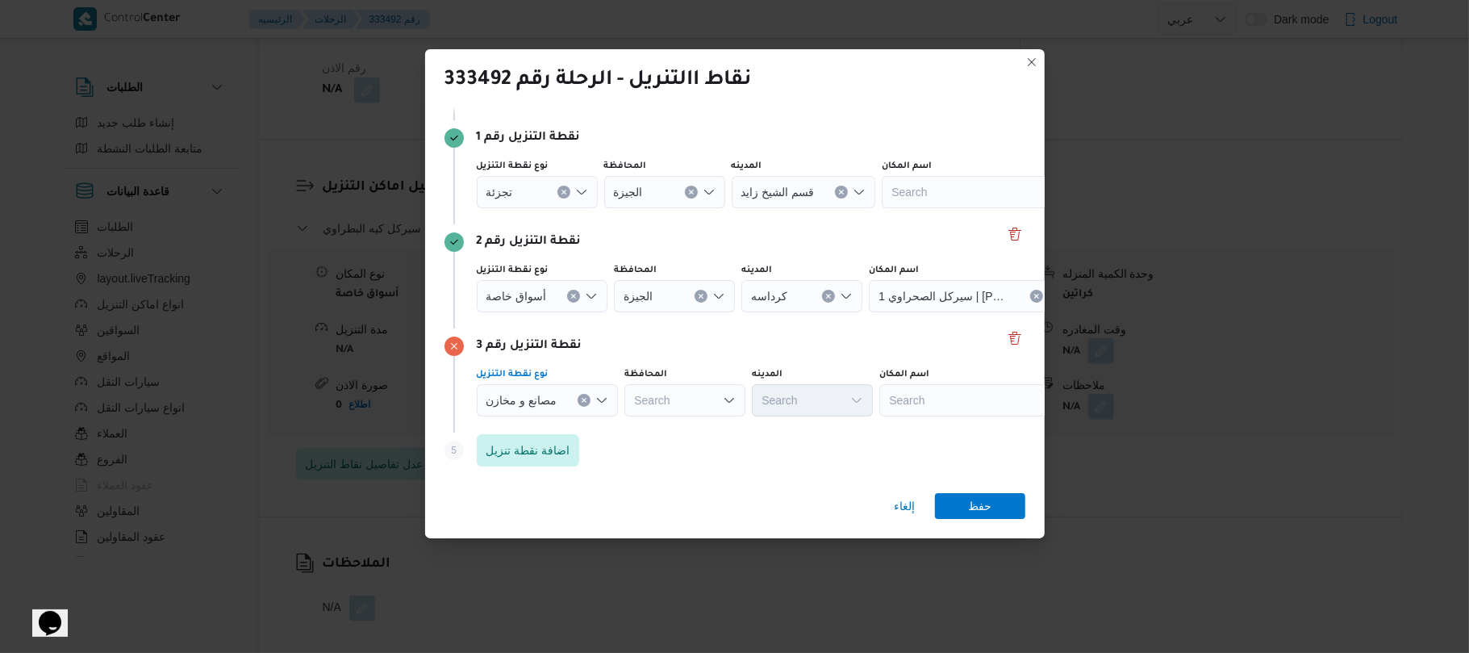
click at [928, 403] on div "Search" at bounding box center [980, 400] width 202 height 32
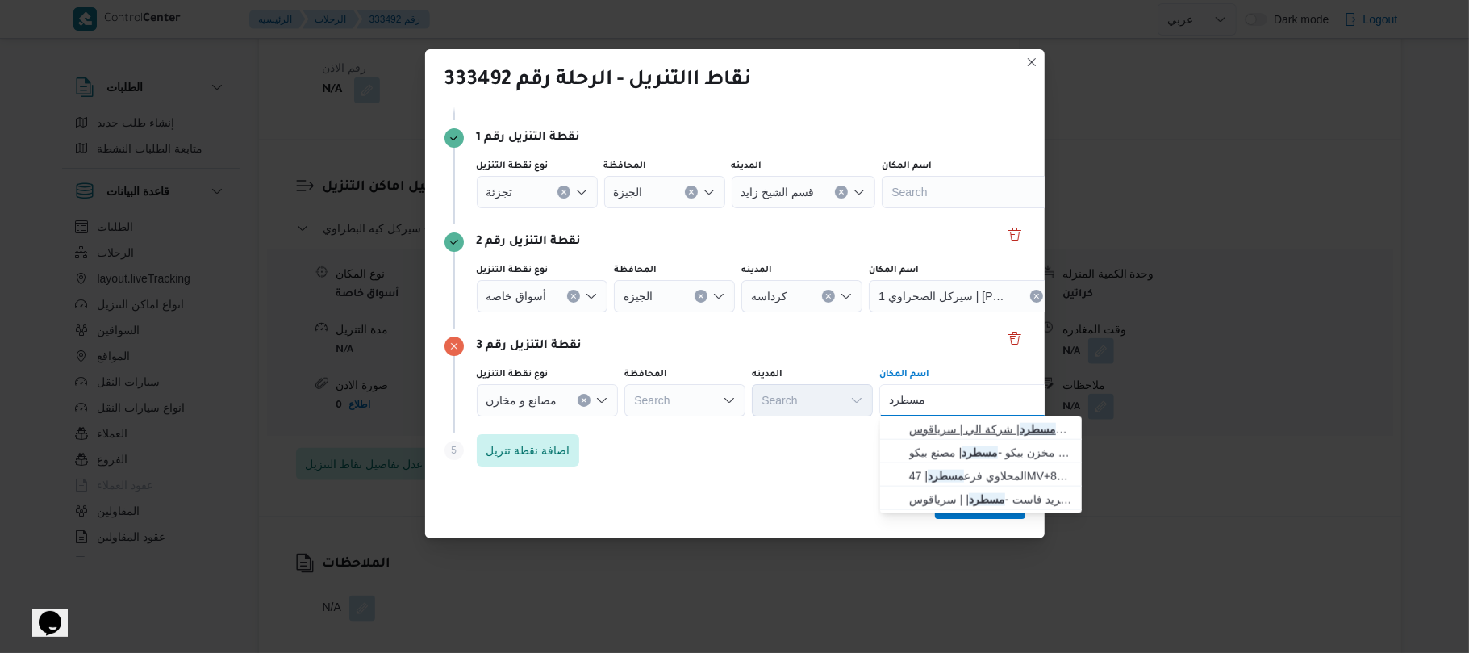
type input "مسطرد"
click at [944, 434] on span "فرونت دور مسطرد | شركة الي | سرياقوس" at bounding box center [990, 428] width 163 height 19
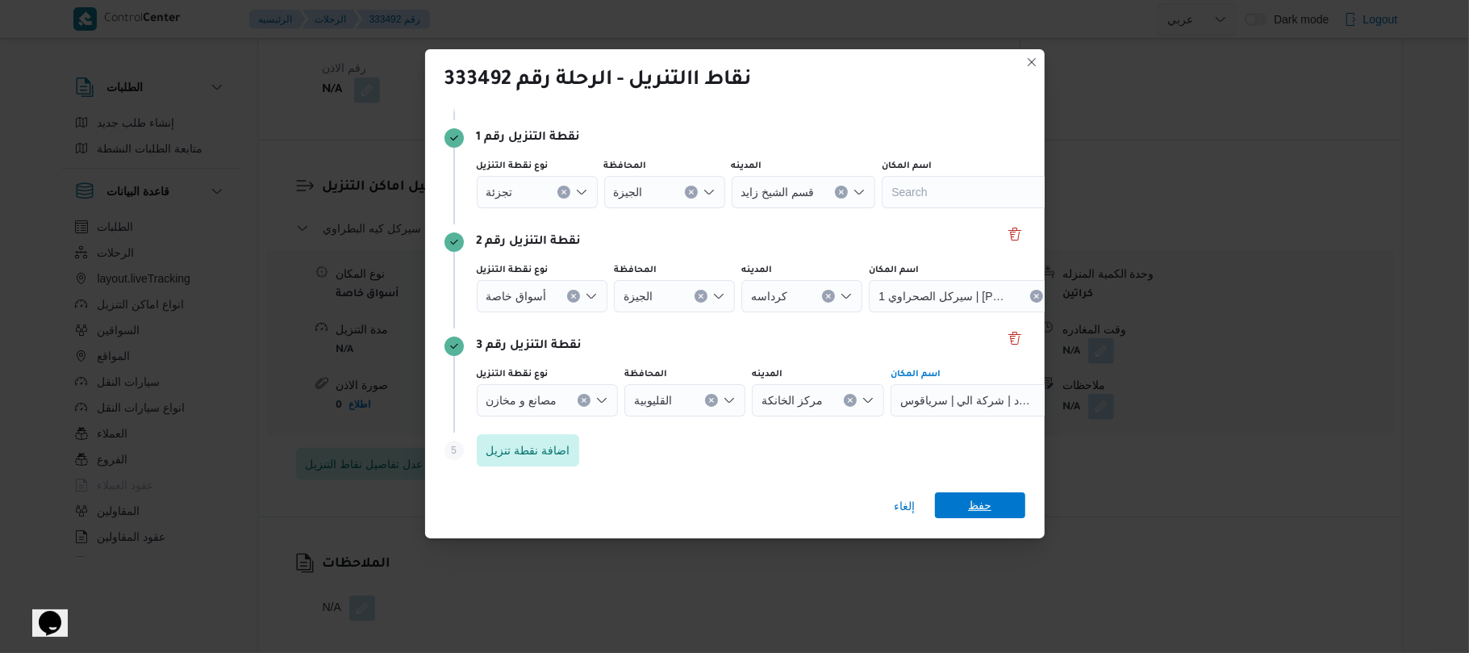
click at [966, 504] on span "حفظ" at bounding box center [980, 505] width 90 height 26
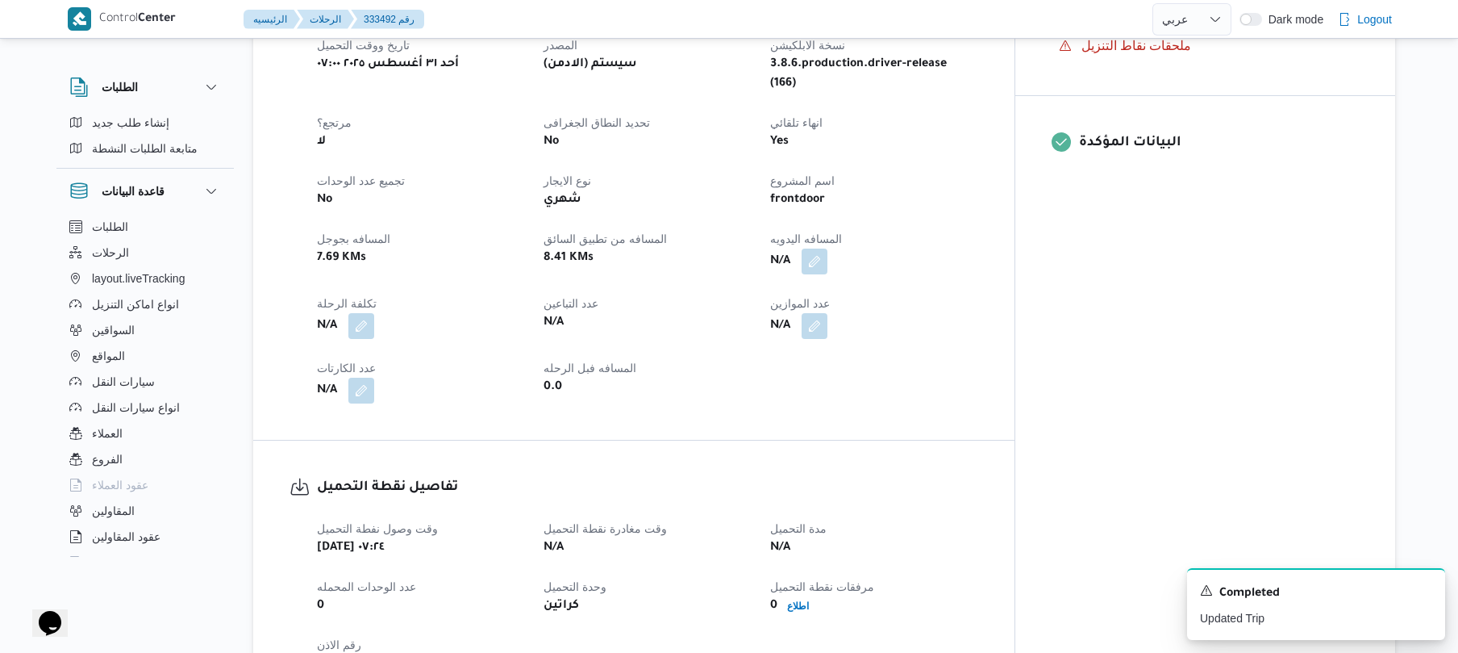
scroll to position [559, 0]
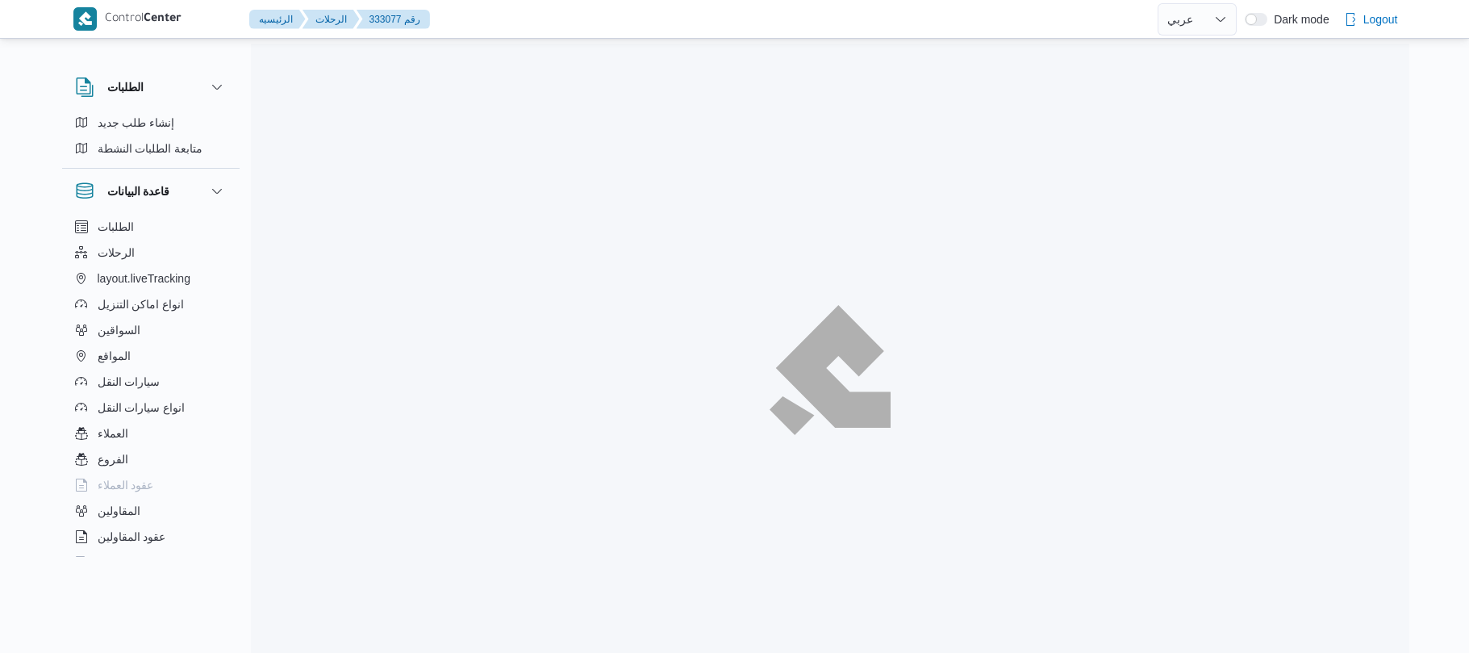
select select "ar"
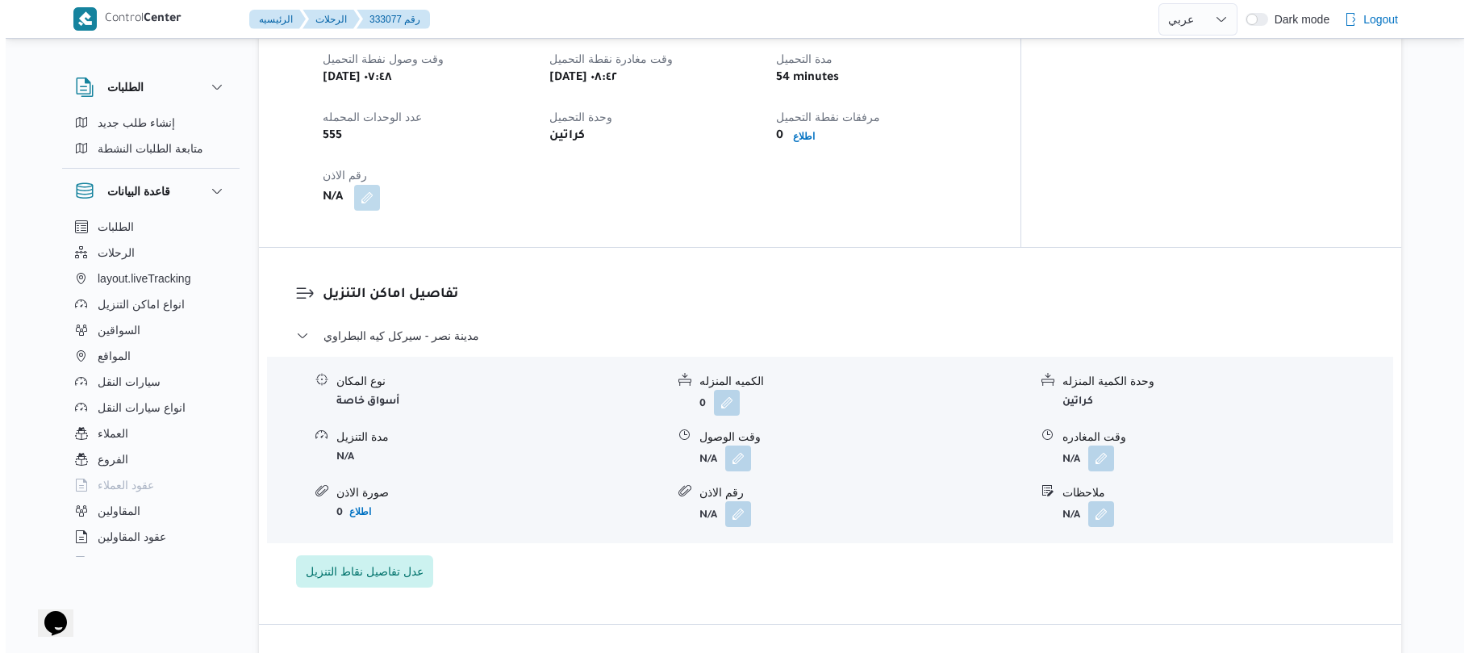
scroll to position [1162, 0]
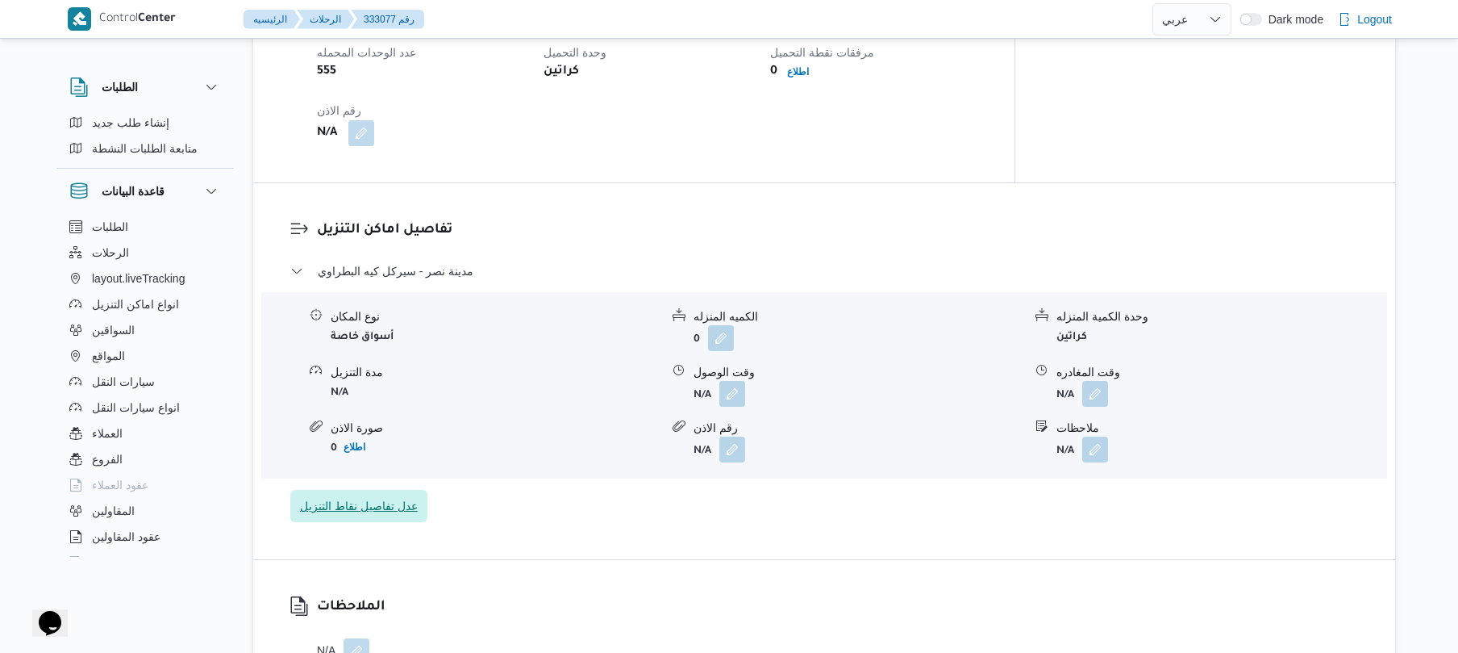
click at [398, 496] on span "عدل تفاصيل نقاط التنزيل" at bounding box center [359, 505] width 118 height 19
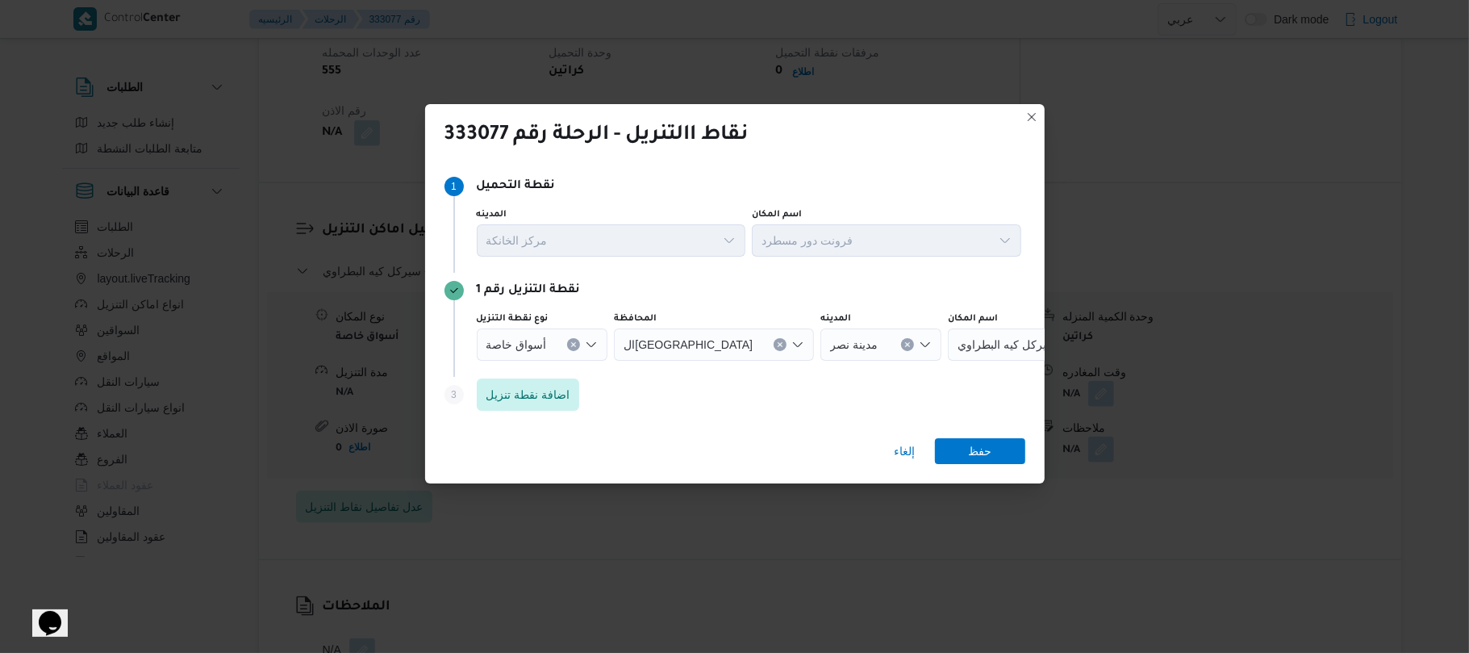
click at [589, 342] on icon "Open list of options" at bounding box center [591, 344] width 13 height 13
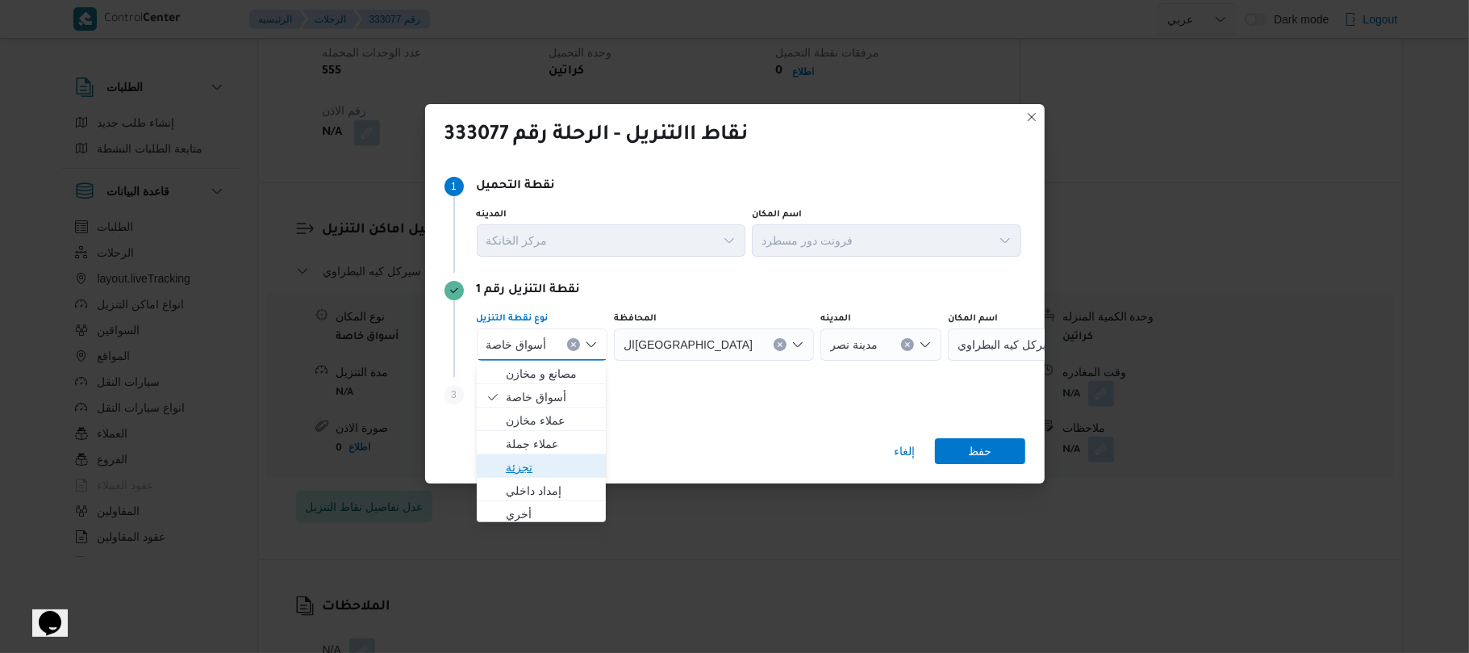
click at [544, 463] on span "تجزئة" at bounding box center [551, 466] width 91 height 19
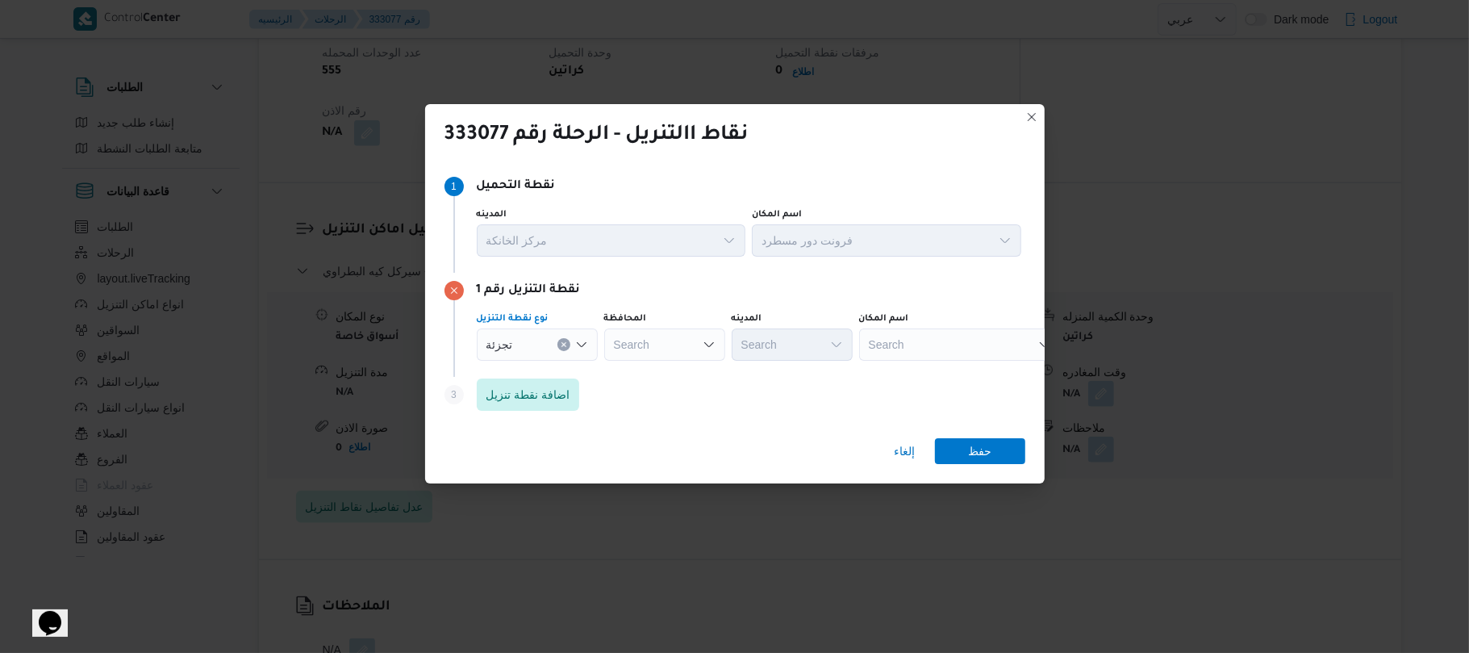
click at [684, 349] on div "Search" at bounding box center [664, 344] width 121 height 32
type input "القاه"
click at [671, 371] on span "القاه رة" at bounding box center [674, 373] width 82 height 19
click at [810, 348] on div "Search" at bounding box center [870, 344] width 121 height 32
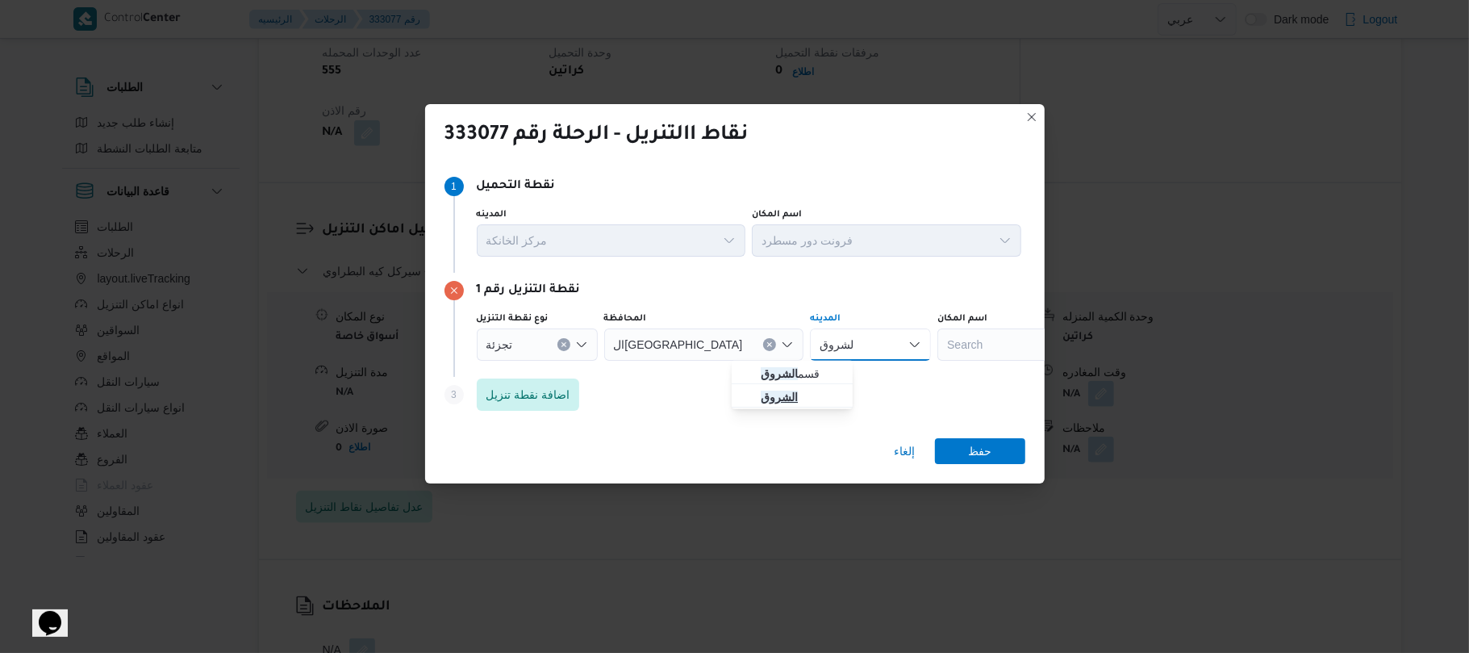
type input "الشروق"
click at [776, 398] on mark "الشروق" at bounding box center [779, 396] width 37 height 13
click at [555, 391] on span "اضافة نقطة تنزيل" at bounding box center [528, 393] width 84 height 19
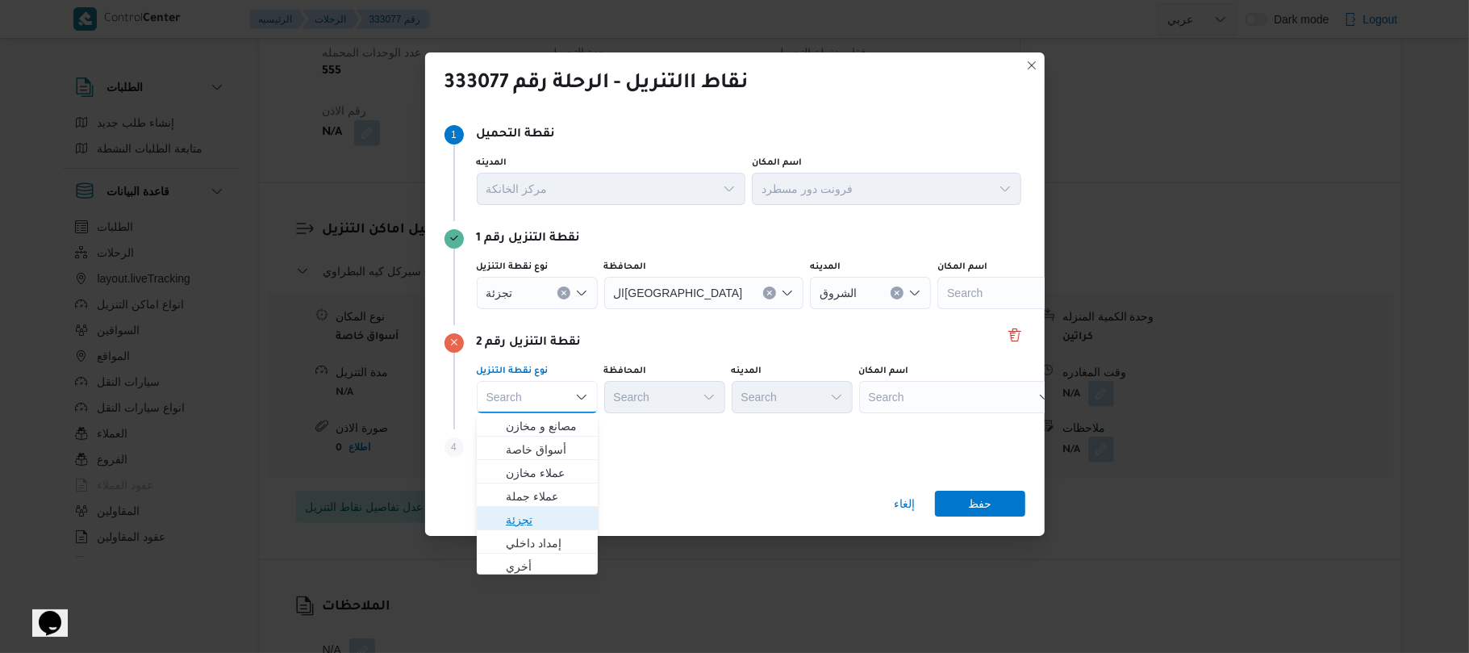
click at [542, 517] on span "تجزئة" at bounding box center [547, 519] width 82 height 19
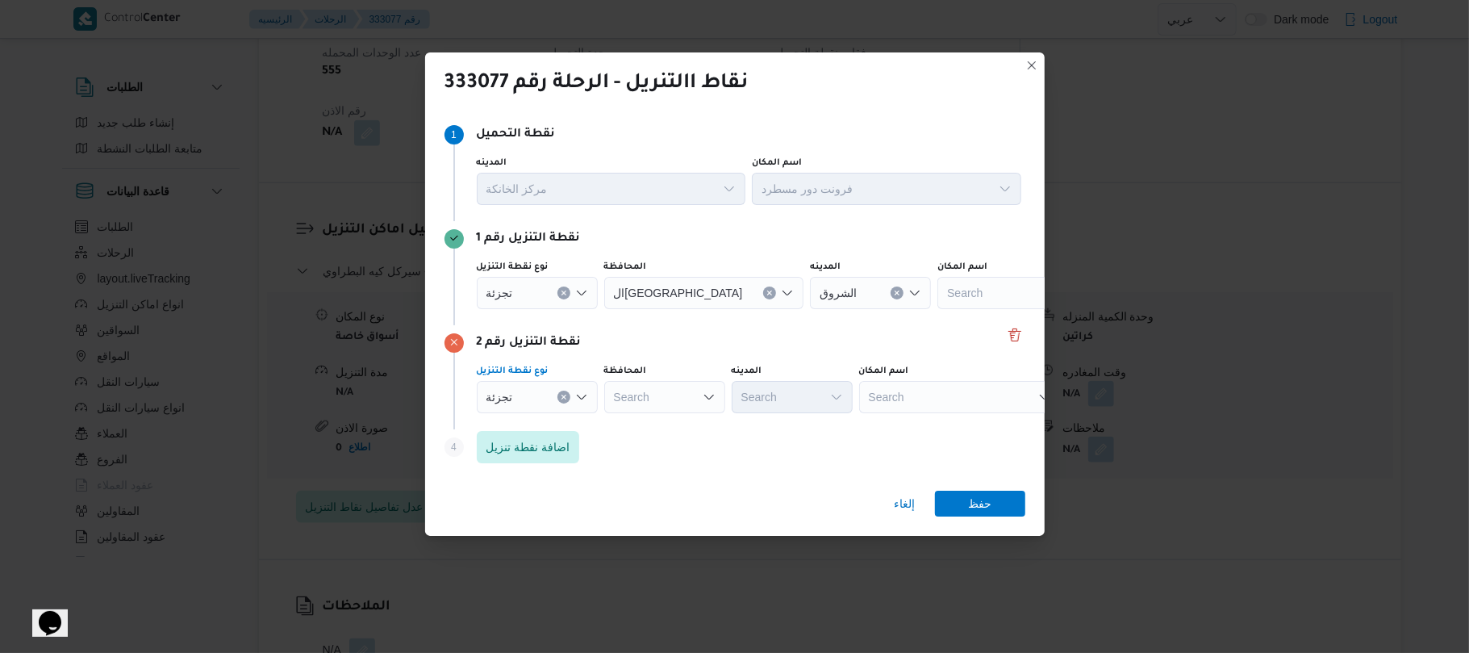
click at [678, 397] on div "Search" at bounding box center [664, 397] width 121 height 32
type input "ا"
click at [582, 394] on icon "Open list of options" at bounding box center [581, 396] width 13 height 13
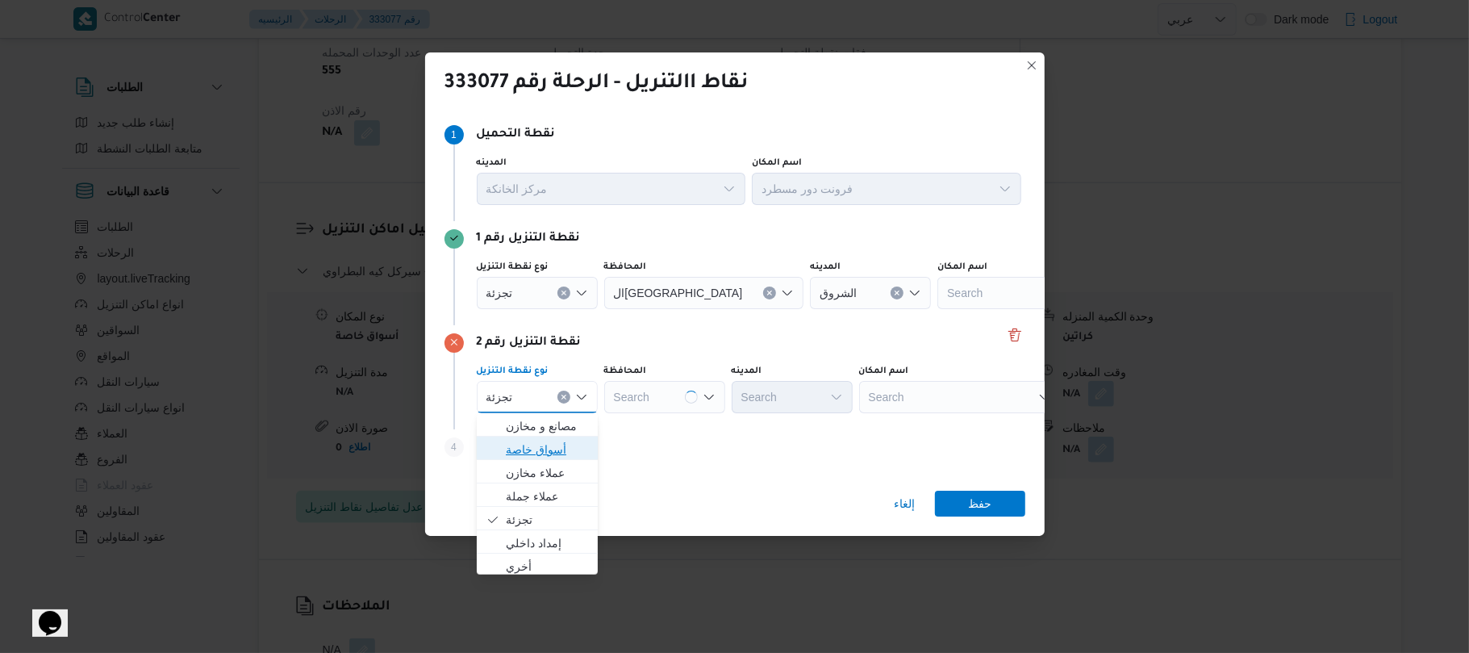
click at [560, 453] on span "أسواق خاصة" at bounding box center [547, 449] width 82 height 19
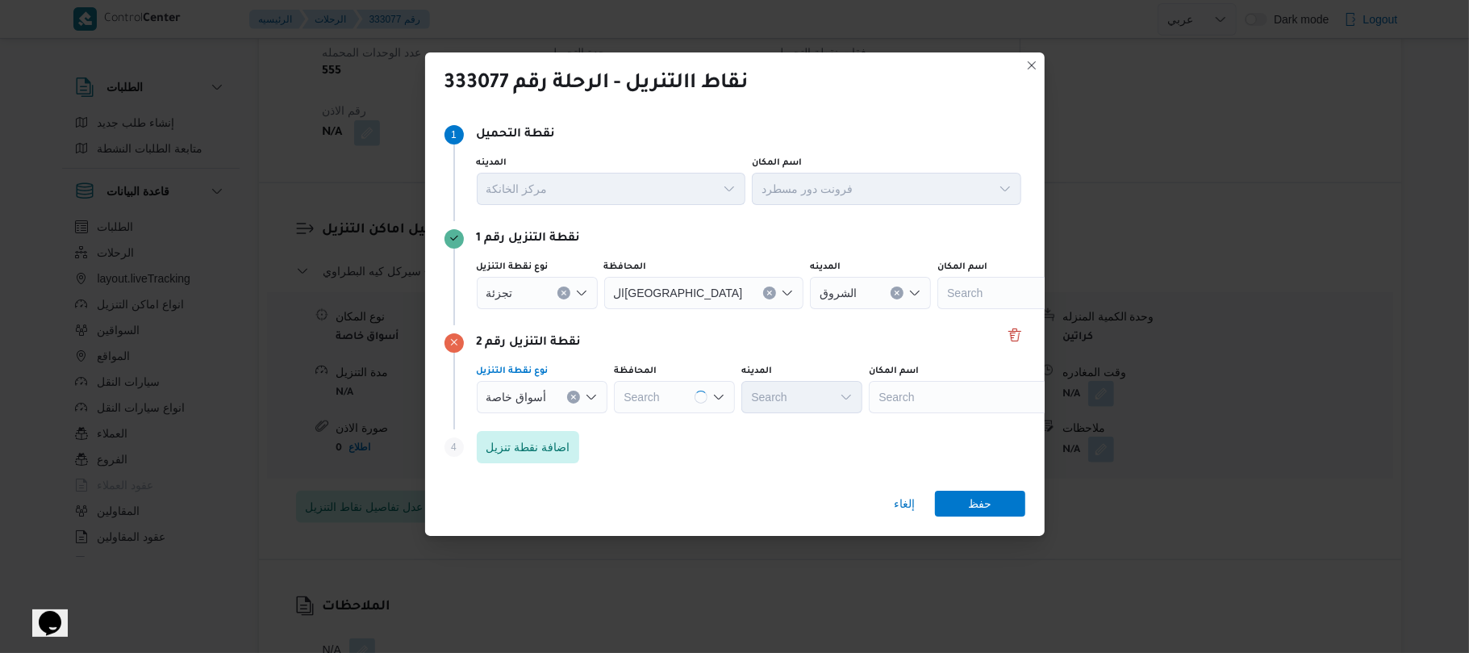
click at [923, 392] on div "Search" at bounding box center [970, 397] width 202 height 32
type input "ن"
type input "ا"
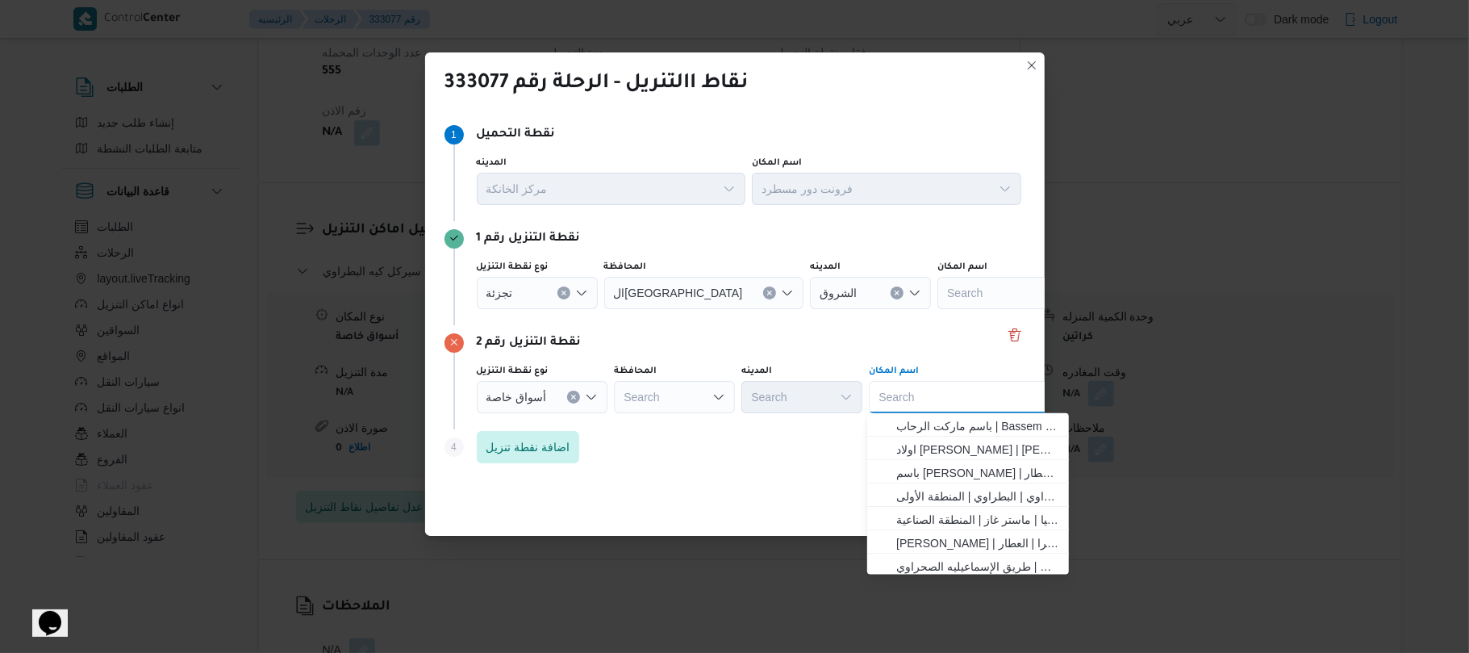
click at [594, 391] on icon "Open list of options" at bounding box center [591, 396] width 13 height 13
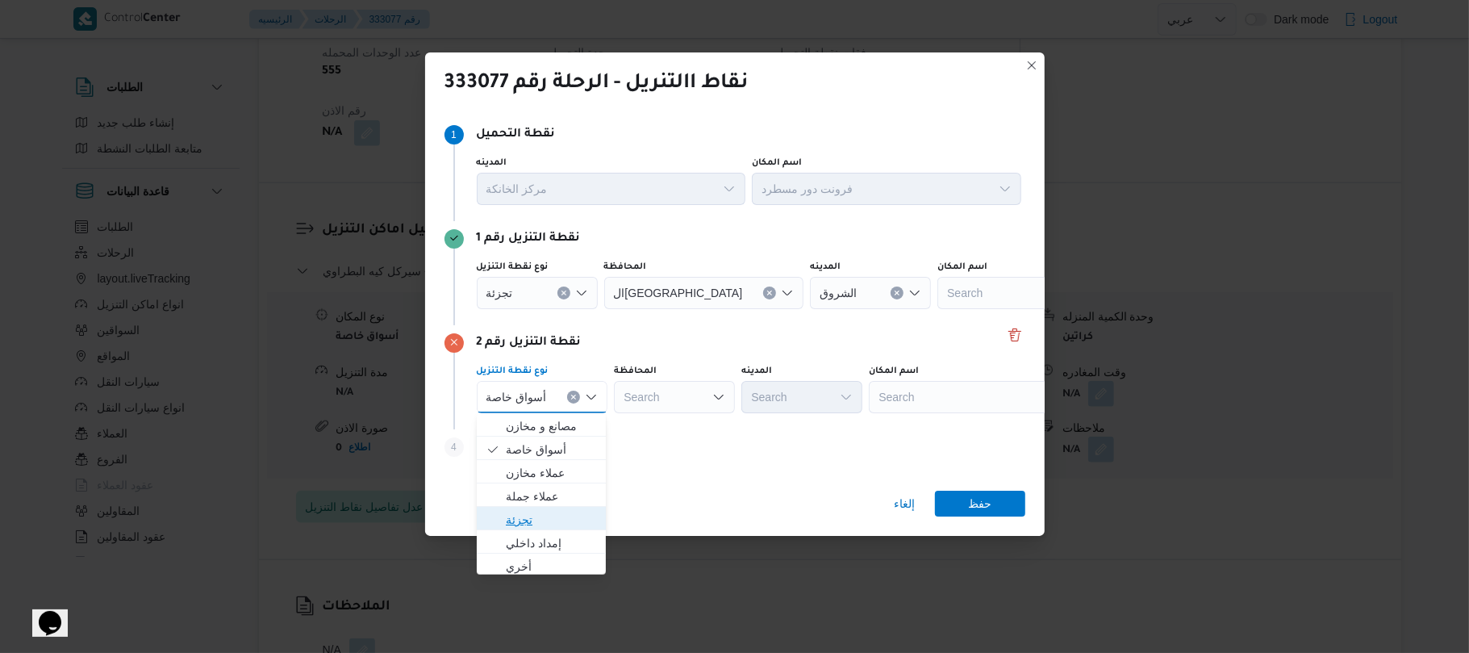
click at [547, 518] on span "تجزئة" at bounding box center [551, 519] width 91 height 19
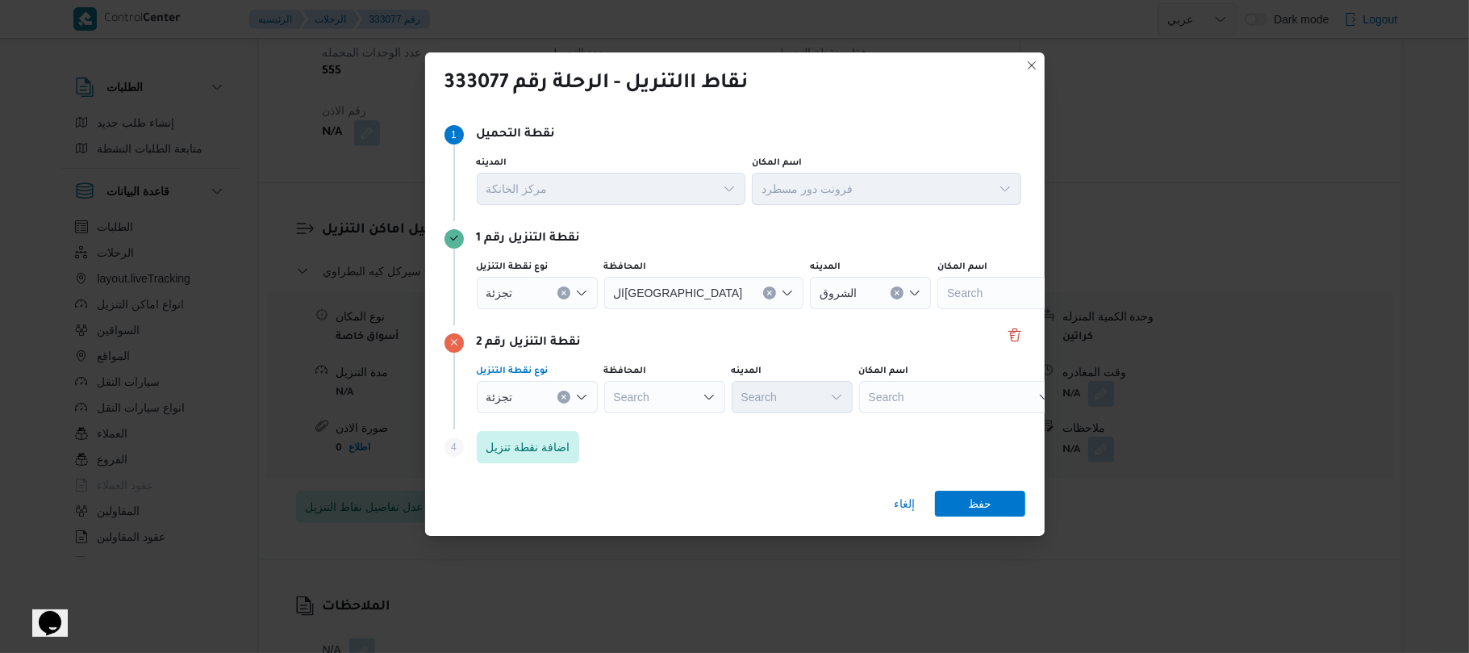
click at [678, 394] on div "Search" at bounding box center [664, 397] width 121 height 32
type input "الشرق"
click at [663, 426] on mark "الشرق" at bounding box center [657, 425] width 28 height 13
click at [800, 404] on div "Search" at bounding box center [792, 397] width 121 height 32
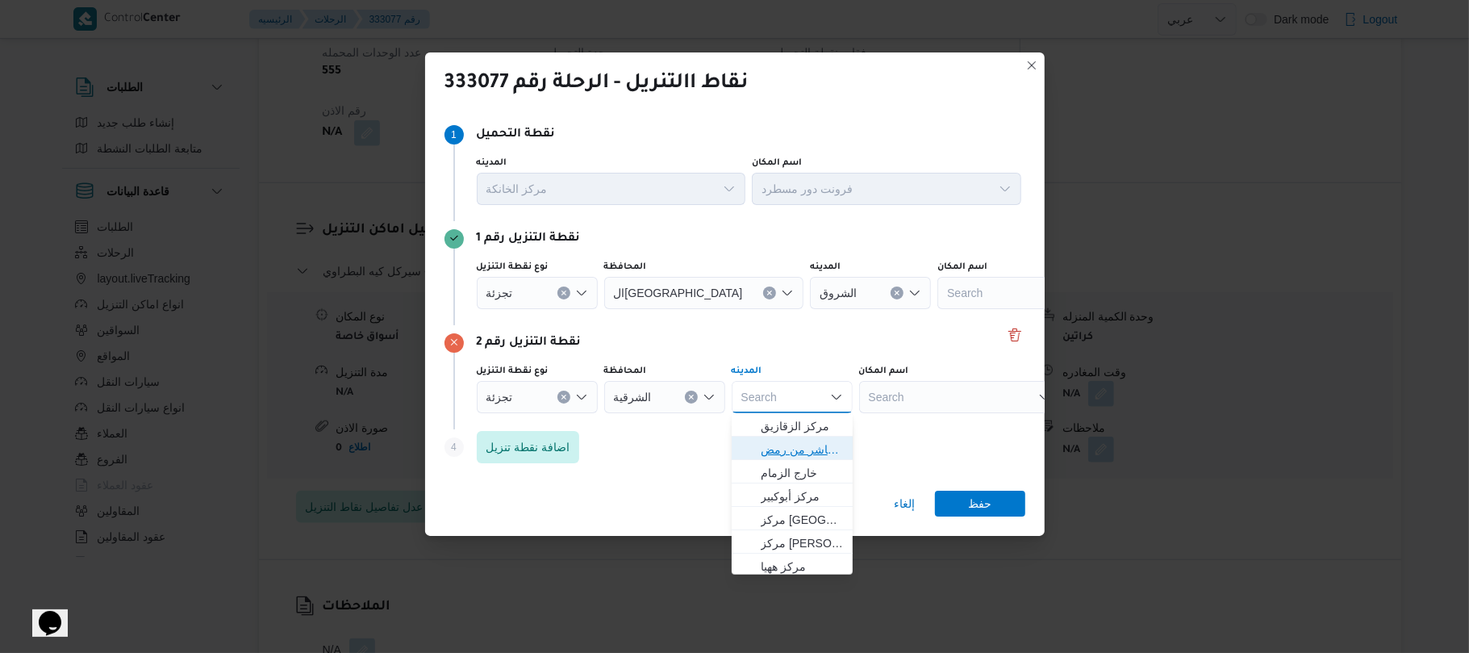
click at [808, 445] on span "قسم اول مدينة العاشر من رمض" at bounding box center [802, 449] width 82 height 19
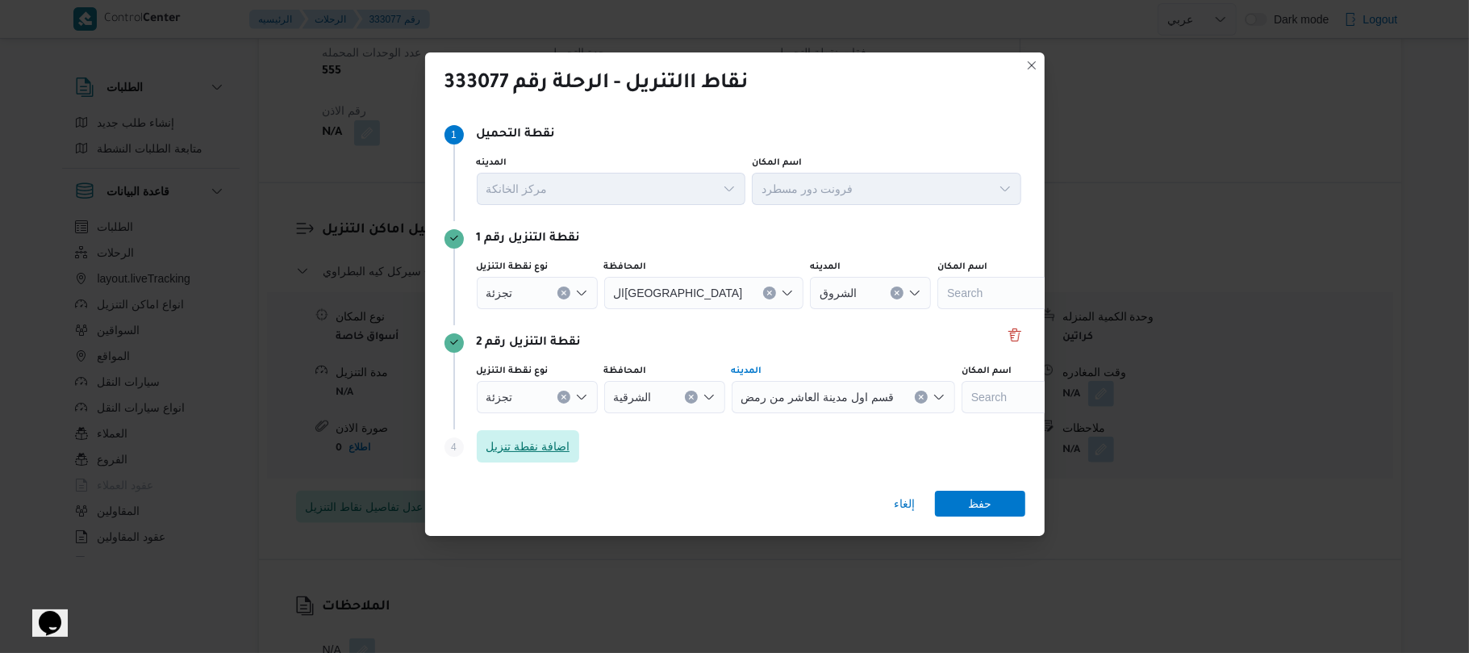
click at [557, 437] on span "اضافة نقطة تنزيل" at bounding box center [528, 445] width 84 height 19
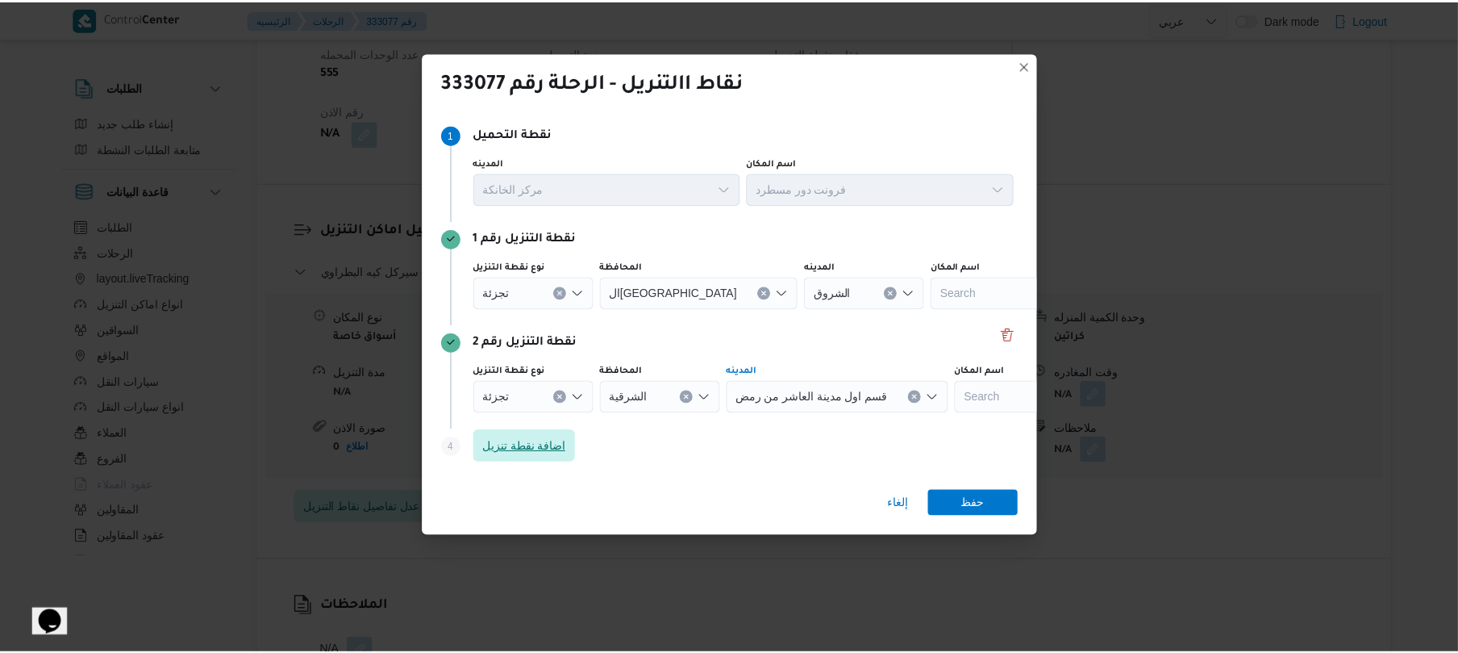
scroll to position [98, 0]
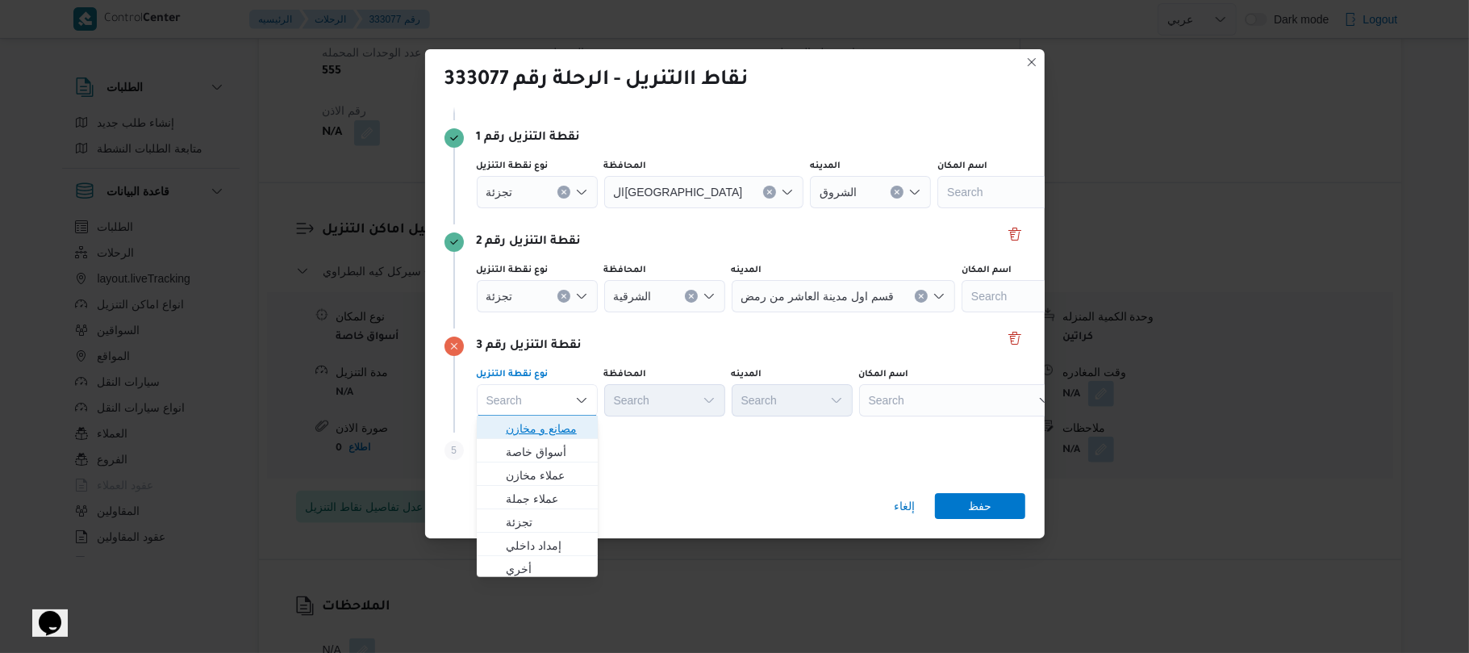
click at [572, 432] on span "مصانع و مخازن" at bounding box center [547, 428] width 82 height 19
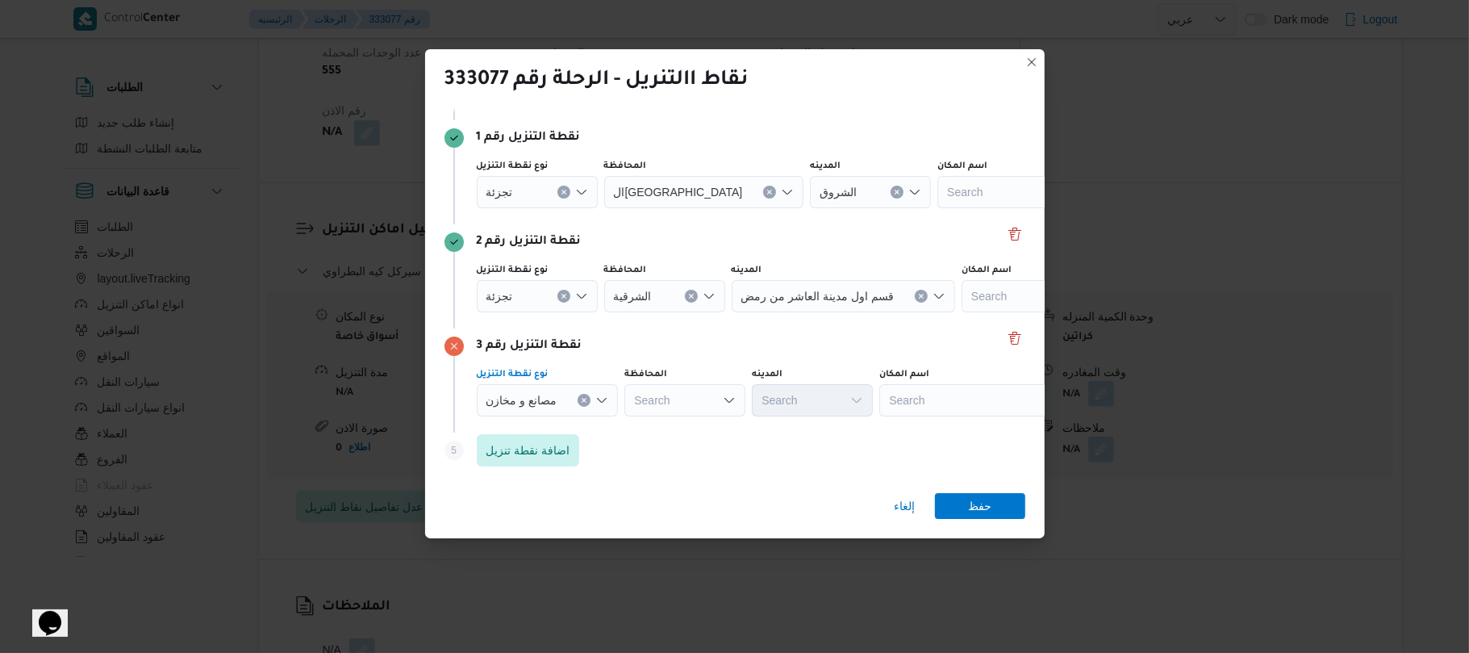
click at [911, 403] on div "Search" at bounding box center [980, 400] width 202 height 32
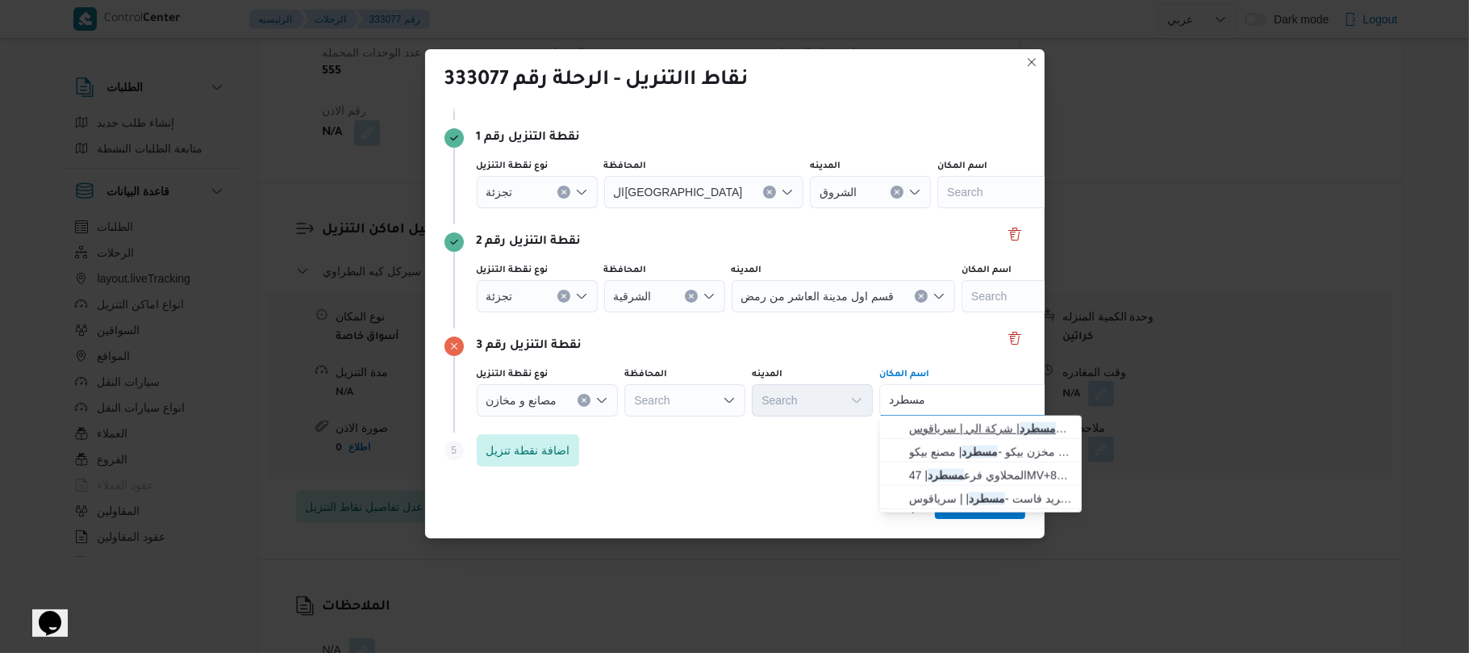
type input "مسطرد"
click at [943, 426] on span "فرونت دور مسطرد | شركة الي | سرياقوس" at bounding box center [990, 428] width 163 height 19
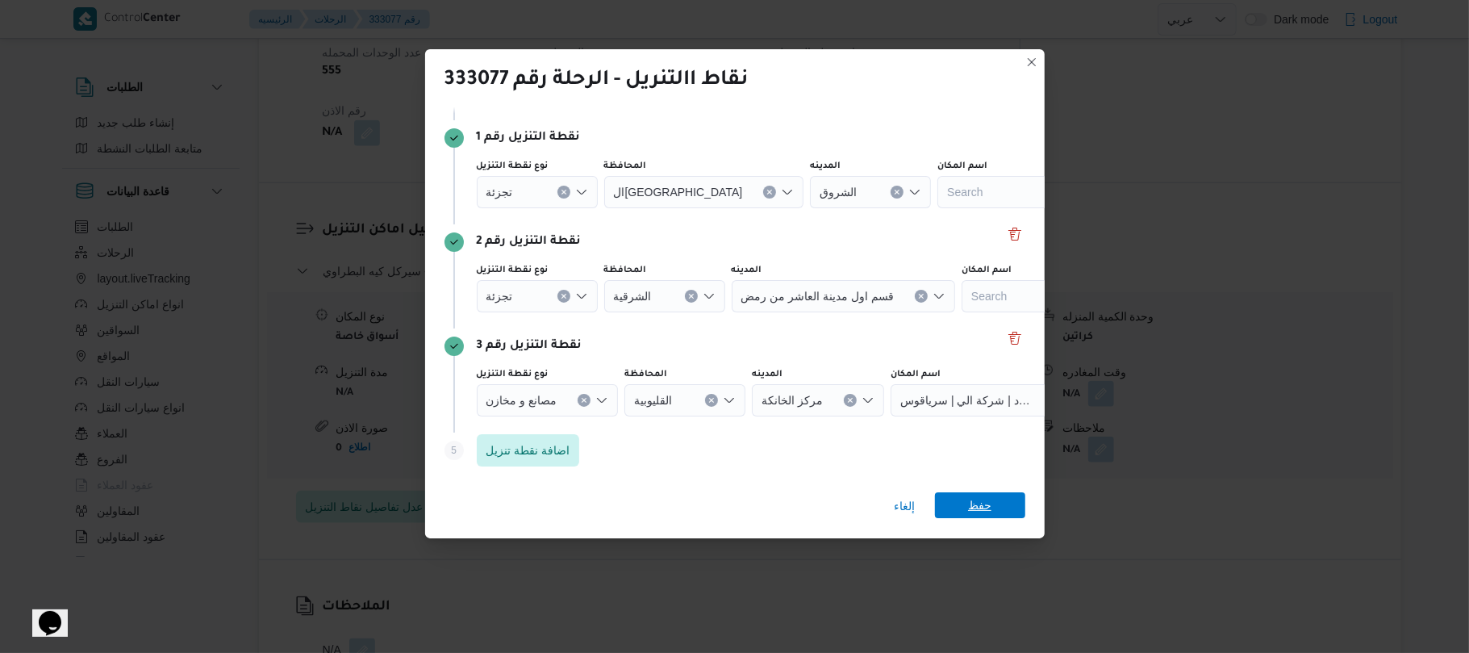
click at [956, 500] on span "حفظ" at bounding box center [980, 505] width 90 height 26
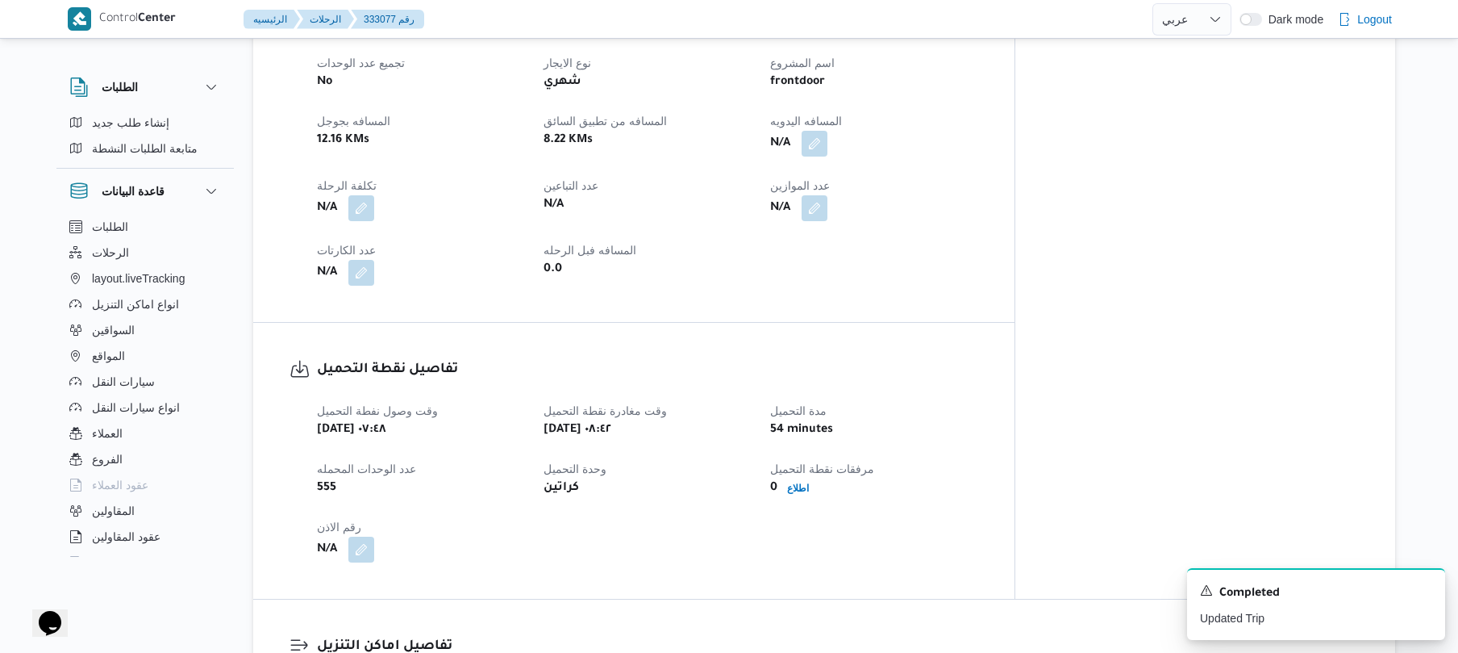
scroll to position [731, 0]
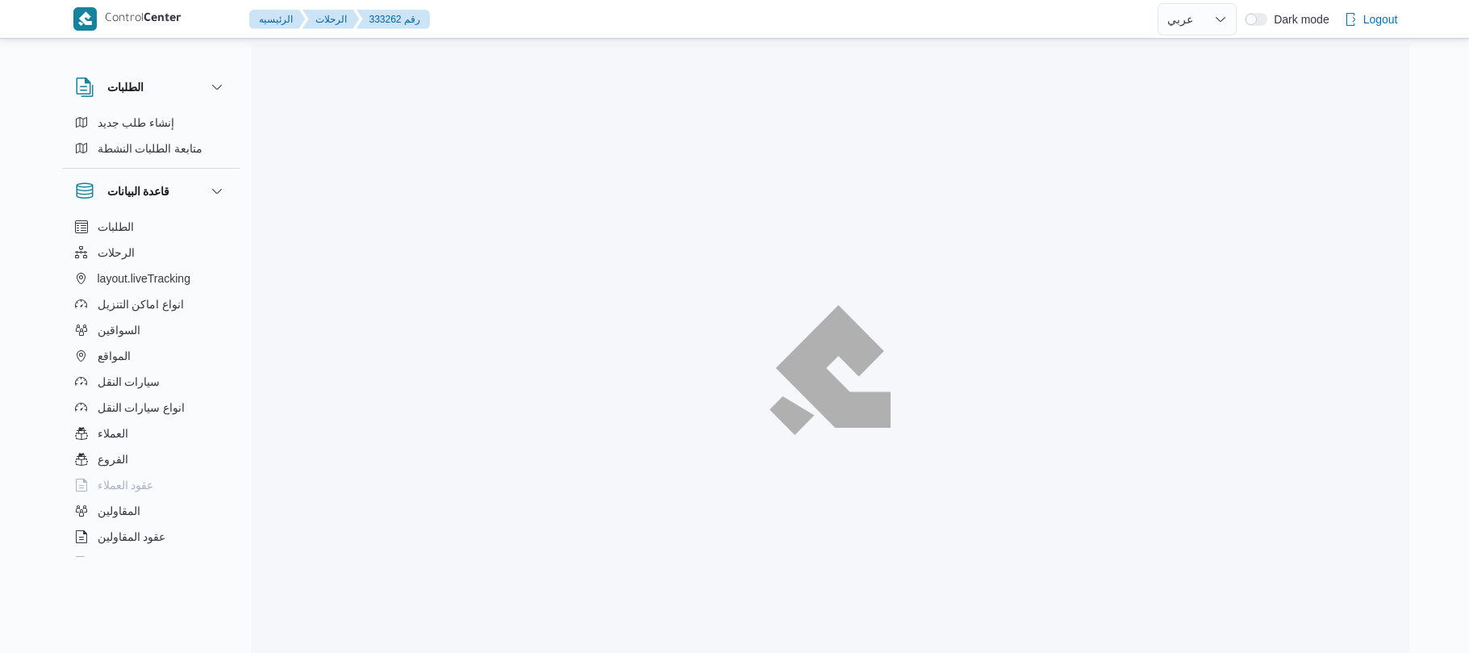
select select "ar"
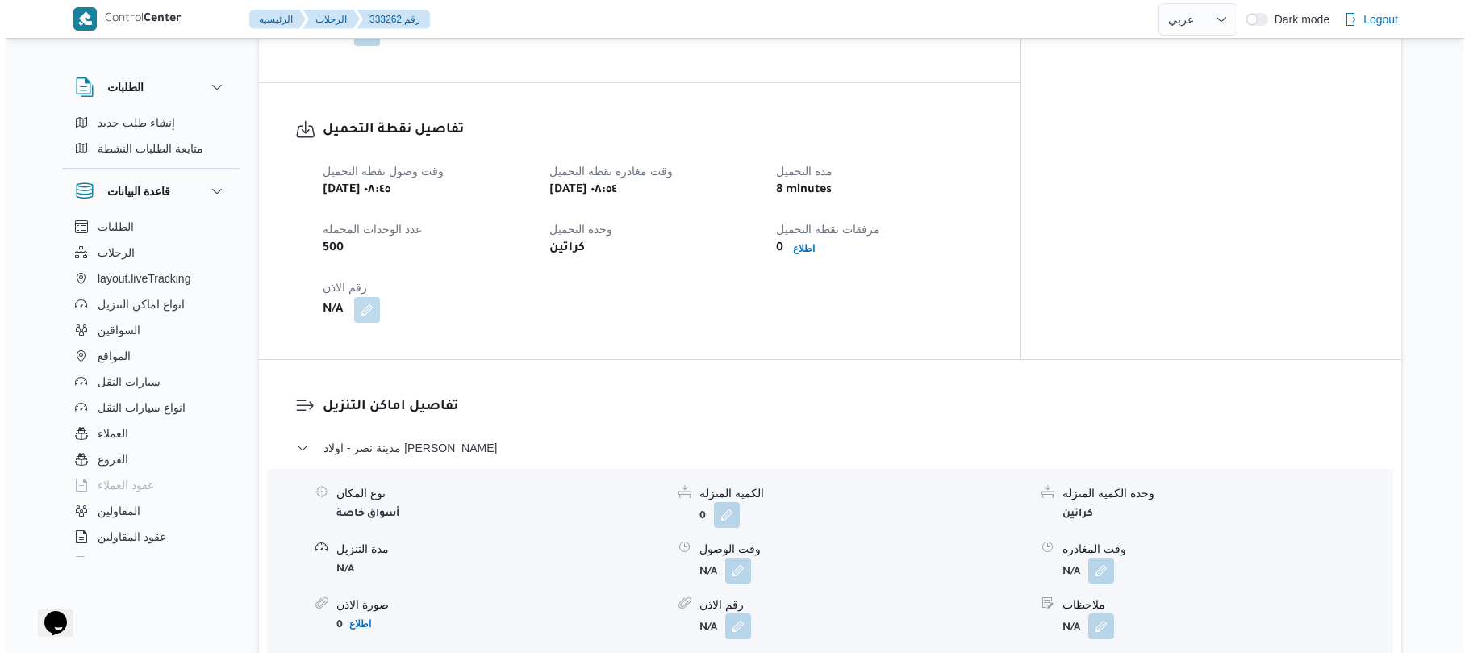
scroll to position [1204, 0]
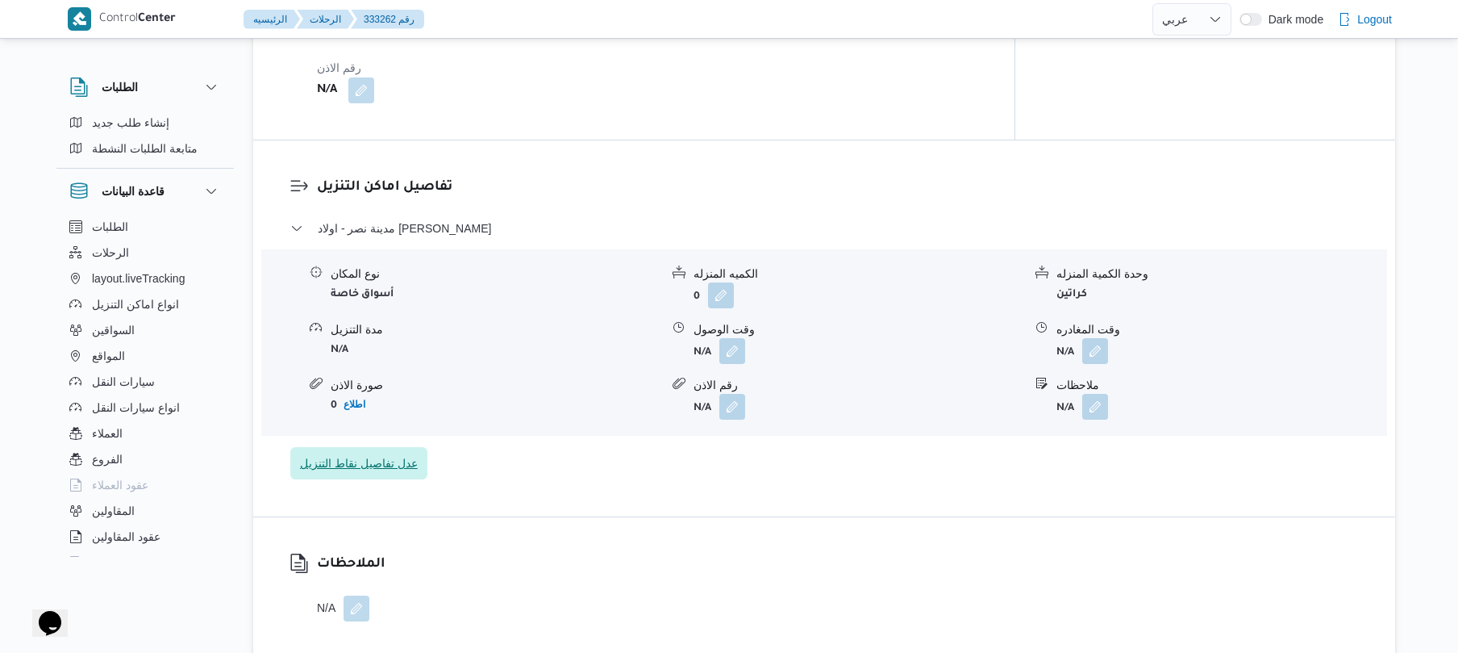
click at [398, 453] on span "عدل تفاصيل نقاط التنزيل" at bounding box center [359, 462] width 118 height 19
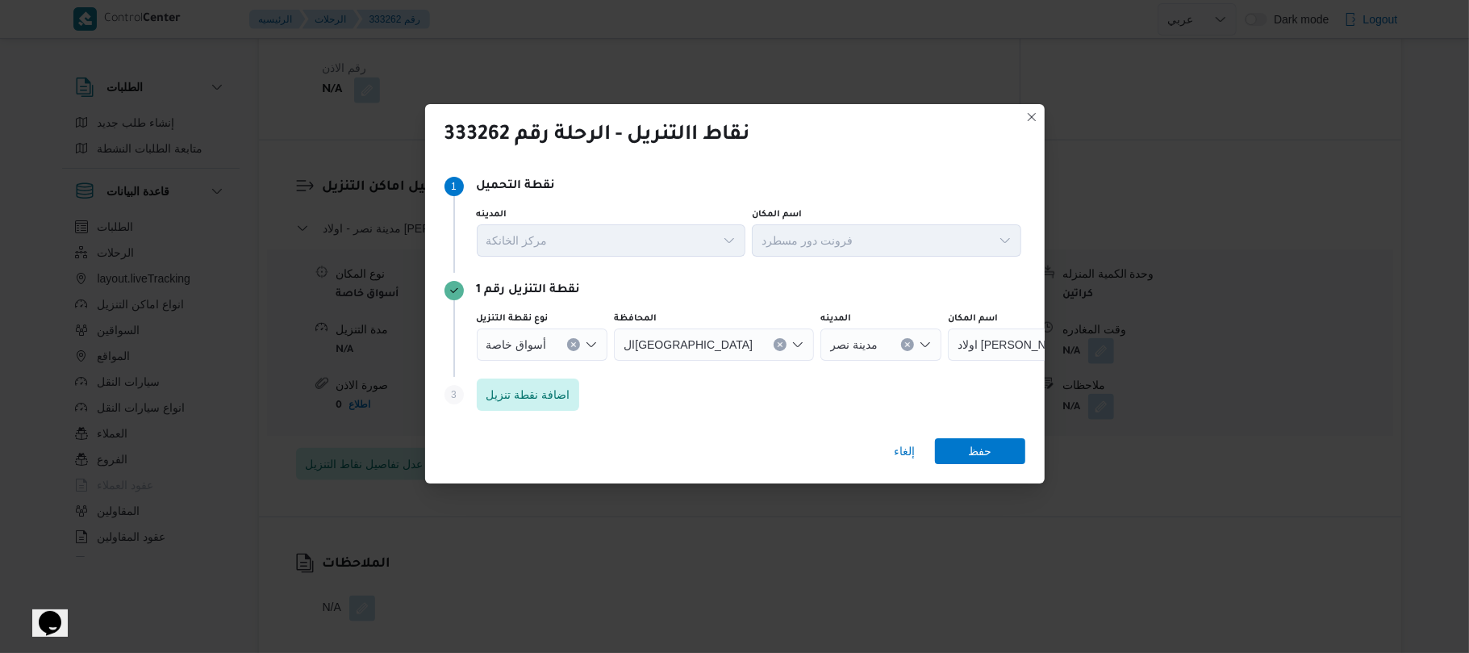
click at [591, 336] on div "أسواق خاصة" at bounding box center [542, 344] width 131 height 32
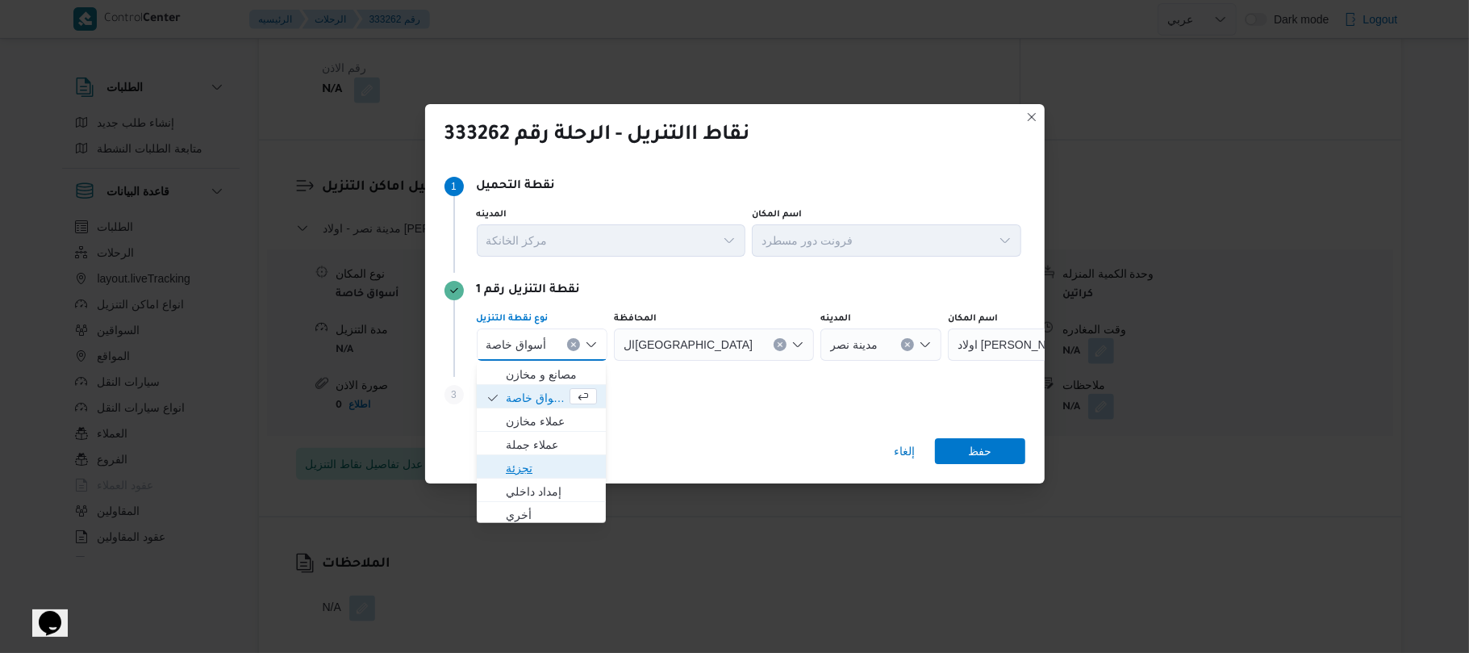
click at [523, 465] on span "تجزئة" at bounding box center [551, 467] width 91 height 19
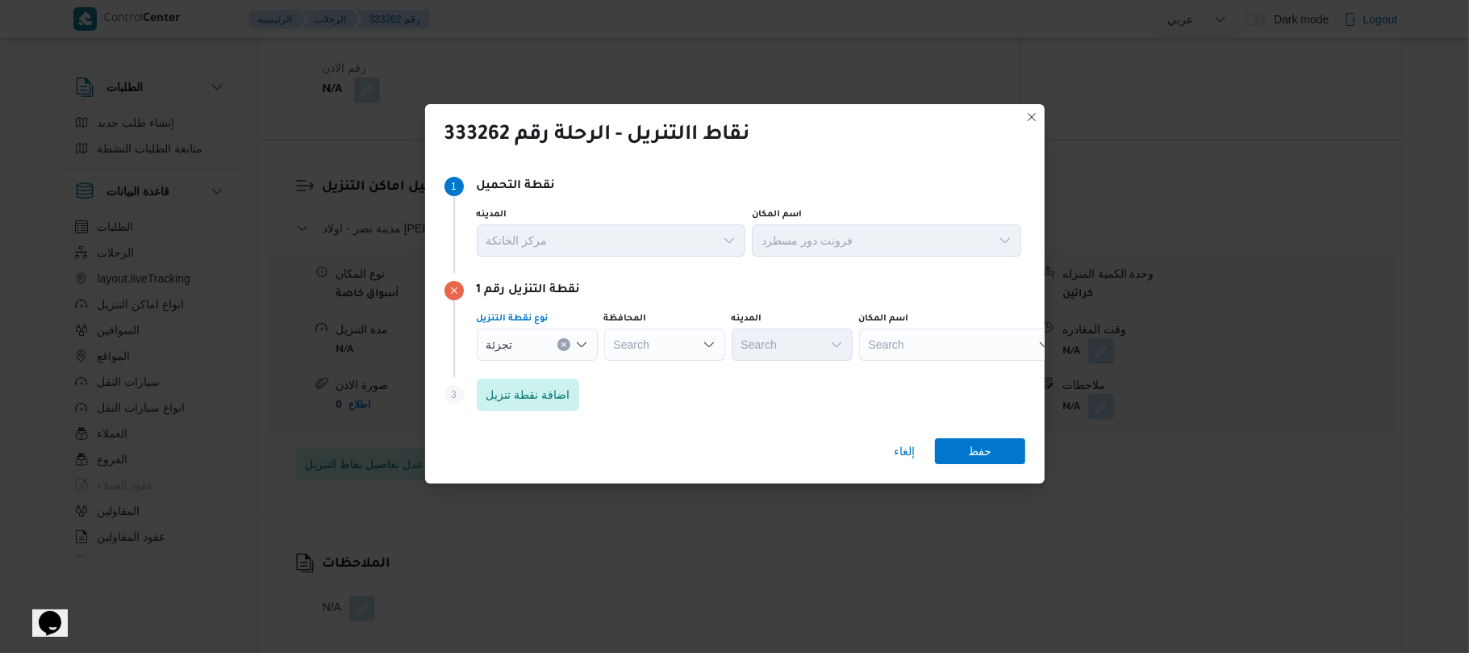
click at [660, 336] on div "Search" at bounding box center [664, 344] width 121 height 32
type input "القا"
click at [669, 374] on span "القا هرة" at bounding box center [674, 374] width 82 height 19
click at [810, 343] on div "Search" at bounding box center [870, 344] width 121 height 32
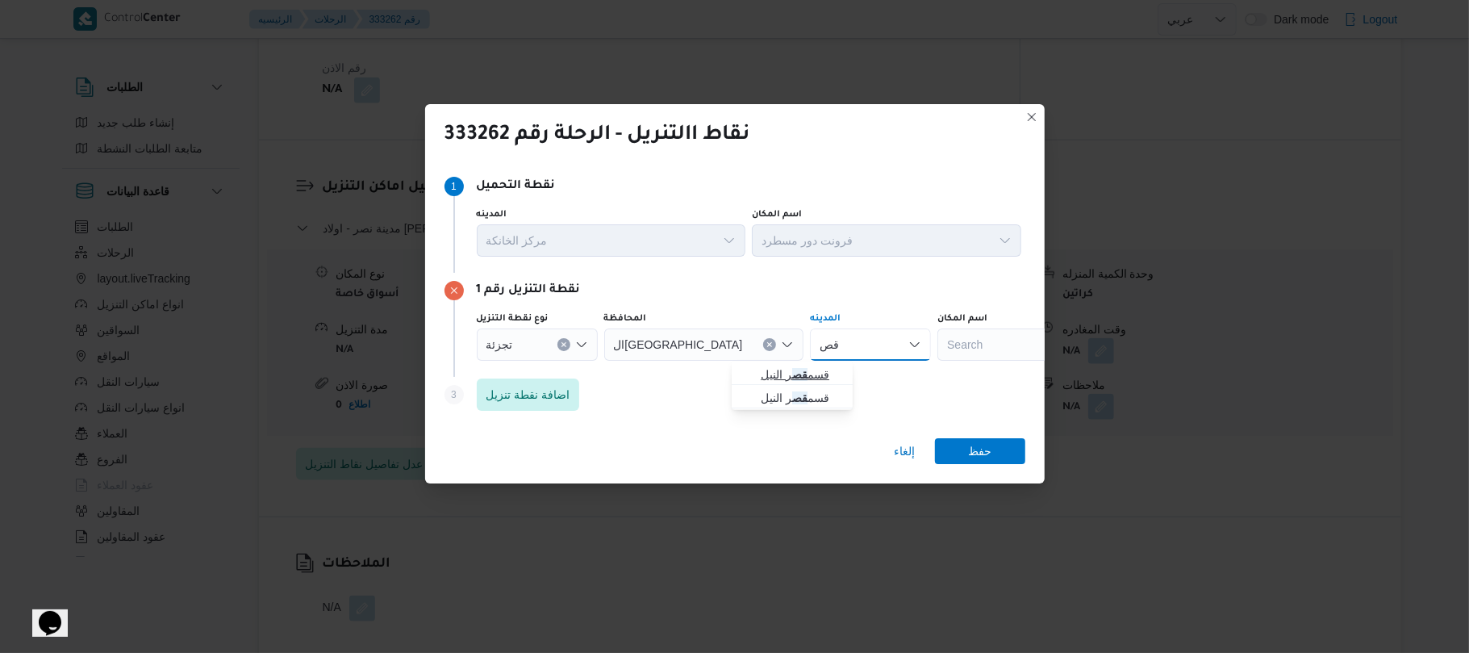
type input "قص"
click at [795, 377] on mark "قص" at bounding box center [799, 374] width 15 height 13
click at [526, 395] on span "اضافة نقطة تنزيل" at bounding box center [528, 393] width 84 height 19
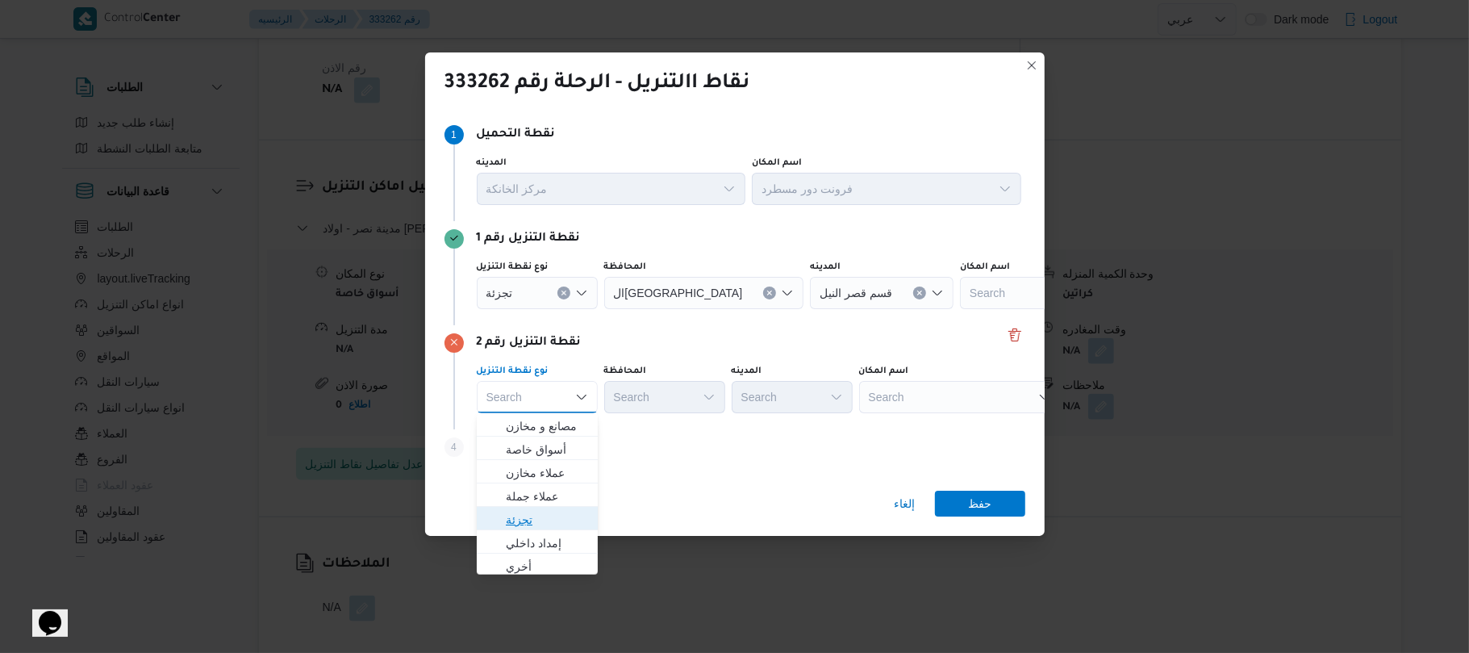
click at [543, 515] on span "تجزئة" at bounding box center [547, 519] width 82 height 19
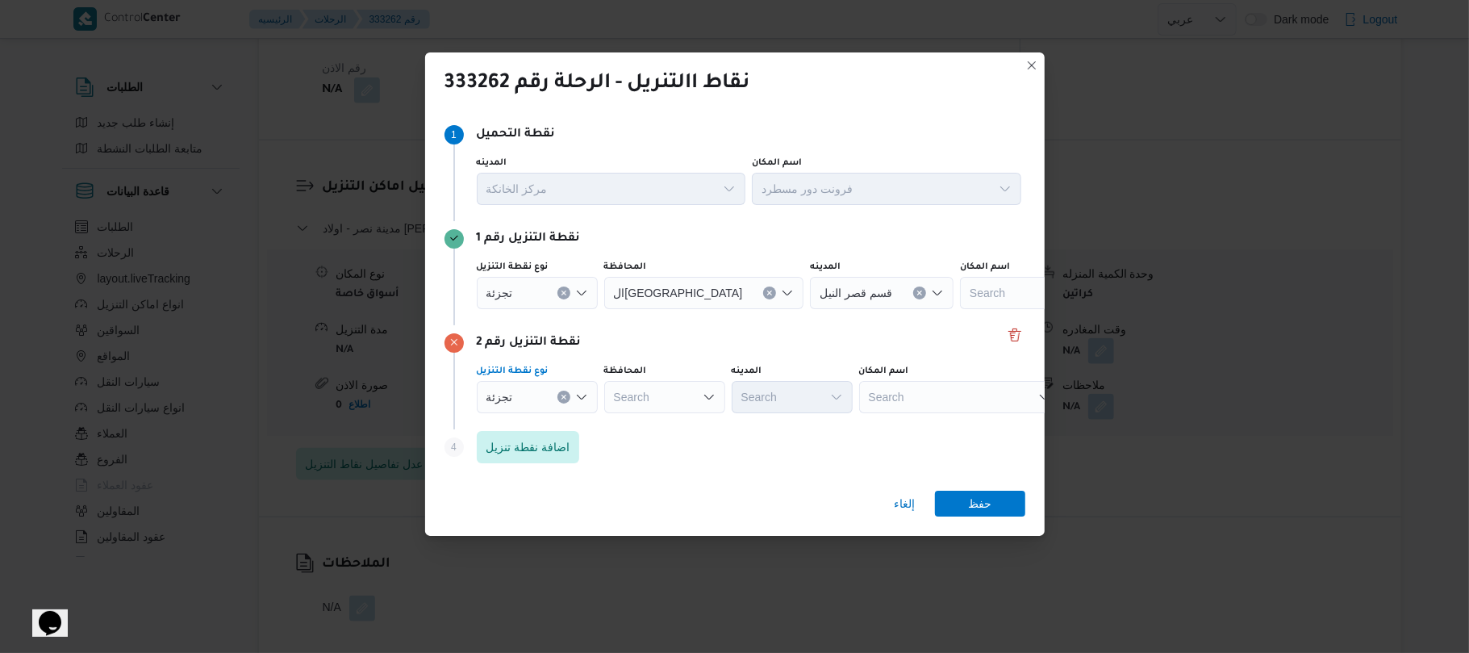
click at [666, 392] on div "Search" at bounding box center [664, 397] width 121 height 32
type input "القاه"
click at [649, 428] on mark "القاه" at bounding box center [655, 425] width 21 height 13
click at [810, 388] on div "Search" at bounding box center [870, 397] width 121 height 32
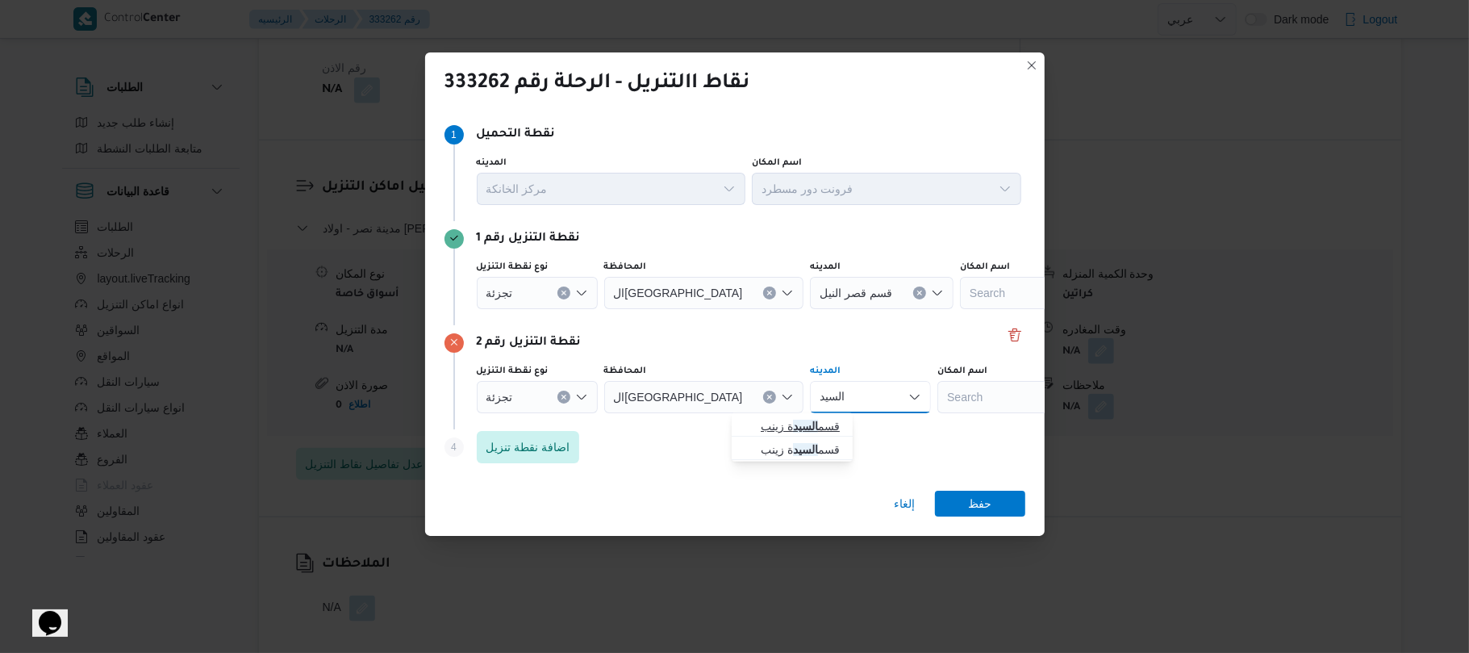
type input "السيد"
click at [791, 423] on span "قسم السيد ة زينب" at bounding box center [802, 425] width 82 height 19
click at [547, 450] on span "اضافة نقطة تنزيل" at bounding box center [528, 445] width 84 height 19
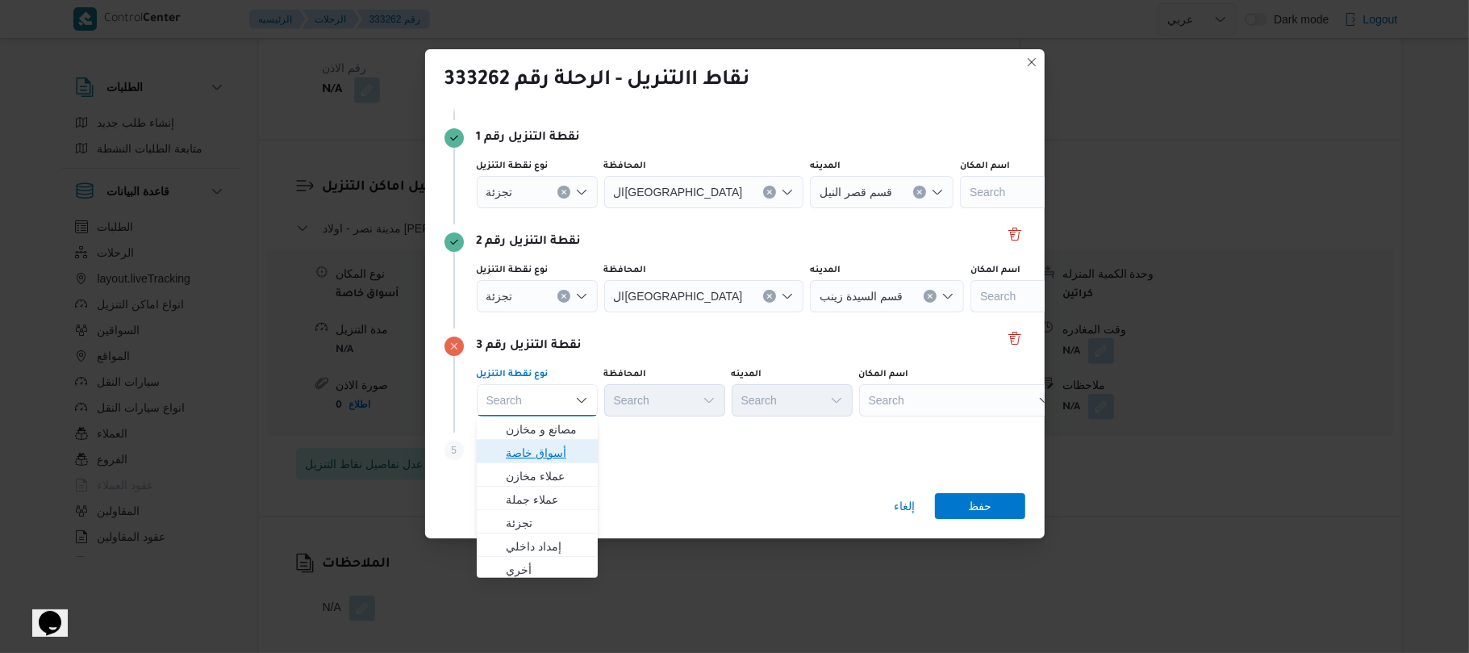
click at [549, 452] on span "أسواق خاصة" at bounding box center [547, 452] width 82 height 19
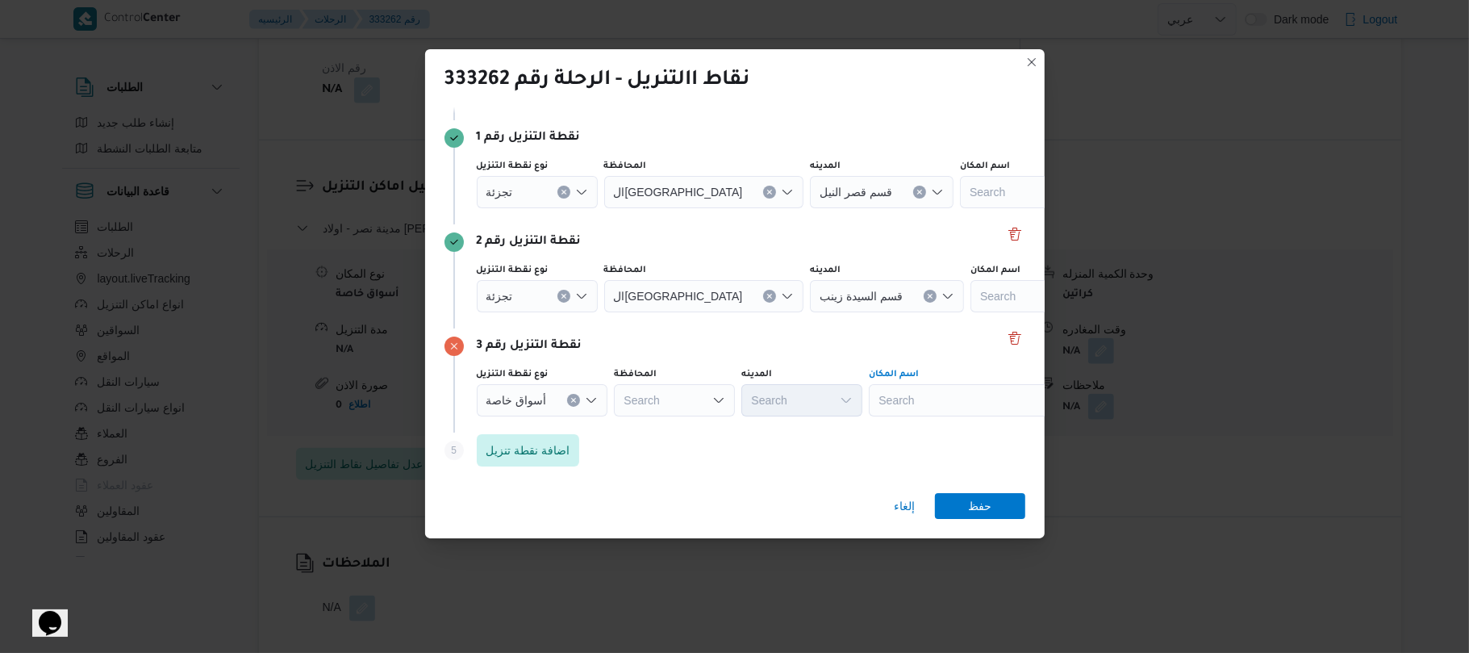
click at [907, 397] on div "Search" at bounding box center [970, 400] width 202 height 32
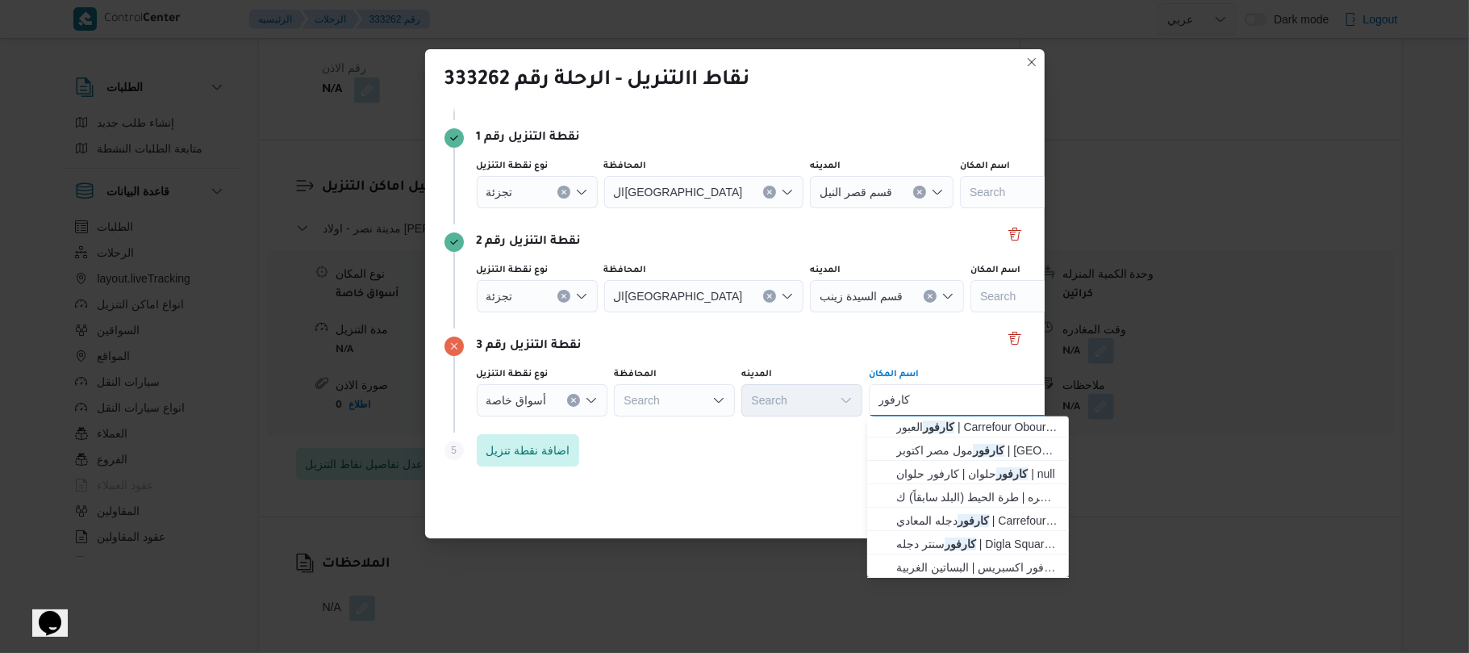
scroll to position [423, 0]
click at [936, 391] on div "كارفور كارفور Combo box. Selected. [GEOGRAPHIC_DATA] . Selected. Combo box inpu…" at bounding box center [970, 400] width 202 height 32
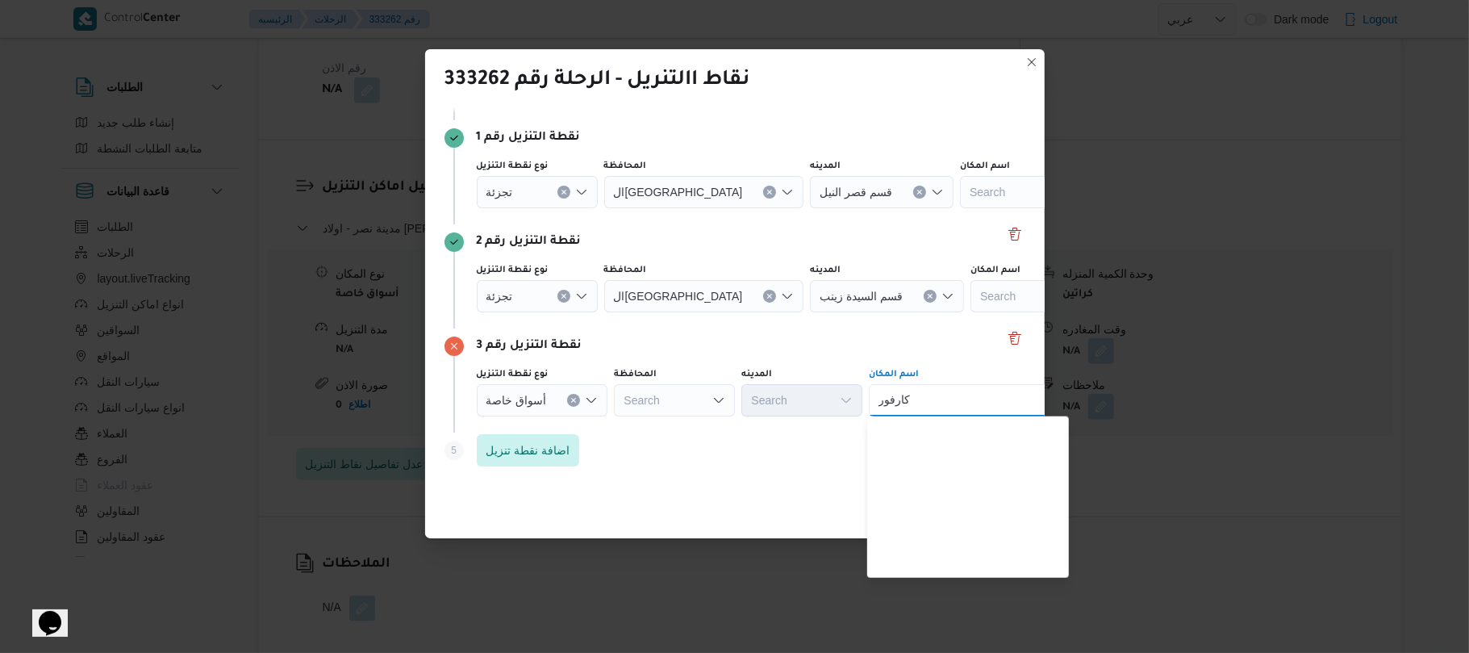
scroll to position [0, 0]
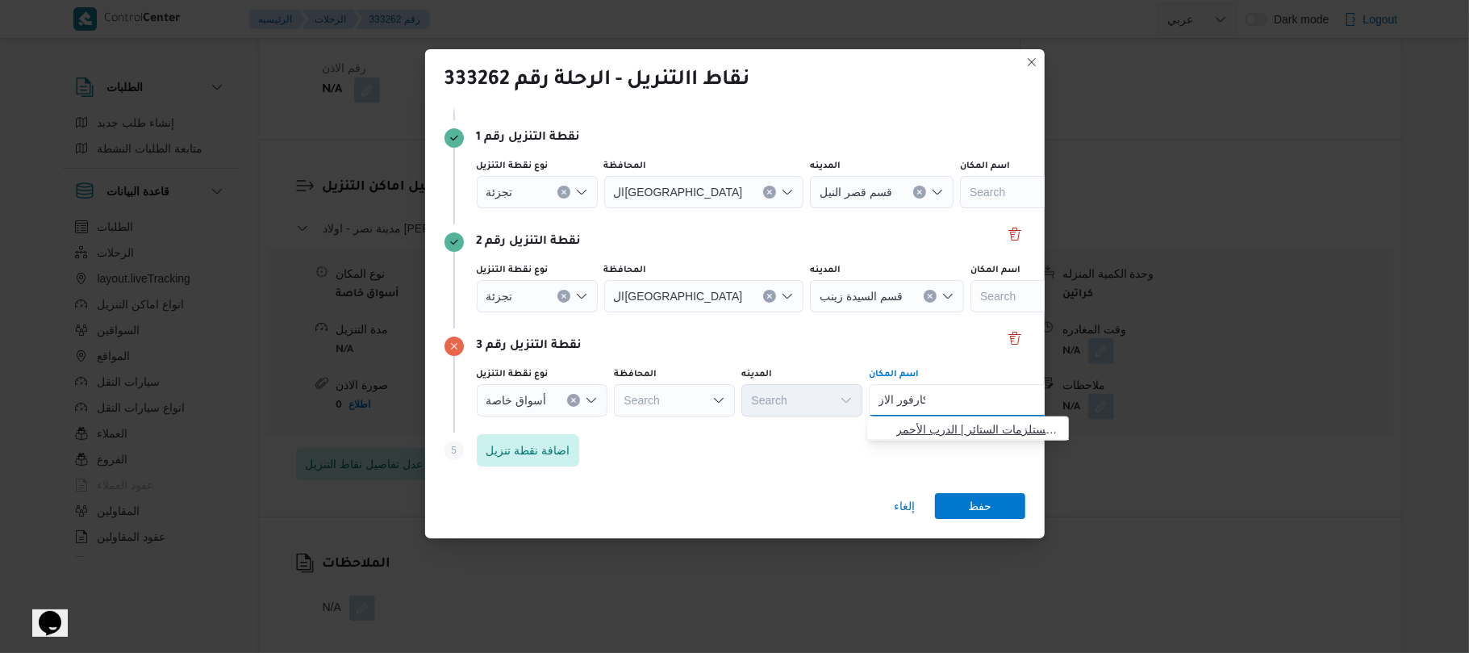
type input "كارفور الاز"
click at [950, 423] on span "كارفور الاز هر | العقاد لمستلزمات الستائر | الدرب الأحمر" at bounding box center [977, 428] width 163 height 19
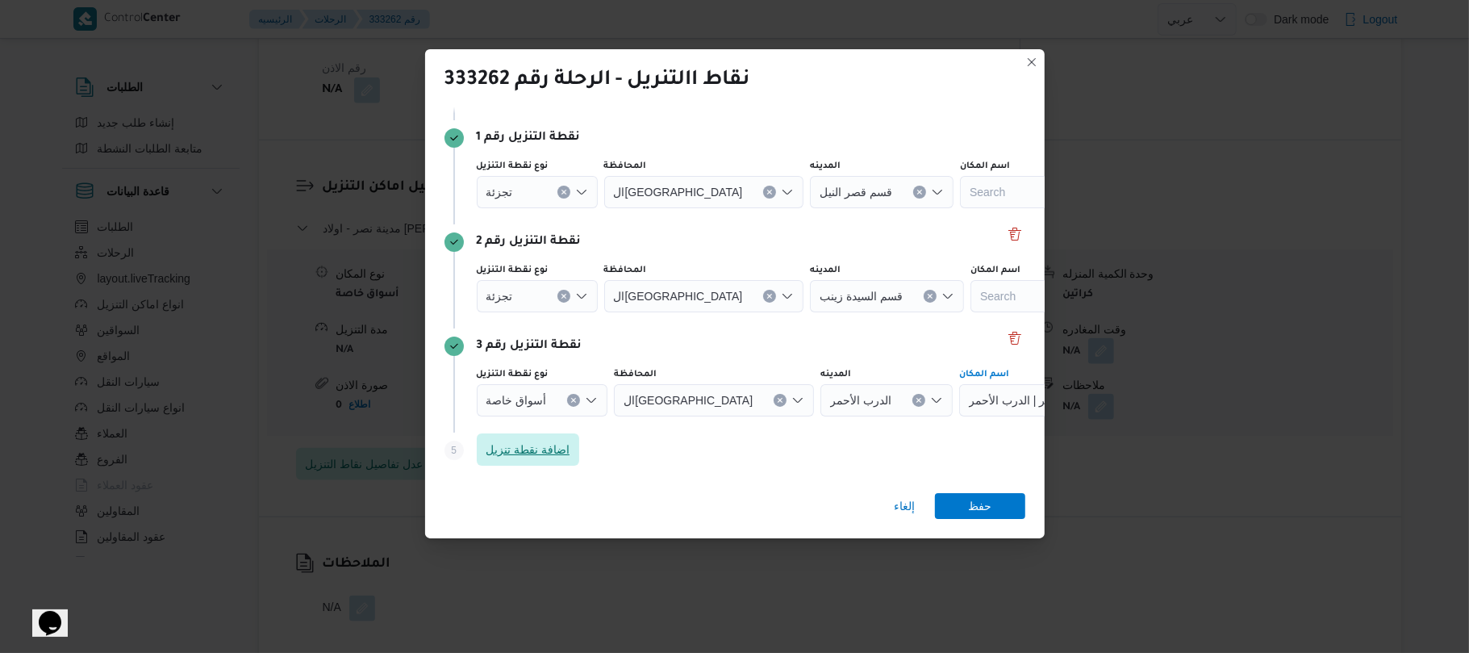
click at [546, 460] on span "اضافة نقطة تنزيل" at bounding box center [528, 449] width 103 height 32
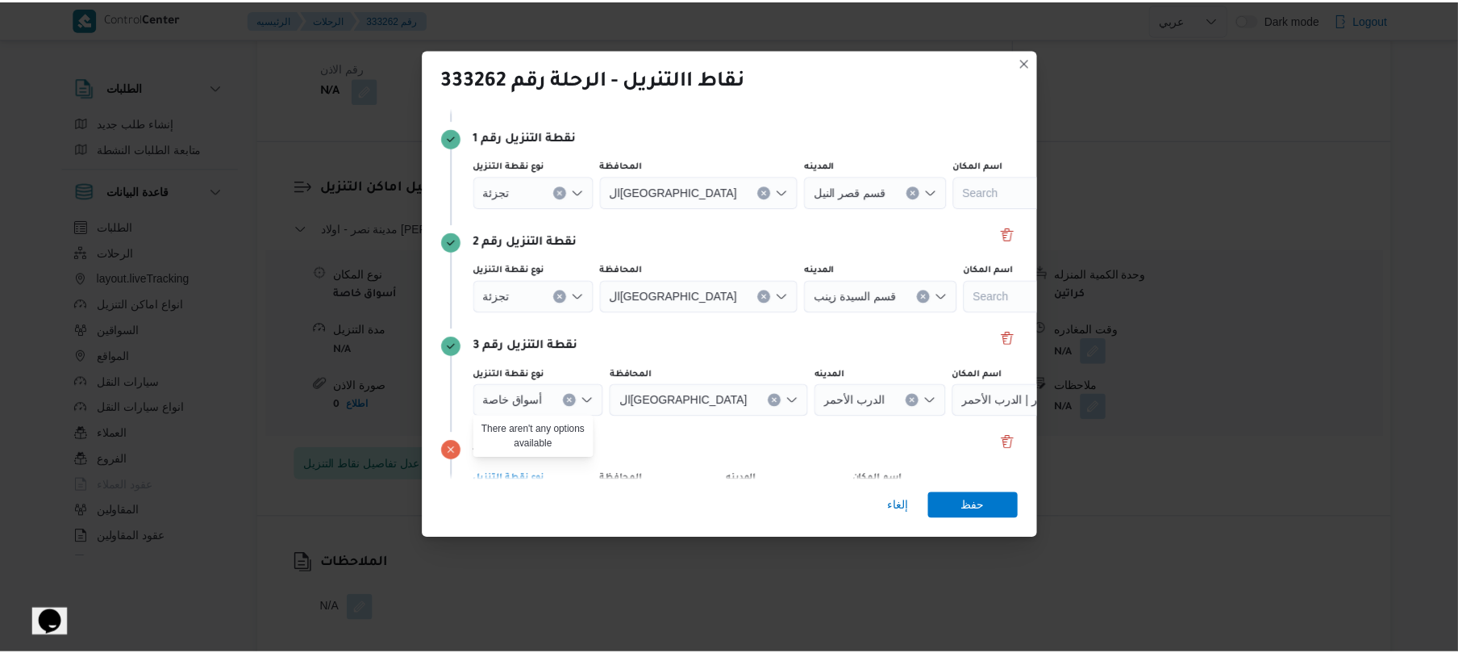
scroll to position [202, 0]
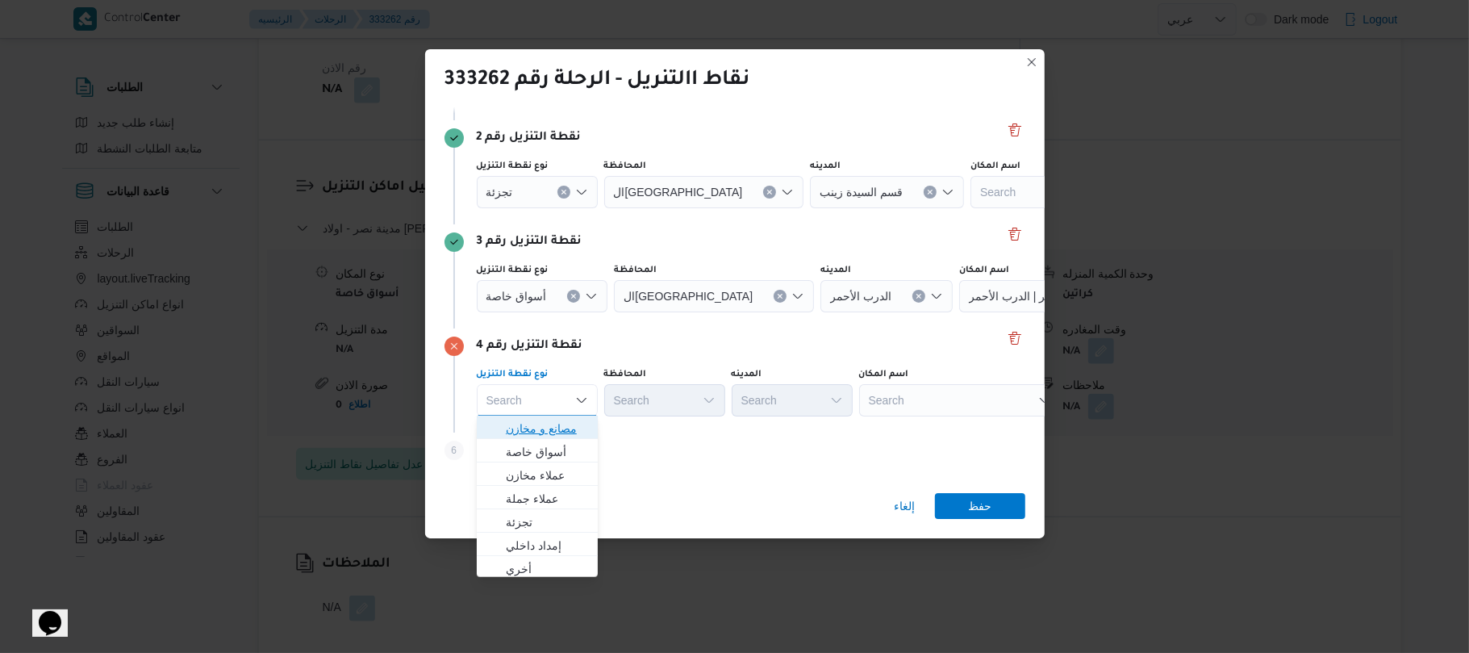
click at [568, 436] on span "مصانع و مخازن" at bounding box center [547, 428] width 82 height 19
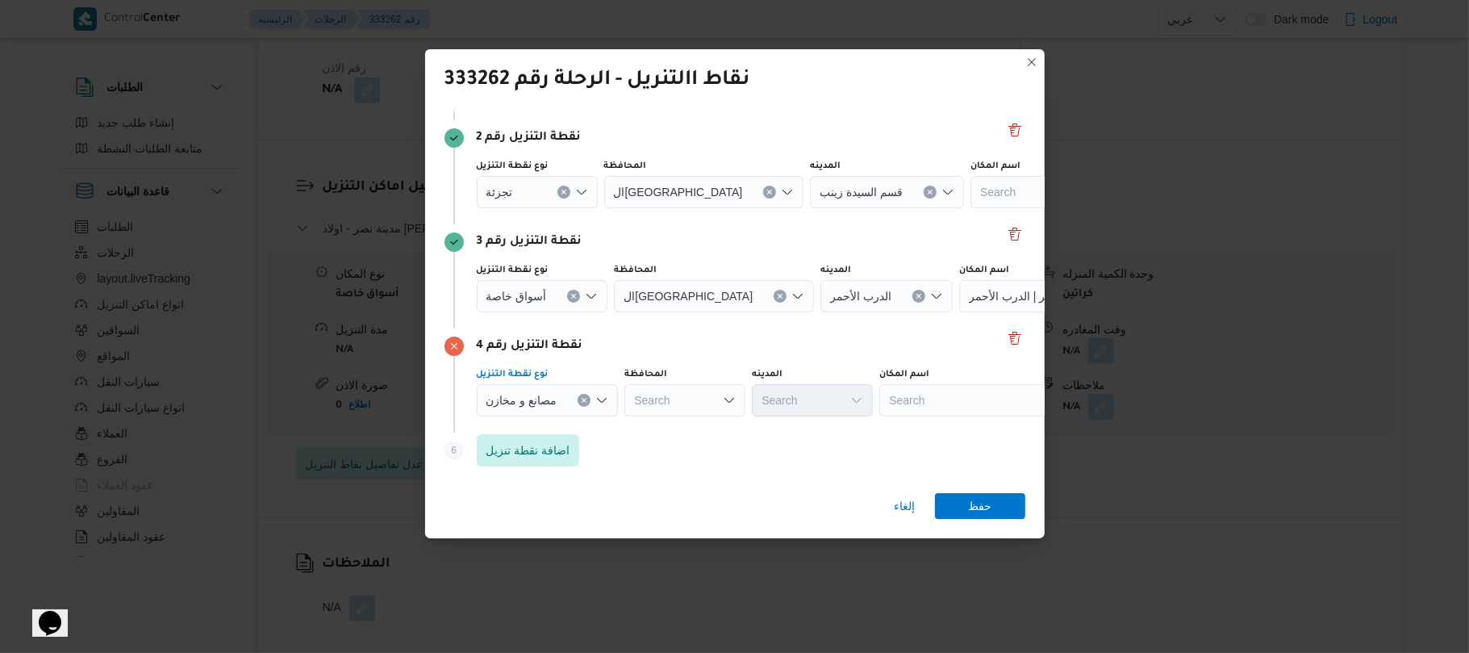
click at [949, 389] on div "Search" at bounding box center [980, 400] width 202 height 32
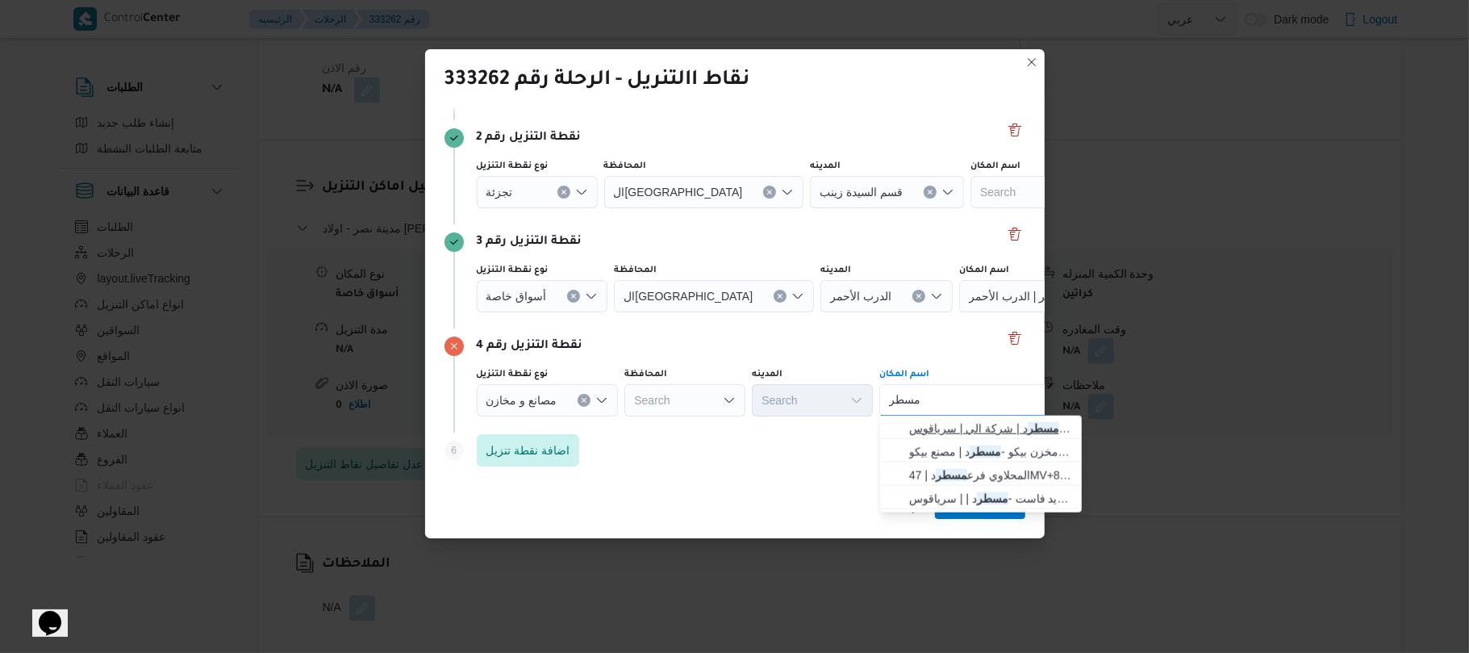
type input "مسطر"
click at [944, 428] on span "فرونت دور مسطر د | شركة الي | سرياقوس" at bounding box center [990, 428] width 163 height 19
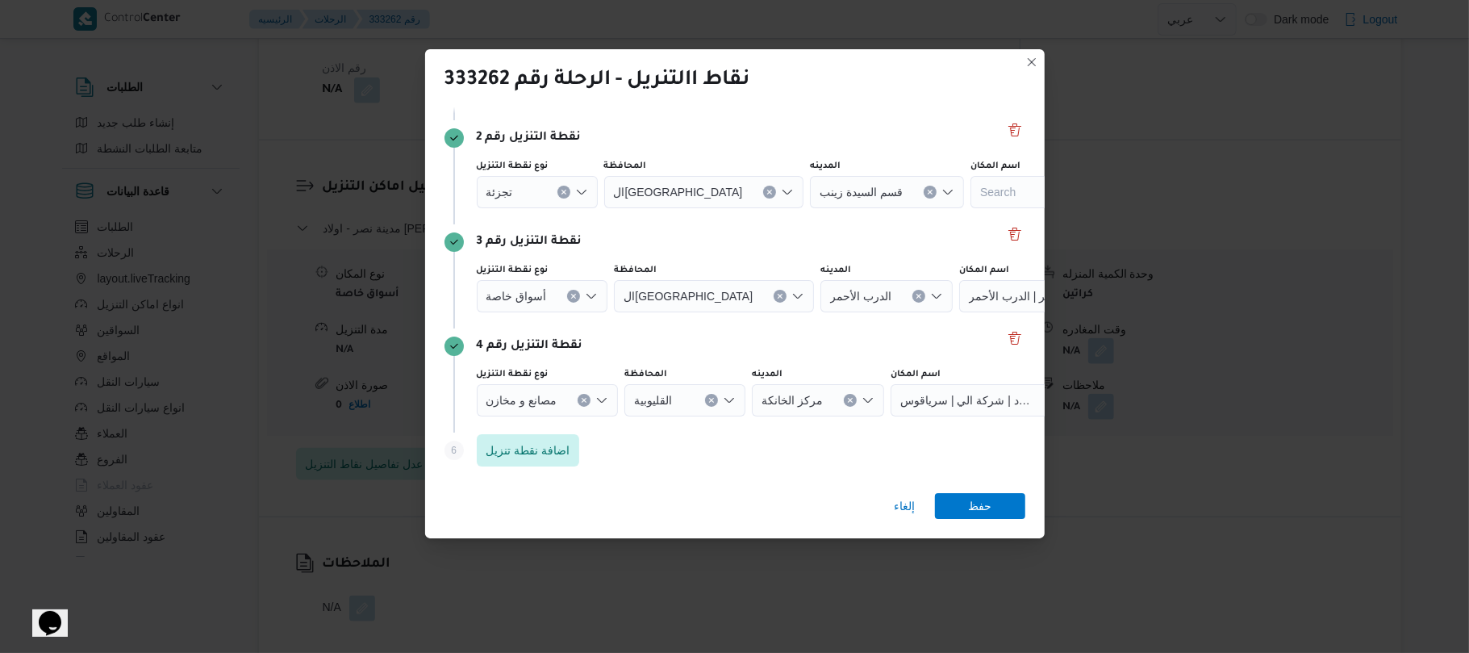
click at [944, 428] on div "نقطة التنزيل رقم 4 نوع نقطة التنزيل مصانع و مخازن المحافظة القليوبية المدينه مر…" at bounding box center [734, 380] width 581 height 104
click at [987, 507] on span "حفظ" at bounding box center [979, 505] width 23 height 26
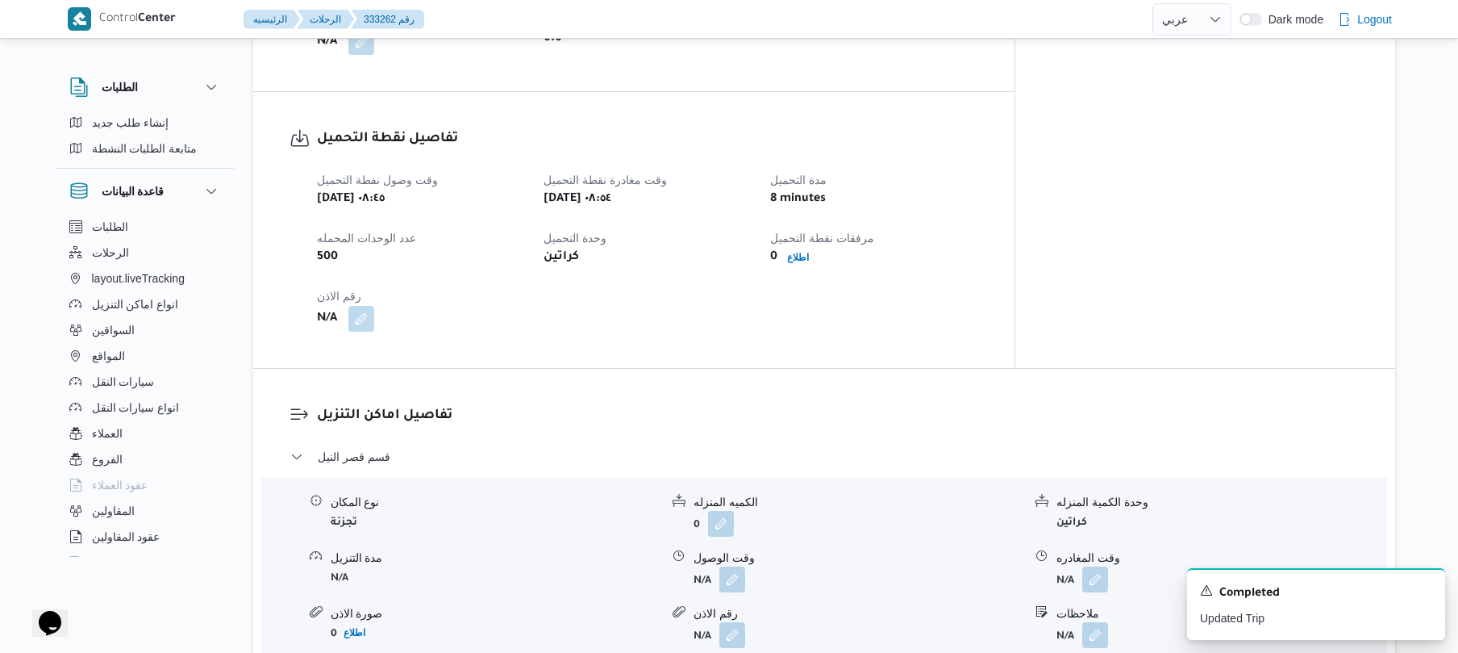
scroll to position [645, 0]
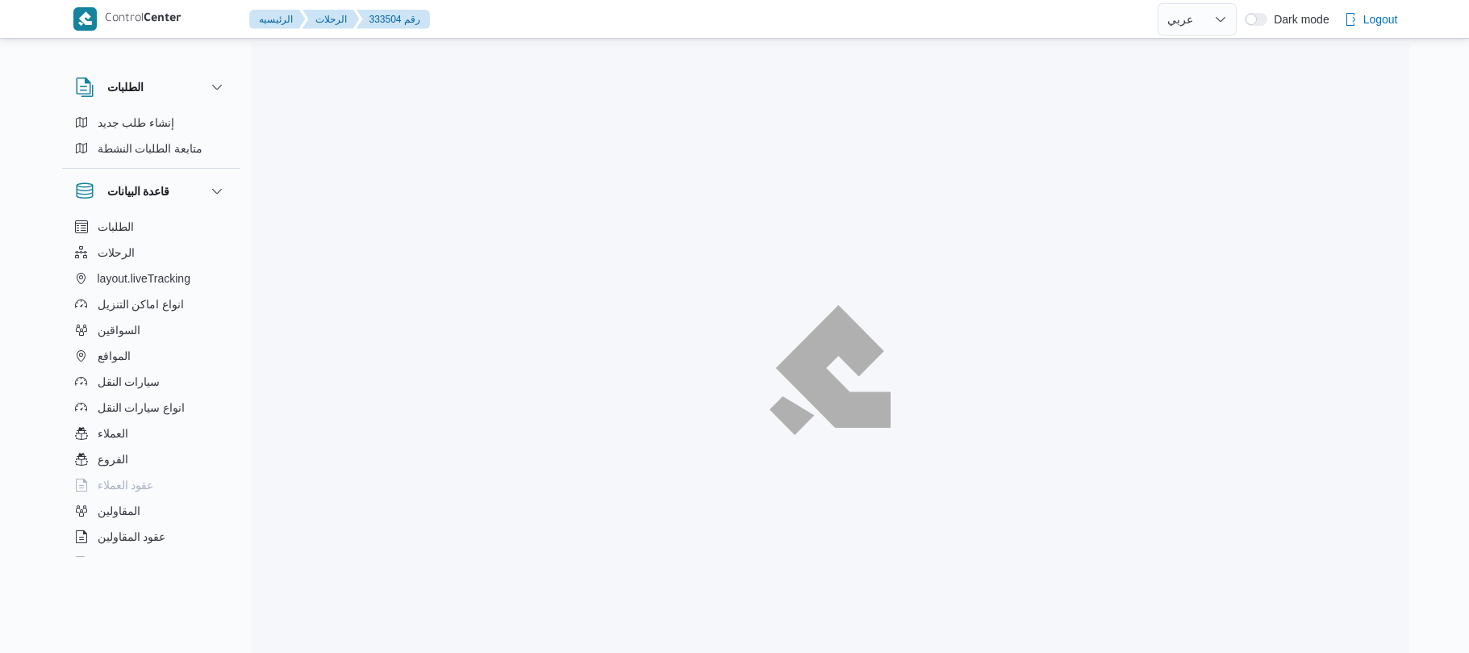
select select "ar"
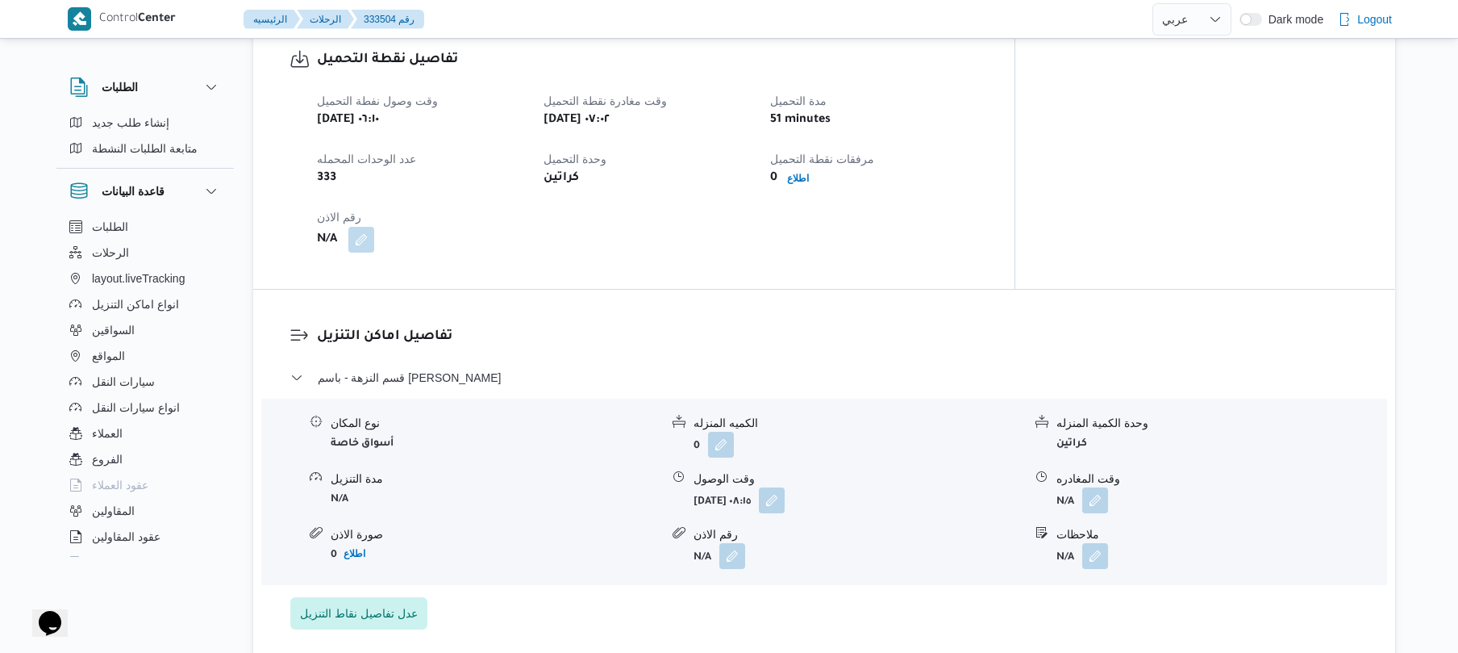
scroll to position [1118, 0]
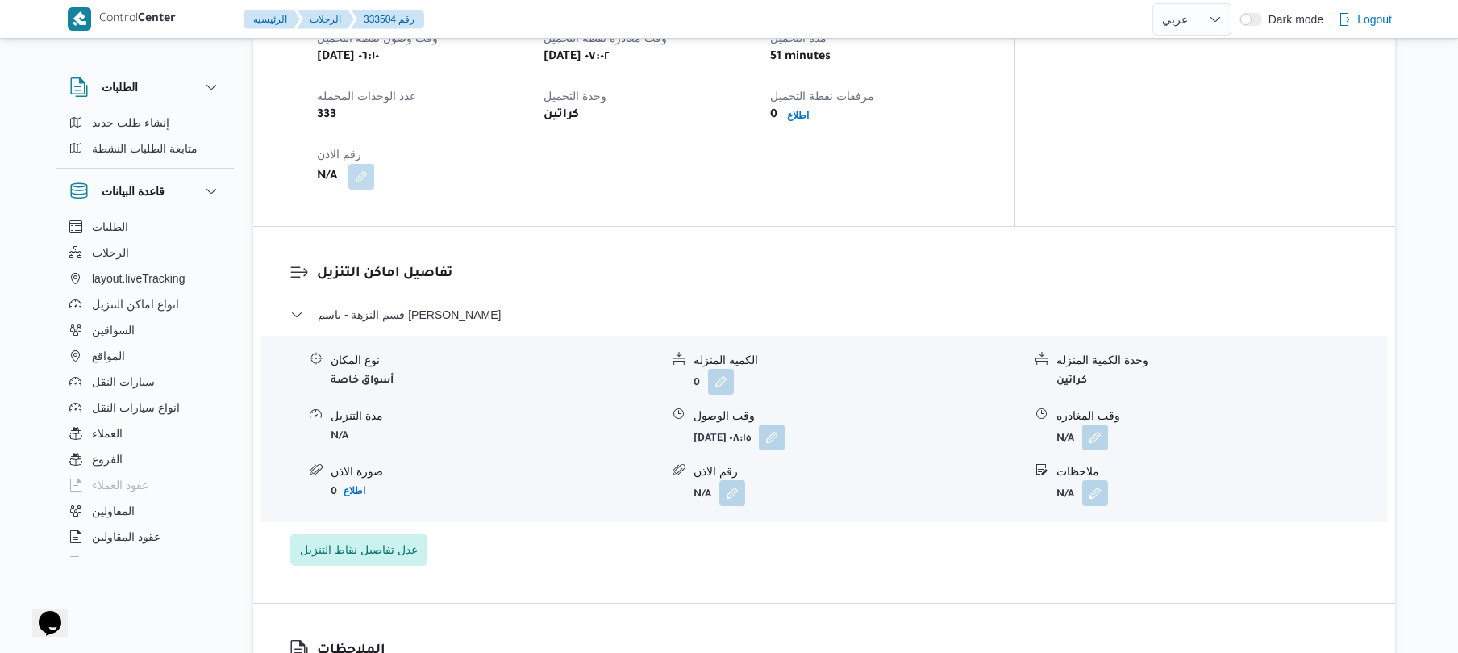
click at [358, 540] on span "عدل تفاصيل نقاط التنزيل" at bounding box center [359, 549] width 118 height 19
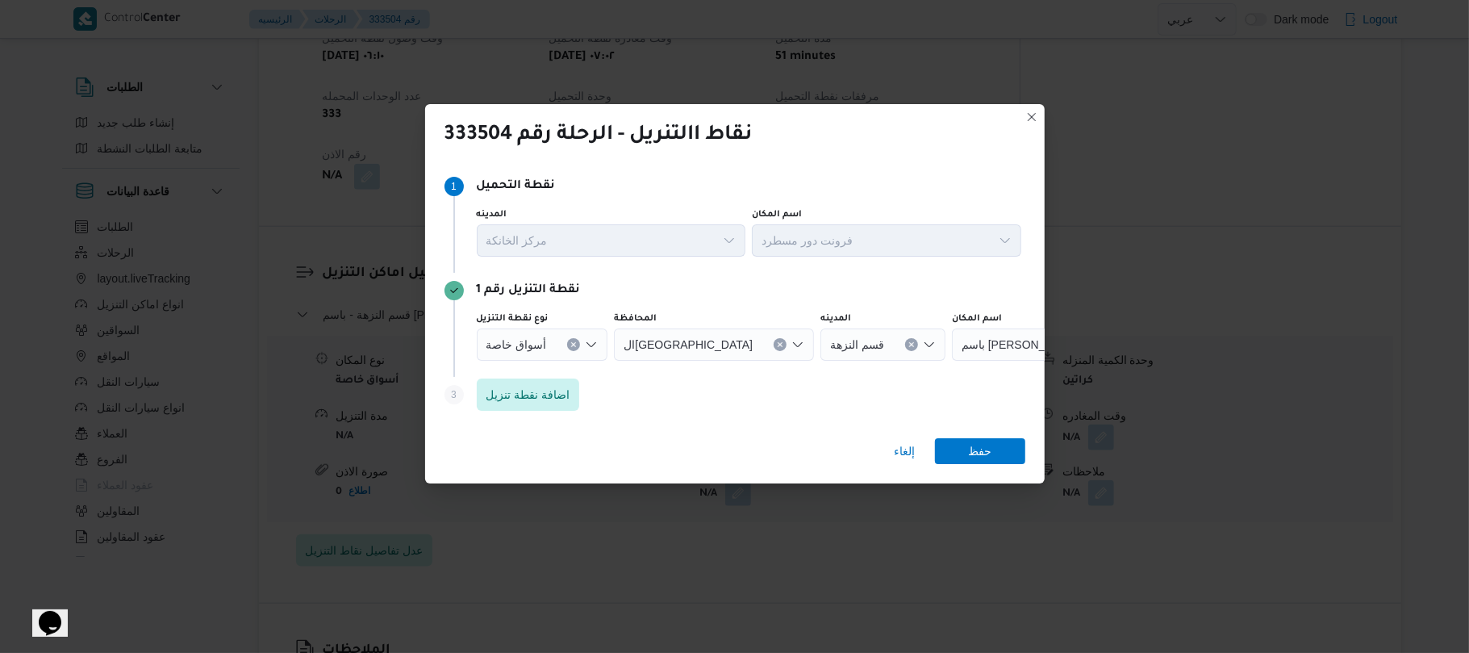
click at [589, 340] on icon "Open list of options" at bounding box center [591, 344] width 13 height 13
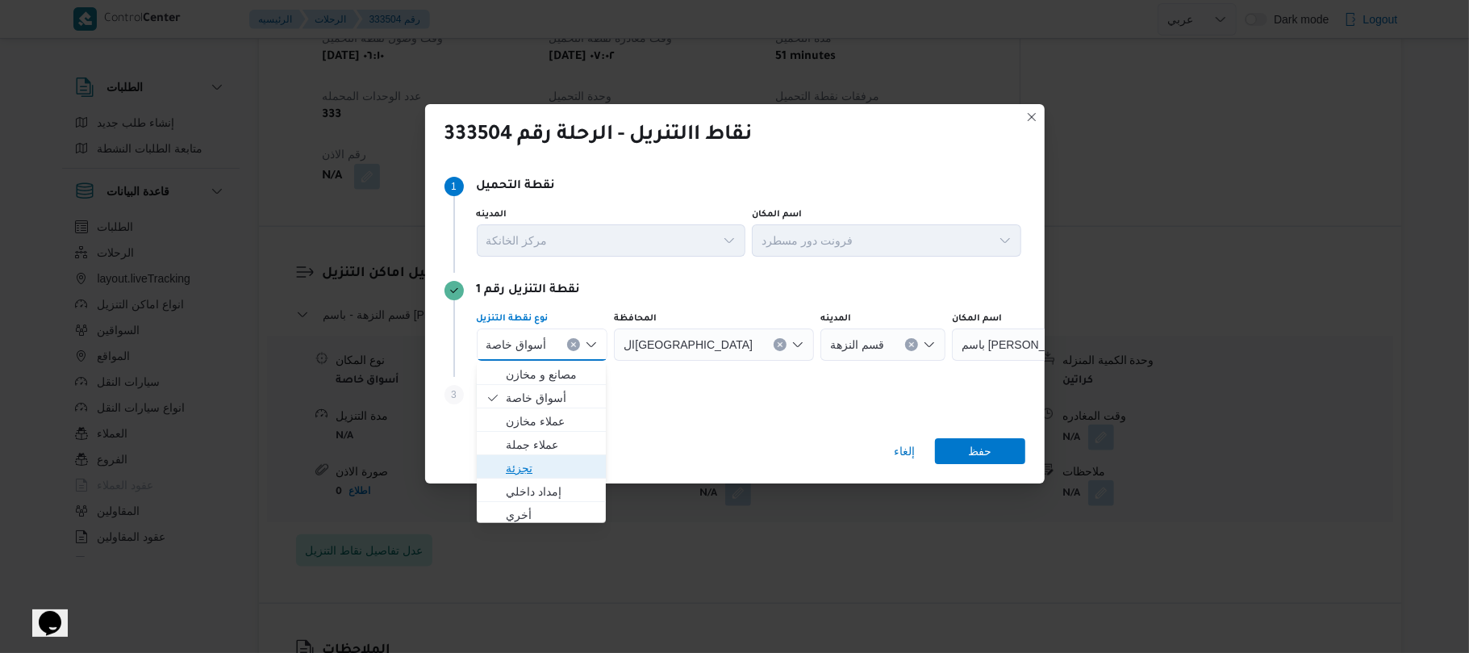
click at [552, 465] on span "تجزئة" at bounding box center [551, 467] width 91 height 19
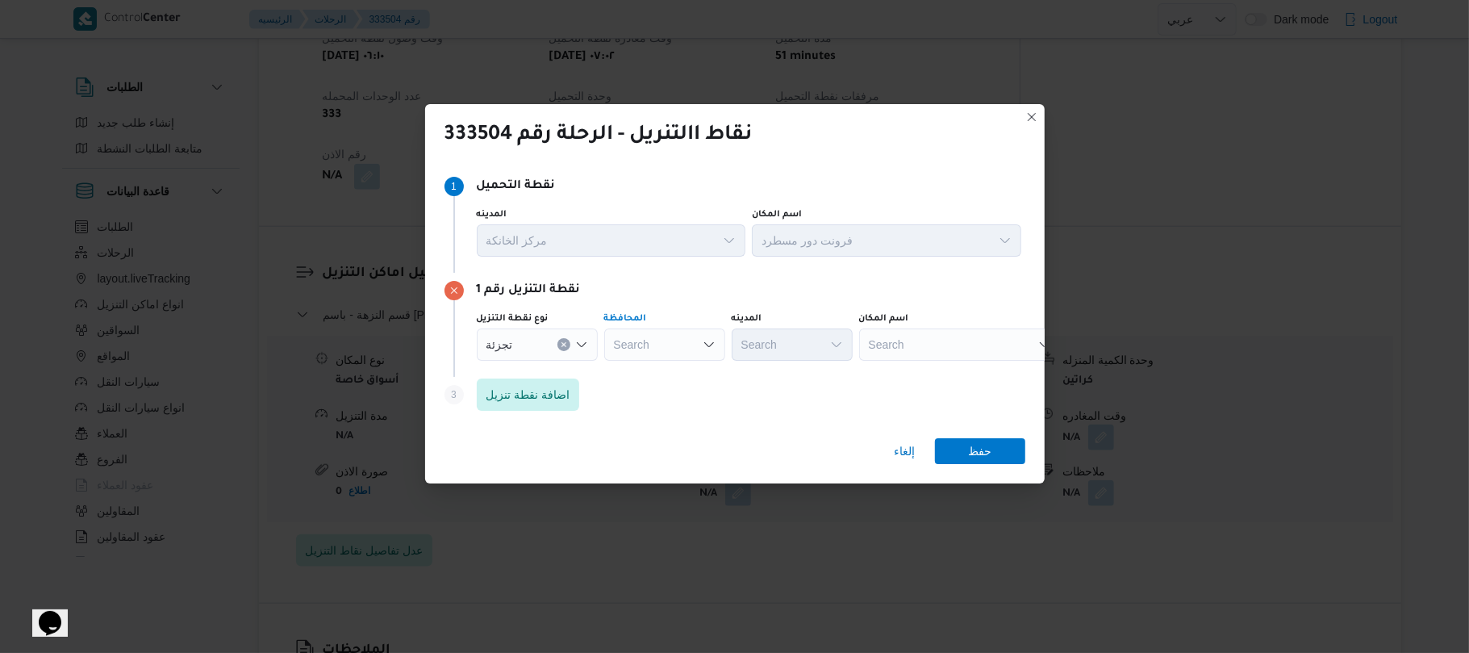
click at [674, 336] on div "Search" at bounding box center [664, 344] width 121 height 32
type input "الجيز"
click at [658, 373] on mark "الجيز" at bounding box center [650, 374] width 23 height 13
click at [785, 340] on div "Search" at bounding box center [792, 344] width 121 height 32
type input "العج"
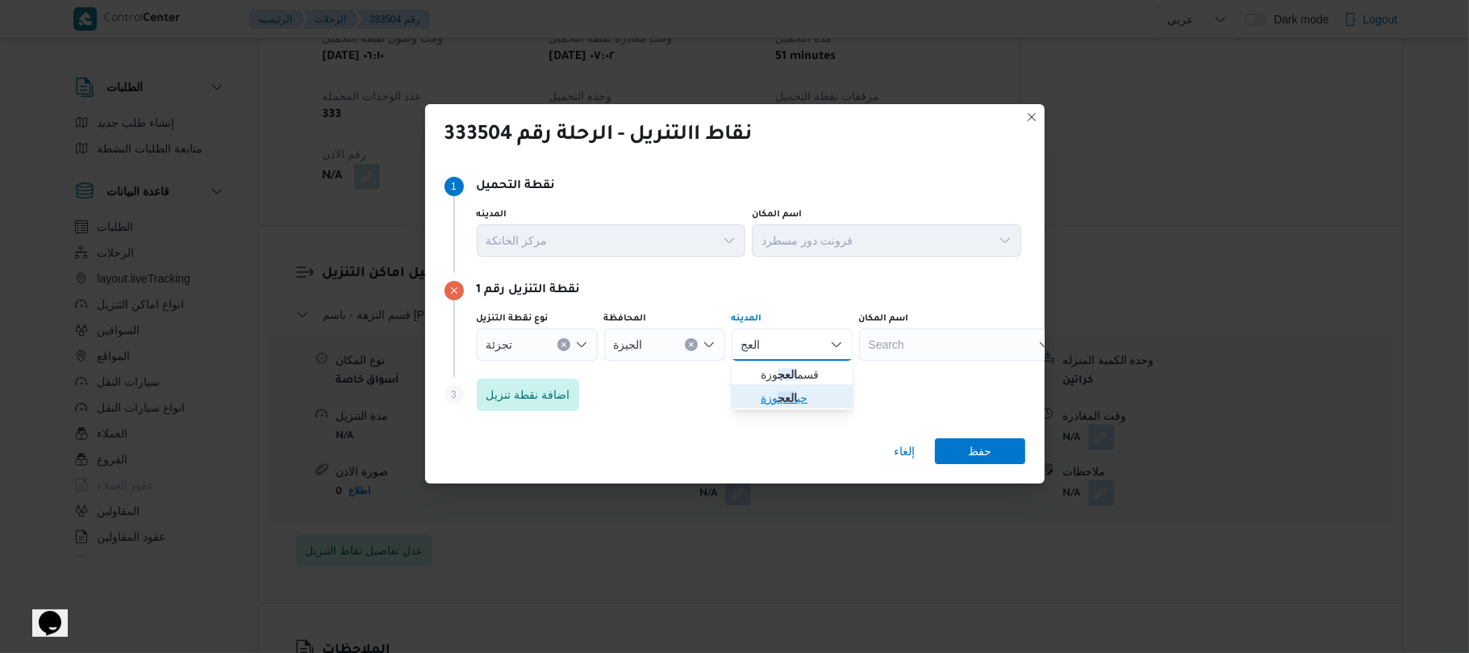
click at [789, 400] on mark "العج" at bounding box center [787, 397] width 19 height 13
click at [530, 389] on span "اضافة نقطة تنزيل" at bounding box center [528, 393] width 84 height 19
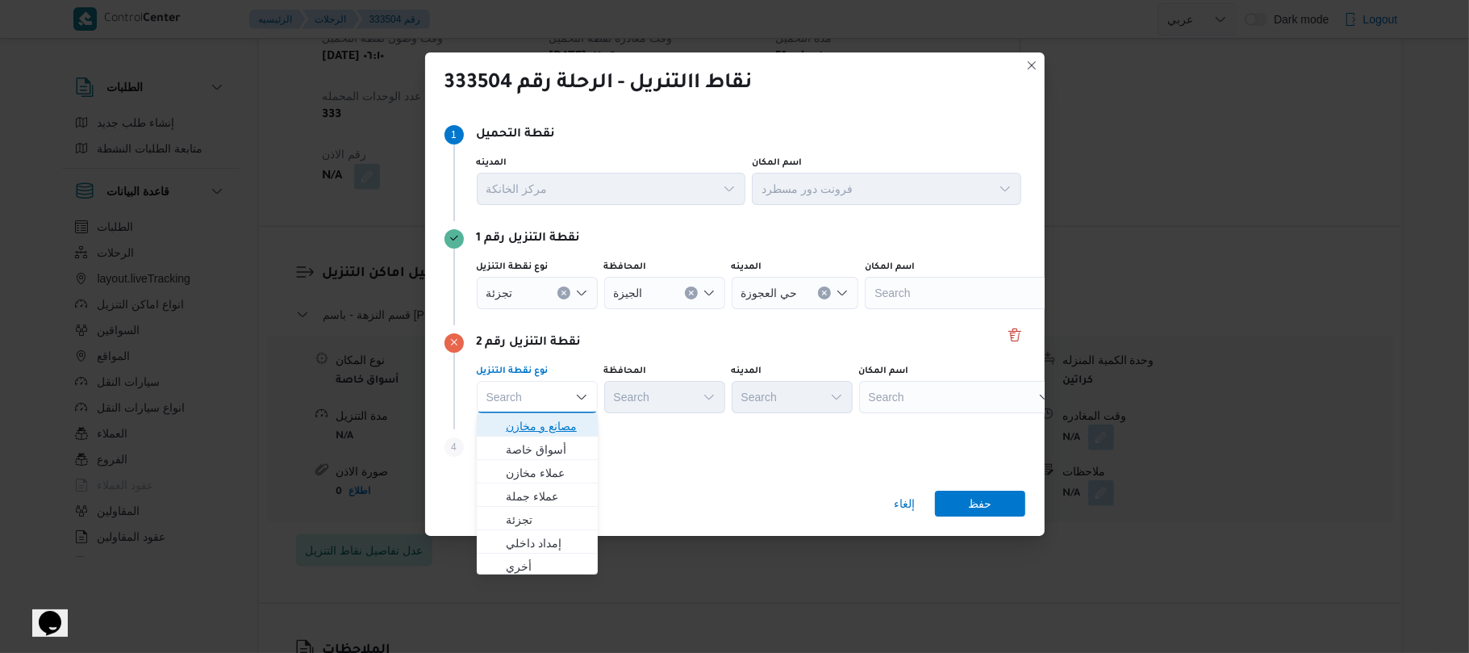
click at [568, 417] on span "مصانع و مخازن" at bounding box center [547, 425] width 82 height 19
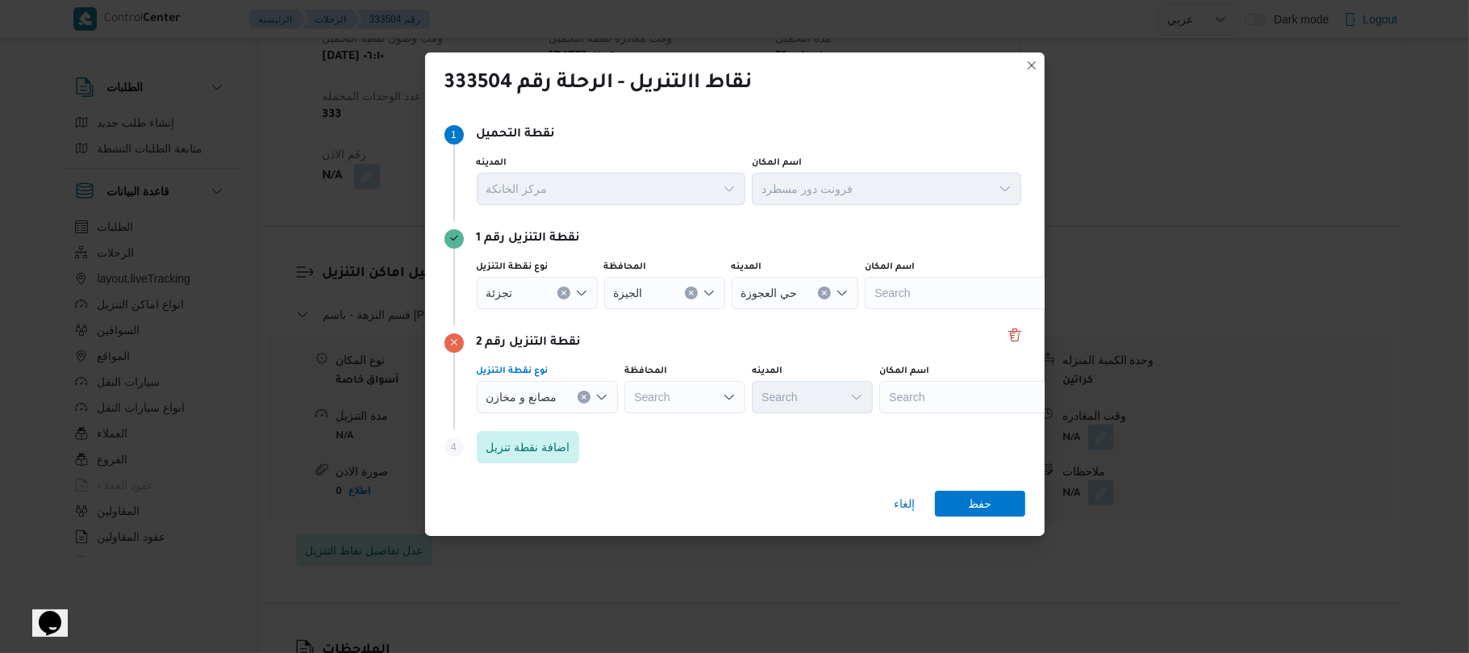
click at [966, 401] on div "Search" at bounding box center [980, 397] width 202 height 32
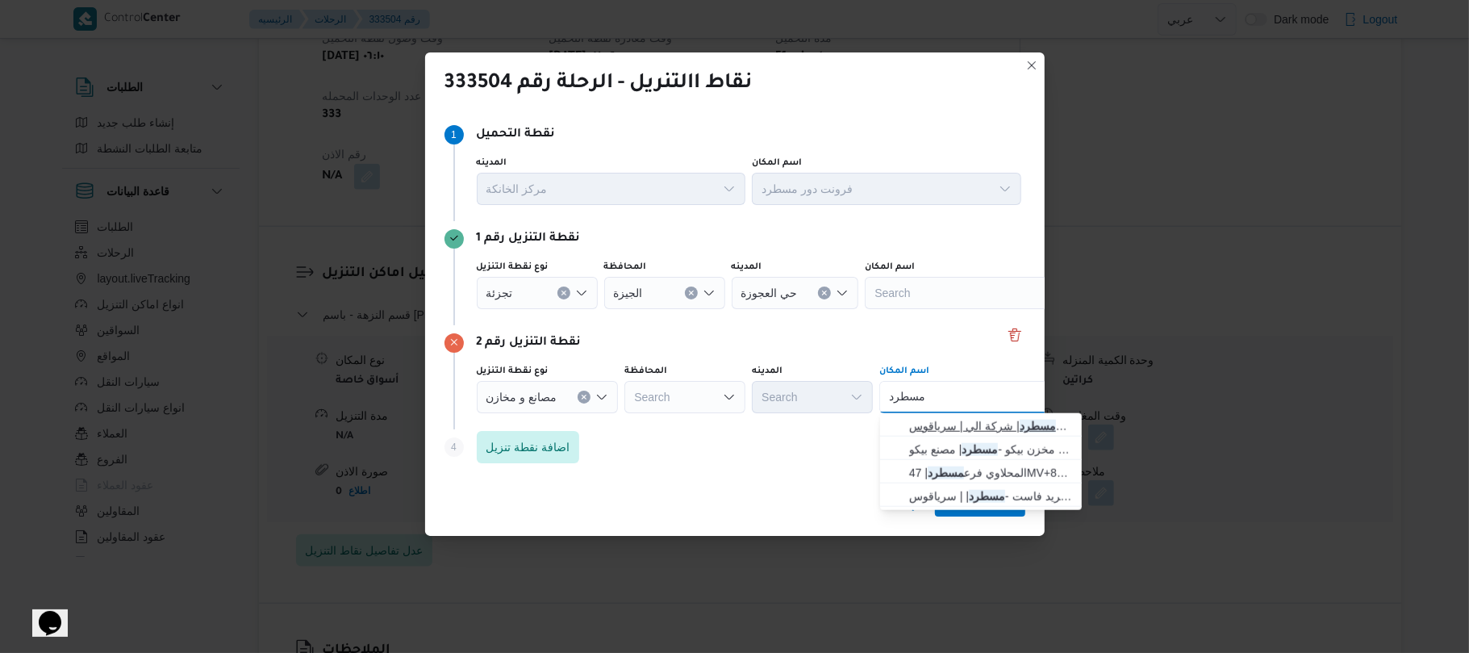
type input "مسطرد"
click at [968, 428] on span "فرونت دور مسطرد | شركة الي | سرياقوس" at bounding box center [990, 425] width 163 height 19
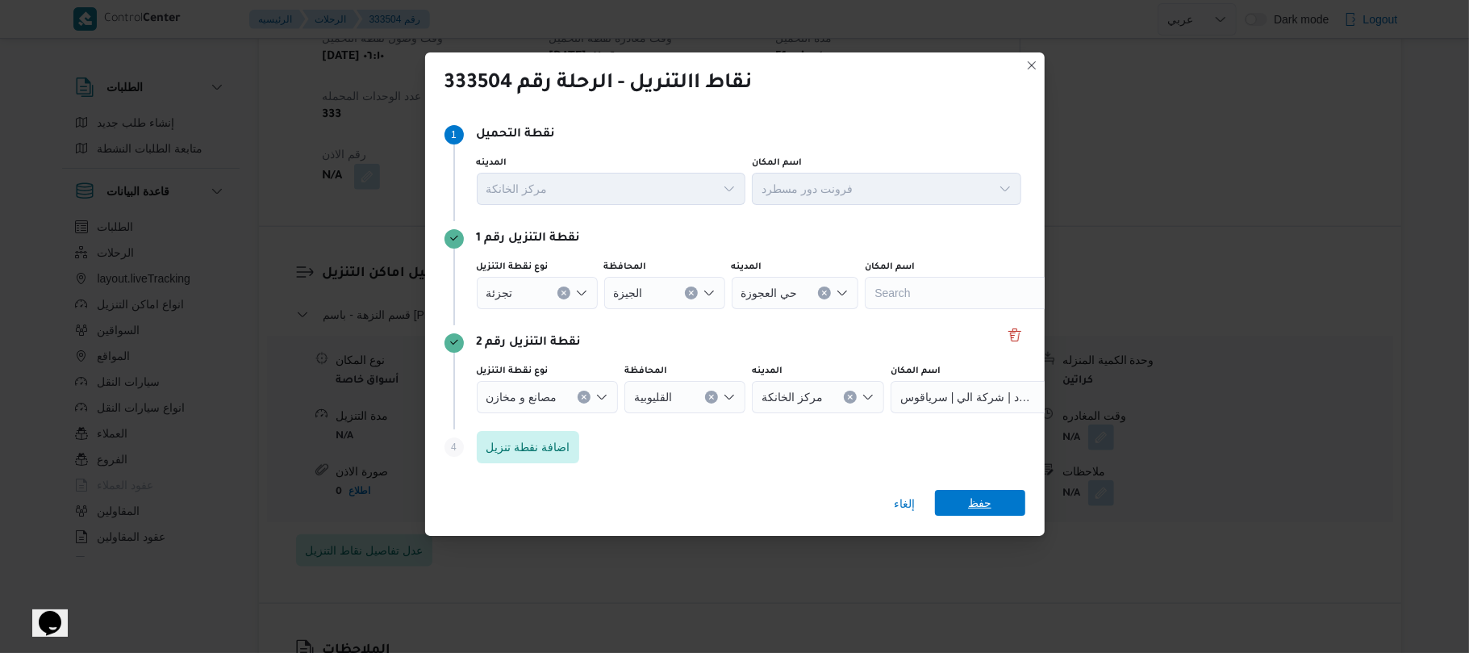
click at [949, 498] on span "حفظ" at bounding box center [980, 503] width 90 height 26
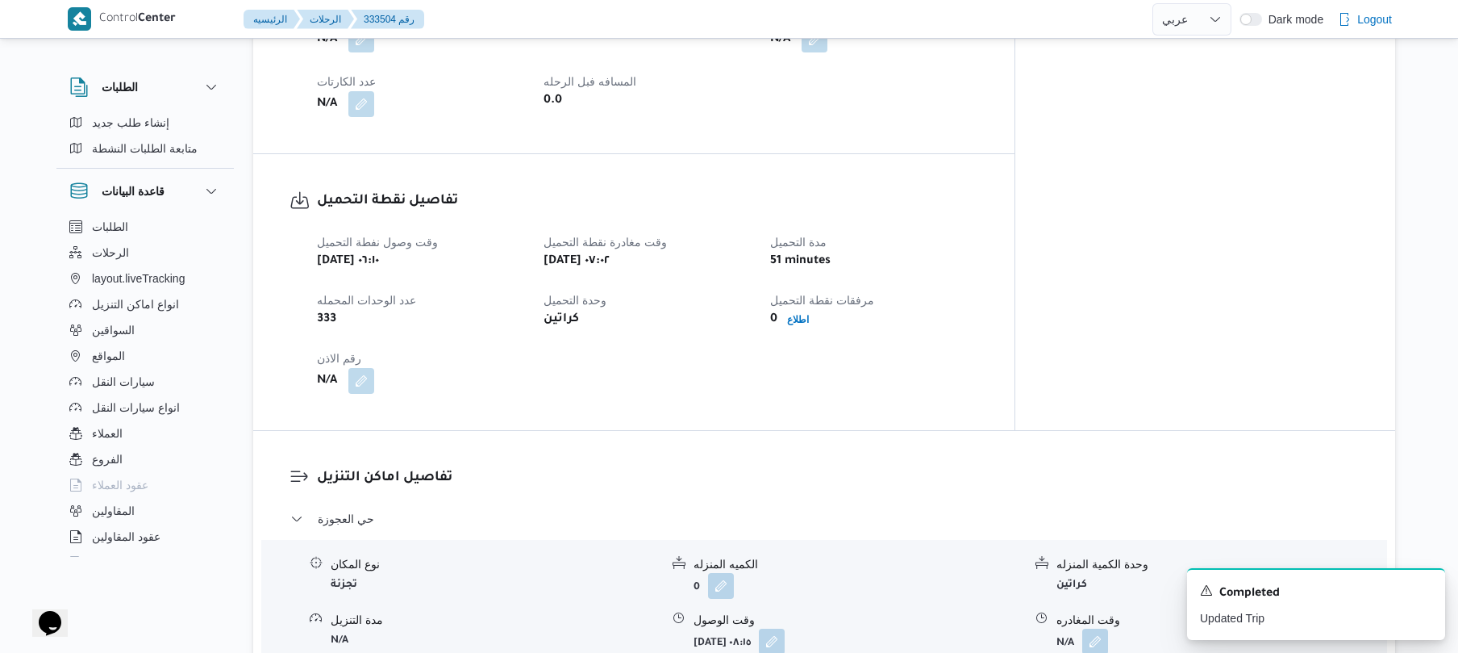
scroll to position [860, 0]
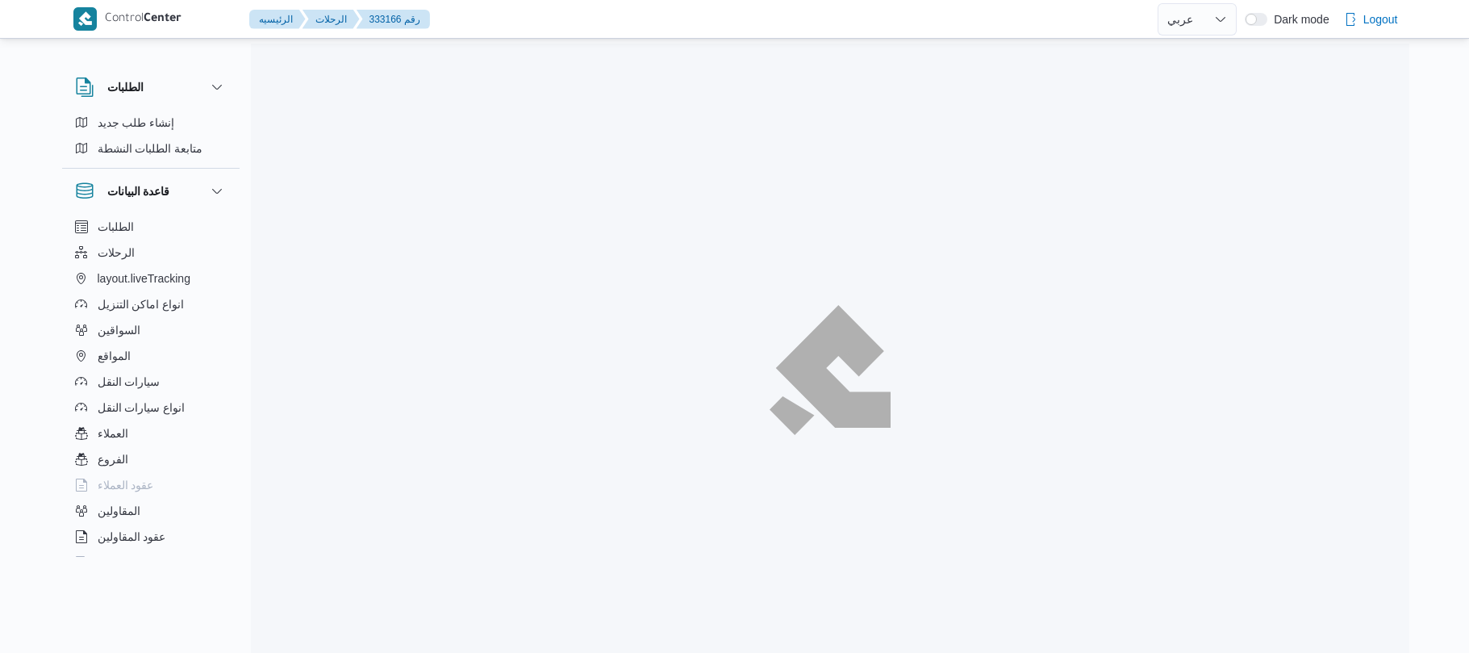
select select "ar"
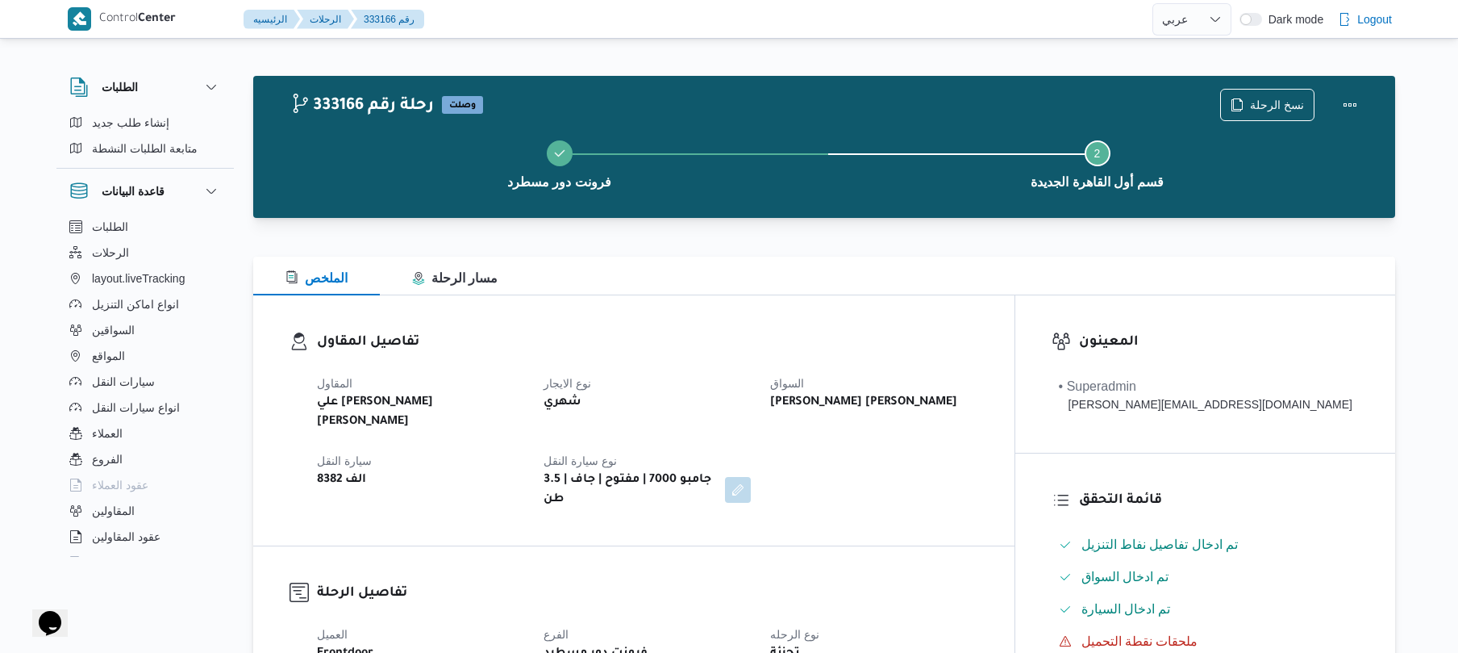
click at [827, 407] on div "المقاول علي يحيي علي مهران حسنين نوع الايجار شهري السواق محمد محروس عاشور ابراه…" at bounding box center [647, 441] width 681 height 155
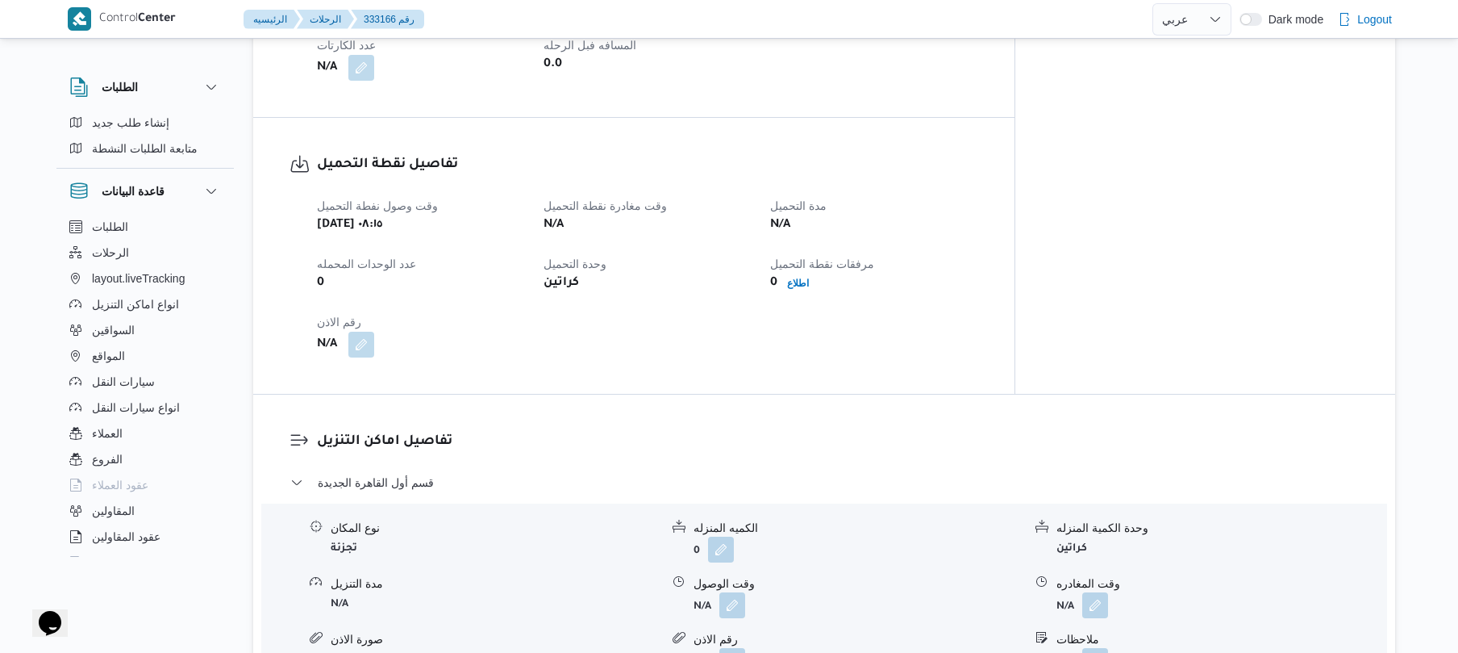
scroll to position [1162, 0]
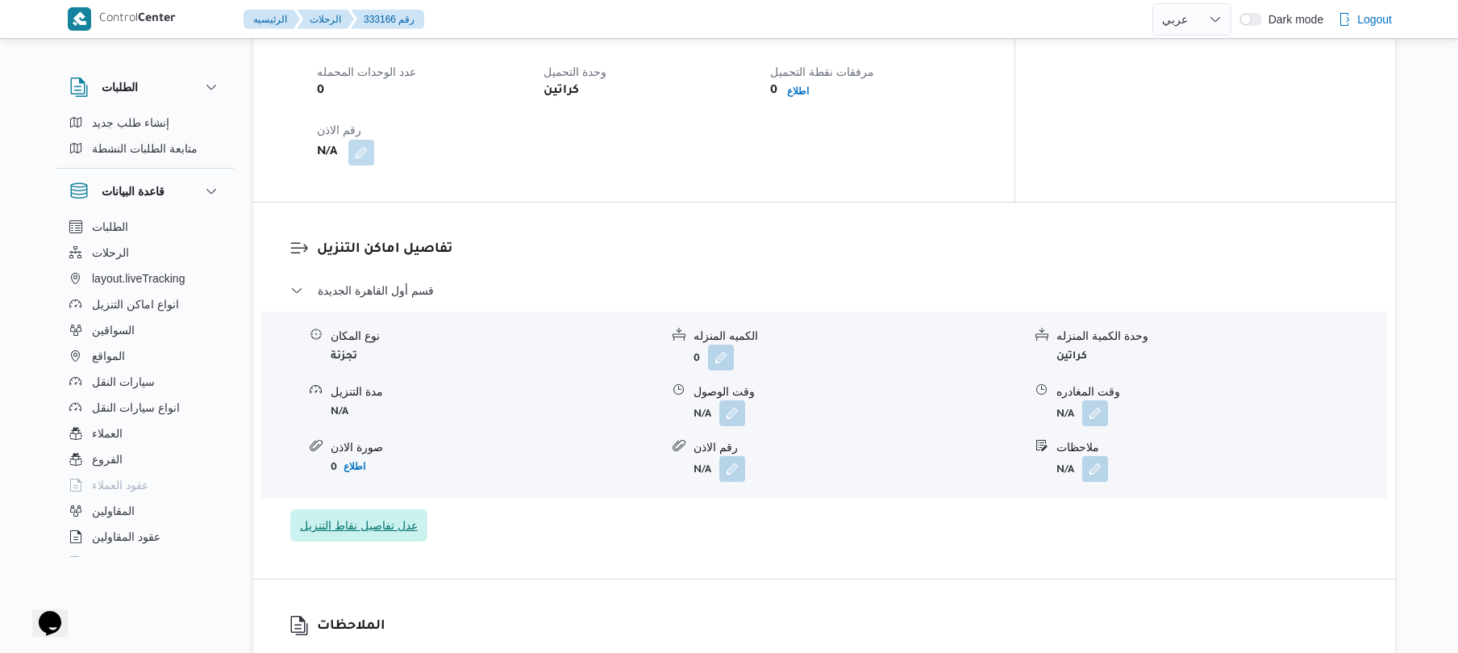
click at [379, 515] on span "عدل تفاصيل نقاط التنزيل" at bounding box center [359, 524] width 118 height 19
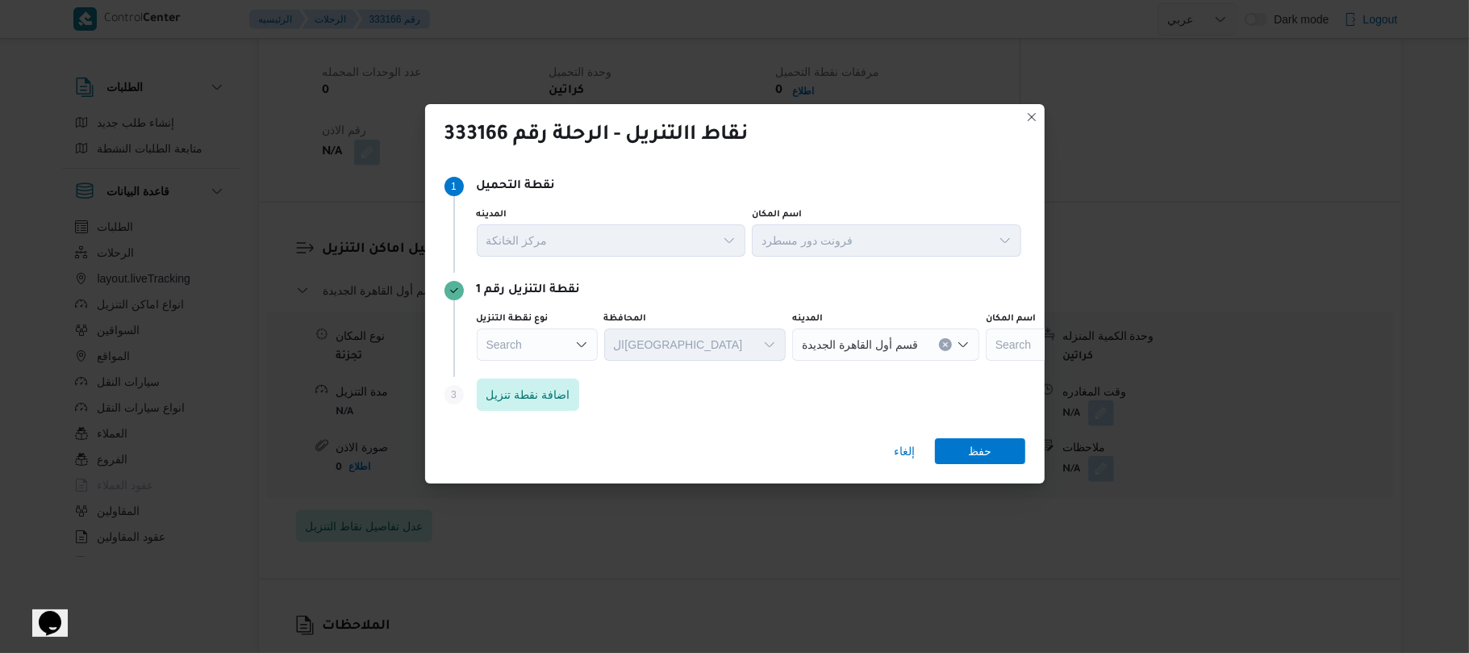
click at [557, 339] on div "Search" at bounding box center [537, 344] width 121 height 32
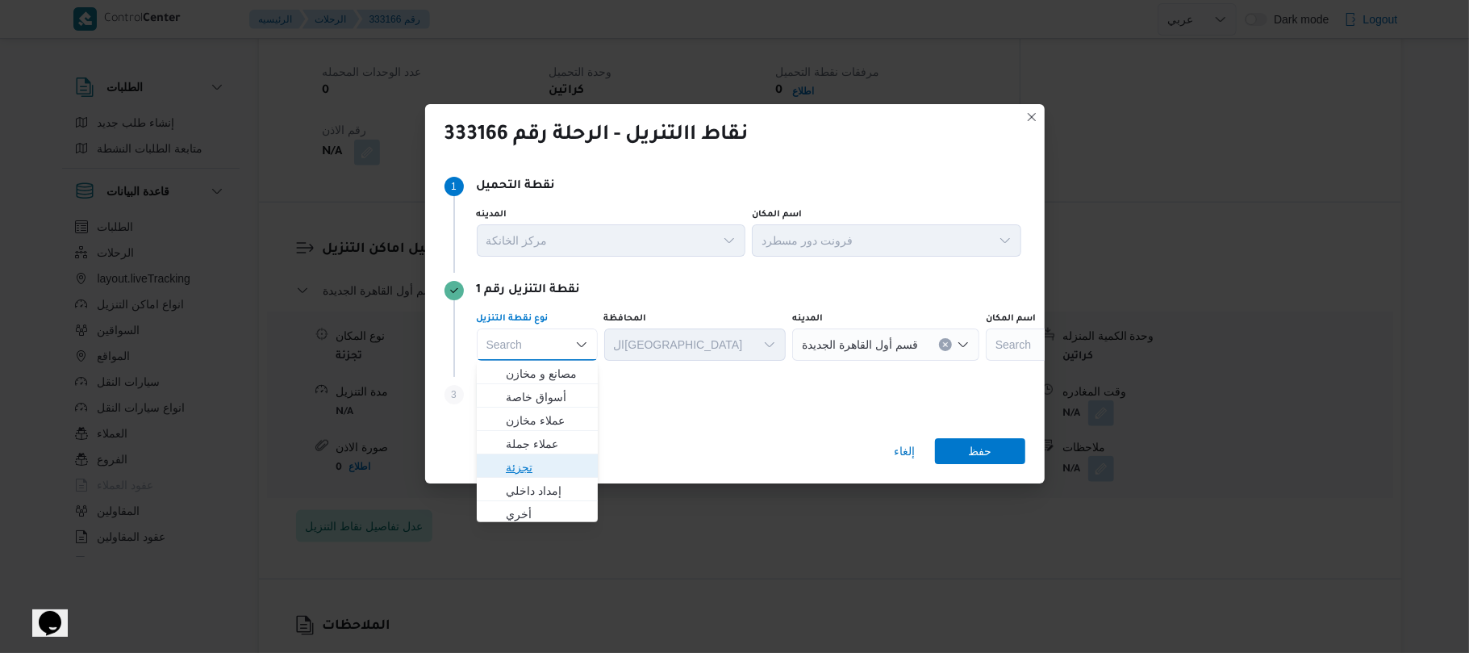
click at [524, 468] on span "تجزئة" at bounding box center [547, 466] width 82 height 19
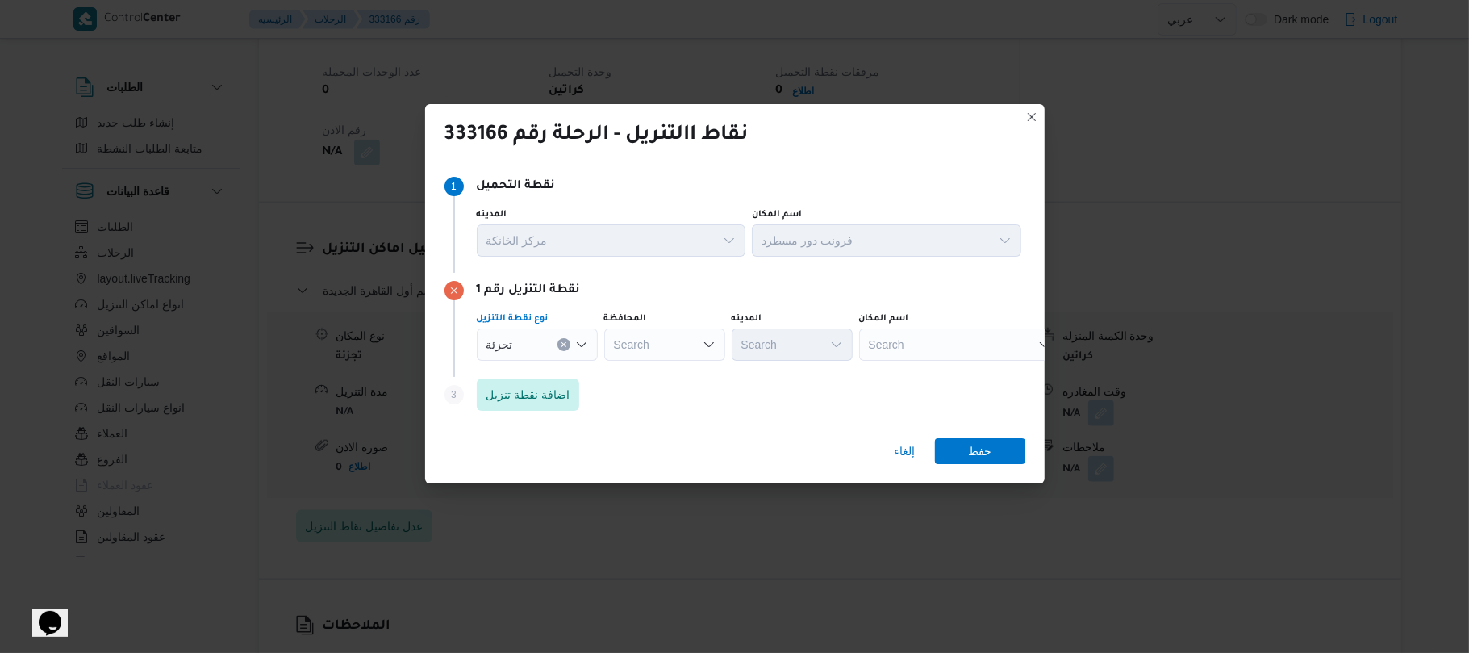
click at [694, 342] on div "Search" at bounding box center [664, 344] width 121 height 32
type input "القاه"
click at [658, 374] on mark "القاه" at bounding box center [655, 373] width 21 height 13
click at [810, 348] on div "Search" at bounding box center [870, 344] width 121 height 32
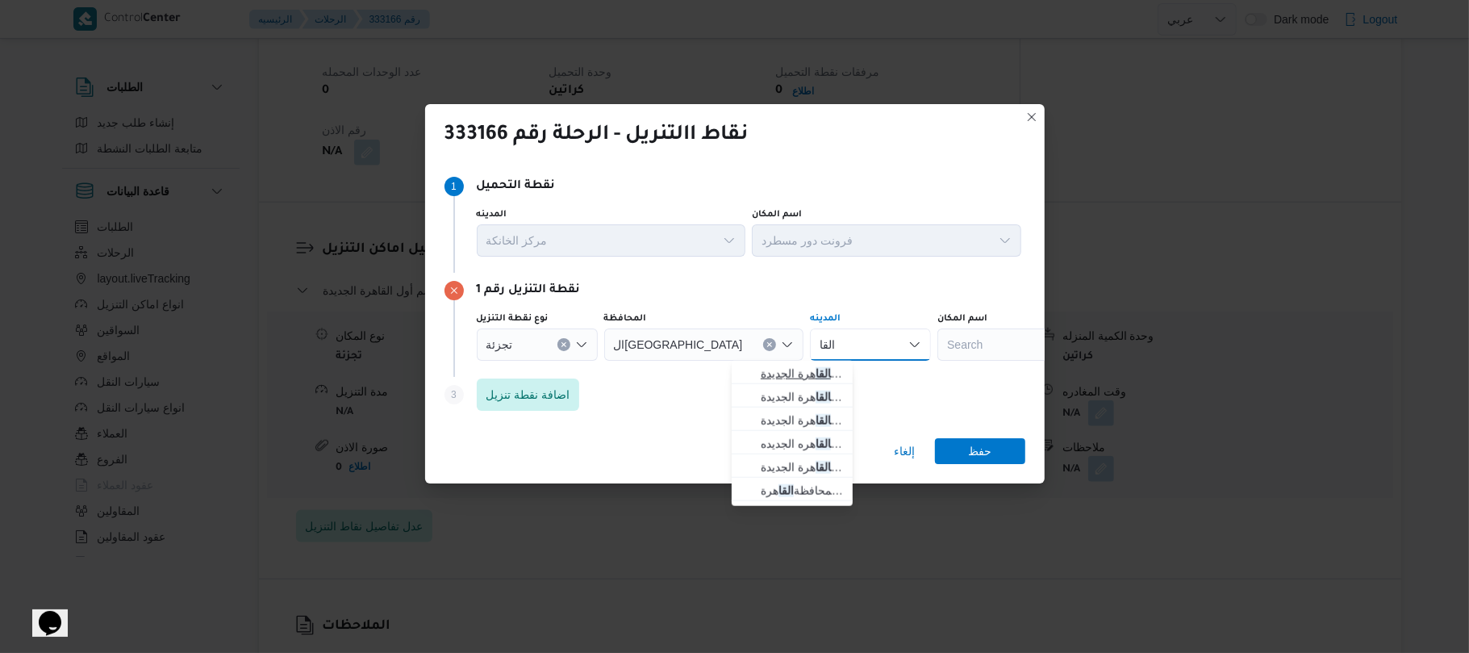
type input "القا"
click at [802, 372] on span "قسم أول القا هرة الجديدة" at bounding box center [802, 373] width 82 height 19
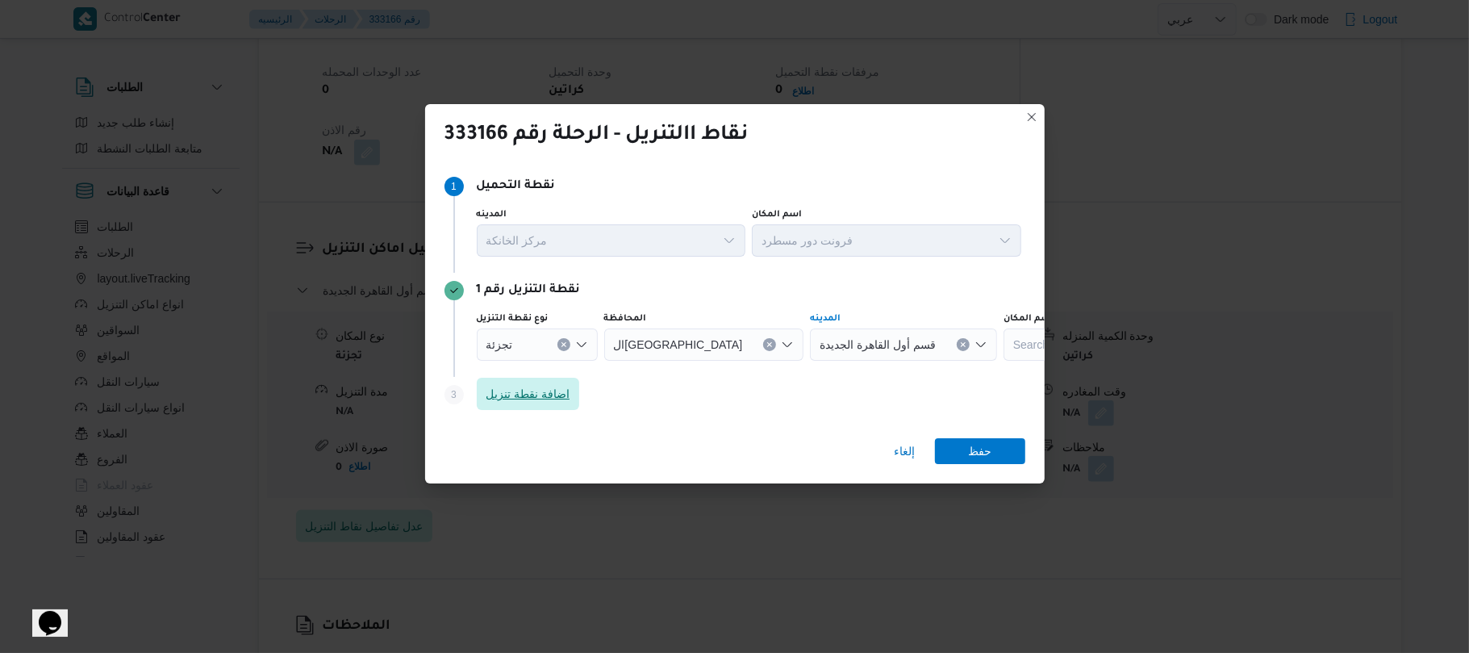
click at [557, 398] on span "اضافة نقطة تنزيل" at bounding box center [528, 393] width 84 height 19
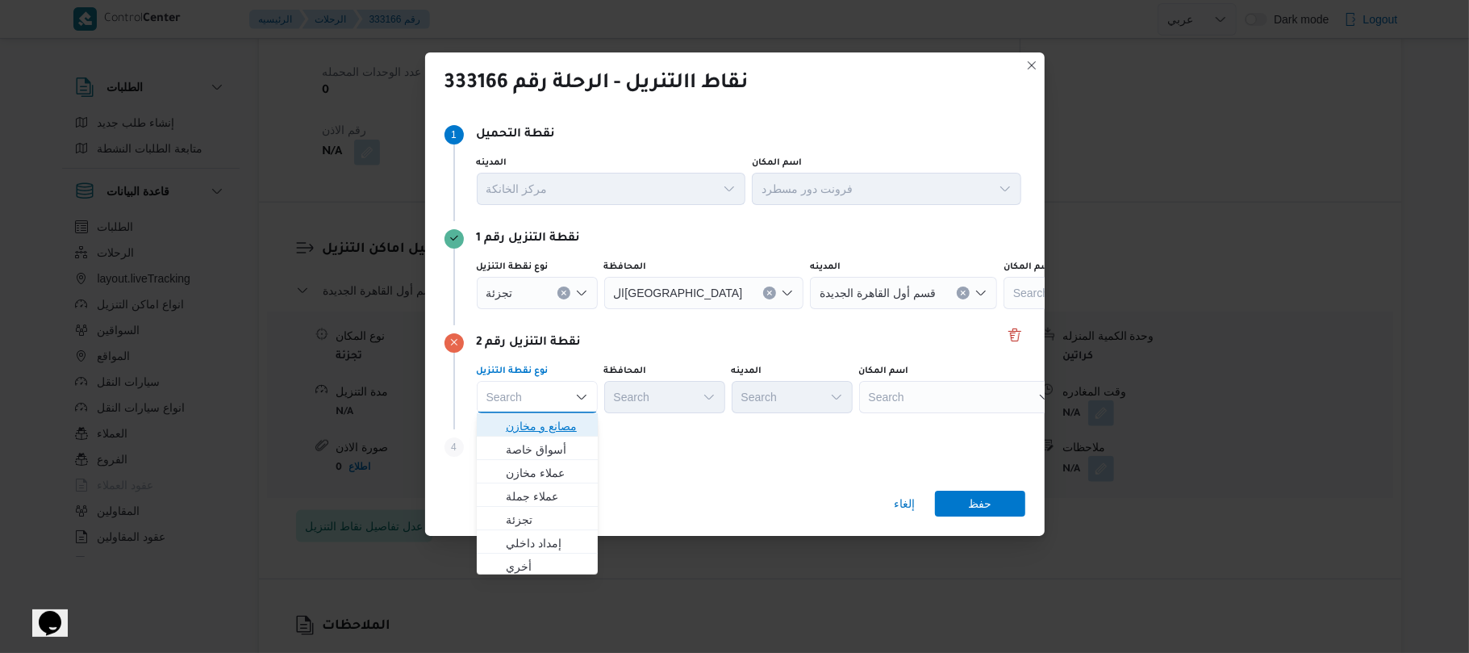
click at [548, 428] on span "مصانع و مخازن" at bounding box center [547, 425] width 82 height 19
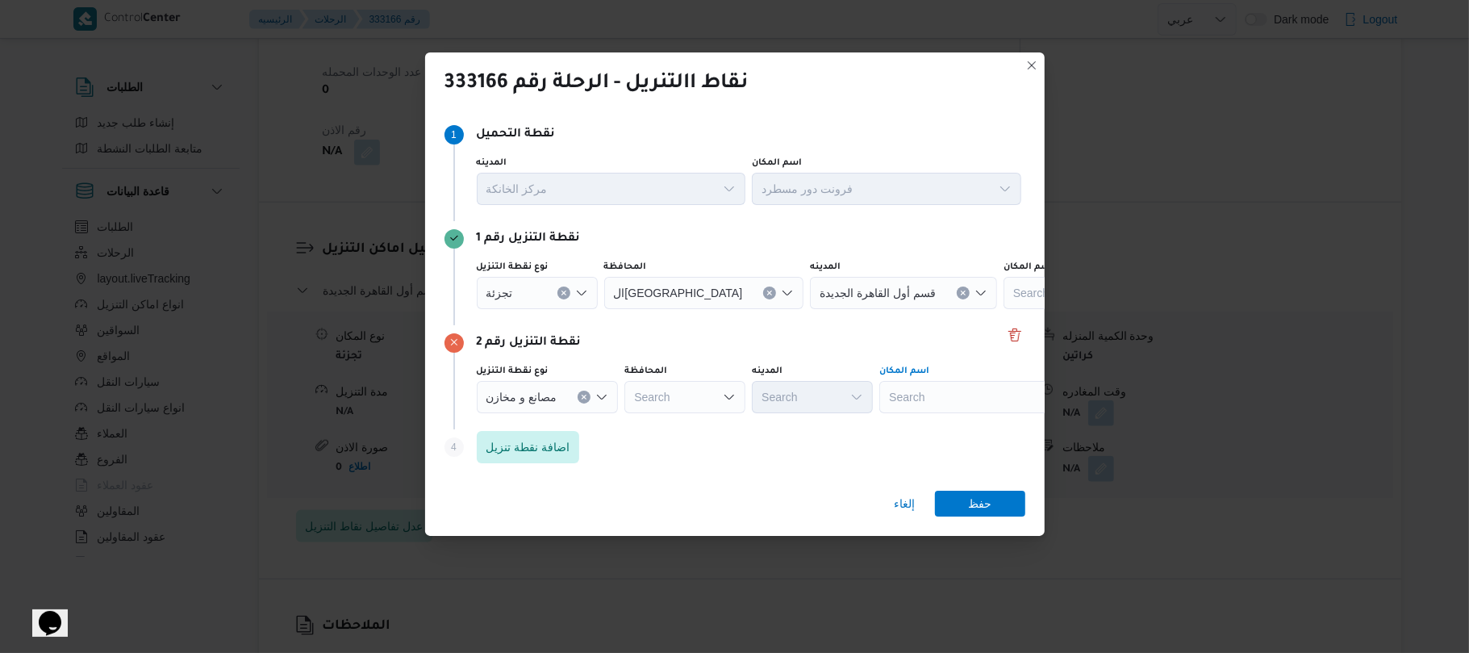
click at [981, 395] on div "Search" at bounding box center [980, 397] width 202 height 32
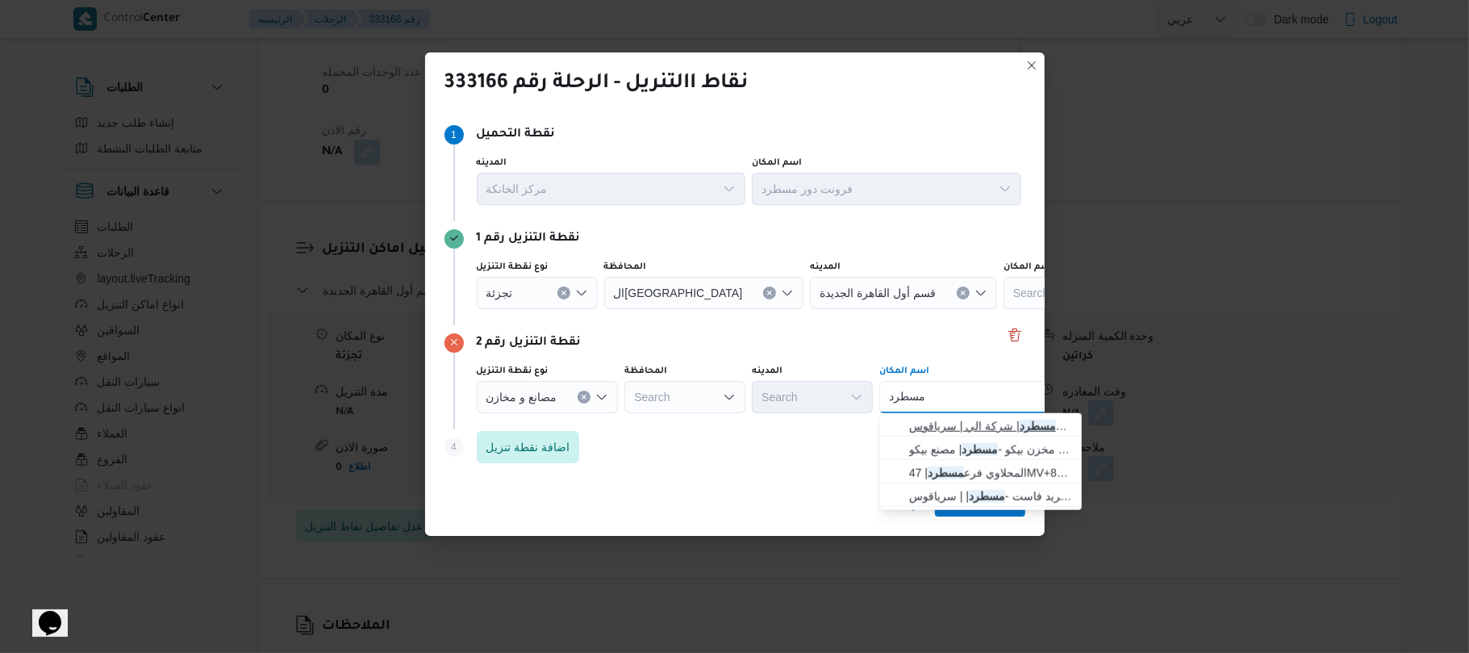
type input "مسطرد"
click at [968, 421] on span "فرونت دور مسطرد | شركة الي | سرياقوس" at bounding box center [990, 425] width 163 height 19
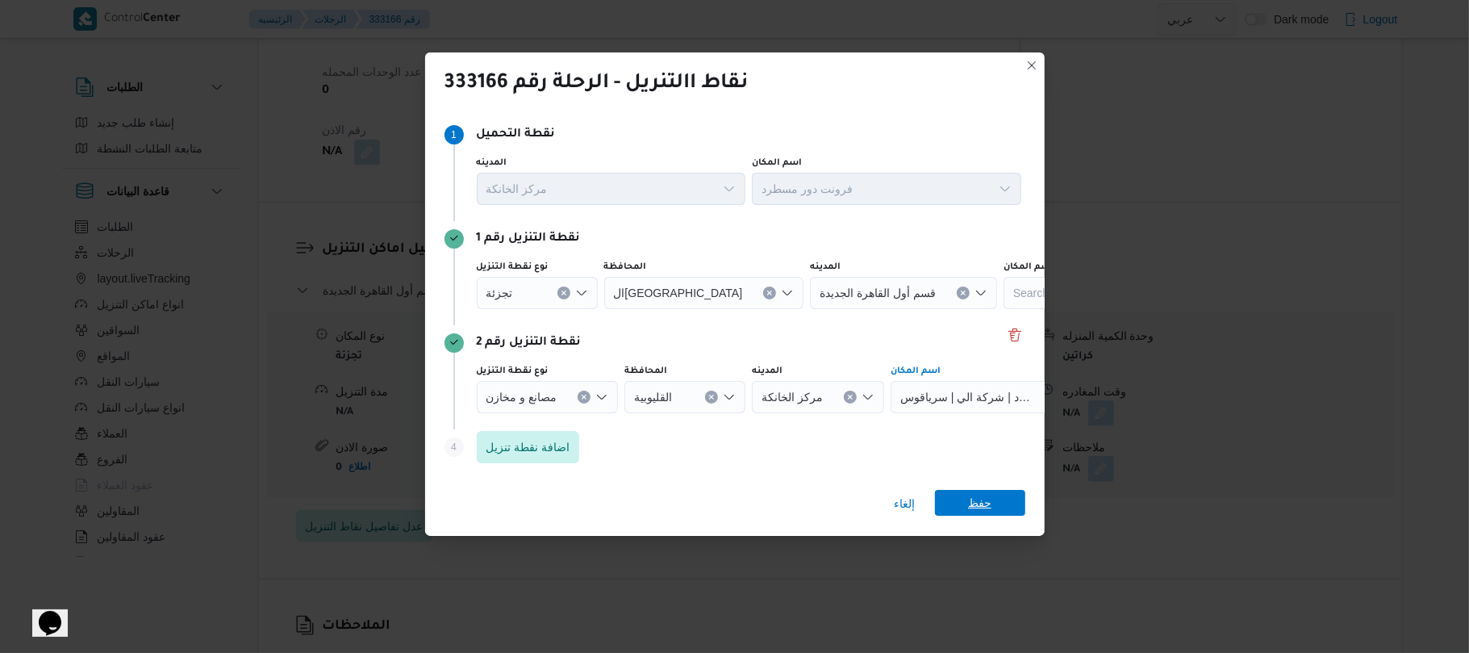
click at [974, 507] on span "حفظ" at bounding box center [979, 503] width 23 height 26
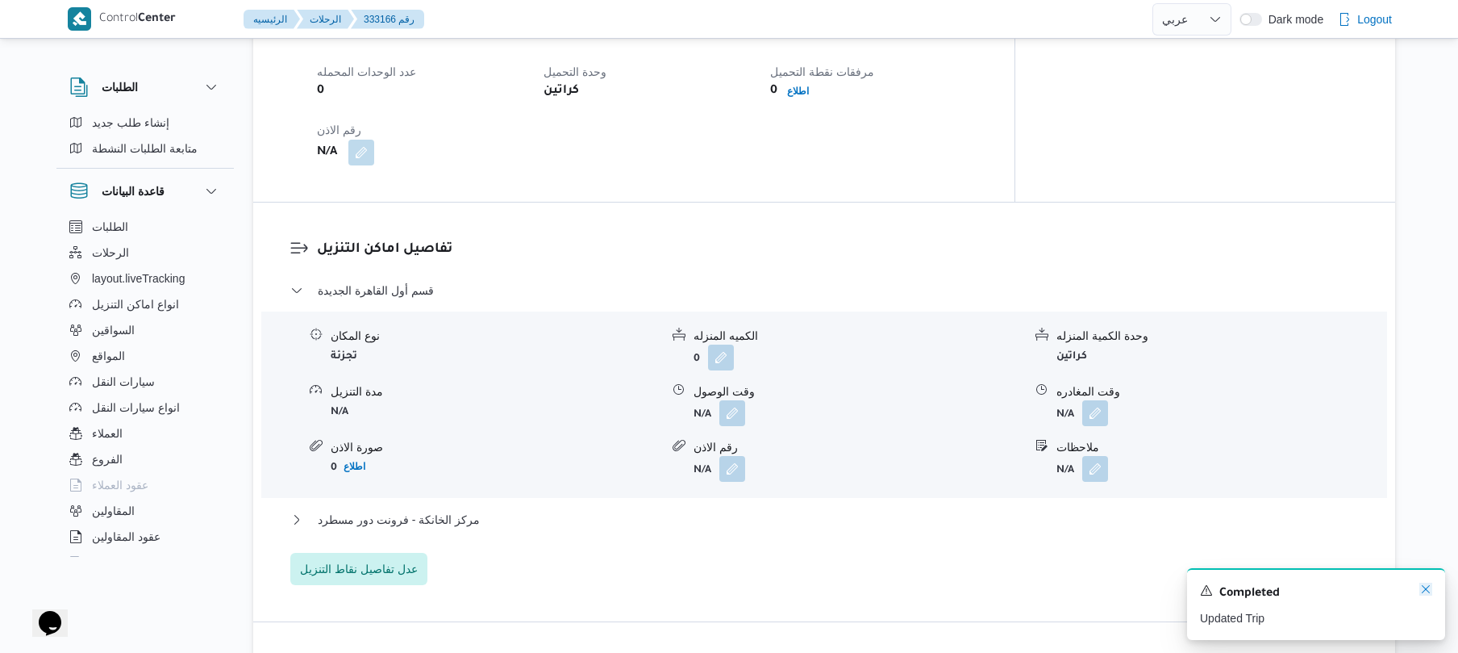
click at [1429, 591] on icon "Dismiss toast" at bounding box center [1426, 588] width 13 height 13
click at [1103, 455] on button "button" at bounding box center [1095, 468] width 26 height 26
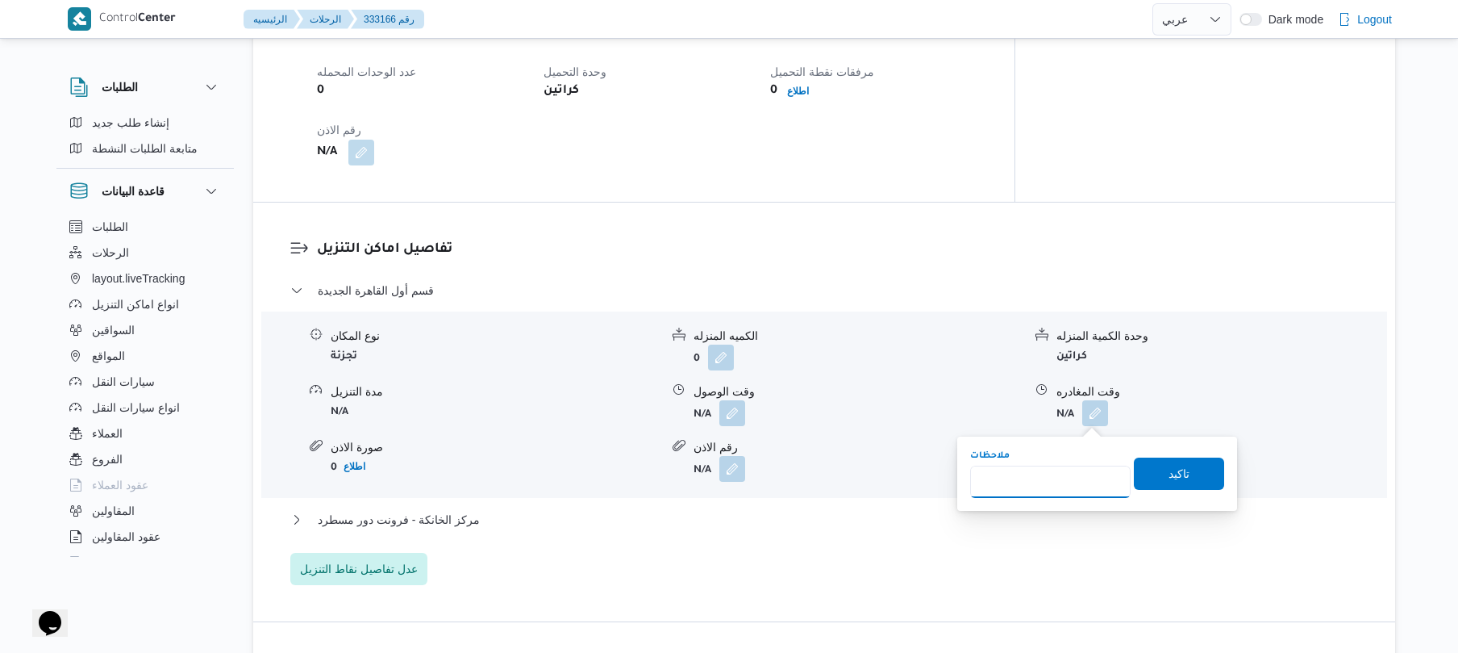
click at [1063, 474] on input "ملاحظات" at bounding box center [1050, 481] width 161 height 32
type input "التجمع"
click at [1170, 478] on span "تاكيد" at bounding box center [1179, 472] width 21 height 19
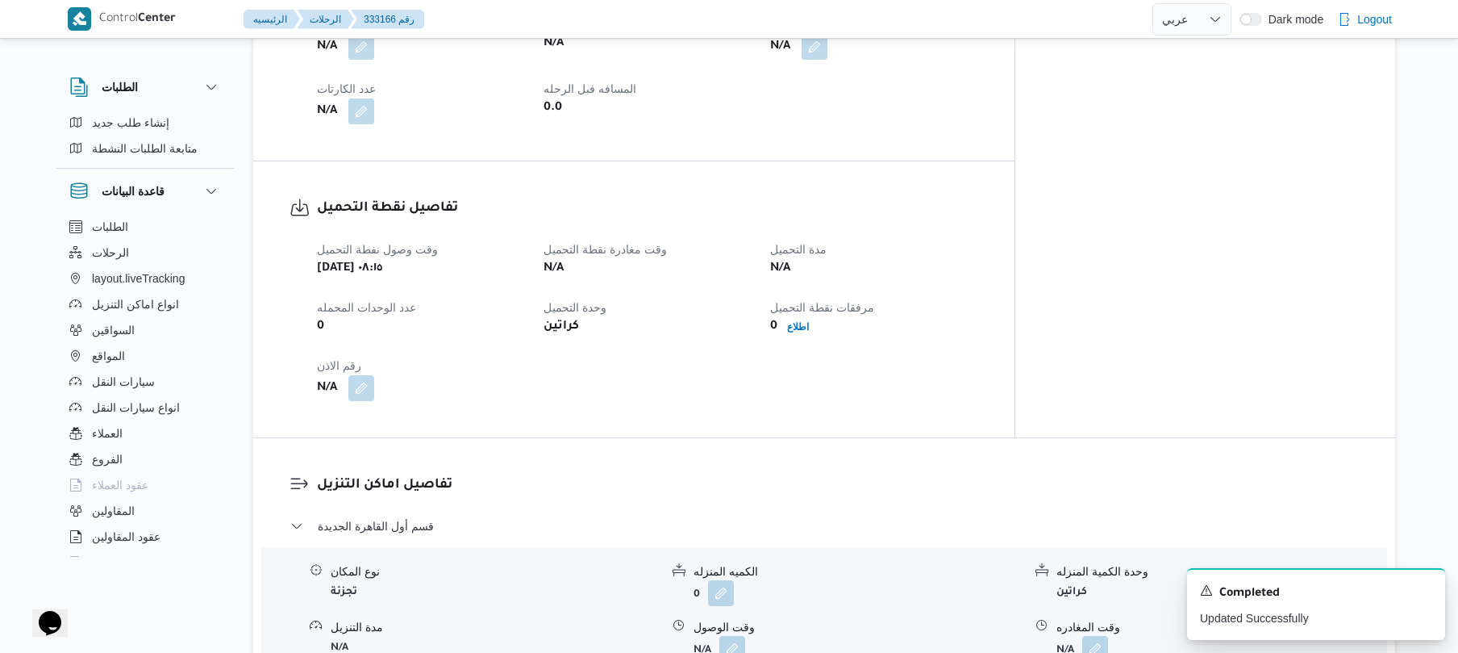
scroll to position [817, 0]
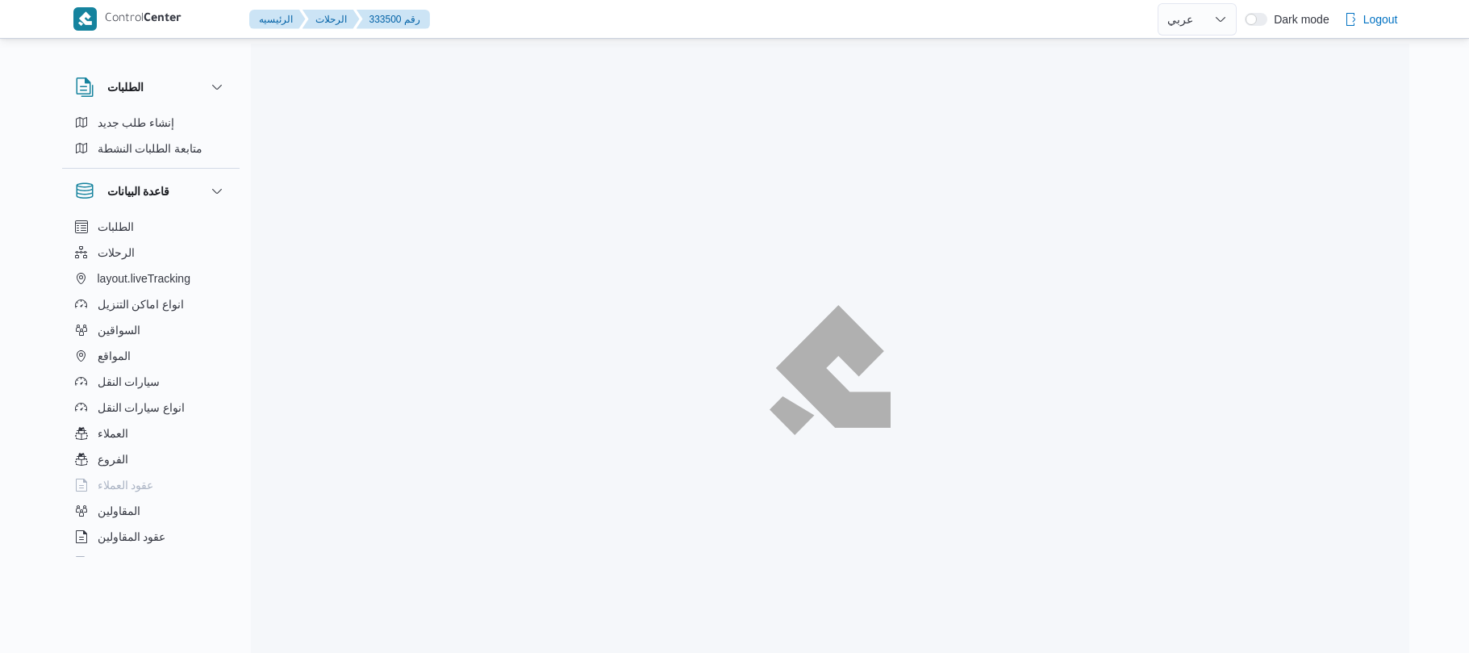
select select "ar"
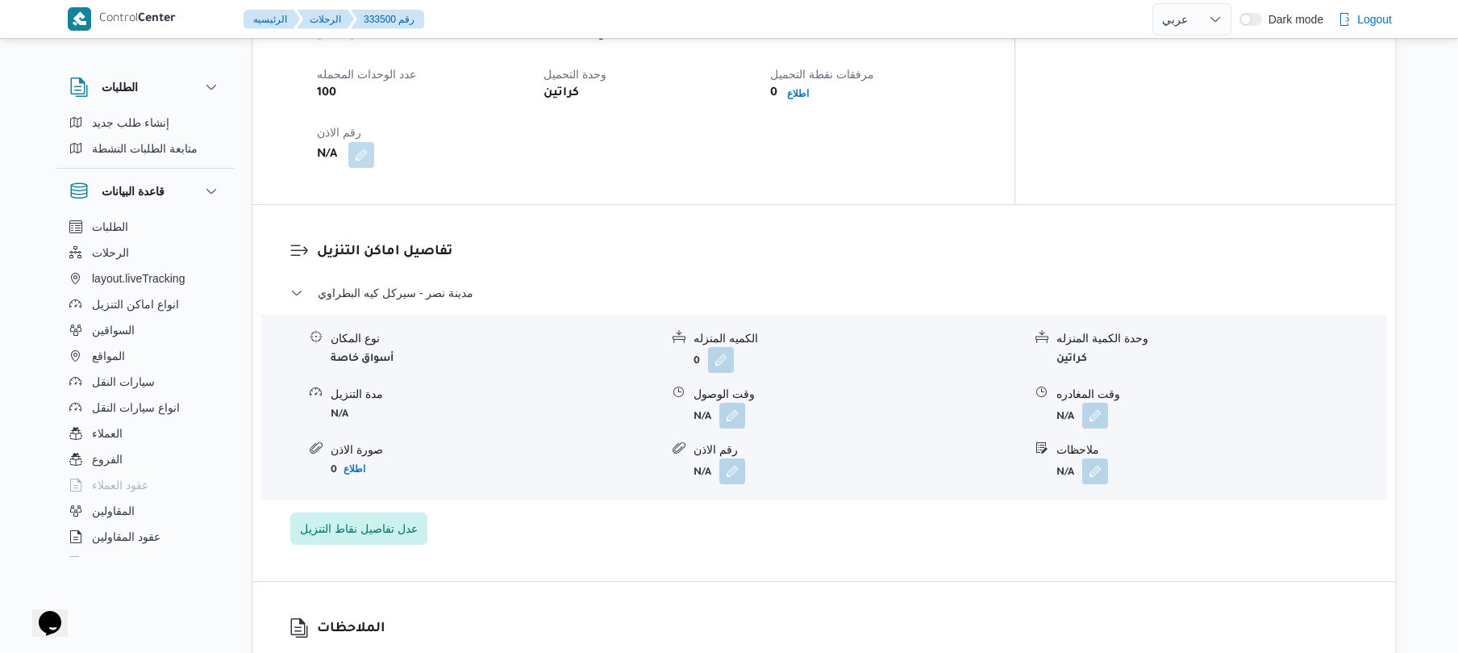
scroll to position [1247, 0]
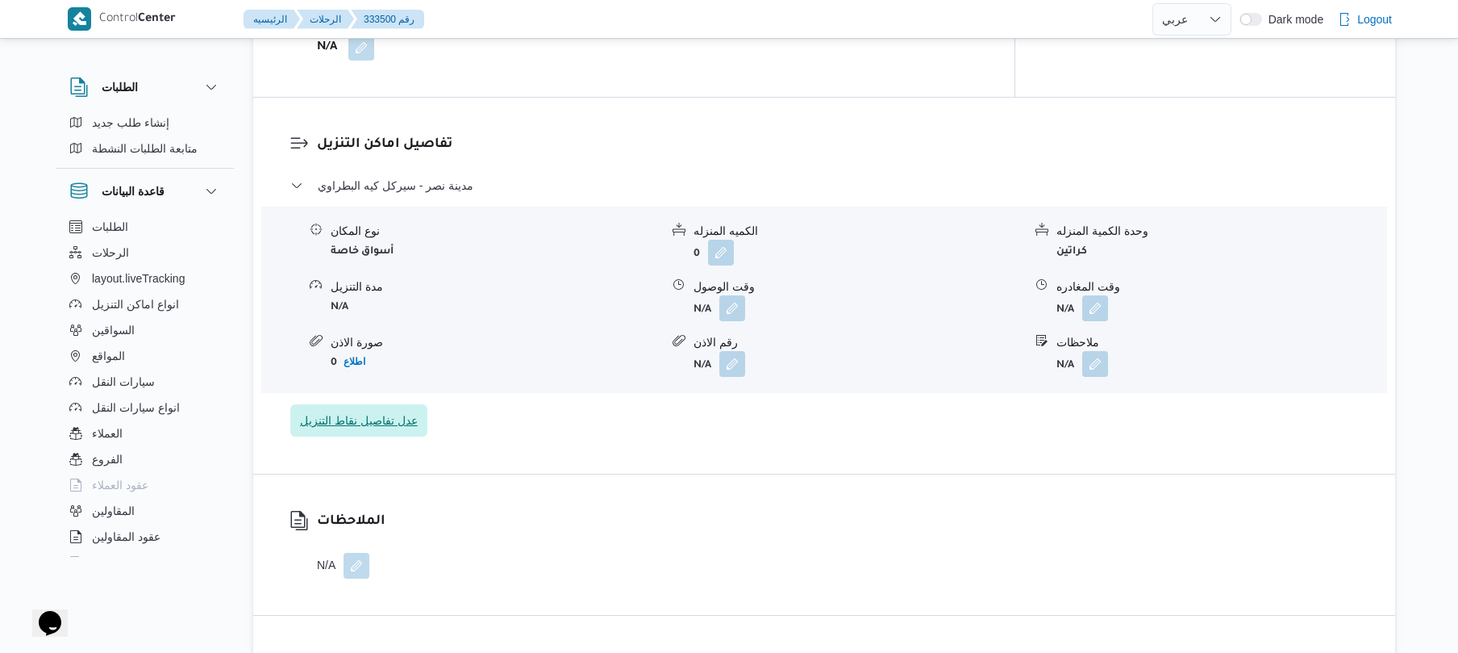
click at [375, 411] on span "عدل تفاصيل نقاط التنزيل" at bounding box center [359, 420] width 118 height 19
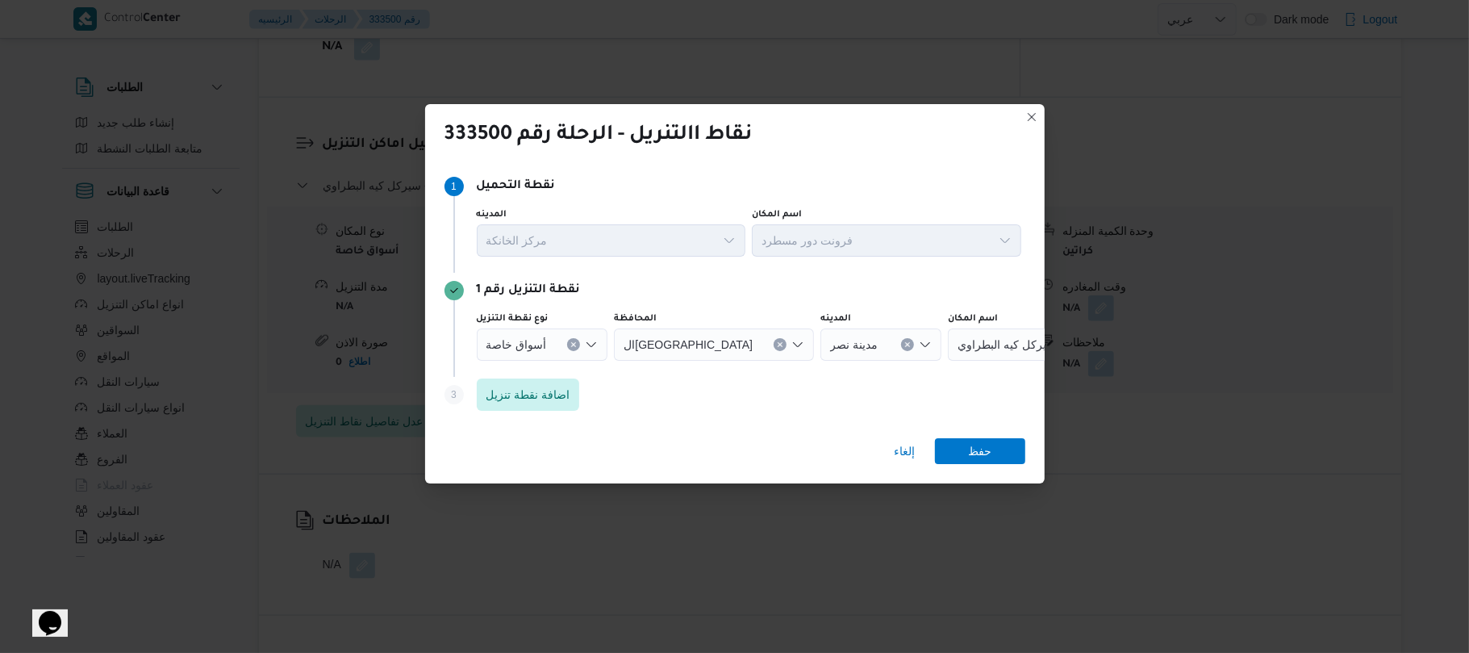
click at [586, 340] on icon "Open list of options" at bounding box center [591, 344] width 13 height 13
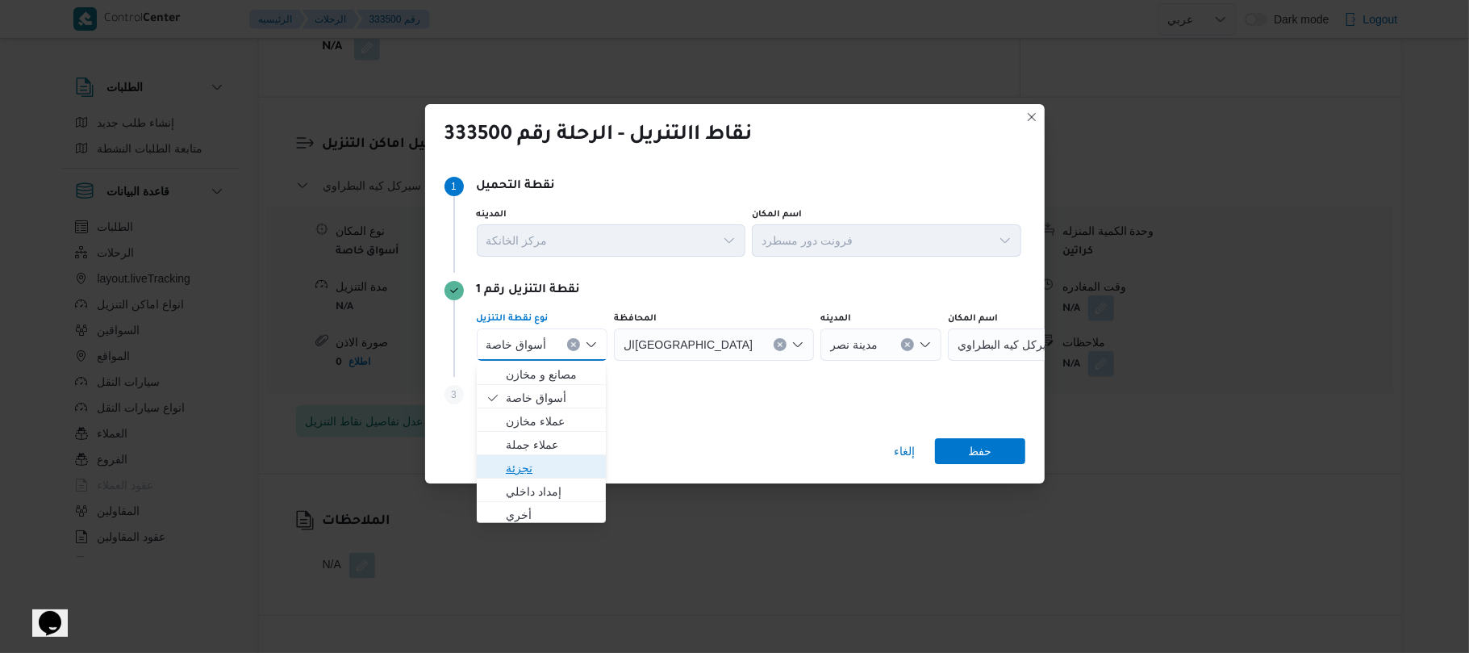
click at [542, 465] on span "تجزئة" at bounding box center [551, 467] width 91 height 19
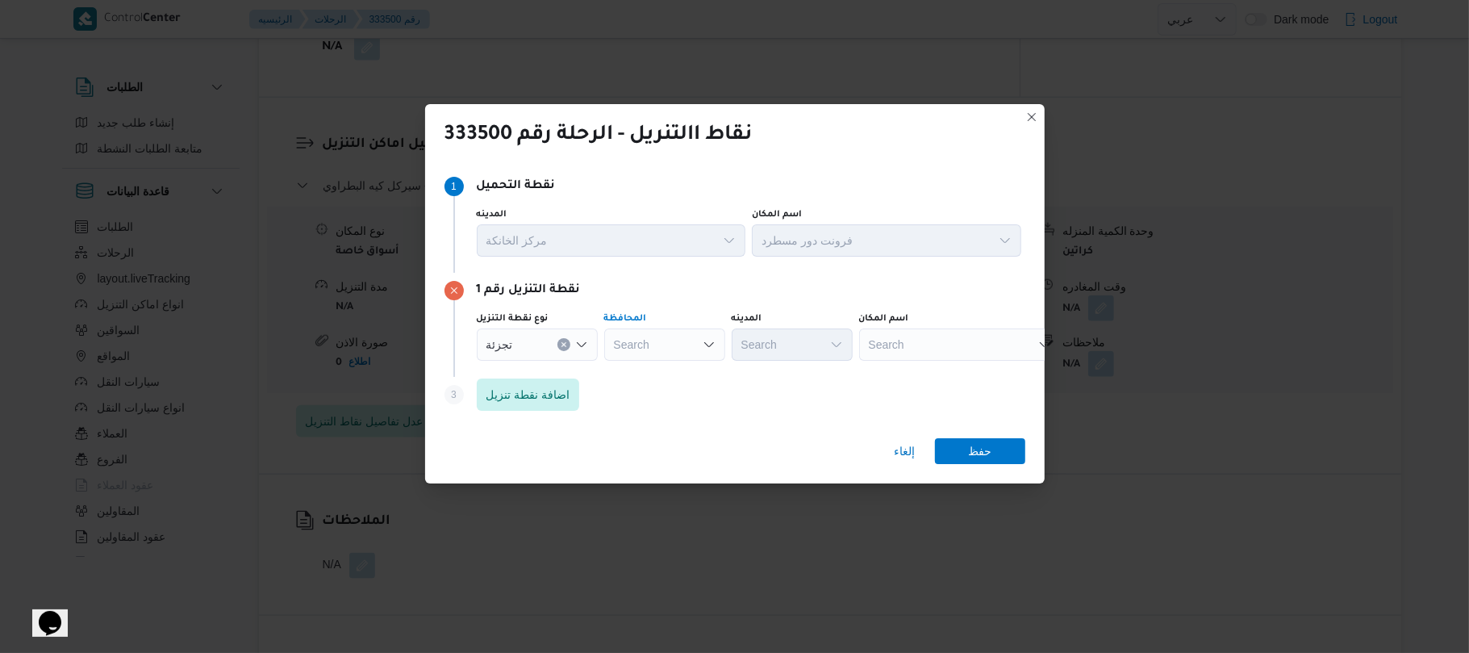
click at [695, 342] on div "Search" at bounding box center [664, 344] width 121 height 32
type input "القاه"
click at [671, 375] on span "القاه رة" at bounding box center [674, 374] width 82 height 19
click at [810, 337] on div "Search" at bounding box center [870, 344] width 121 height 32
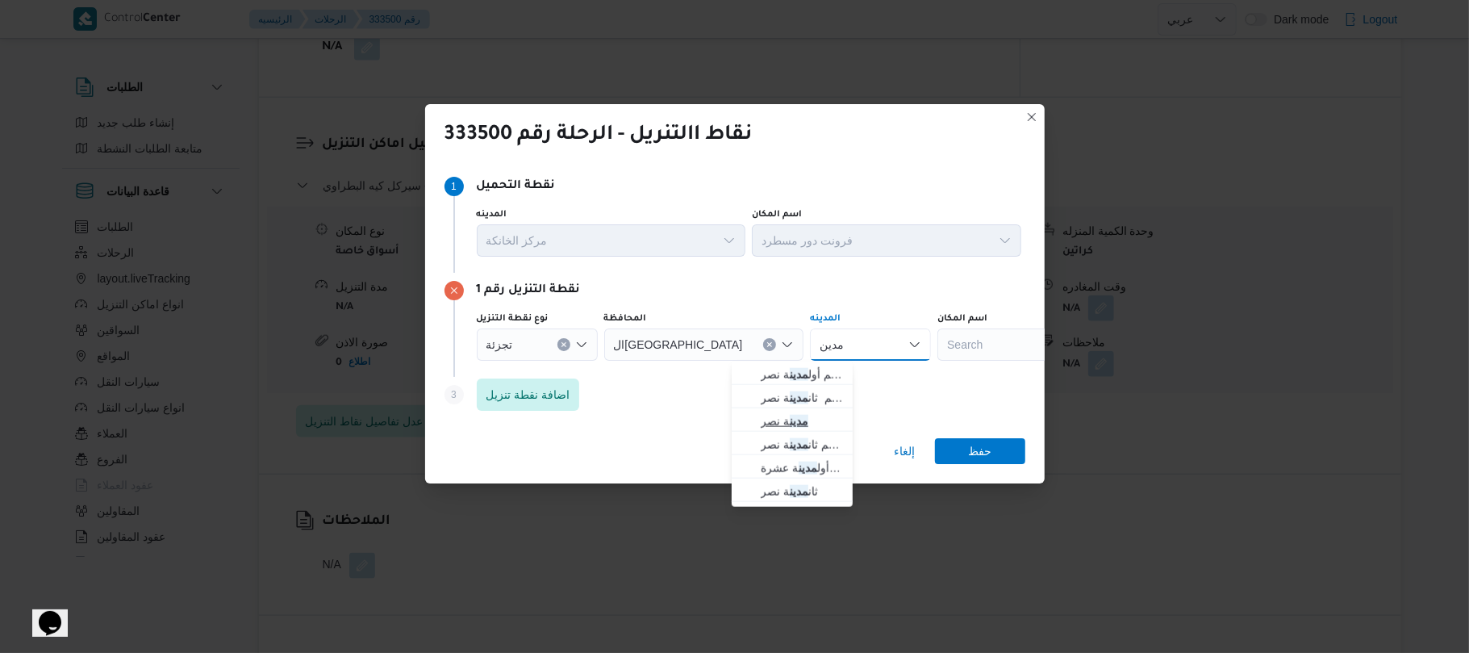
type input "مدين"
click at [785, 423] on span "مدين ة نصر" at bounding box center [802, 420] width 82 height 19
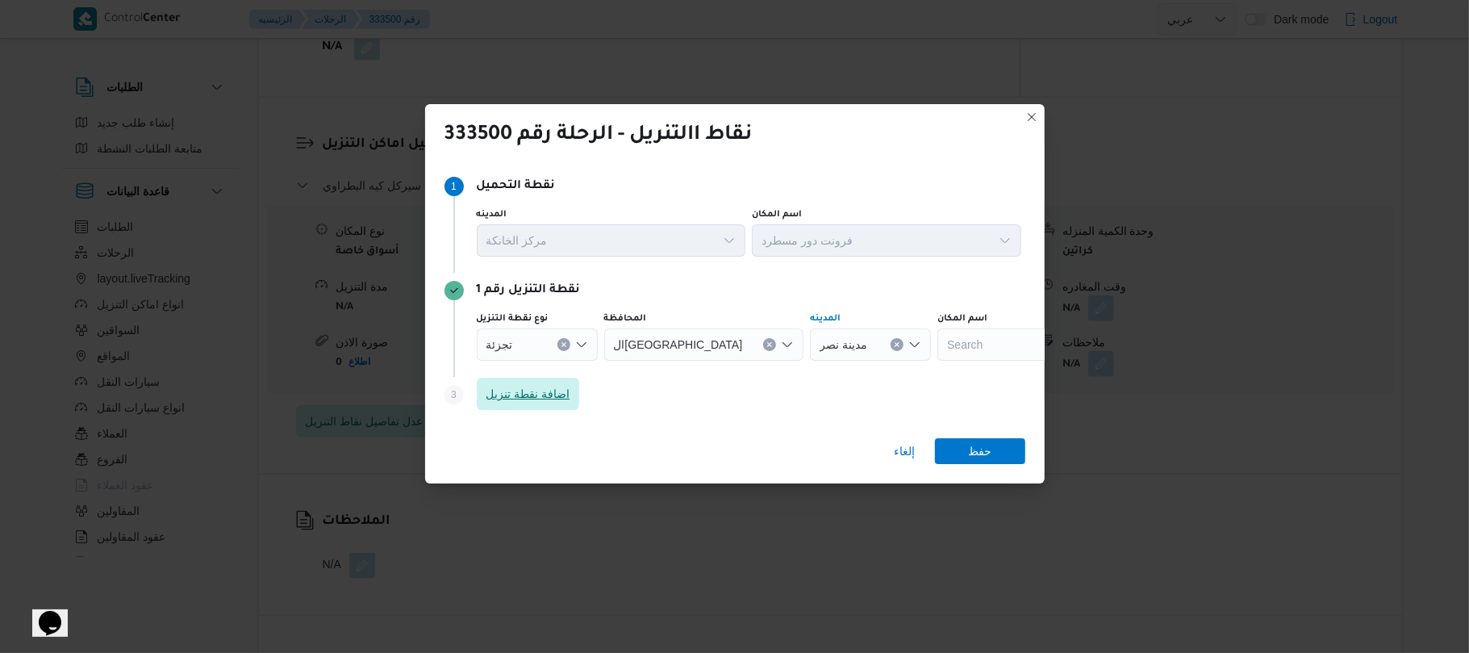
click at [532, 389] on span "اضافة نقطة تنزيل" at bounding box center [528, 393] width 84 height 19
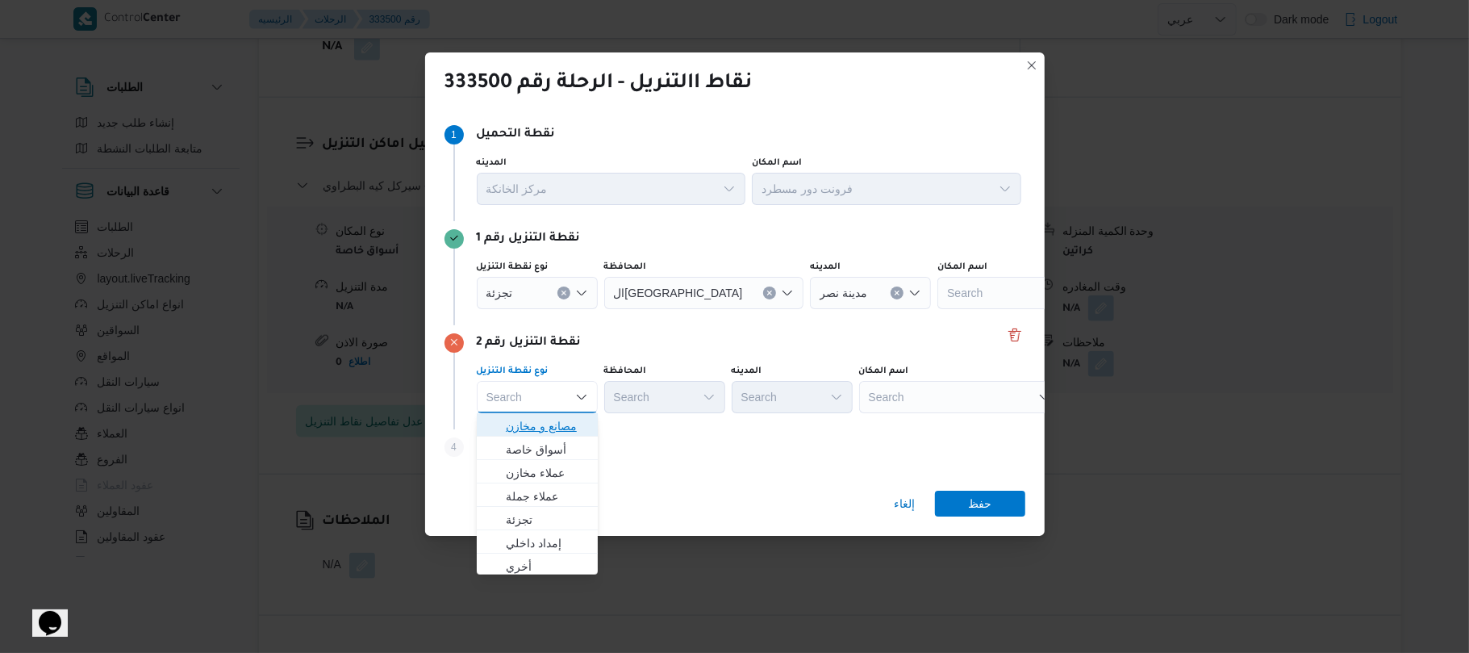
click at [542, 423] on span "مصانع و مخازن" at bounding box center [547, 425] width 82 height 19
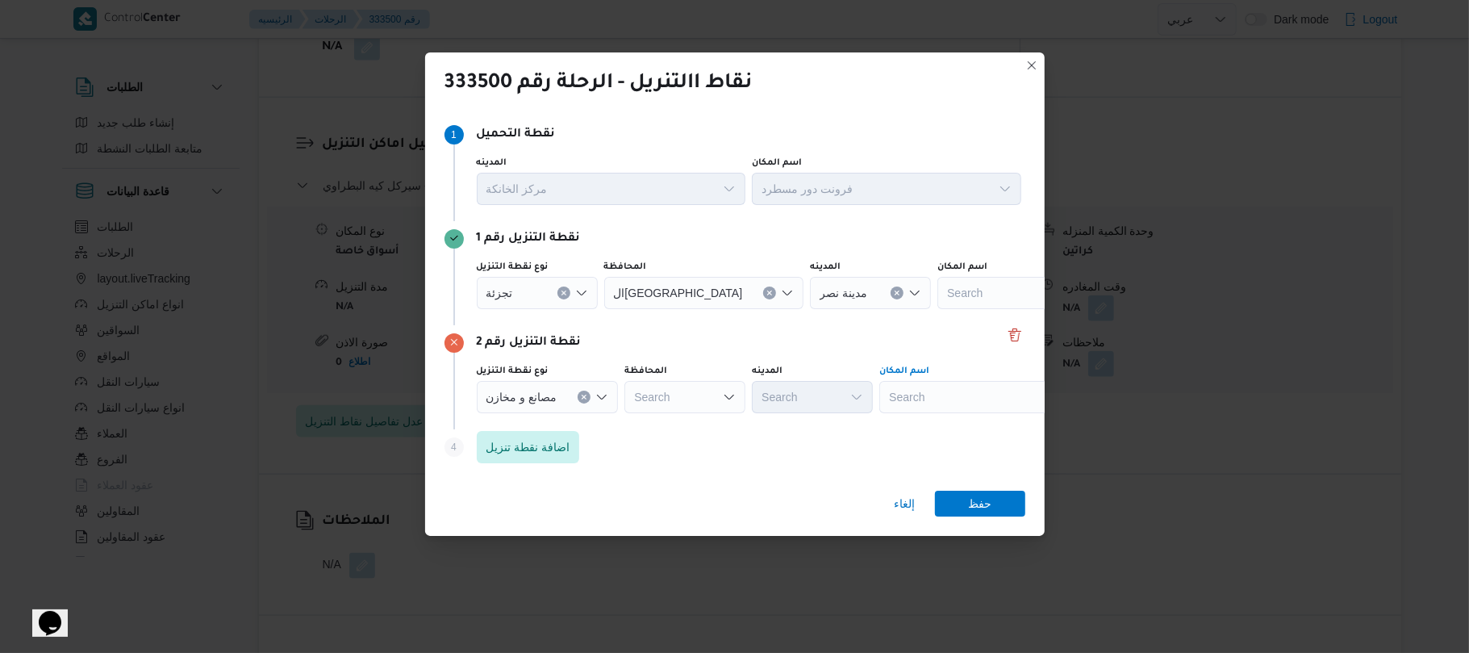
click at [905, 397] on div "Search" at bounding box center [980, 397] width 202 height 32
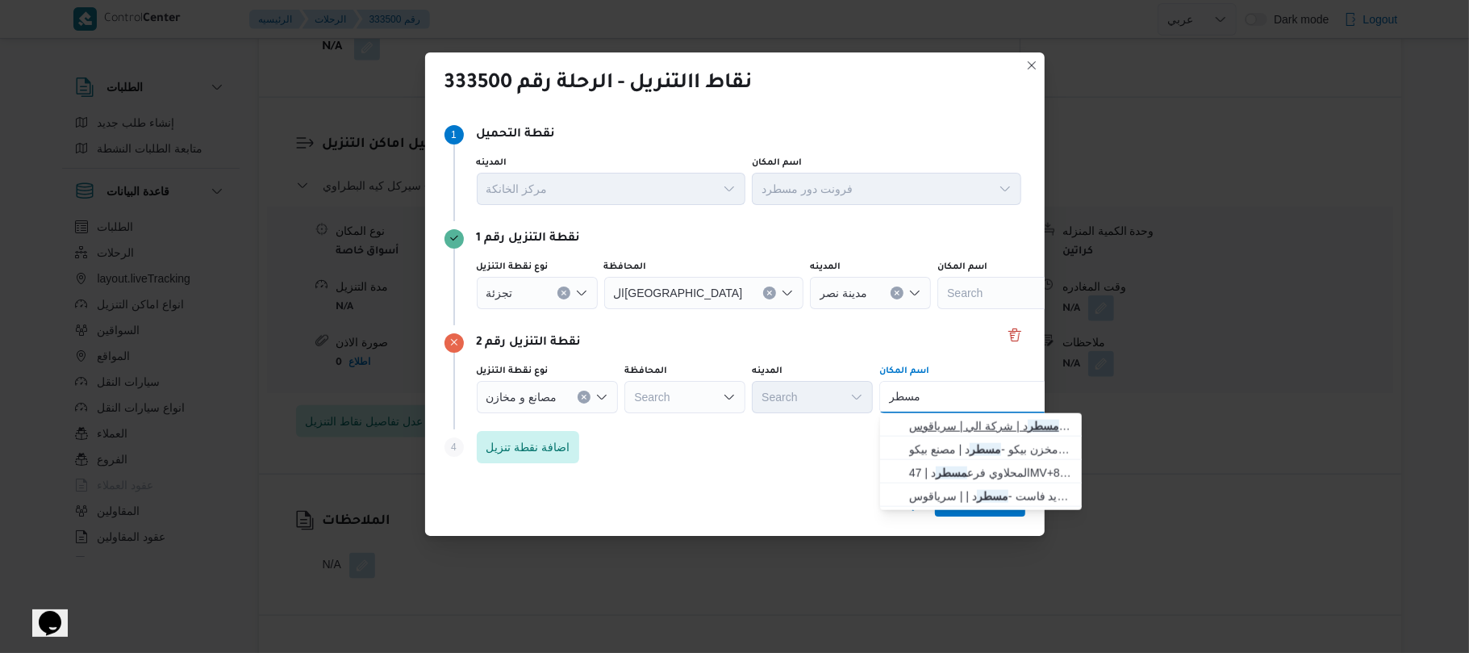
type input "مسطر"
click at [934, 426] on span "فرونت دور مسطر د | شركة الي | سرياقوس" at bounding box center [990, 425] width 163 height 19
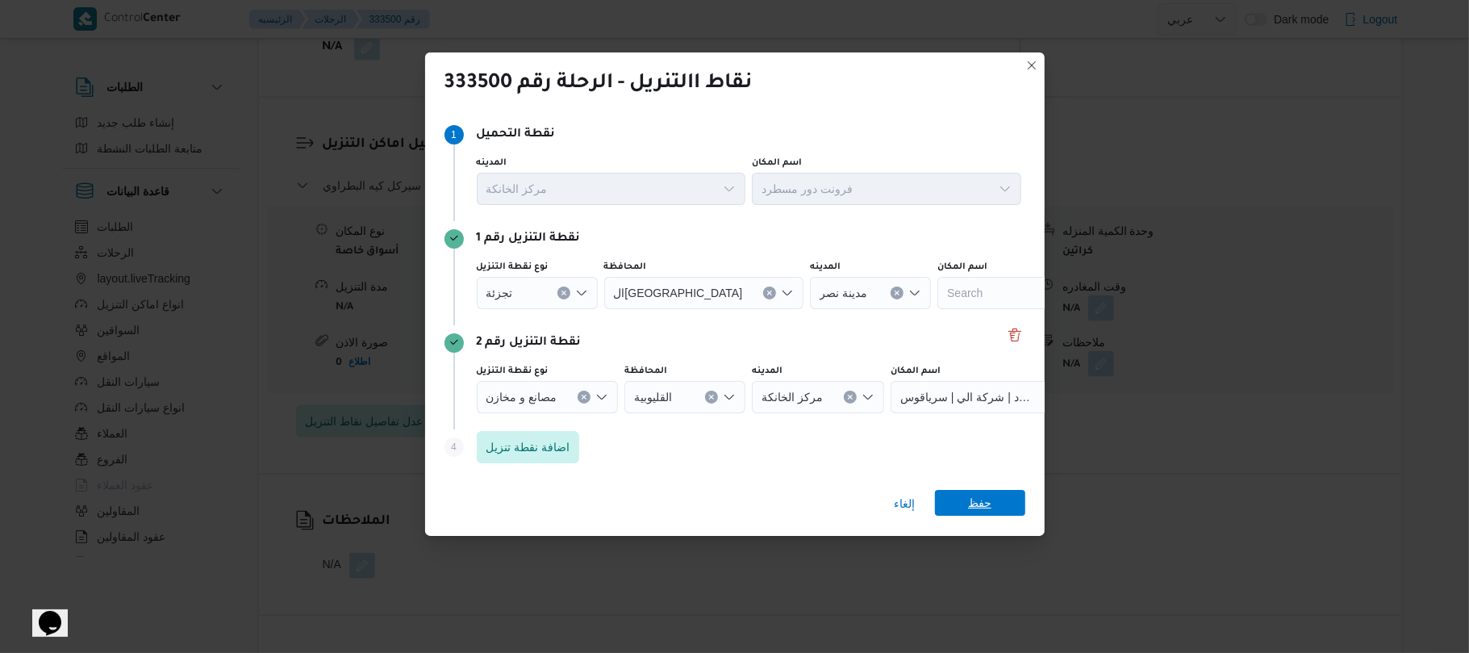
click at [946, 500] on span "حفظ" at bounding box center [980, 503] width 90 height 26
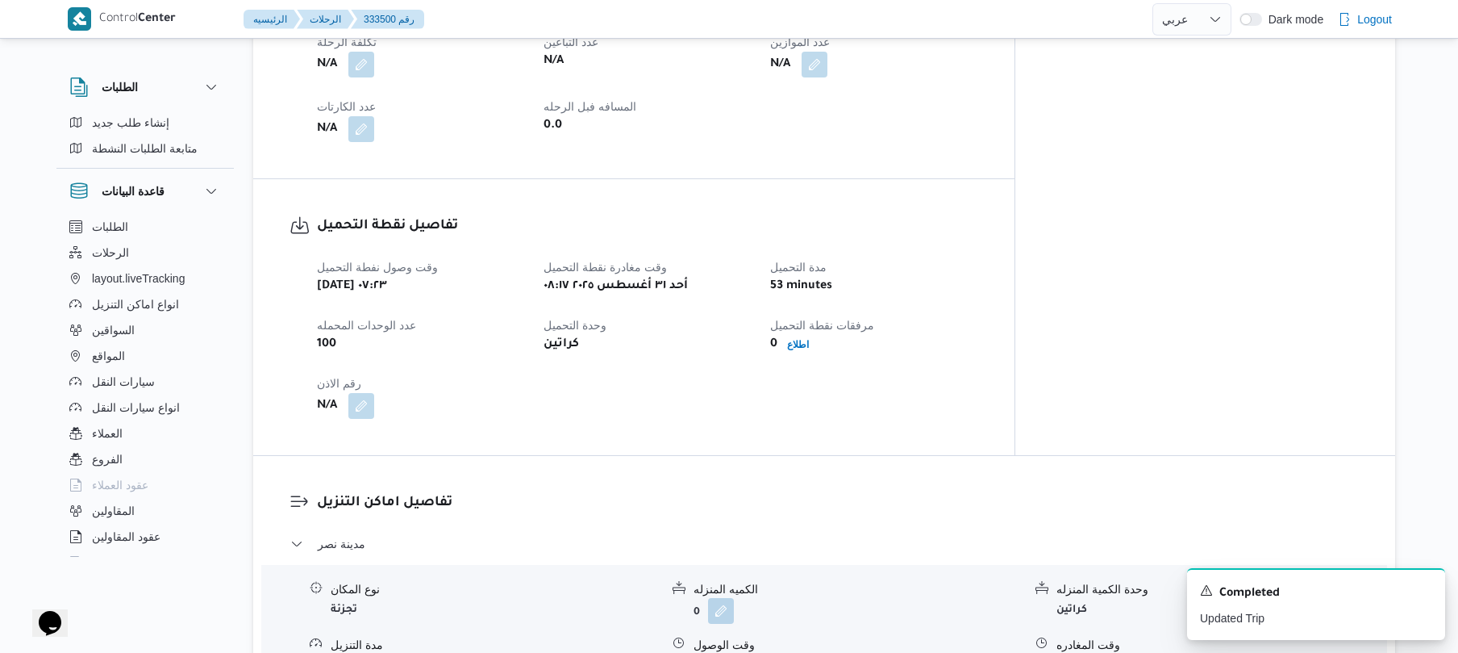
scroll to position [860, 0]
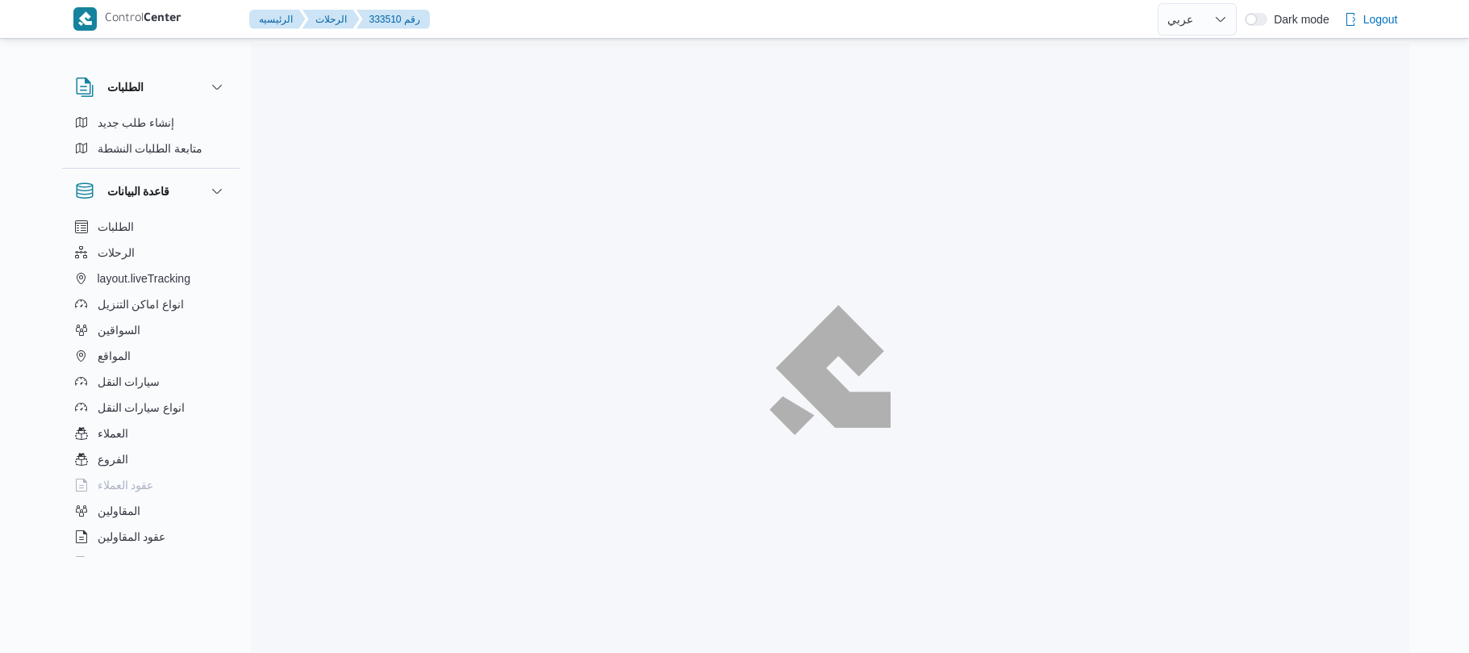
select select "ar"
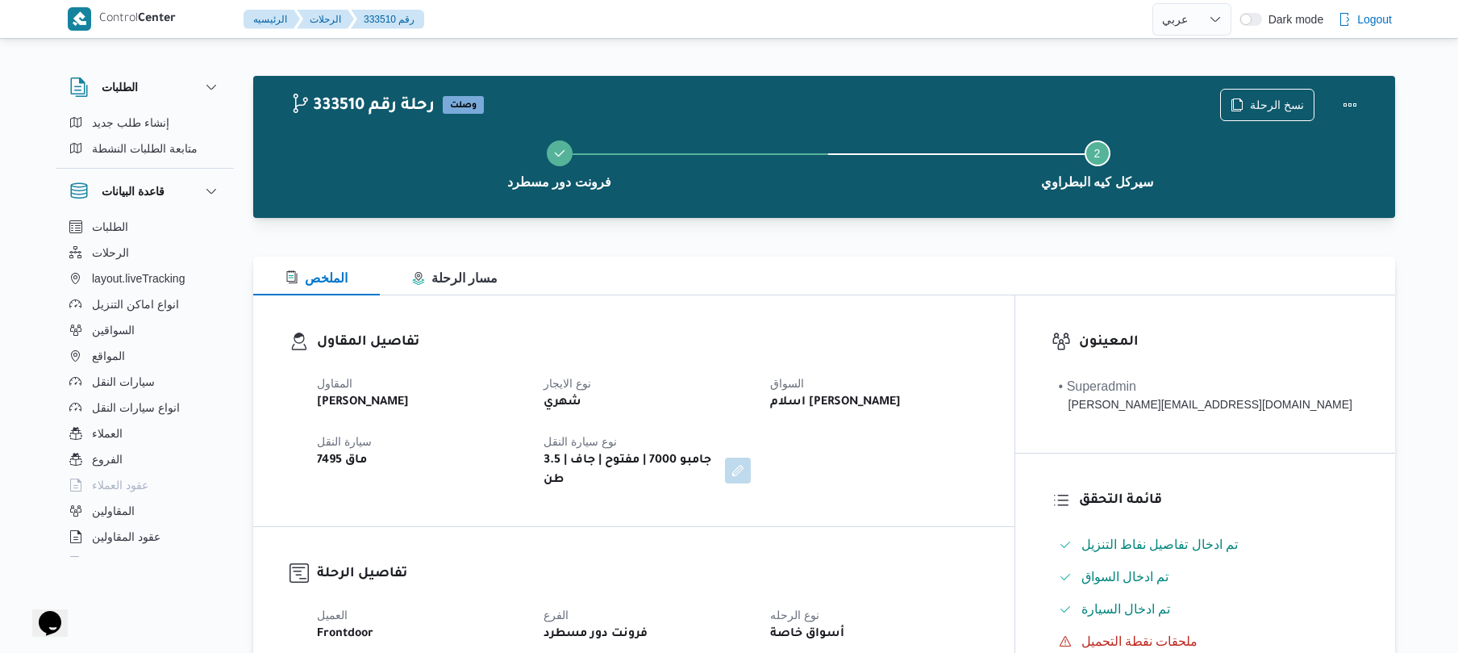
click at [778, 364] on div "المقاول [PERSON_NAME] نوع الايجار شهري السواق اسلام [PERSON_NAME] سيارة النقل م…" at bounding box center [647, 432] width 681 height 136
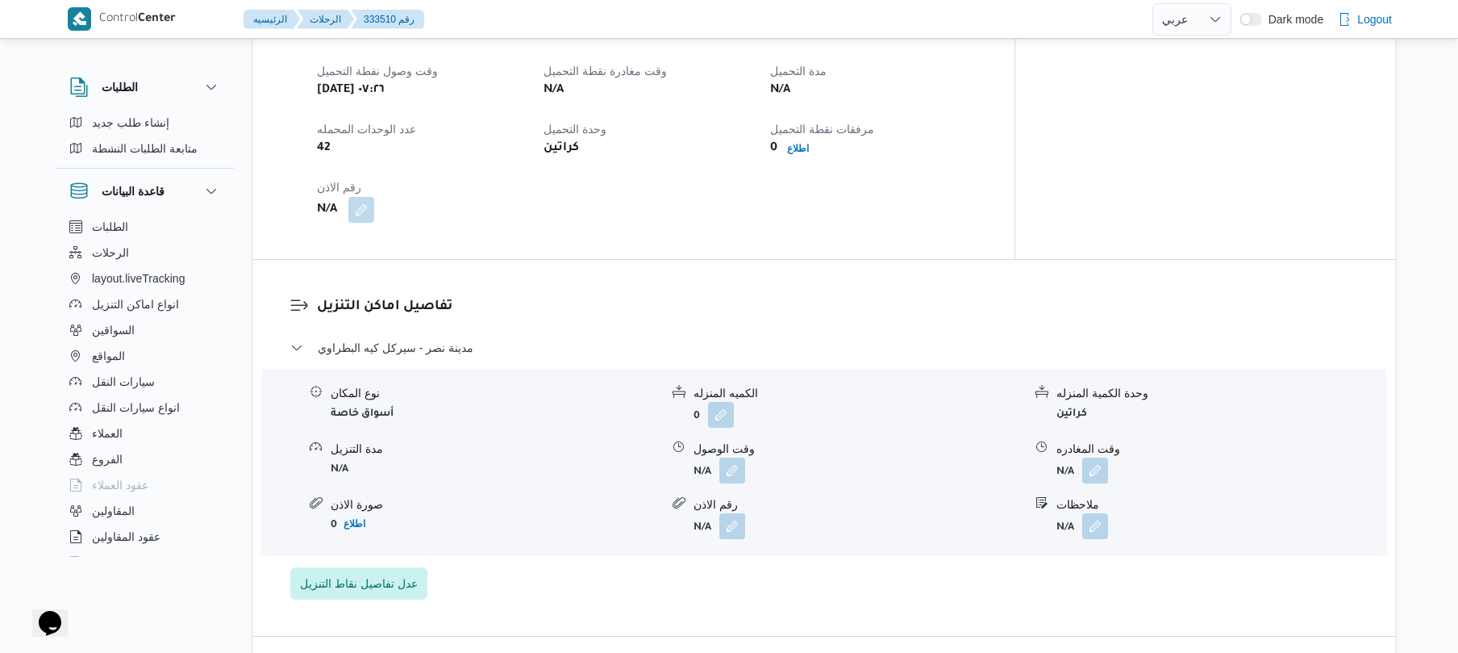
scroll to position [1247, 0]
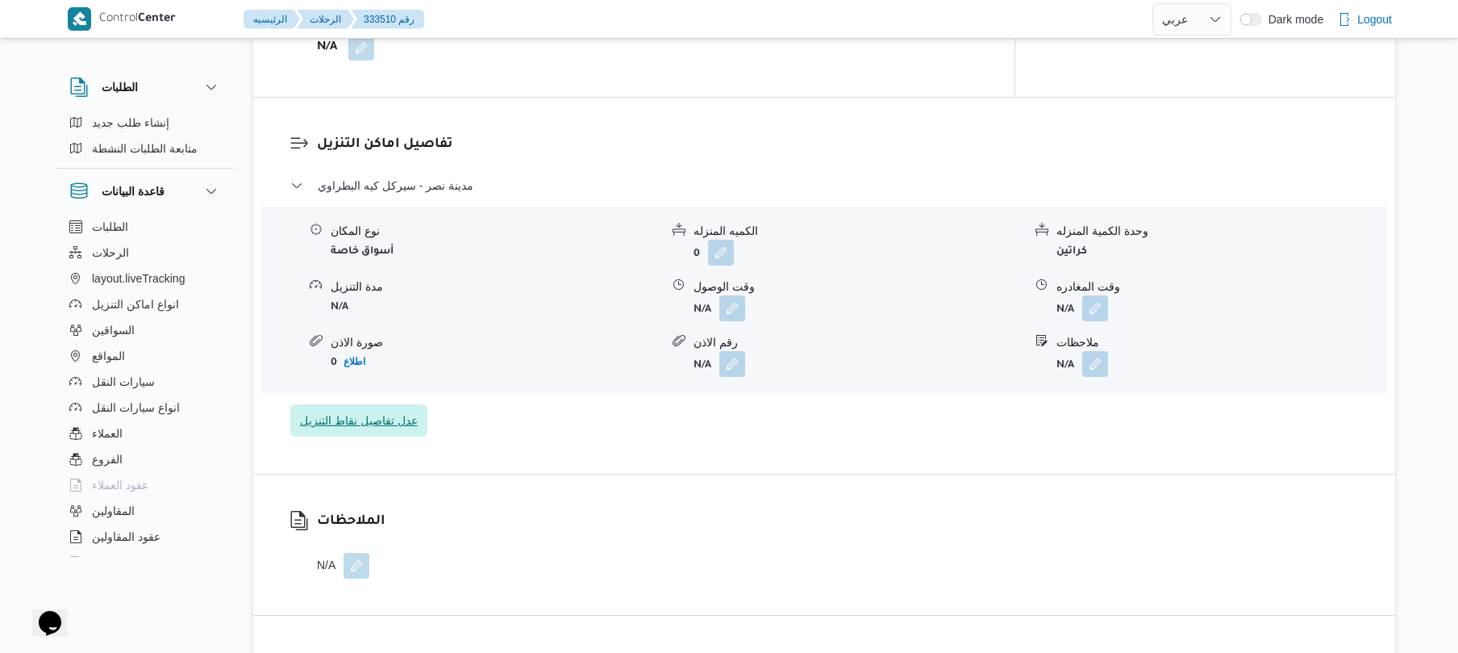
click at [395, 411] on span "عدل تفاصيل نقاط التنزيل" at bounding box center [359, 420] width 118 height 19
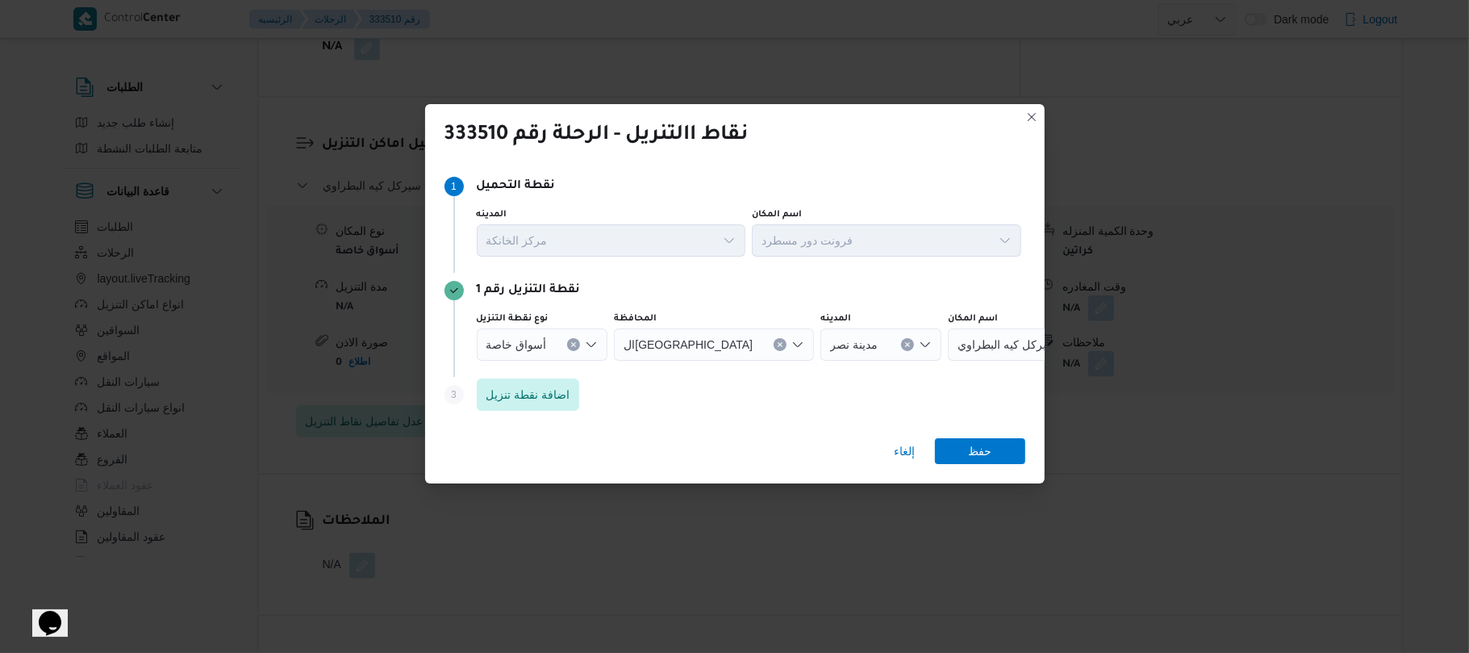
click at [588, 340] on icon "Open list of options" at bounding box center [591, 344] width 13 height 13
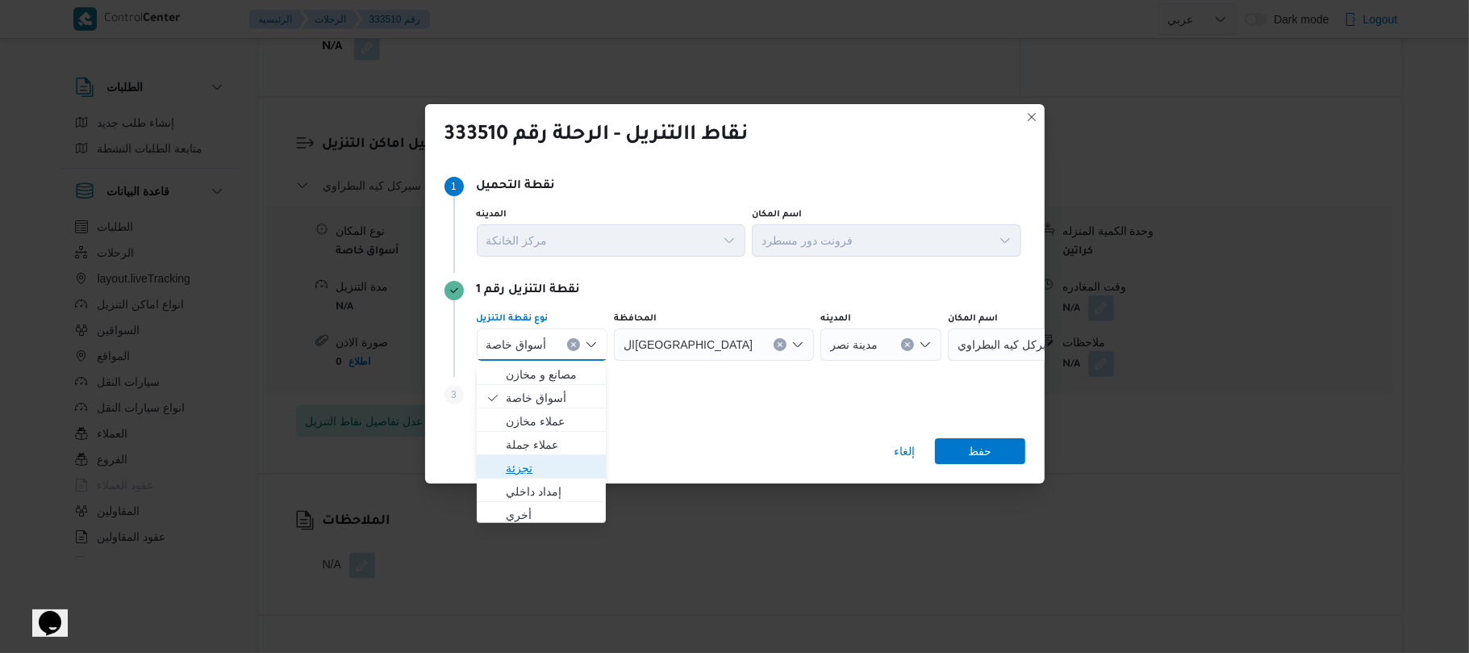
click at [542, 465] on span "تجزئة" at bounding box center [551, 467] width 91 height 19
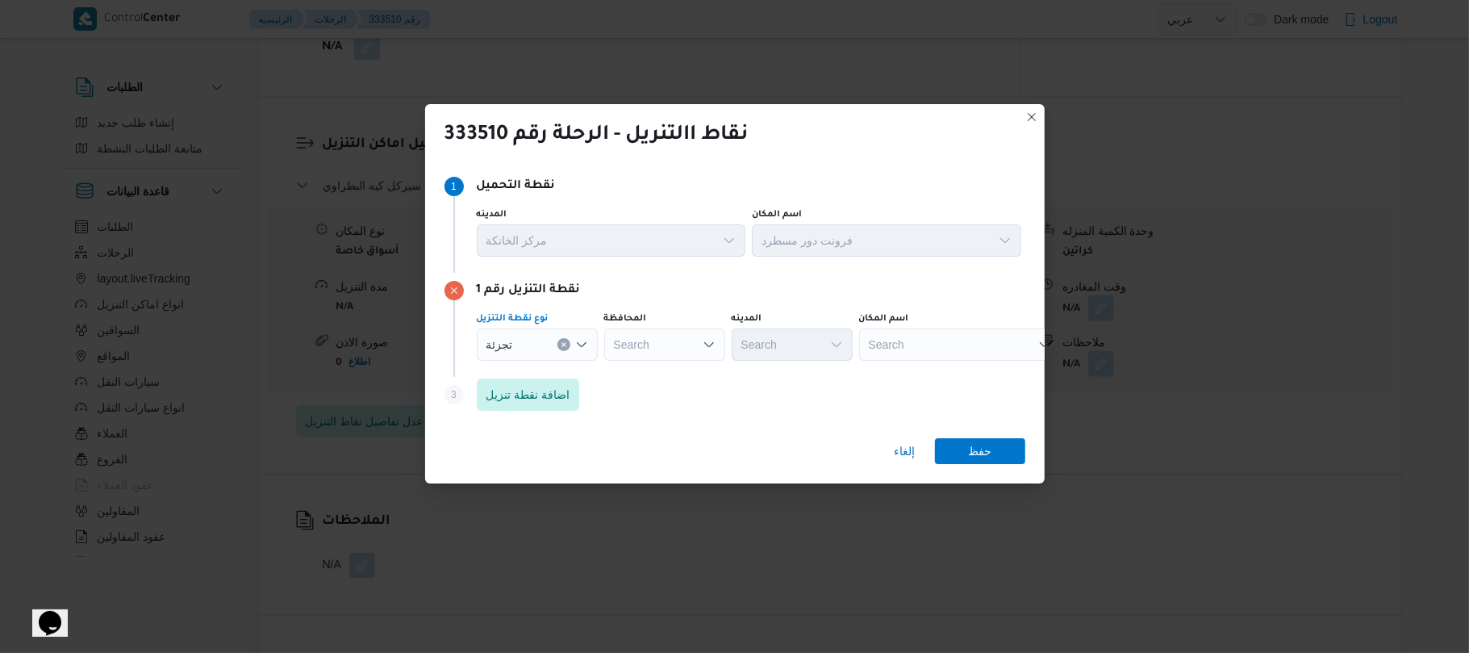
click at [643, 340] on div "Search" at bounding box center [664, 344] width 121 height 32
type input "القا"
click at [665, 374] on span "القا هرة" at bounding box center [674, 374] width 82 height 19
click at [810, 345] on div "Search" at bounding box center [870, 344] width 121 height 32
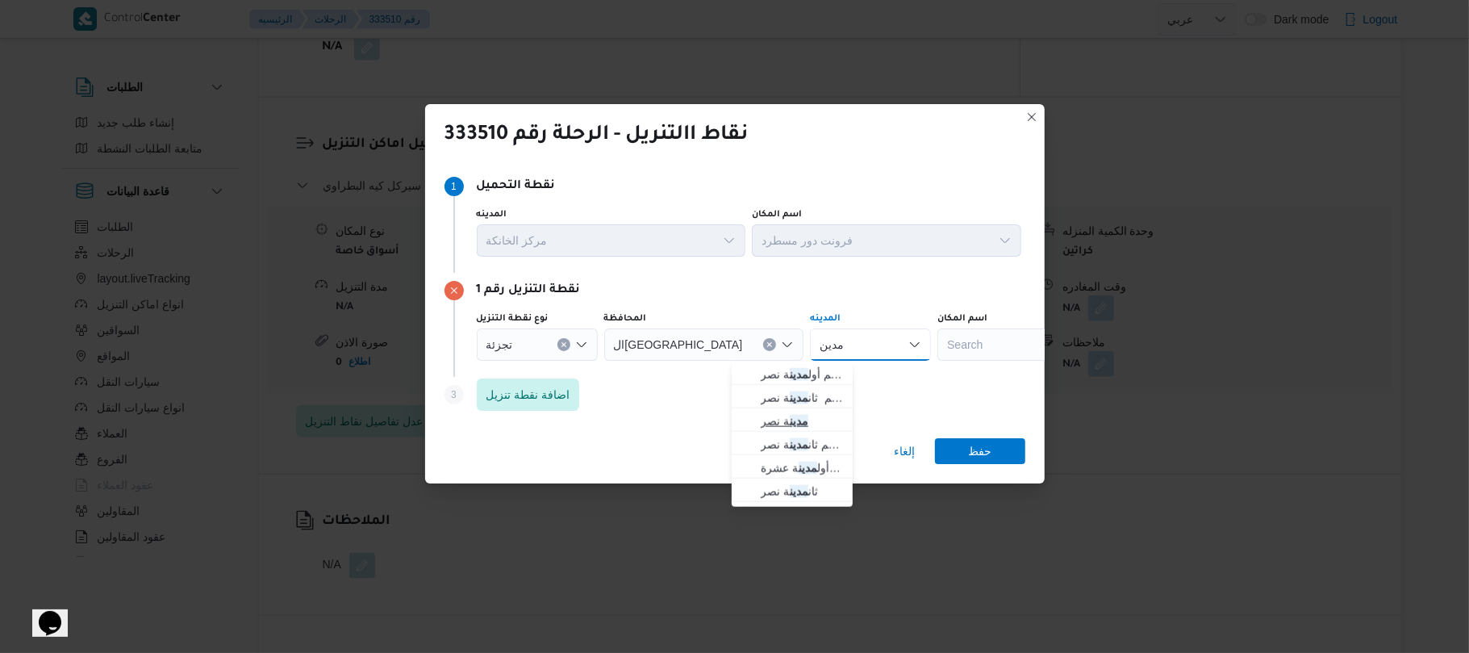
type input "مدين"
click at [794, 420] on mark "مدين" at bounding box center [799, 421] width 19 height 13
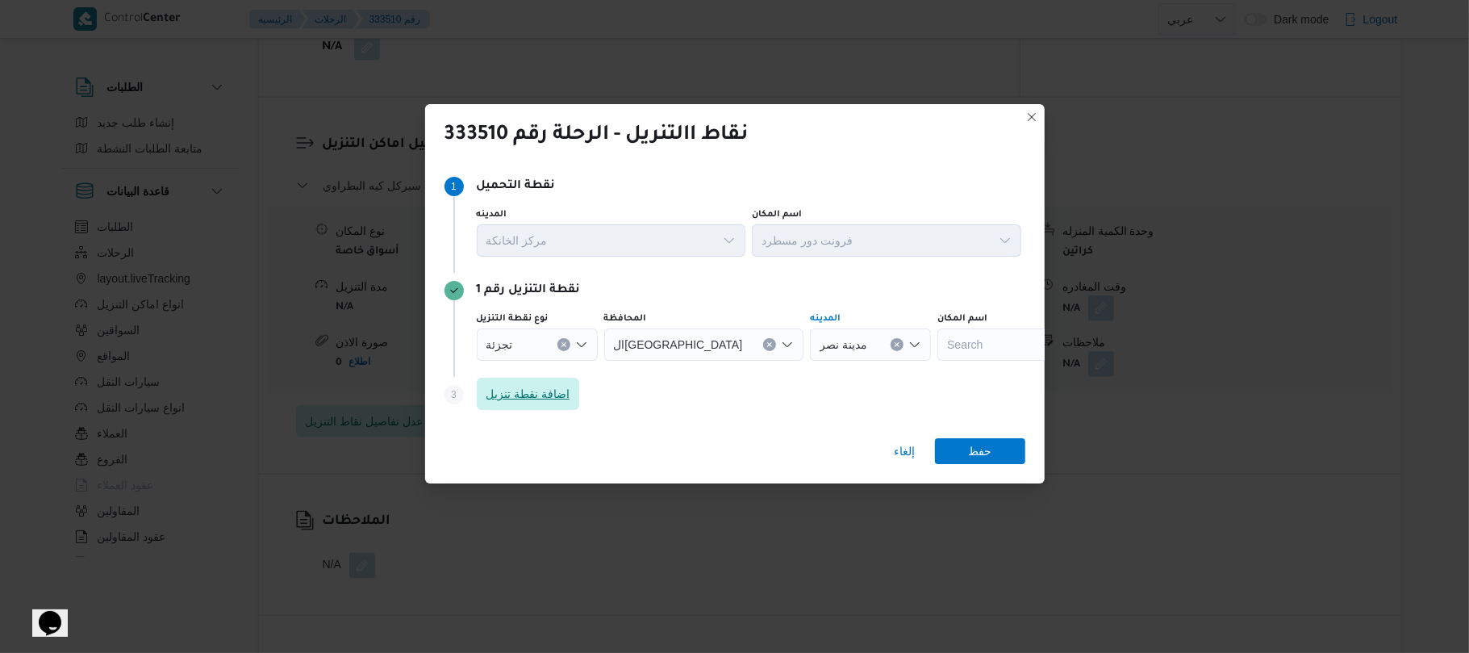
click at [565, 395] on span "اضافة نقطة تنزيل" at bounding box center [528, 393] width 84 height 19
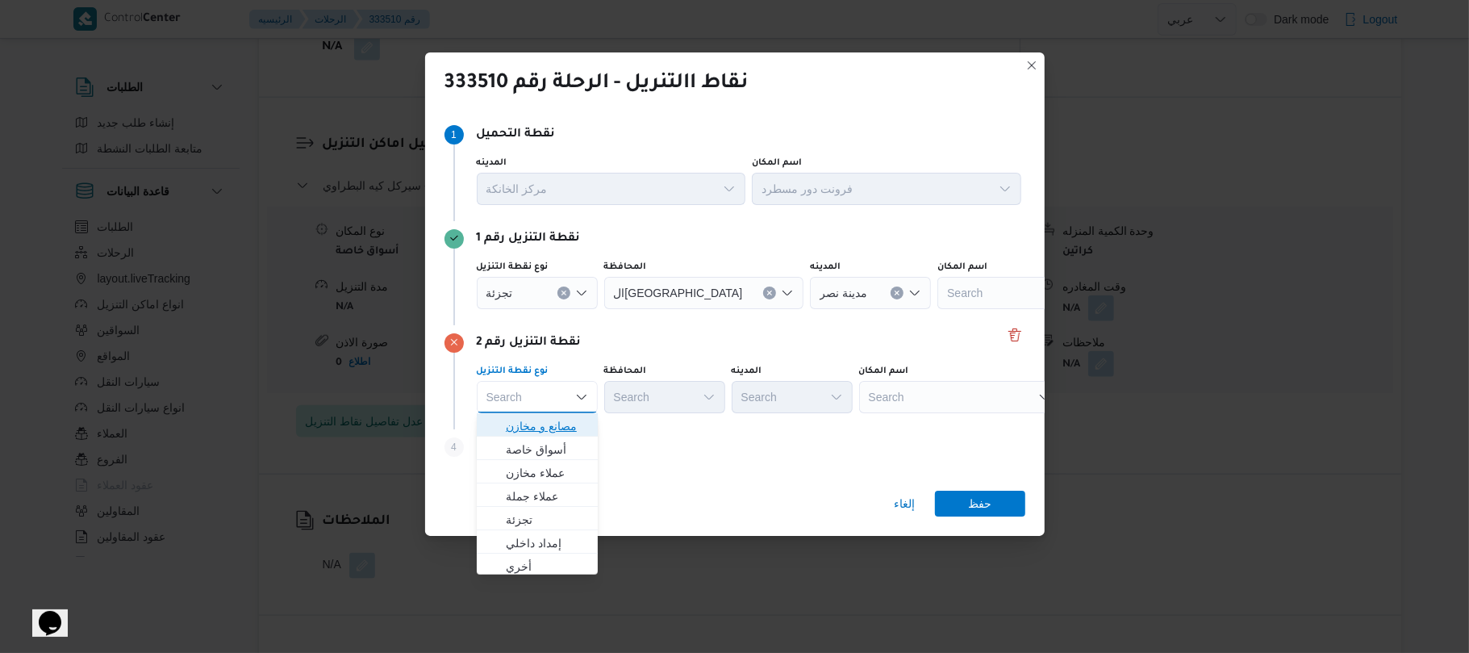
click at [545, 421] on span "مصانع و مخازن" at bounding box center [547, 425] width 82 height 19
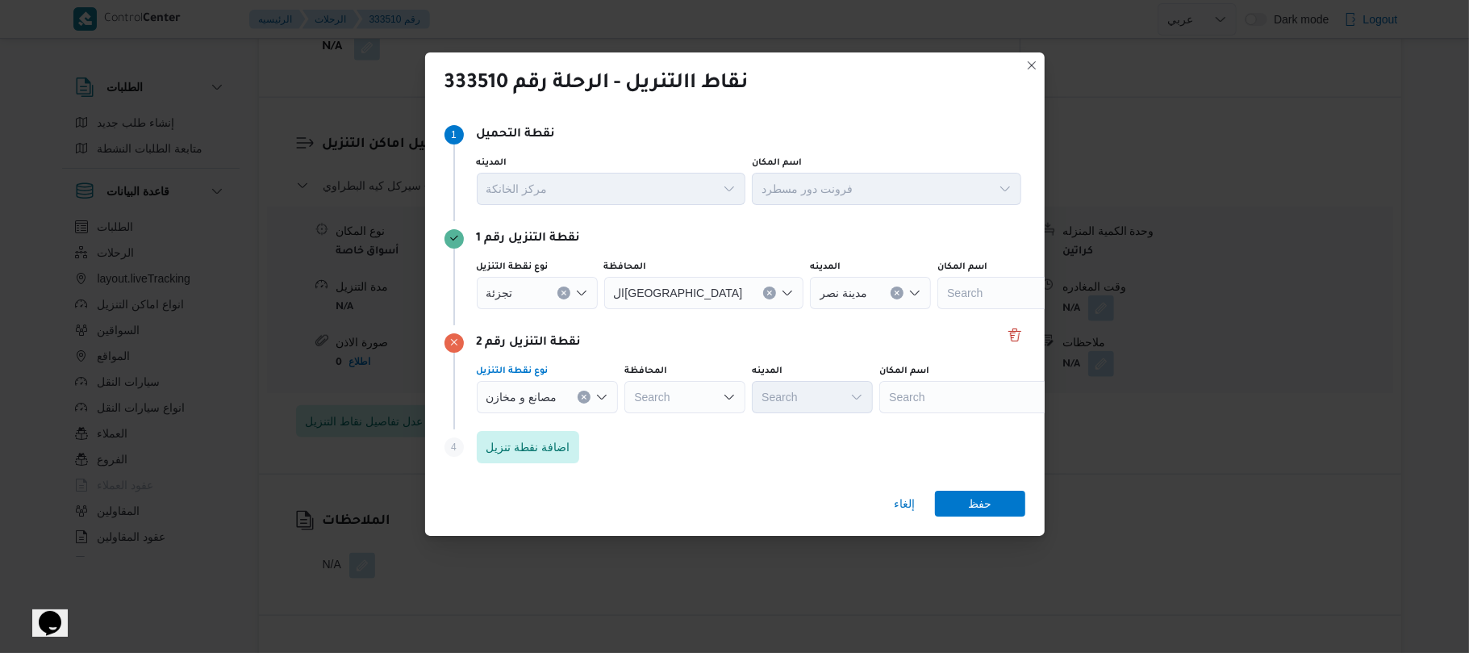
click at [945, 397] on div "Search" at bounding box center [980, 397] width 202 height 32
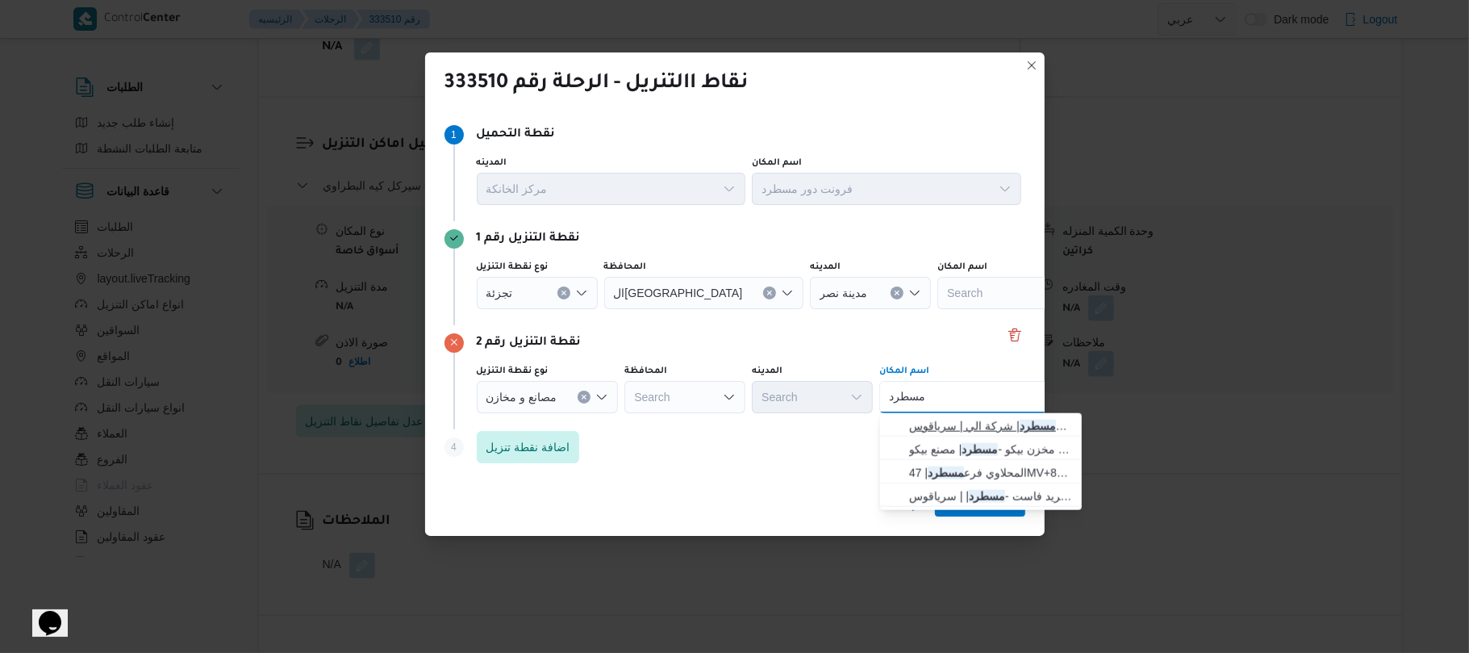
type input "مسطرد"
click at [953, 427] on span "فرونت دور مسطرد | شركة الي | سرياقوس" at bounding box center [990, 425] width 163 height 19
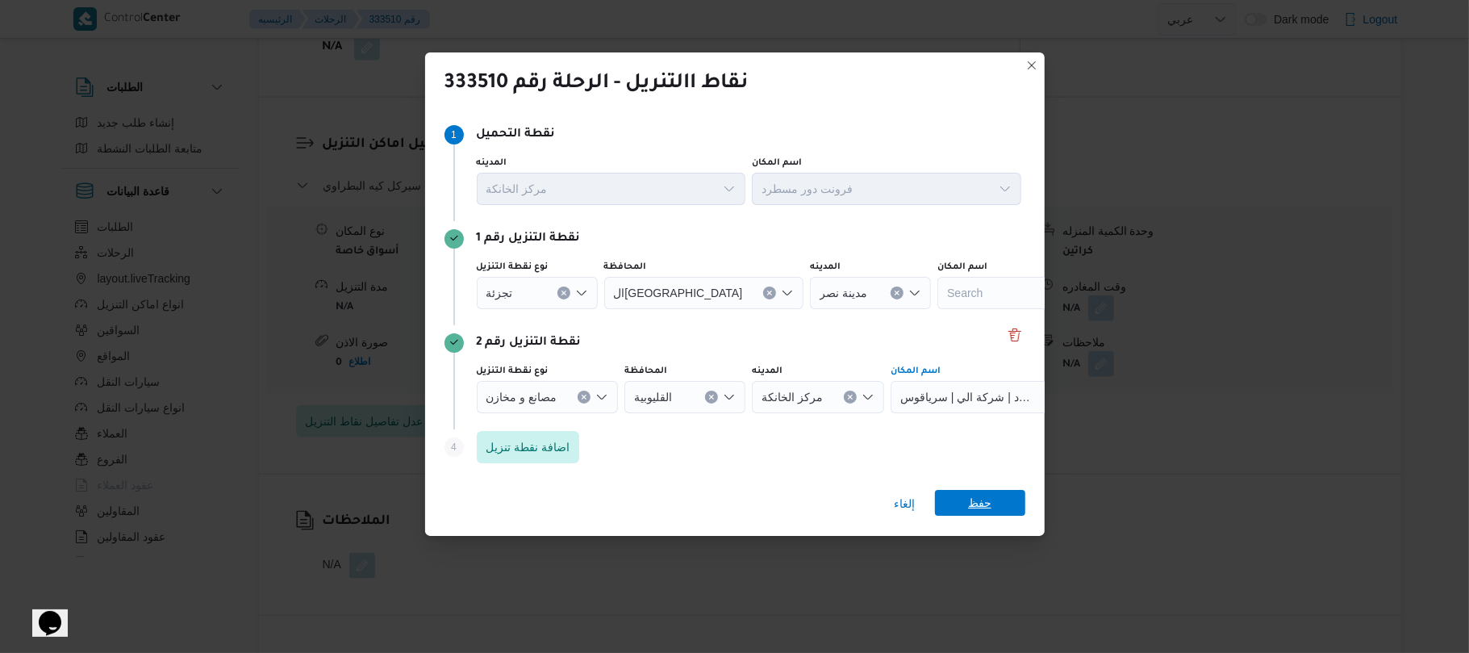
click at [984, 507] on span "حفظ" at bounding box center [979, 503] width 23 height 26
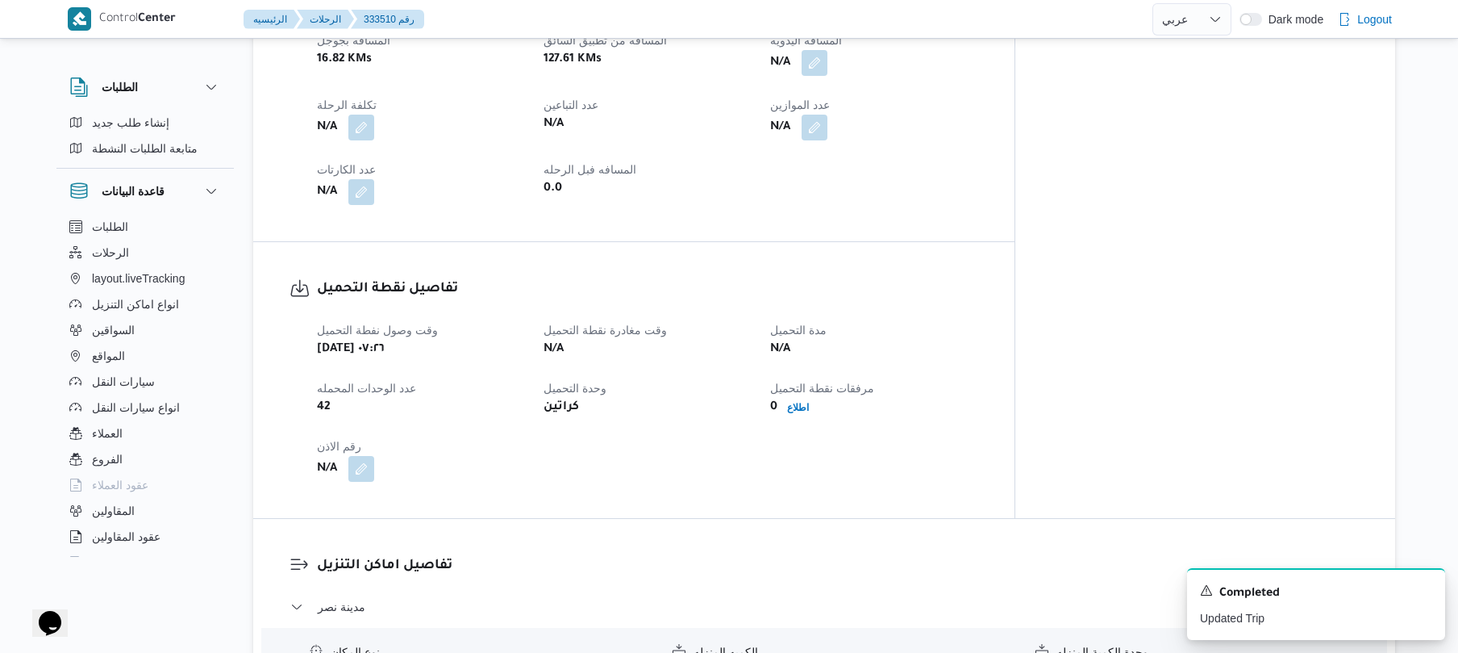
scroll to position [817, 0]
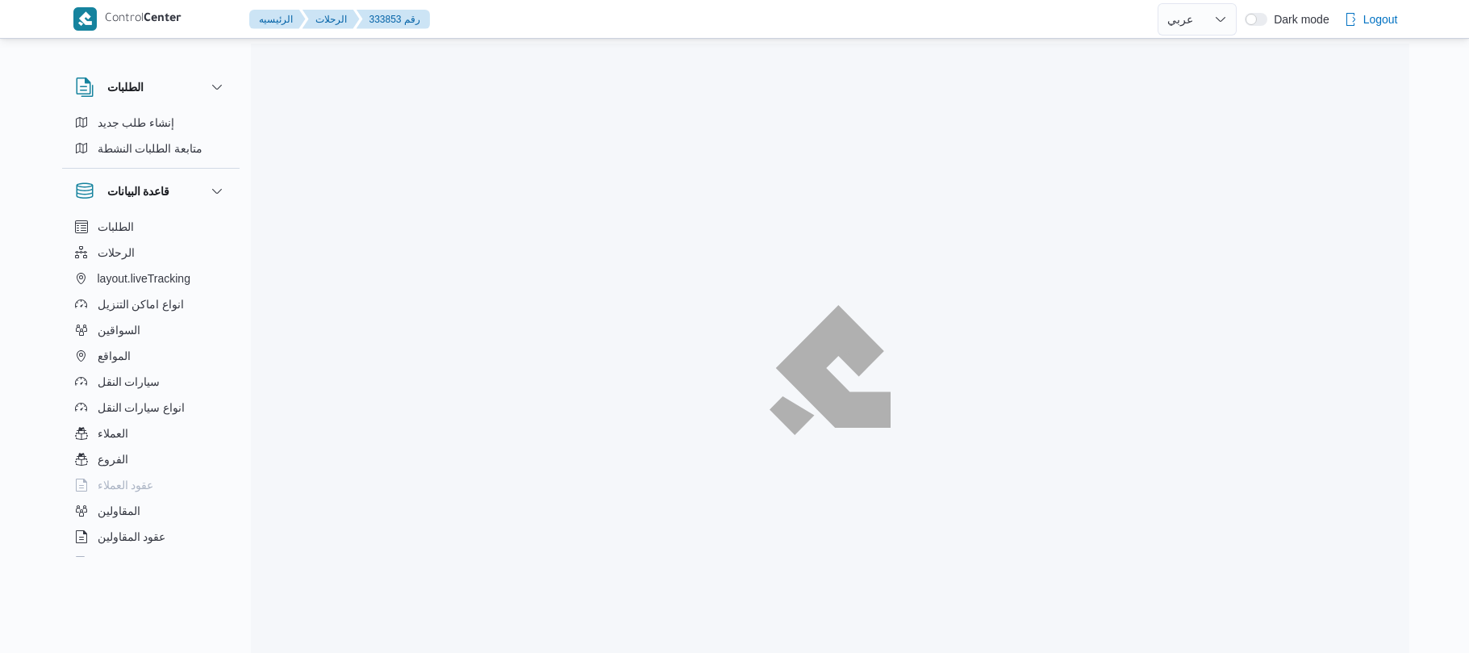
select select "ar"
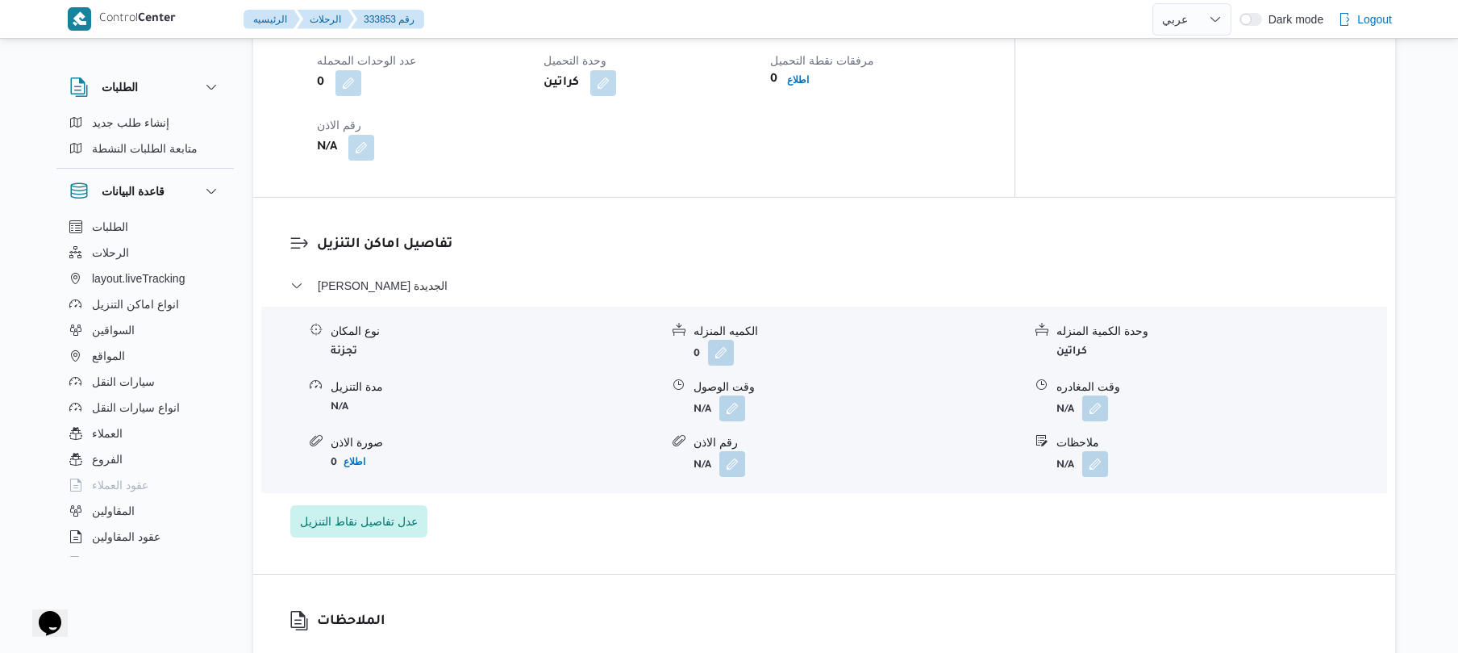
scroll to position [1247, 0]
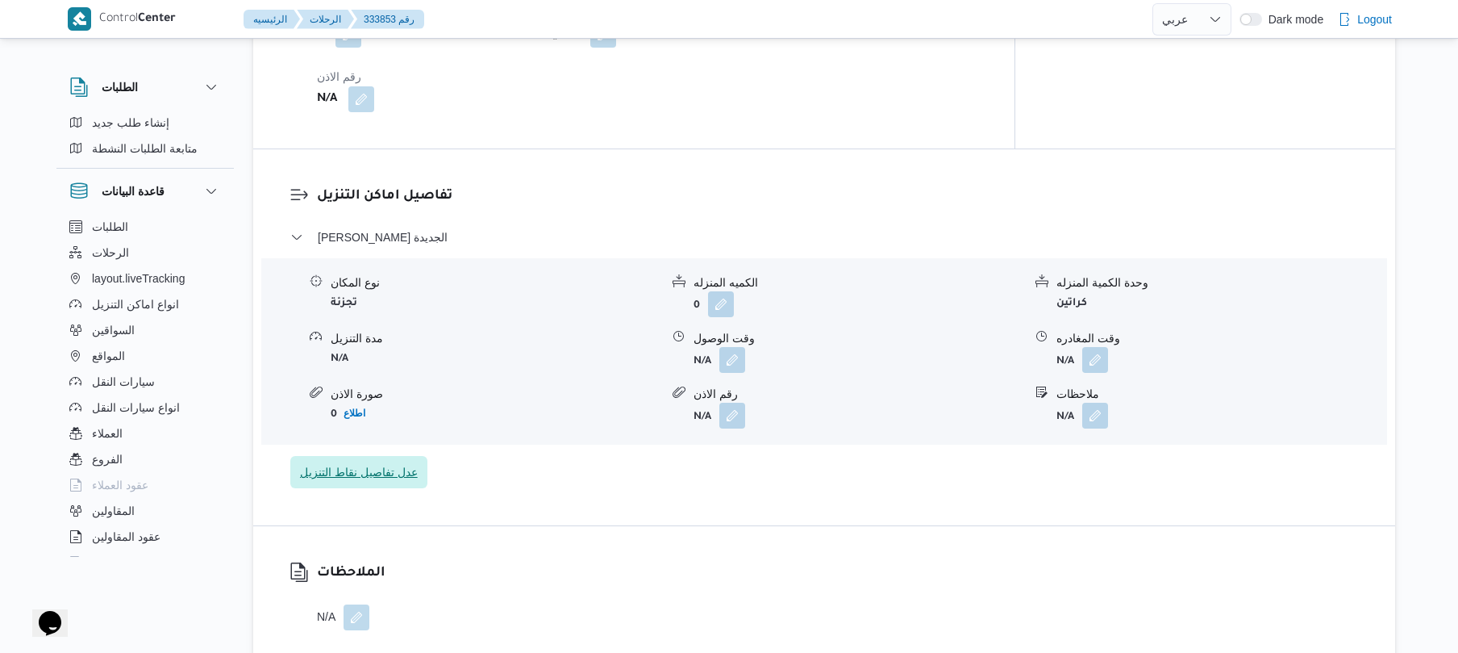
click at [386, 456] on span "عدل تفاصيل نقاط التنزيل" at bounding box center [358, 472] width 137 height 32
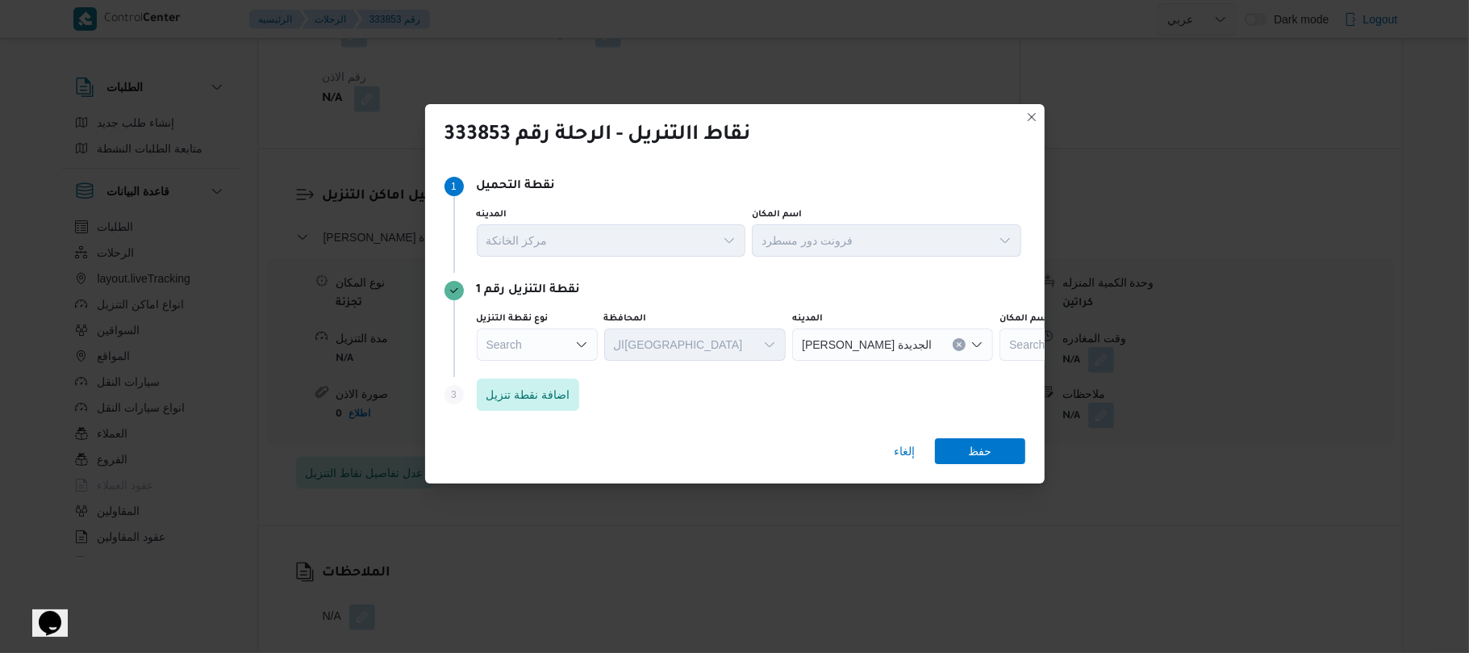
click at [575, 334] on div "Search" at bounding box center [537, 344] width 121 height 32
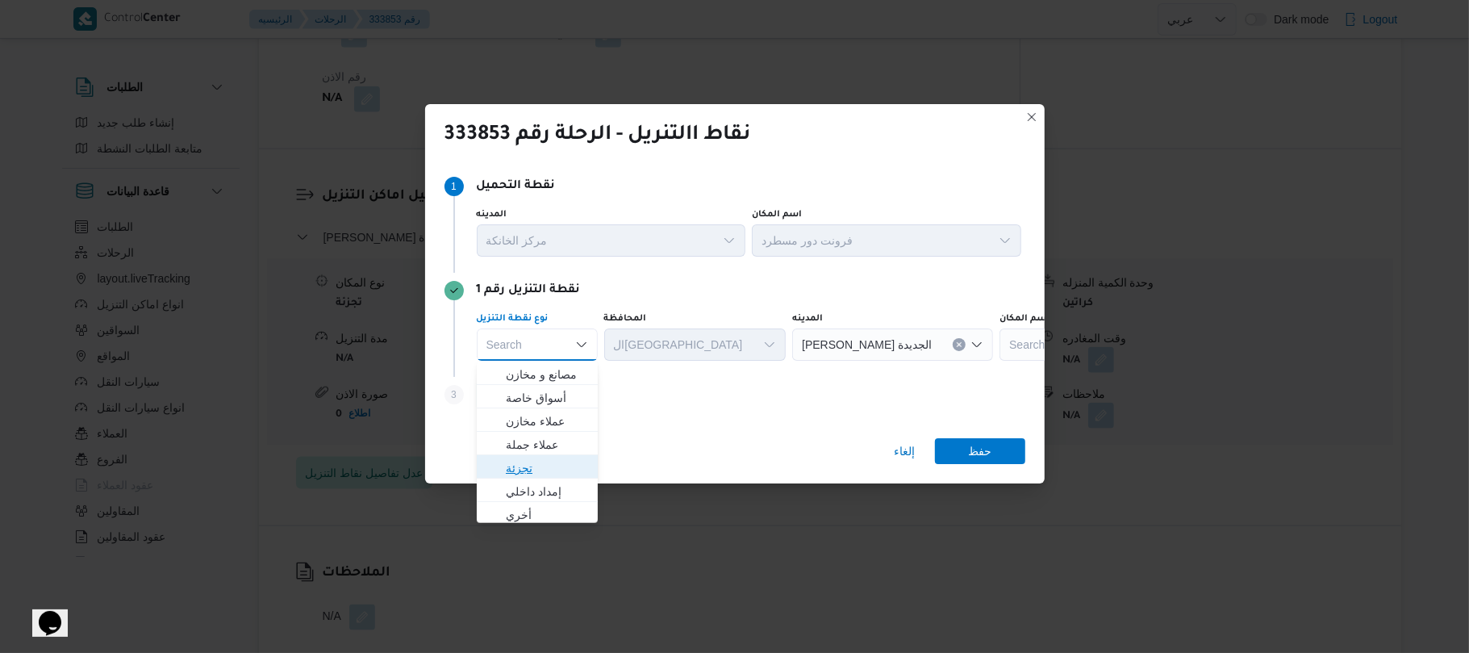
click at [542, 456] on span "تجزئة" at bounding box center [537, 468] width 108 height 26
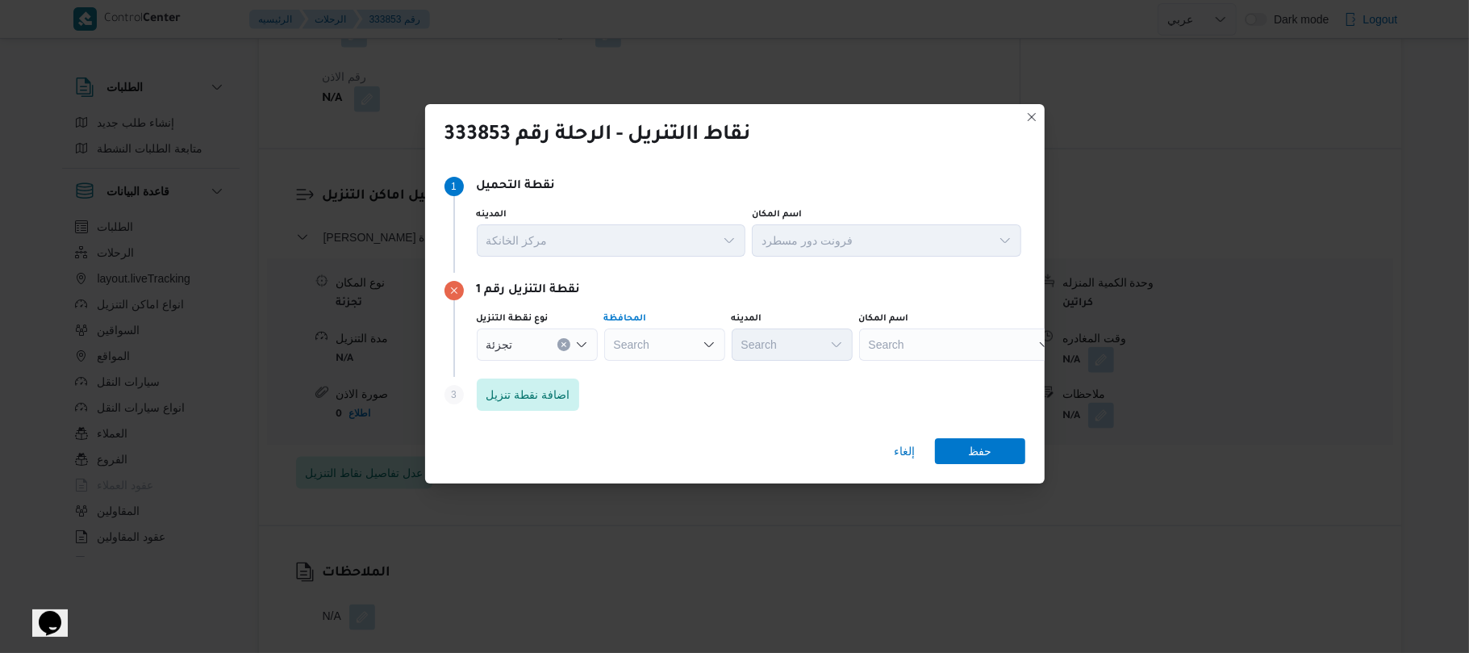
click at [692, 347] on div "Search" at bounding box center [664, 344] width 121 height 32
type input "القا"
click at [663, 372] on mark "القا" at bounding box center [658, 374] width 15 height 13
click at [810, 343] on div "Search" at bounding box center [870, 344] width 121 height 32
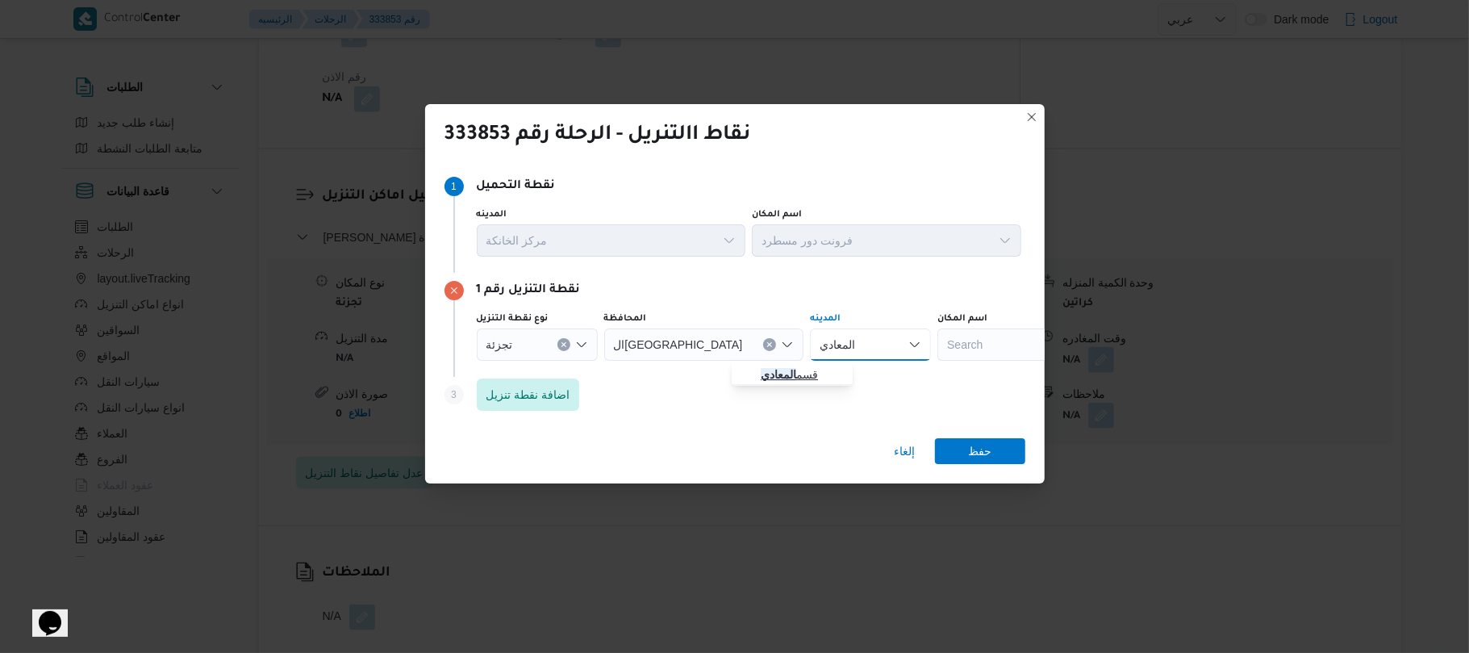
type input "المعادي"
click at [766, 369] on mark "المعادي" at bounding box center [778, 374] width 35 height 13
click at [547, 385] on span "اضافة نقطة تنزيل" at bounding box center [528, 393] width 84 height 19
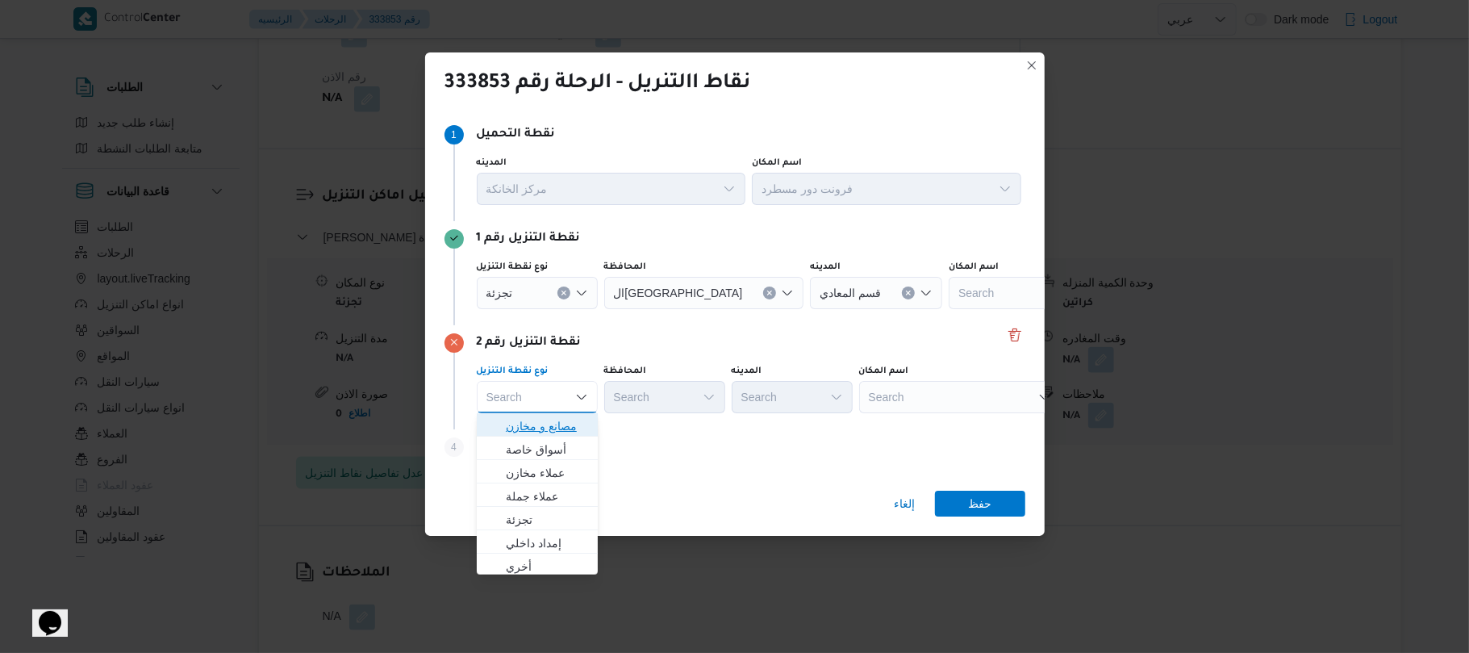
click at [556, 427] on span "مصانع و مخازن" at bounding box center [547, 425] width 82 height 19
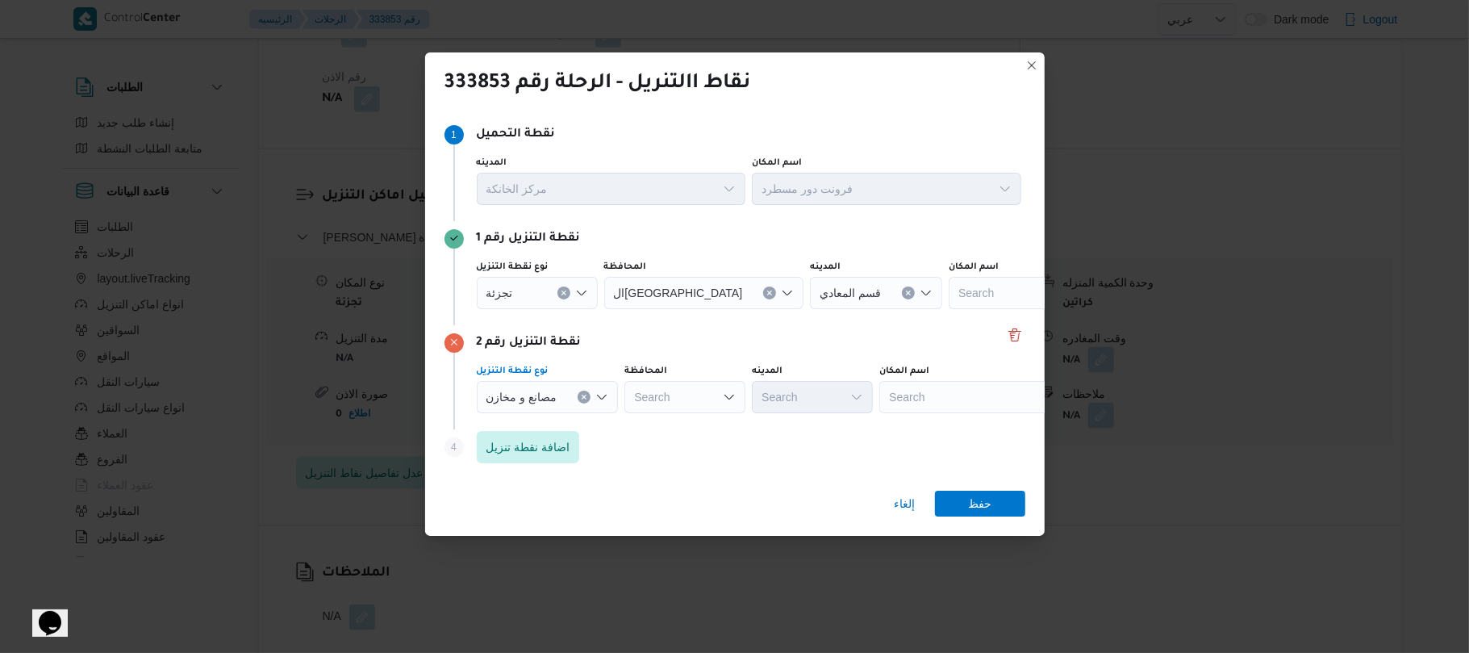
click at [908, 400] on div "Search" at bounding box center [980, 397] width 202 height 32
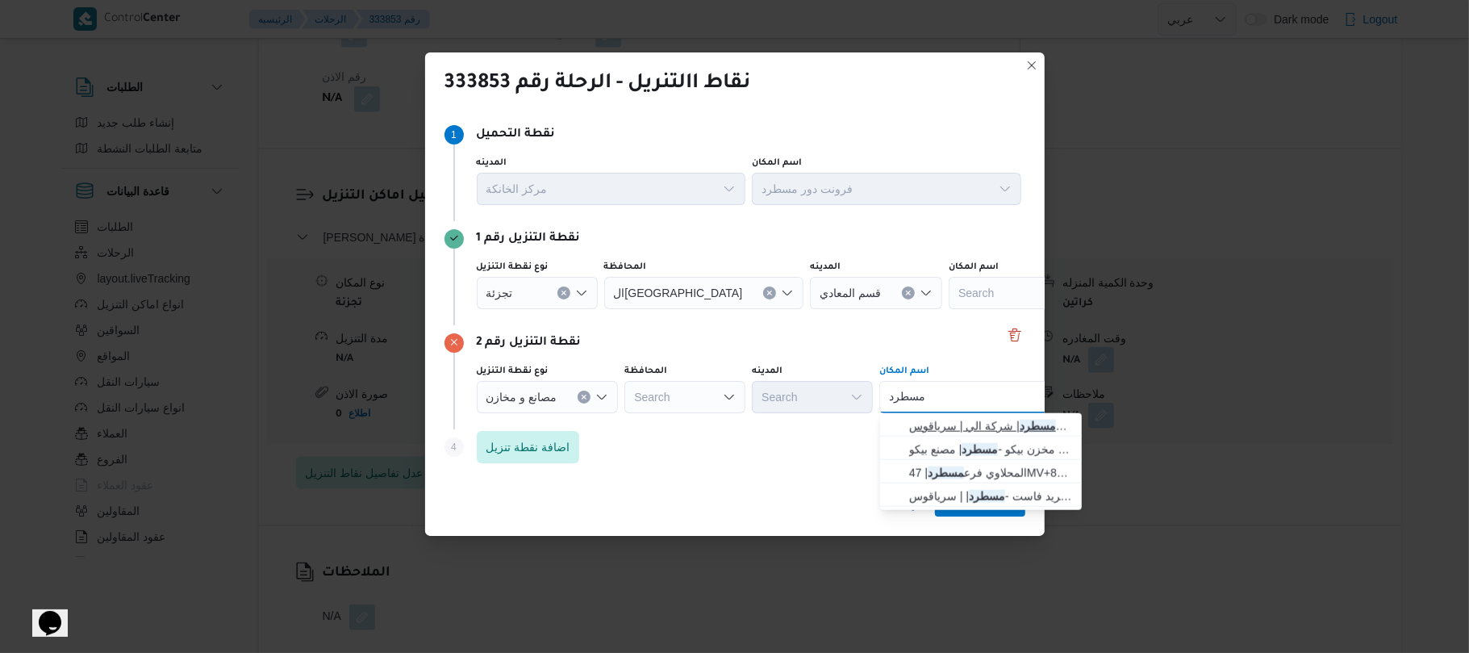
type input "مسطرد"
click at [936, 426] on span "فرونت دور مسطرد | شركة الي | سرياقوس" at bounding box center [990, 425] width 163 height 19
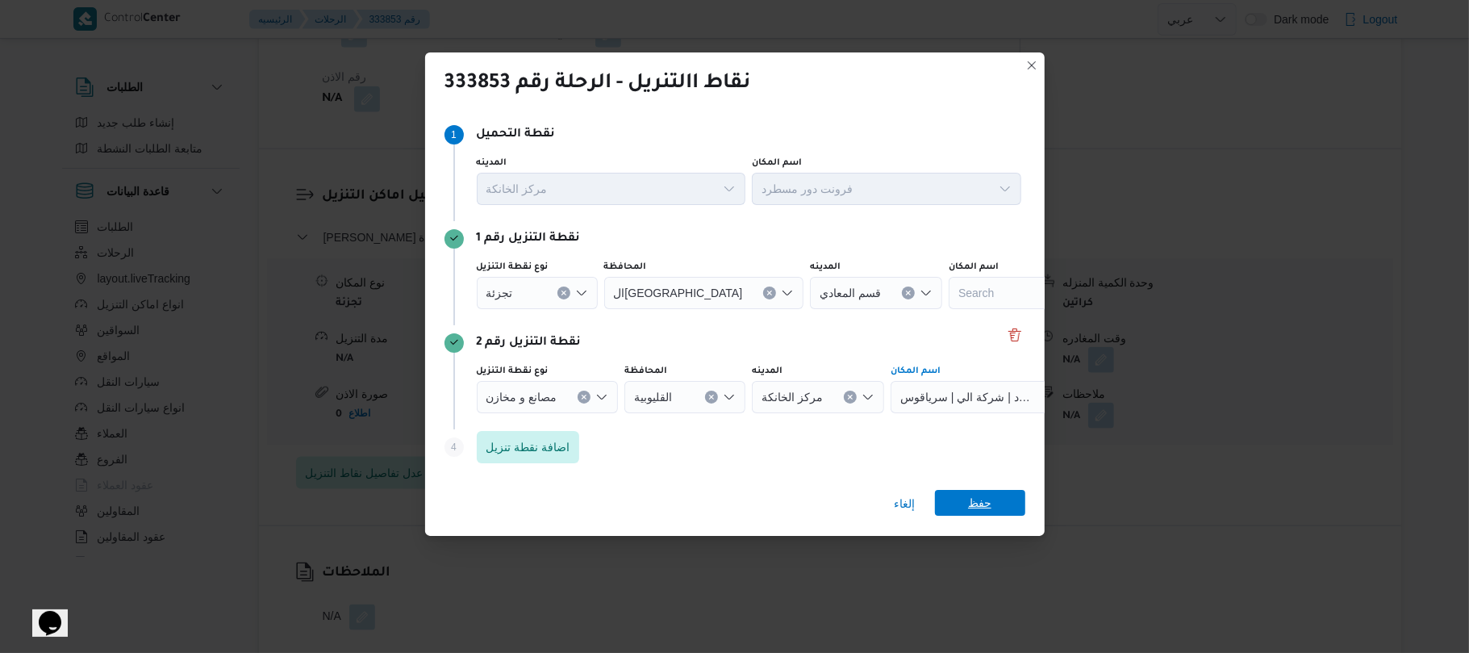
click at [970, 494] on span "حفظ" at bounding box center [979, 503] width 23 height 26
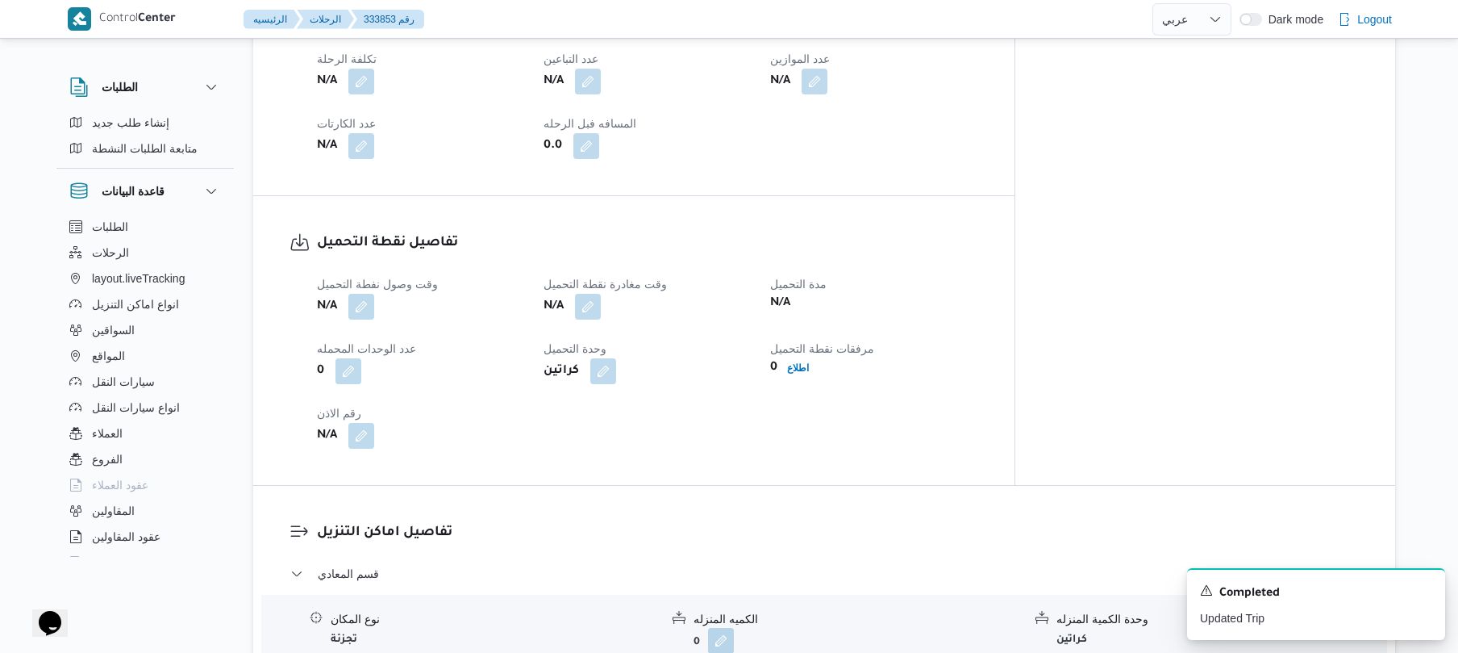
scroll to position [903, 0]
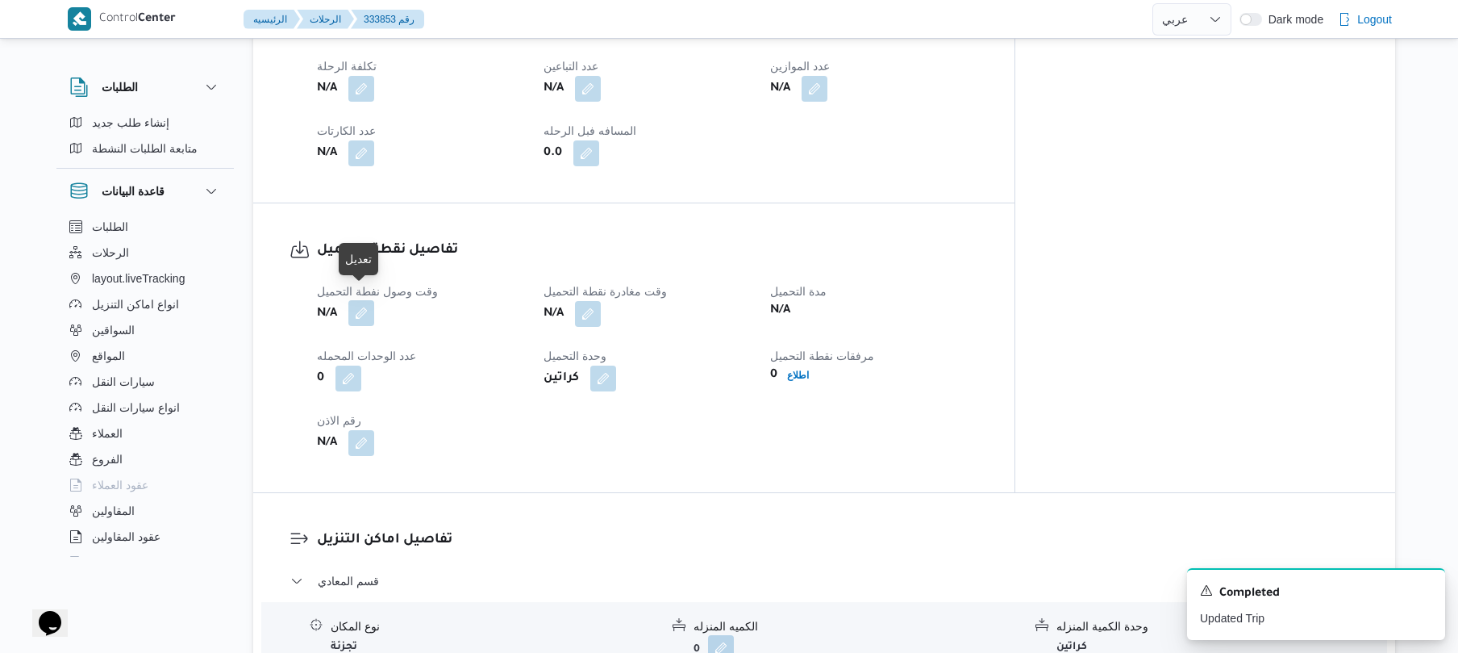
click at [360, 305] on button "button" at bounding box center [361, 313] width 26 height 26
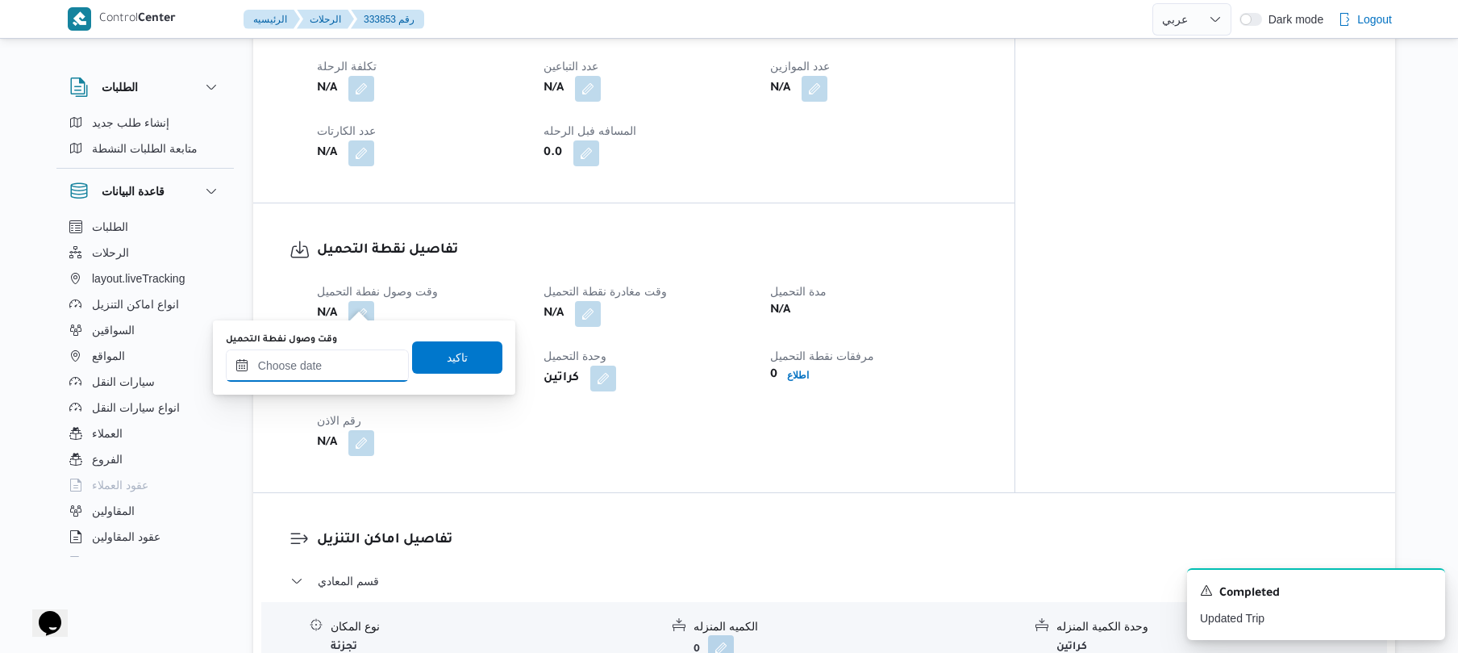
click at [315, 375] on input "وقت وصول نفطة التحميل" at bounding box center [317, 365] width 183 height 32
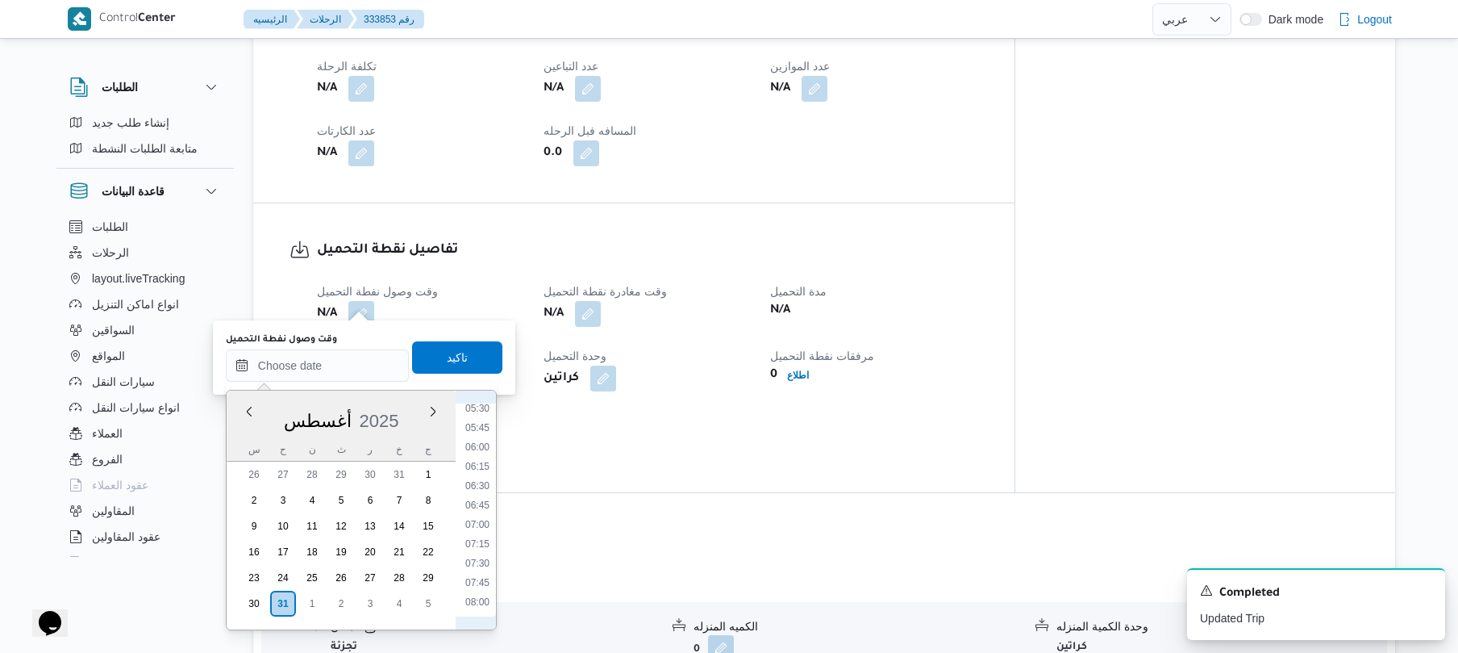
scroll to position [407, 0]
click at [479, 552] on li "07:00" at bounding box center [477, 546] width 37 height 16
type input "[DATE] ٠٧:٠٠"
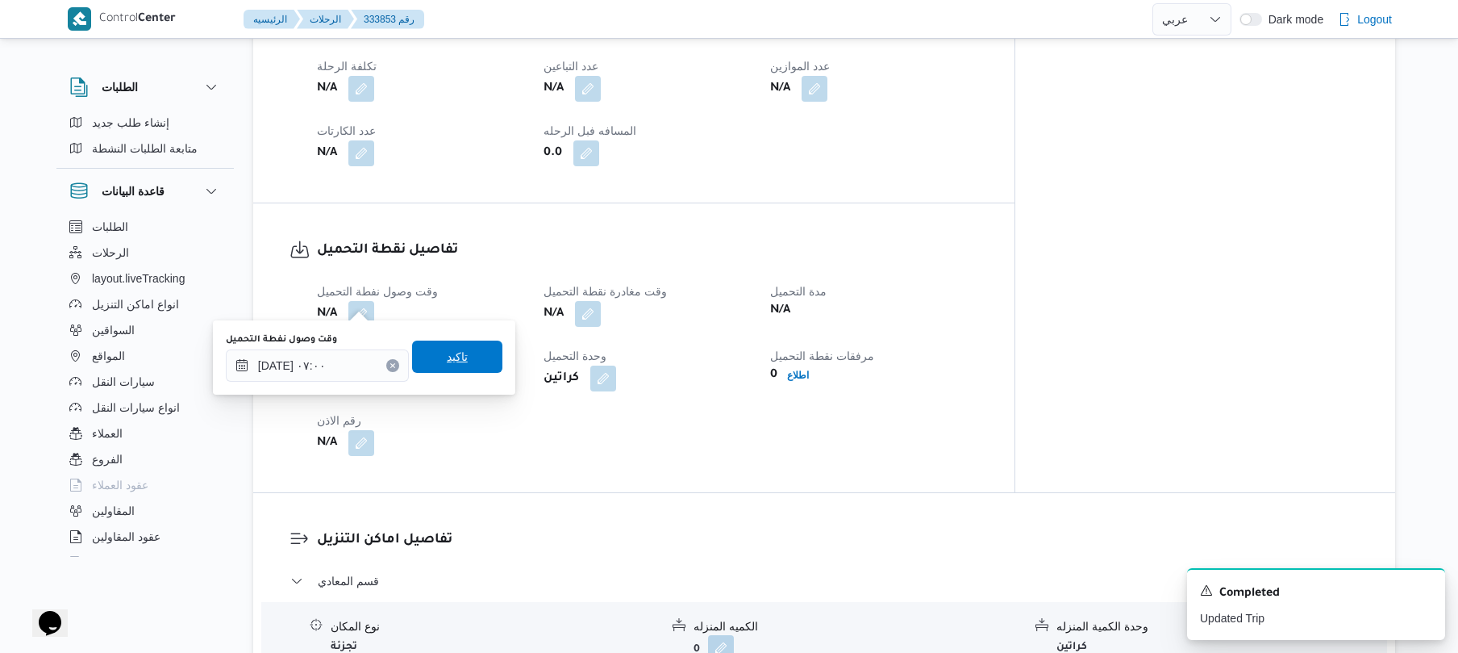
click at [476, 369] on span "تاكيد" at bounding box center [457, 356] width 90 height 32
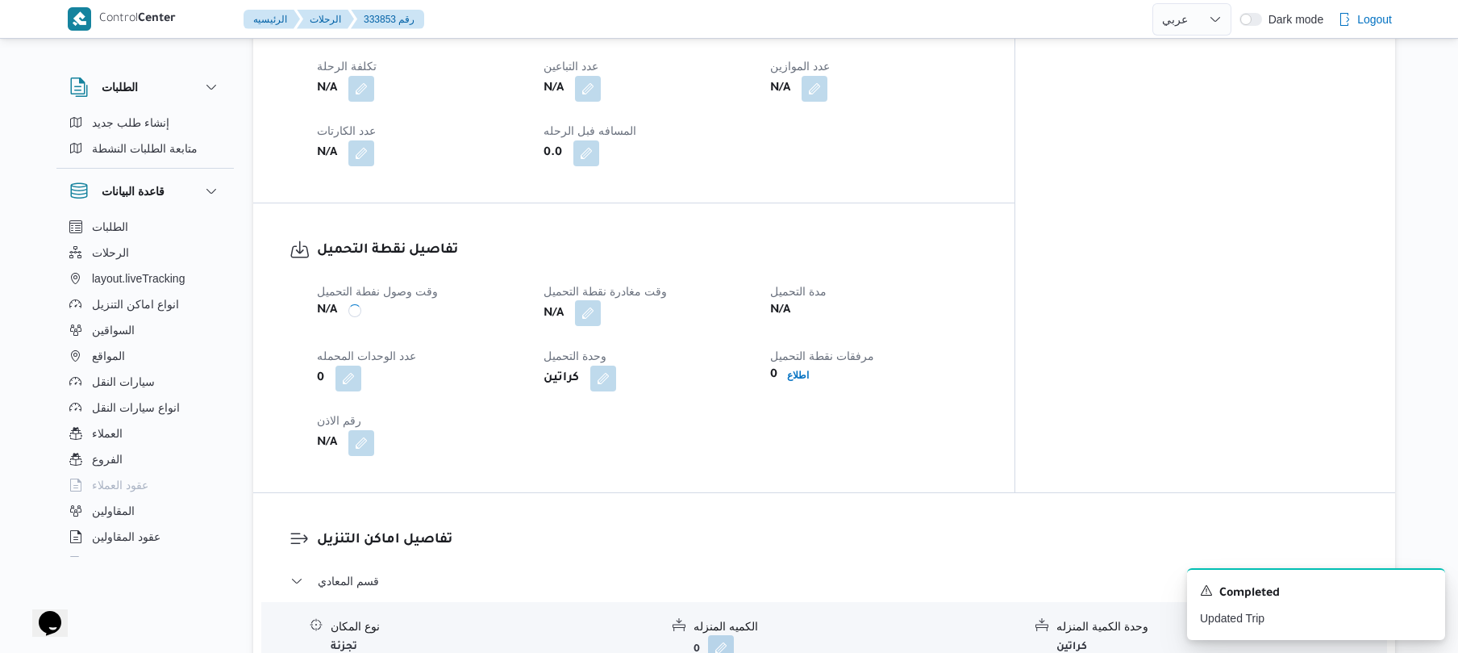
click at [601, 300] on button "button" at bounding box center [588, 313] width 26 height 26
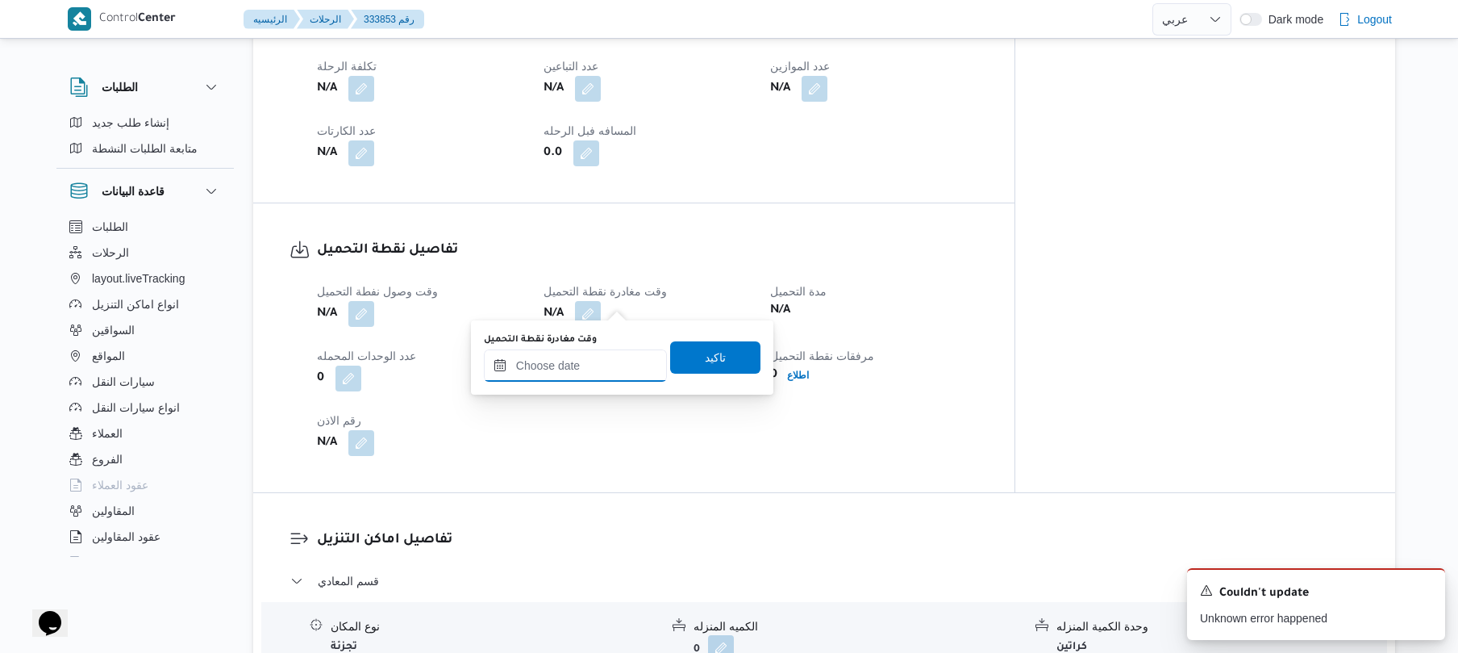
click at [569, 368] on input "وقت مغادرة نقطة التحميل" at bounding box center [575, 365] width 183 height 32
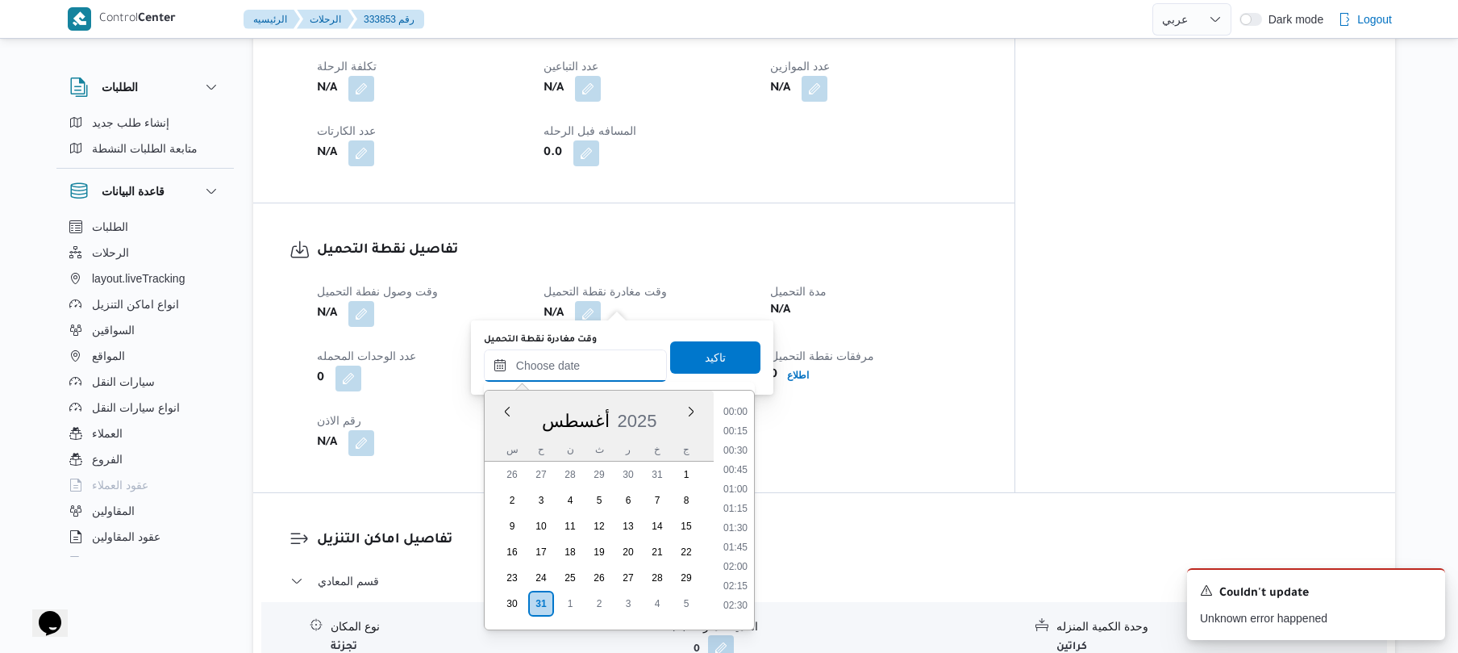
scroll to position [588, 0]
click at [740, 424] on li "07:45" at bounding box center [735, 423] width 37 height 16
type input "[DATE] ٠٧:٤٥"
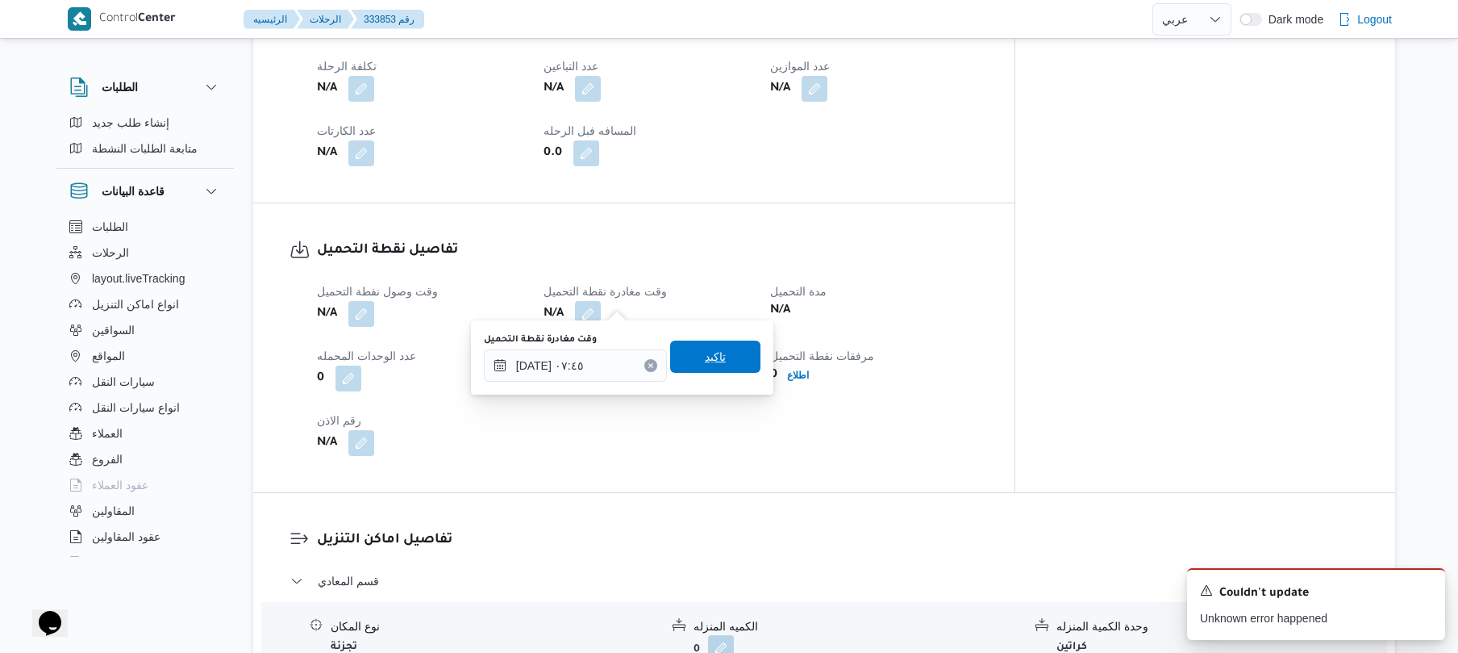
click at [705, 352] on span "تاكيد" at bounding box center [715, 356] width 21 height 19
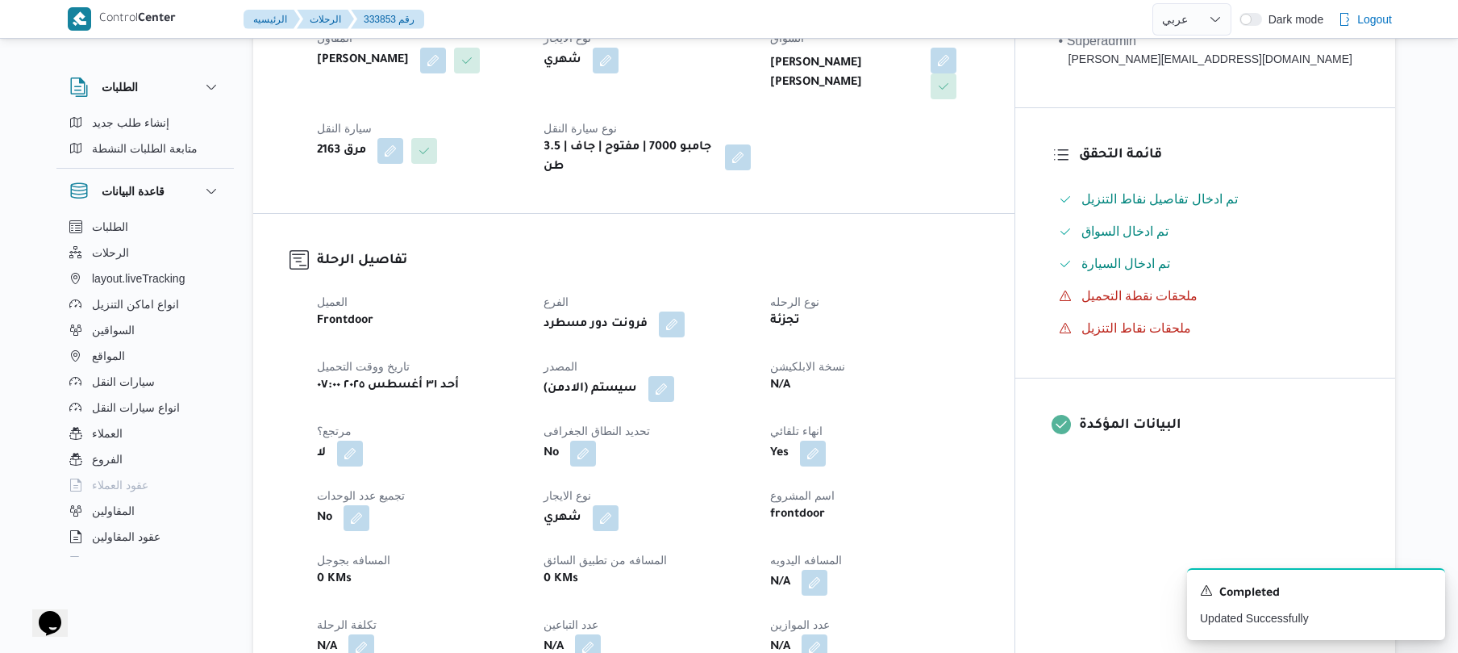
scroll to position [301, 0]
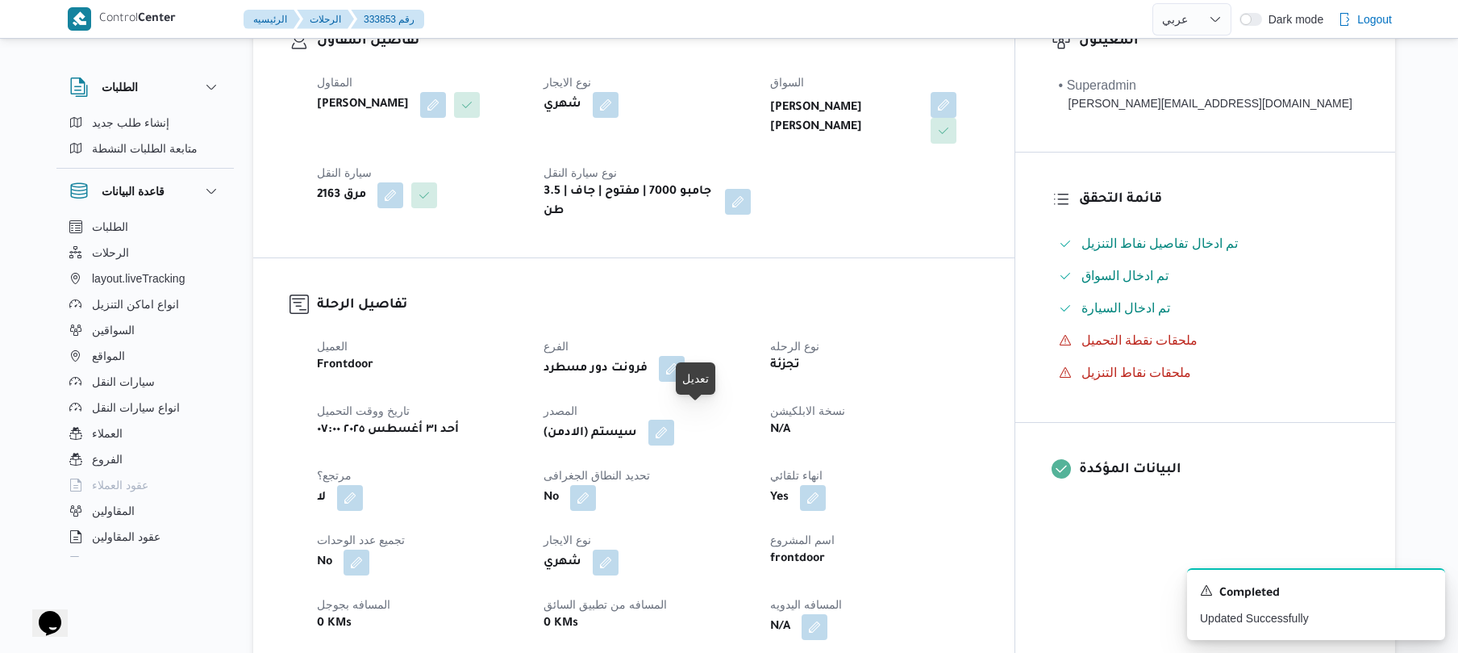
click at [674, 430] on button "button" at bounding box center [662, 432] width 26 height 26
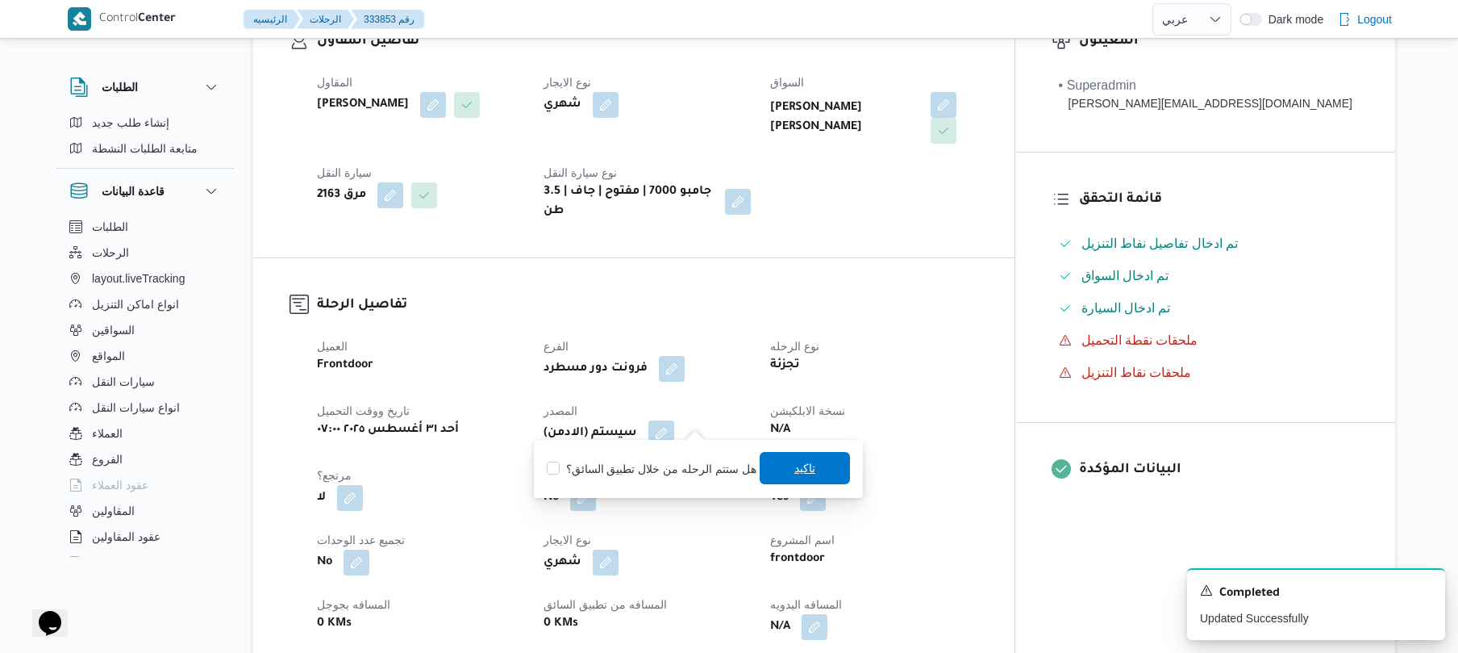
click at [799, 469] on span "تاكيد" at bounding box center [805, 467] width 21 height 19
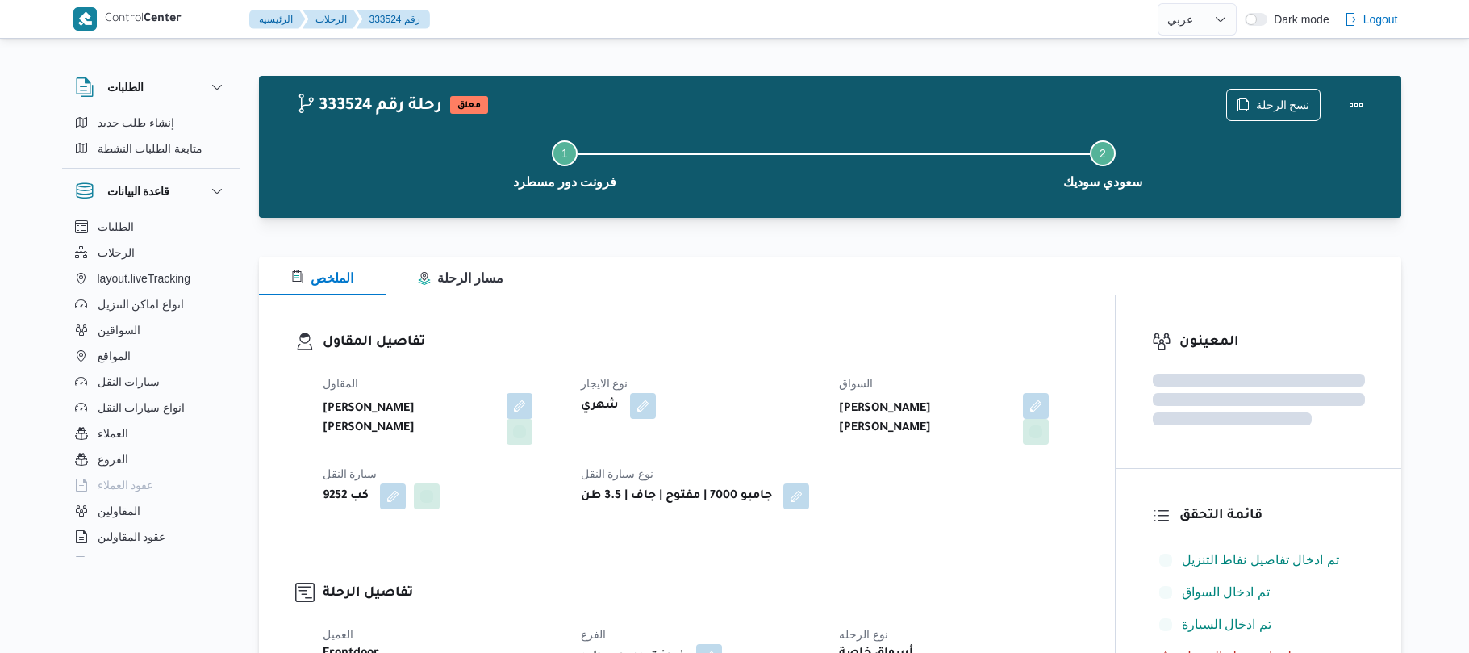
select select "ar"
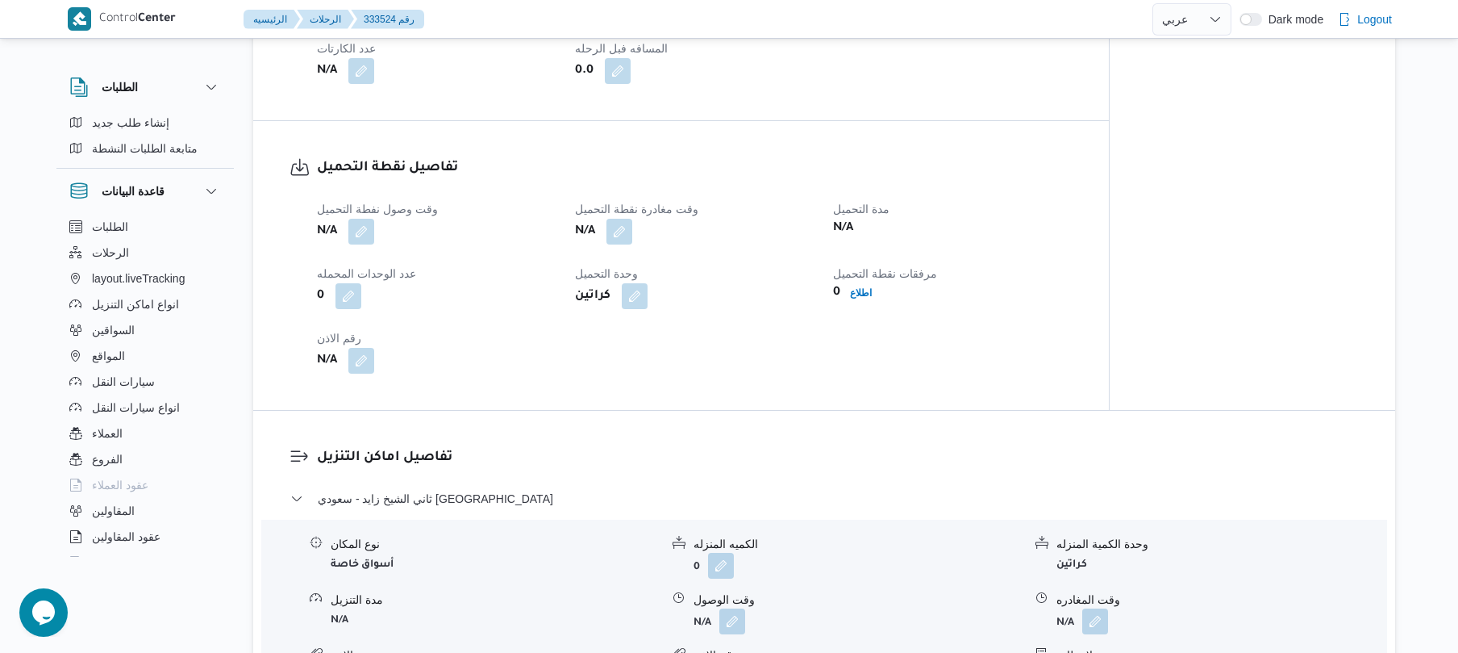
scroll to position [1204, 0]
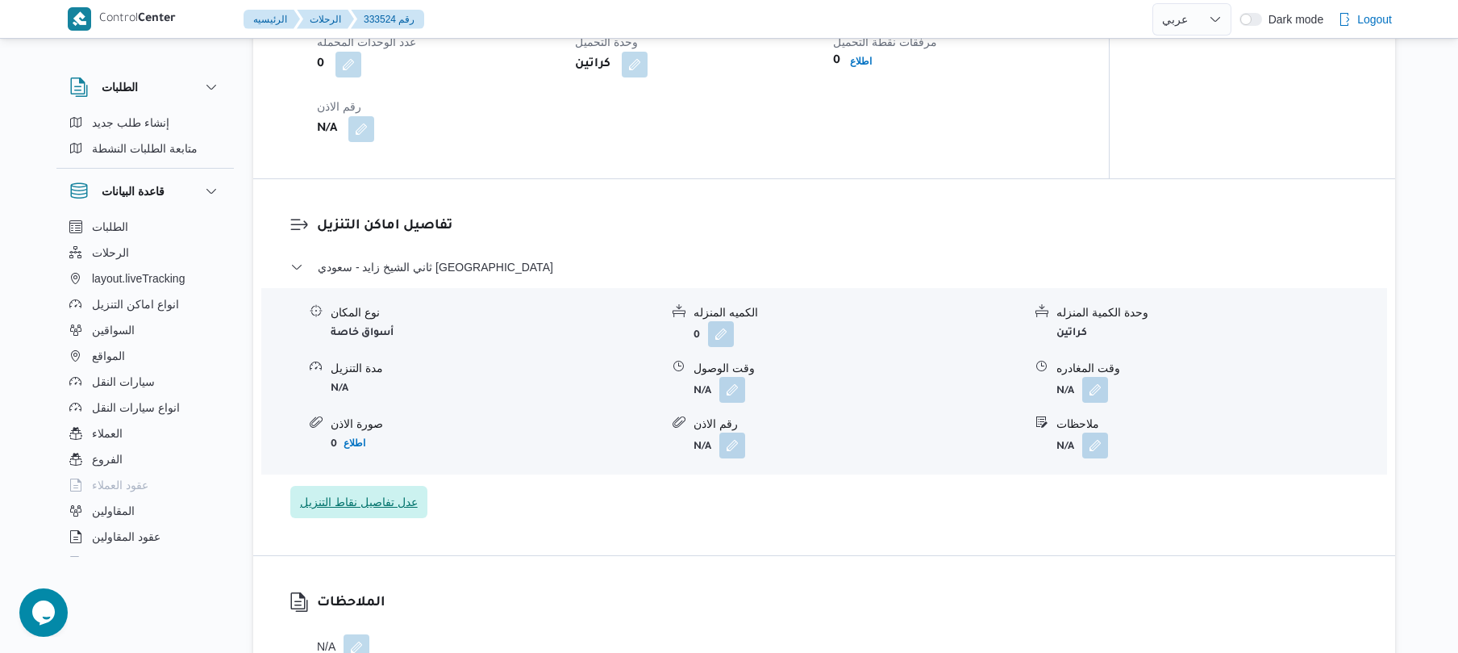
click at [392, 495] on span "عدل تفاصيل نقاط التنزيل" at bounding box center [359, 501] width 118 height 19
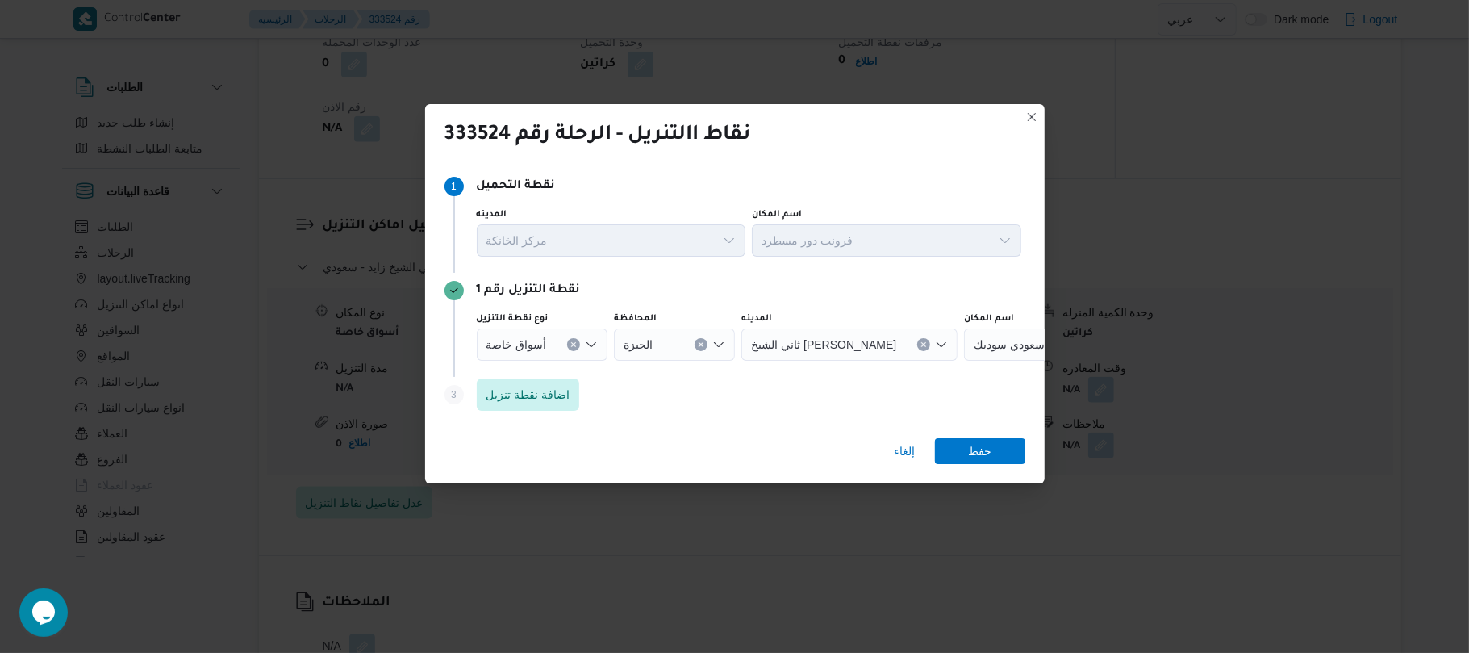
click at [974, 336] on span "سعودي سوديك" at bounding box center [1009, 344] width 71 height 18
click at [598, 336] on div "أسواق خاصة" at bounding box center [542, 344] width 131 height 32
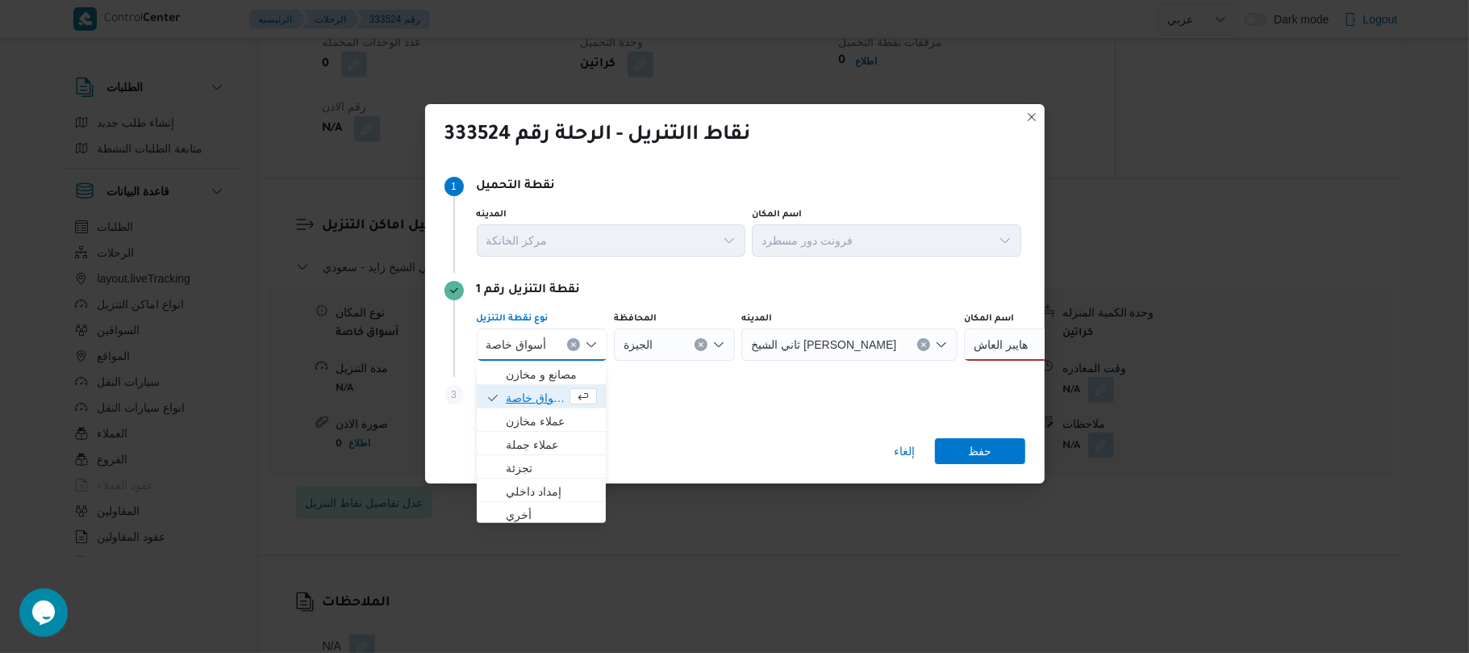
click at [547, 398] on span "أسواق خاصة" at bounding box center [536, 397] width 60 height 19
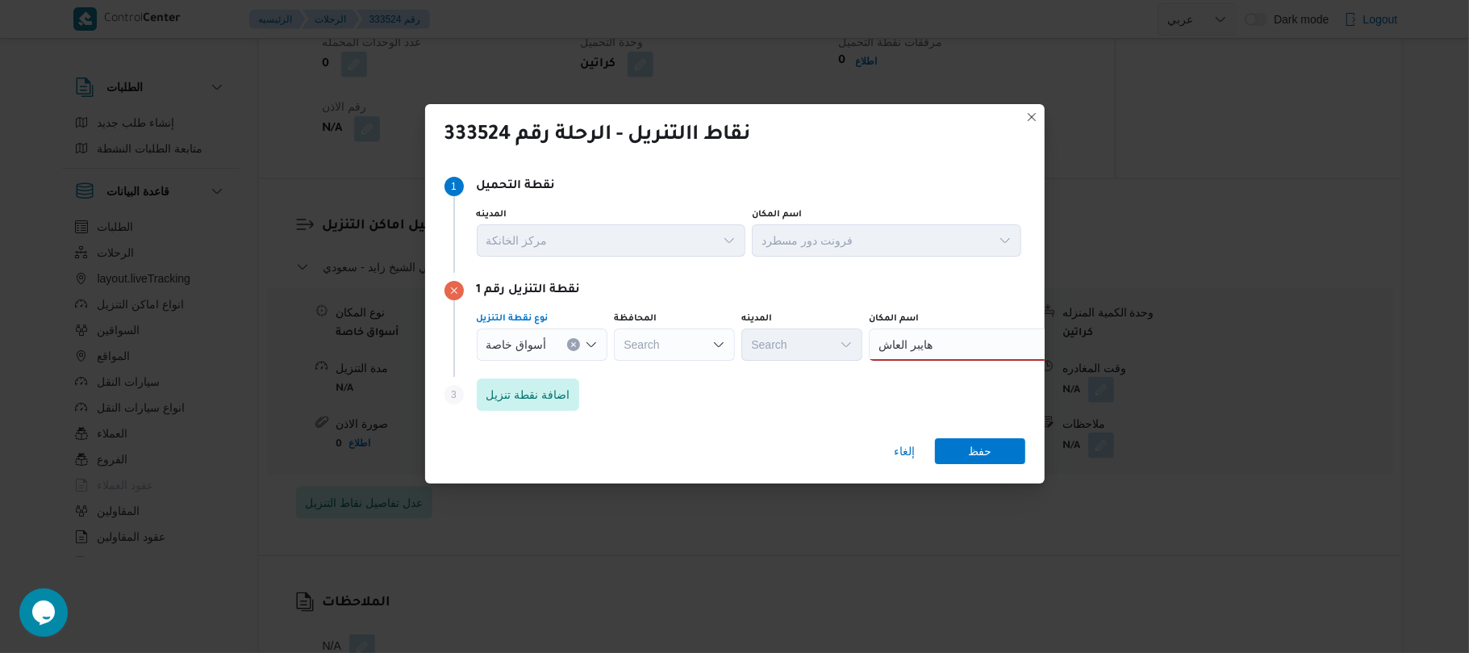
click at [937, 333] on div "هايبر العاش هايبر العاش" at bounding box center [970, 344] width 202 height 32
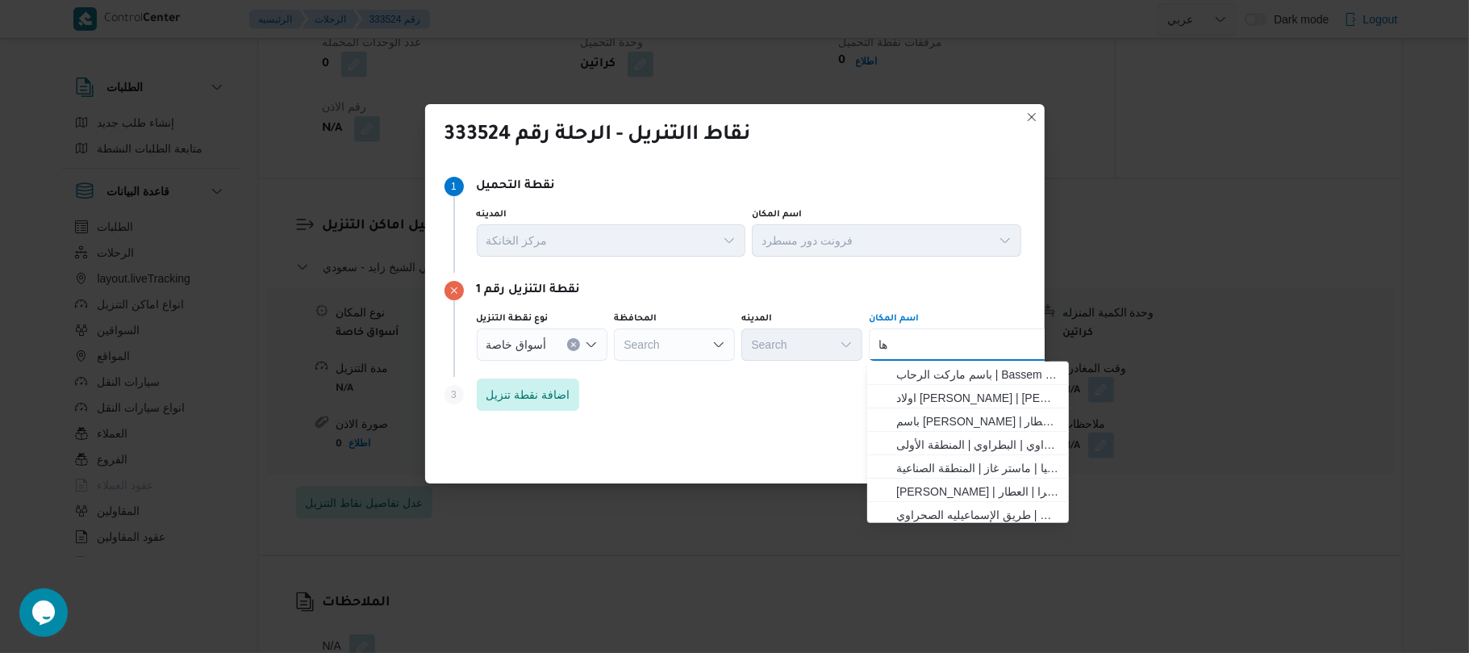
type input "ه"
type input "العاشر"
click at [992, 468] on span "هايبر وان العاشر من [DATE] | هايبر وان العاشر من [DATE] | null" at bounding box center [977, 467] width 163 height 19
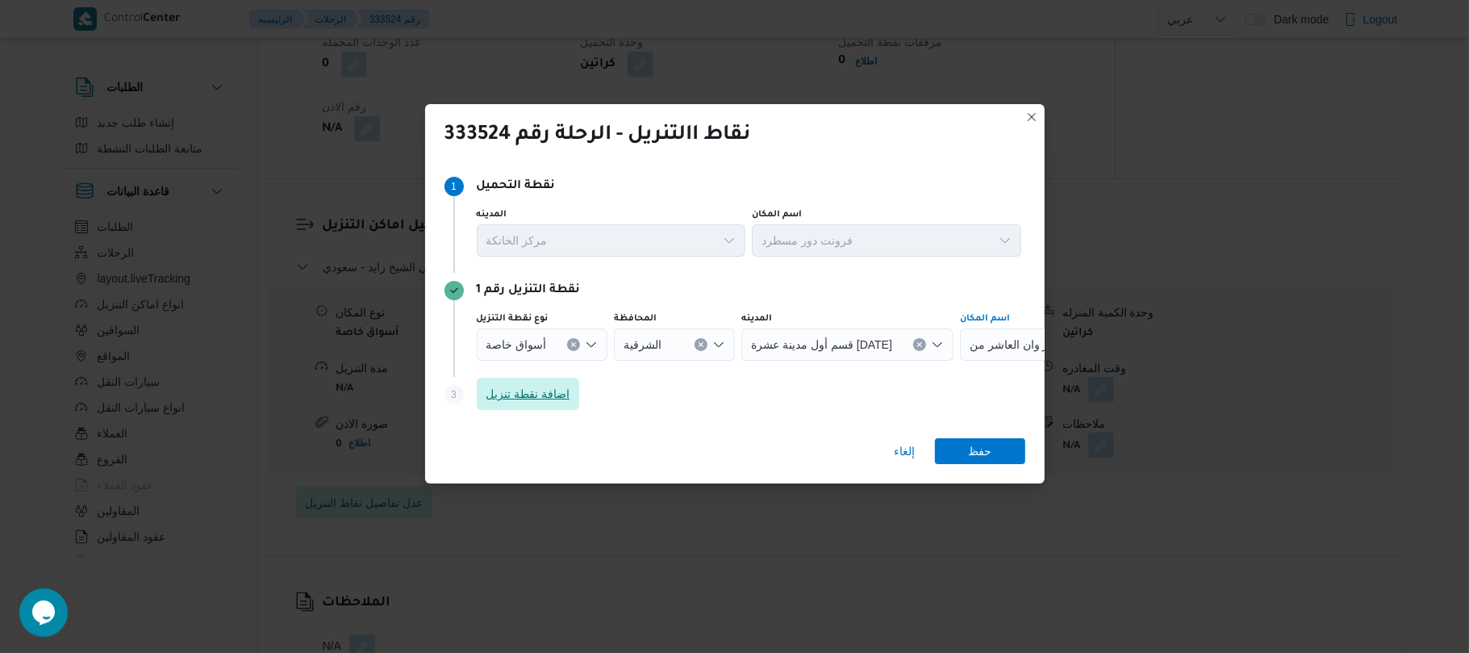
click at [534, 386] on span "اضافة نقطة تنزيل" at bounding box center [528, 393] width 84 height 19
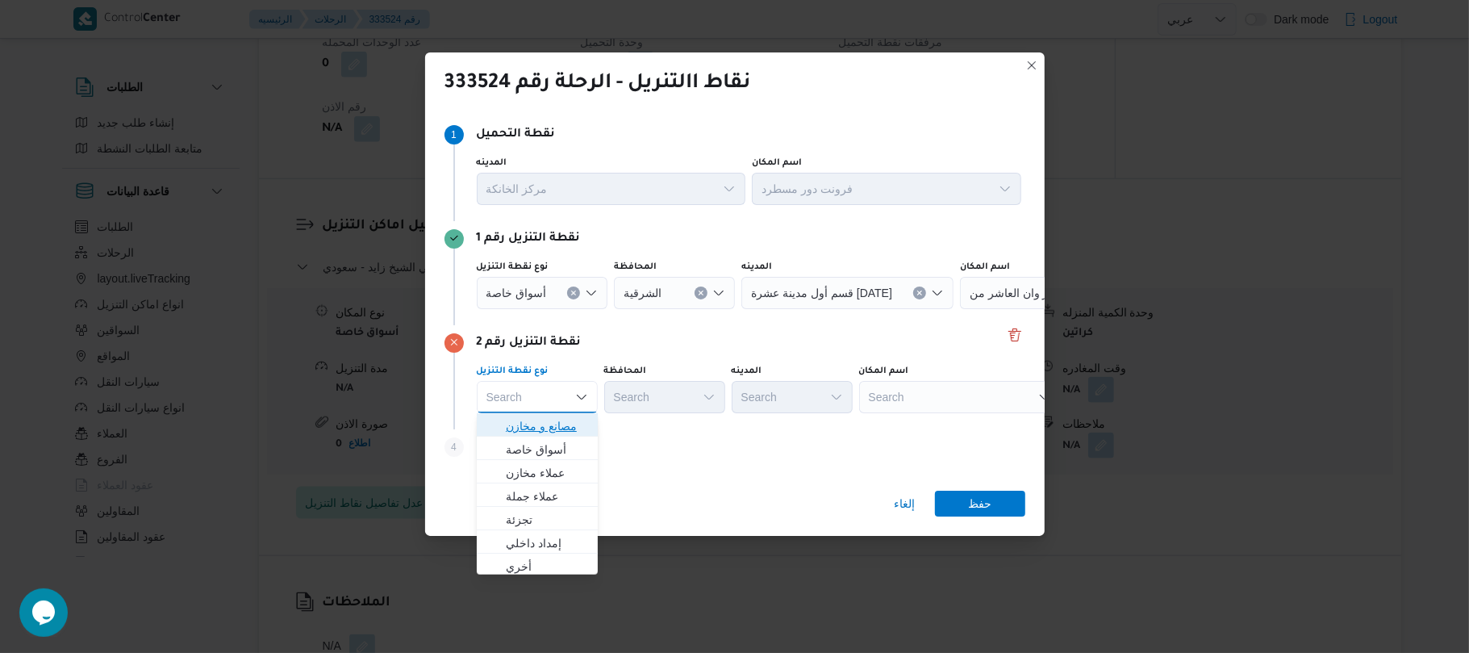
click at [543, 428] on span "مصانع و مخازن" at bounding box center [547, 425] width 82 height 19
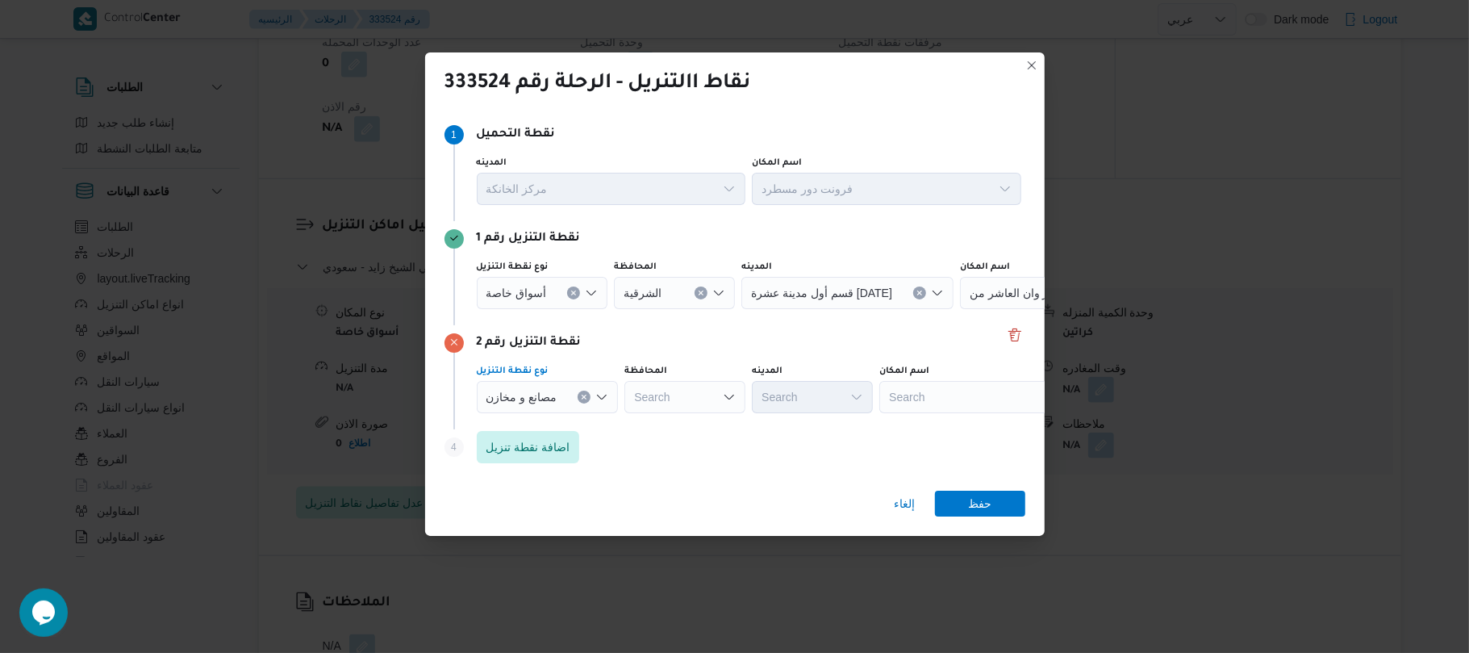
click at [961, 404] on div "Search" at bounding box center [980, 397] width 202 height 32
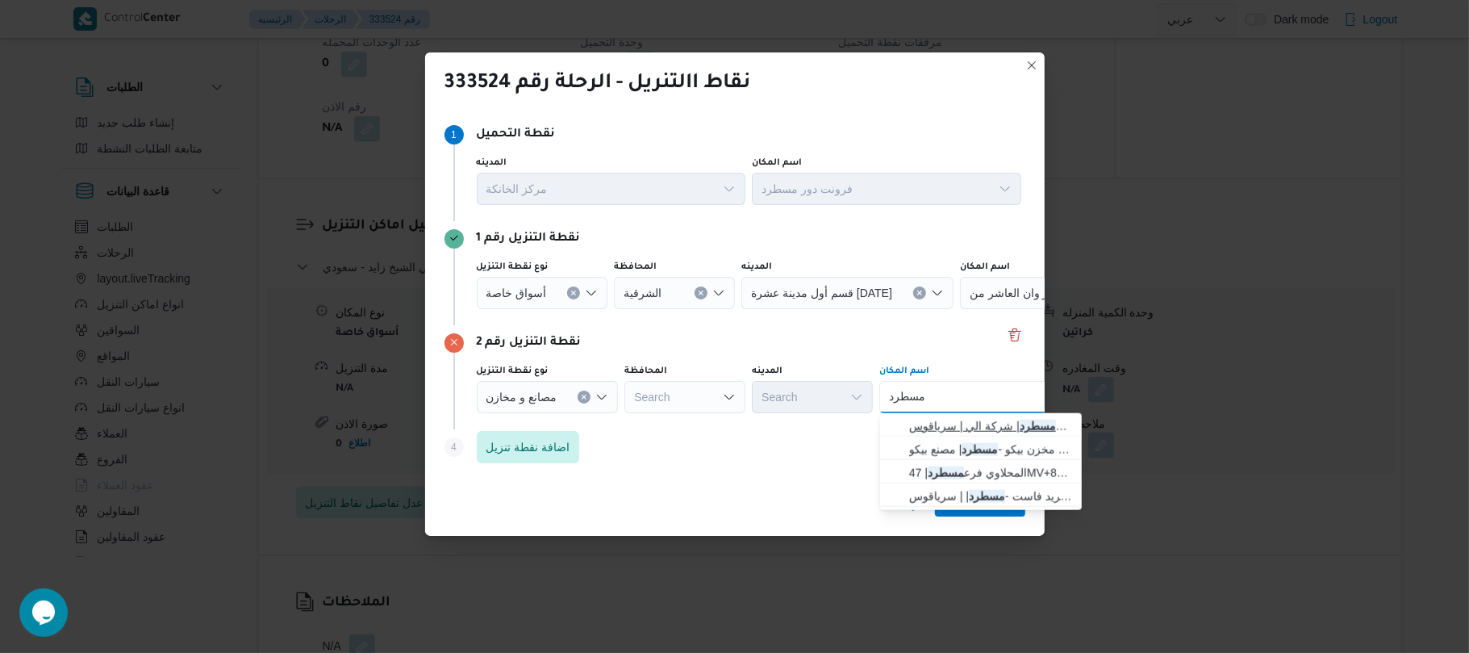
type input "مسطرد"
click at [961, 423] on span "فرونت دور مسطرد | شركة الي | سرياقوس" at bounding box center [990, 425] width 163 height 19
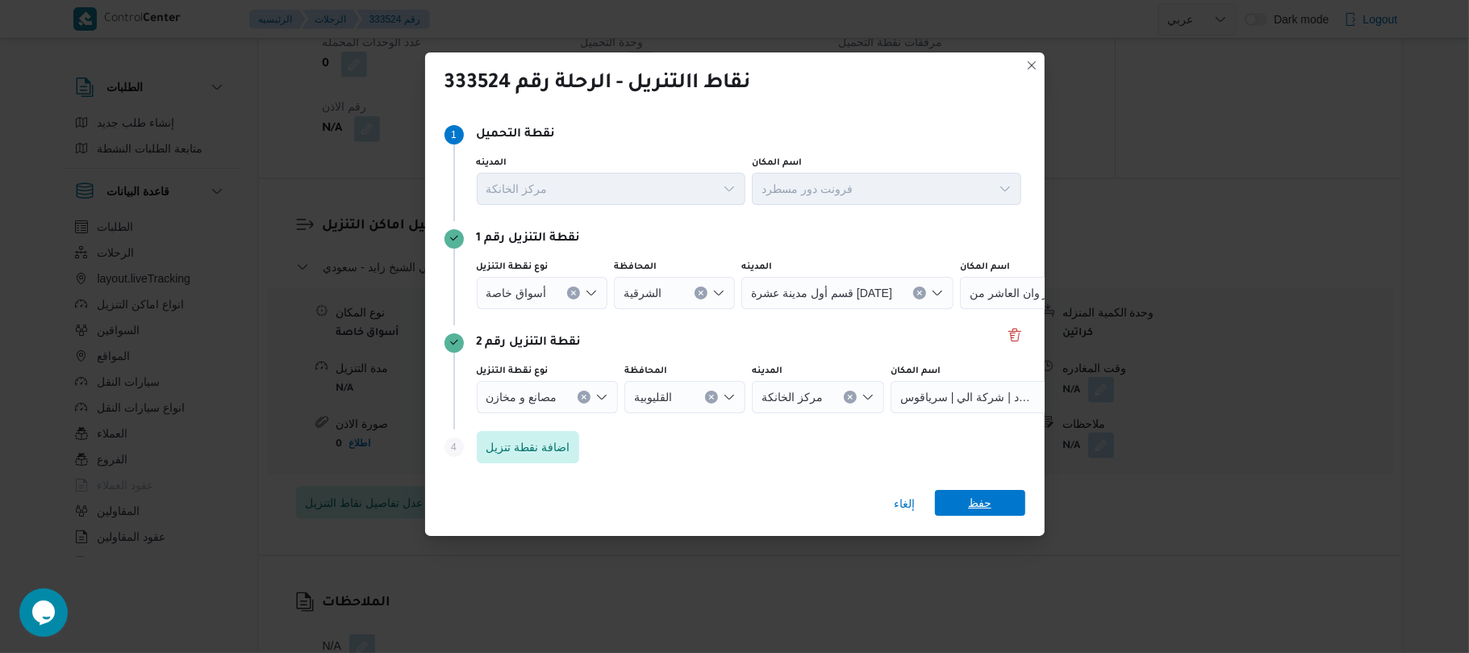
click at [963, 498] on span "حفظ" at bounding box center [980, 503] width 90 height 26
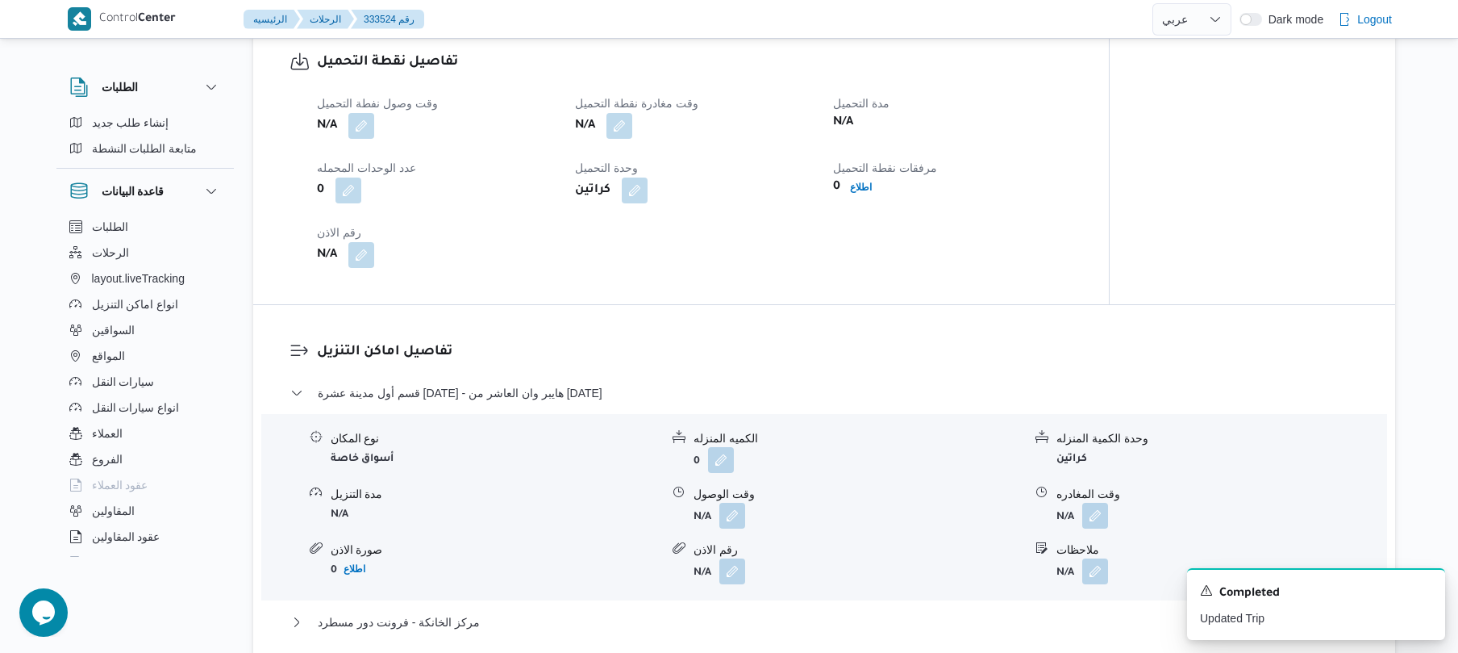
scroll to position [903, 0]
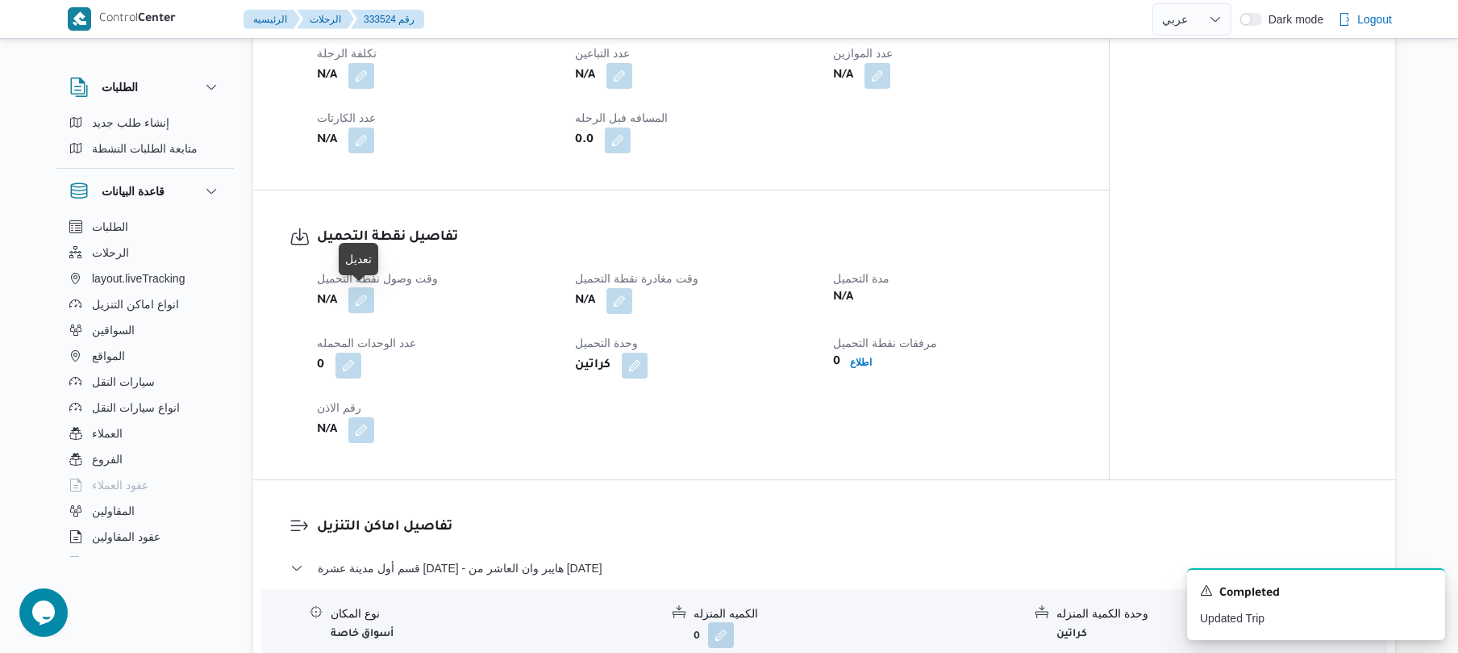
click at [365, 304] on button "button" at bounding box center [361, 300] width 26 height 26
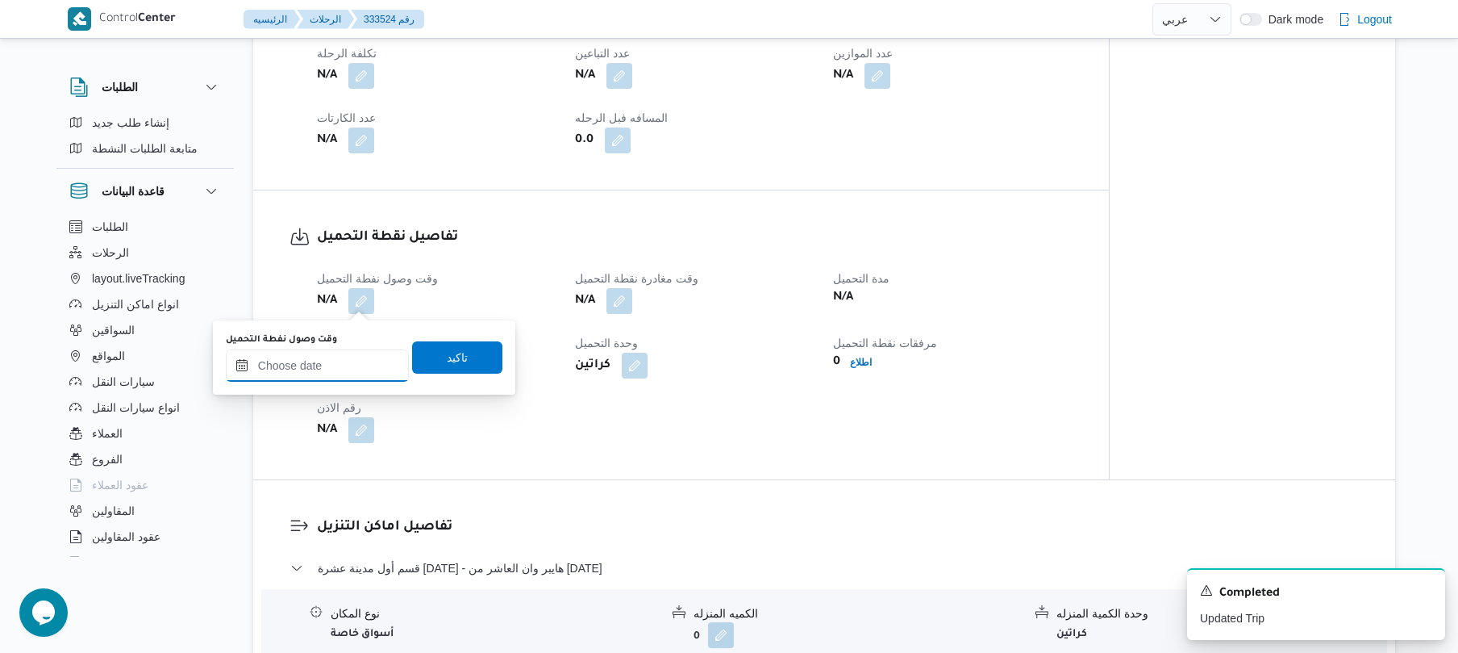
click at [331, 363] on input "وقت وصول نفطة التحميل" at bounding box center [317, 365] width 183 height 32
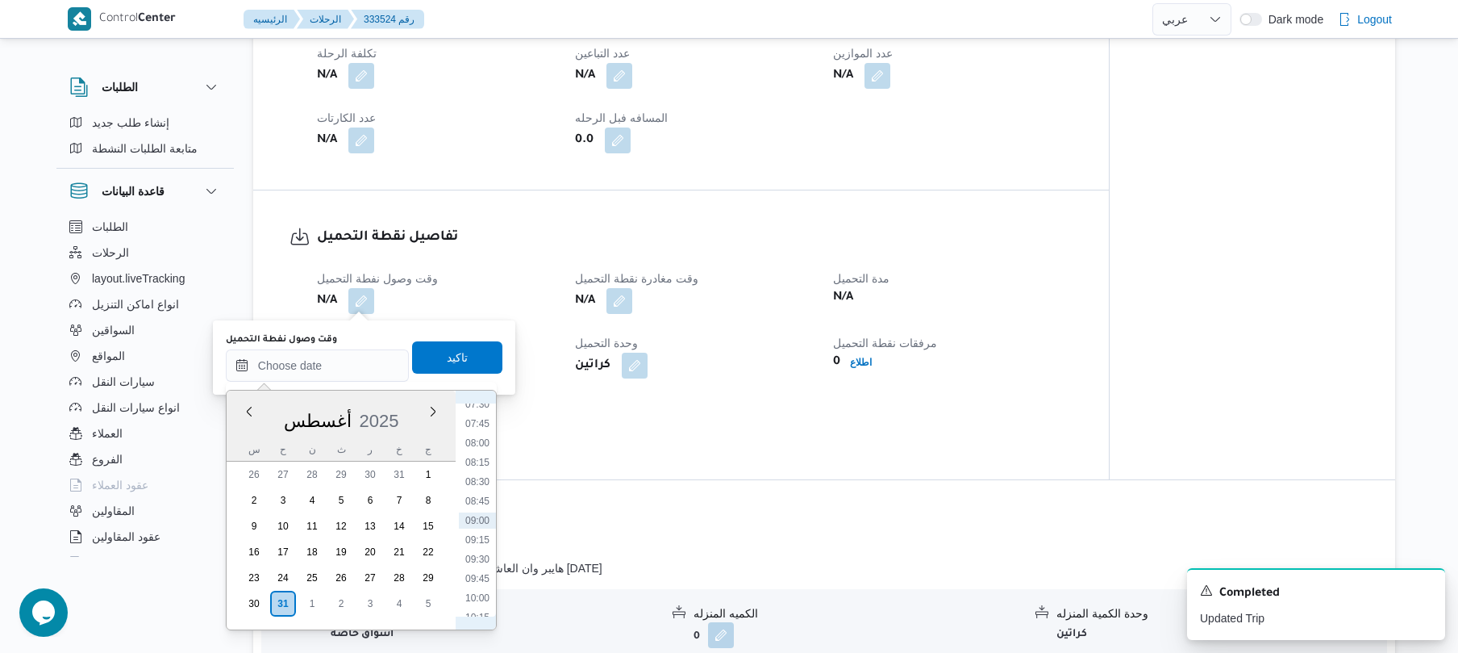
scroll to position [545, 0]
click at [479, 410] on li "07:00" at bounding box center [477, 408] width 37 height 16
type input "[DATE] ٠٧:٠٠"
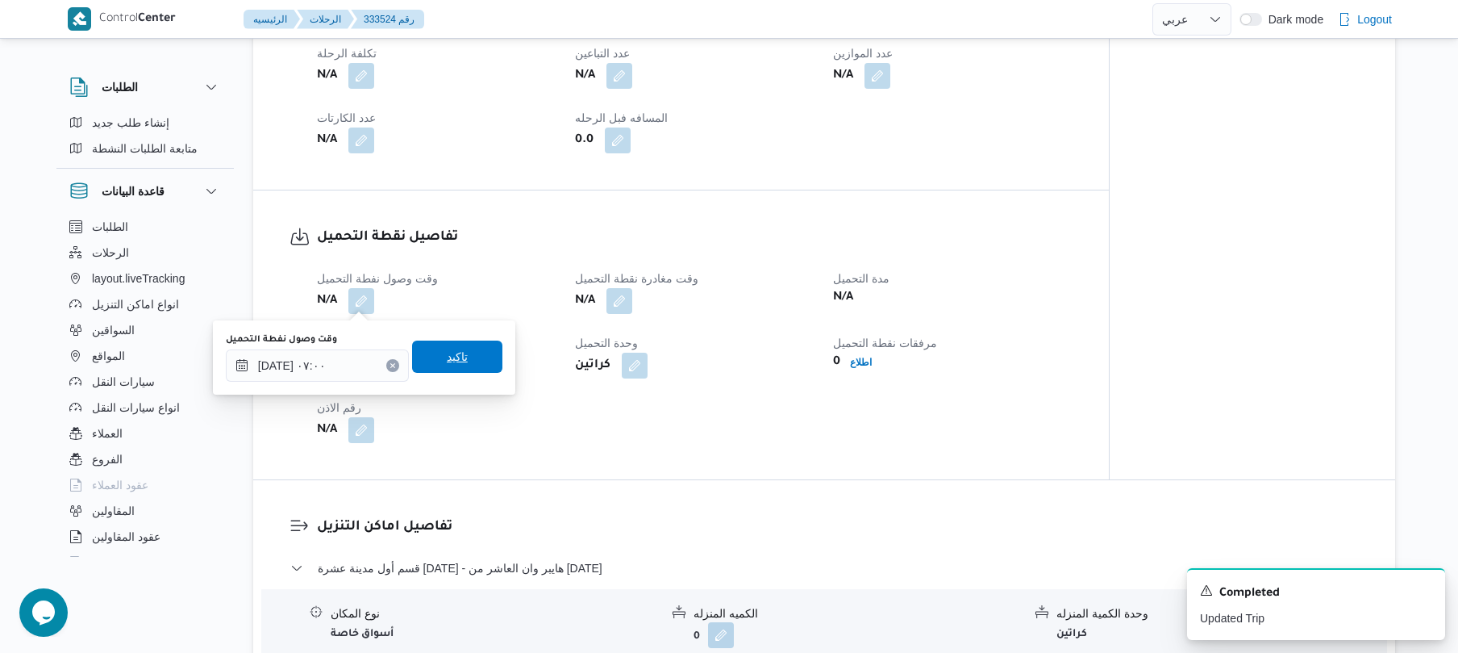
click at [457, 368] on span "تاكيد" at bounding box center [457, 356] width 90 height 32
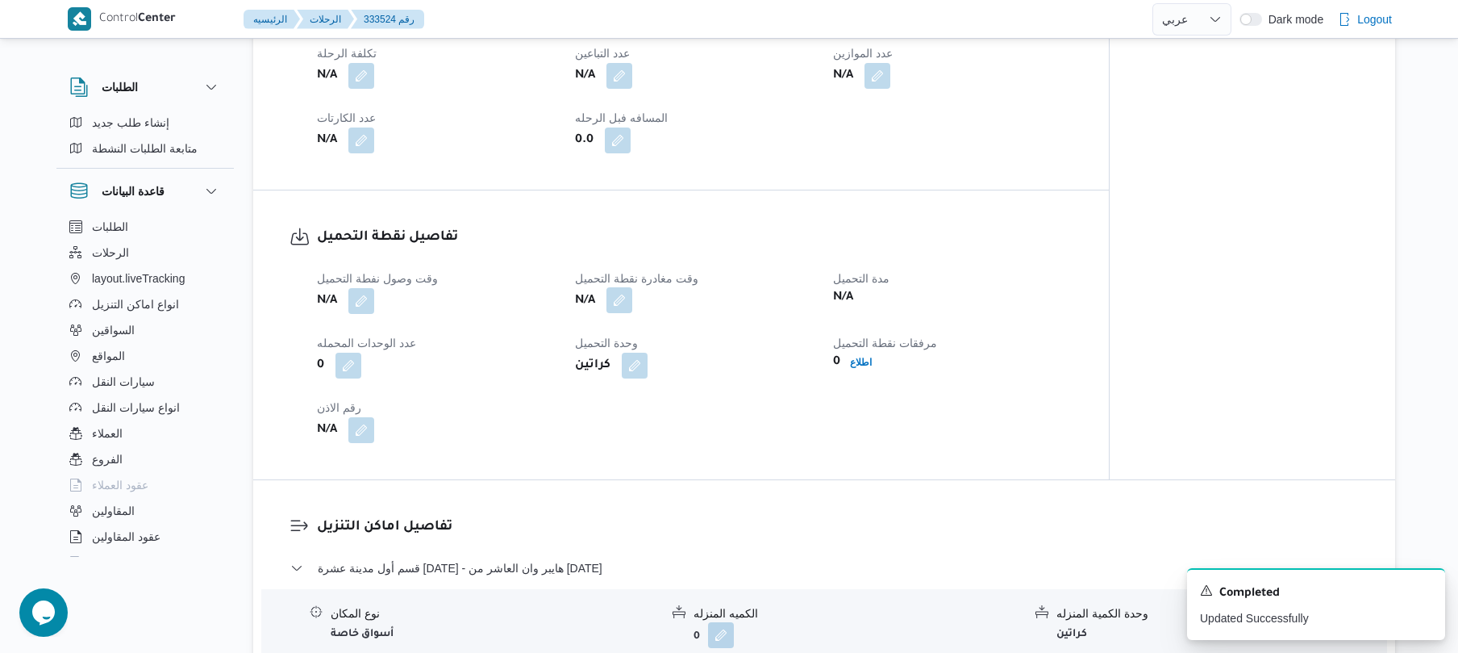
click at [626, 302] on button "button" at bounding box center [620, 300] width 26 height 26
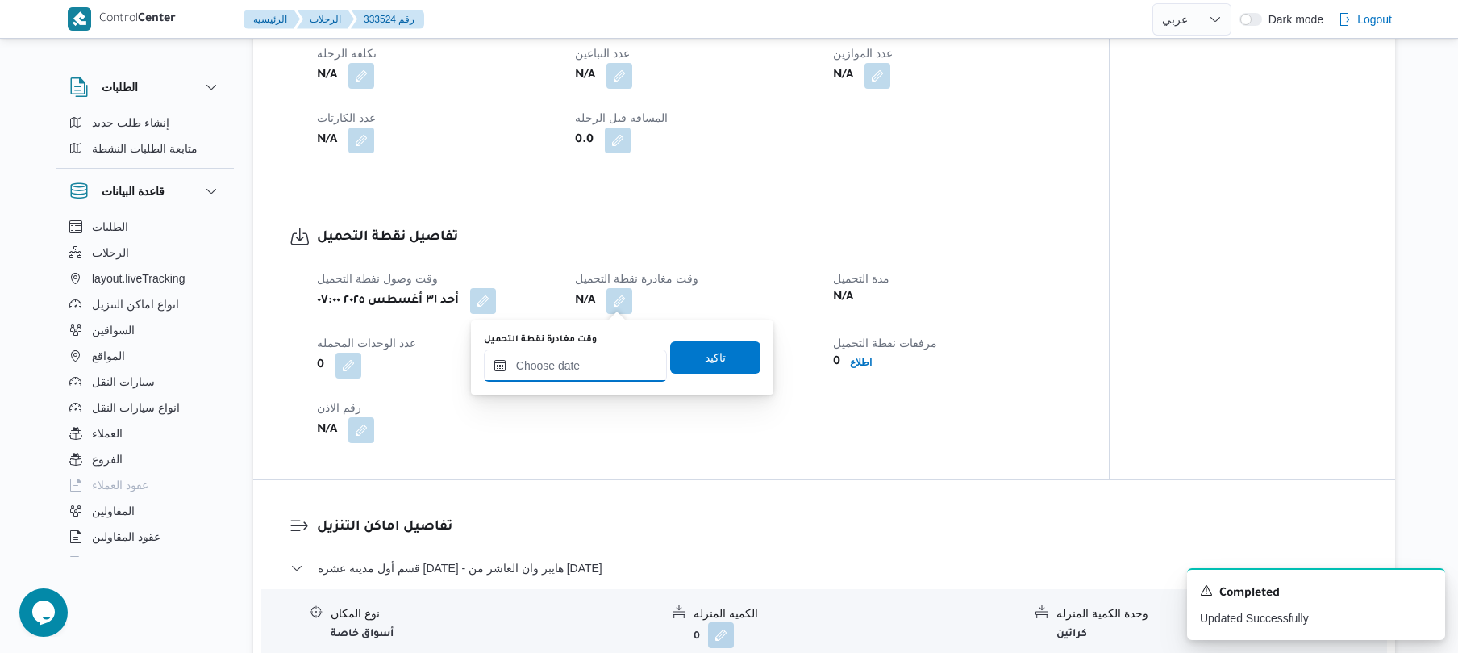
click at [582, 371] on input "وقت مغادرة نقطة التحميل" at bounding box center [575, 365] width 183 height 32
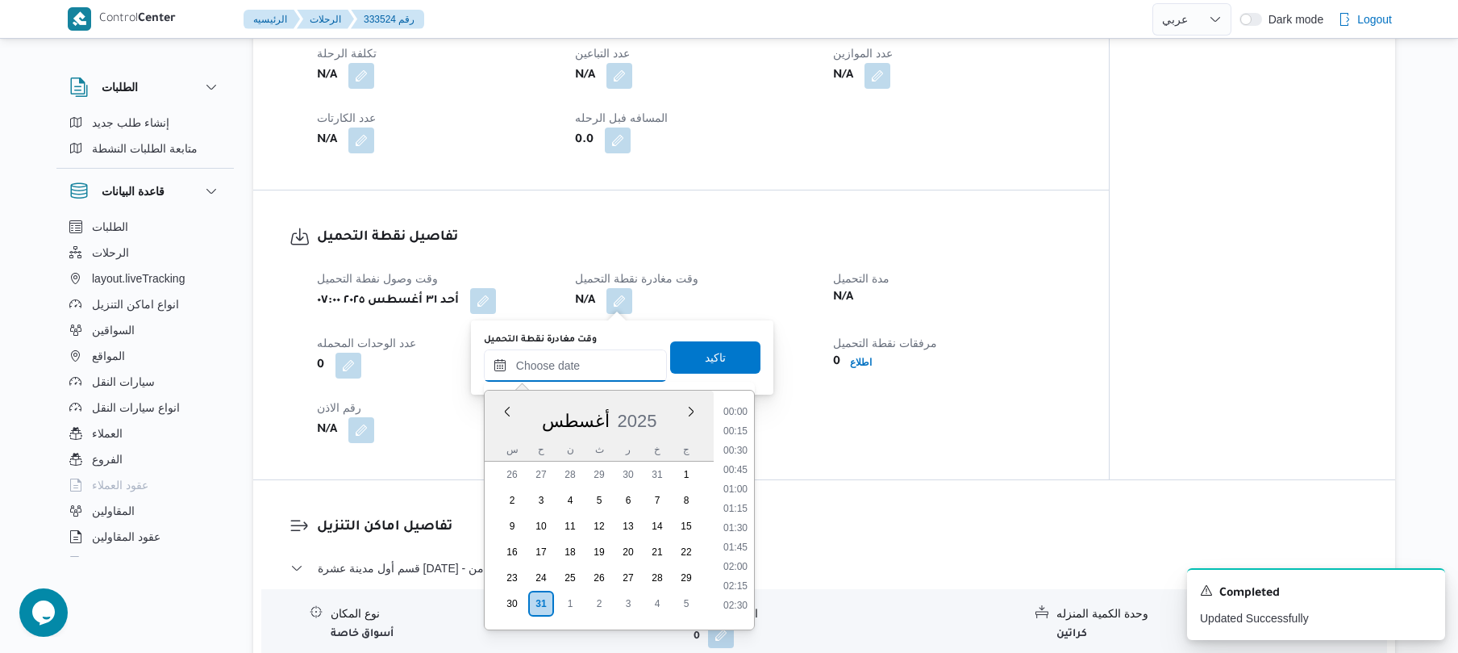
scroll to position [588, 0]
click at [736, 452] on ul "00:00 00:15 00:30 00:45 01:00 01:15 01:30 01:45 02:00 02:15 02:30 02:45 03:00 0…" at bounding box center [735, 509] width 37 height 213
click at [736, 443] on li "08:00" at bounding box center [735, 443] width 37 height 16
type input "[DATE] ٠٨:٠٠"
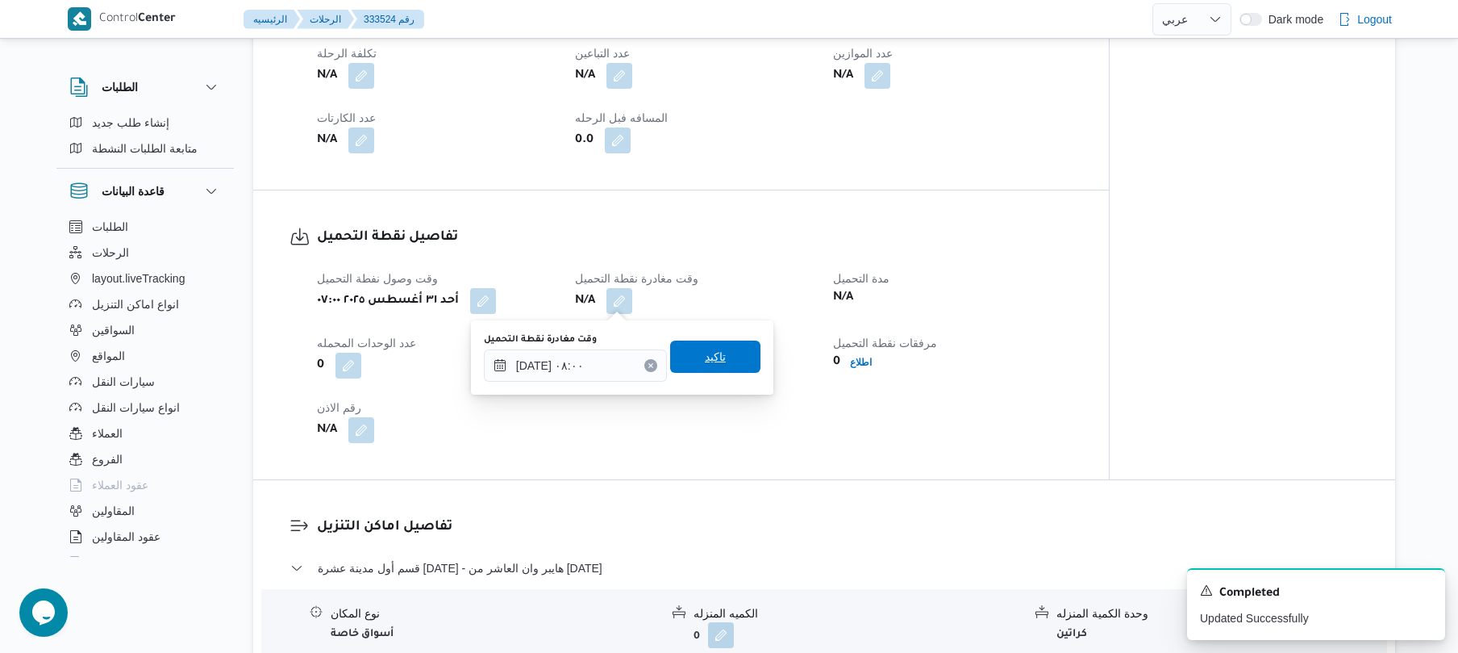
click at [736, 362] on span "تاكيد" at bounding box center [715, 356] width 90 height 32
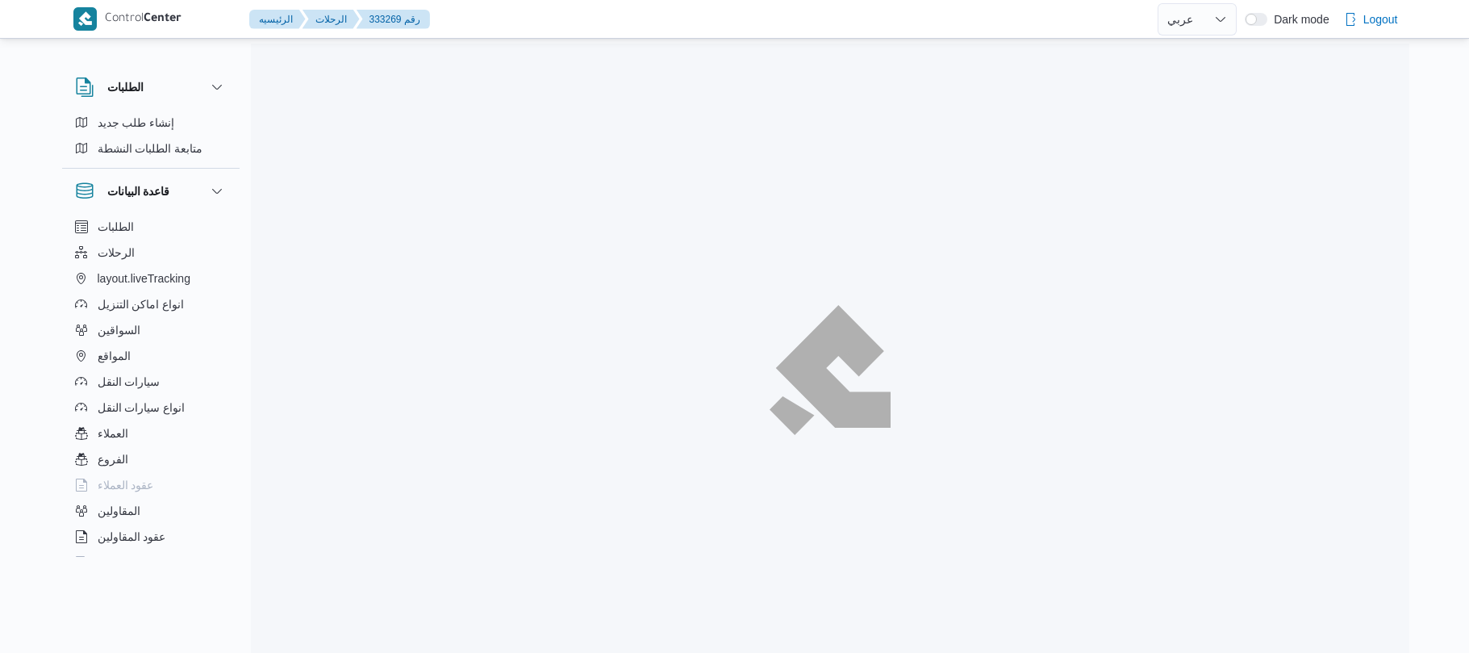
select select "ar"
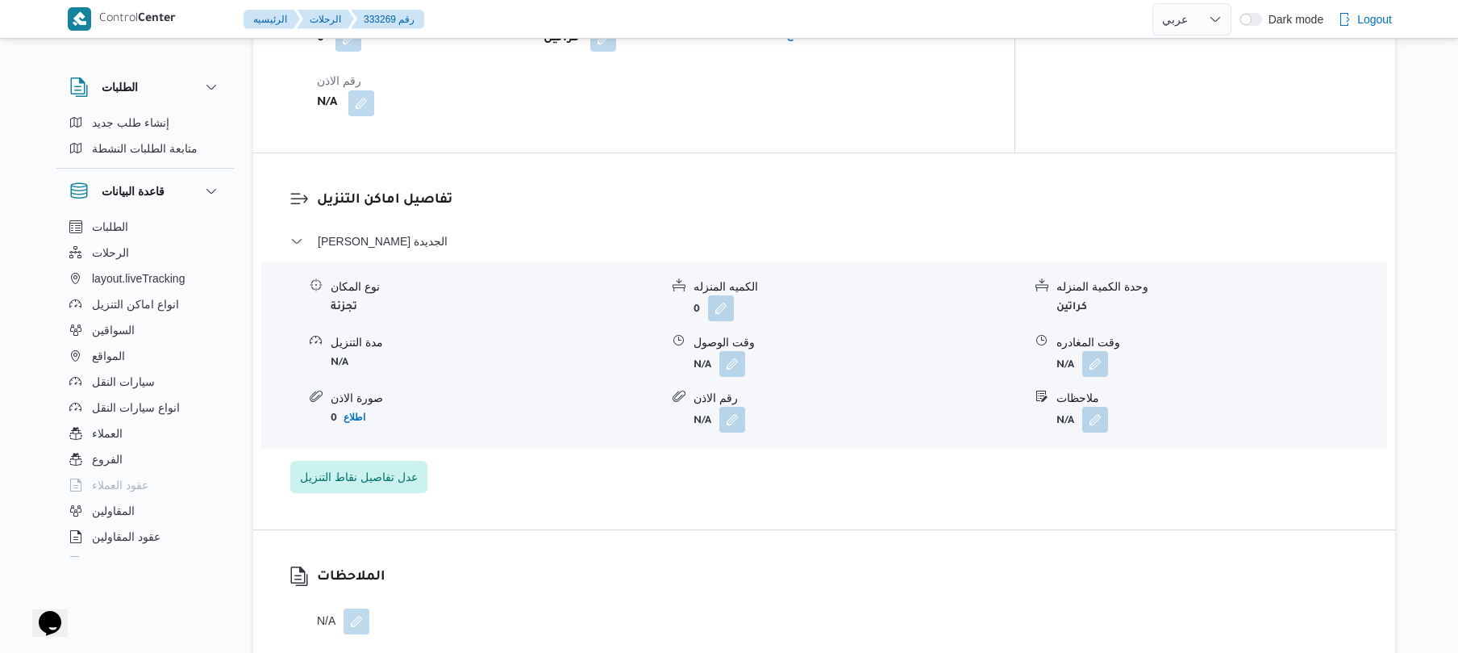
scroll to position [1291, 0]
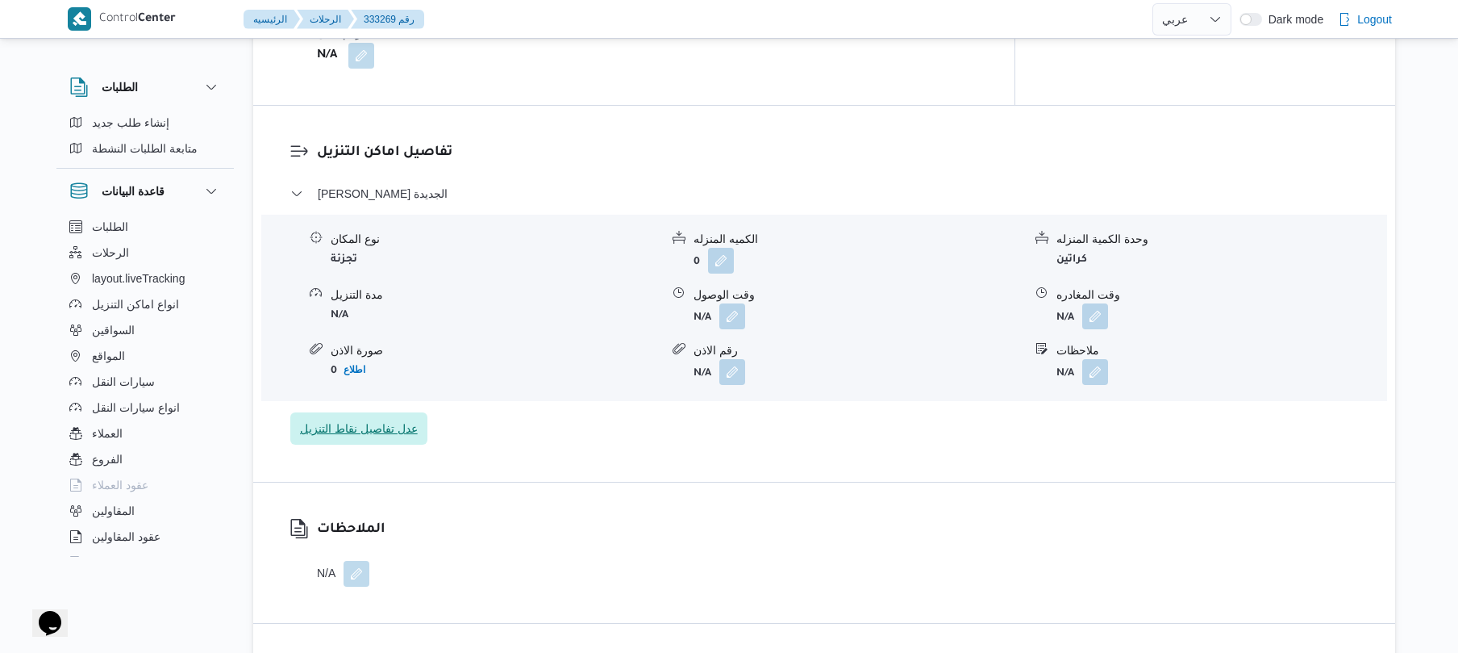
click at [388, 419] on span "عدل تفاصيل نقاط التنزيل" at bounding box center [359, 428] width 118 height 19
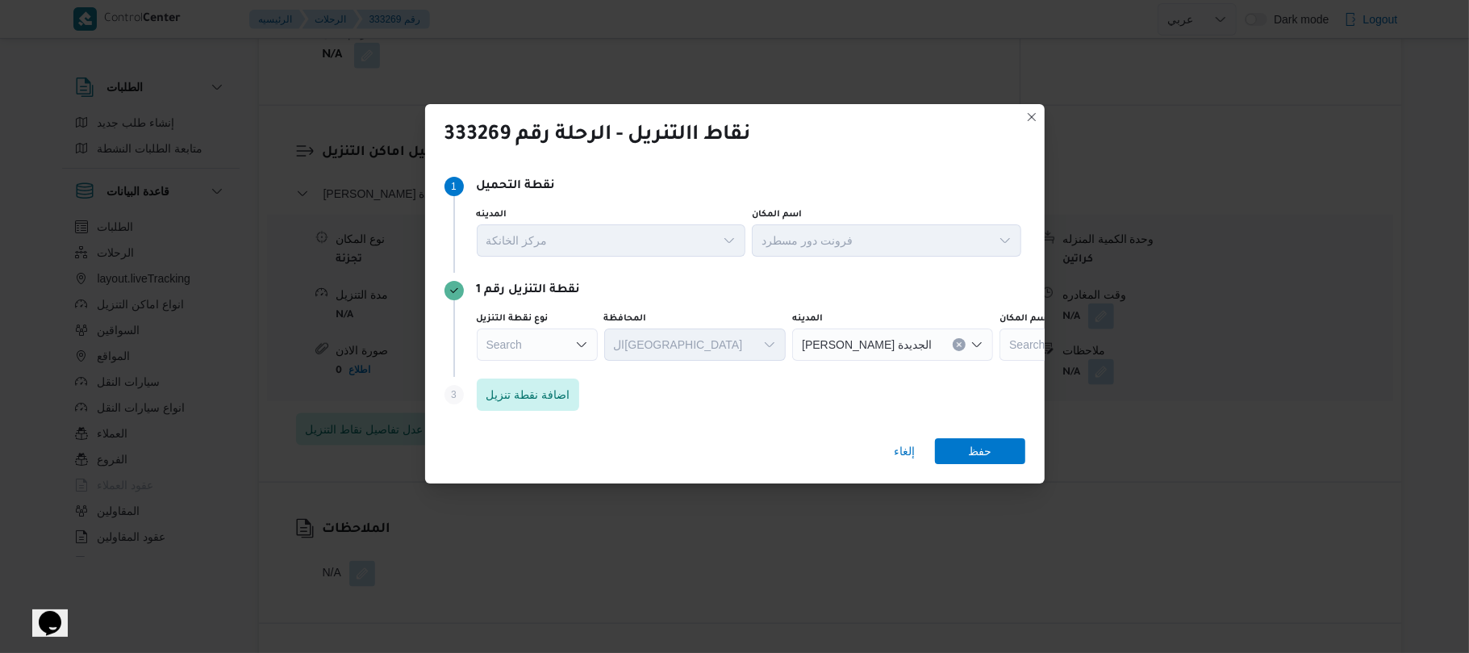
click at [549, 343] on div "Search" at bounding box center [537, 344] width 121 height 32
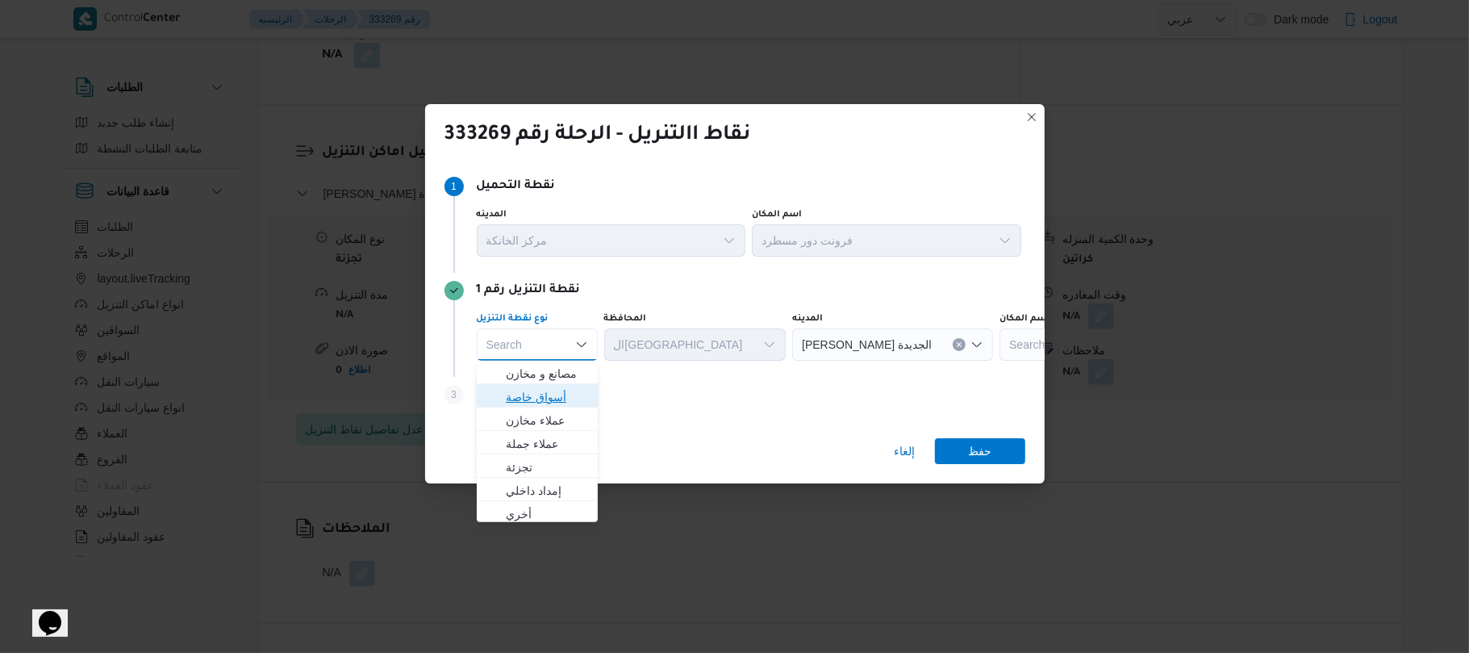
click at [561, 394] on span "أسواق خاصة" at bounding box center [547, 396] width 82 height 19
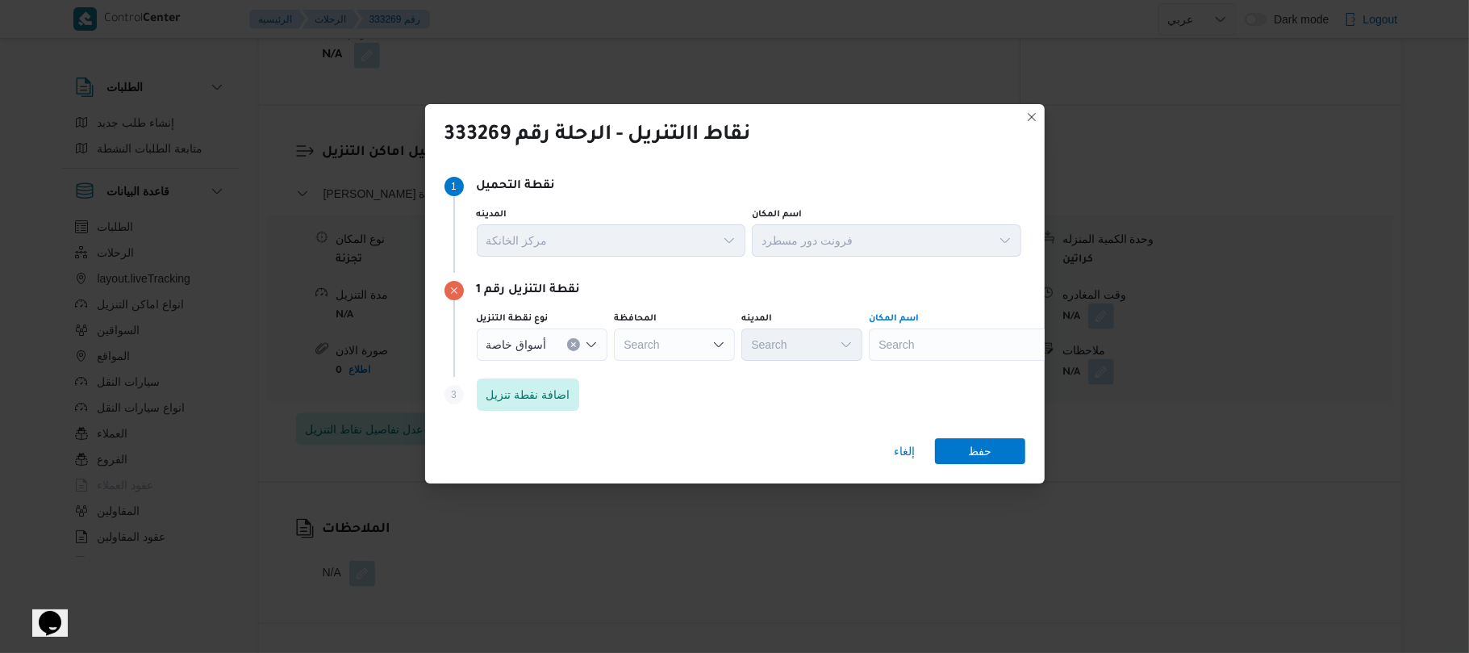
click at [920, 339] on div "Search" at bounding box center [970, 344] width 202 height 32
type input "ه"
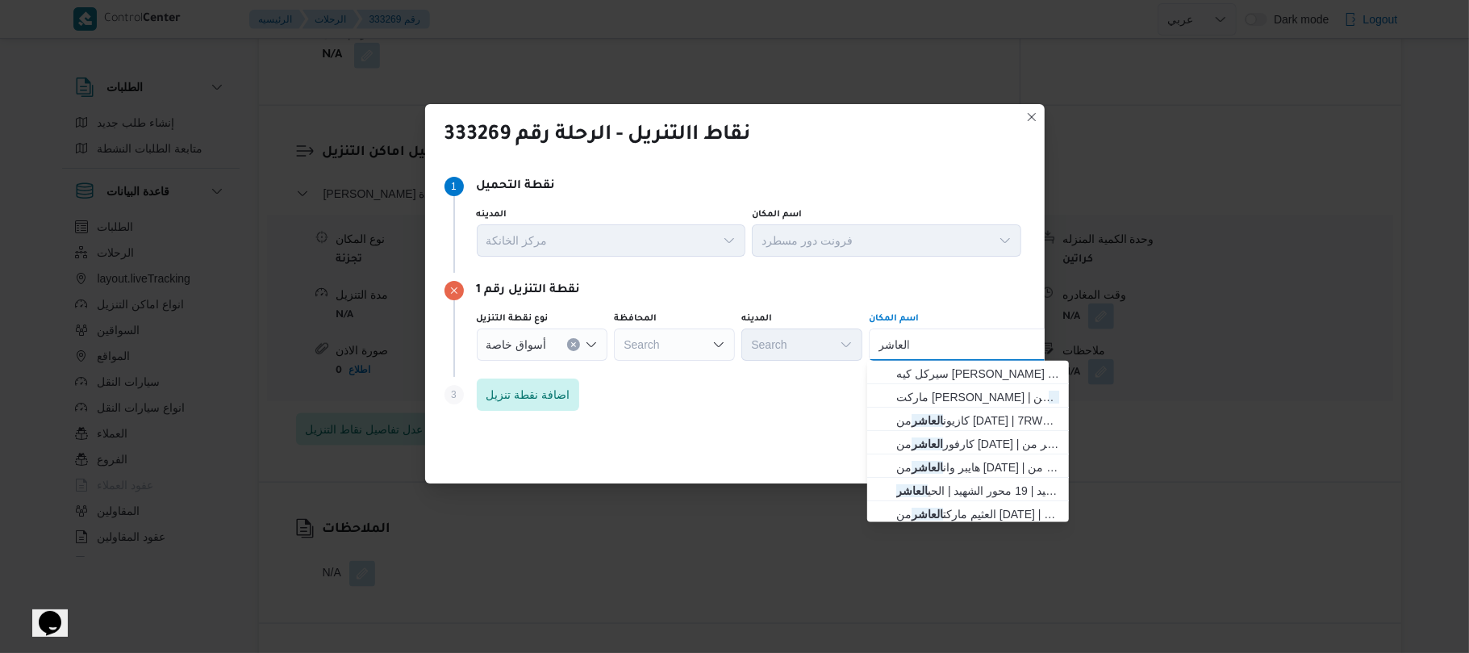
type input "العاشر"
click at [1007, 437] on span "كارفور العاشر من رمضان | كارفور هايبر ماركت العاشر من رمضان | null" at bounding box center [977, 443] width 163 height 19
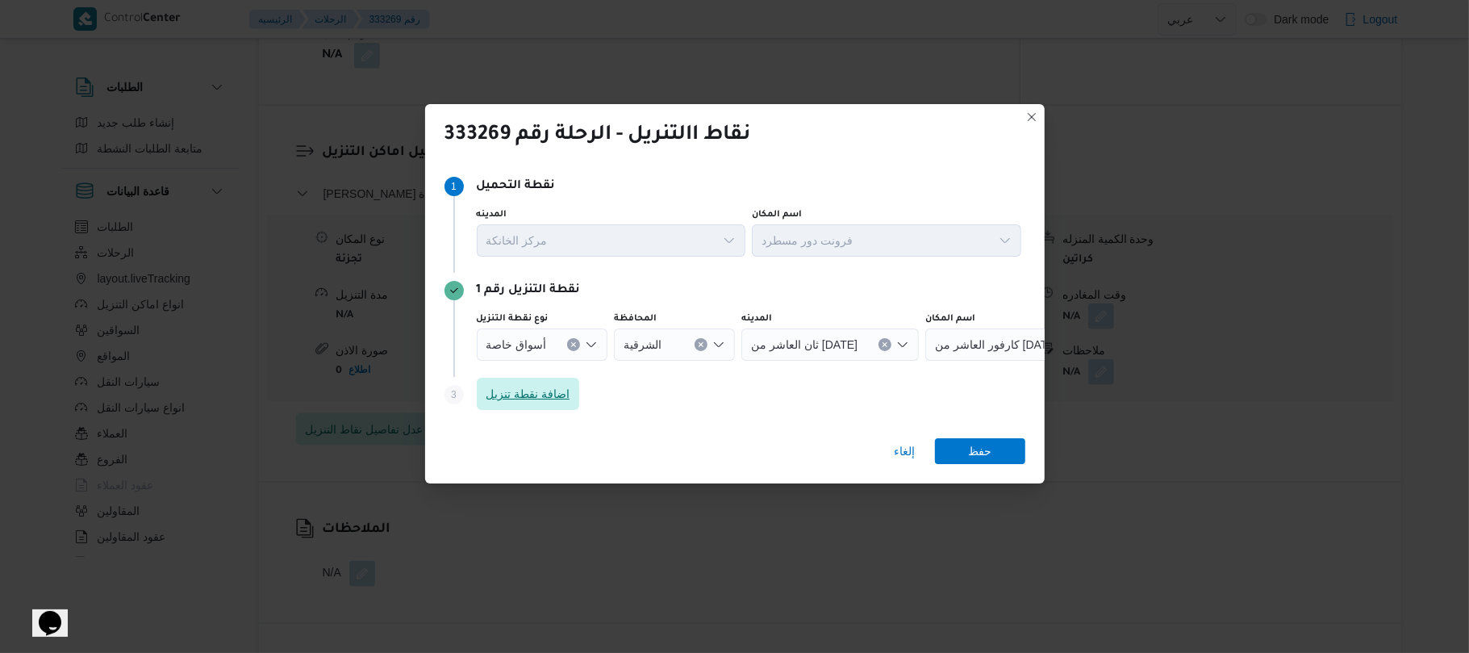
click at [540, 395] on span "اضافة نقطة تنزيل" at bounding box center [528, 393] width 84 height 19
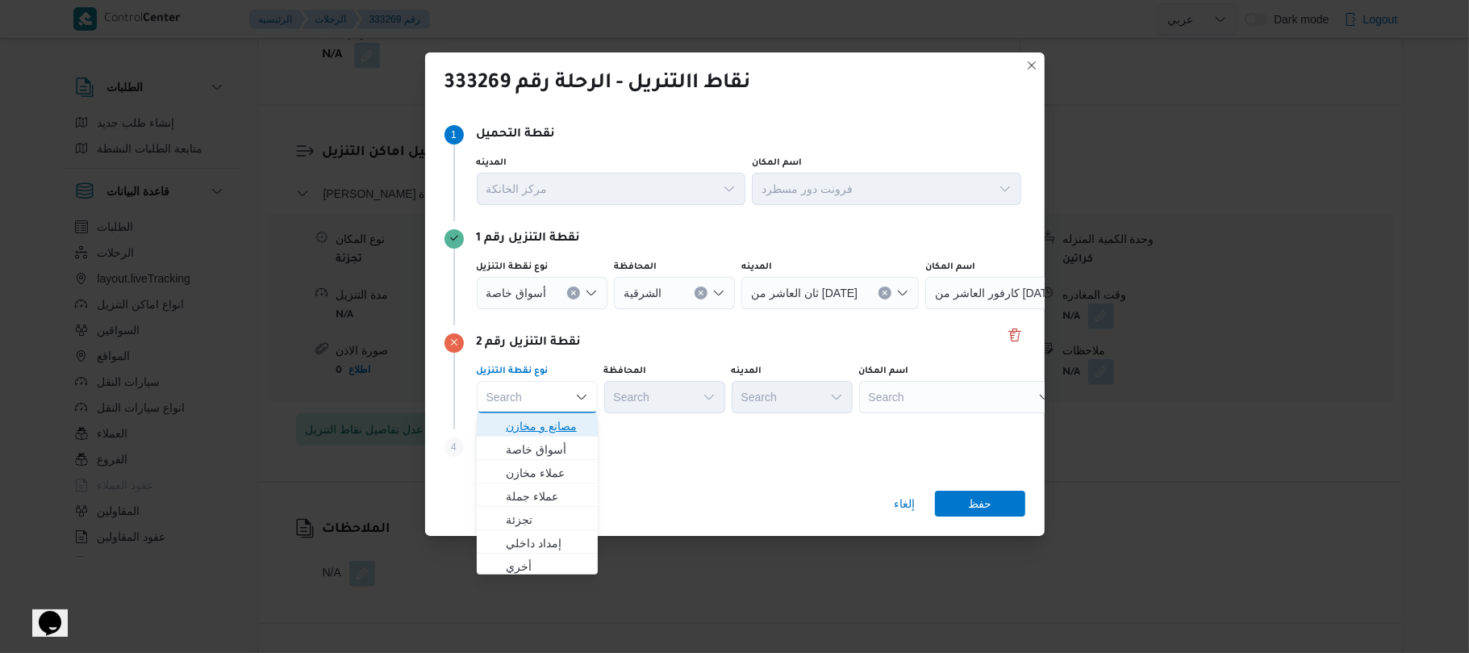
click at [562, 430] on span "مصانع و مخازن" at bounding box center [547, 425] width 82 height 19
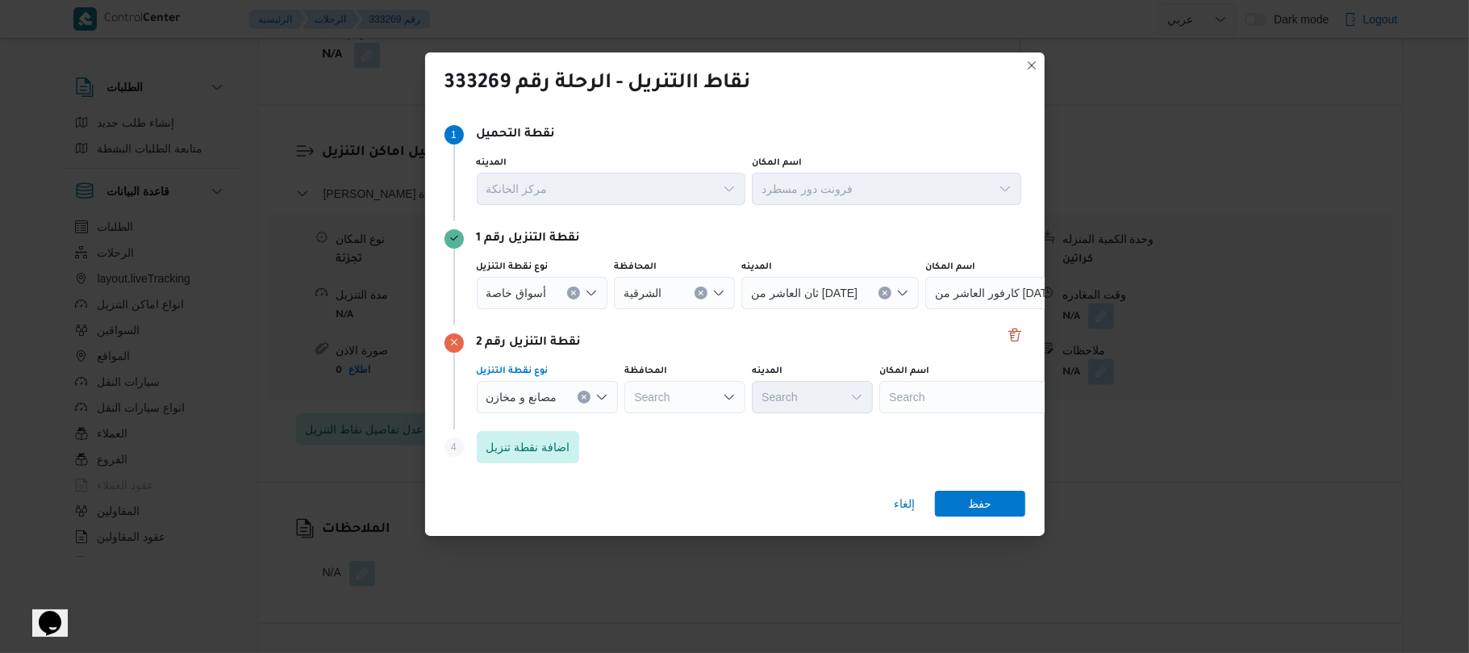
click at [960, 405] on div "Search" at bounding box center [980, 397] width 202 height 32
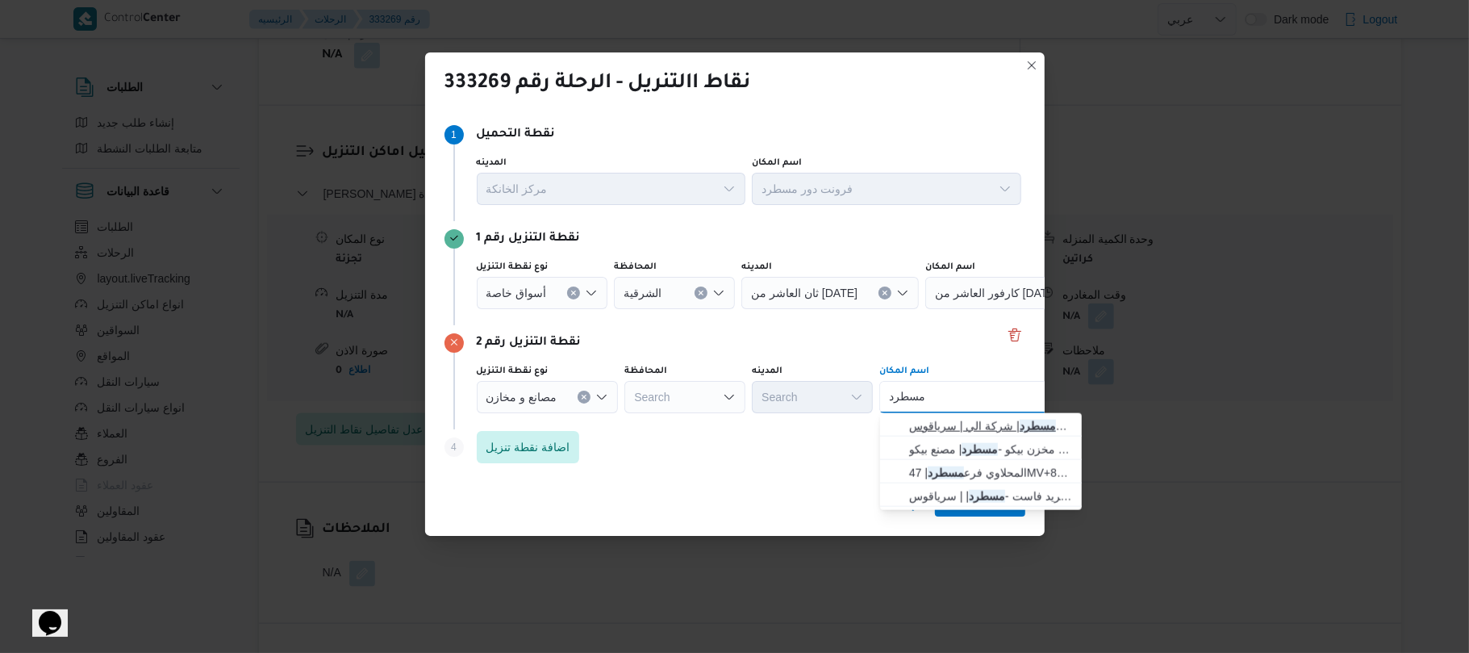
type input "مسطرد"
click at [953, 424] on span "فرونت دور مسطرد | شركة الي | سرياقوس" at bounding box center [990, 425] width 163 height 19
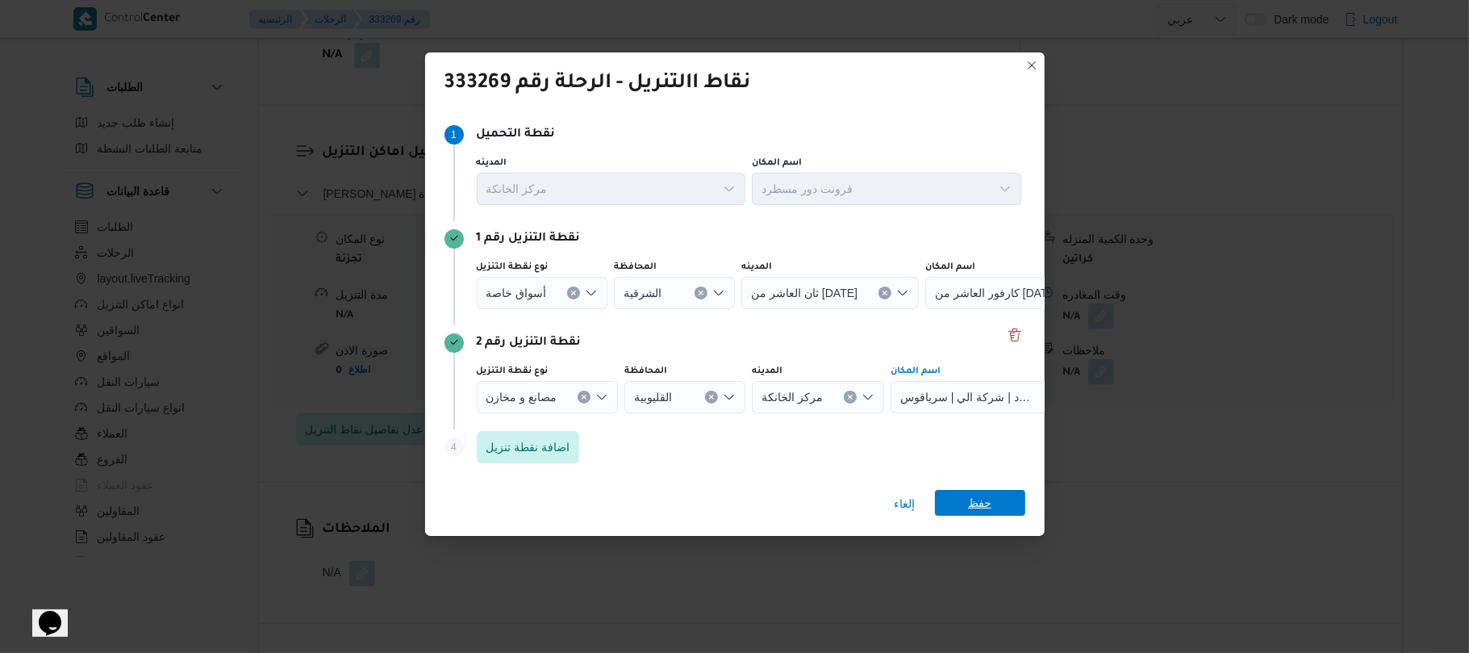
click at [976, 507] on span "حفظ" at bounding box center [979, 503] width 23 height 26
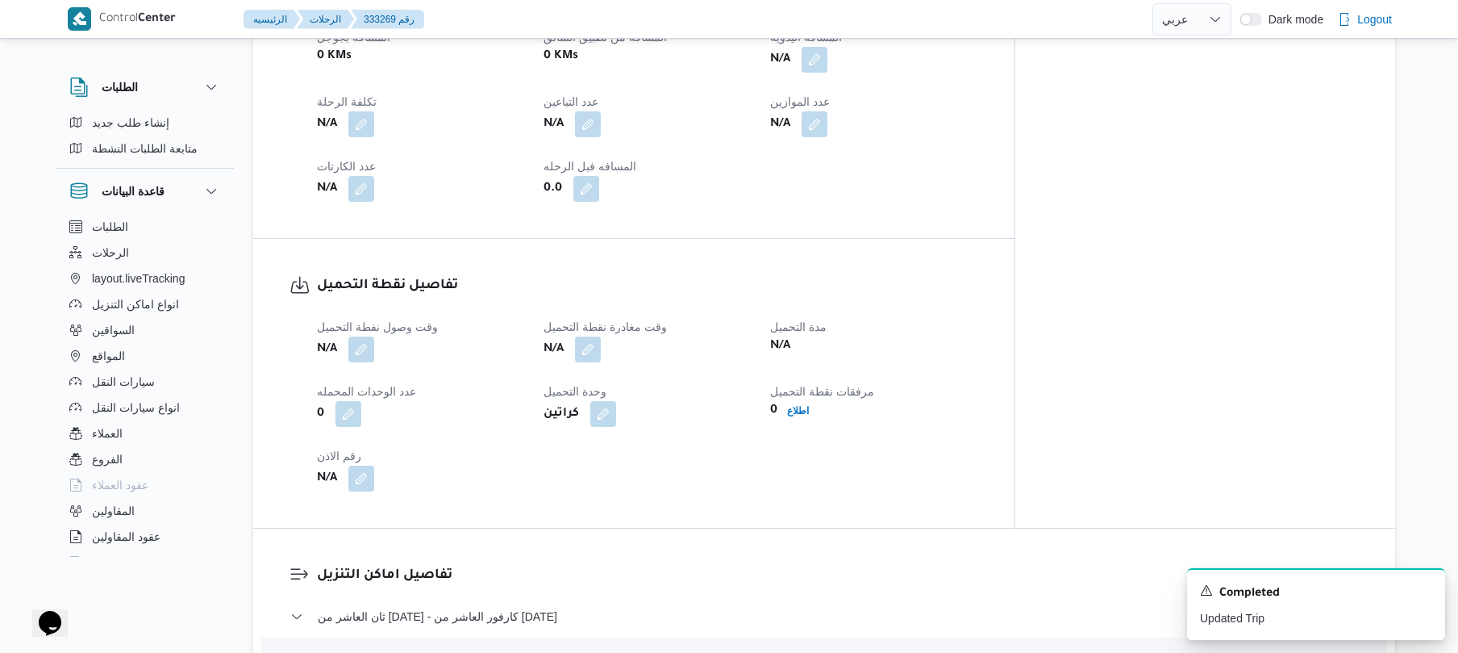
scroll to position [860, 0]
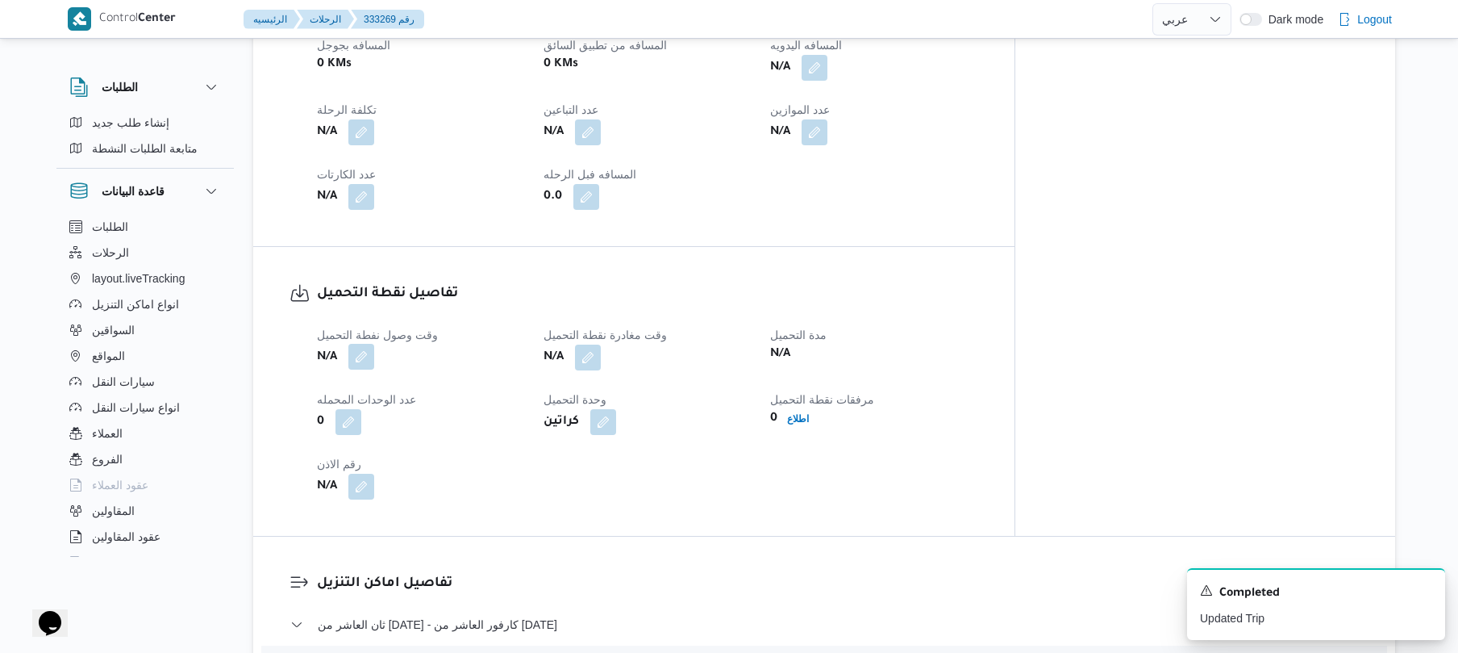
click at [366, 347] on button "button" at bounding box center [361, 357] width 26 height 26
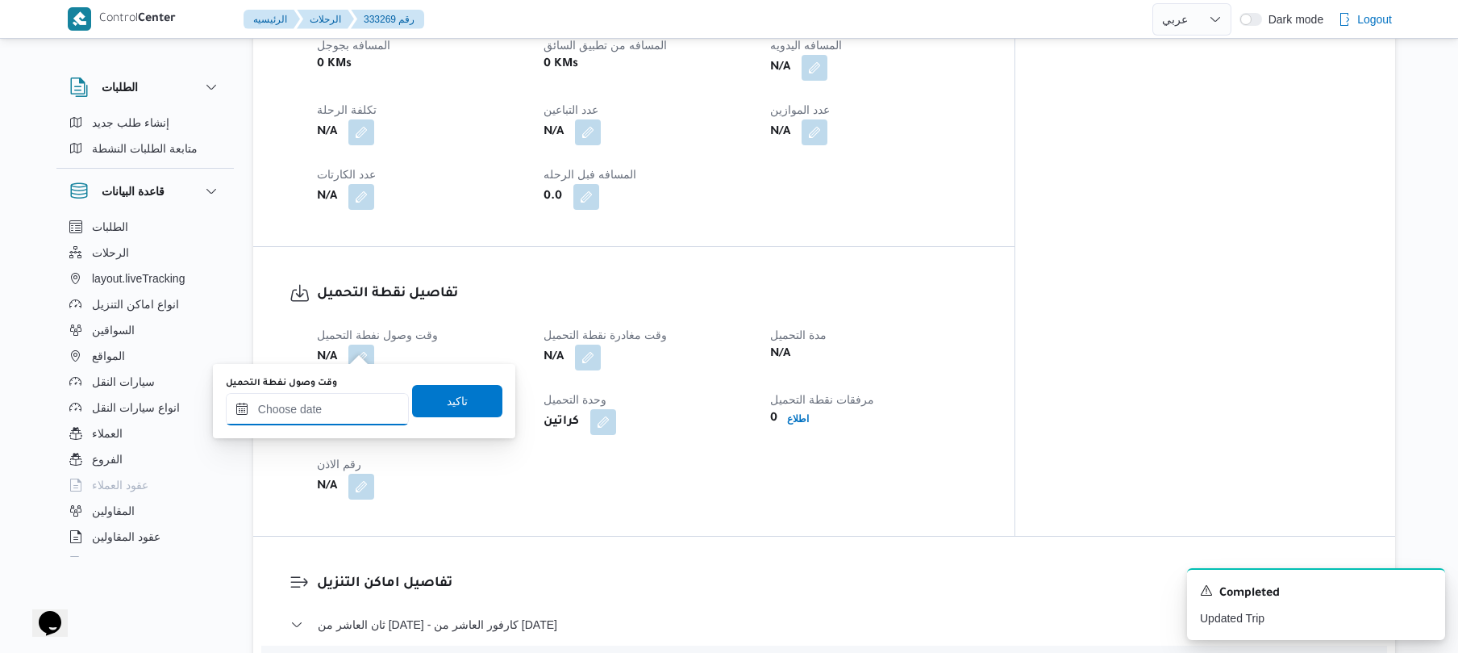
click at [345, 400] on div at bounding box center [317, 409] width 183 height 32
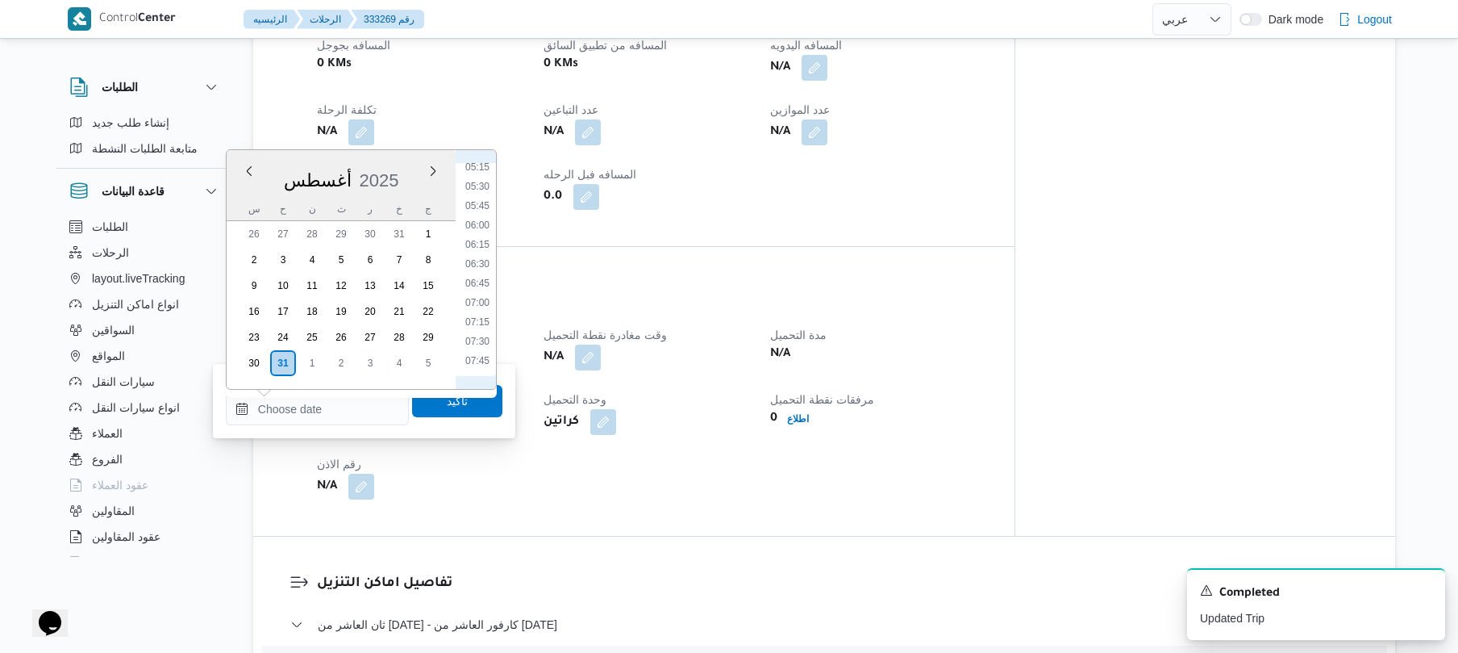
scroll to position [407, 0]
click at [476, 300] on li "07:00" at bounding box center [477, 306] width 37 height 16
type input "[DATE] ٠٧:٠٠"
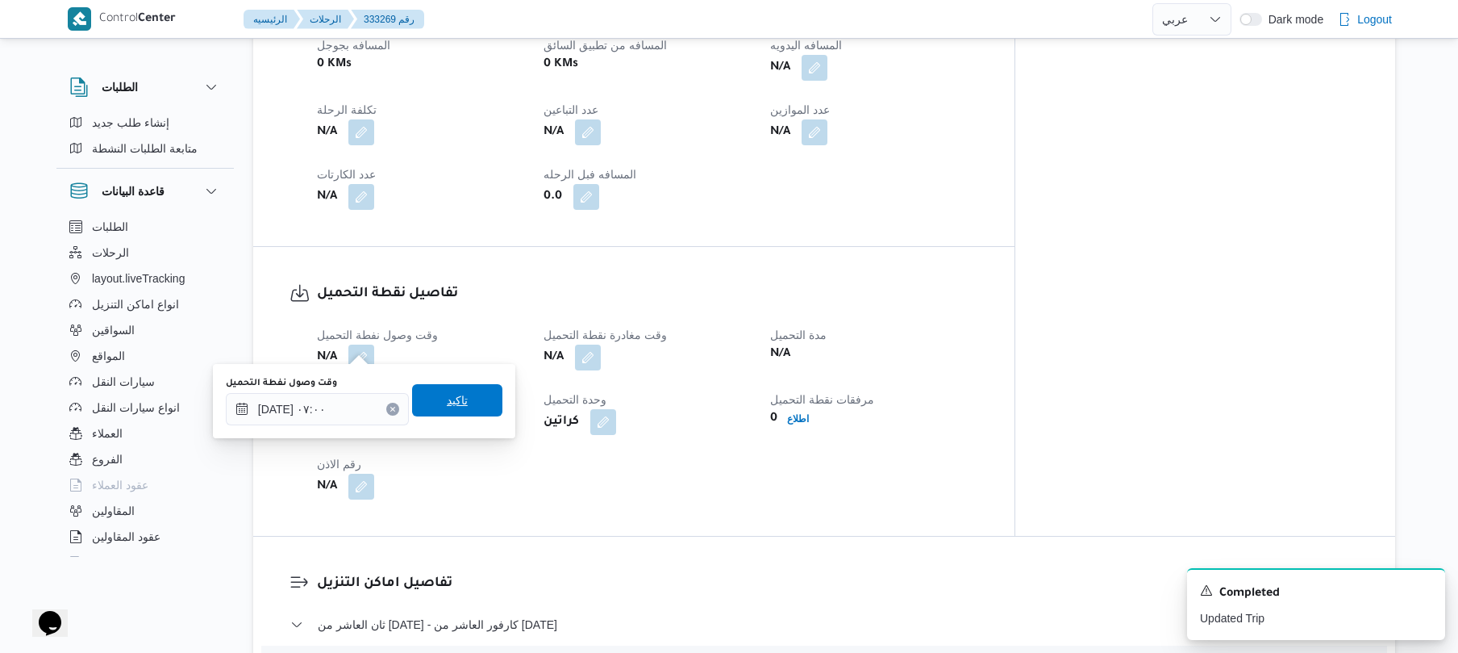
click at [447, 397] on span "تاكيد" at bounding box center [457, 399] width 21 height 19
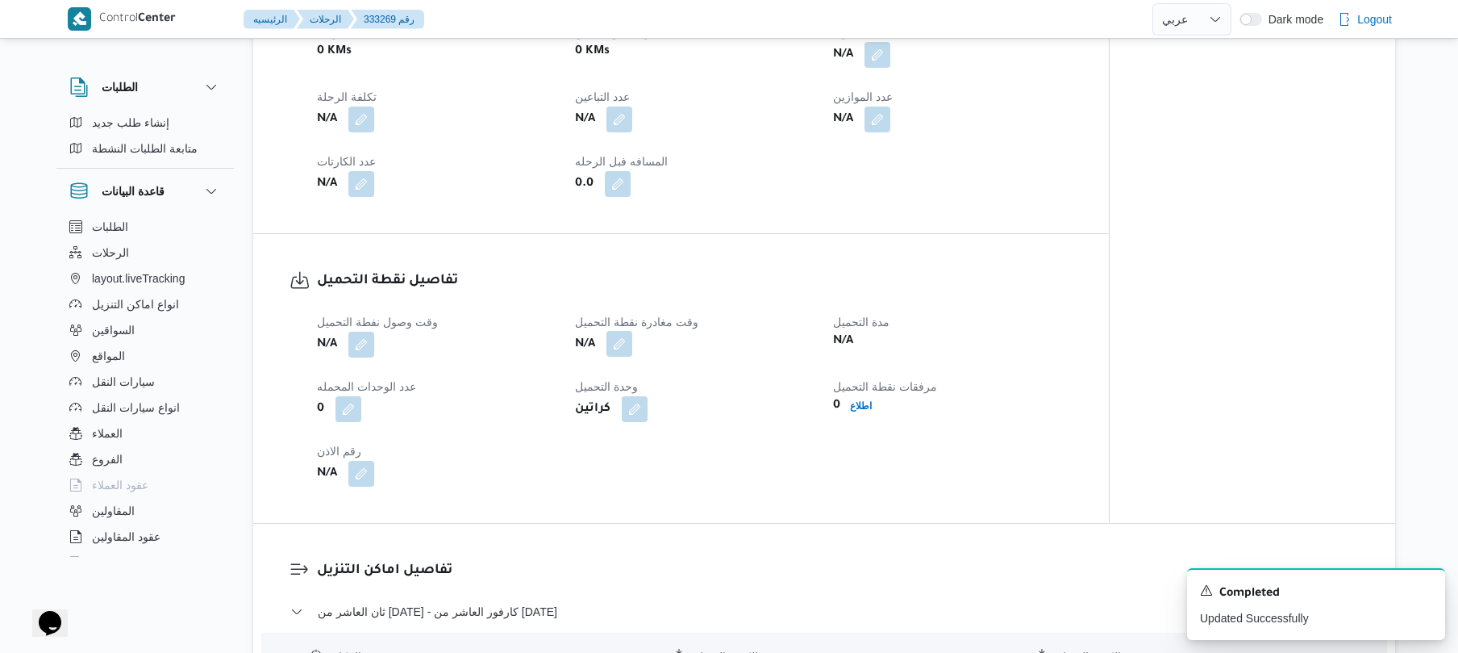
click at [627, 346] on button "button" at bounding box center [620, 344] width 26 height 26
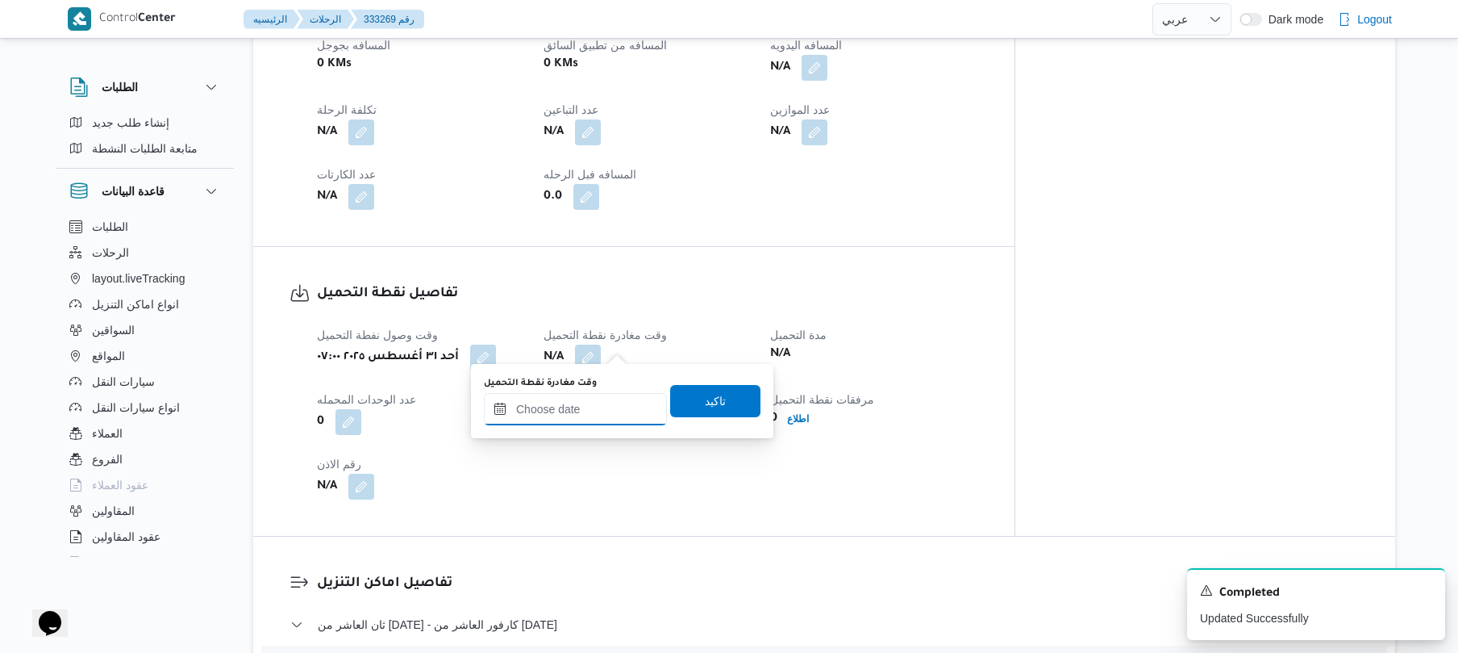
click at [588, 411] on input "وقت مغادرة نقطة التحميل" at bounding box center [575, 409] width 183 height 32
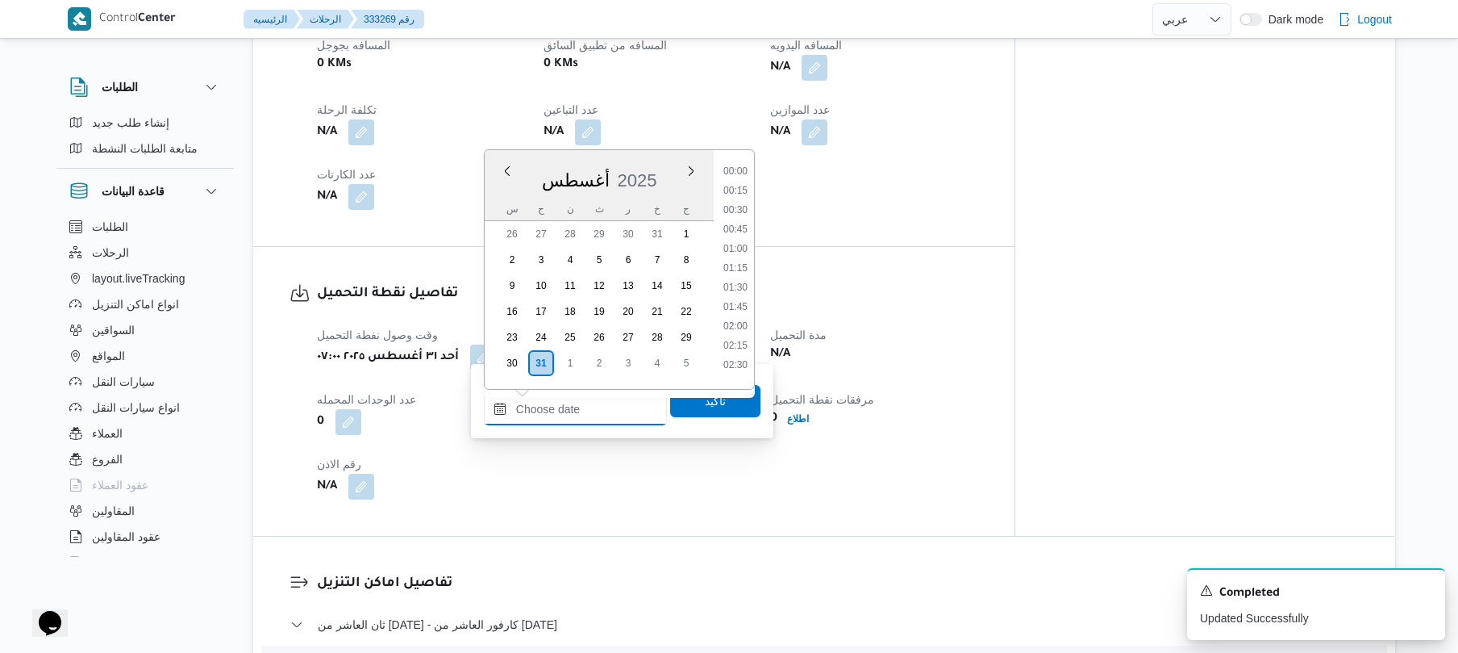
scroll to position [588, 0]
click at [740, 187] on li "07:45" at bounding box center [735, 183] width 37 height 16
type input "٣١/٠٨/٢٠٢٥ ٠٧:٤٥"
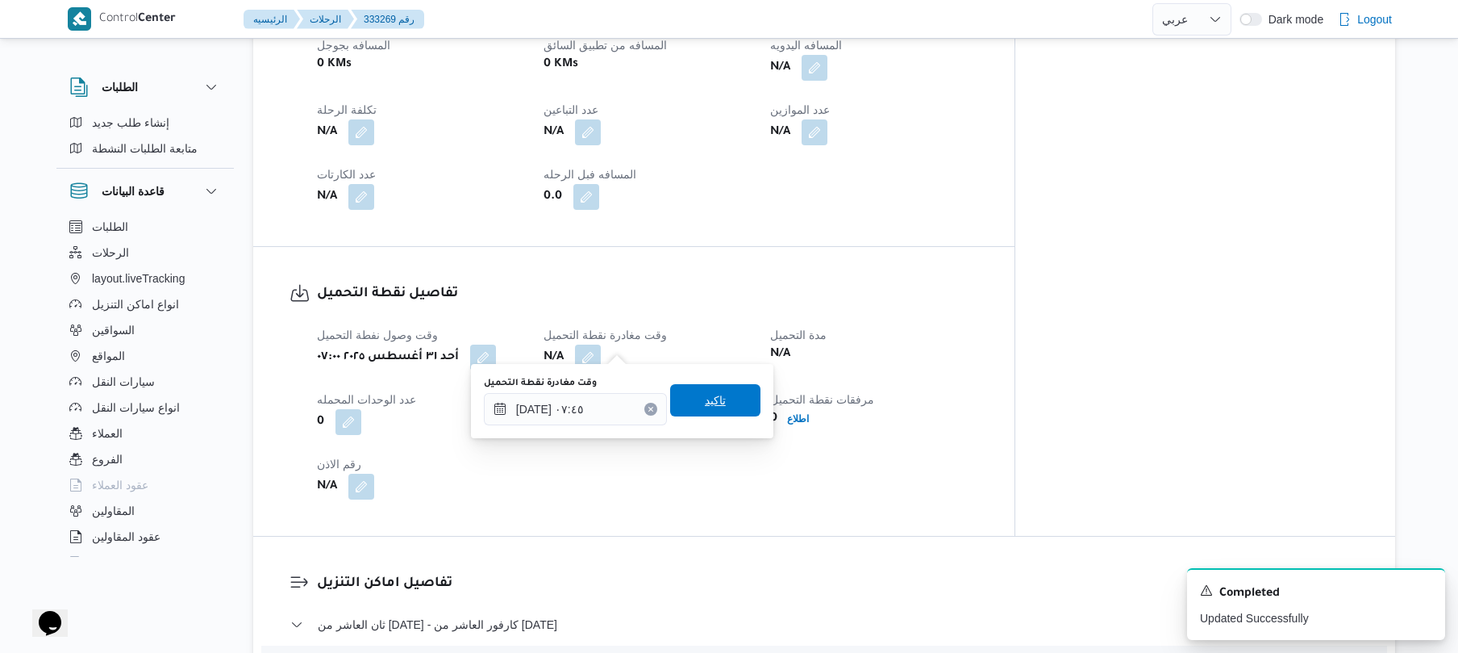
click at [705, 400] on span "تاكيد" at bounding box center [715, 399] width 21 height 19
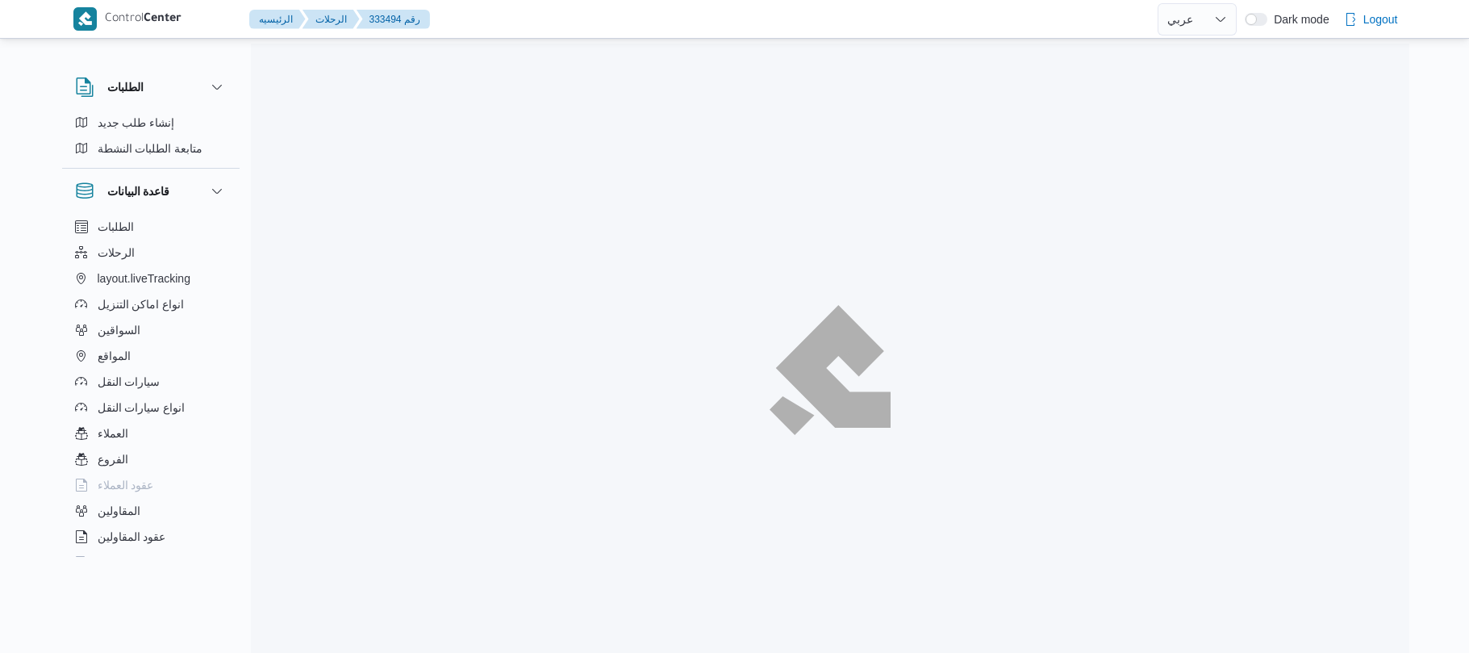
select select "ar"
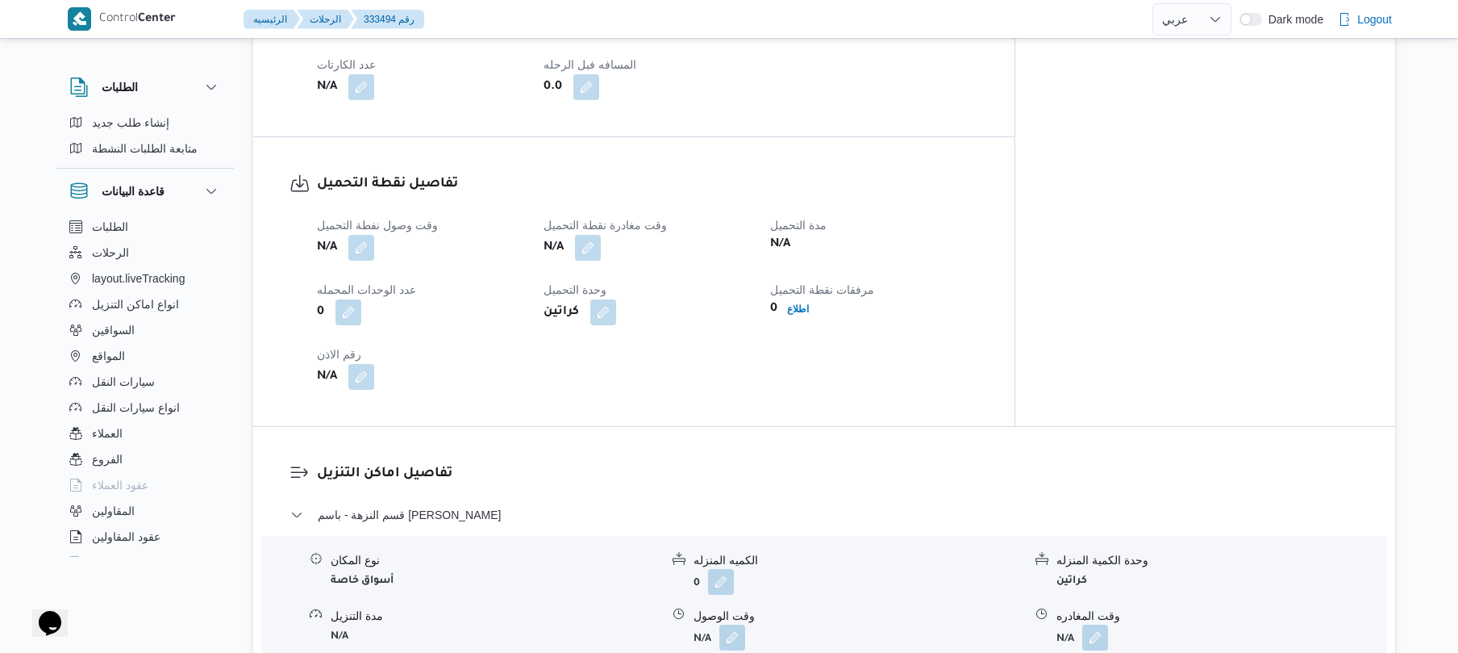
scroll to position [989, 0]
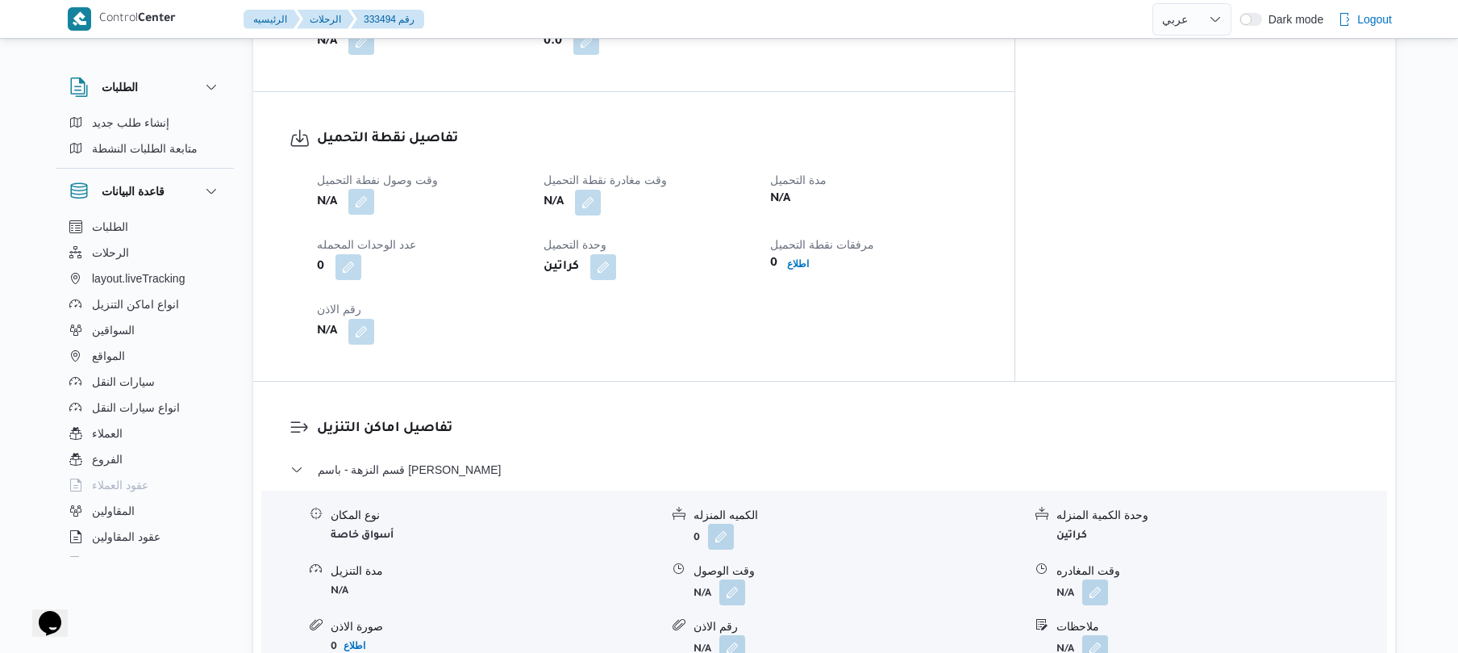
click at [365, 215] on button "button" at bounding box center [361, 202] width 26 height 26
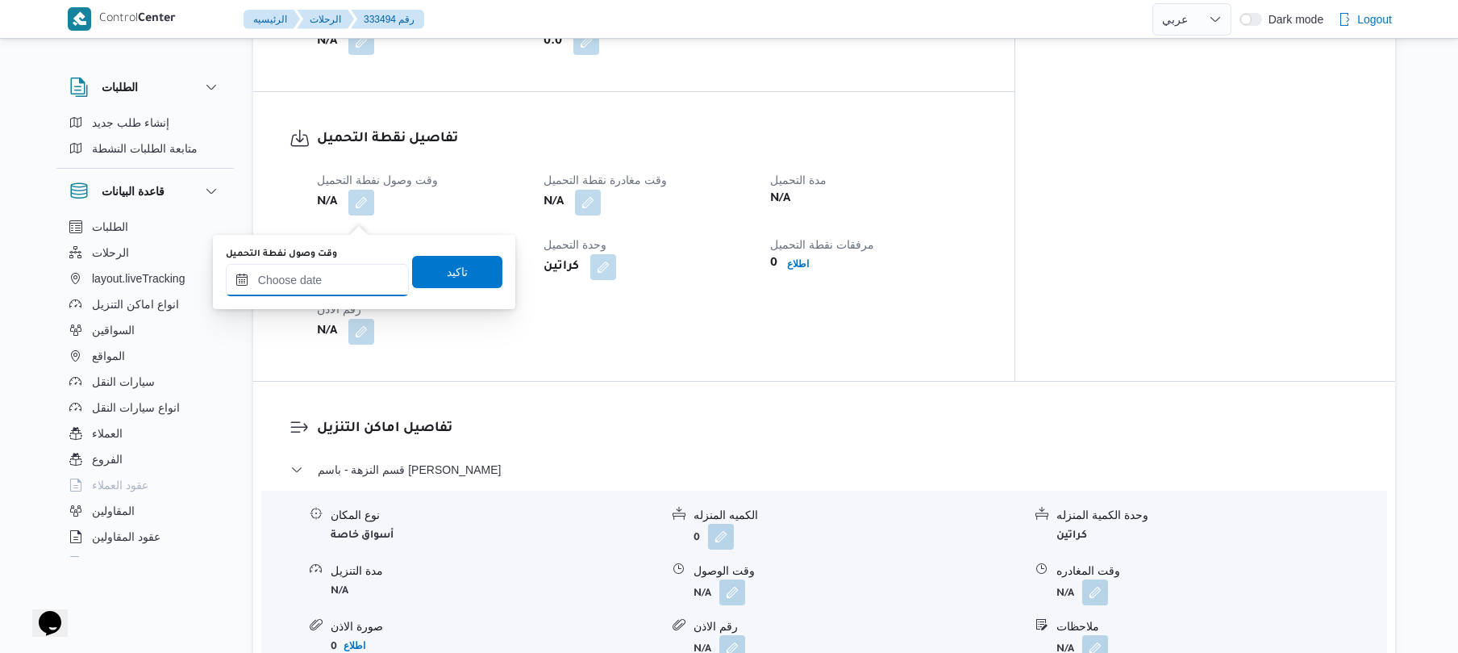
click at [352, 274] on input "وقت وصول نفطة التحميل" at bounding box center [317, 280] width 183 height 32
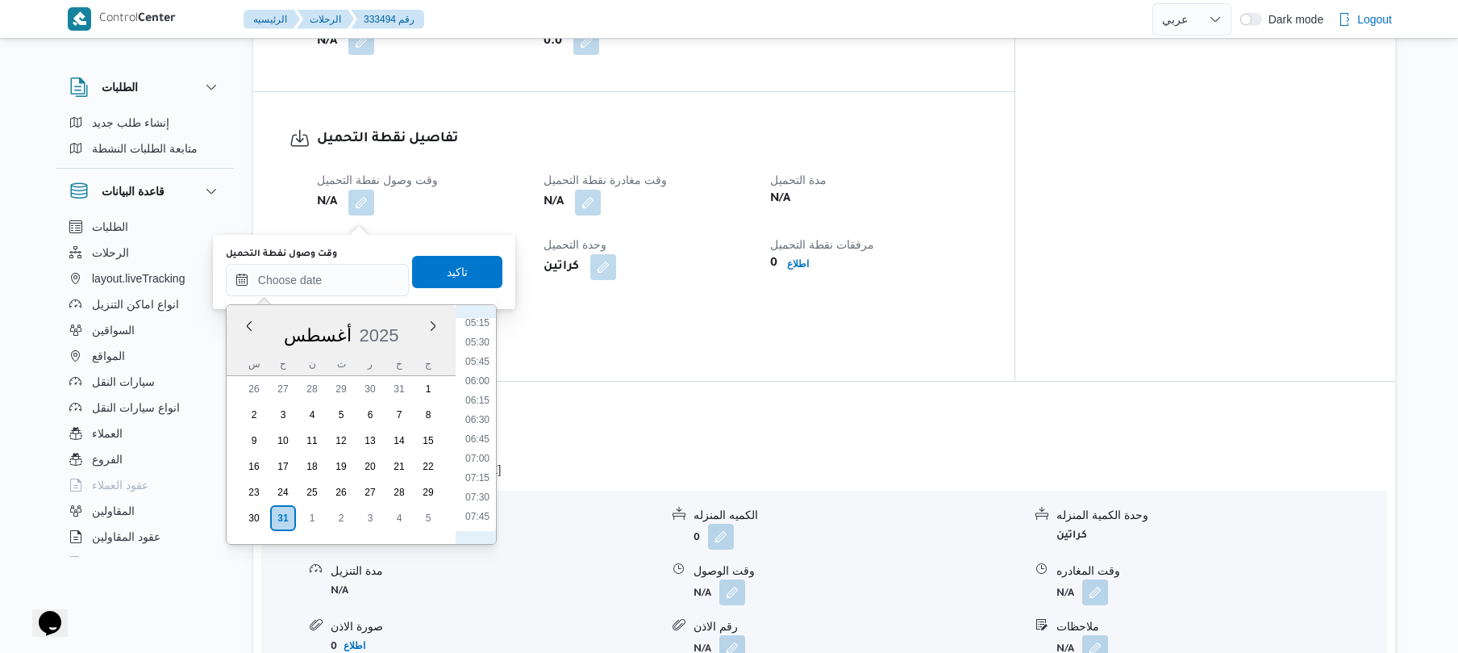
scroll to position [407, 0]
click at [485, 459] on li "07:00" at bounding box center [477, 461] width 37 height 16
type input "[DATE] ٠٧:٠٠"
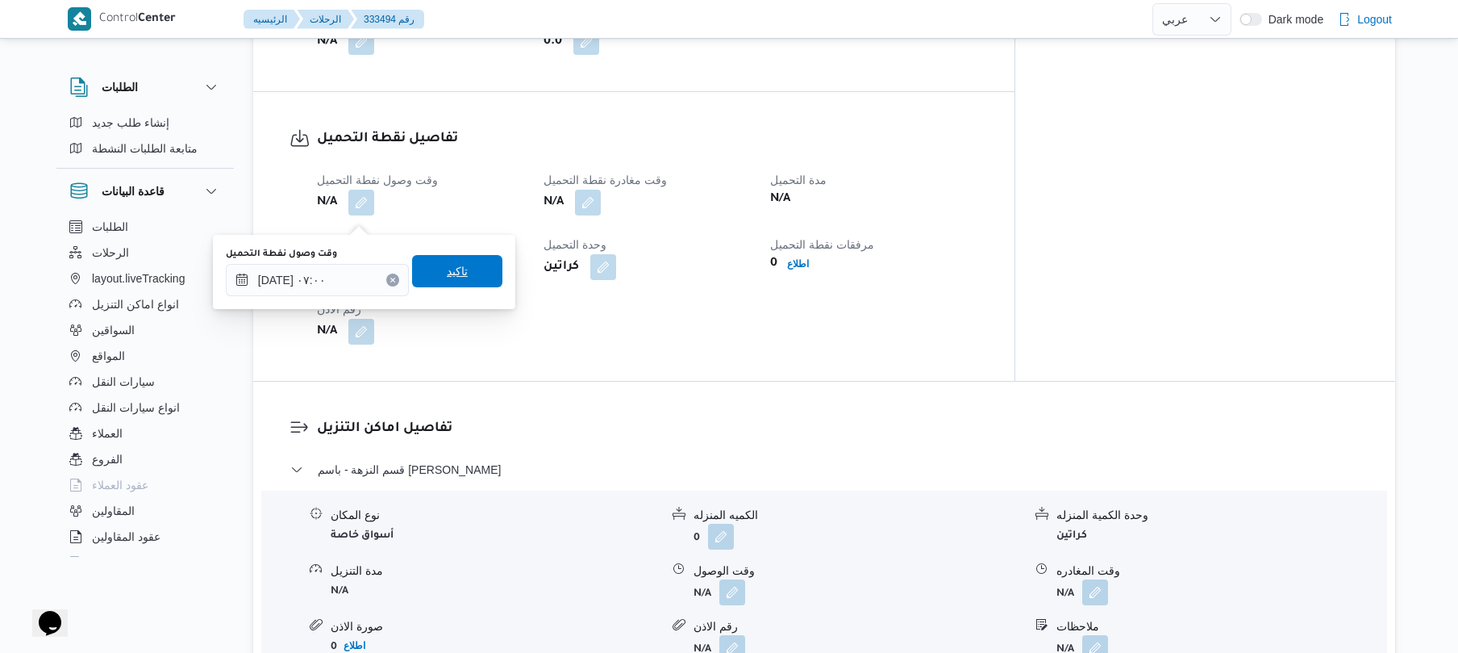
click at [469, 273] on span "تاكيد" at bounding box center [457, 271] width 90 height 32
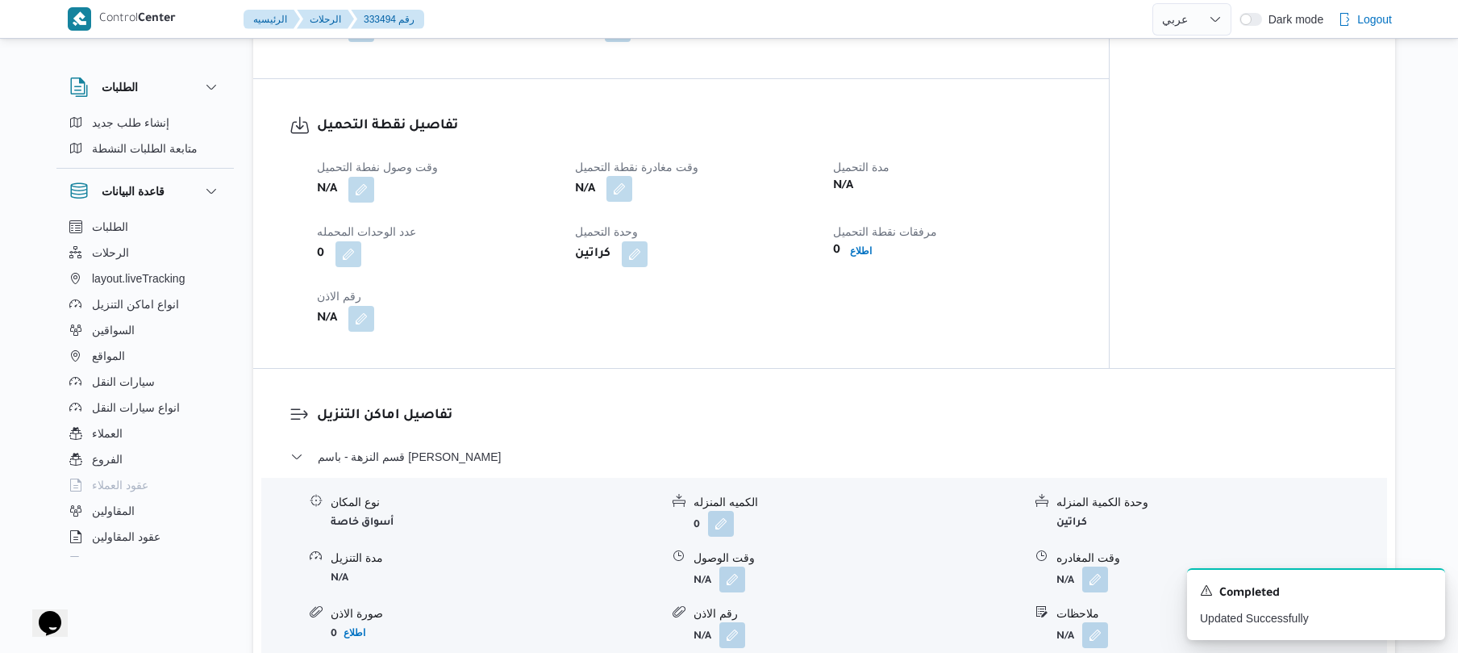
click at [616, 202] on button "button" at bounding box center [620, 189] width 26 height 26
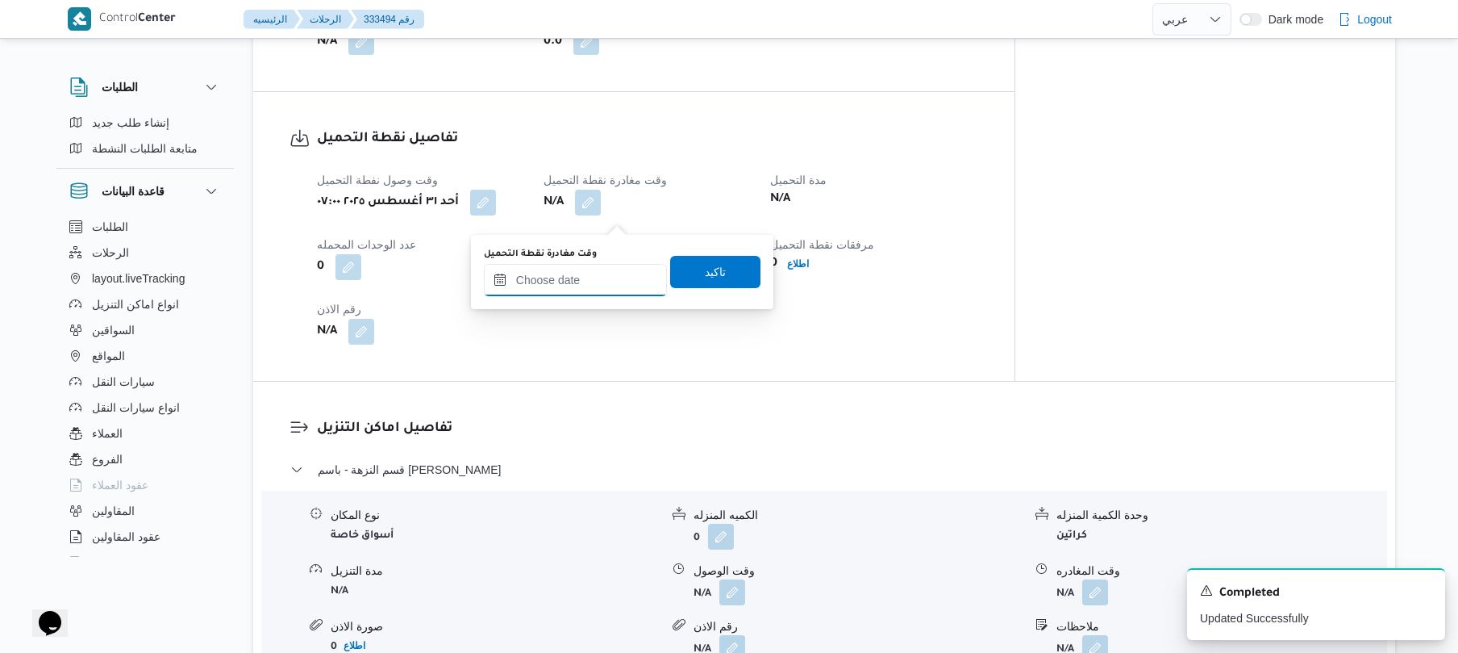
click at [601, 271] on input "وقت مغادرة نقطة التحميل" at bounding box center [575, 280] width 183 height 32
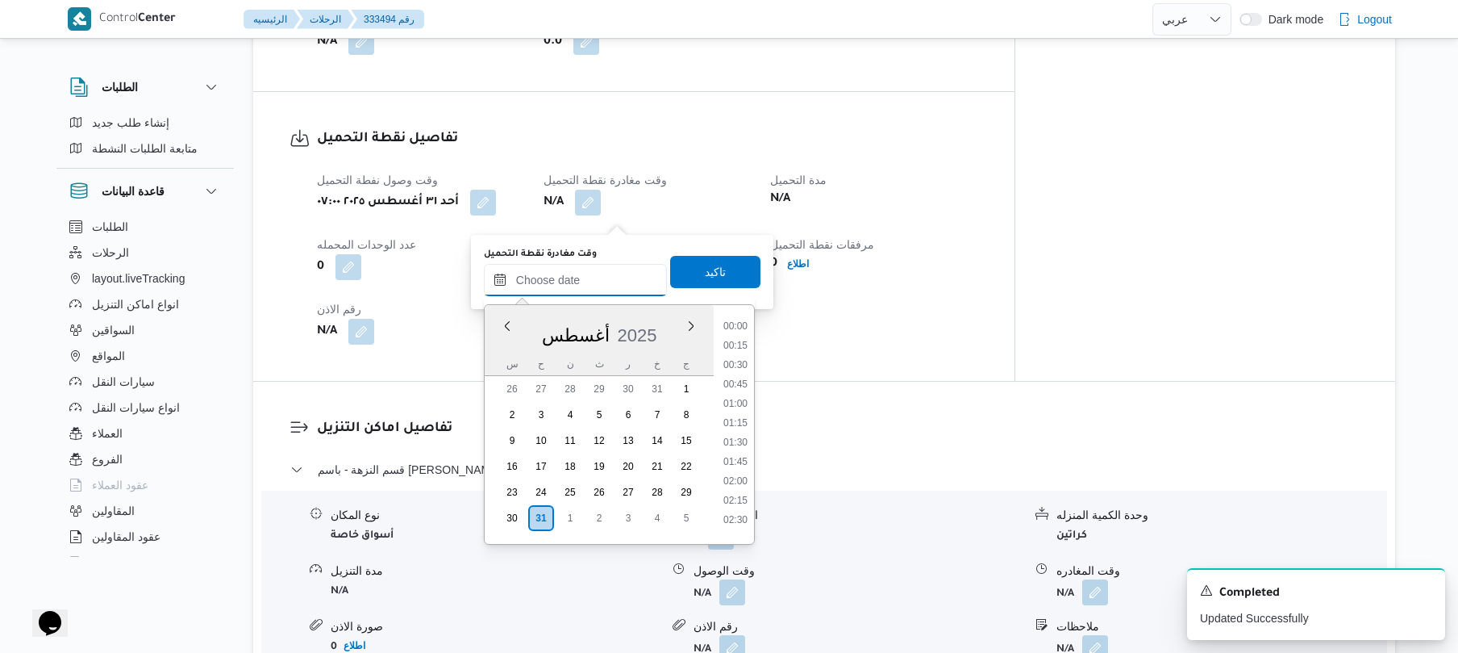
scroll to position [588, 0]
click at [726, 358] on li "08:00" at bounding box center [735, 357] width 37 height 16
type input "[DATE] ٠٨:٠٠"
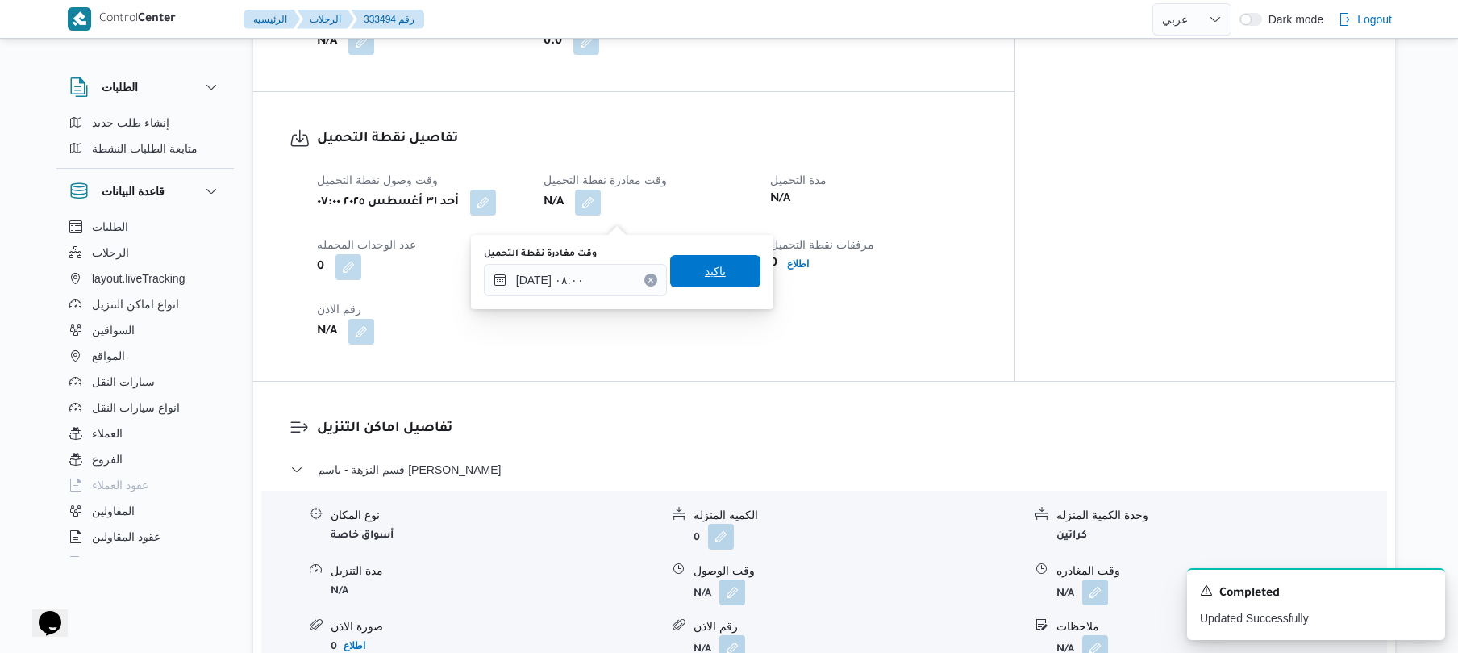
click at [719, 271] on span "تاكيد" at bounding box center [715, 271] width 90 height 32
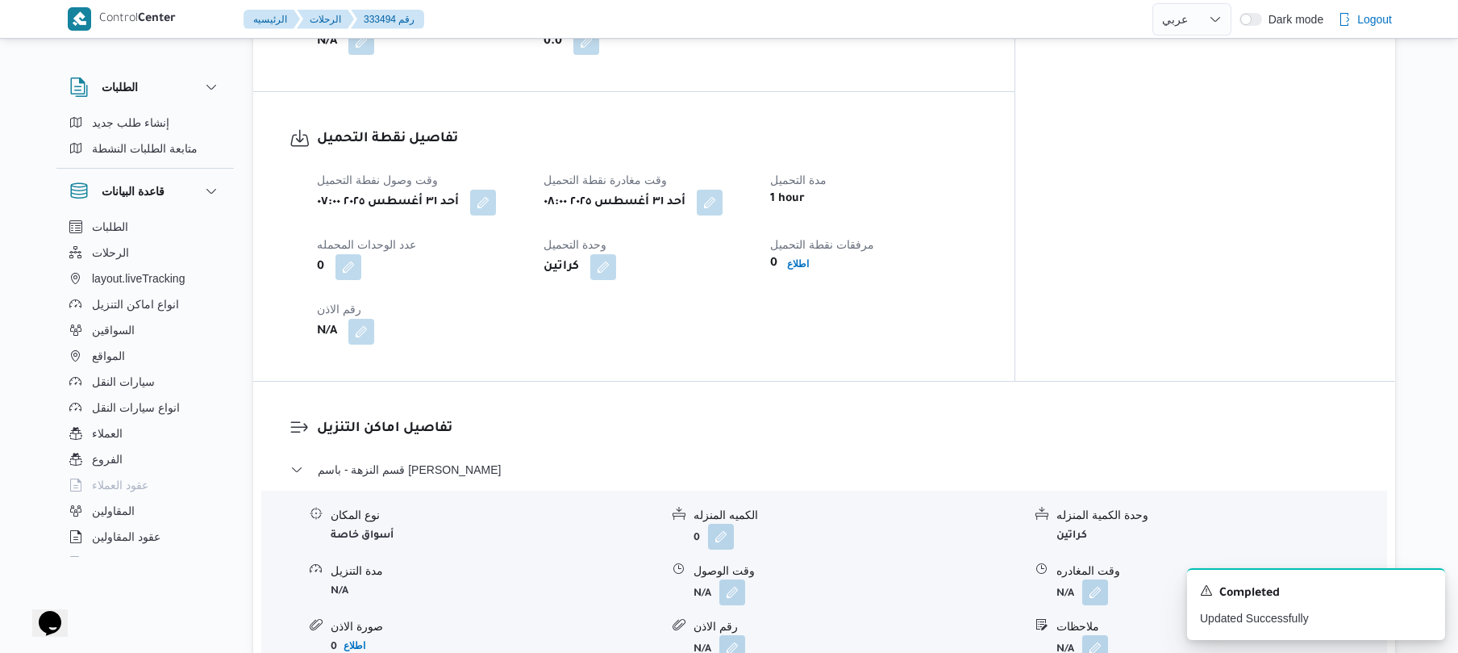
click at [623, 437] on h3 "تفاصيل اماكن التنزيل" at bounding box center [838, 429] width 1042 height 22
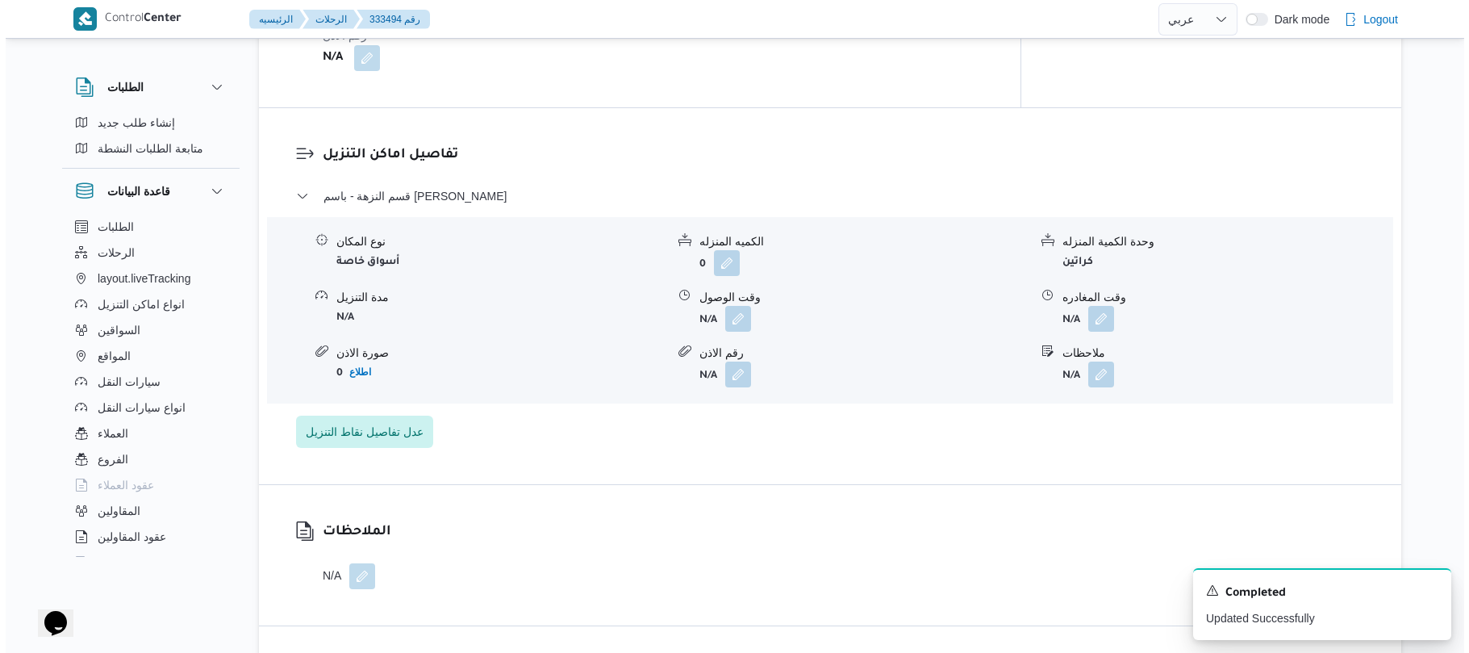
scroll to position [1420, 0]
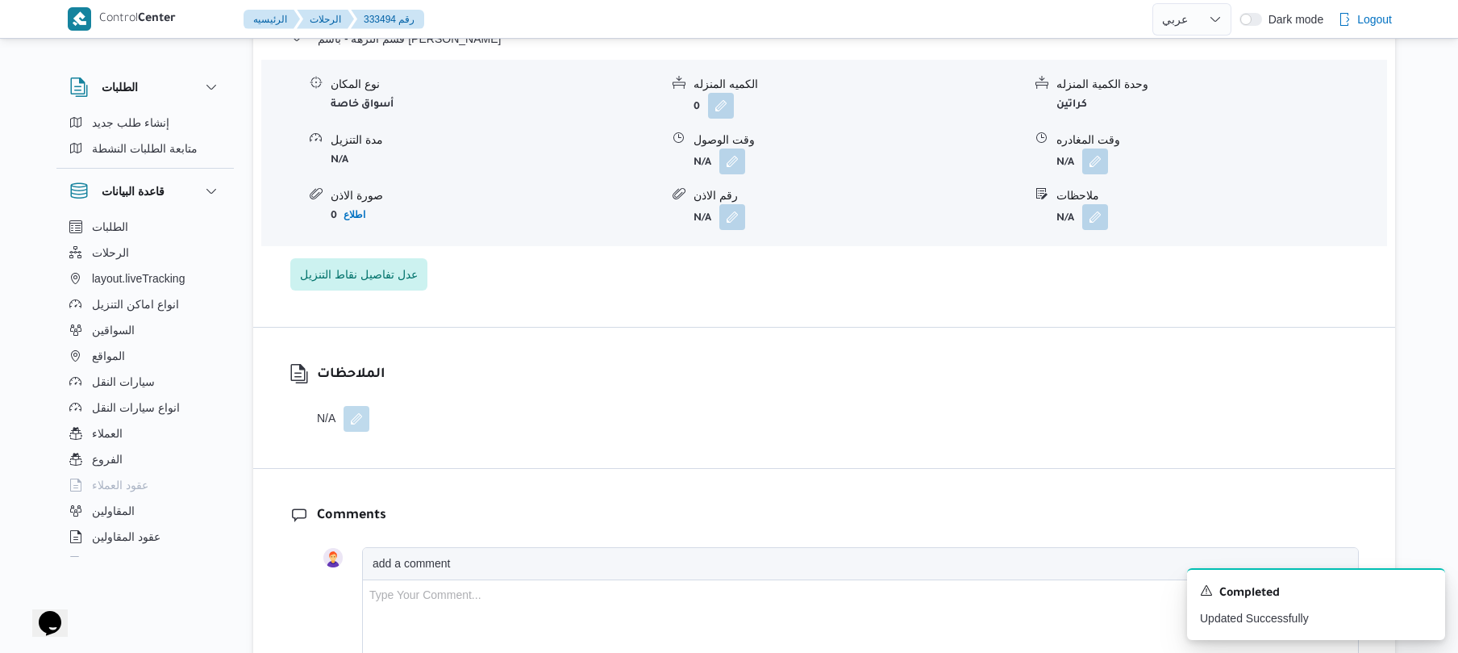
click at [397, 269] on div "قسم النزهة - باسم ماركت هيليوبلس نوع المكان أسواق خاصة الكميه المنزله 0 وحدة ال…" at bounding box center [824, 159] width 1069 height 261
click at [398, 283] on span "عدل تفاصيل نقاط التنزيل" at bounding box center [359, 273] width 118 height 19
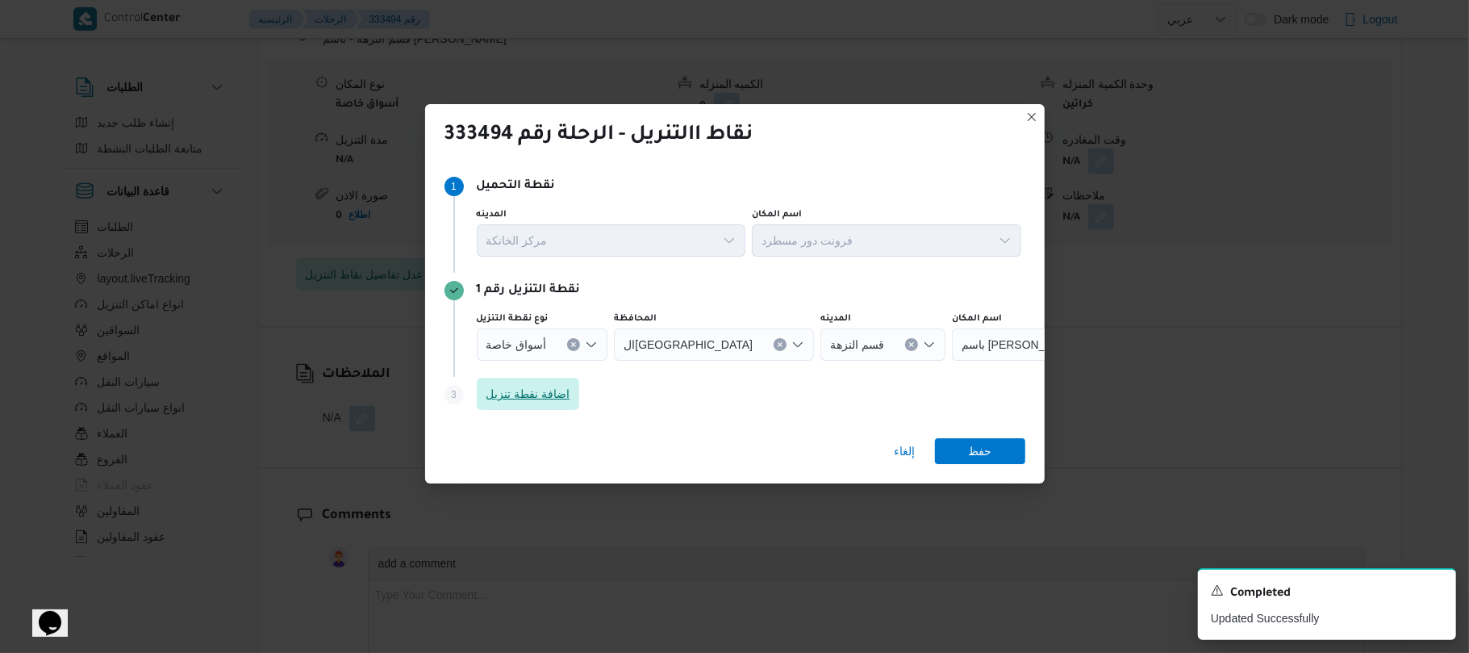
click at [546, 387] on span "اضافة نقطة تنزيل" at bounding box center [528, 393] width 84 height 19
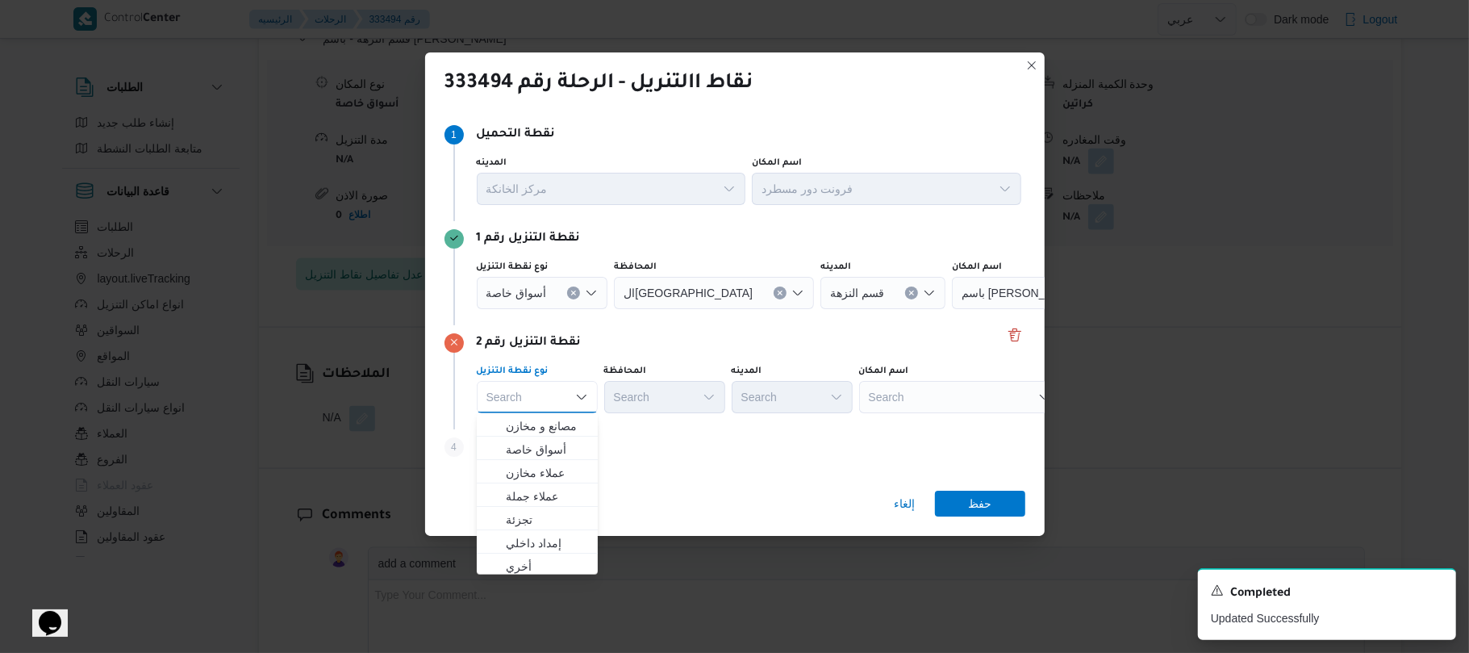
click at [588, 294] on icon "Open list of options" at bounding box center [591, 292] width 13 height 13
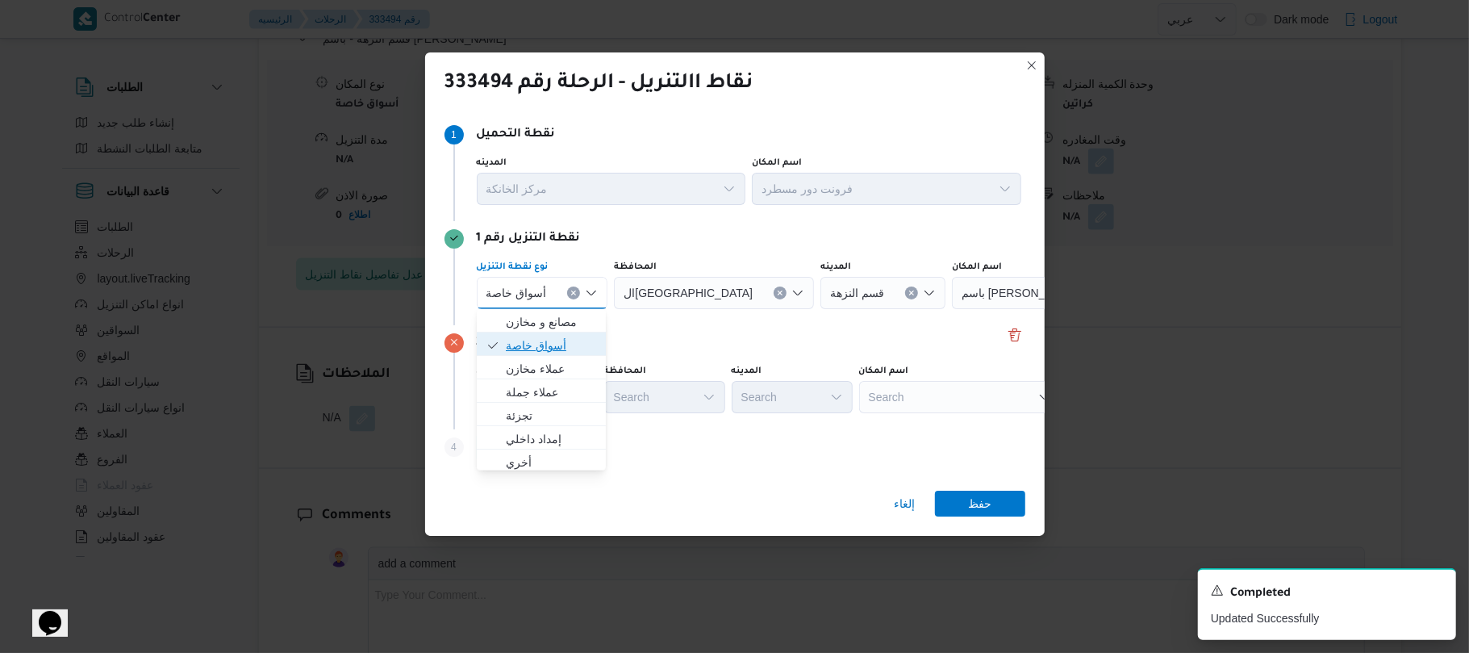
click at [558, 349] on span "أسواق خاصة" at bounding box center [551, 345] width 91 height 19
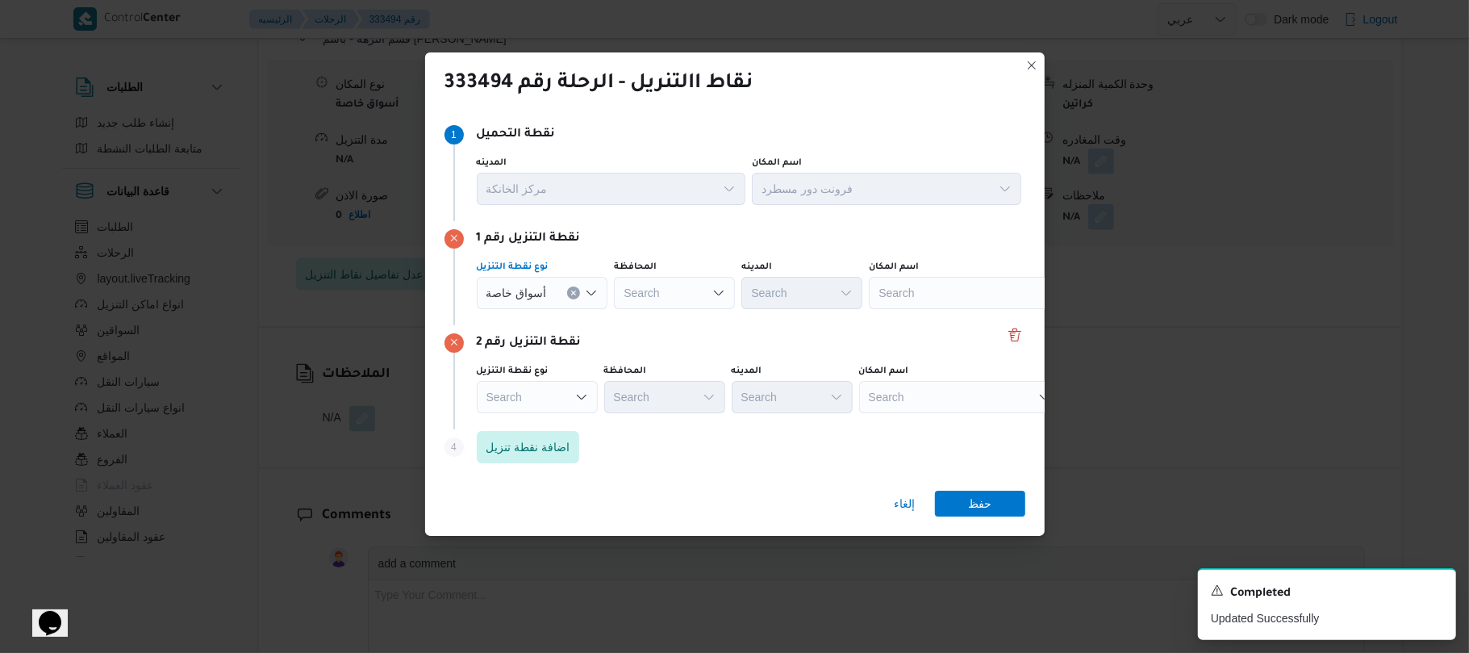
click at [907, 288] on div "Search" at bounding box center [970, 293] width 202 height 32
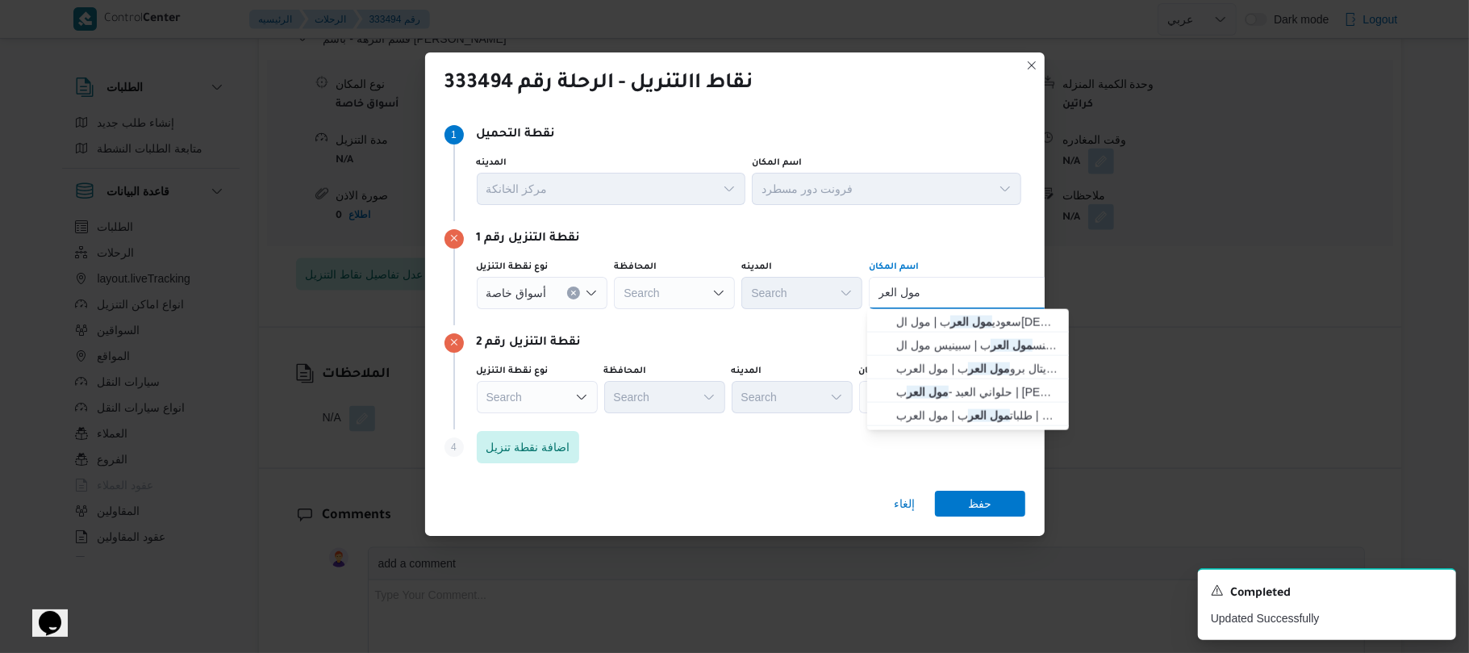
click at [591, 294] on icon "Open list of options" at bounding box center [591, 292] width 10 height 5
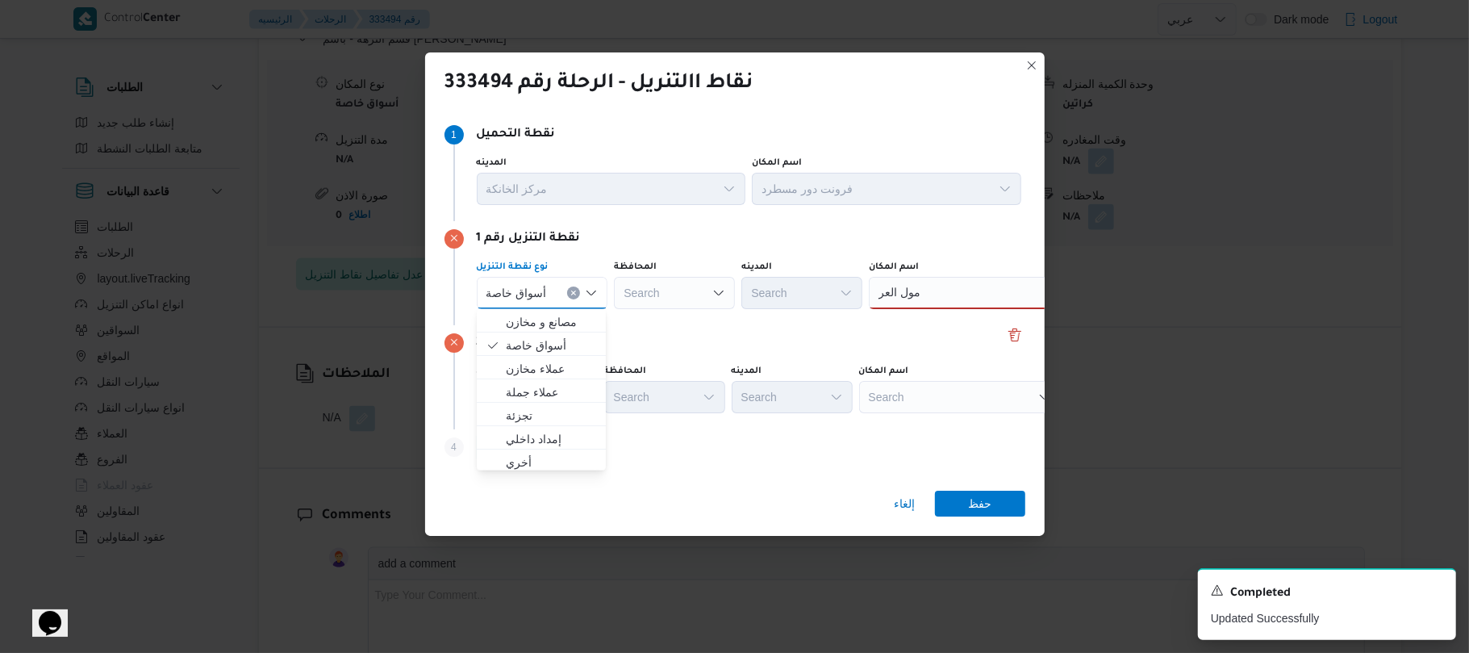
click at [931, 285] on div "مول العر مول العر" at bounding box center [970, 293] width 202 height 32
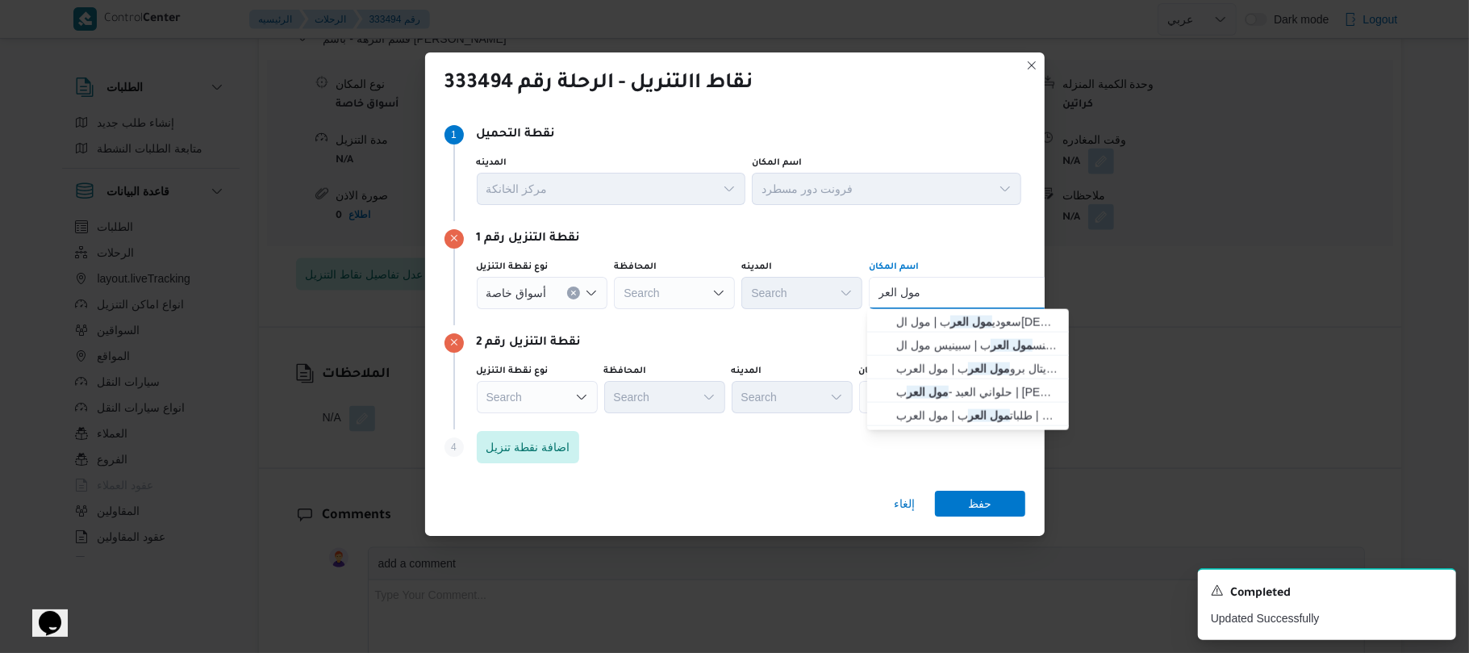
click at [949, 286] on div "مول العر مول العر Combo box. Selected. مول العر. Selected. Combo box input. Sea…" at bounding box center [970, 293] width 202 height 32
type input "م"
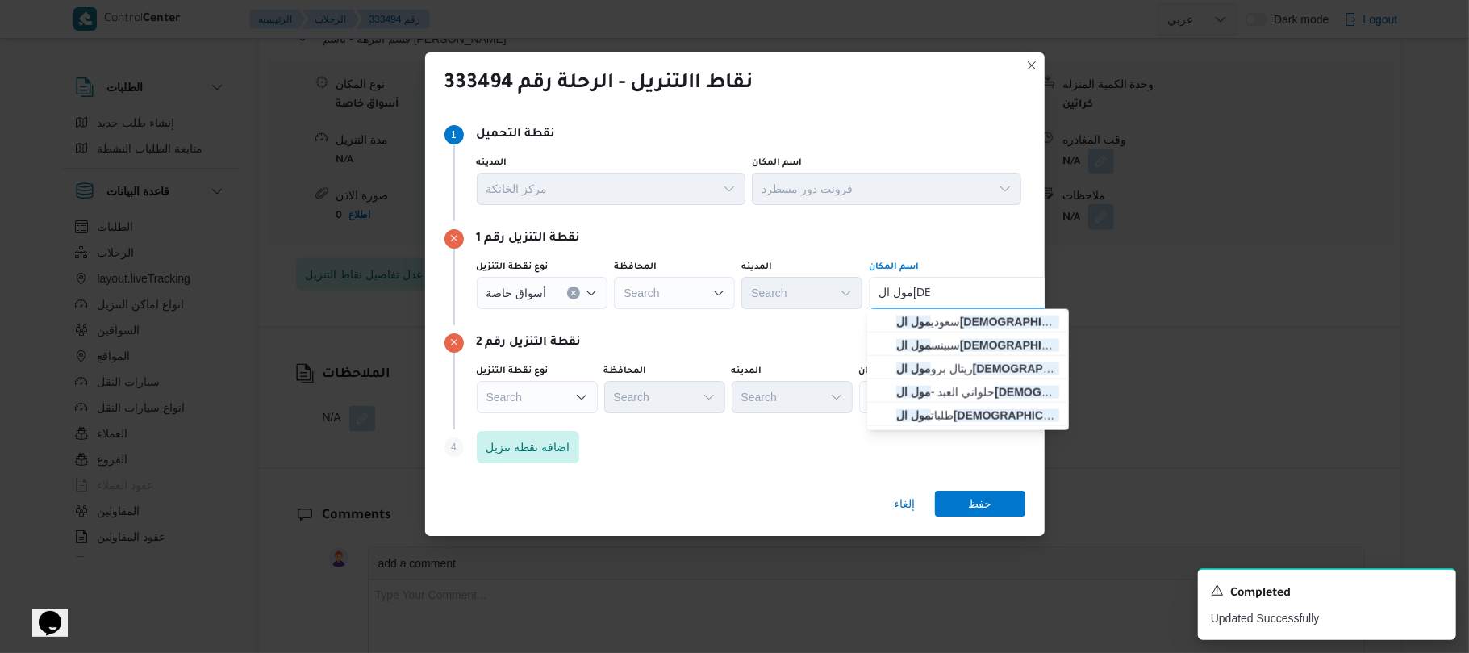
type input "مول ال[DEMOGRAPHIC_DATA]"
click at [607, 560] on div "نقاط االتنريل - الرحلة رقم 333494 Step 1 1 نقطة التحميل المدينه مركز الخانكة اس…" at bounding box center [734, 326] width 1469 height 653
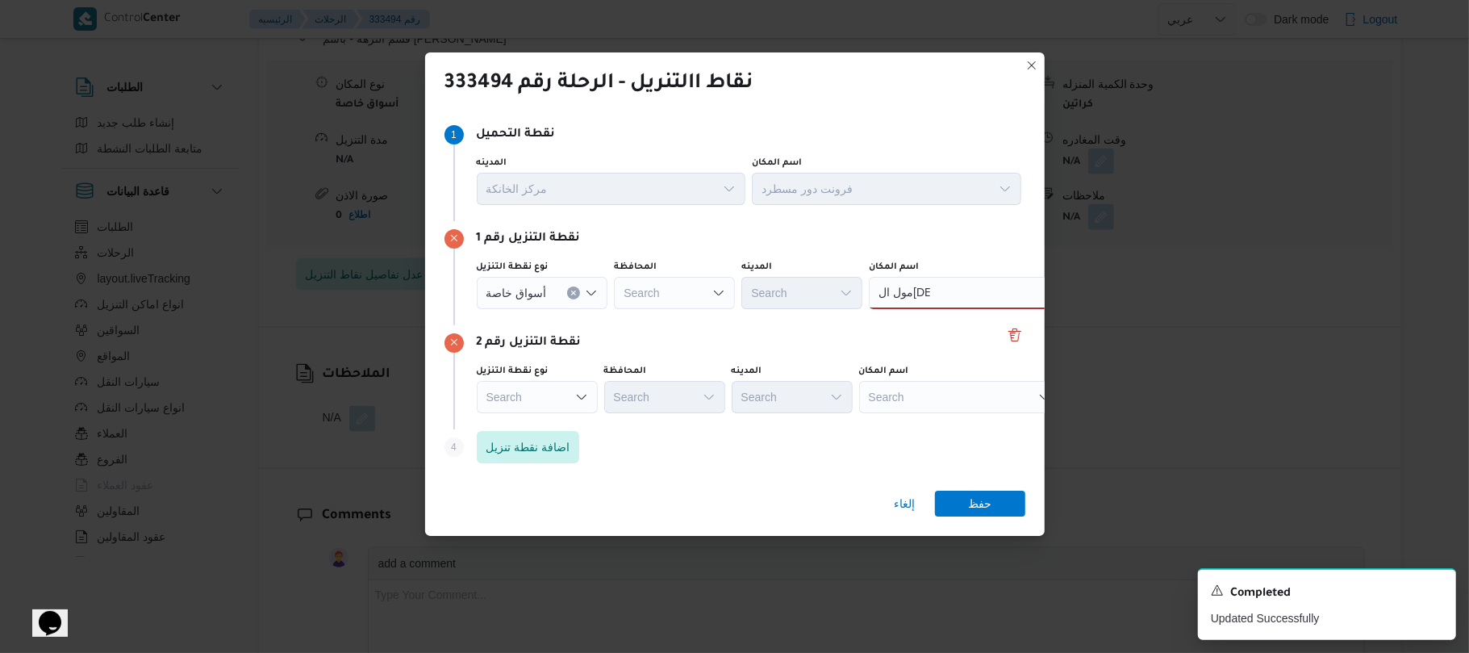
click at [959, 288] on div "مول ال[DEMOGRAPHIC_DATA] مول ال[DEMOGRAPHIC_DATA]" at bounding box center [970, 293] width 202 height 32
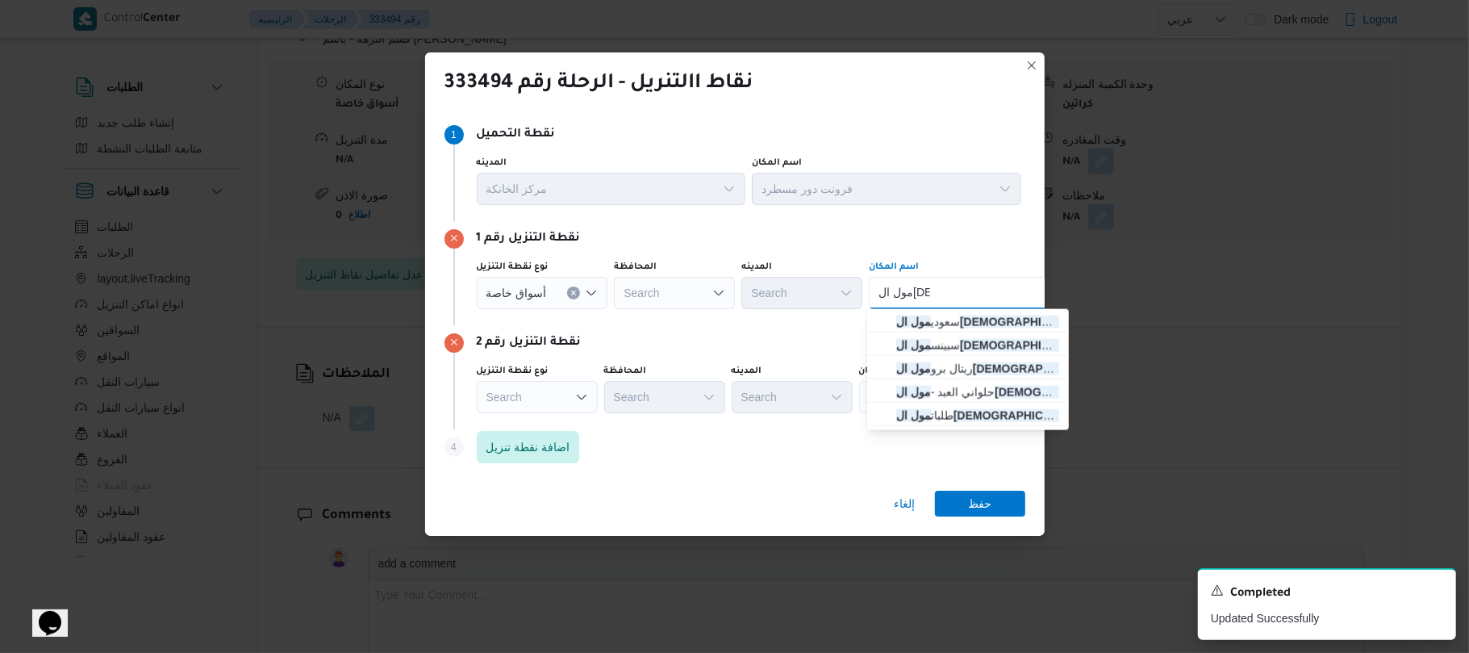
click at [592, 285] on div "أسواق خاصة" at bounding box center [542, 293] width 131 height 32
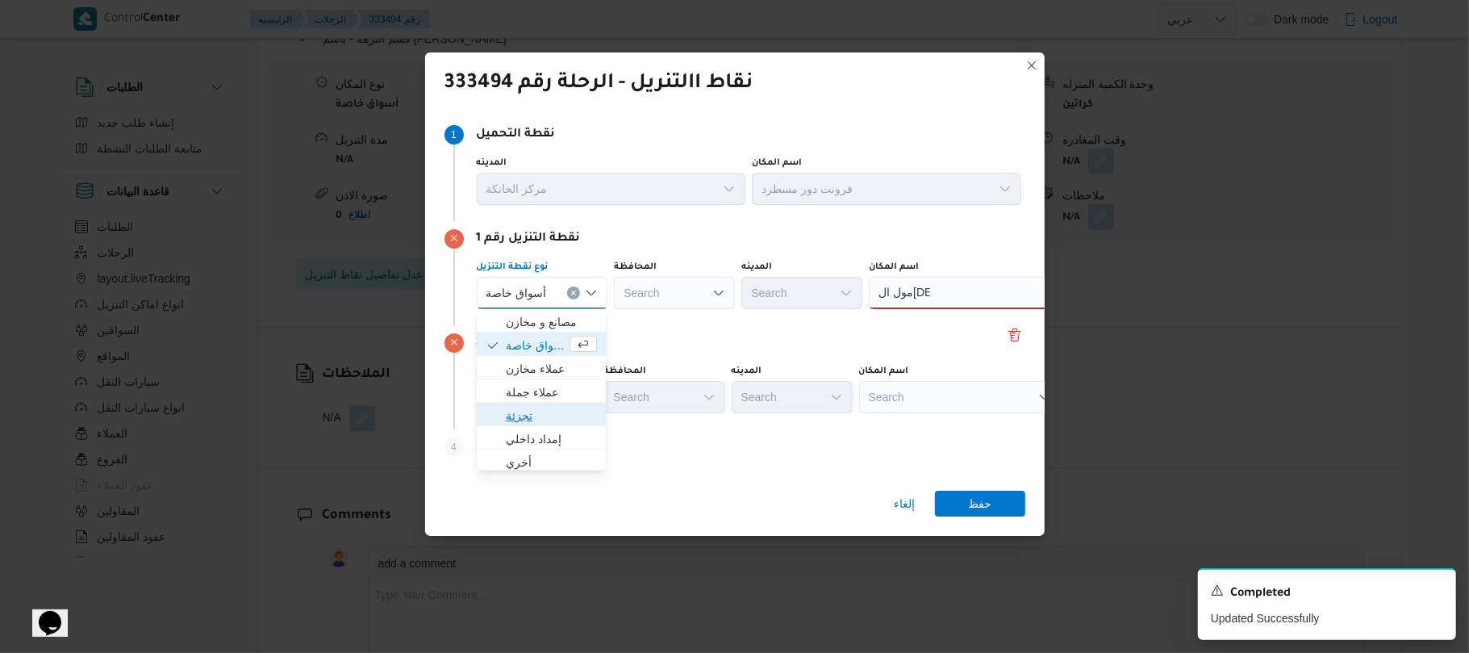
click at [553, 410] on span "تجزئة" at bounding box center [551, 415] width 91 height 19
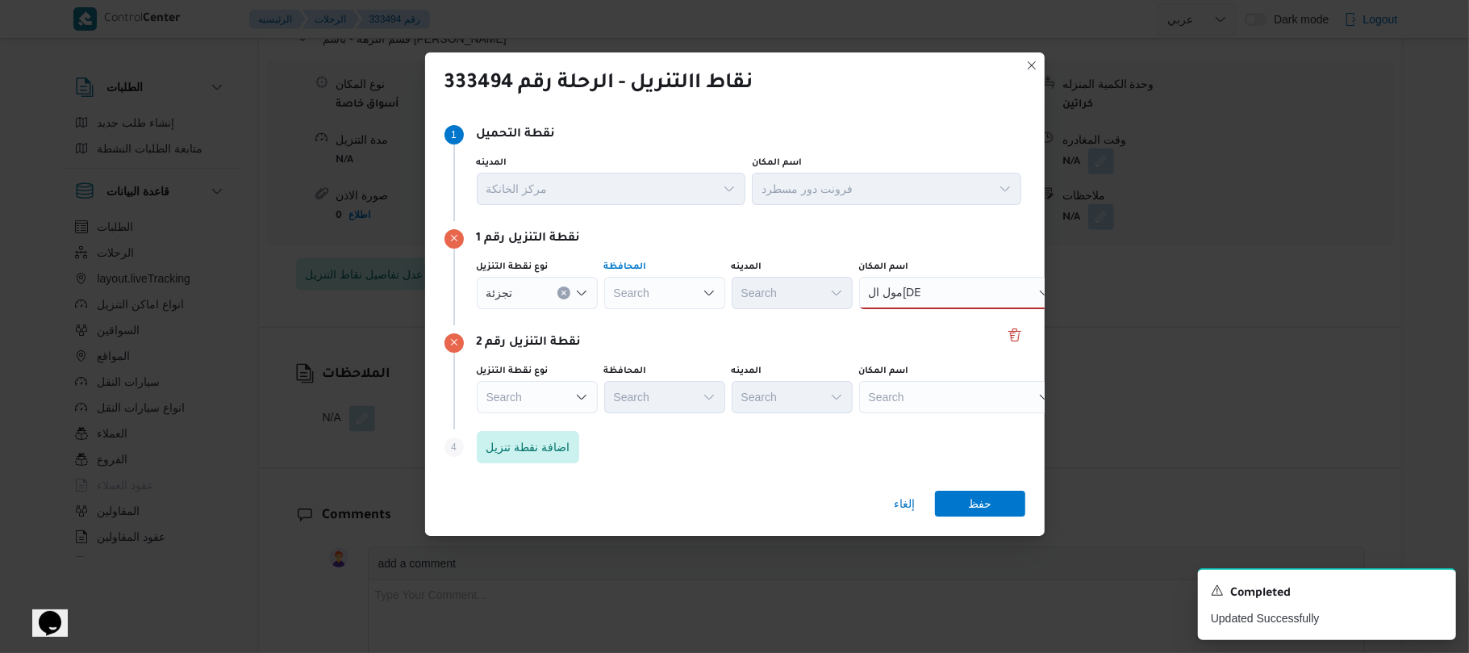
click at [679, 282] on div "Search" at bounding box center [664, 293] width 121 height 32
type input "الجيز"
click at [671, 320] on span "الجيز ة" at bounding box center [674, 321] width 82 height 19
click at [755, 294] on div "Search" at bounding box center [792, 293] width 121 height 32
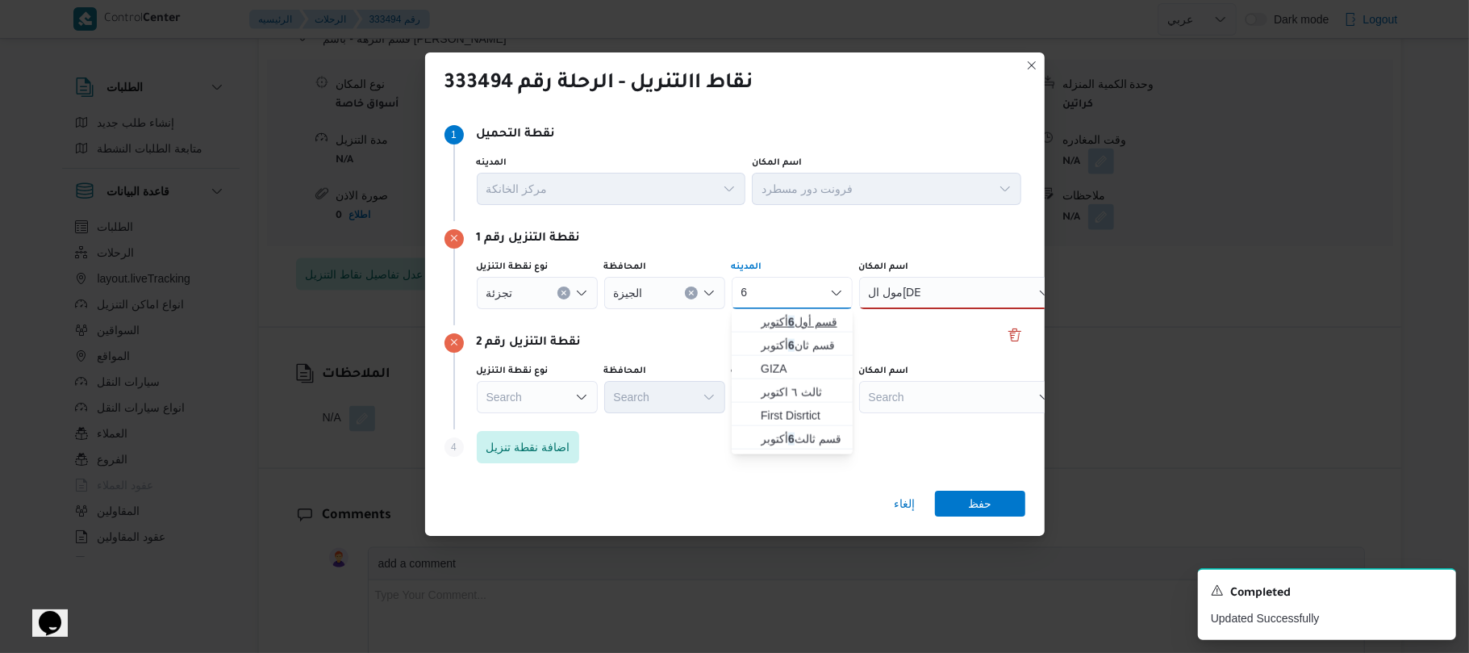
type input "6"
click at [811, 323] on span "قسم أول [DATE]" at bounding box center [802, 321] width 82 height 19
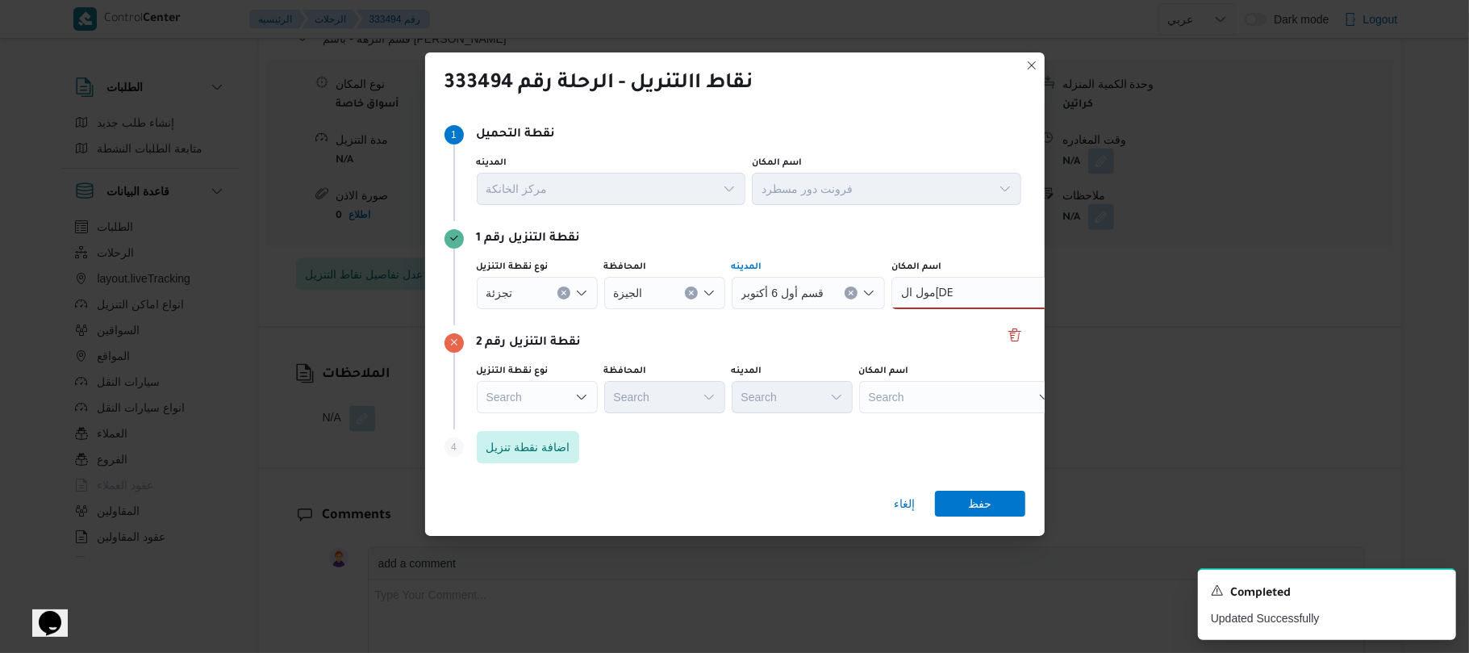
click at [565, 394] on div "Search" at bounding box center [537, 397] width 121 height 32
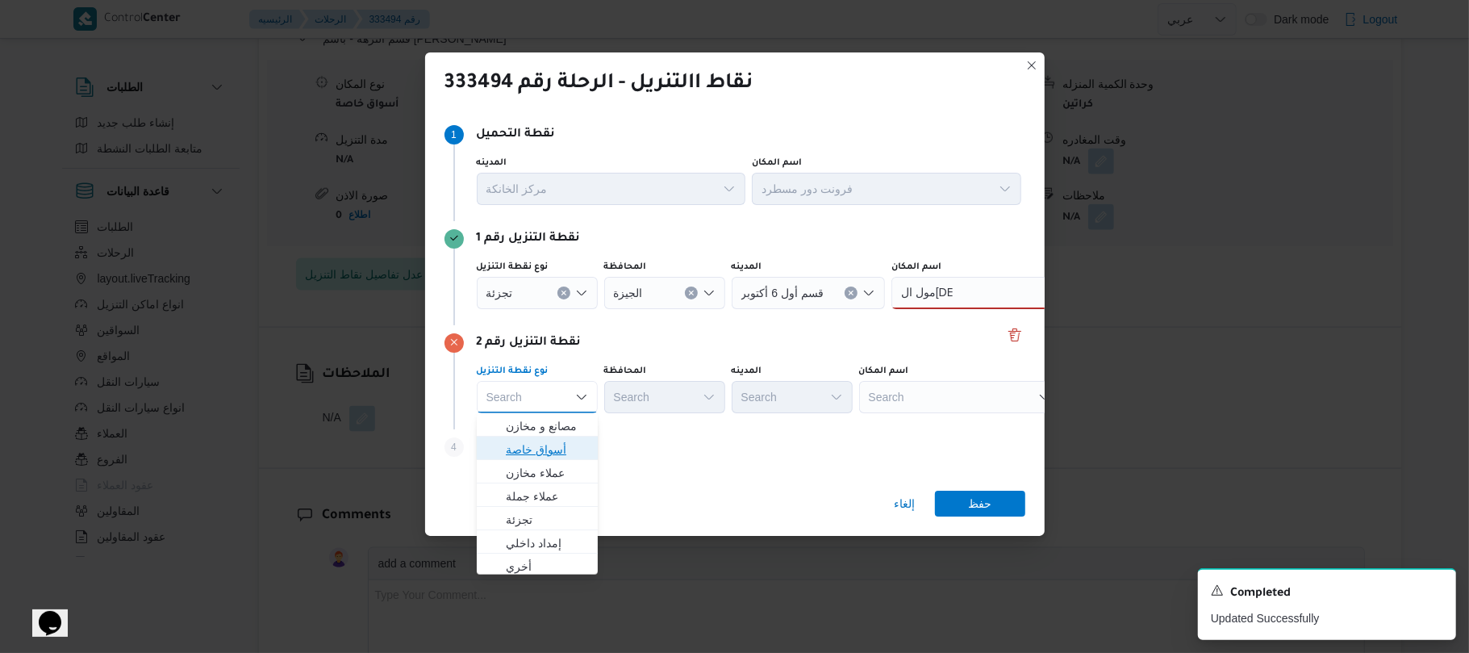
click at [562, 444] on span "أسواق خاصة" at bounding box center [547, 449] width 82 height 19
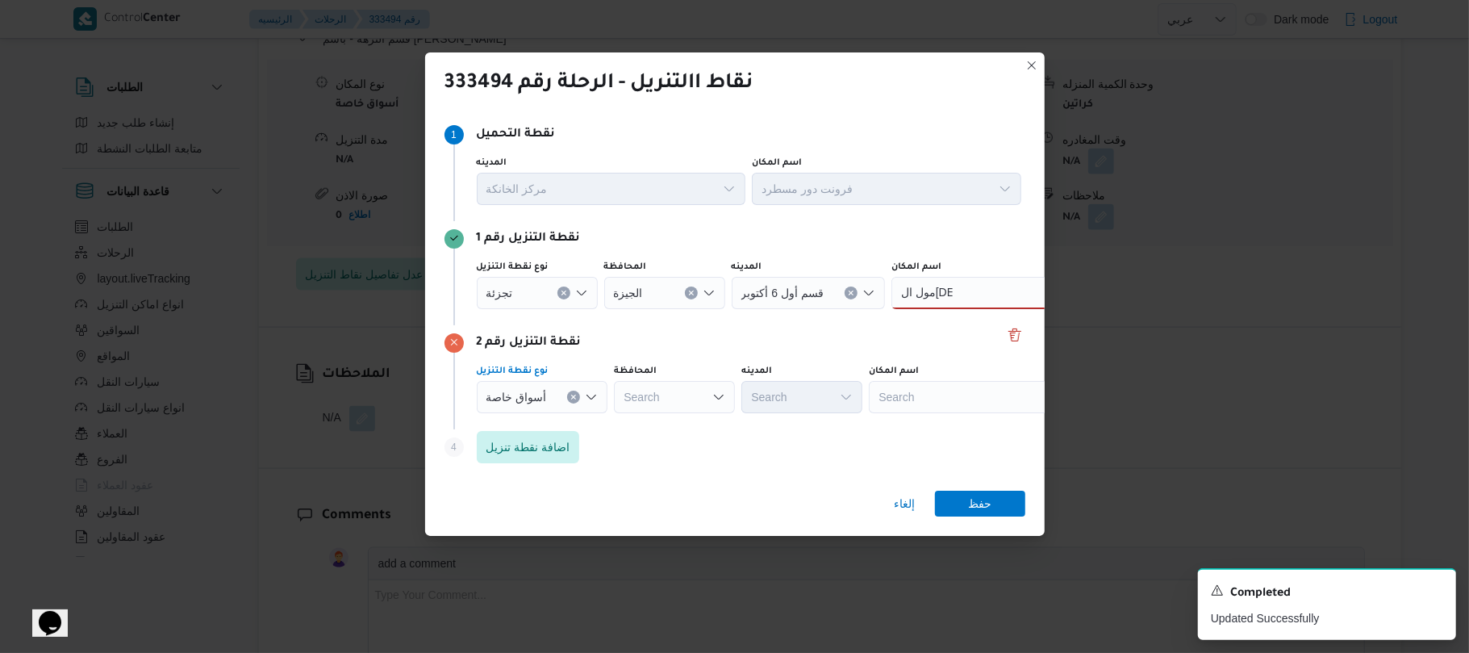
click at [949, 388] on div "Search" at bounding box center [970, 397] width 202 height 32
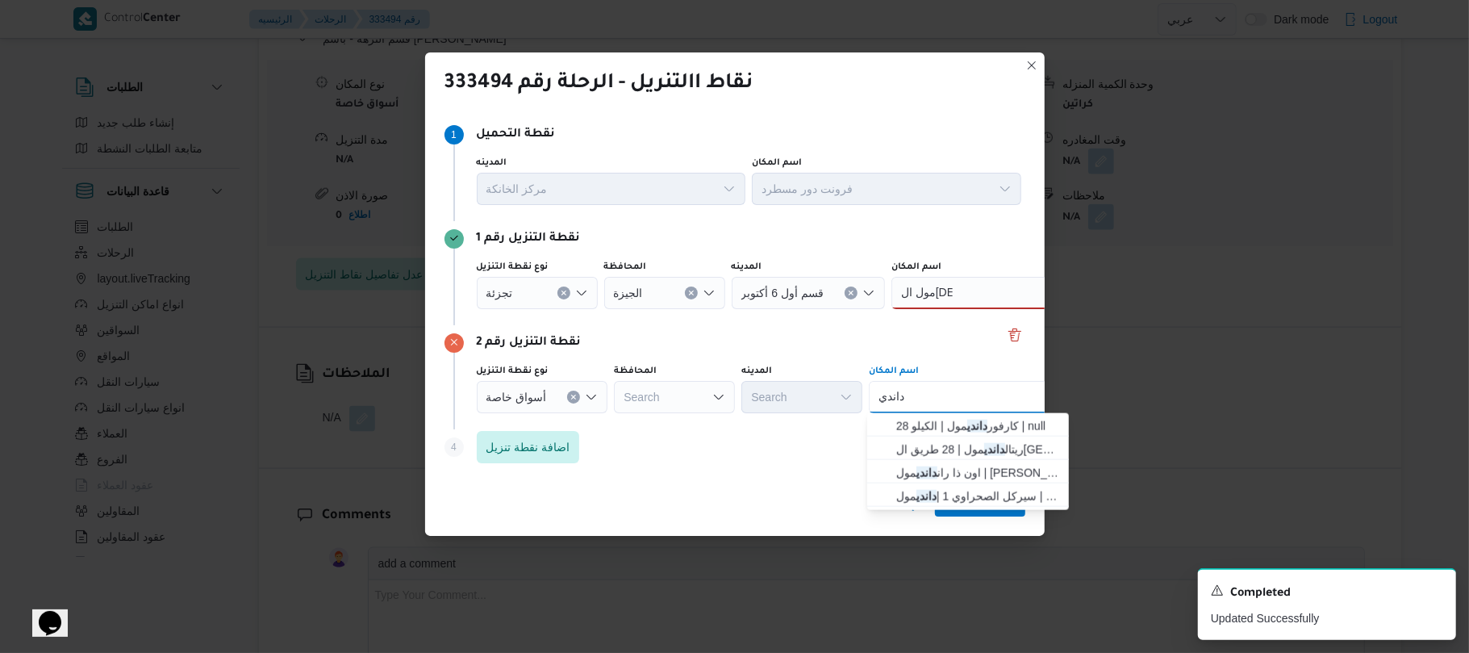
type input "داندي"
